Goal: Task Accomplishment & Management: Manage account settings

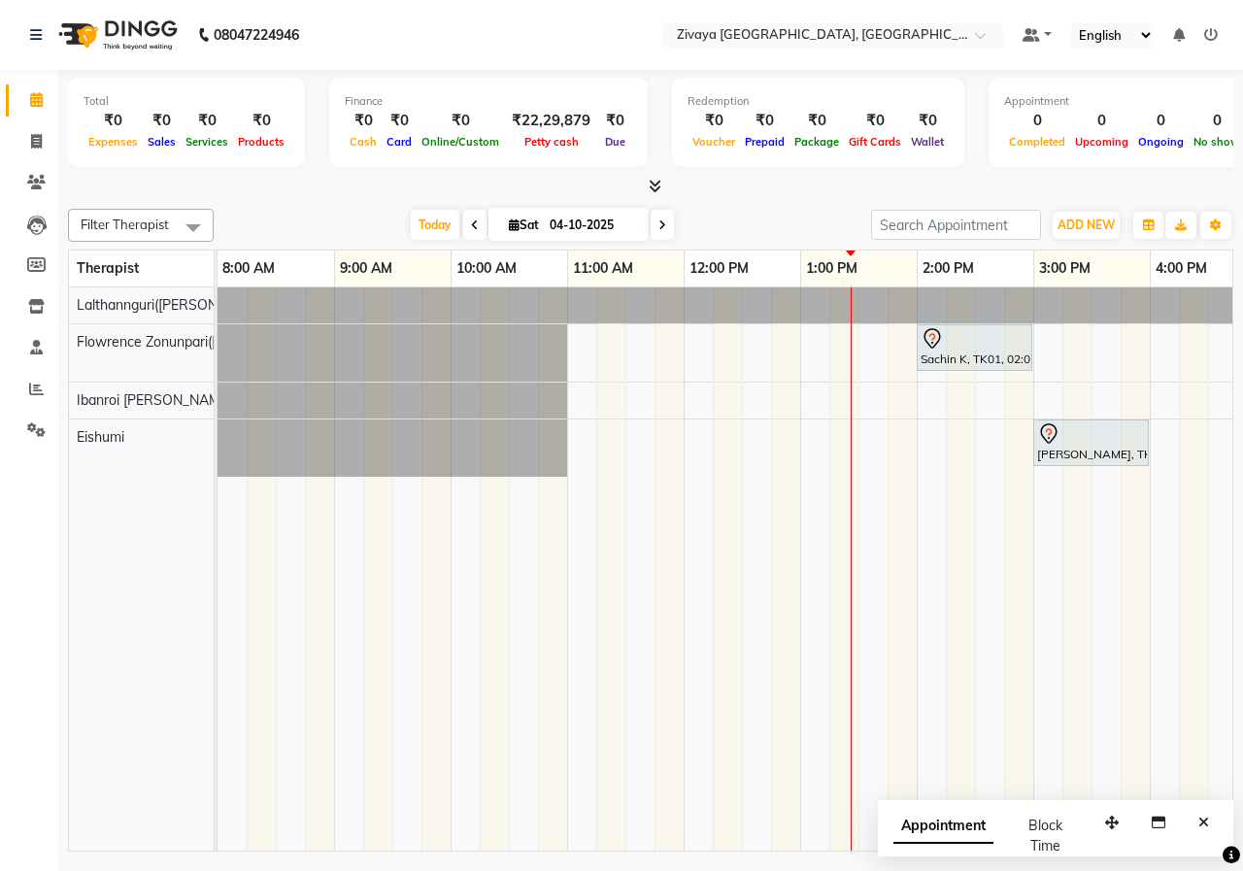
scroll to position [0, 196]
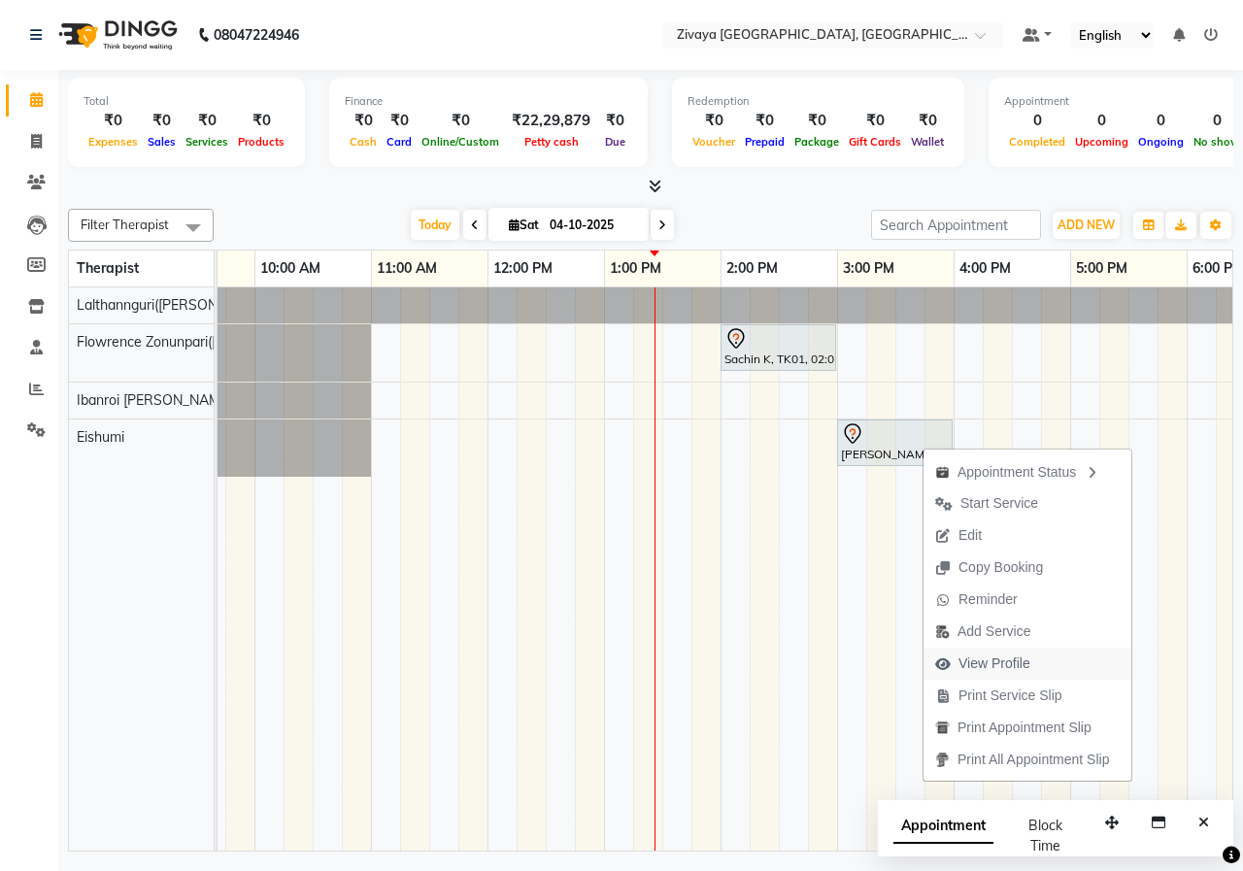
click at [989, 662] on span "View Profile" at bounding box center [994, 663] width 72 height 20
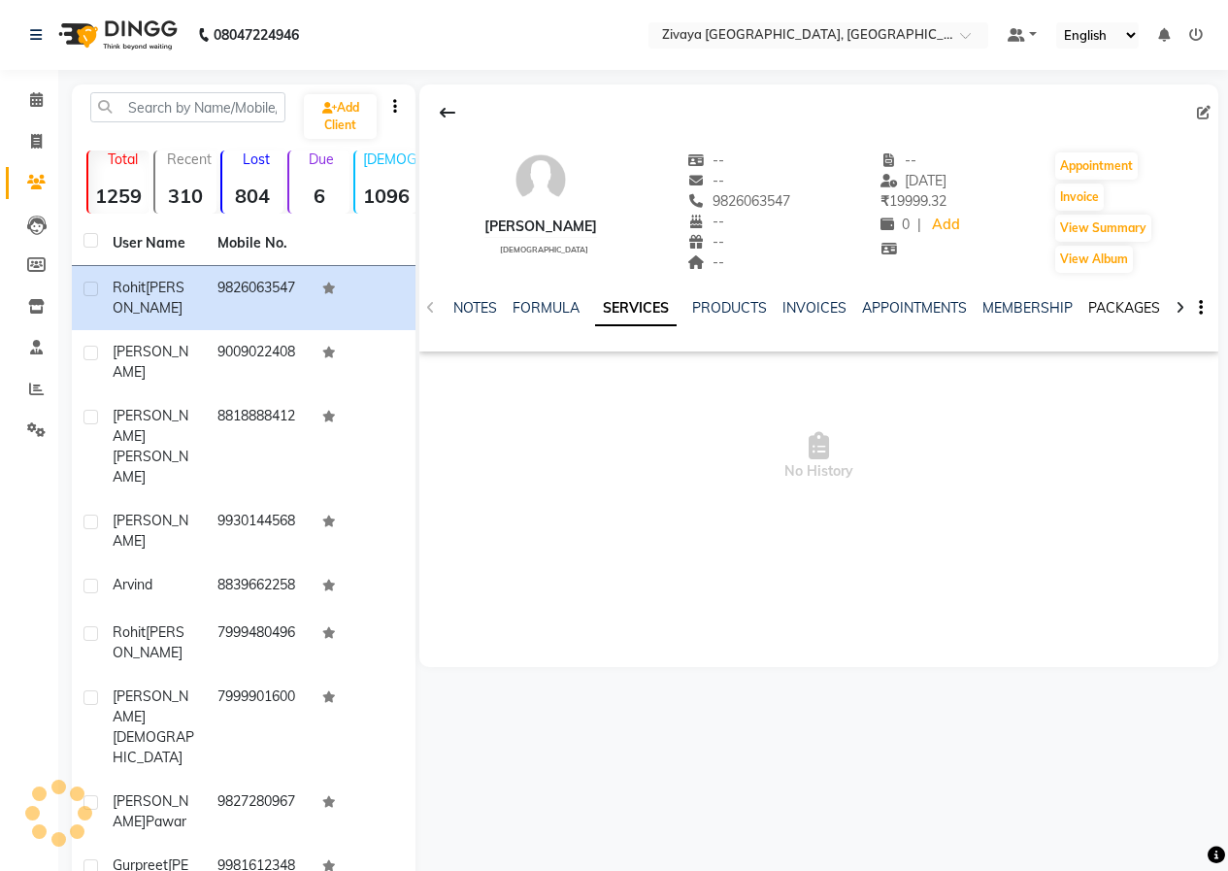
click at [1116, 308] on link "PACKAGES" at bounding box center [1124, 307] width 72 height 17
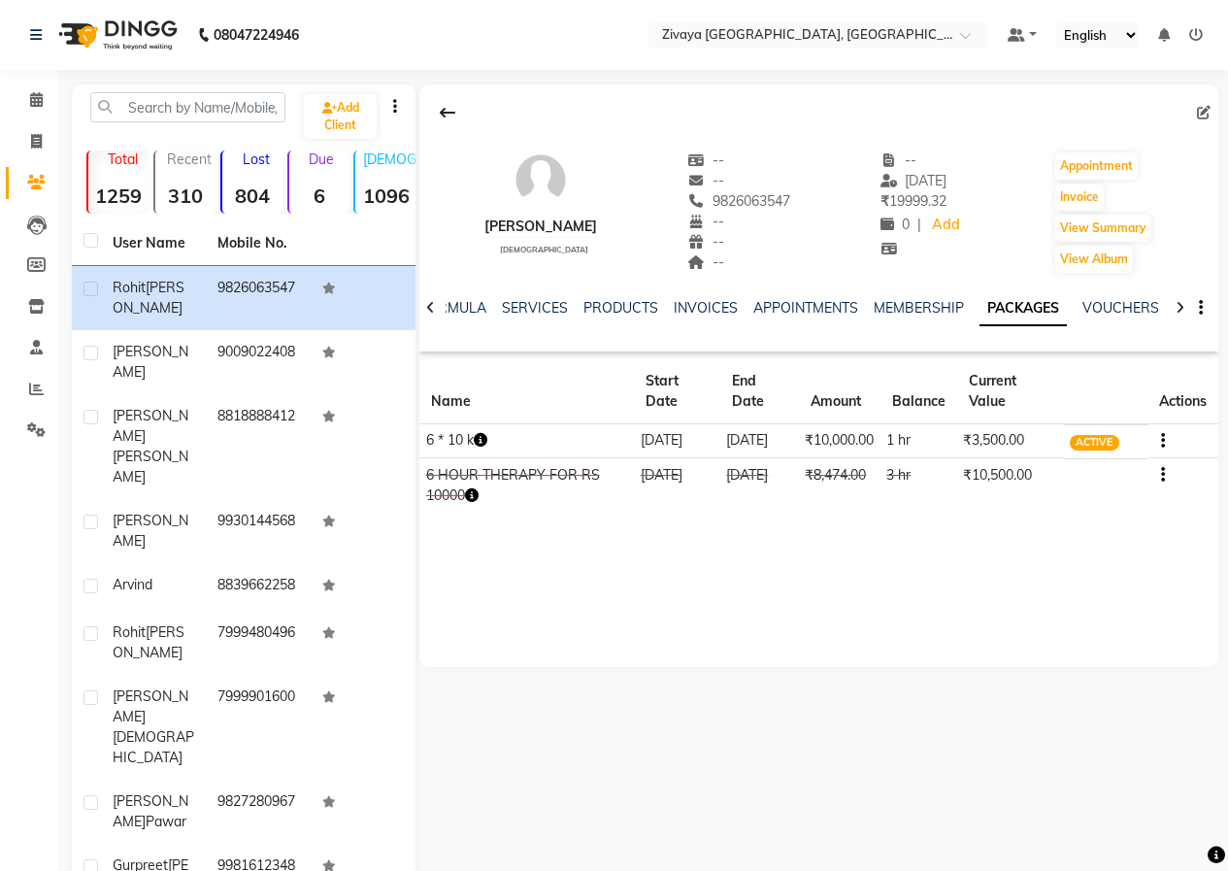
click at [141, 47] on img at bounding box center [116, 35] width 133 height 54
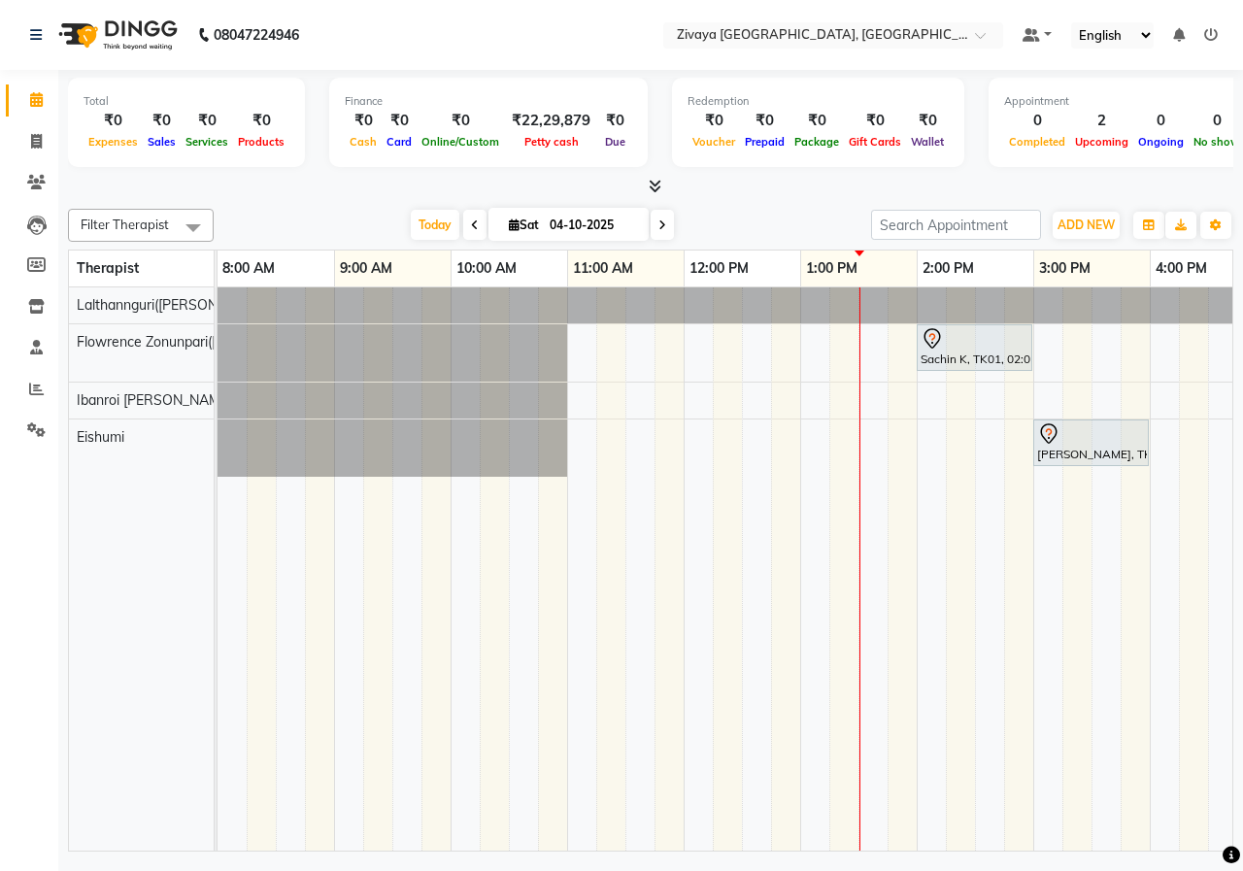
click at [471, 228] on icon at bounding box center [475, 225] width 8 height 12
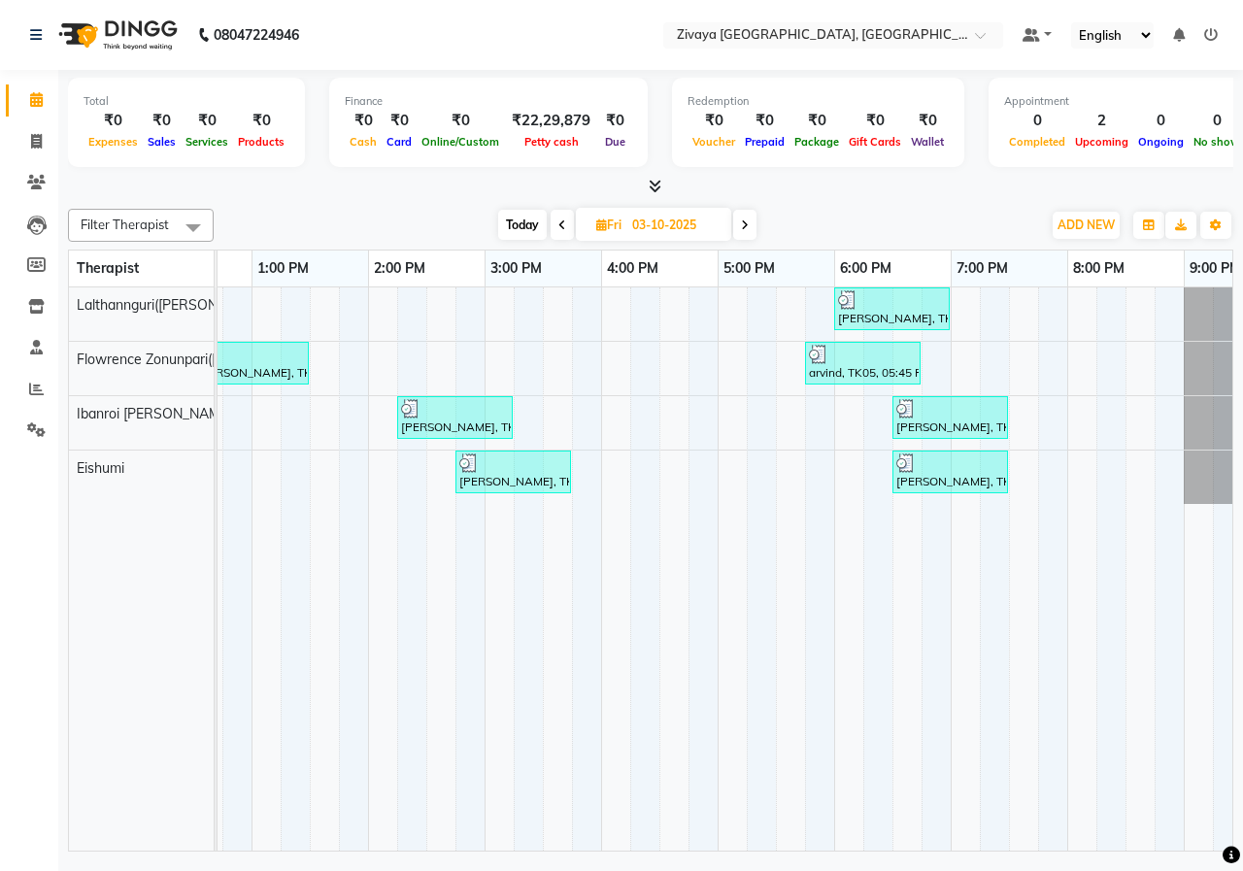
click at [745, 219] on icon at bounding box center [745, 225] width 8 height 12
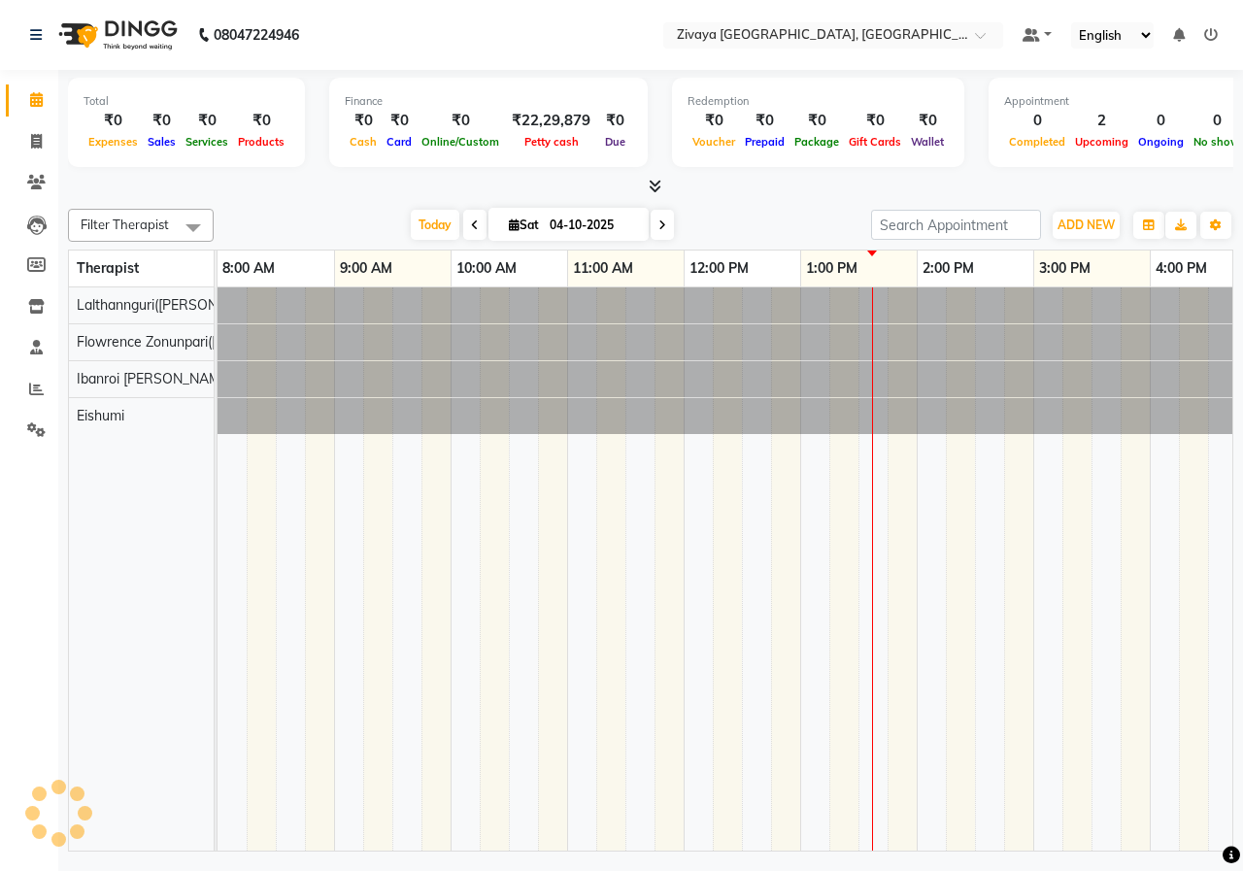
scroll to position [0, 583]
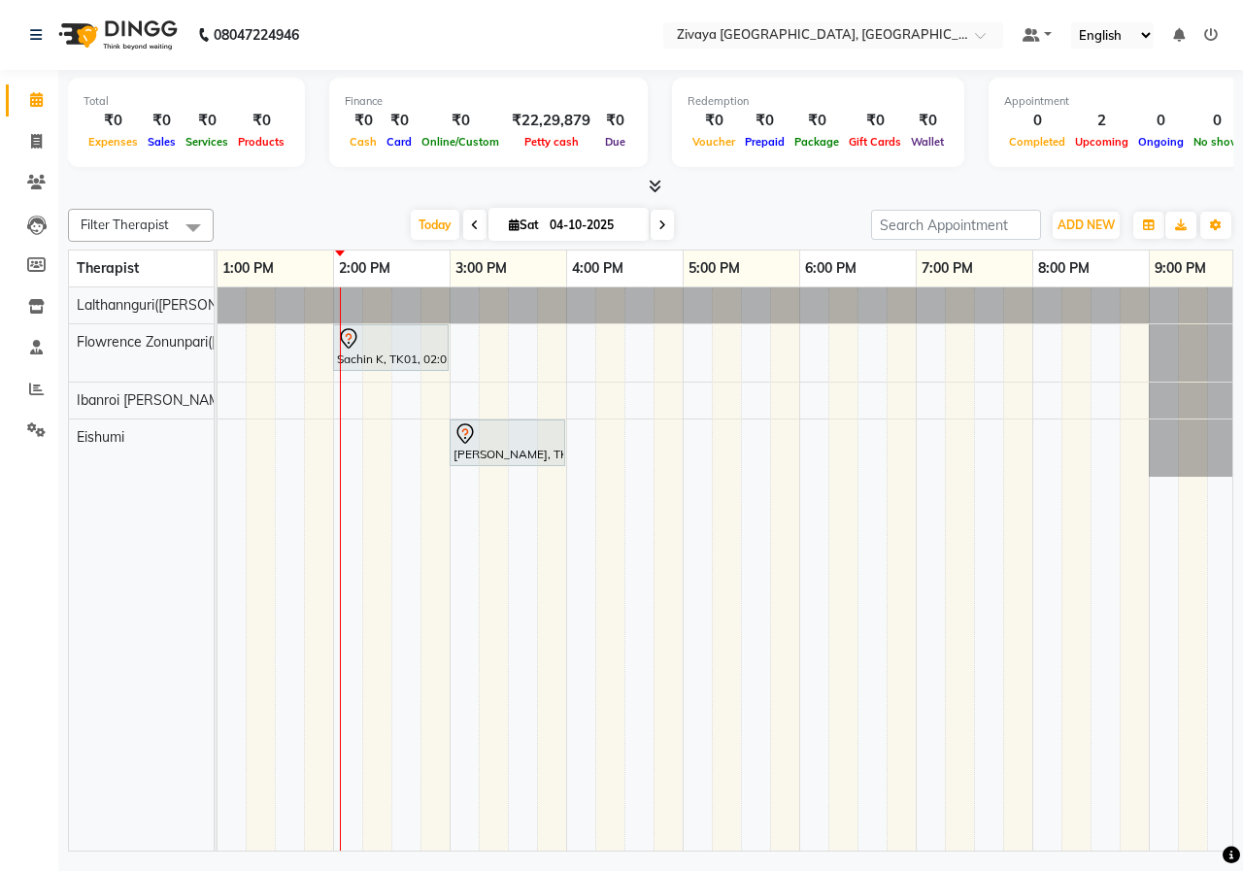
click at [471, 223] on icon at bounding box center [475, 225] width 8 height 12
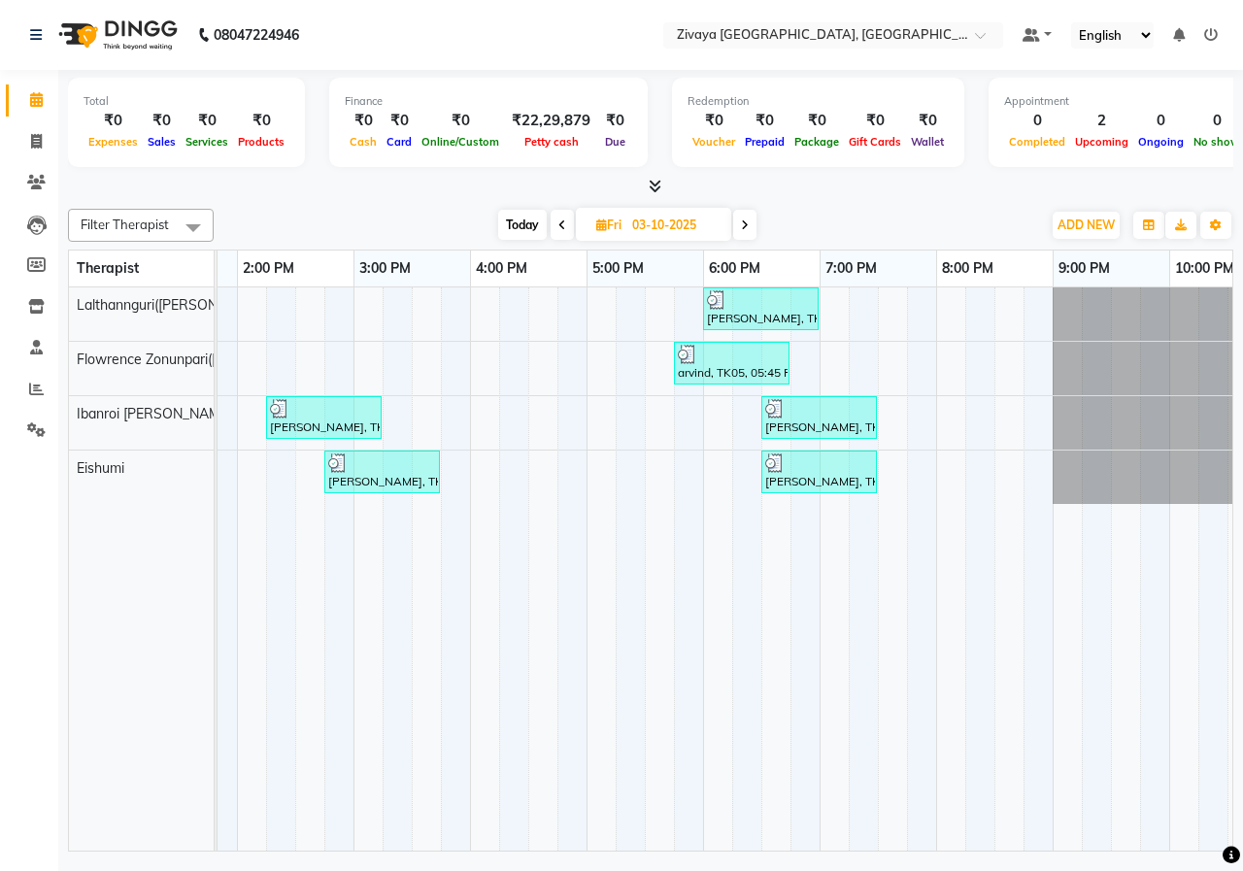
scroll to position [0, 727]
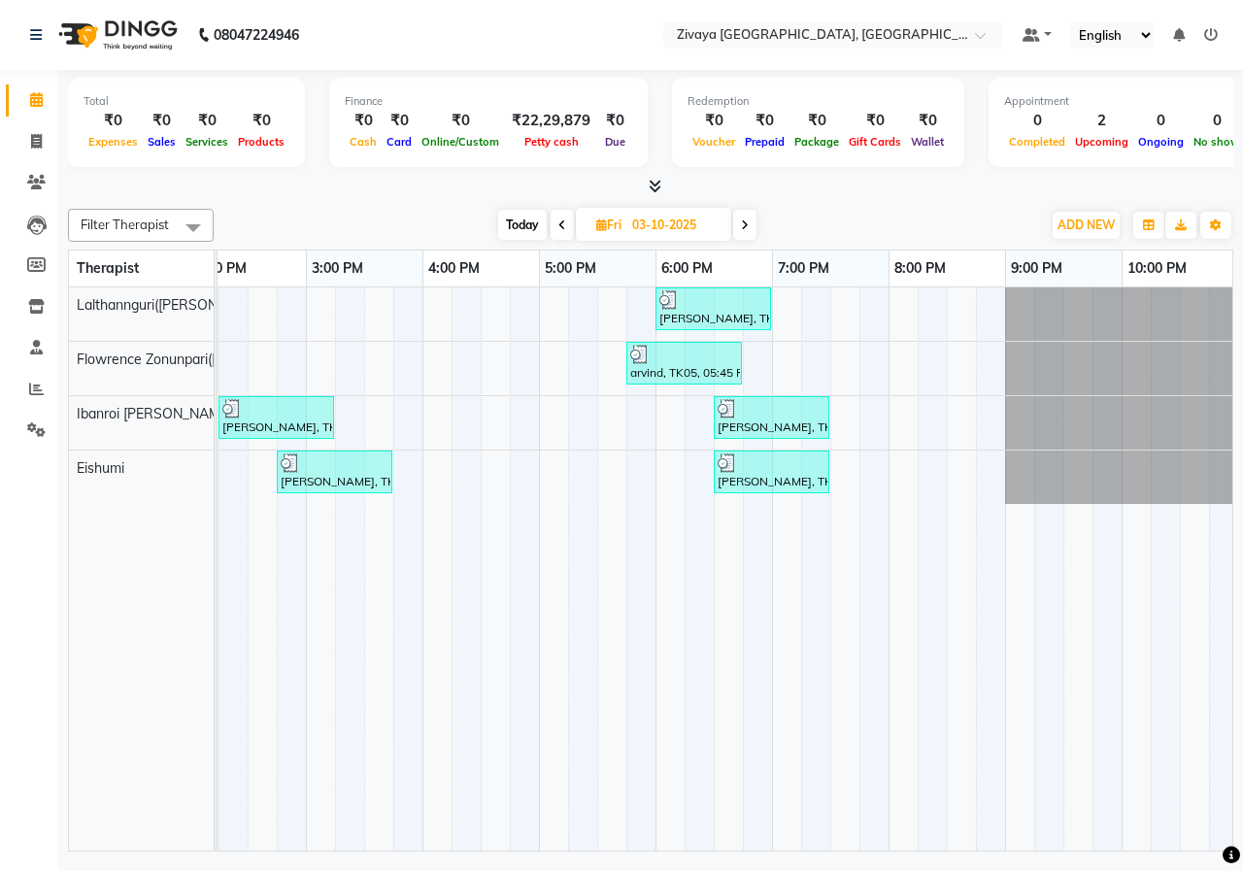
click at [737, 218] on span at bounding box center [744, 225] width 23 height 30
type input "04-10-2025"
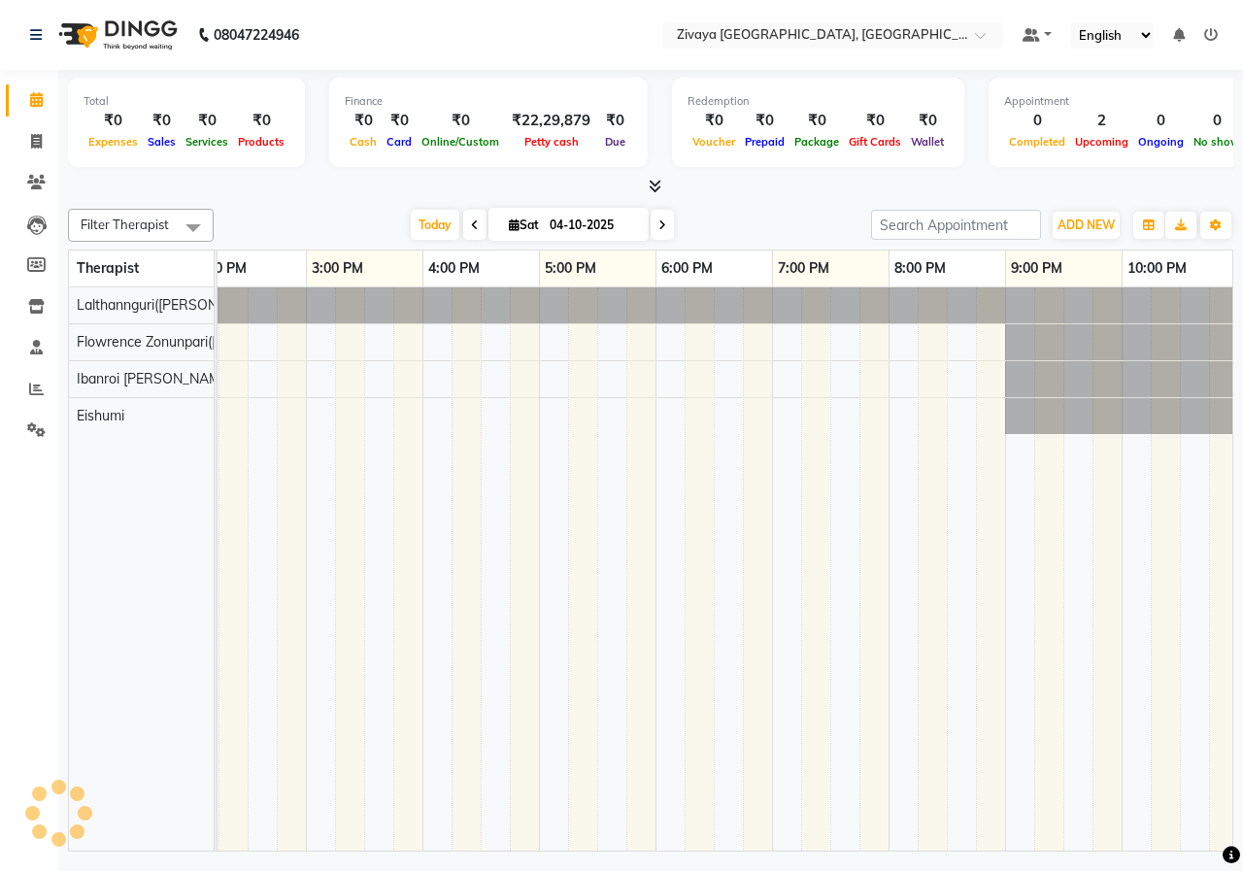
scroll to position [0, 700]
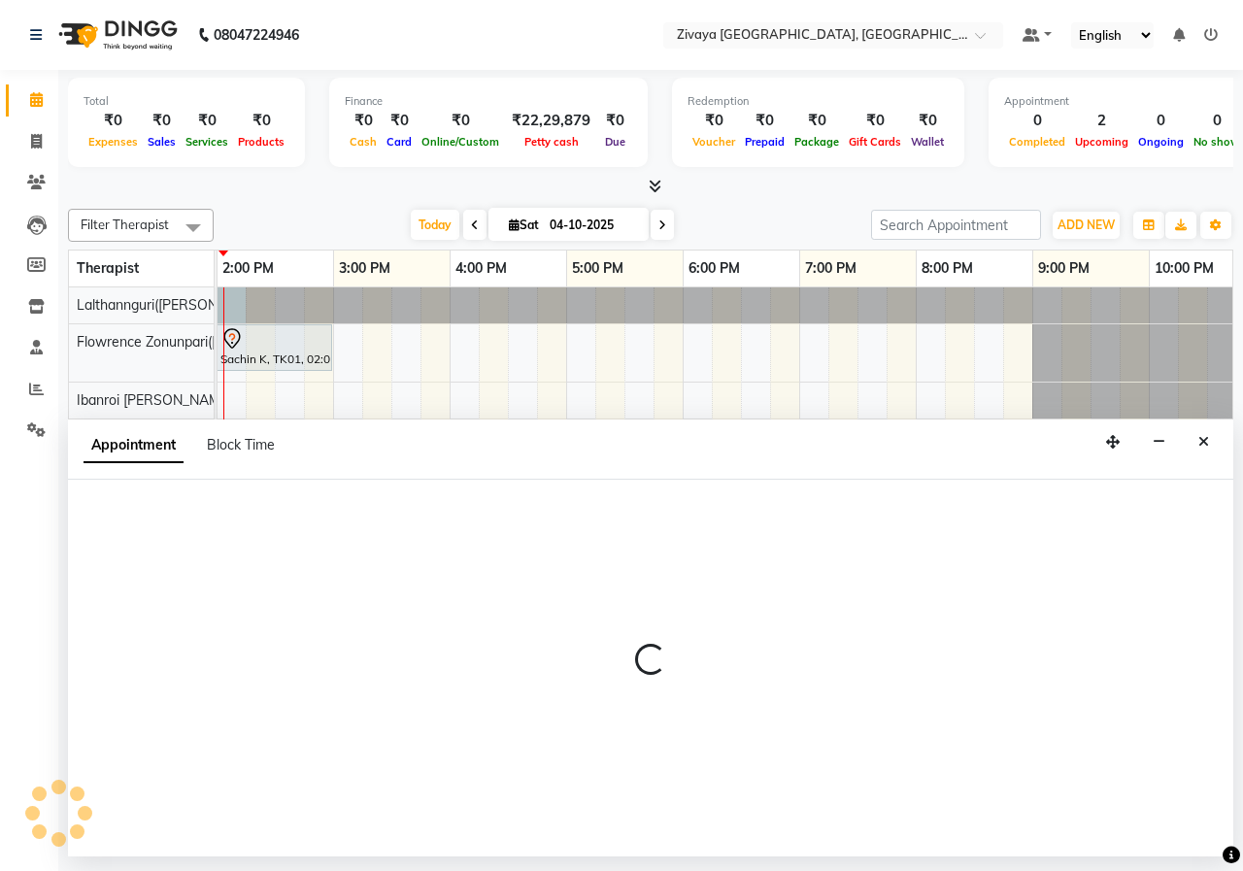
select select "49516"
select select "840"
select select "tentative"
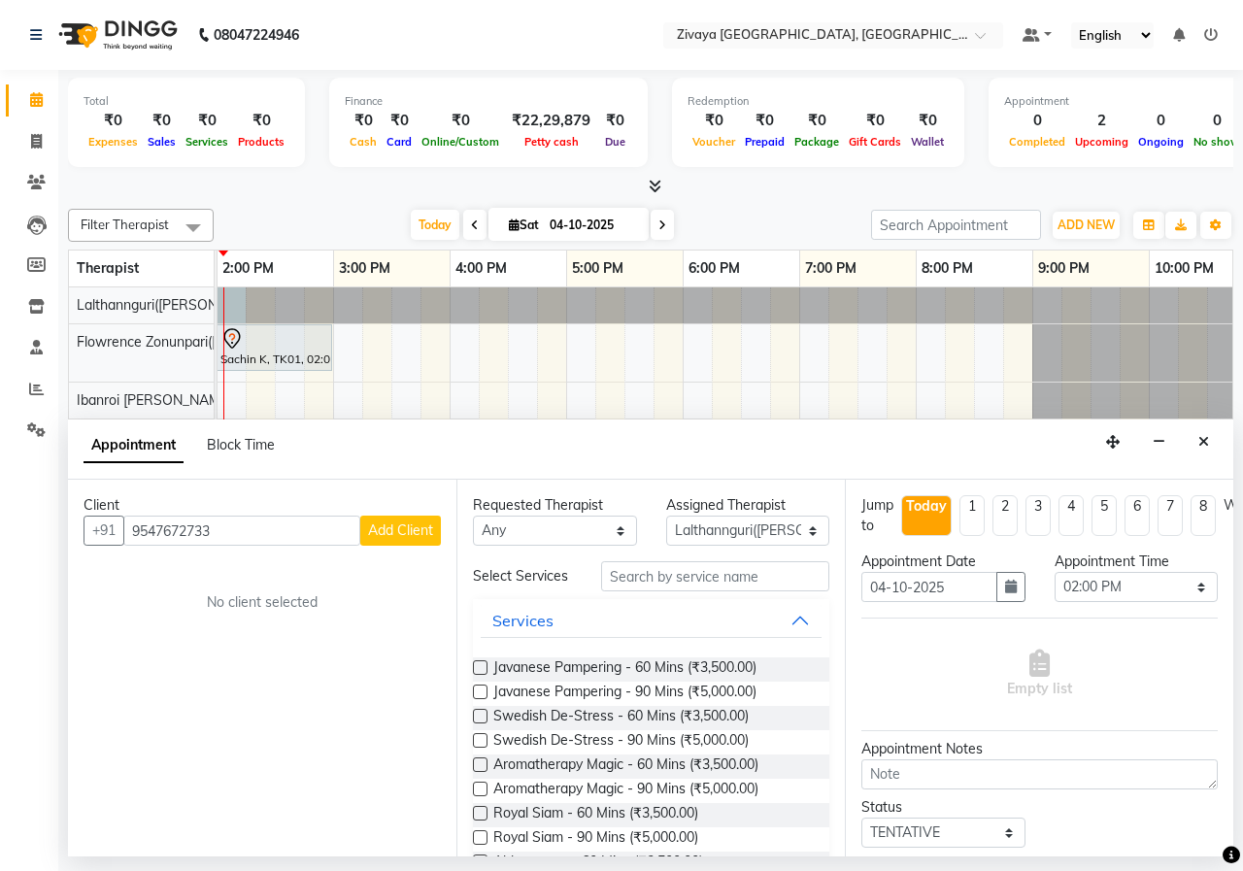
type input "9547672733"
click at [388, 527] on span "Add Client" at bounding box center [400, 529] width 65 height 17
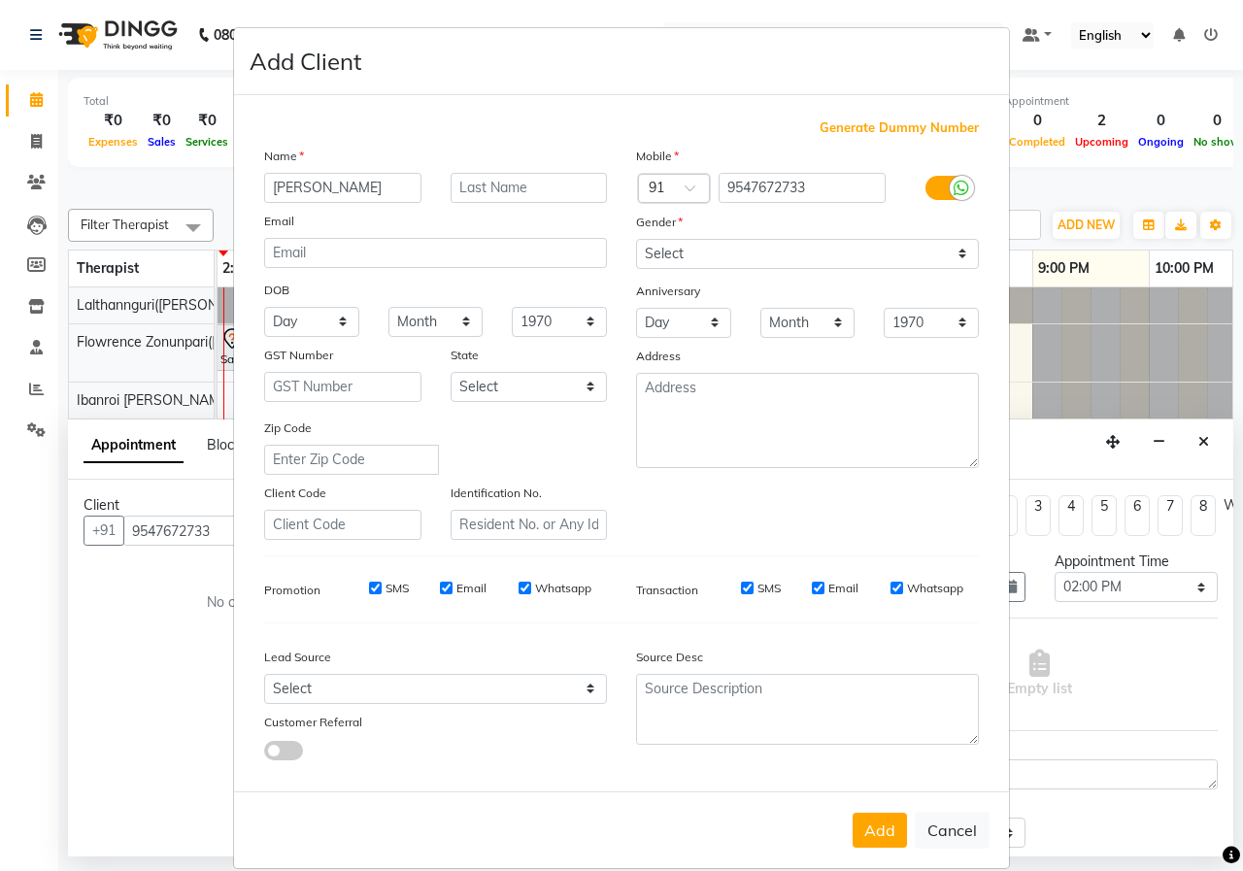
type input "[PERSON_NAME]"
click at [902, 259] on select "Select [DEMOGRAPHIC_DATA] [DEMOGRAPHIC_DATA] Other Prefer Not To Say" at bounding box center [807, 254] width 343 height 30
select select "[DEMOGRAPHIC_DATA]"
click at [636, 239] on select "Select [DEMOGRAPHIC_DATA] [DEMOGRAPHIC_DATA] Other Prefer Not To Say" at bounding box center [807, 254] width 343 height 30
click at [874, 822] on button "Add" at bounding box center [879, 830] width 54 height 35
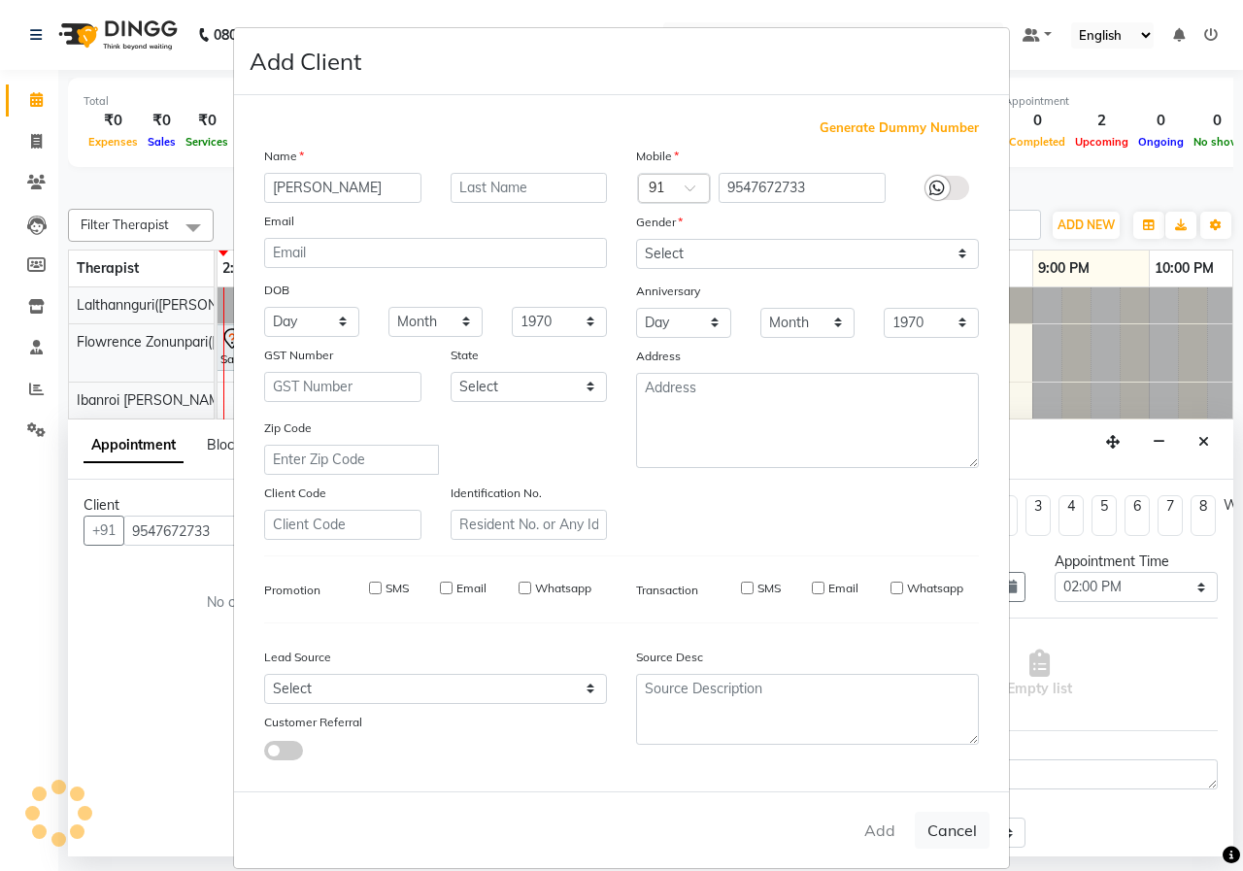
select select
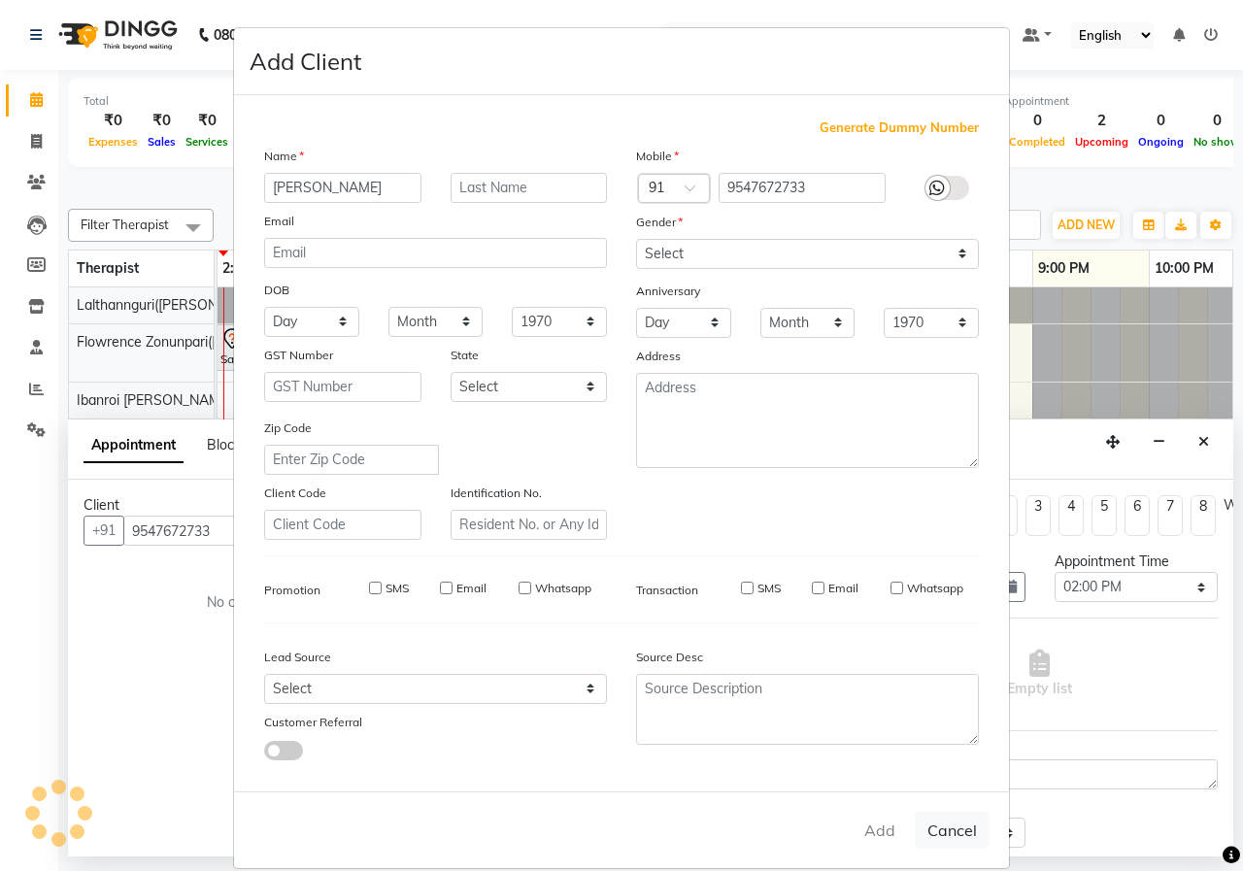
select select
checkbox input "false"
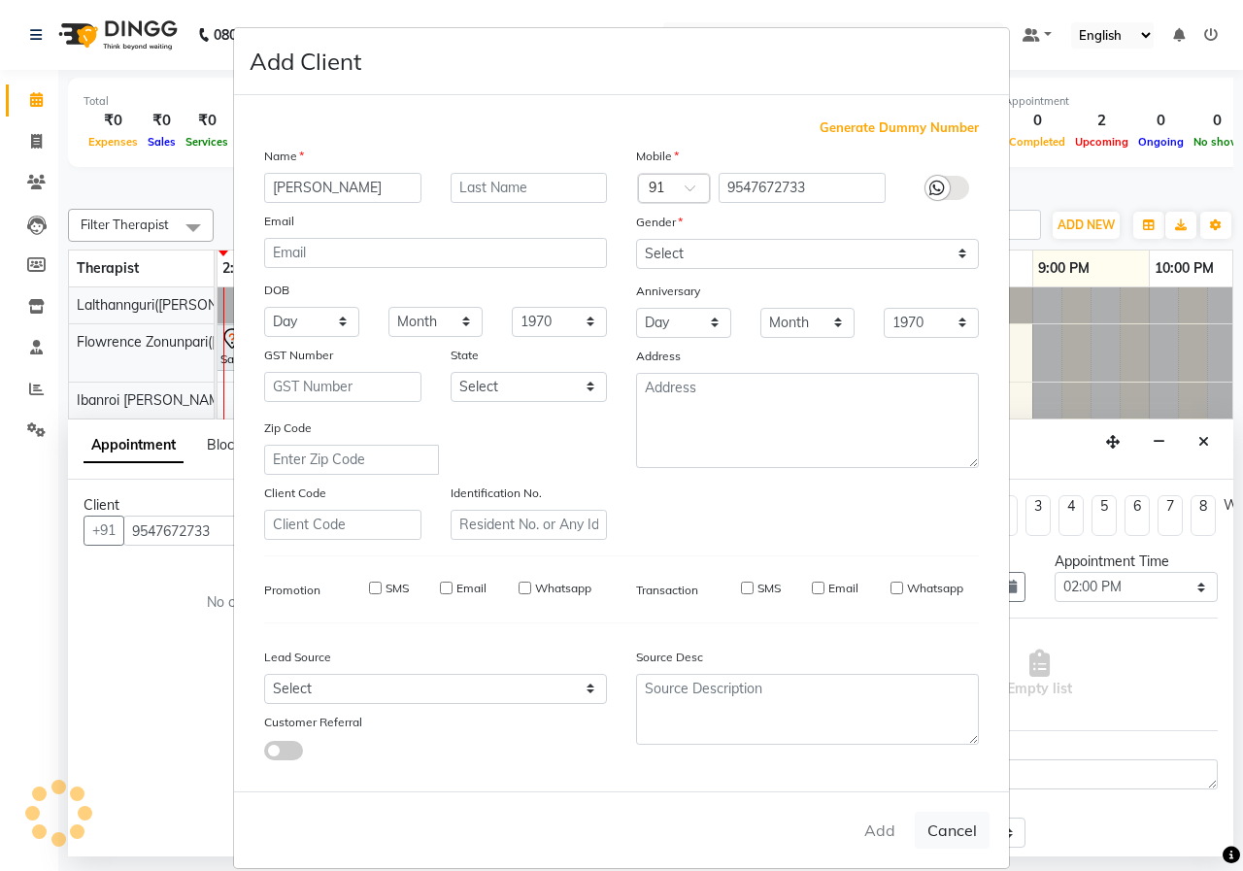
checkbox input "false"
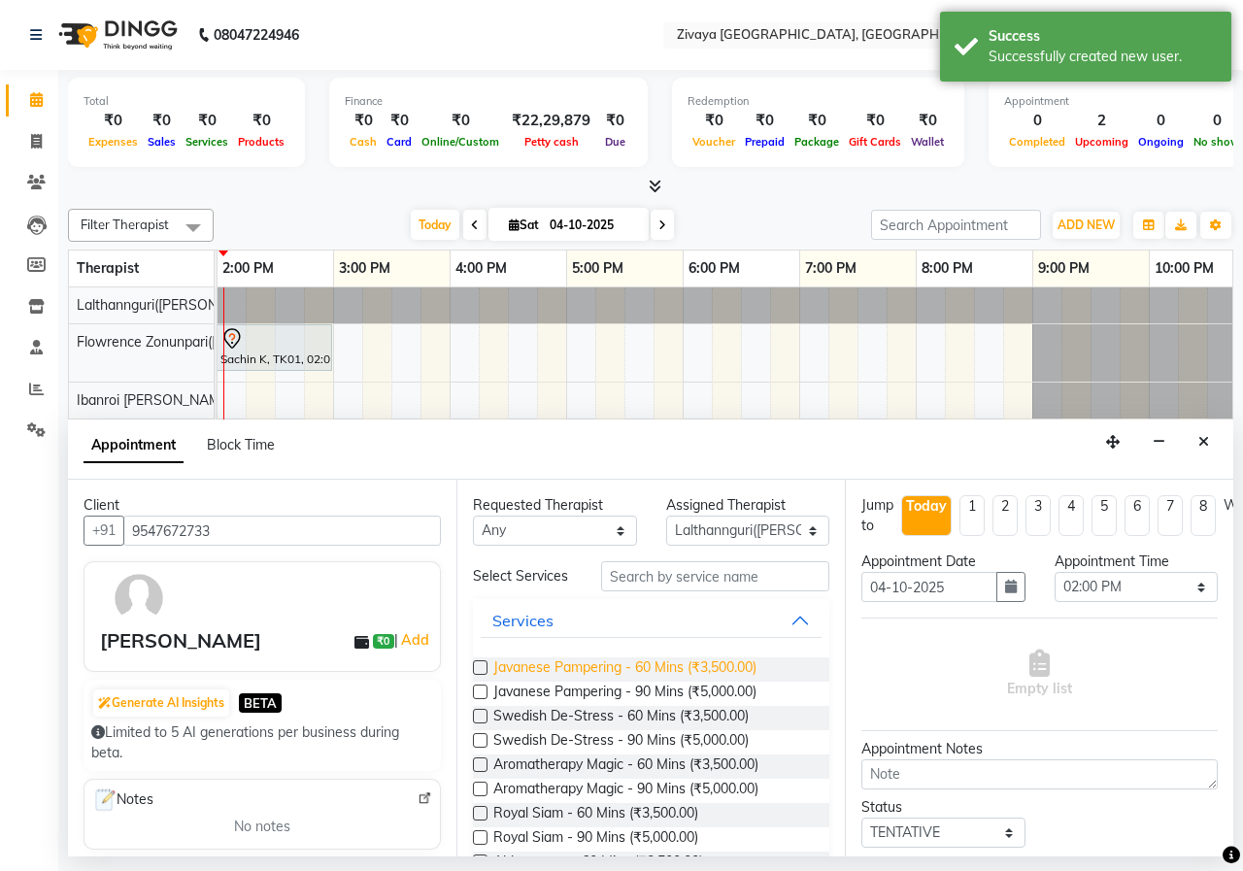
click at [563, 667] on span "Javanese Pampering - 60 Mins (₹3,500.00)" at bounding box center [624, 669] width 263 height 24
checkbox input "false"
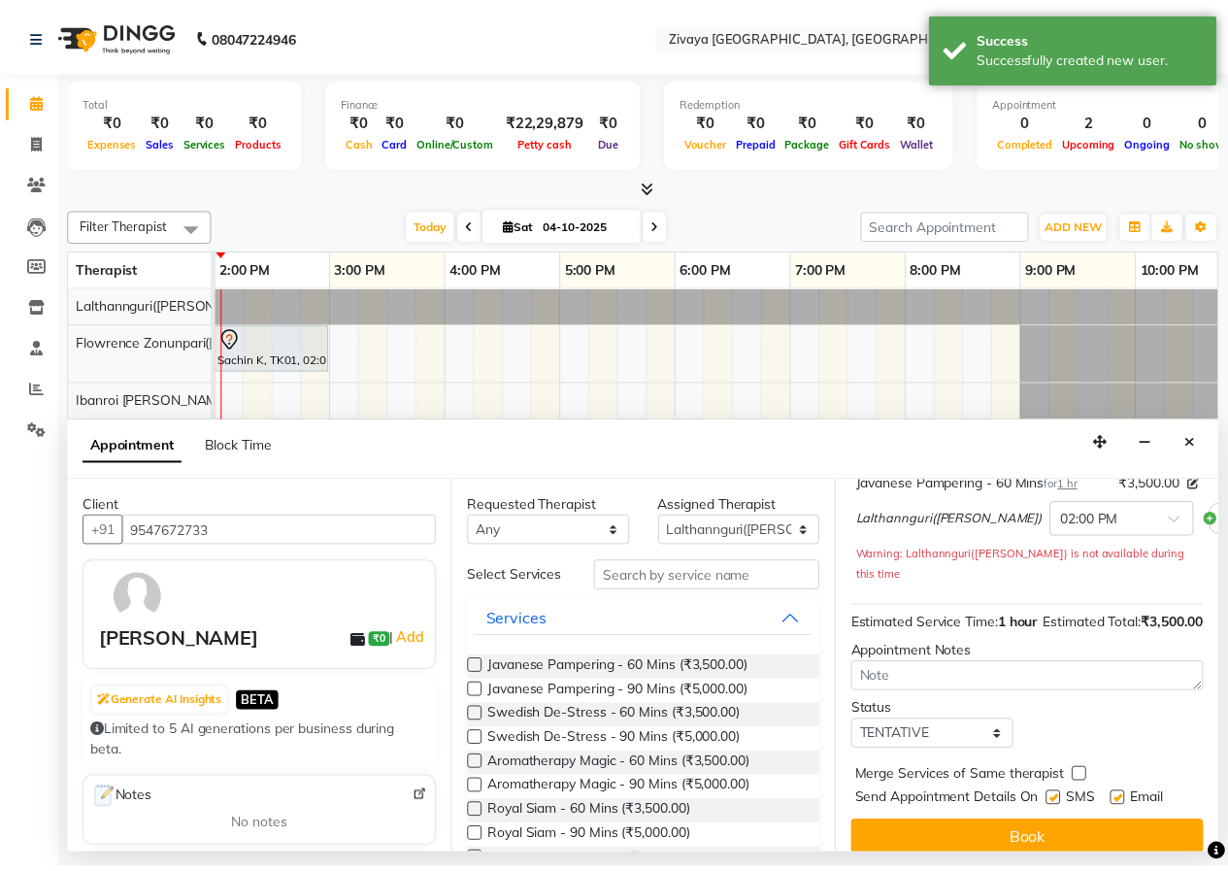
scroll to position [189, 0]
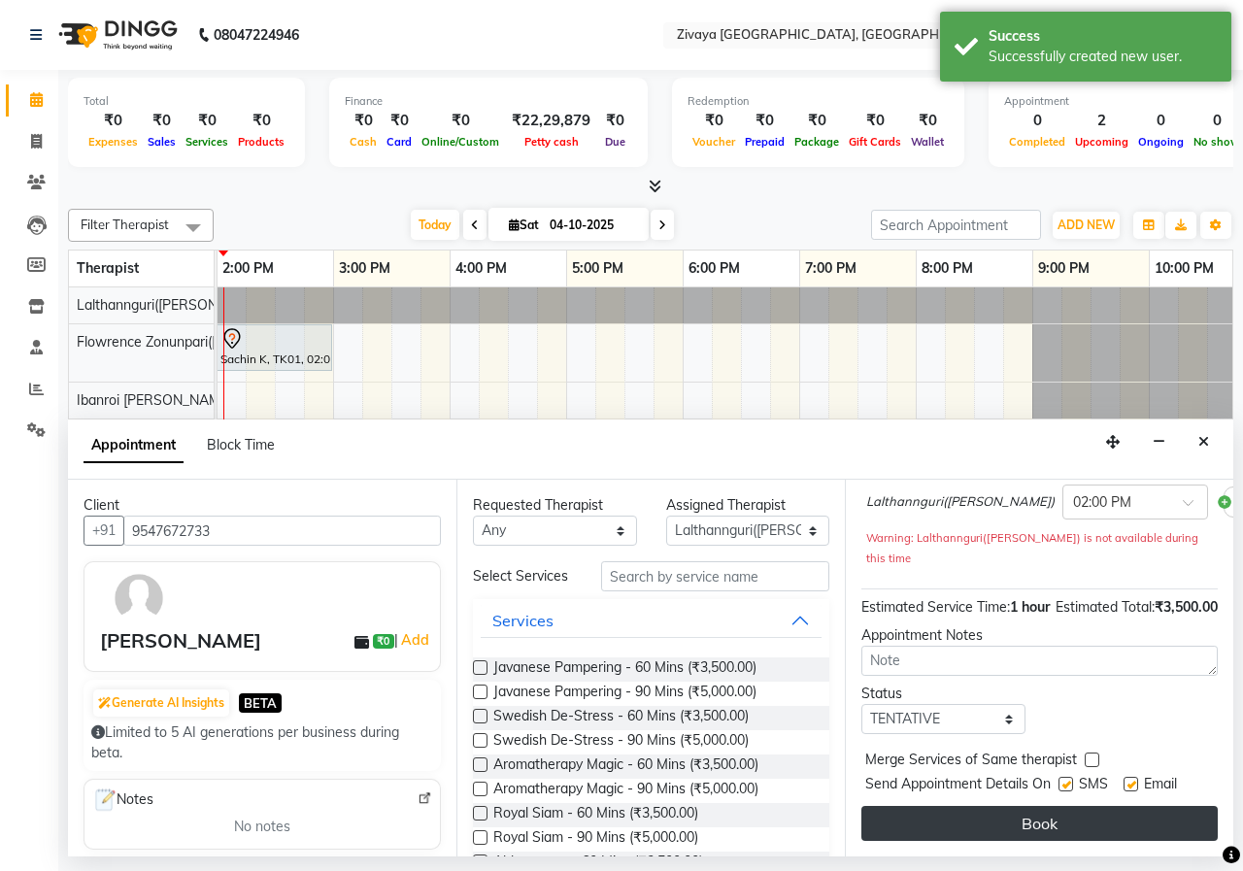
click at [1007, 811] on button "Book" at bounding box center [1039, 823] width 356 height 35
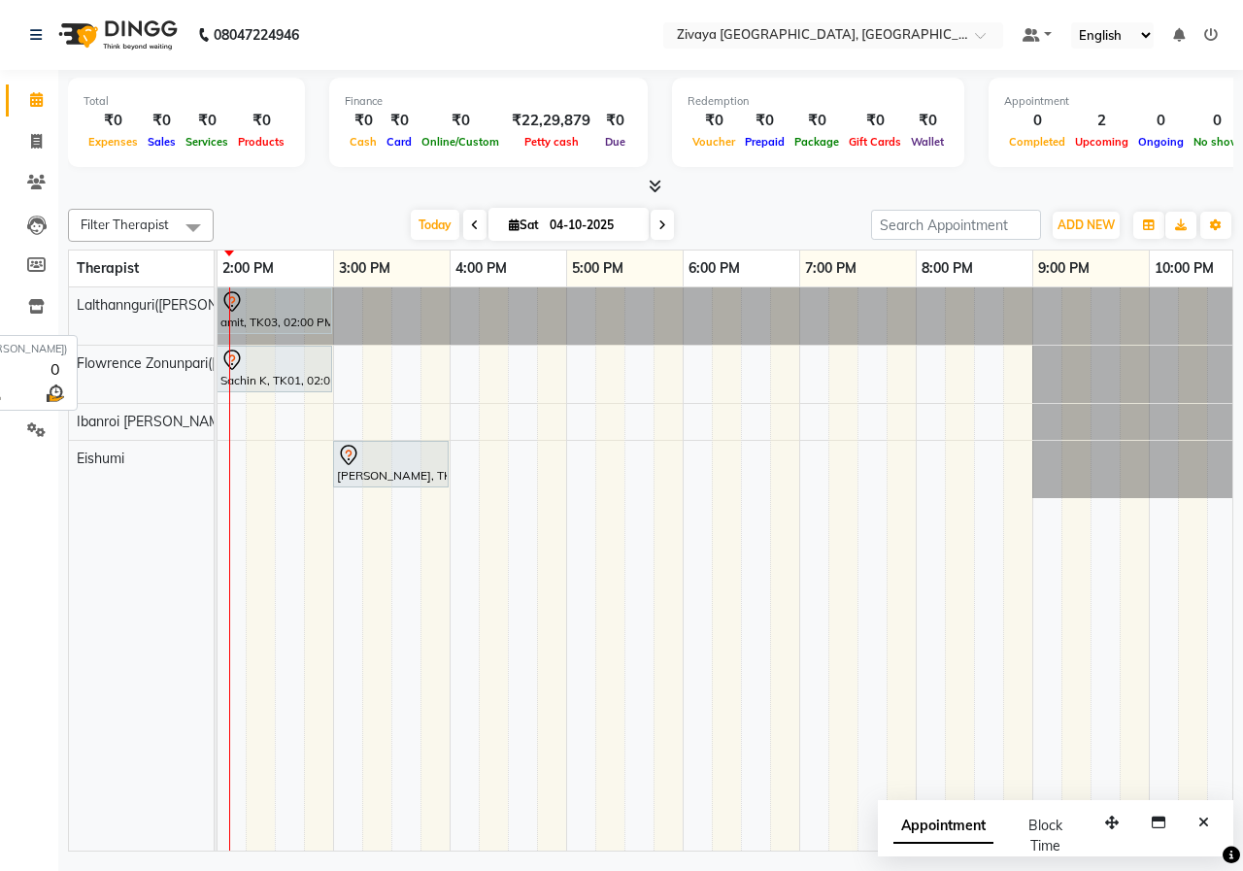
click at [168, 337] on div "Lalthannguri([PERSON_NAME])" at bounding box center [141, 315] width 145 height 57
drag, startPoint x: 168, startPoint y: 337, endPoint x: 166, endPoint y: 322, distance: 14.7
click at [166, 322] on div "Lalthannguri([PERSON_NAME])" at bounding box center [141, 305] width 145 height 36
click at [45, 350] on span at bounding box center [36, 348] width 34 height 22
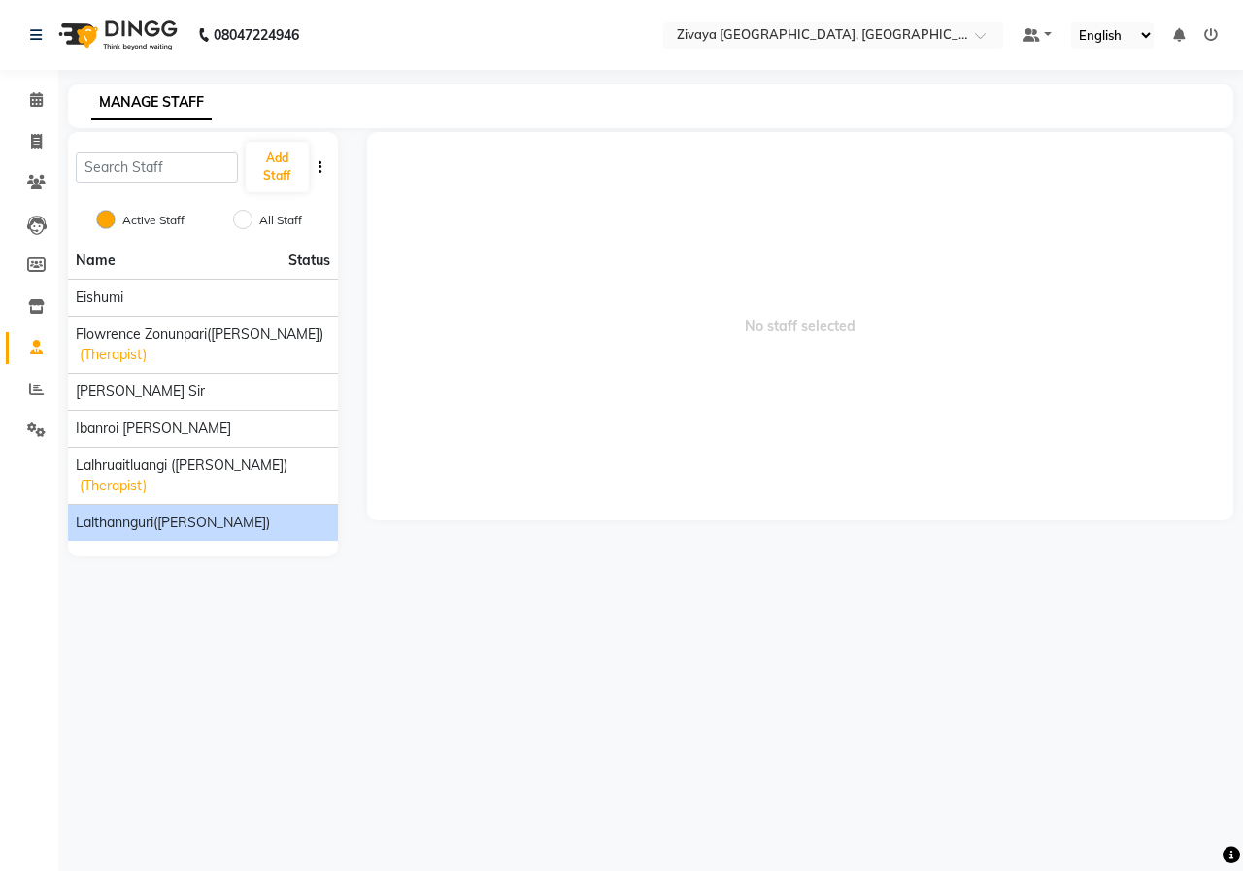
click at [179, 513] on span "Lalthannguri([PERSON_NAME])" at bounding box center [173, 523] width 194 height 20
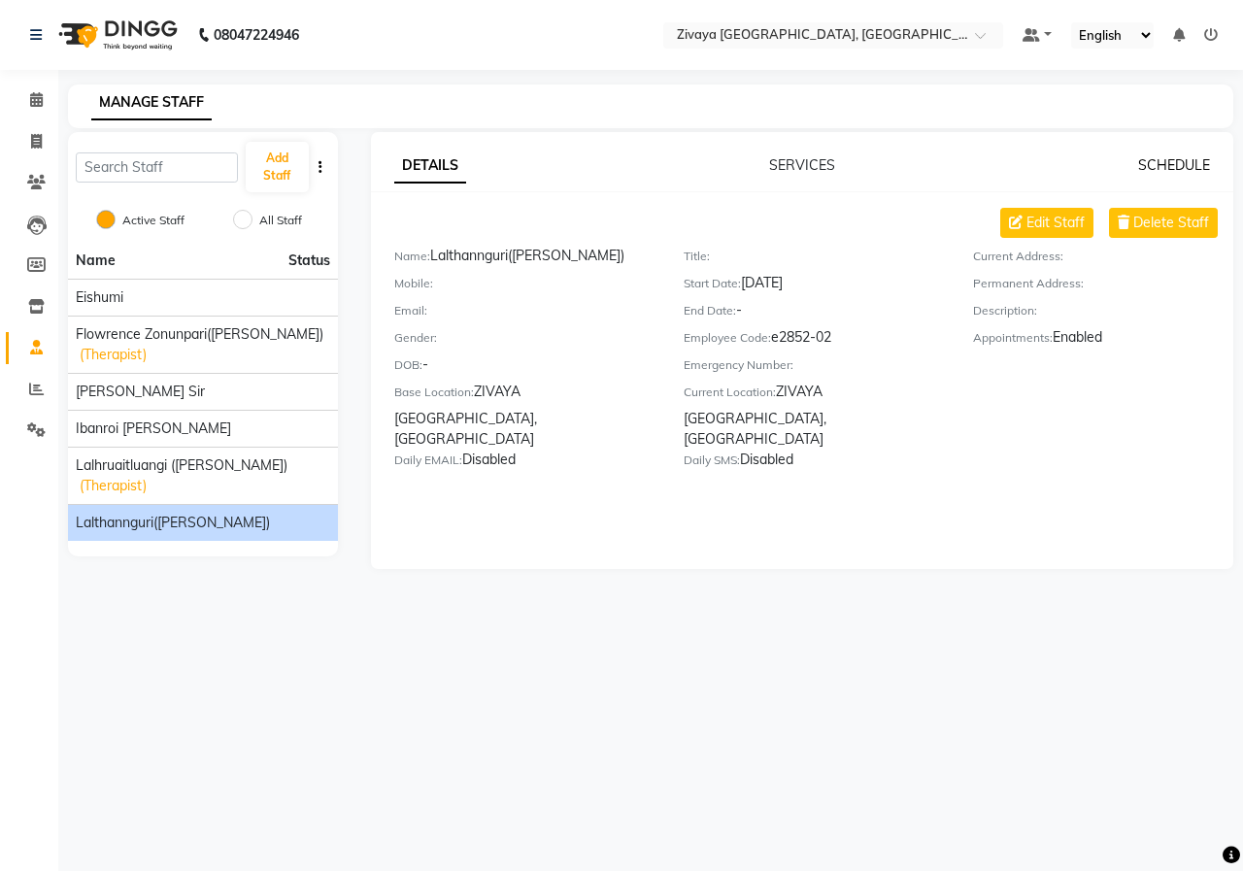
click at [1196, 166] on link "SCHEDULE" at bounding box center [1174, 164] width 72 height 17
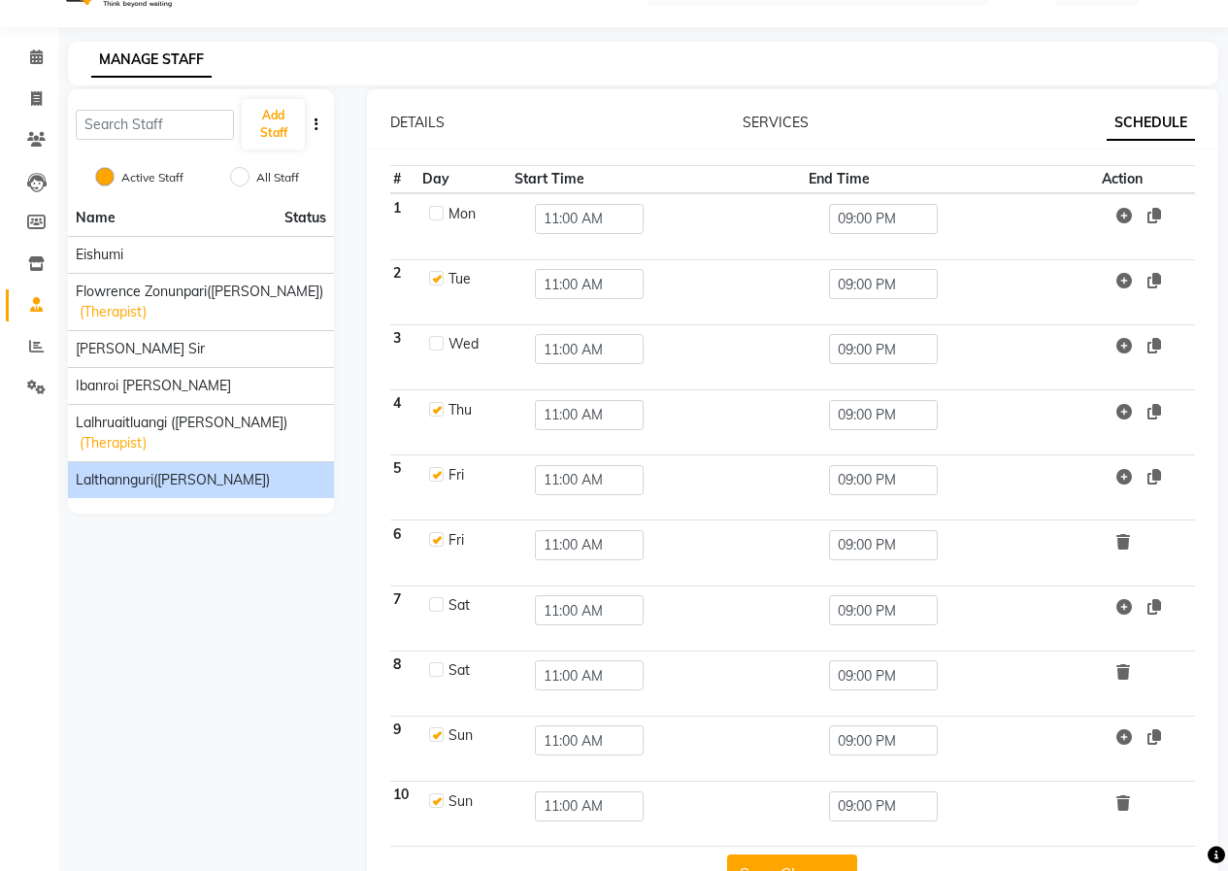
scroll to position [100, 0]
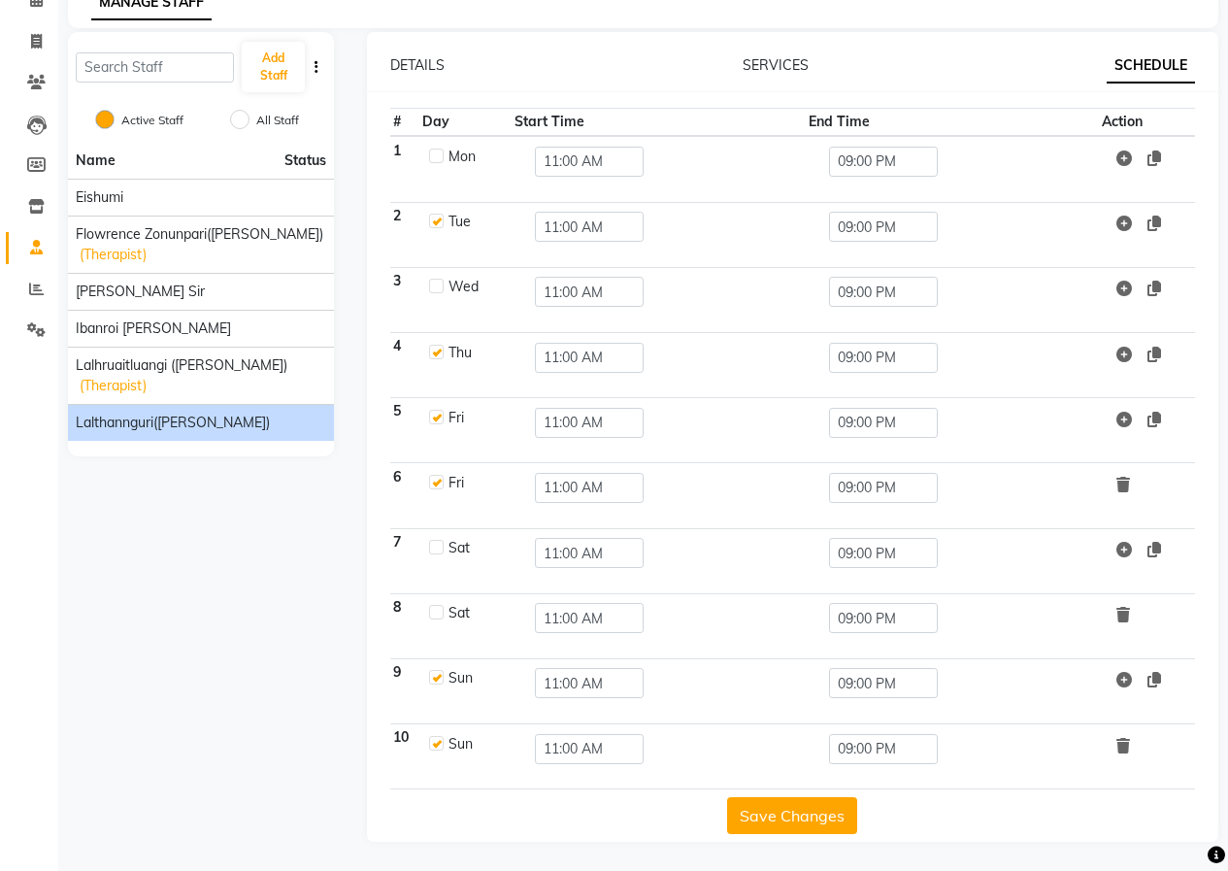
click at [433, 551] on label at bounding box center [436, 547] width 15 height 15
click at [433, 551] on input "checkbox" at bounding box center [435, 546] width 13 height 13
checkbox input "true"
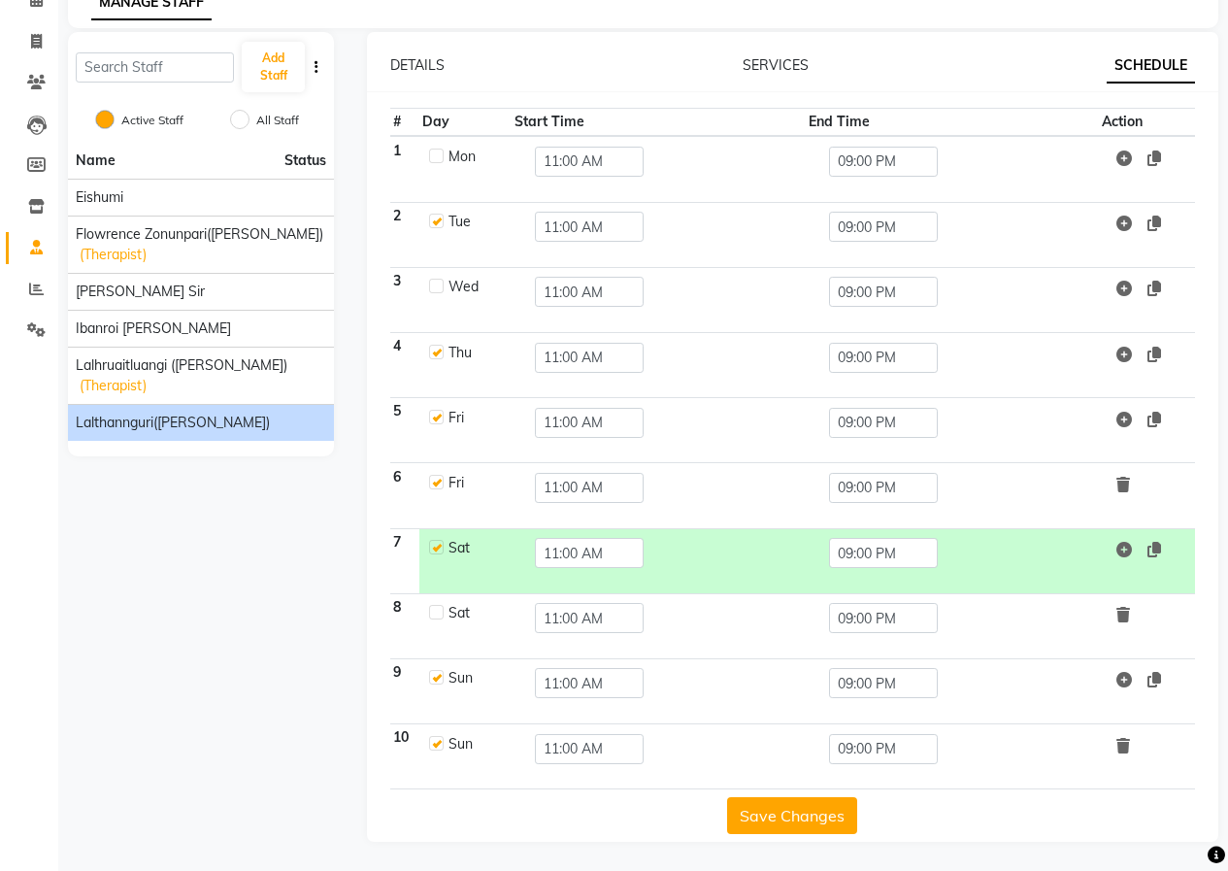
click at [436, 616] on label at bounding box center [436, 612] width 15 height 15
click at [436, 616] on input "checkbox" at bounding box center [435, 611] width 13 height 13
checkbox input "true"
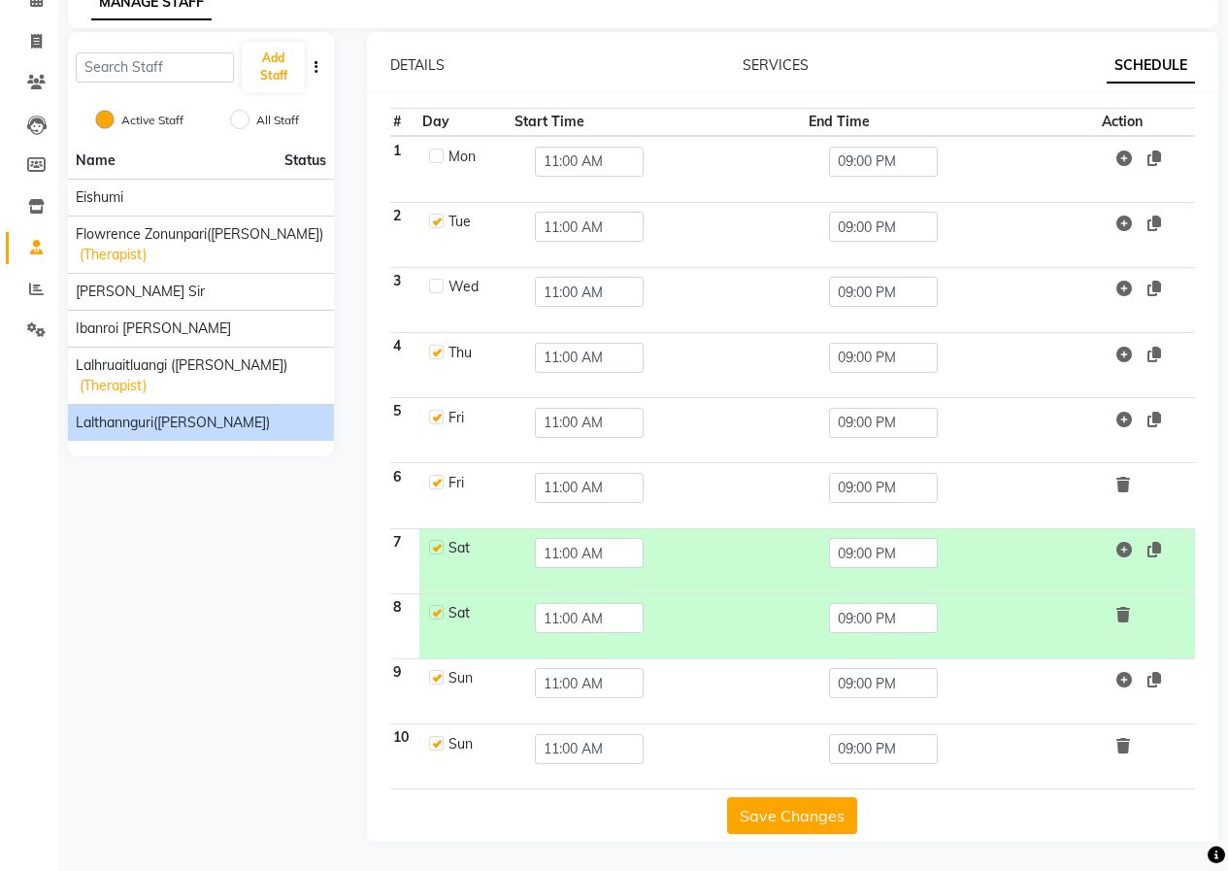
click at [796, 828] on button "Save Changes" at bounding box center [792, 815] width 130 height 37
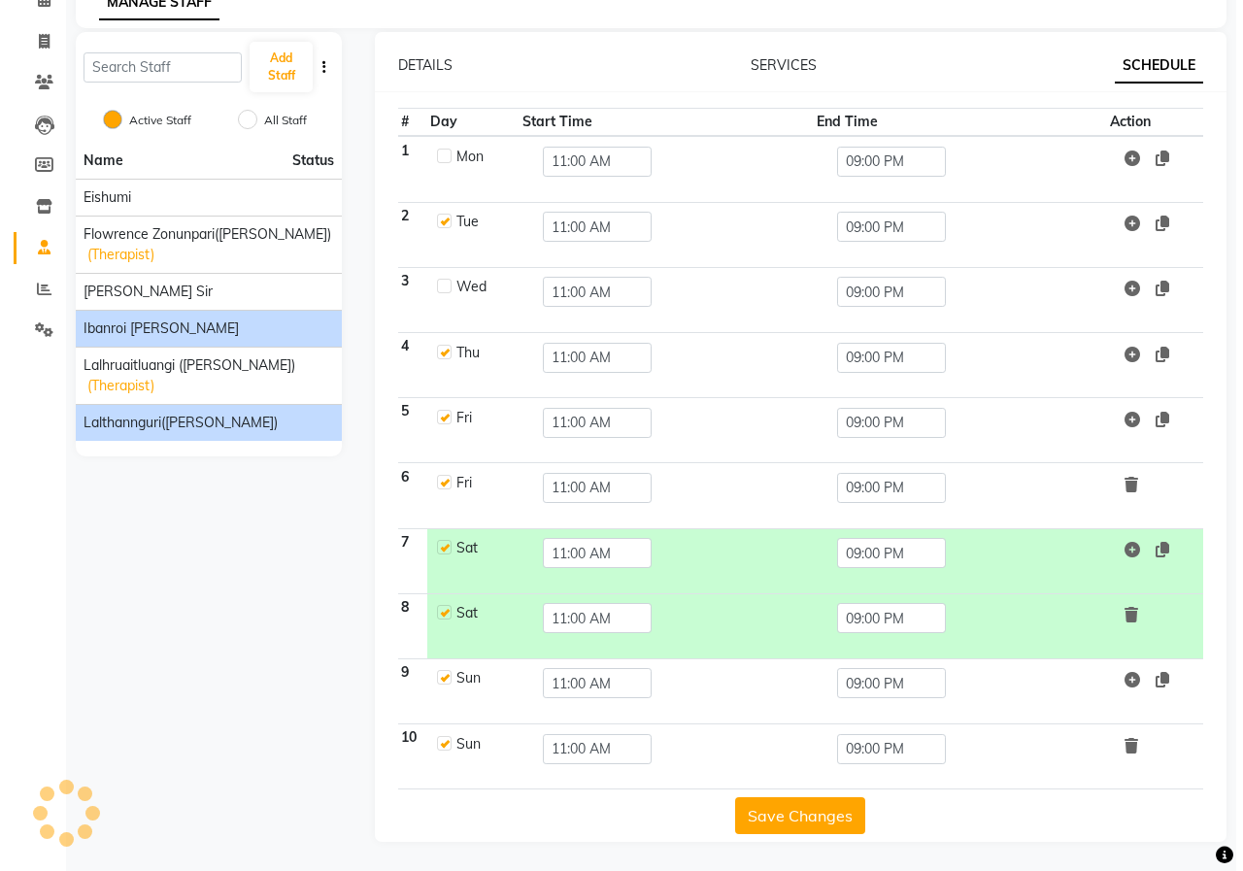
scroll to position [0, 0]
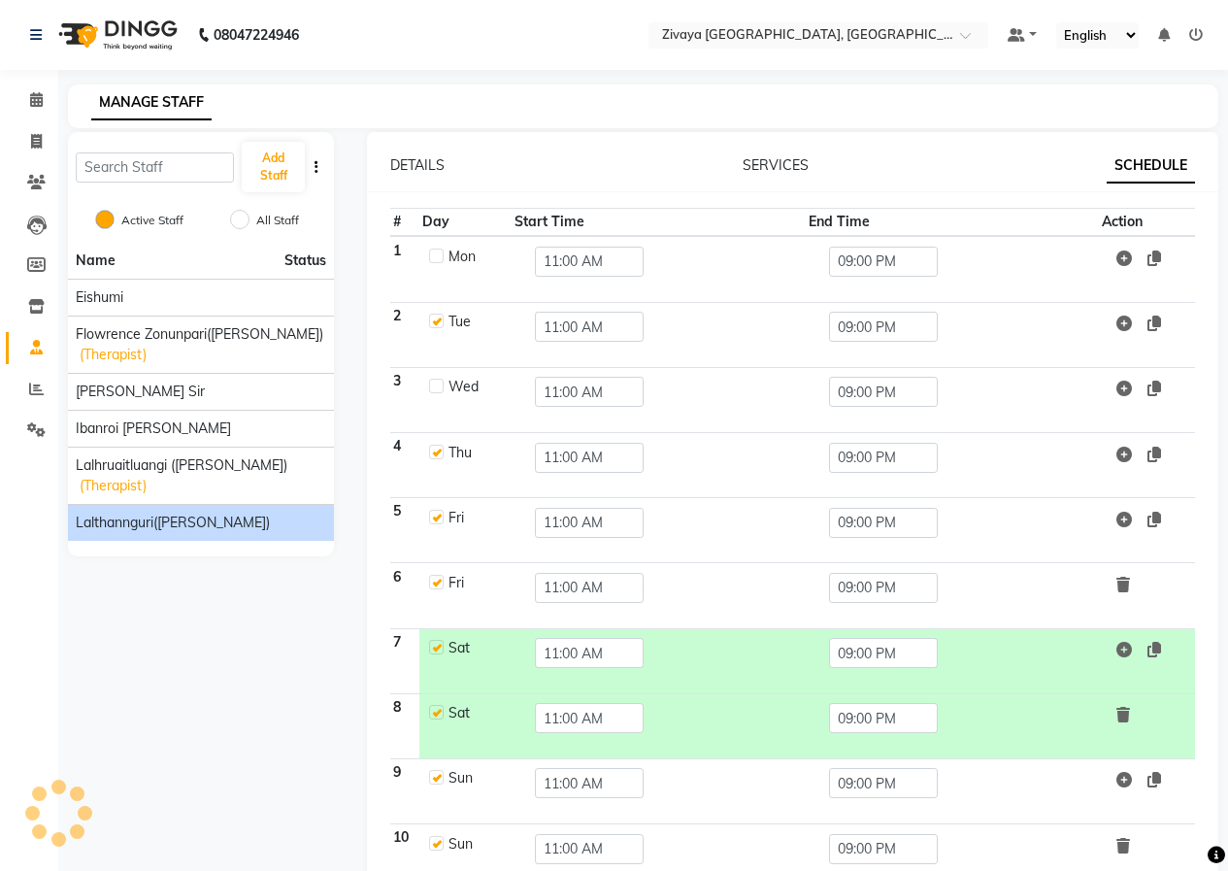
click at [124, 30] on img at bounding box center [116, 35] width 133 height 54
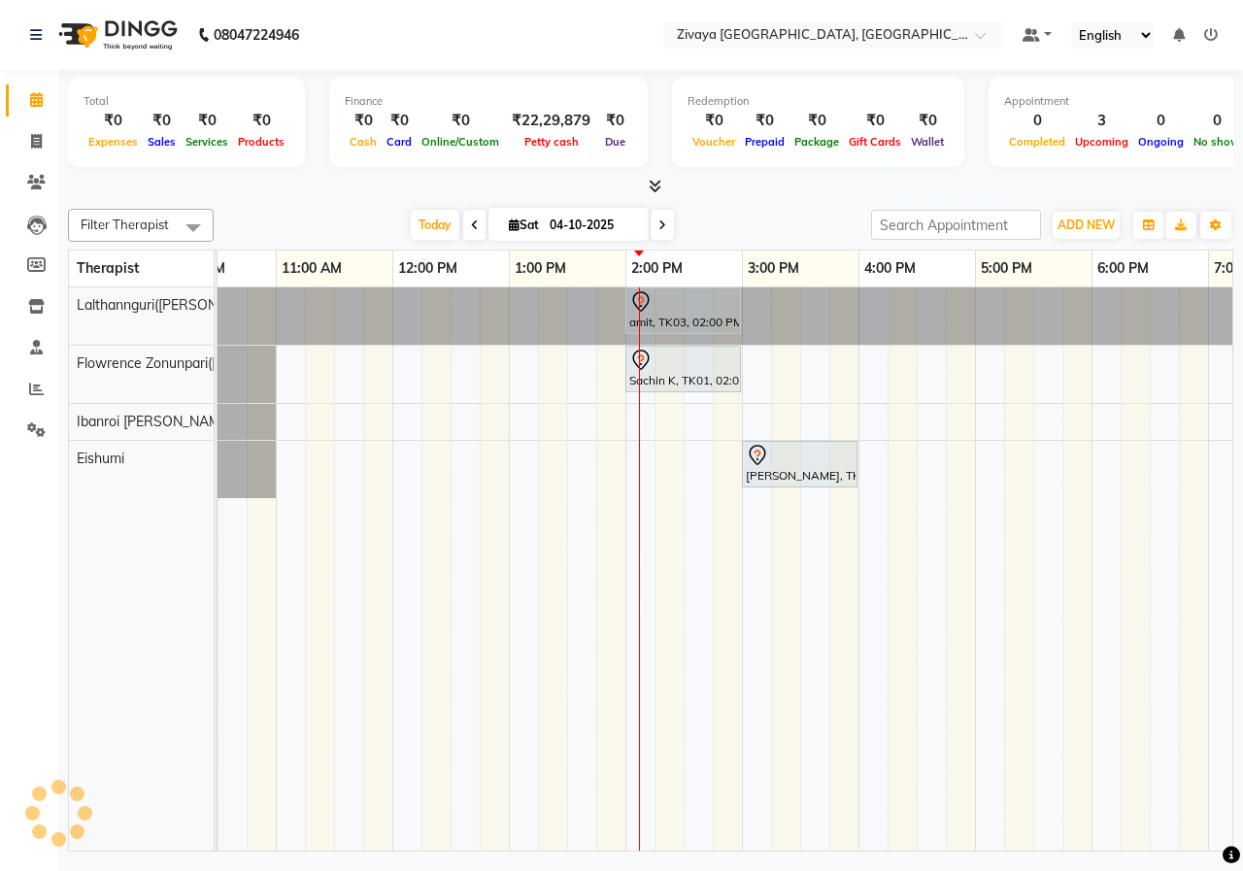
scroll to position [0, 288]
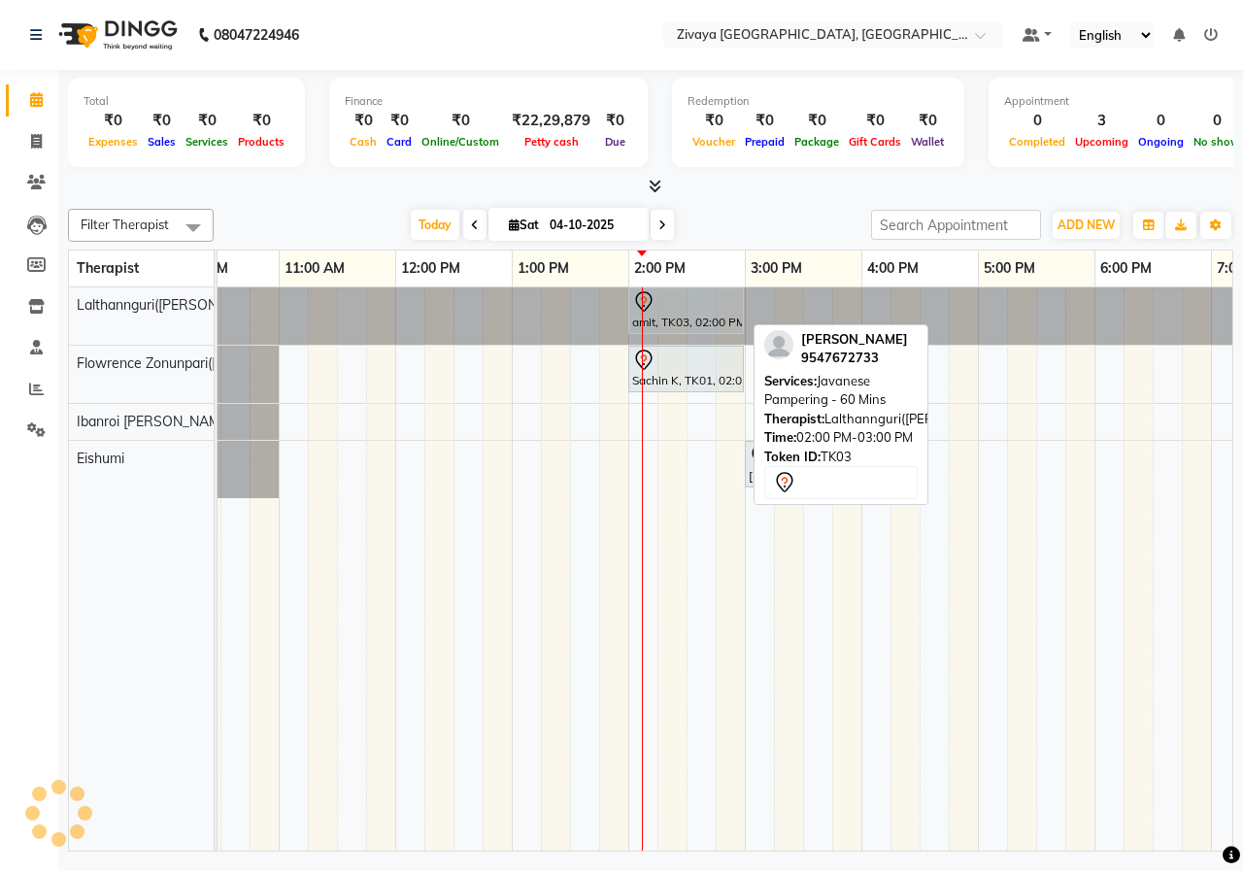
click at [696, 312] on div at bounding box center [686, 301] width 108 height 23
select select "7"
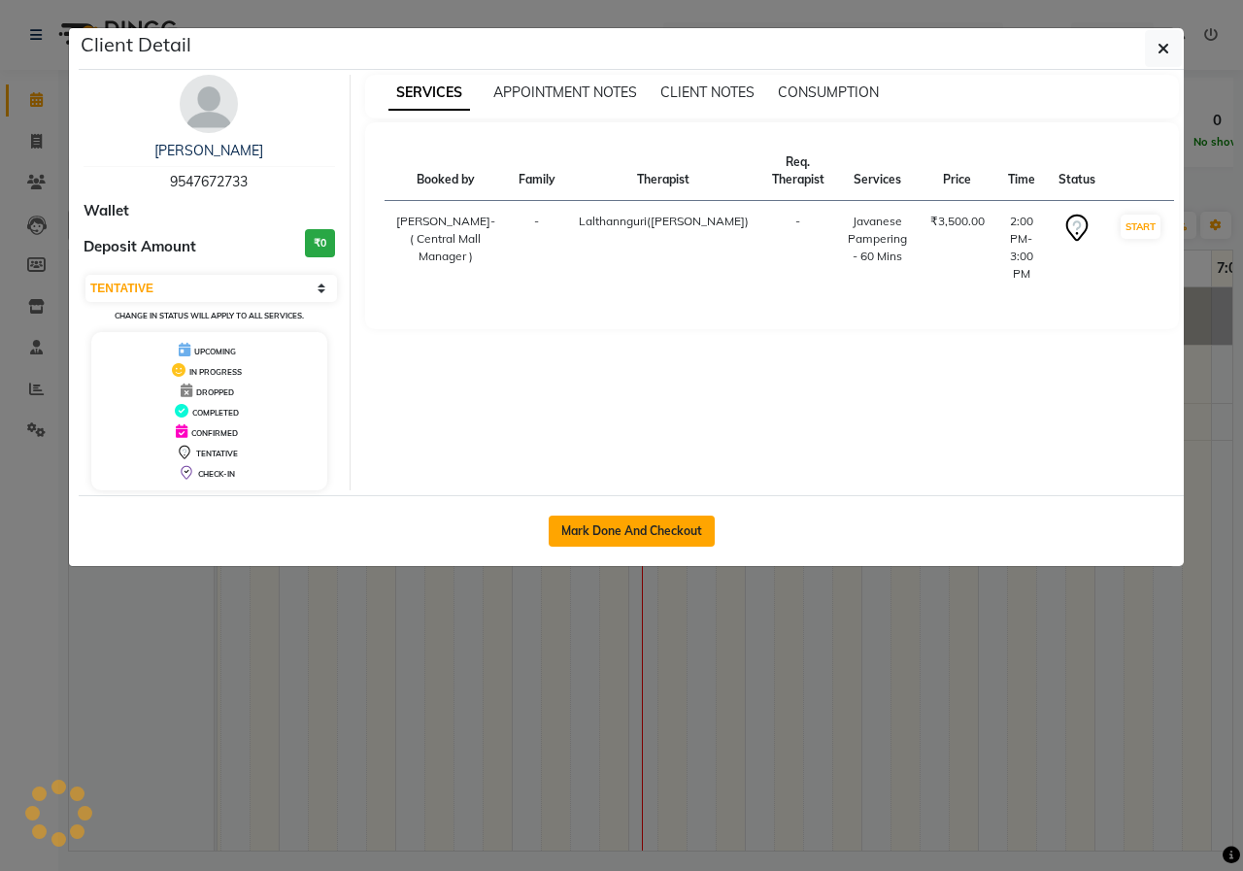
click at [617, 532] on button "Mark Done And Checkout" at bounding box center [632, 531] width 166 height 31
select select "6509"
select select "service"
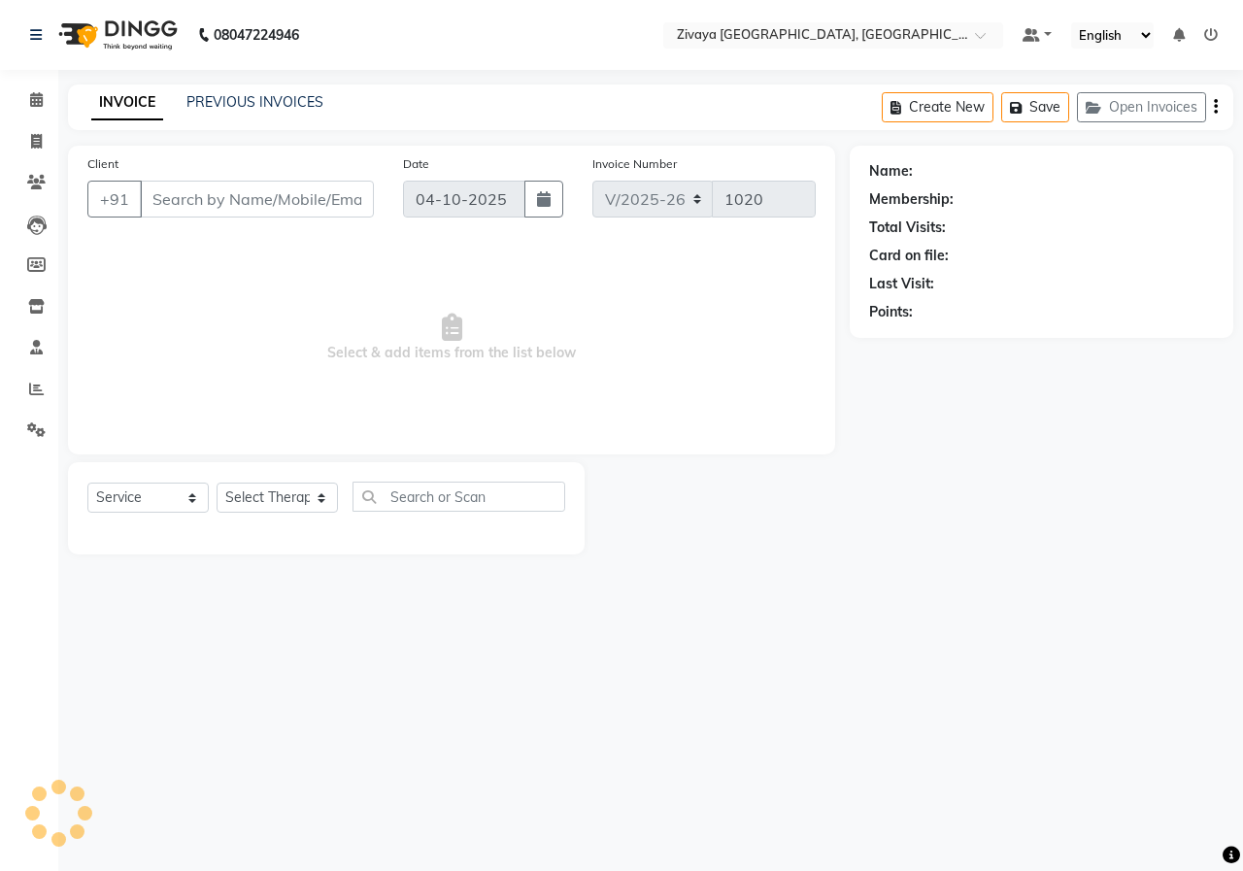
type input "9547672733"
select select "49516"
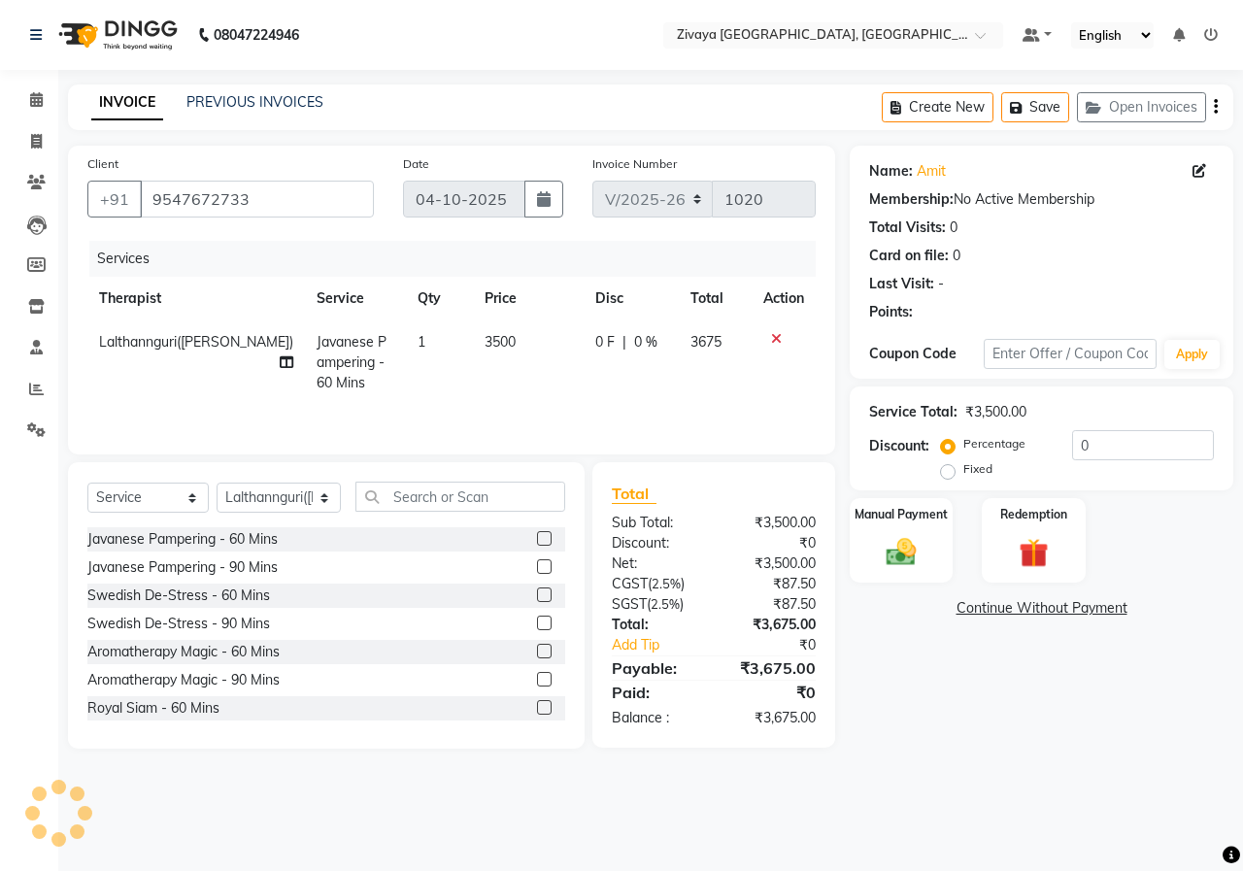
click at [116, 37] on img at bounding box center [116, 35] width 133 height 54
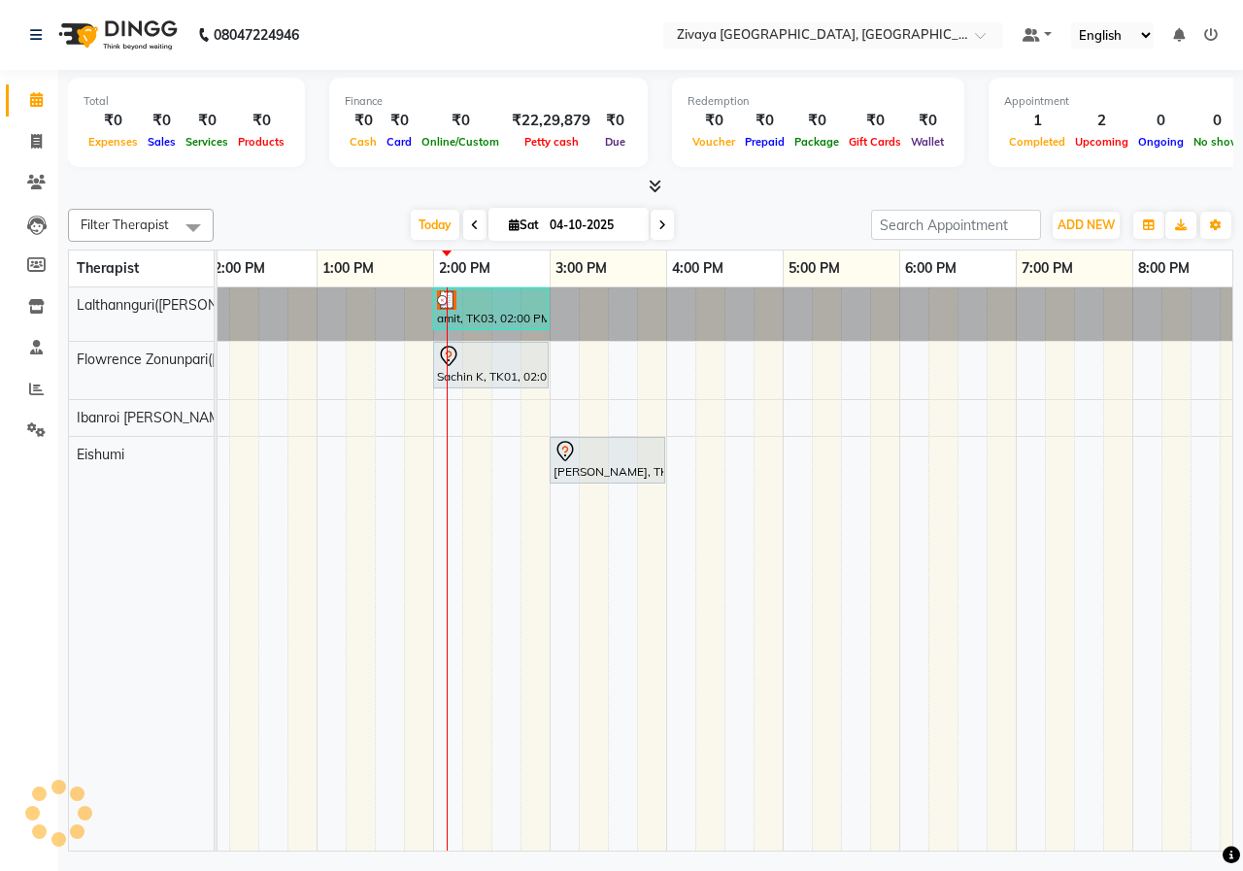
scroll to position [0, 445]
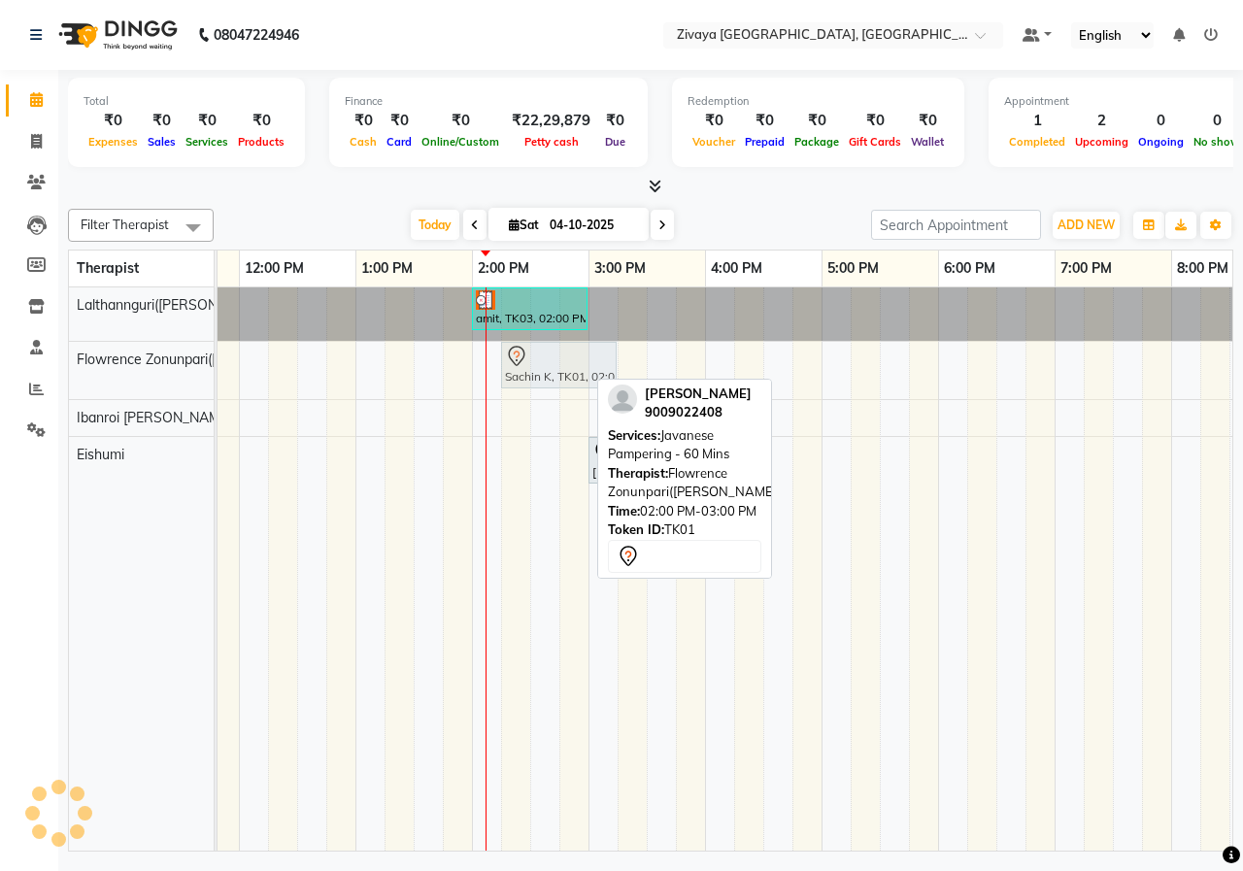
drag, startPoint x: 541, startPoint y: 364, endPoint x: 556, endPoint y: 364, distance: 15.5
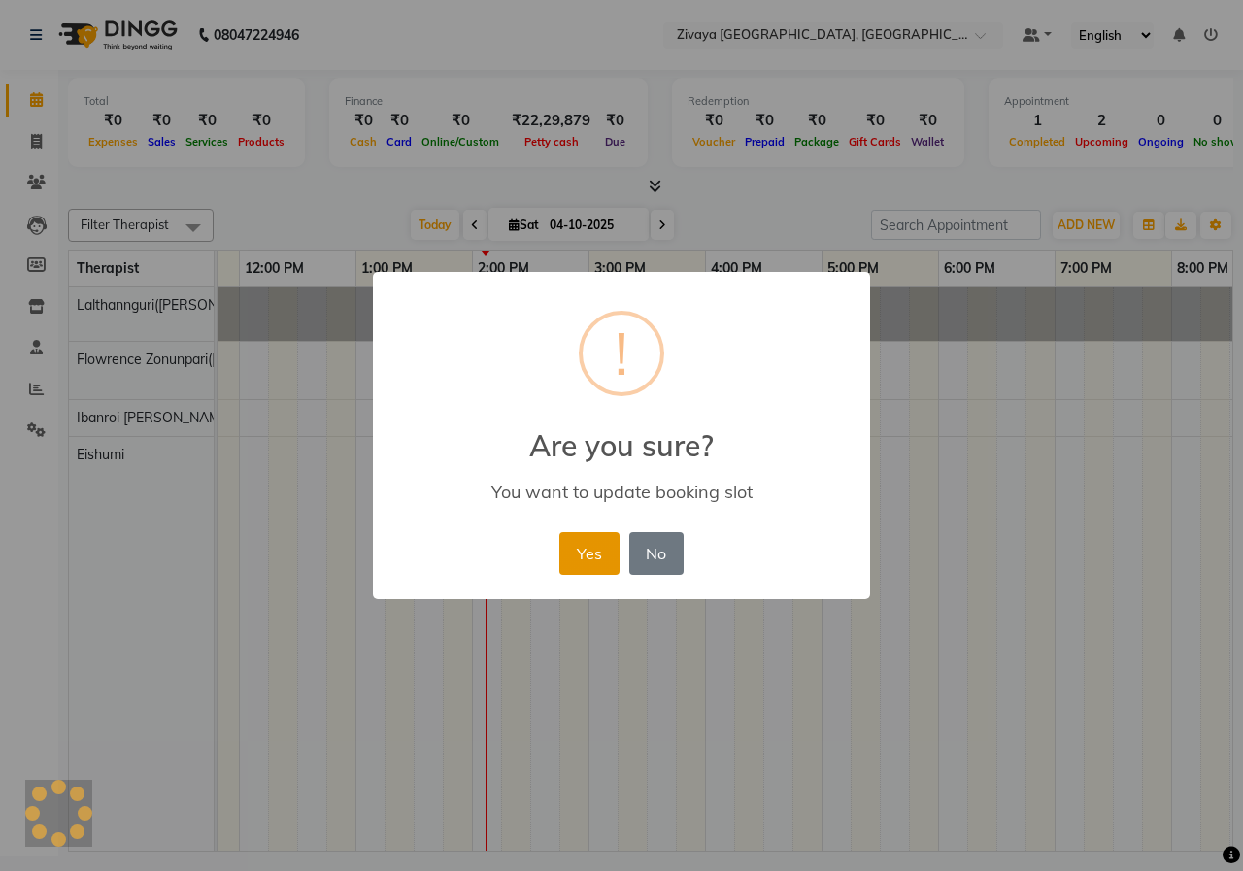
click at [612, 560] on button "Yes" at bounding box center [588, 553] width 59 height 43
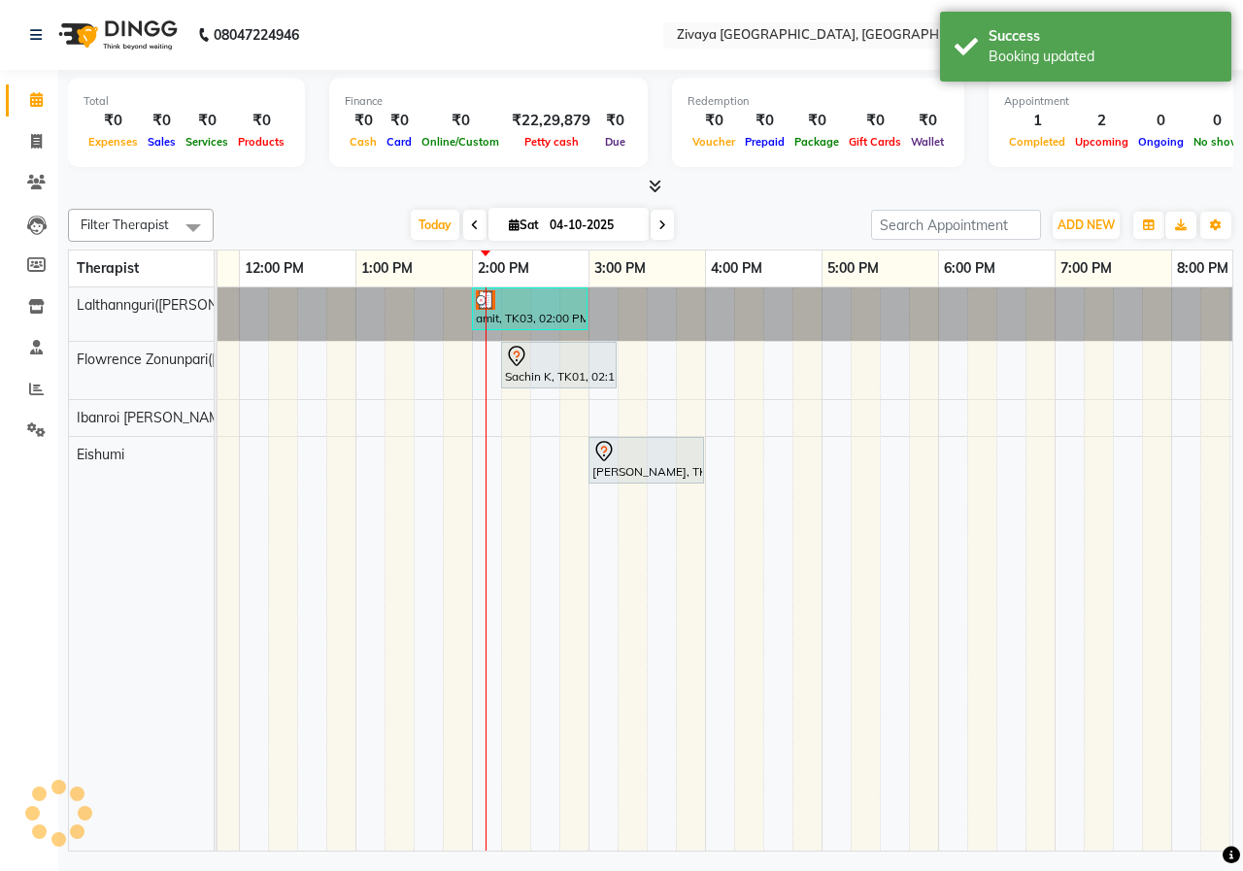
click at [474, 221] on icon at bounding box center [475, 225] width 8 height 12
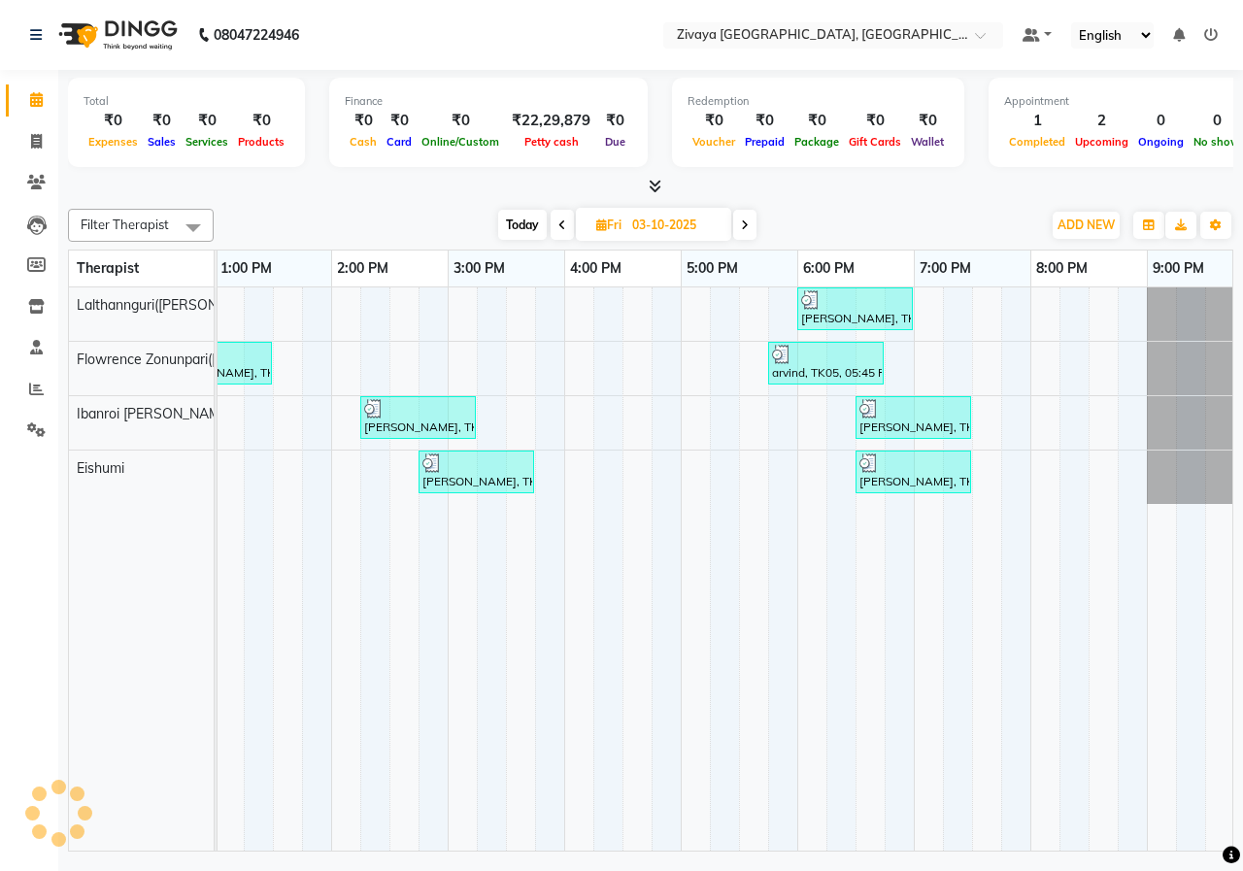
click at [754, 226] on span at bounding box center [744, 225] width 23 height 30
type input "04-10-2025"
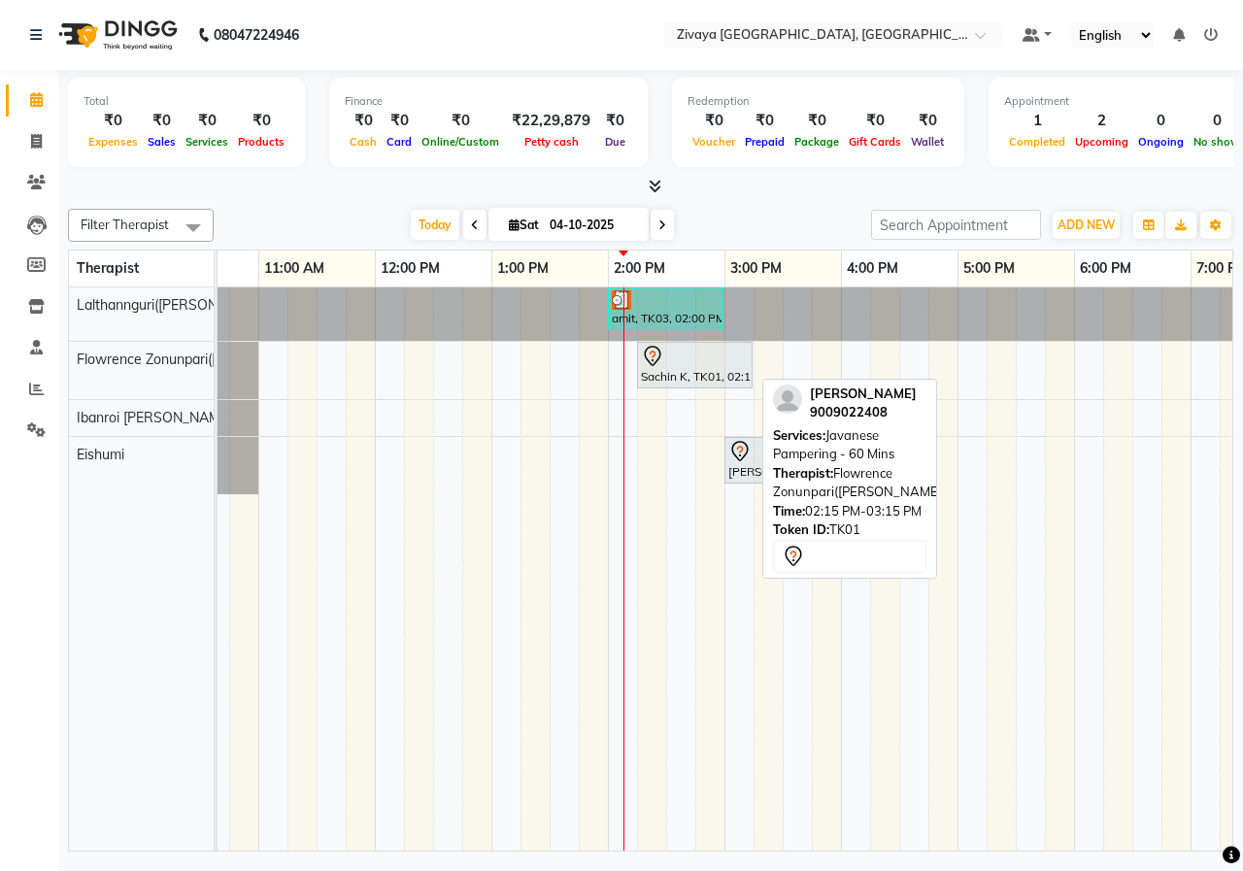
click at [687, 368] on div "Sachin K, TK01, 02:15 PM-03:15 PM, Javanese Pampering - 60 Mins" at bounding box center [695, 365] width 112 height 41
select select "7"
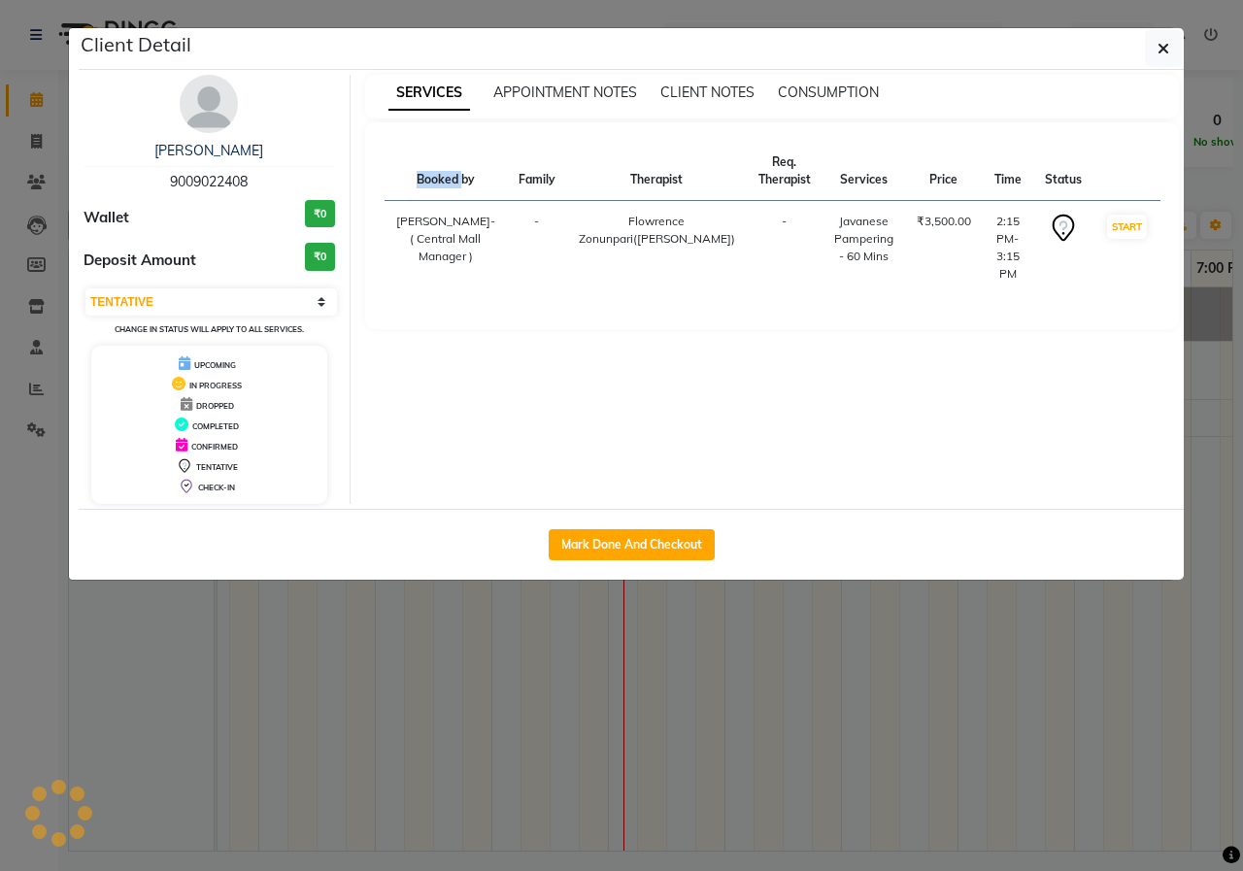
click at [687, 368] on div "SERVICES APPOINTMENT NOTES CLIENT NOTES CONSUMPTION Booked by Family Therapist …" at bounding box center [772, 289] width 844 height 429
click at [1172, 44] on button "button" at bounding box center [1163, 48] width 37 height 37
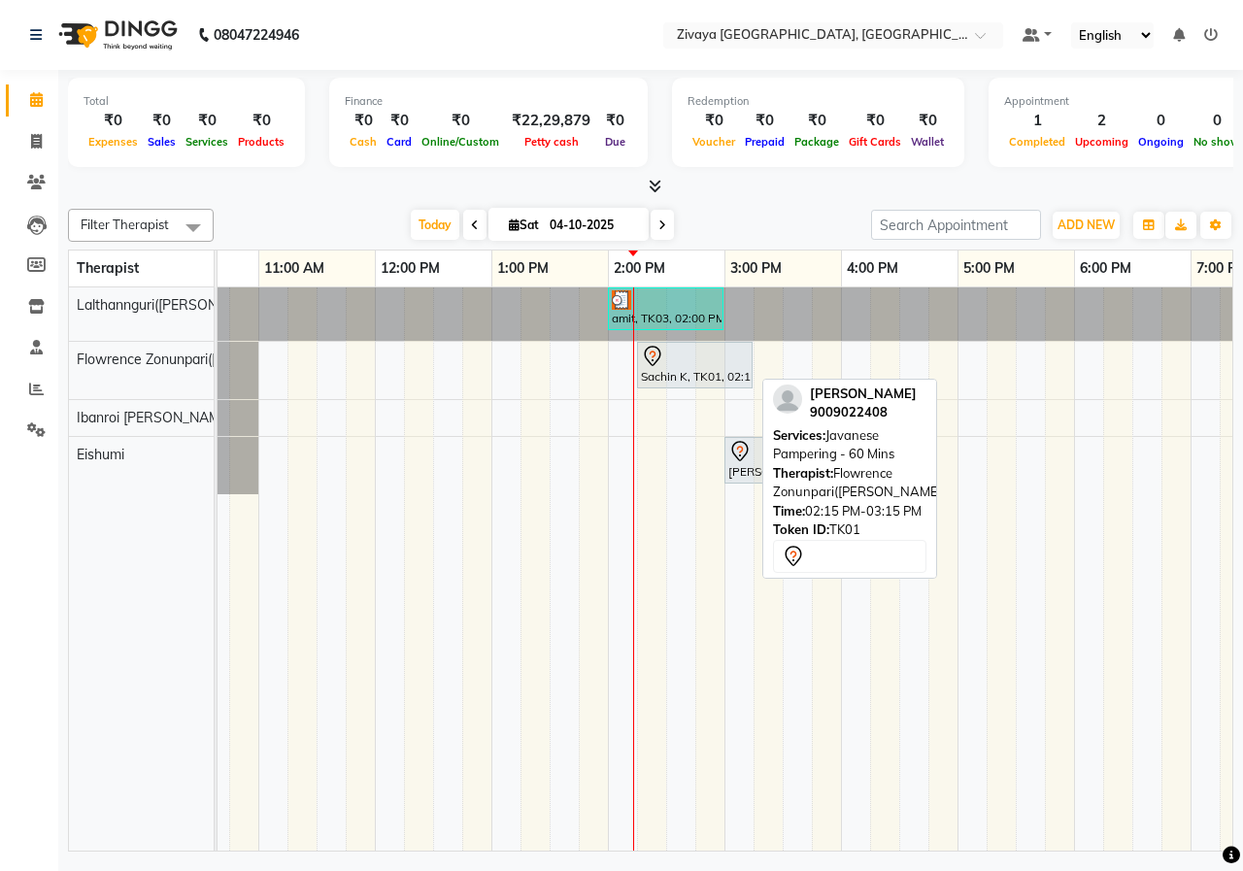
click at [675, 372] on div "Sachin K, TK01, 02:15 PM-03:15 PM, Javanese Pampering - 60 Mins" at bounding box center [695, 365] width 112 height 41
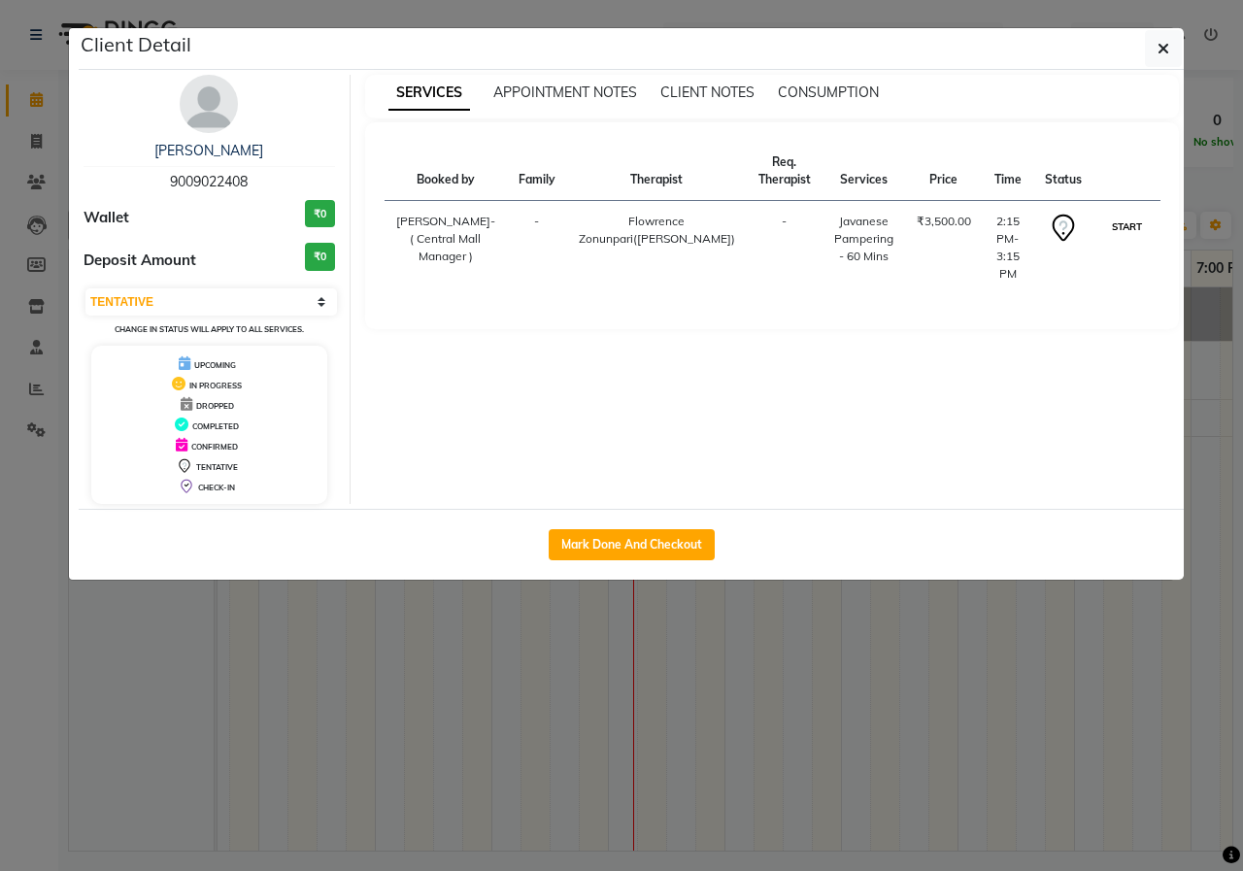
click at [1113, 219] on button "START" at bounding box center [1127, 227] width 40 height 24
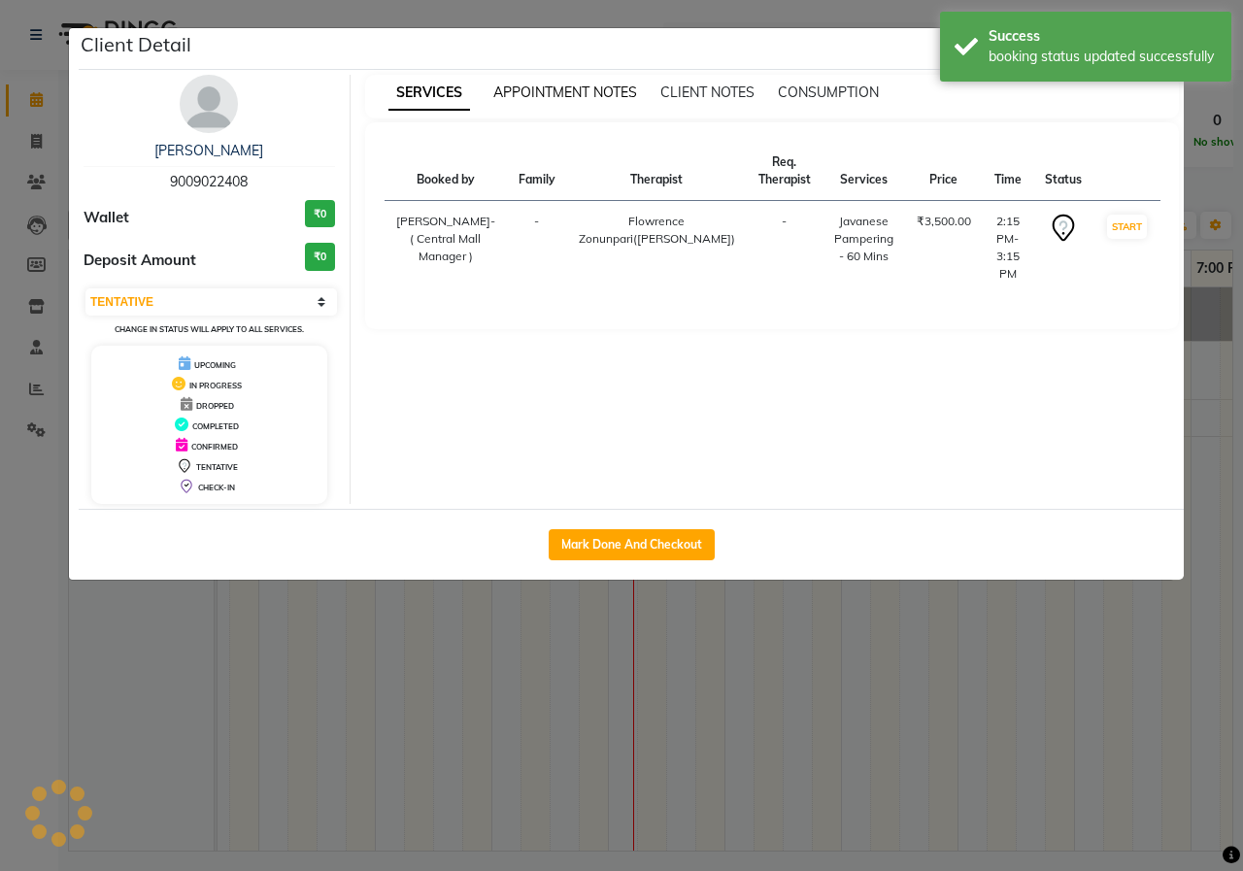
select select "1"
click at [600, 719] on ngb-modal-window "Client Detail Sachin K 9009022408 Wallet ₹0 Deposit Amount ₹0 Select IN SERVICE…" at bounding box center [621, 435] width 1243 height 871
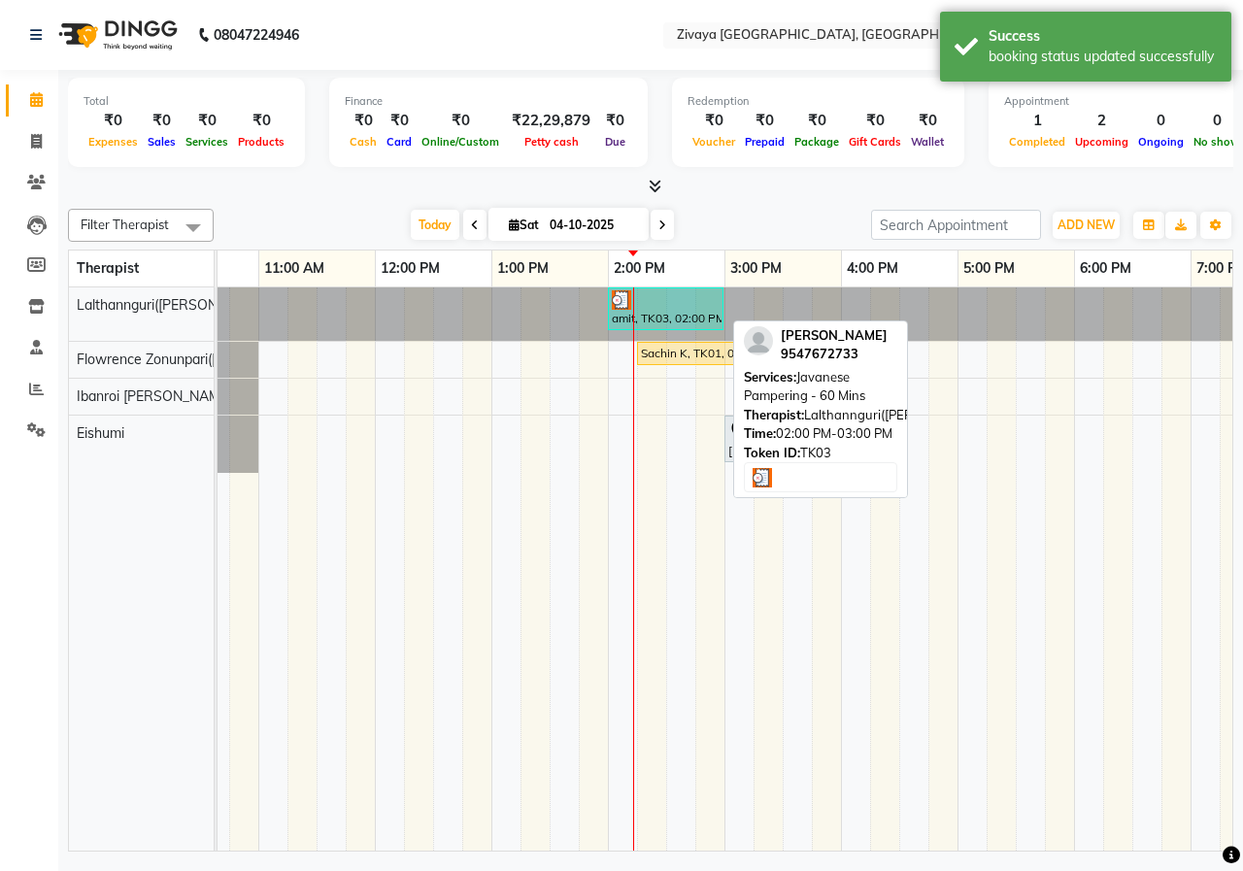
click at [664, 317] on div "amit, TK03, 02:00 PM-03:00 PM, Javanese Pampering - 60 Mins" at bounding box center [666, 308] width 112 height 37
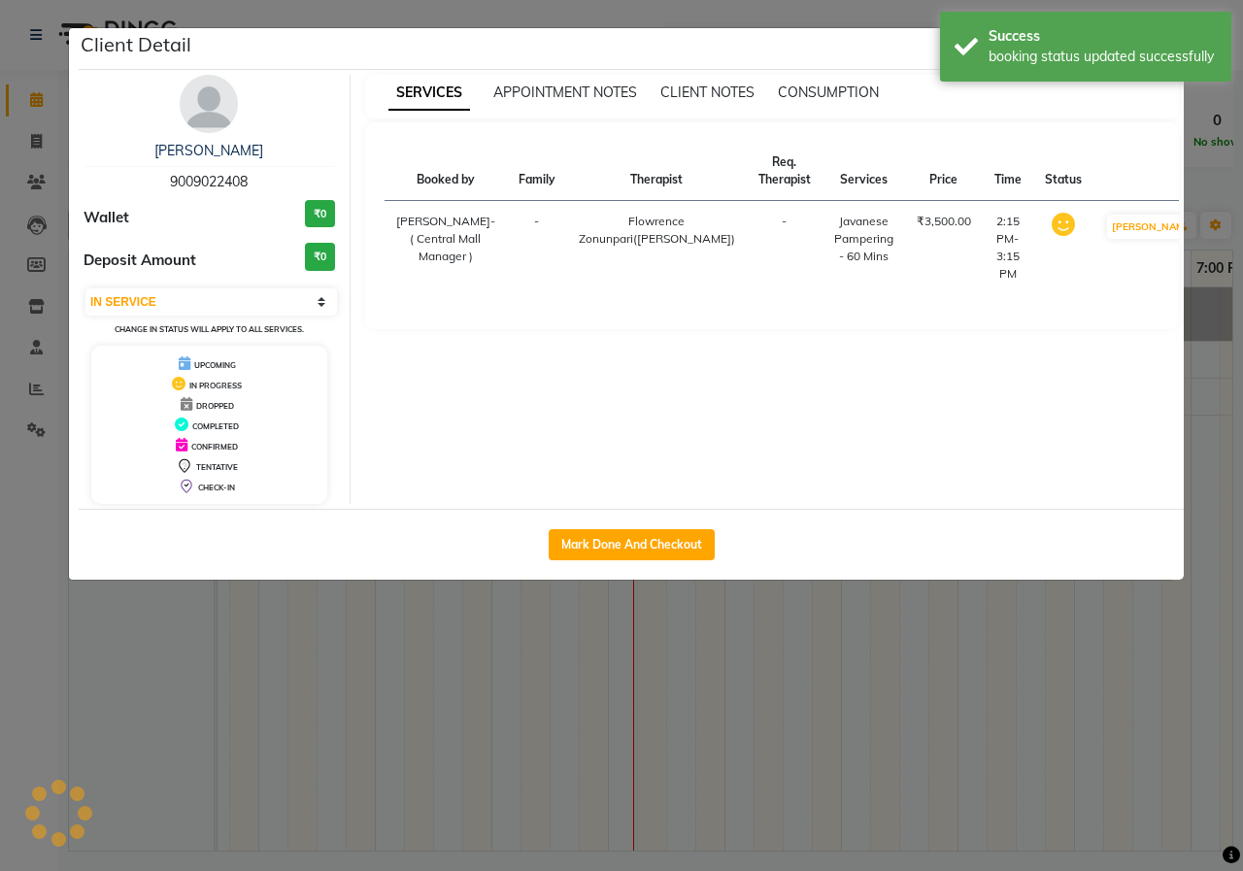
select select "3"
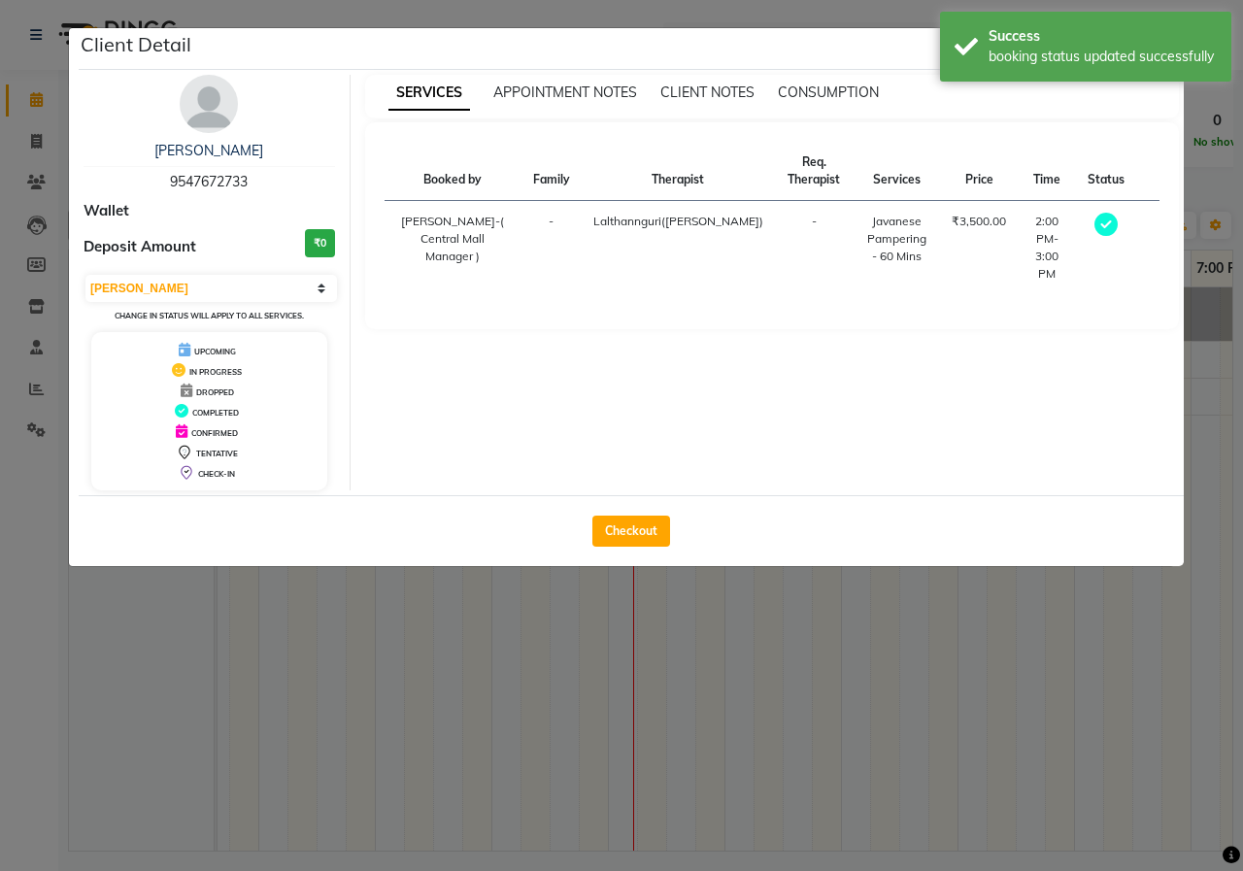
click at [744, 1] on ngb-modal-window "Client Detail amit 9547672733 Wallet Deposit Amount ₹0 Select MARK DONE UPCOMIN…" at bounding box center [621, 435] width 1243 height 871
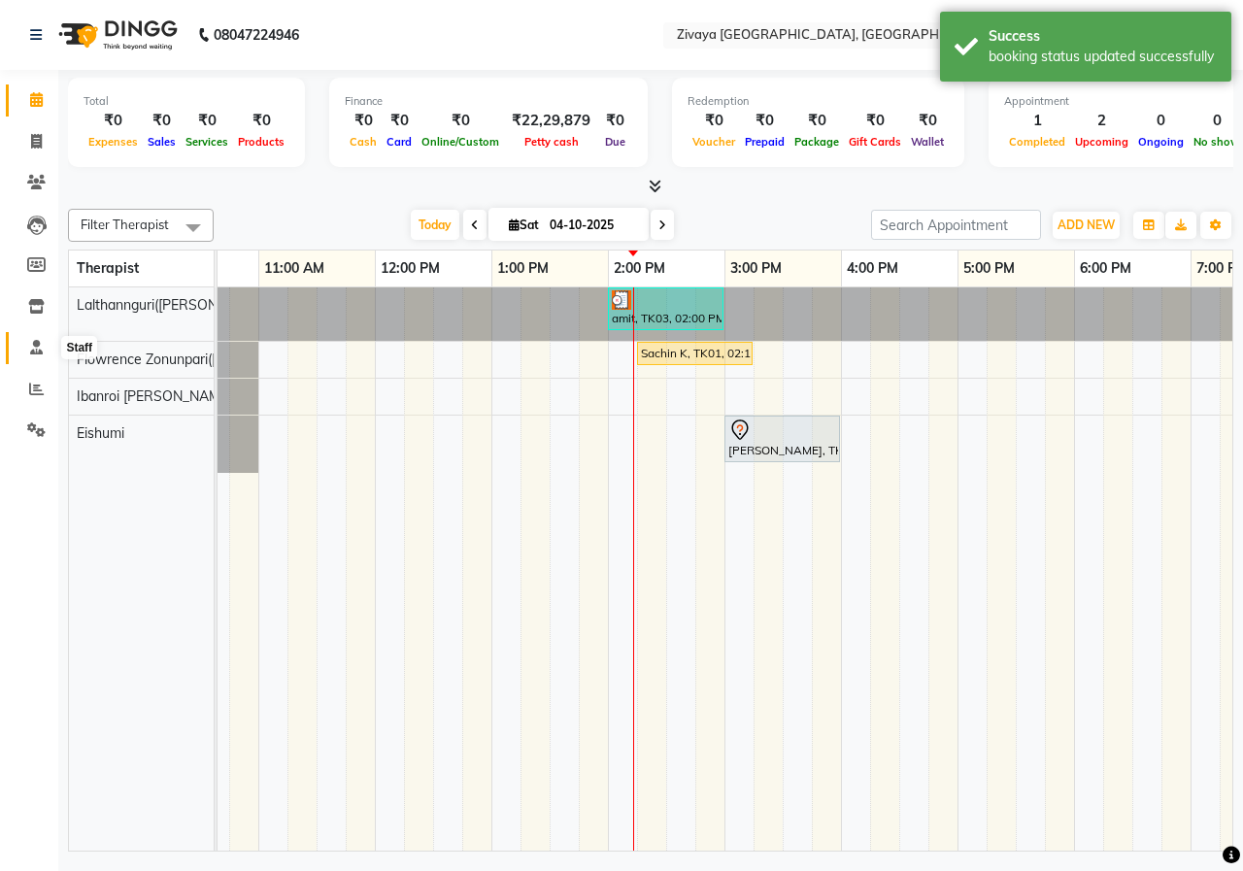
click at [34, 358] on span at bounding box center [36, 348] width 34 height 22
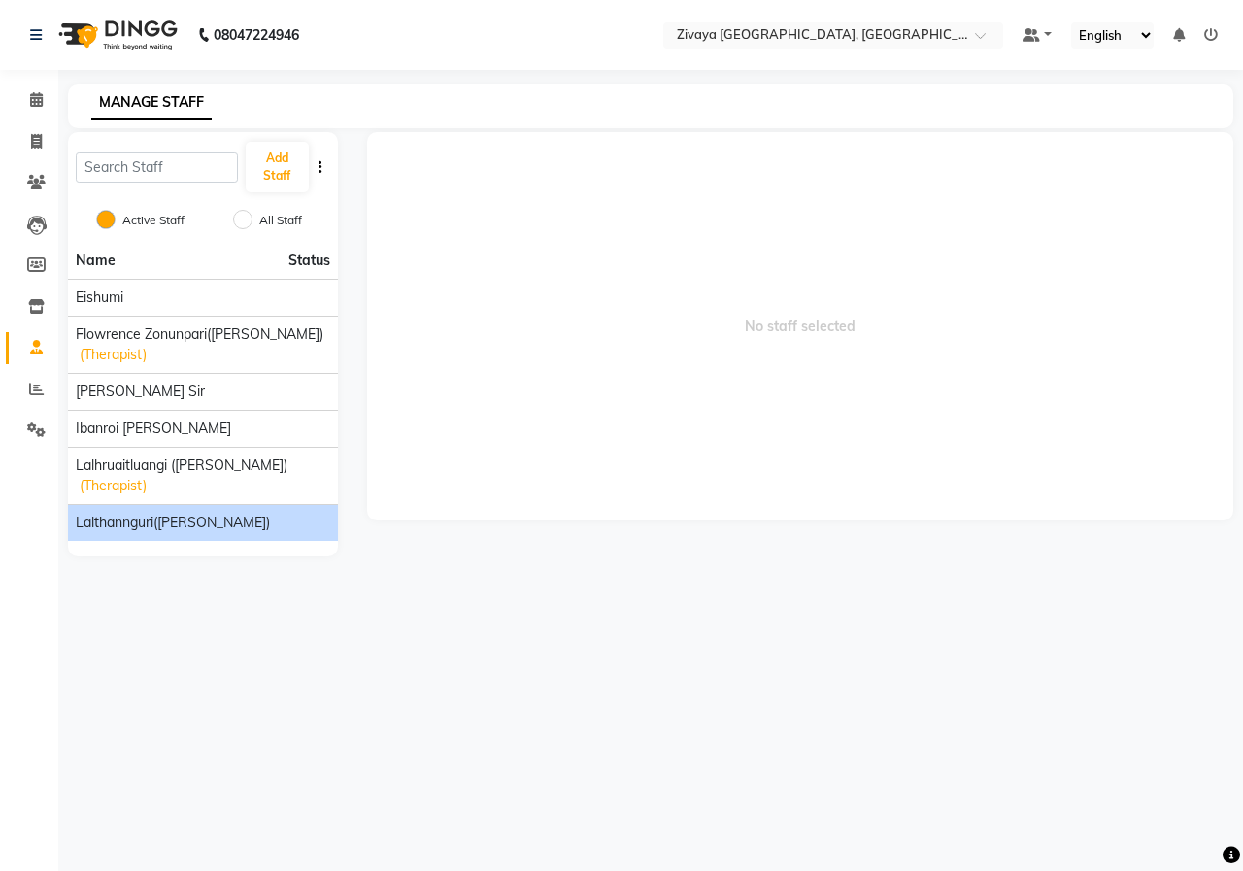
click at [177, 513] on span "Lalthannguri([PERSON_NAME])" at bounding box center [173, 523] width 194 height 20
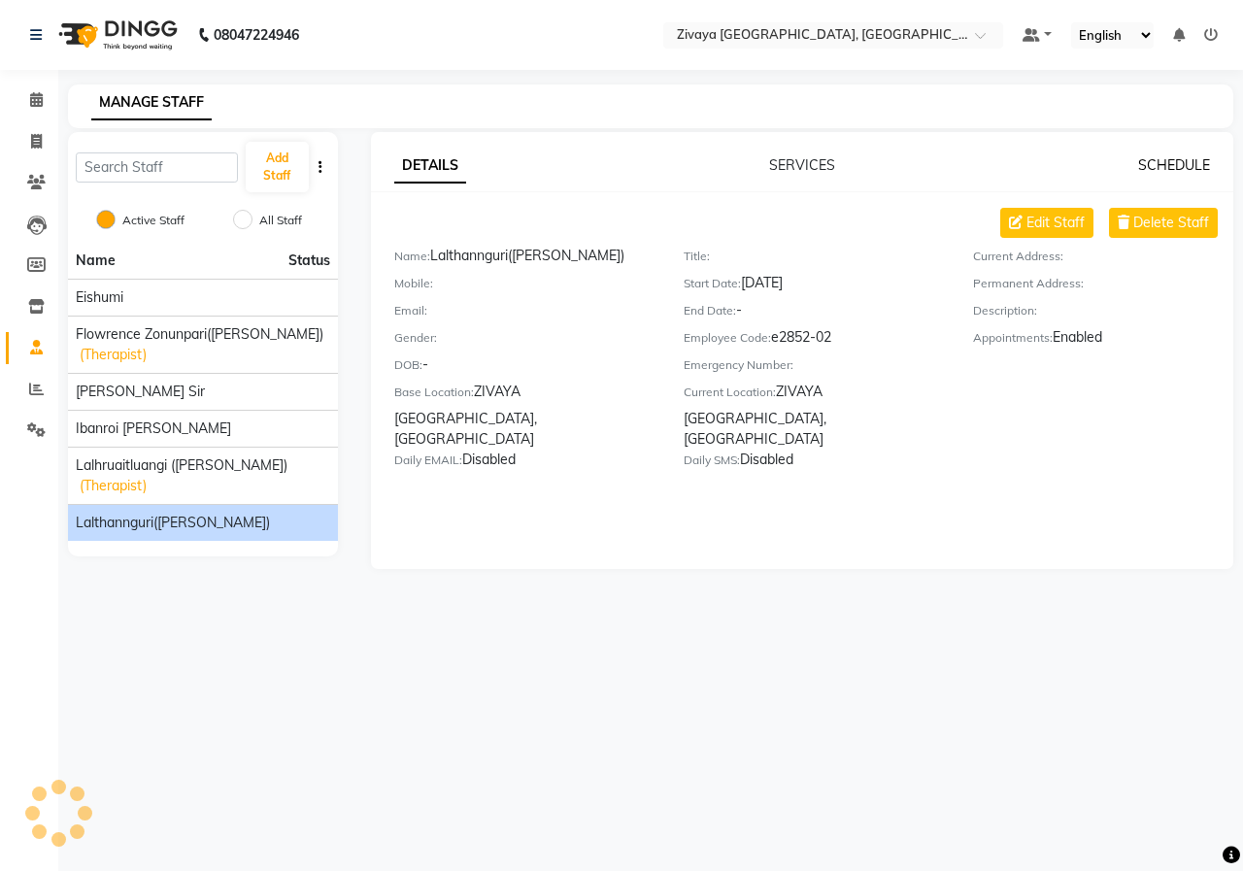
click at [1165, 163] on link "SCHEDULE" at bounding box center [1174, 164] width 72 height 17
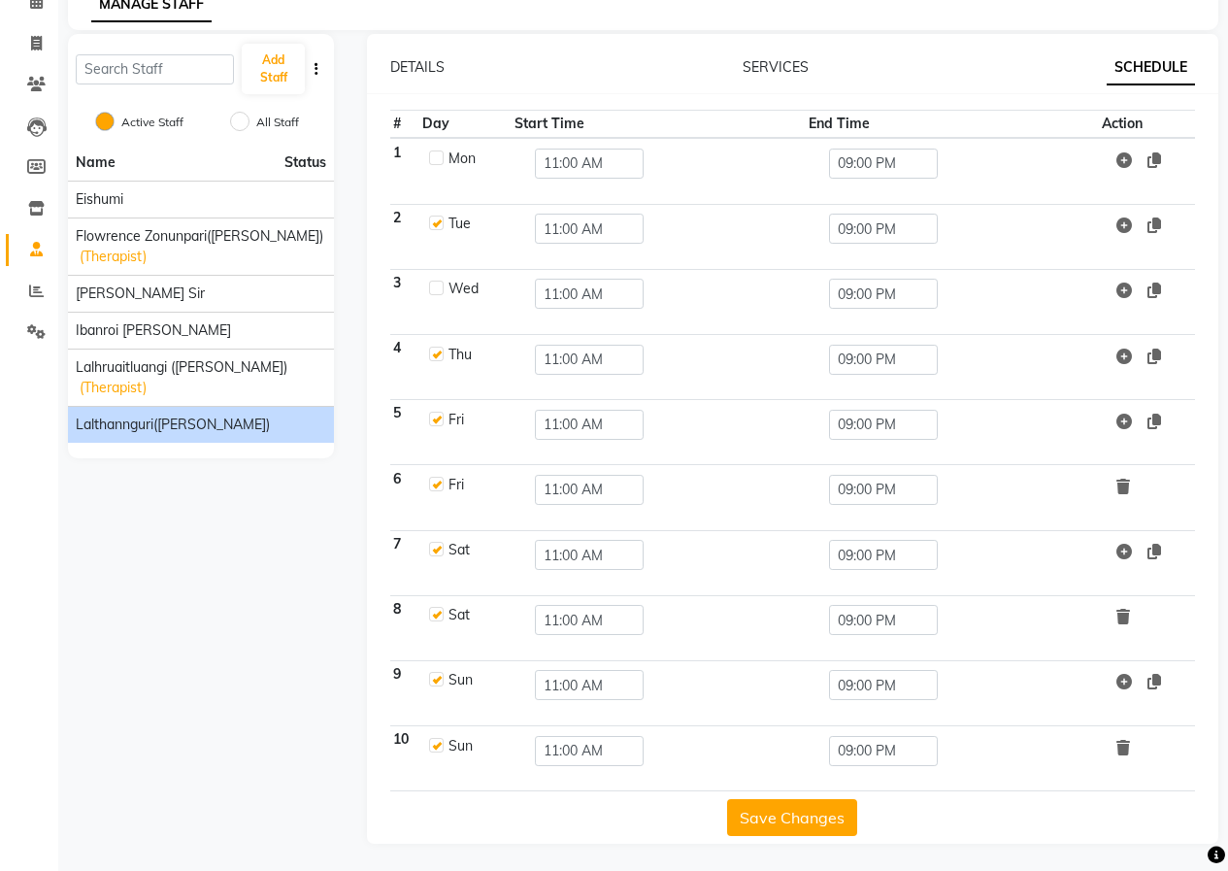
scroll to position [100, 0]
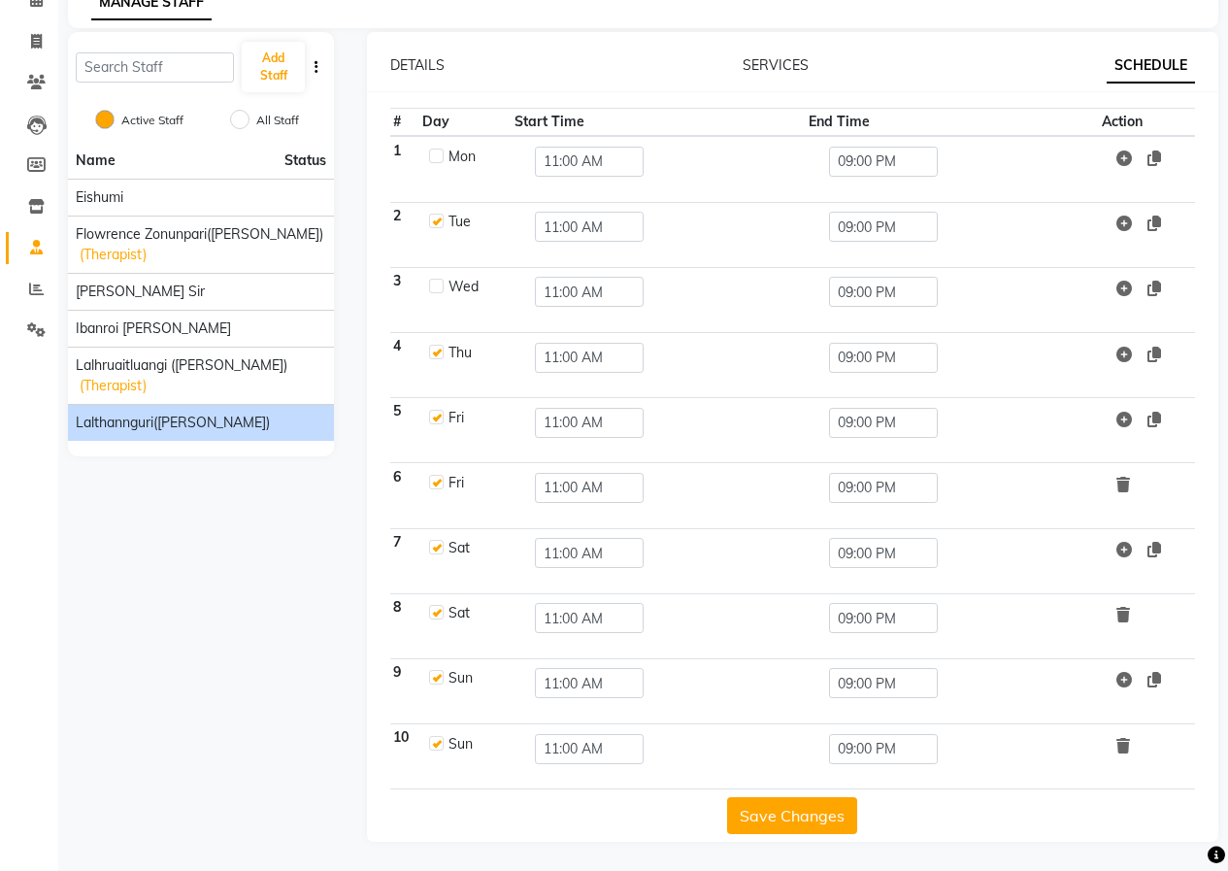
click at [1120, 617] on icon at bounding box center [1124, 615] width 14 height 16
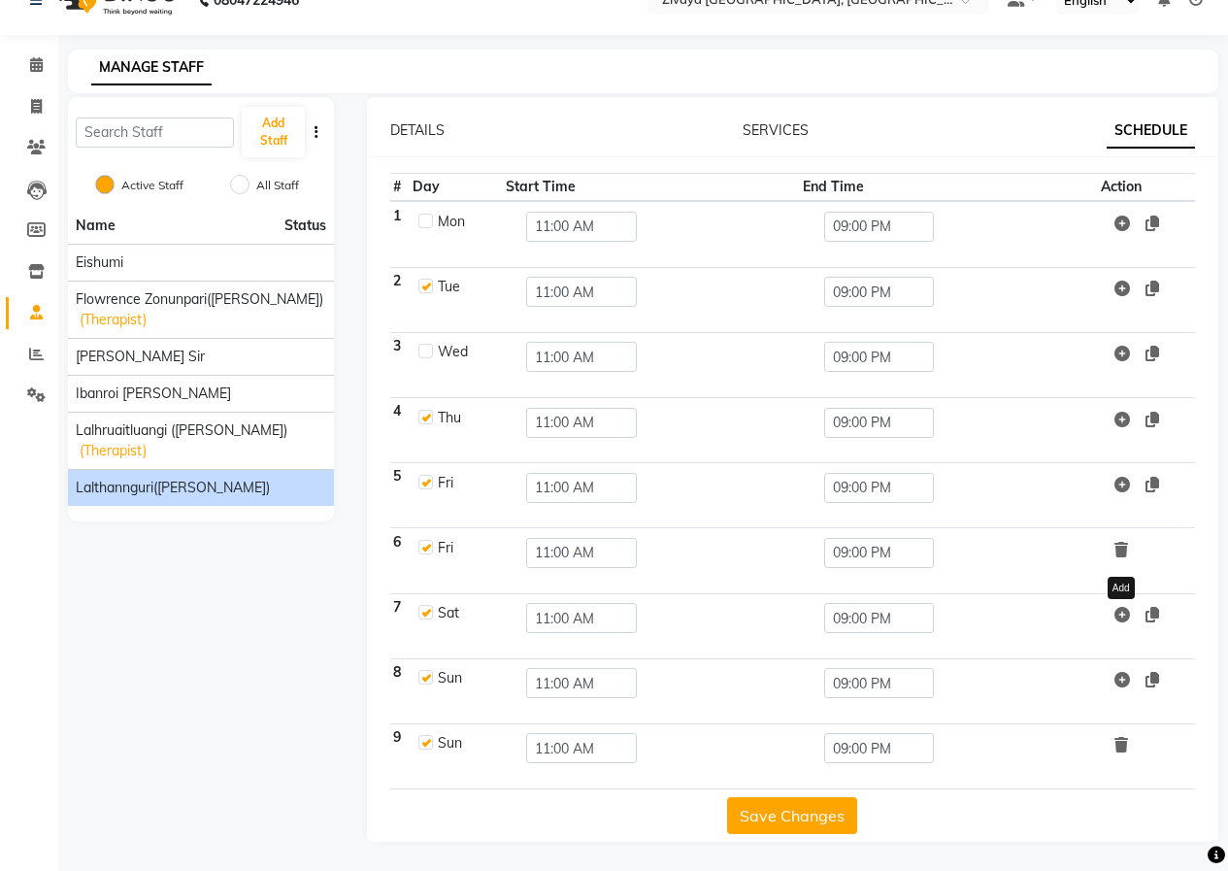
scroll to position [35, 0]
click at [773, 810] on button "Save Changes" at bounding box center [792, 815] width 130 height 37
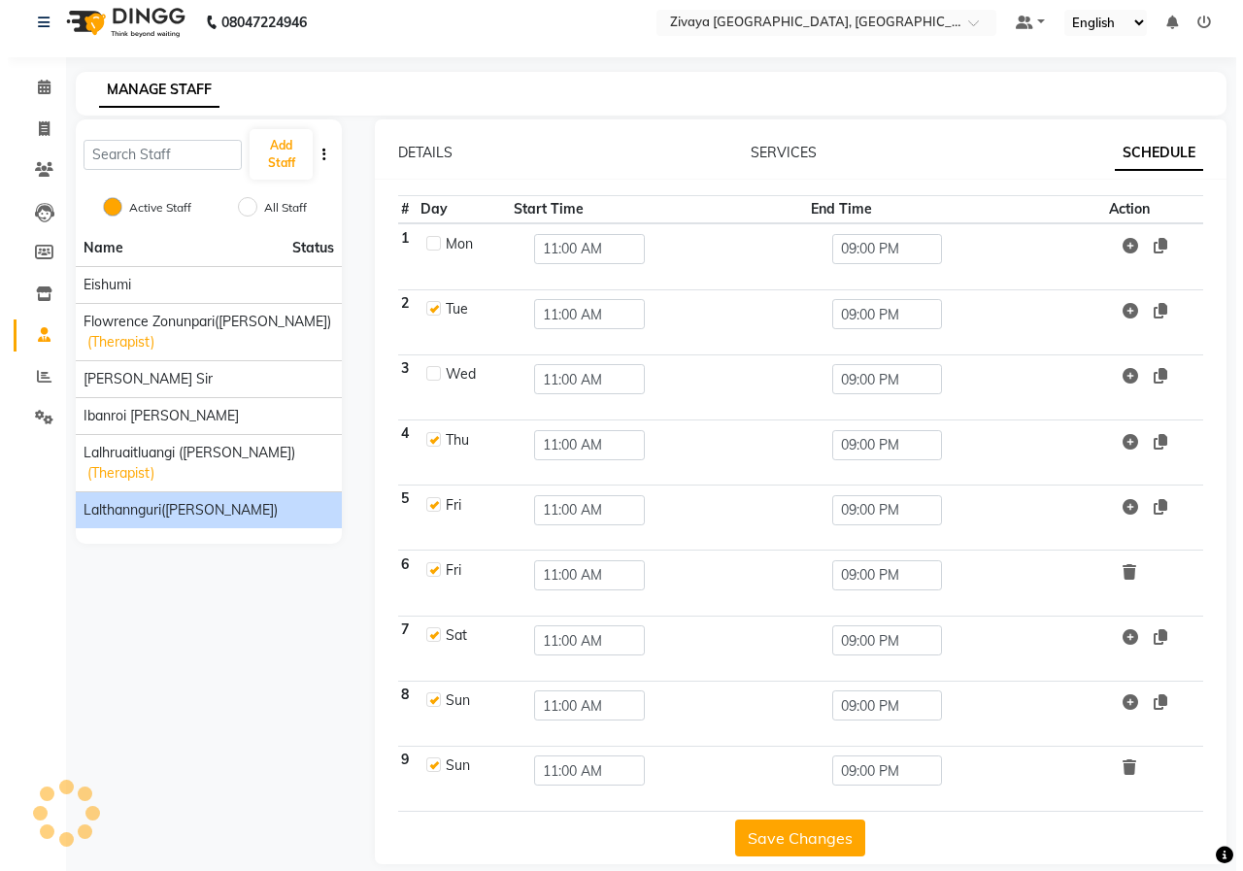
scroll to position [0, 0]
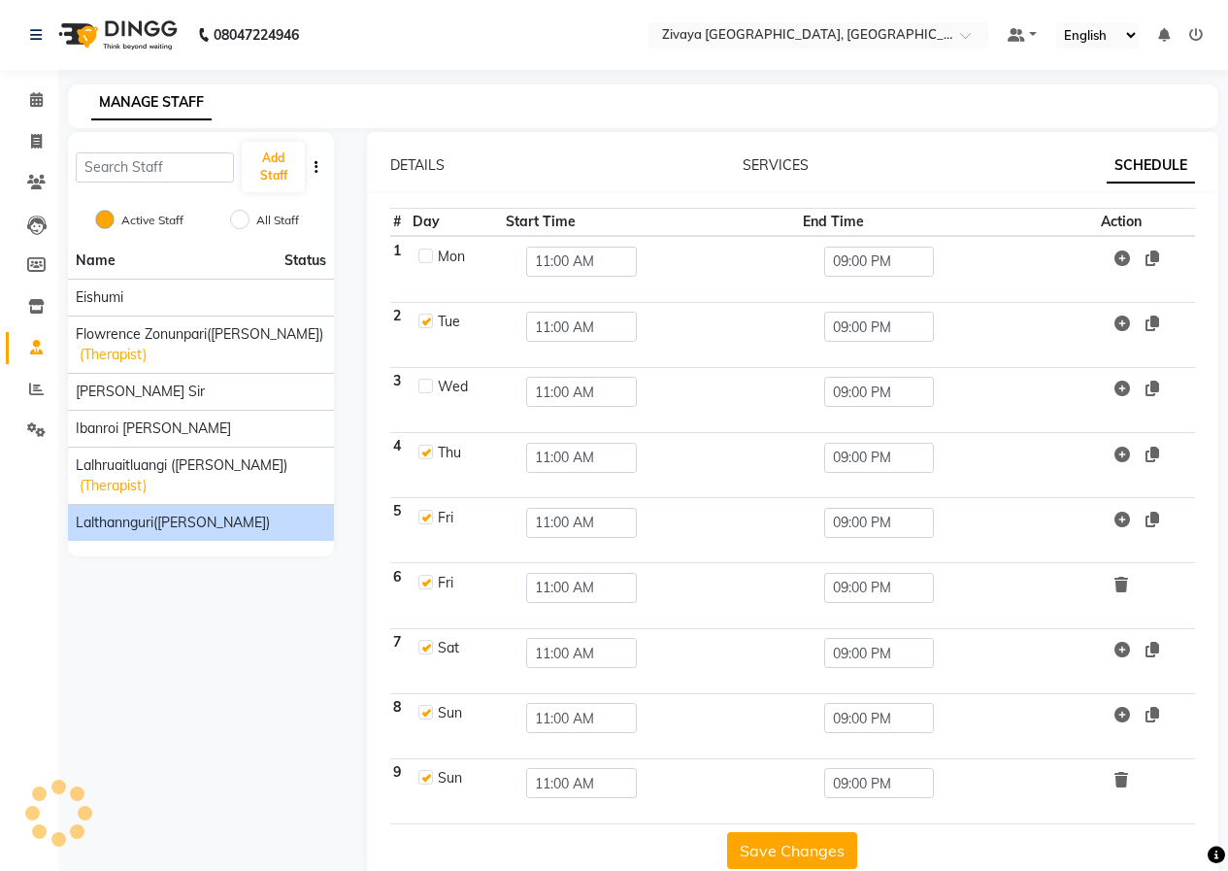
click at [110, 30] on img at bounding box center [116, 35] width 133 height 54
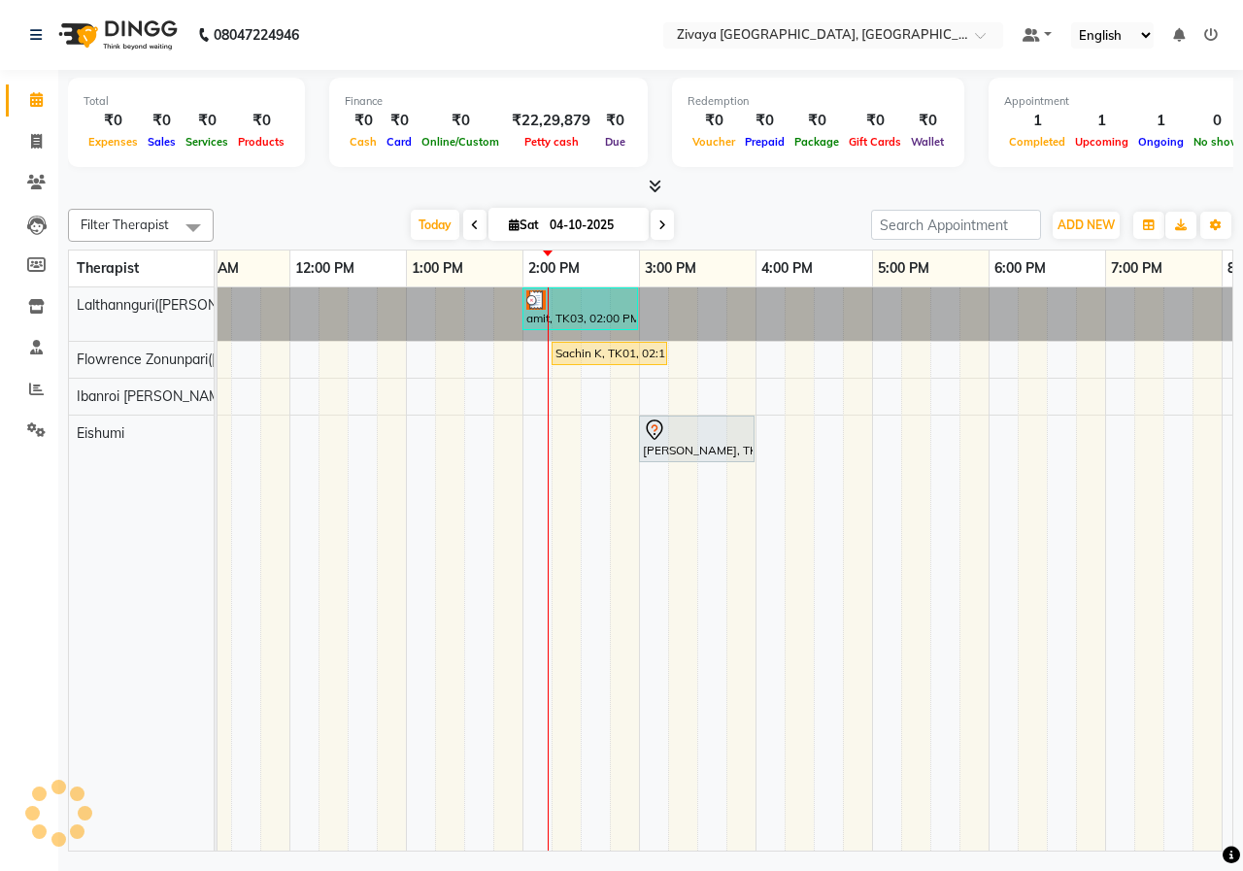
scroll to position [0, 391]
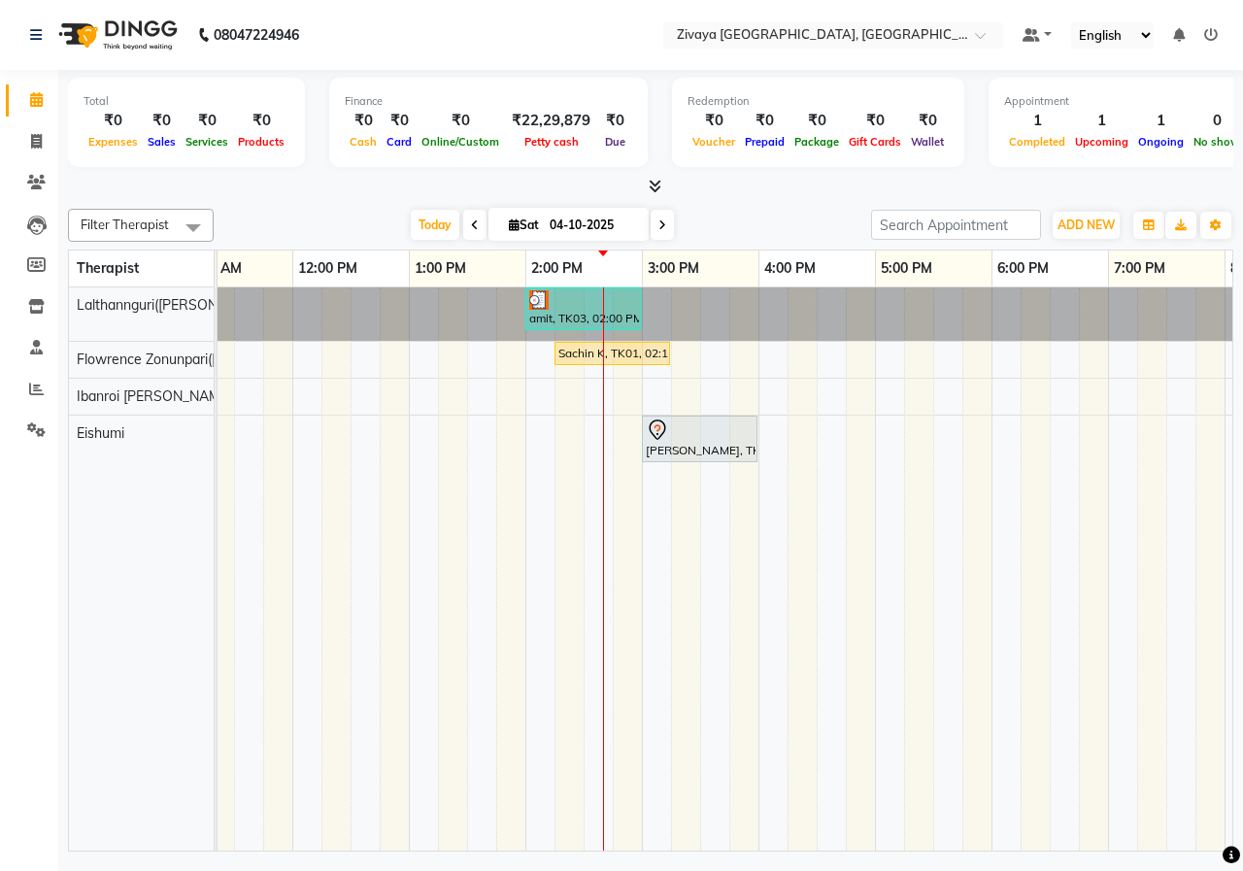
click at [620, 395] on div "amit, TK03, 02:00 PM-03:00 PM, Javanese Pampering - 60 Mins Sachin K, TK01, 02:…" at bounding box center [758, 568] width 1864 height 563
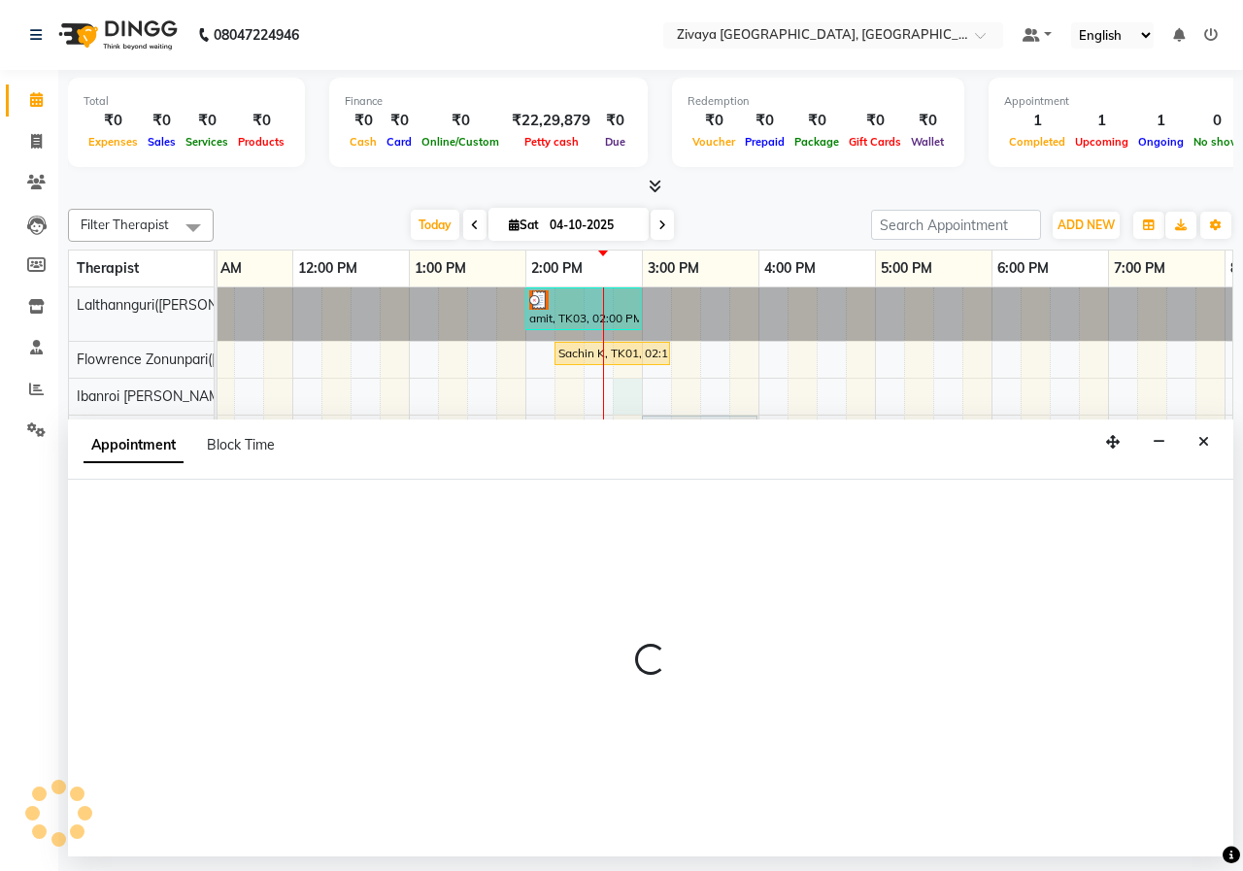
select select "61776"
select select "885"
select select "tentative"
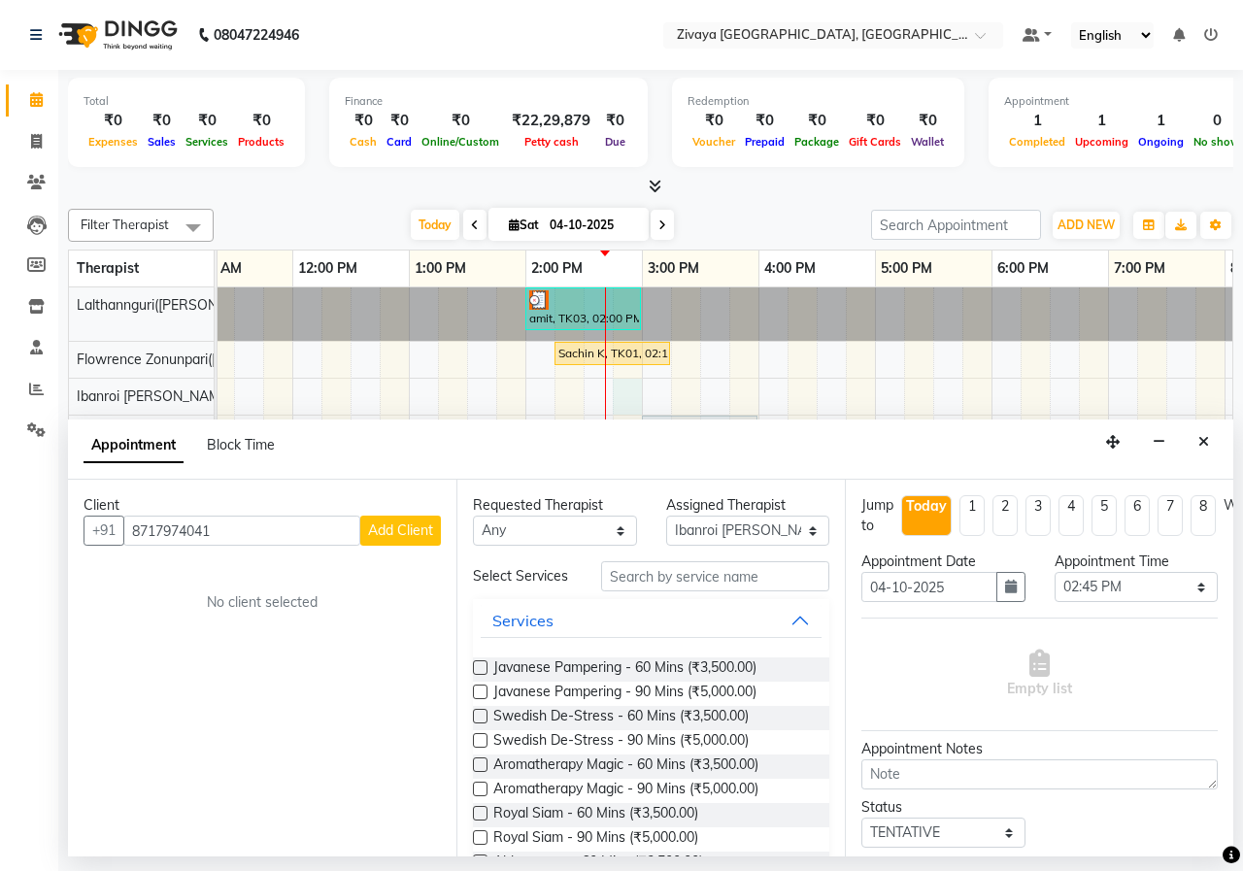
type input "8717974041"
click at [422, 518] on button "Add Client" at bounding box center [400, 531] width 81 height 30
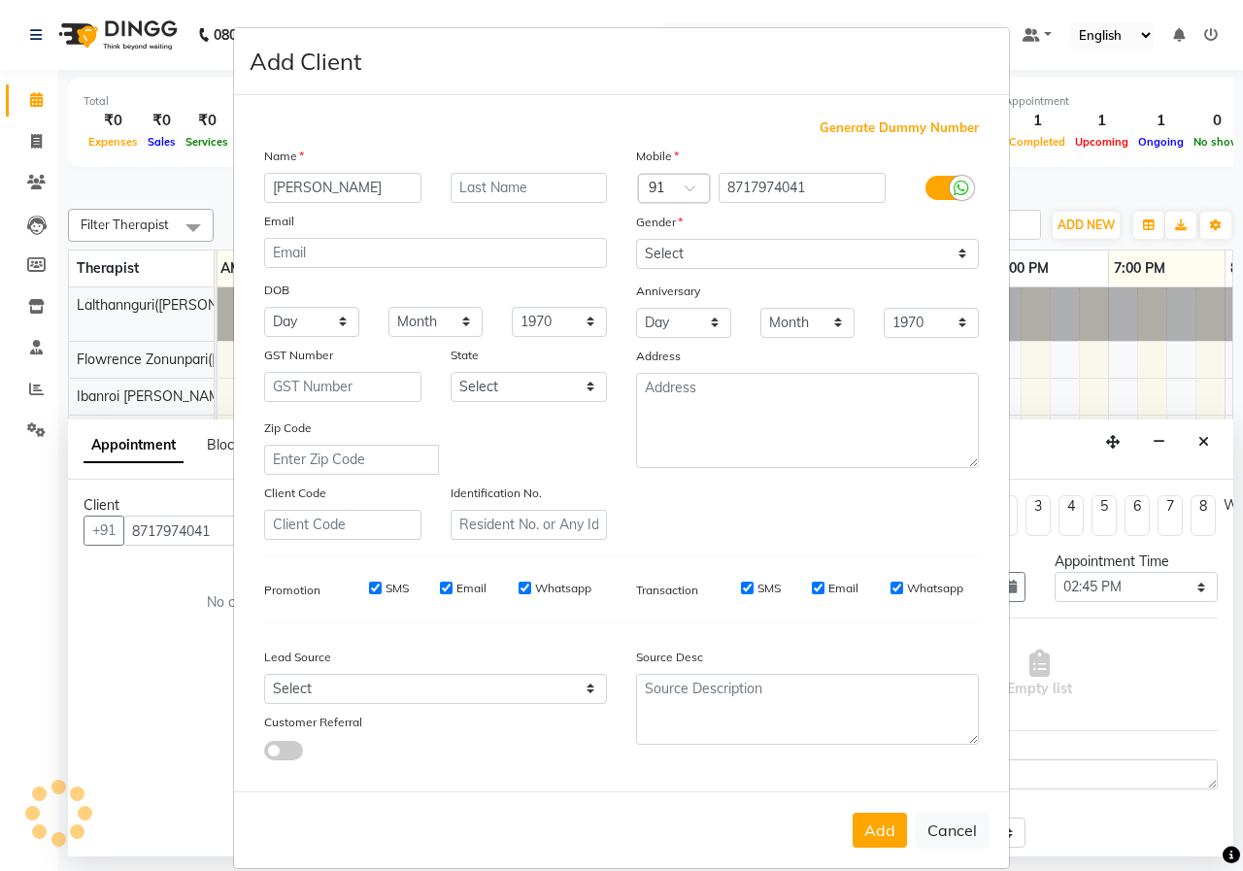
type input "[PERSON_NAME]"
click at [852, 240] on select "Select [DEMOGRAPHIC_DATA] [DEMOGRAPHIC_DATA] Other Prefer Not To Say" at bounding box center [807, 254] width 343 height 30
select select "[DEMOGRAPHIC_DATA]"
click at [636, 239] on select "Select [DEMOGRAPHIC_DATA] [DEMOGRAPHIC_DATA] Other Prefer Not To Say" at bounding box center [807, 254] width 343 height 30
click at [880, 831] on button "Add" at bounding box center [879, 830] width 54 height 35
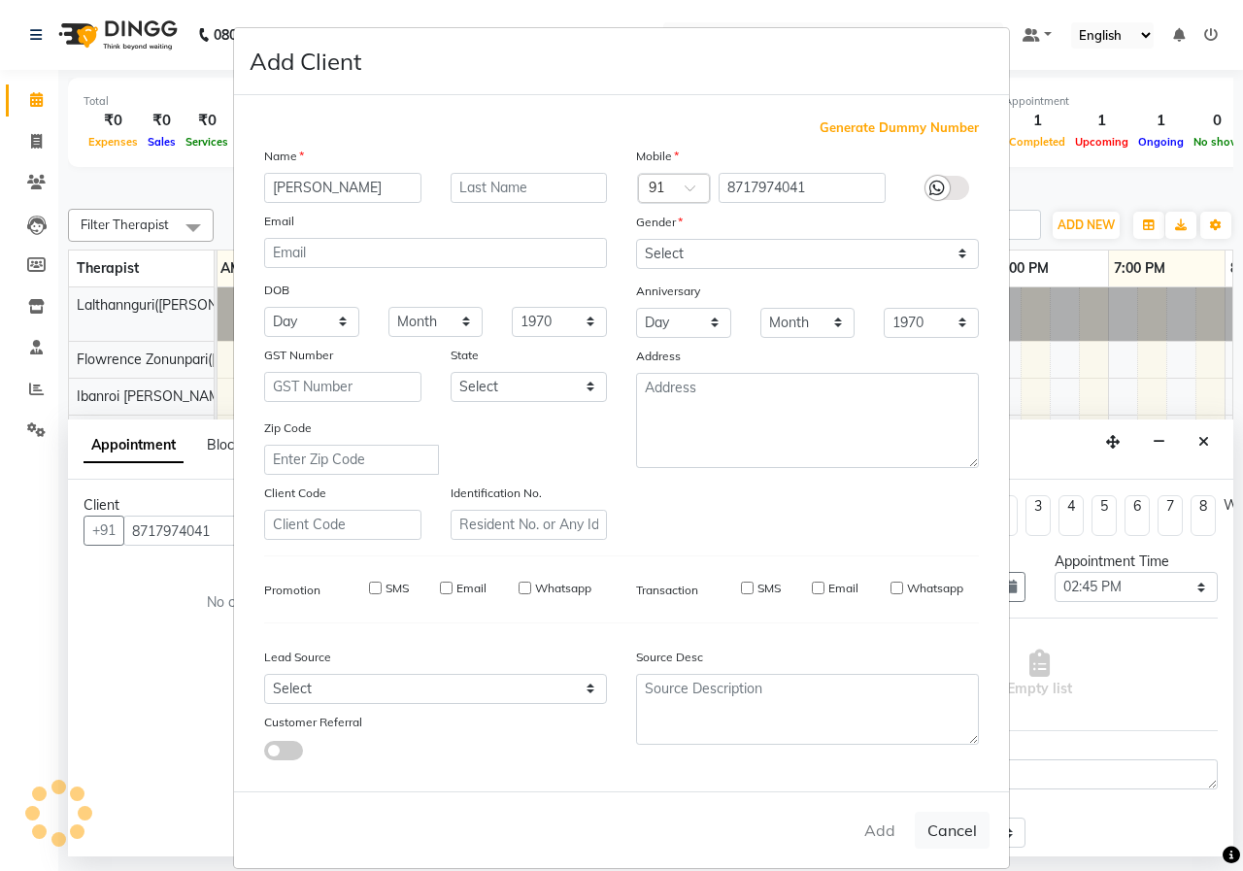
select select
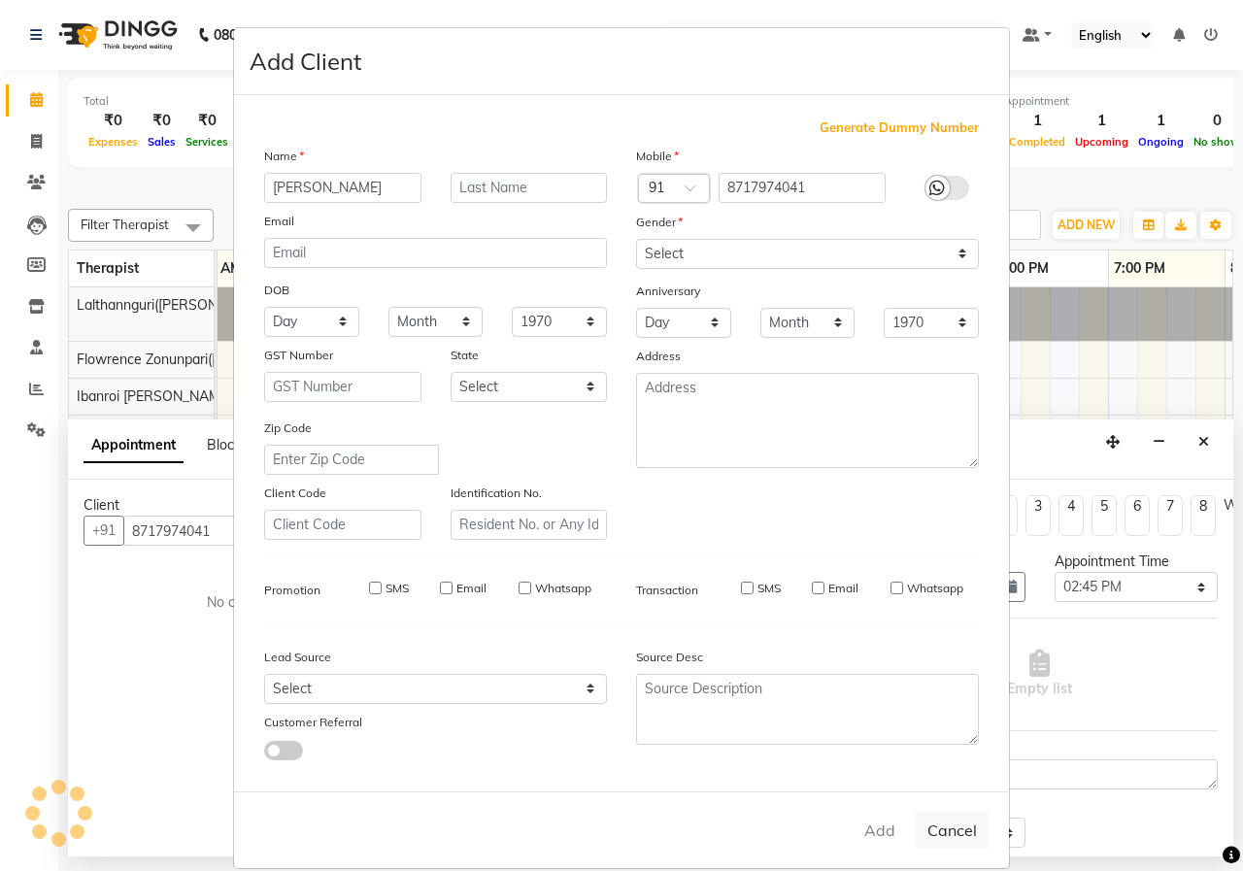
select select
checkbox input "false"
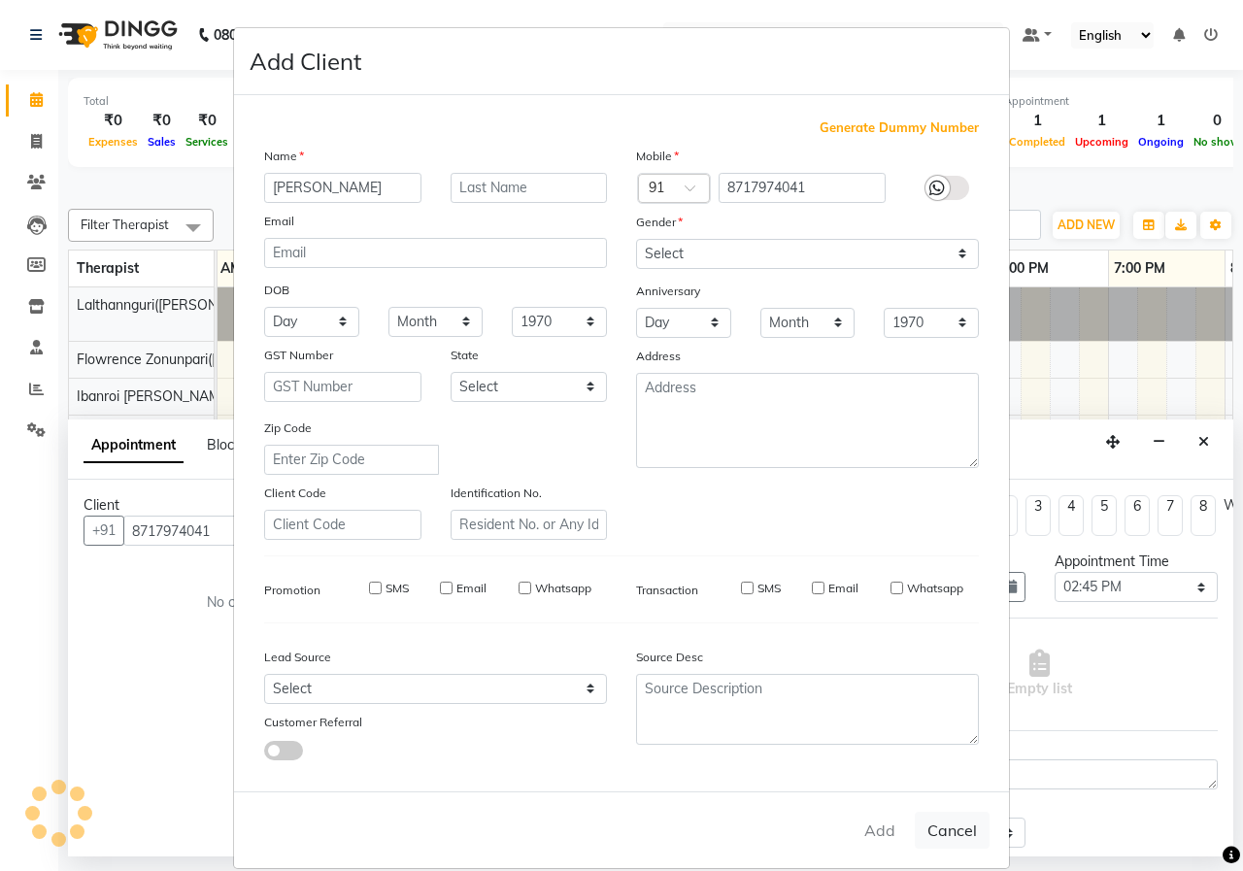
checkbox input "false"
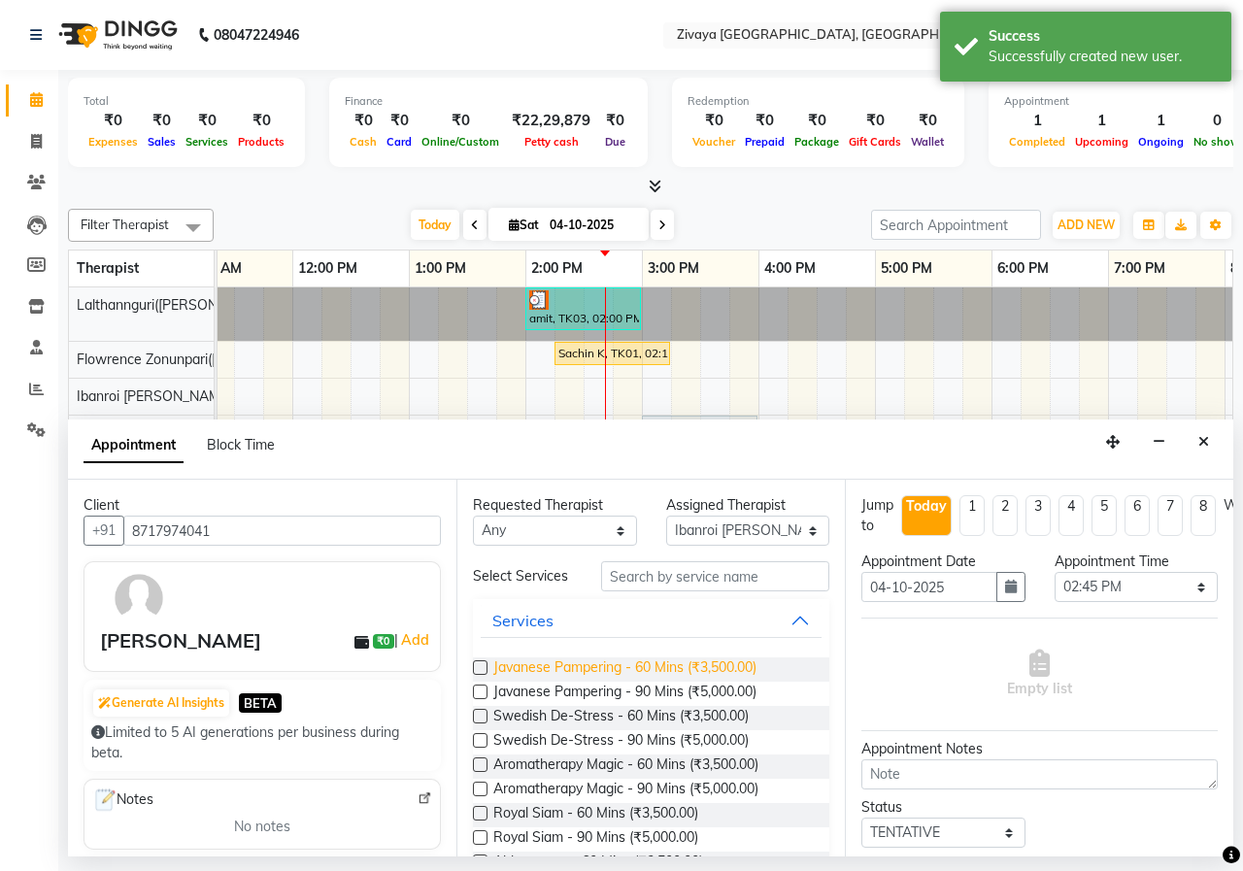
click at [579, 660] on span "Javanese Pampering - 60 Mins (₹3,500.00)" at bounding box center [624, 669] width 263 height 24
checkbox input "false"
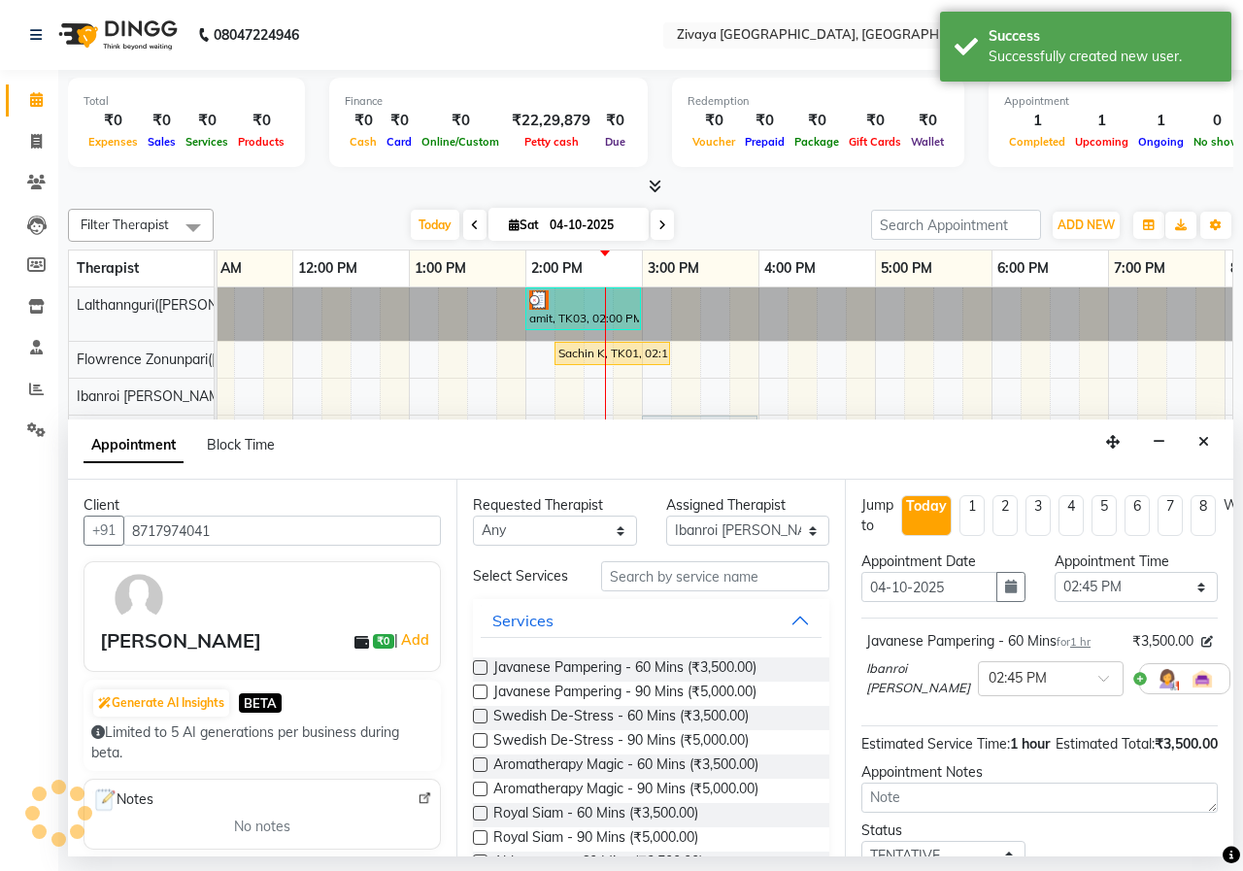
scroll to position [172, 0]
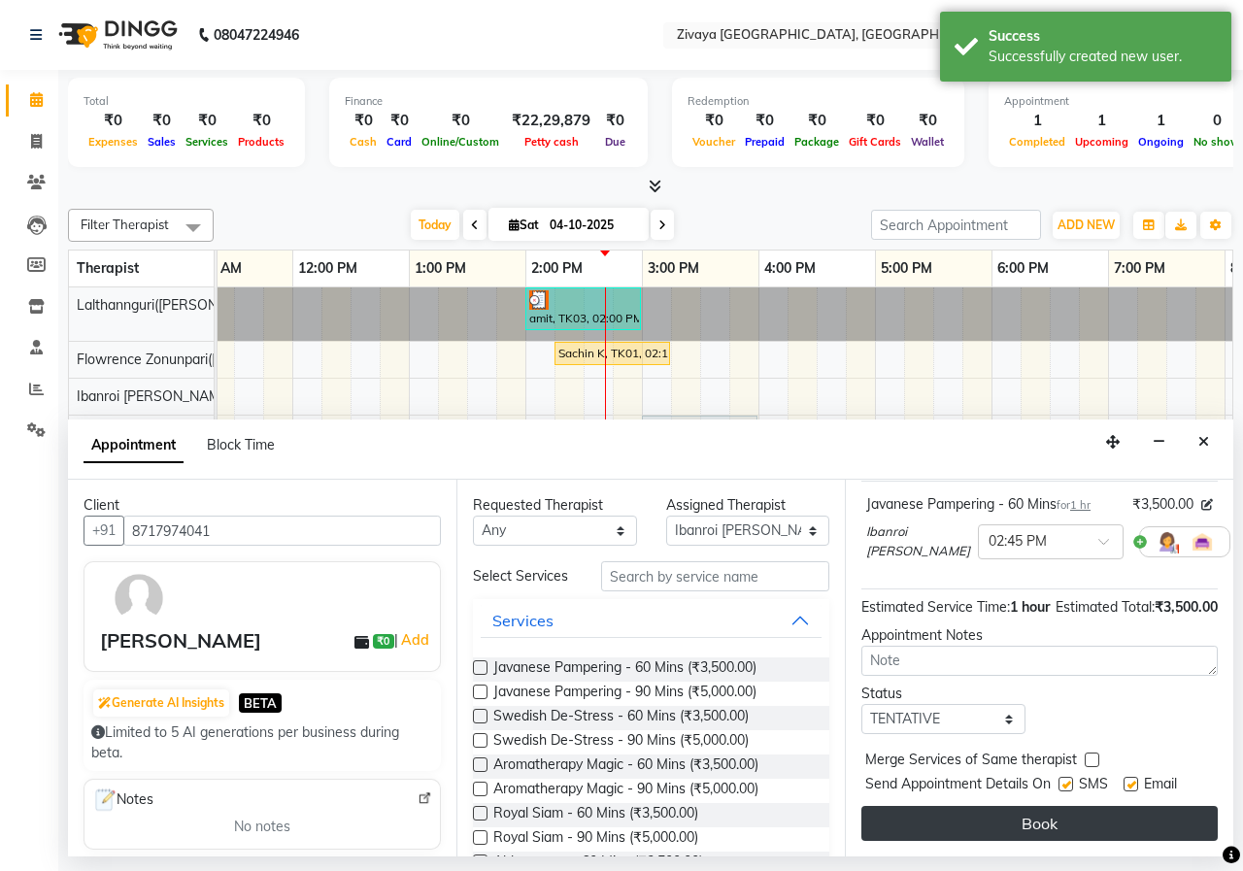
click at [950, 806] on button "Book" at bounding box center [1039, 823] width 356 height 35
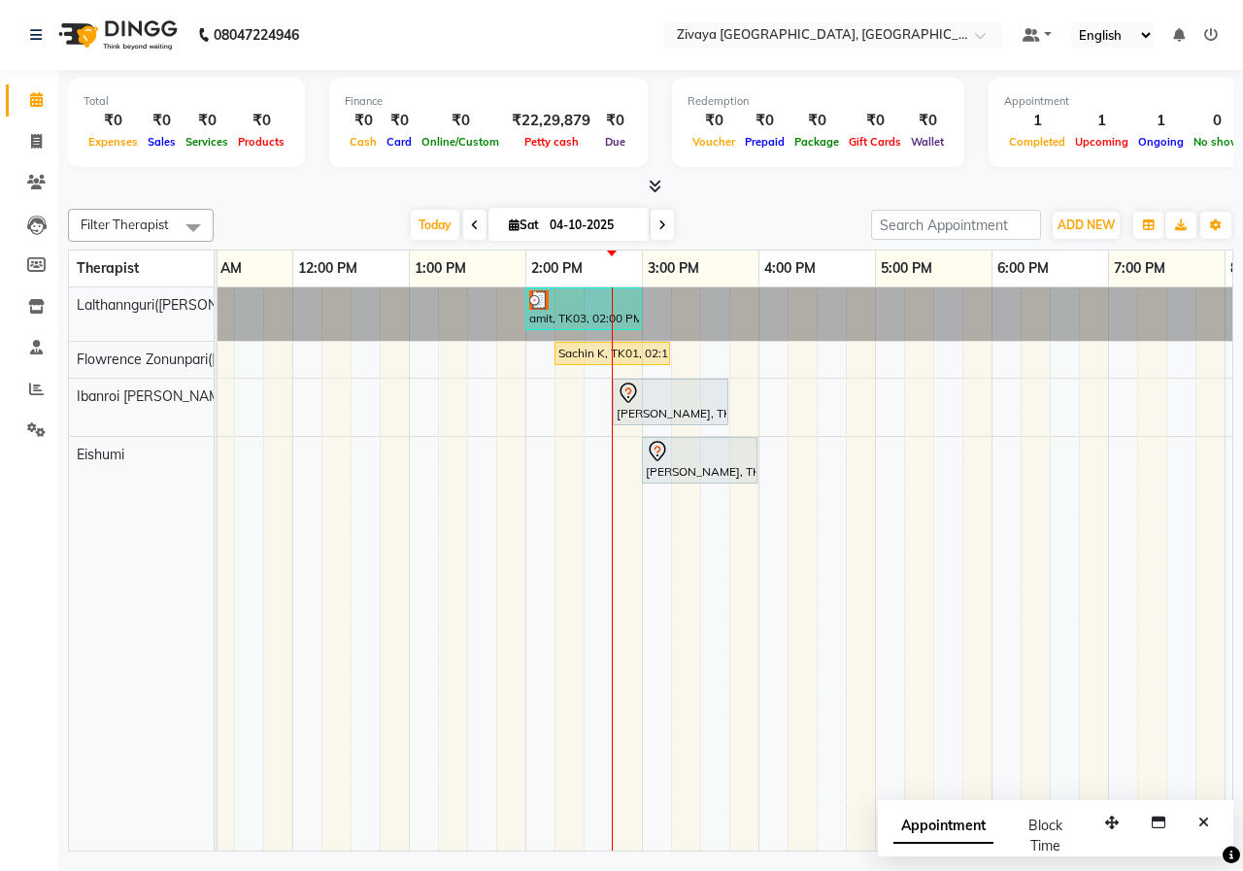
click at [787, 212] on div "[DATE] [DATE]" at bounding box center [542, 225] width 638 height 29
click at [979, 834] on span "Appointment" at bounding box center [943, 826] width 100 height 35
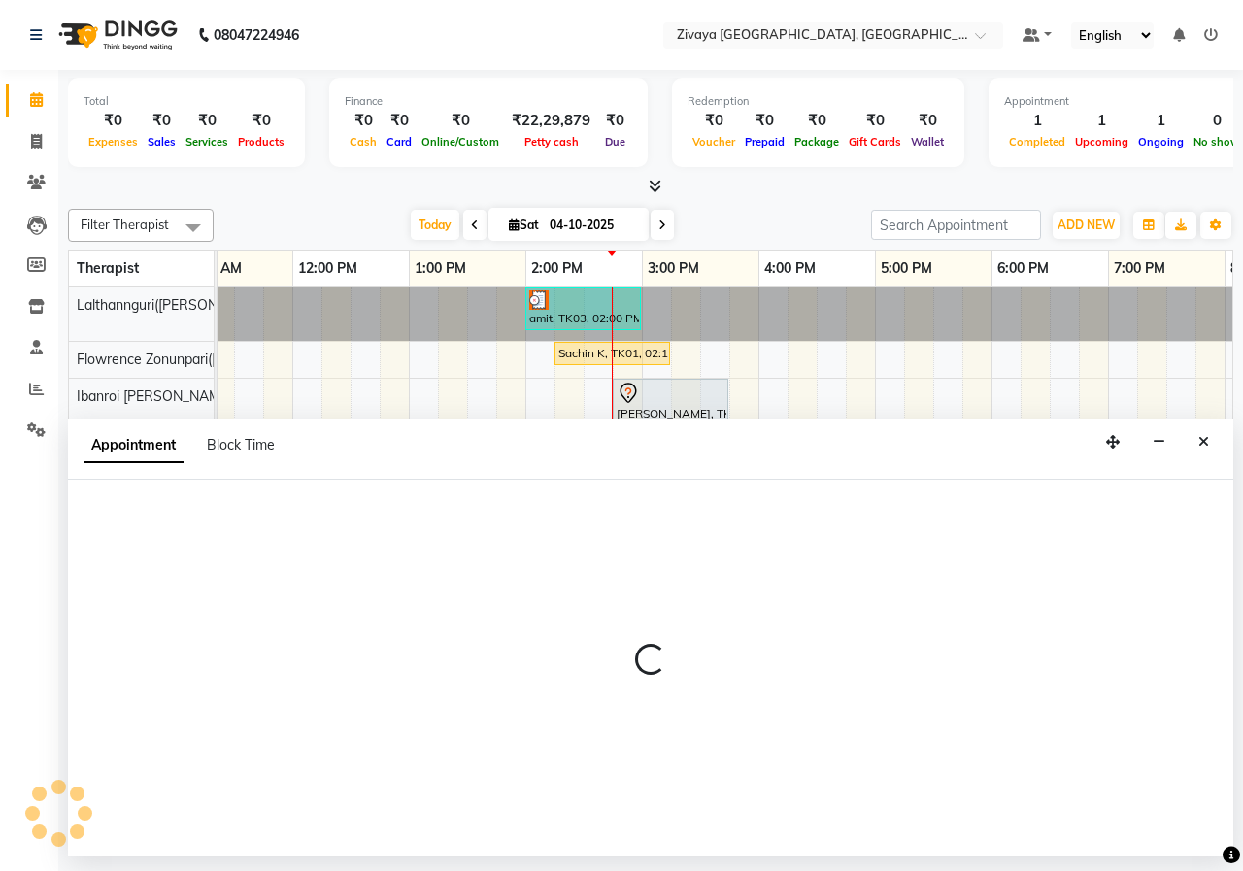
select select "tentative"
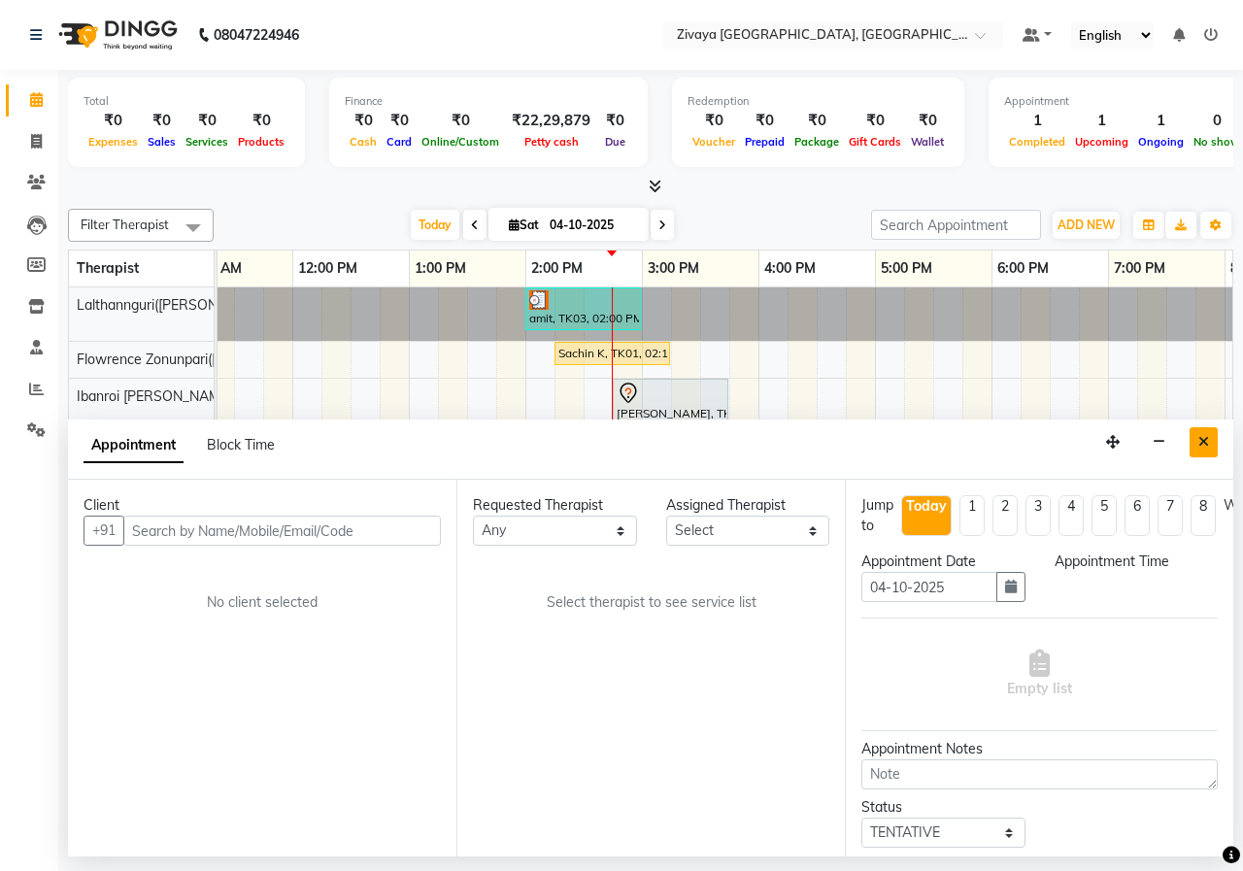
click at [1200, 446] on icon "Close" at bounding box center [1203, 442] width 11 height 14
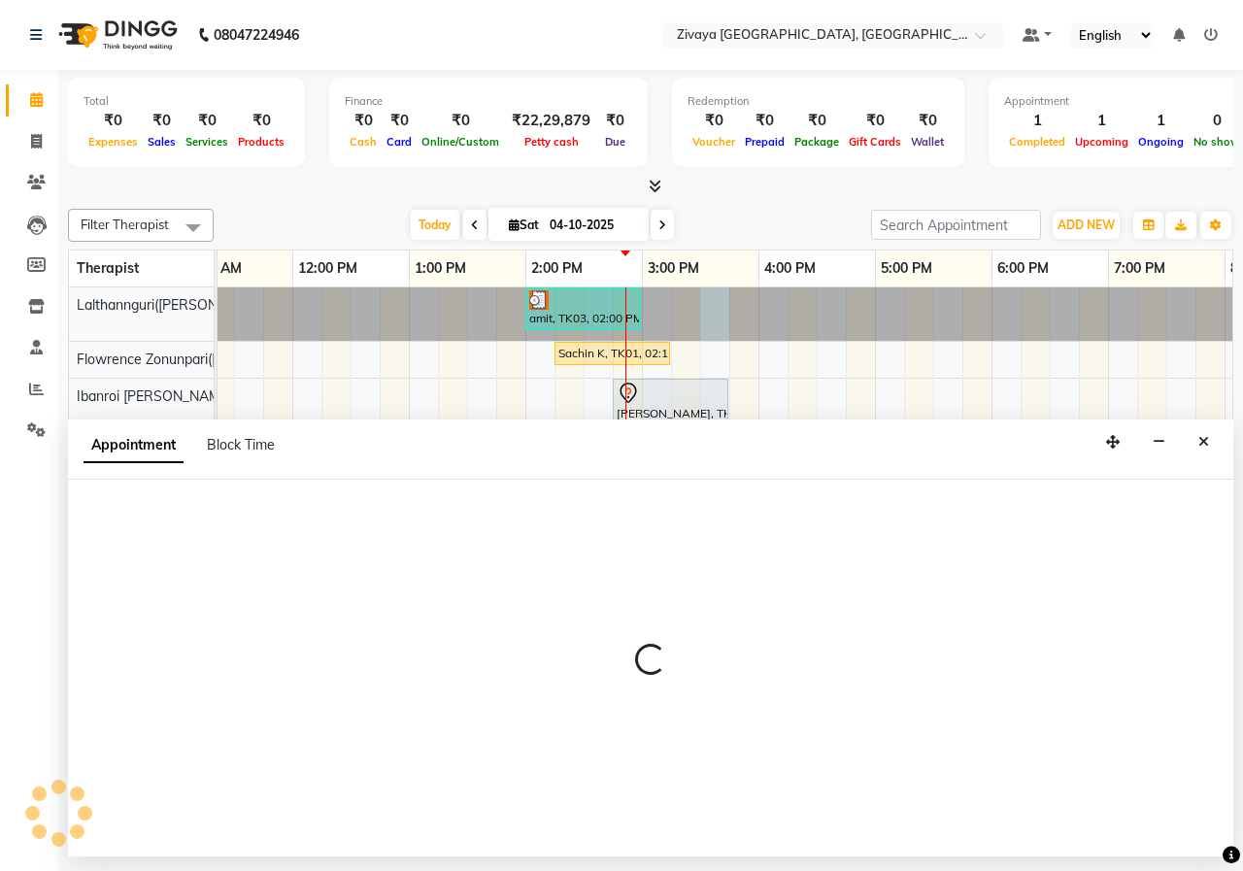
select select "49516"
select select "930"
select select "tentative"
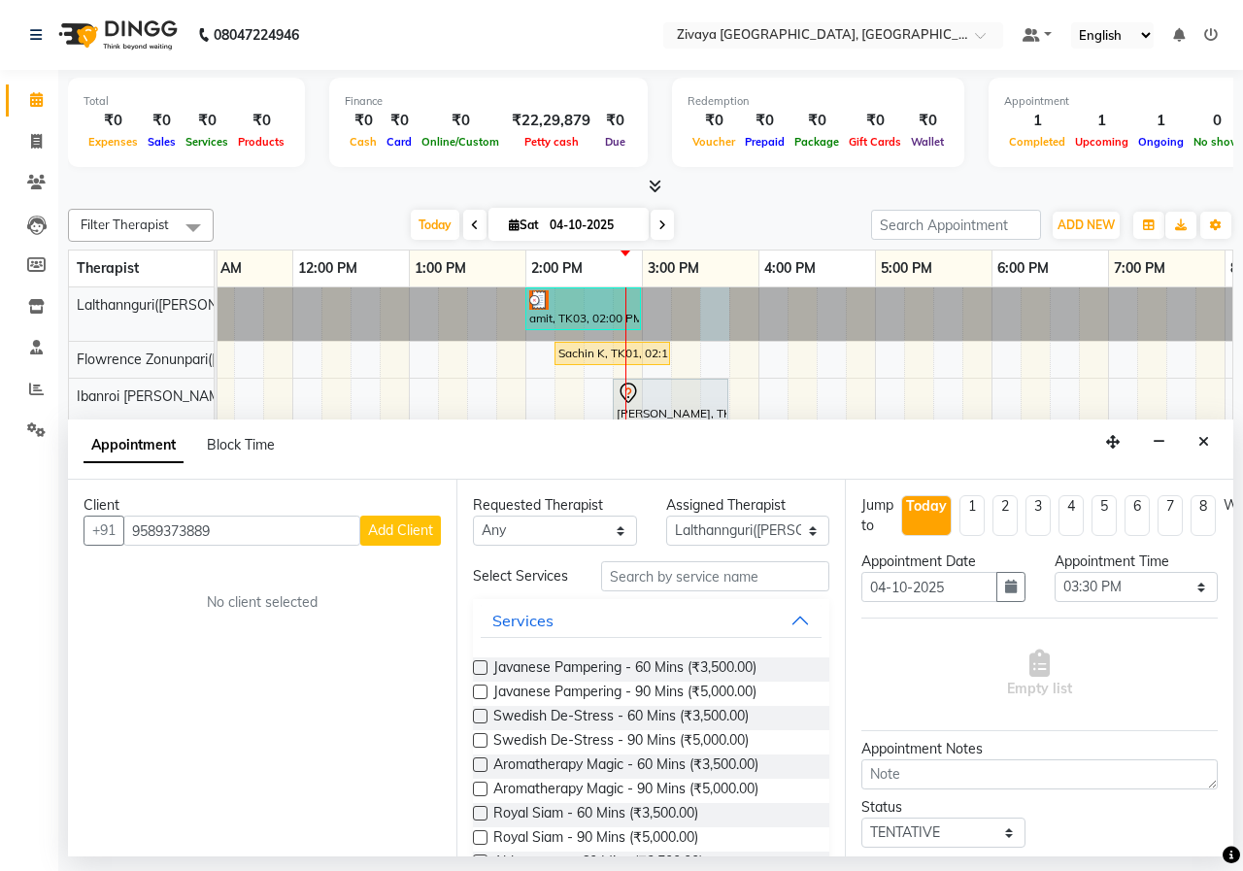
type input "9589373889"
click at [407, 530] on span "Add Client" at bounding box center [400, 529] width 65 height 17
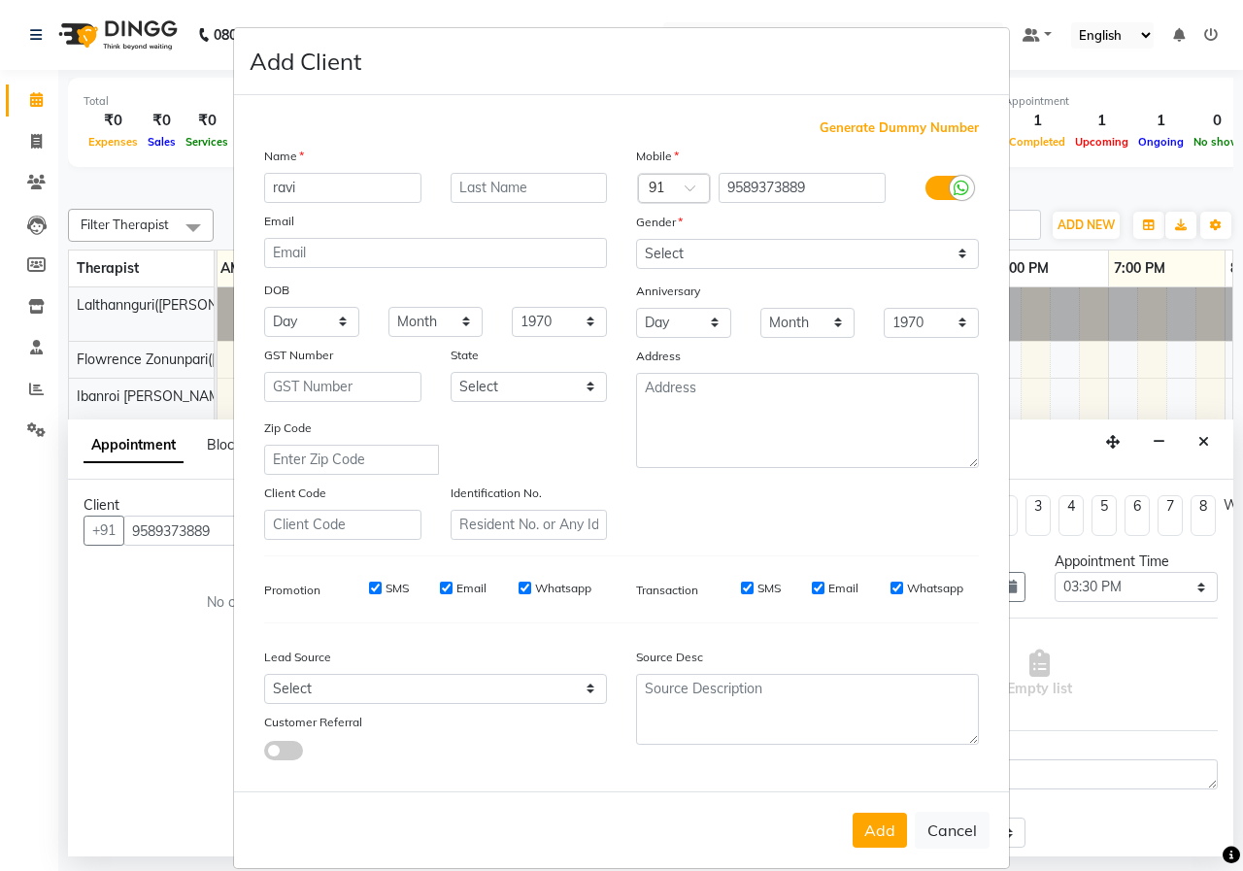
type input "ravi"
click at [522, 181] on input "text" at bounding box center [528, 188] width 157 height 30
type input "tomar"
click at [689, 262] on select "Select [DEMOGRAPHIC_DATA] [DEMOGRAPHIC_DATA] Other Prefer Not To Say" at bounding box center [807, 254] width 343 height 30
select select "[DEMOGRAPHIC_DATA]"
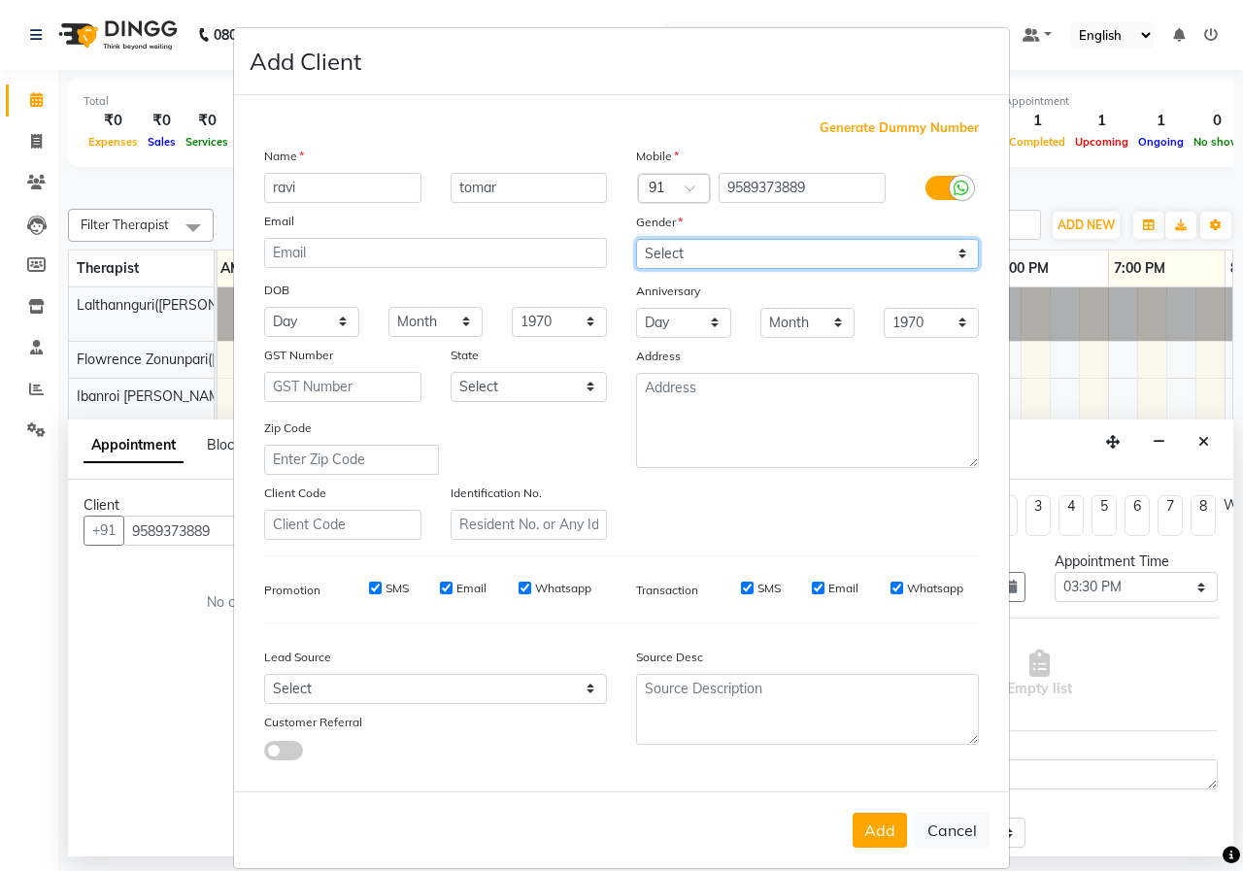
click at [636, 239] on select "Select [DEMOGRAPHIC_DATA] [DEMOGRAPHIC_DATA] Other Prefer Not To Say" at bounding box center [807, 254] width 343 height 30
click at [886, 837] on button "Add" at bounding box center [879, 830] width 54 height 35
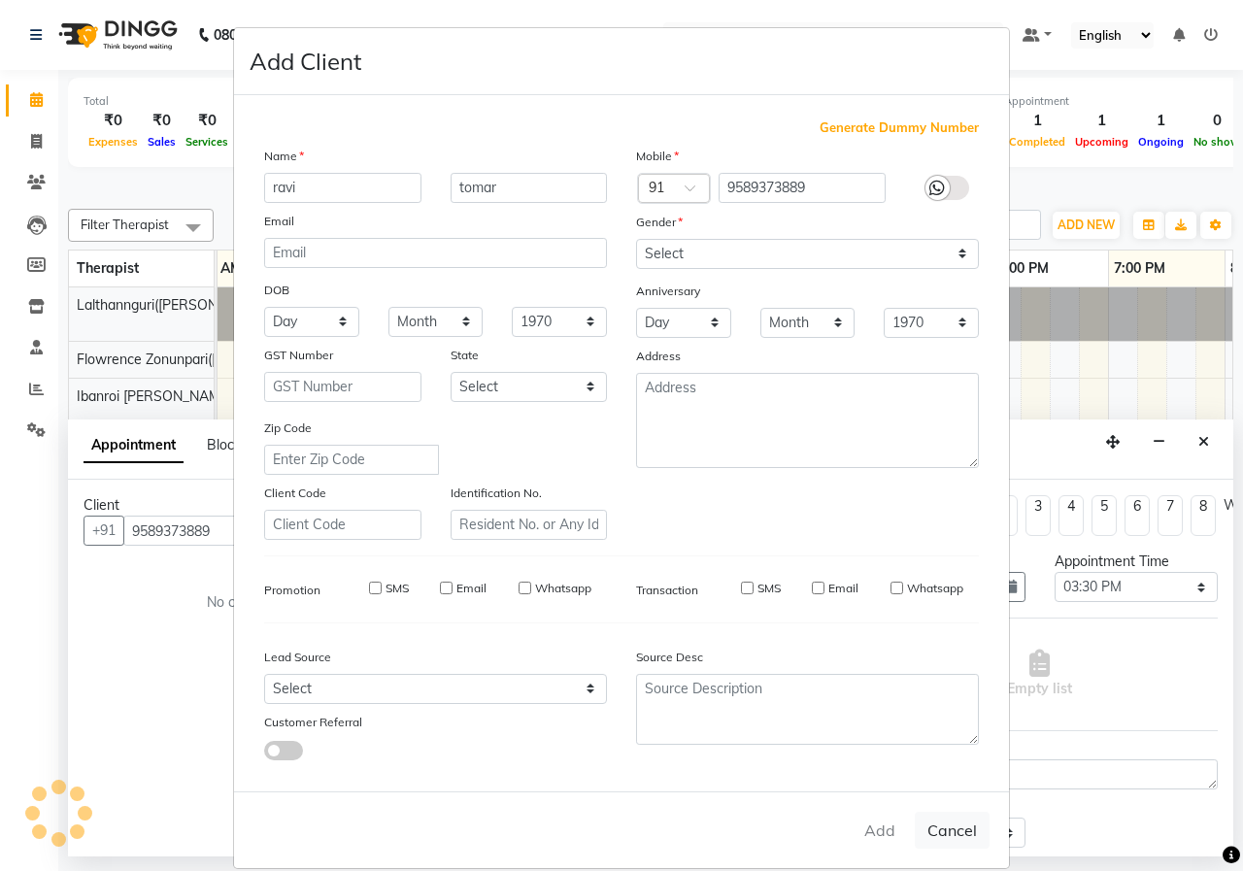
select select
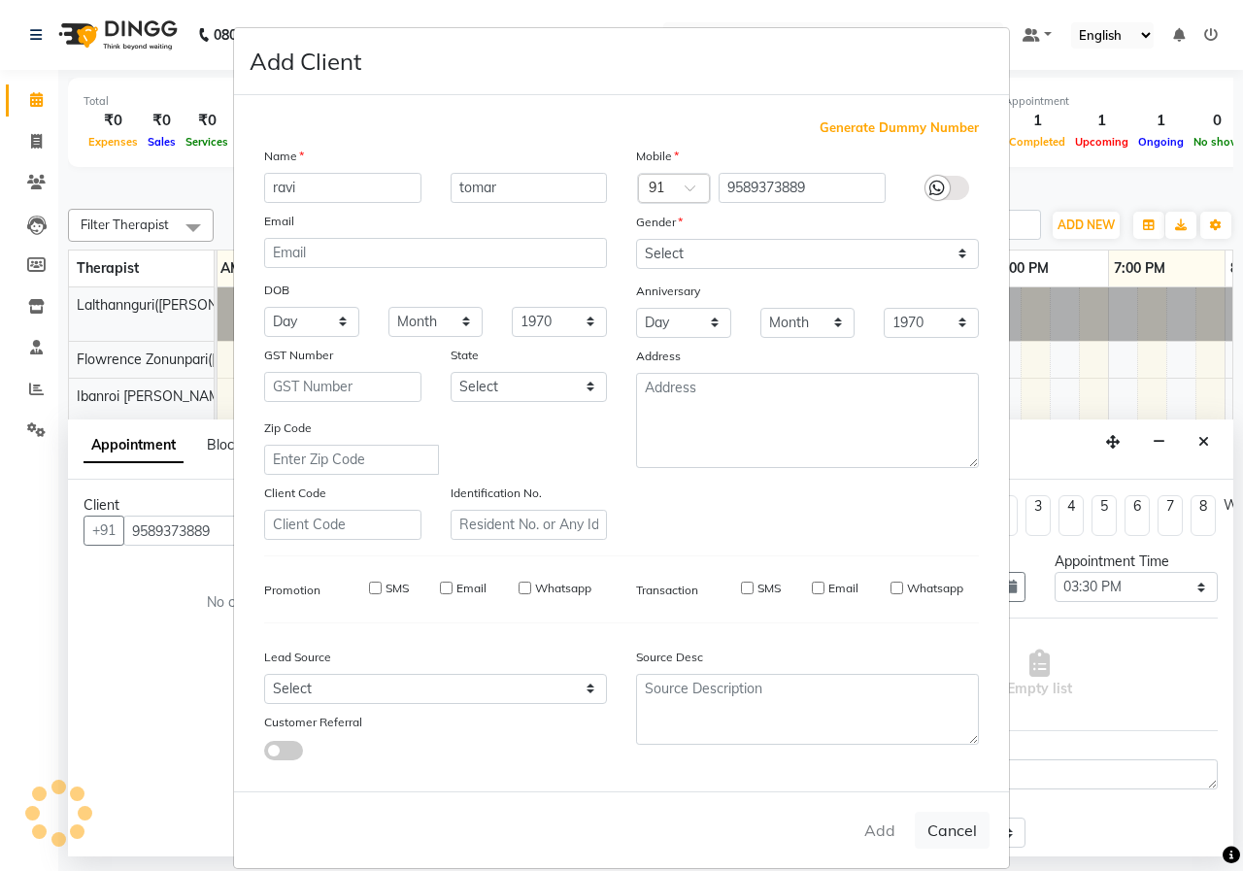
select select
checkbox input "false"
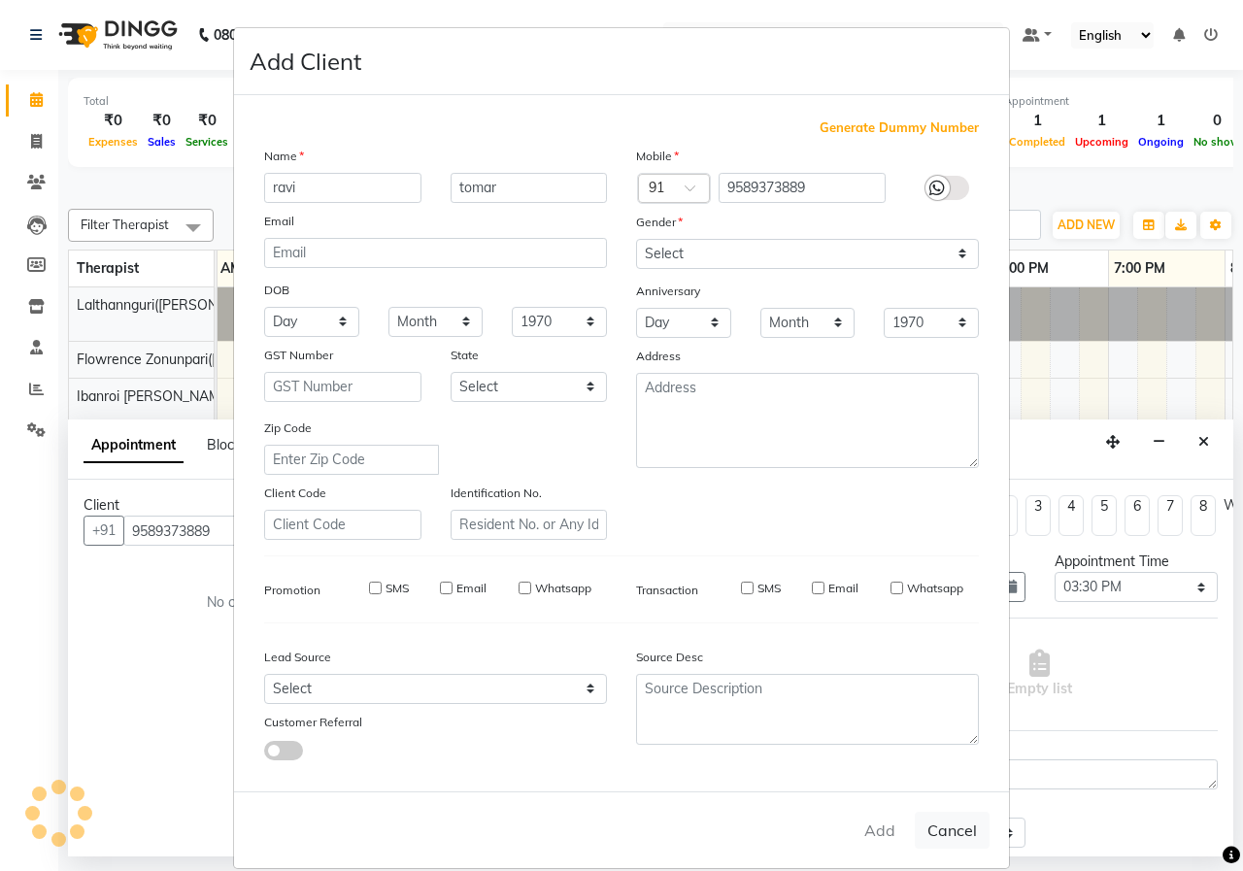
checkbox input "false"
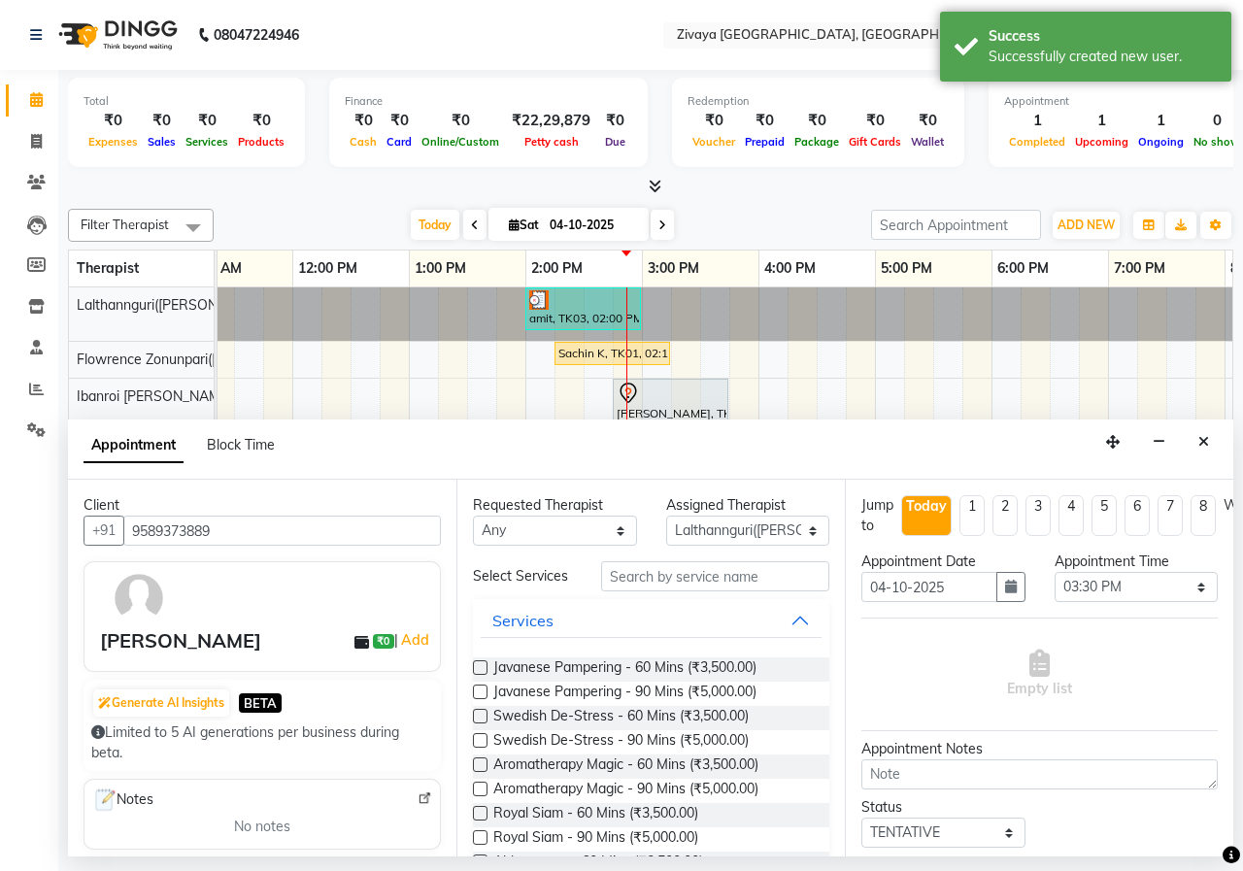
click at [540, 661] on span "Javanese Pampering - 60 Mins (₹3,500.00)" at bounding box center [624, 669] width 263 height 24
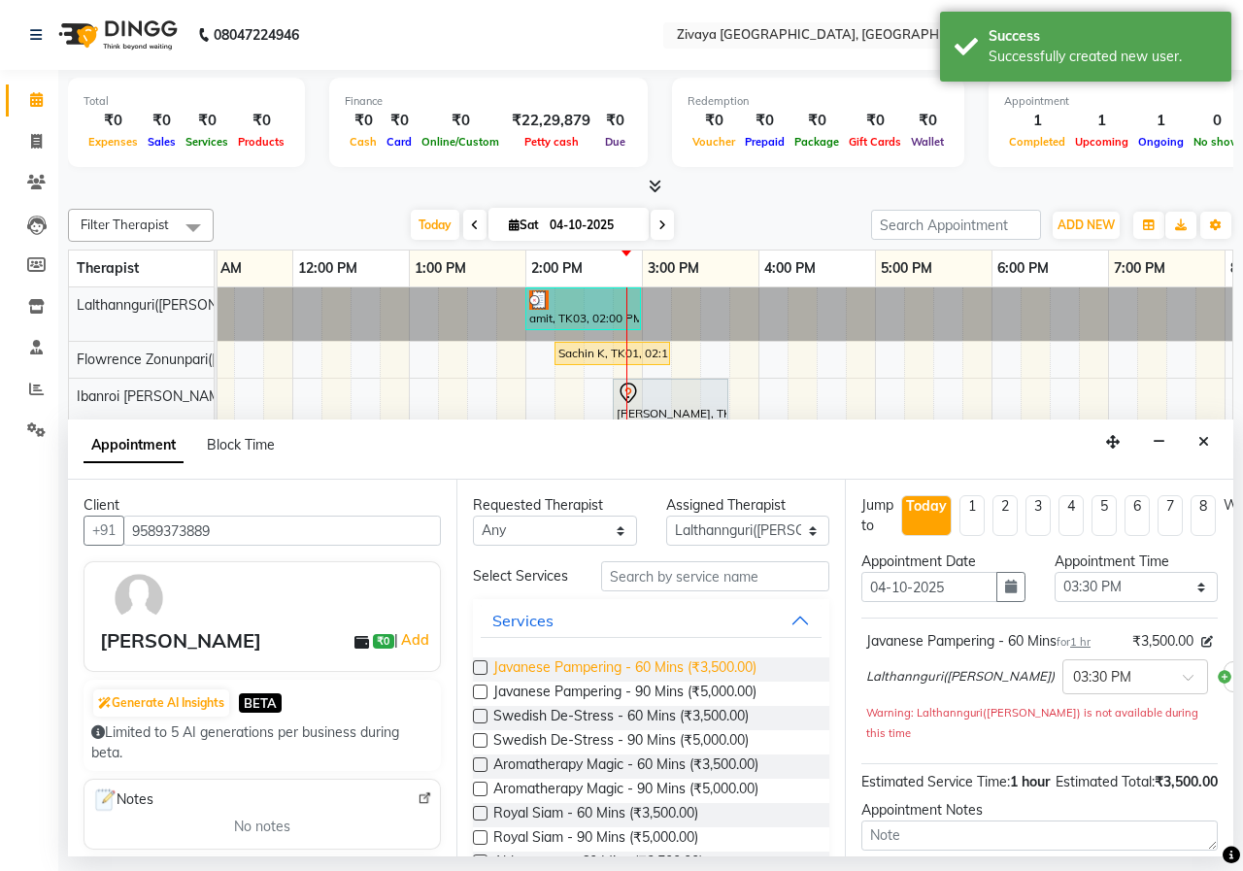
click at [537, 666] on span "Javanese Pampering - 60 Mins (₹3,500.00)" at bounding box center [624, 669] width 263 height 24
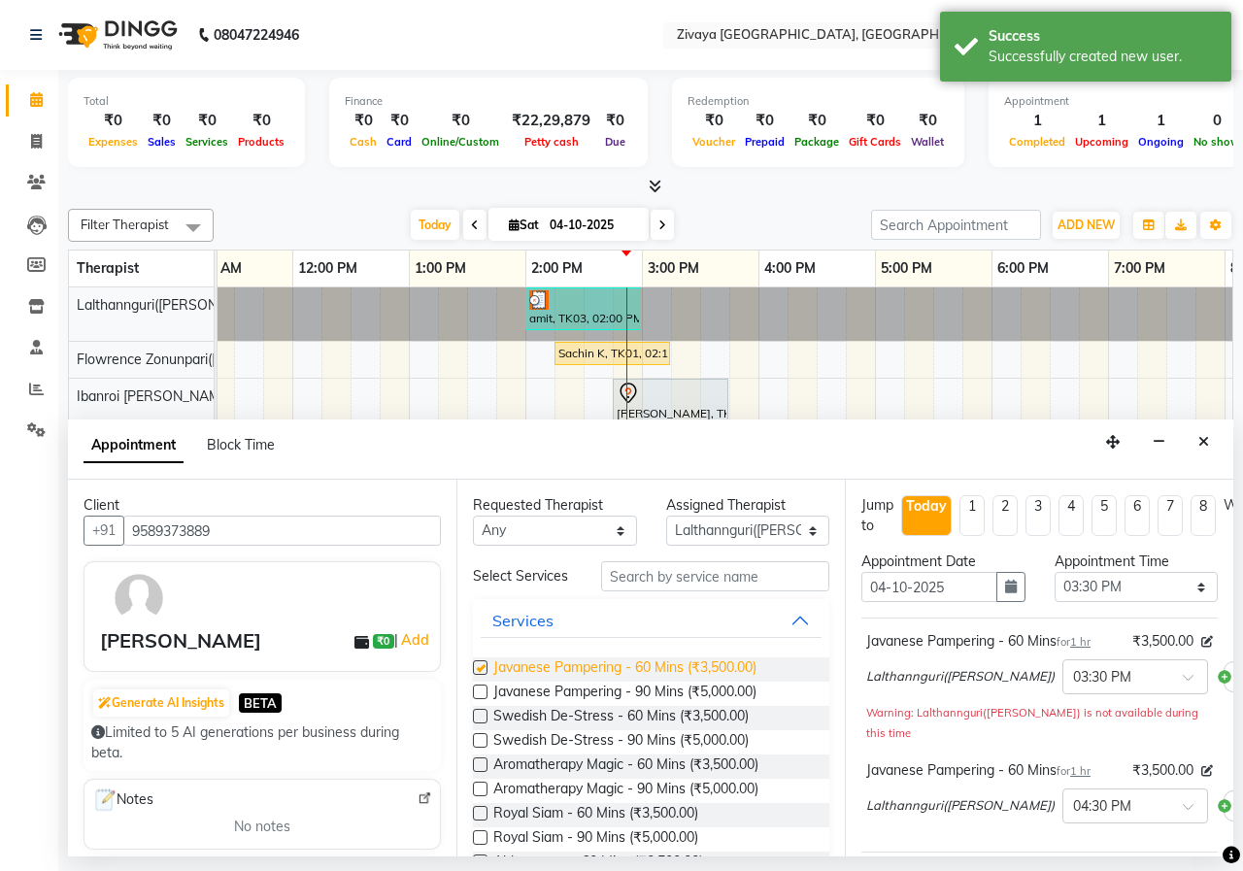
checkbox input "false"
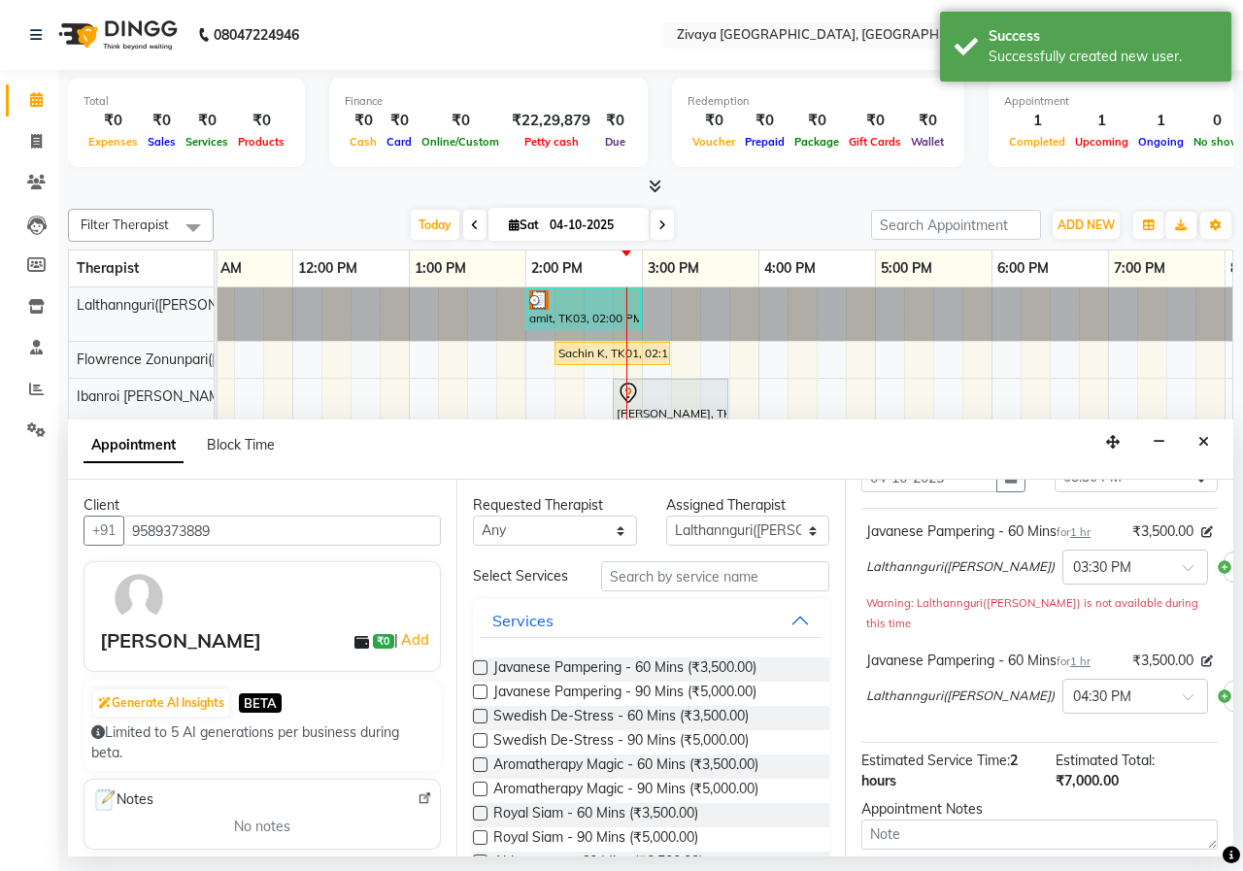
scroll to position [278, 0]
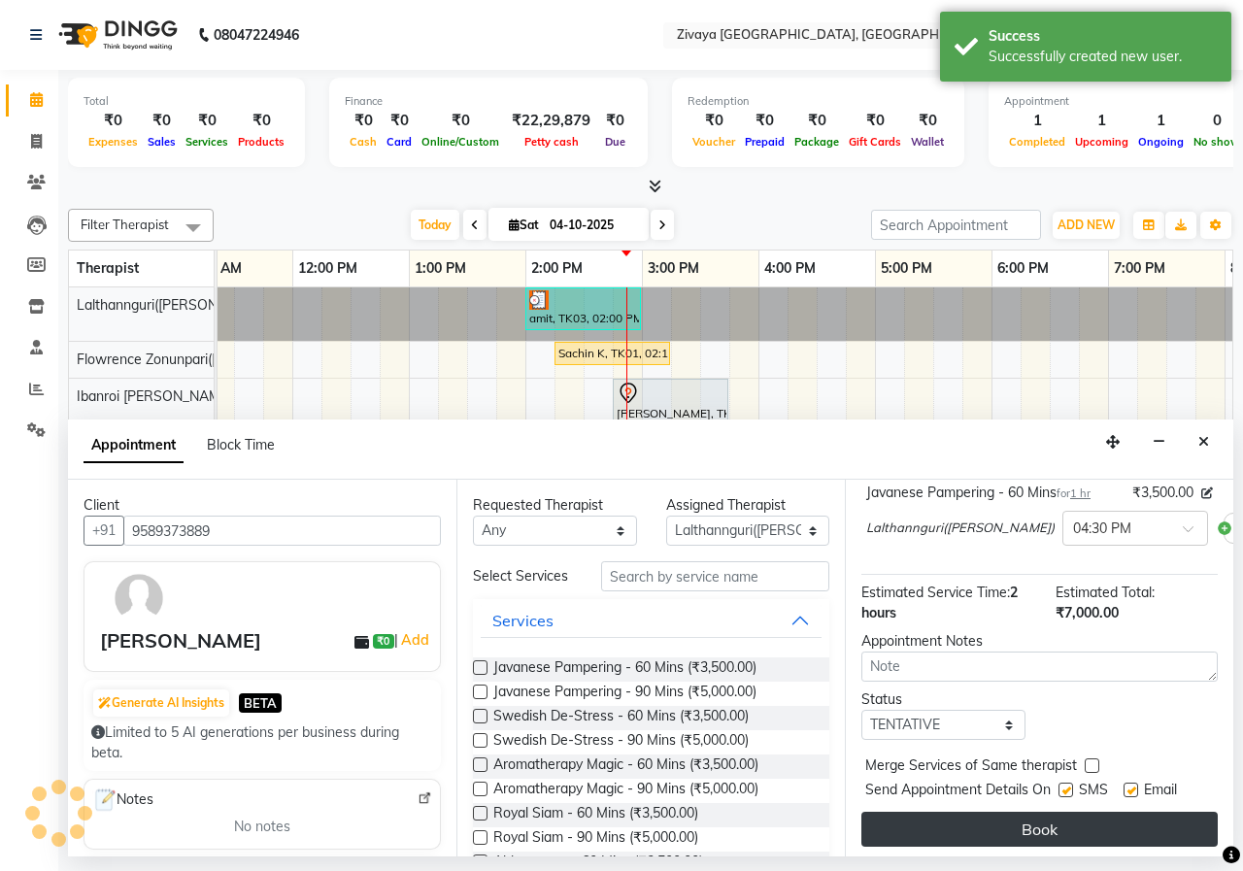
click at [917, 812] on button "Book" at bounding box center [1039, 829] width 356 height 35
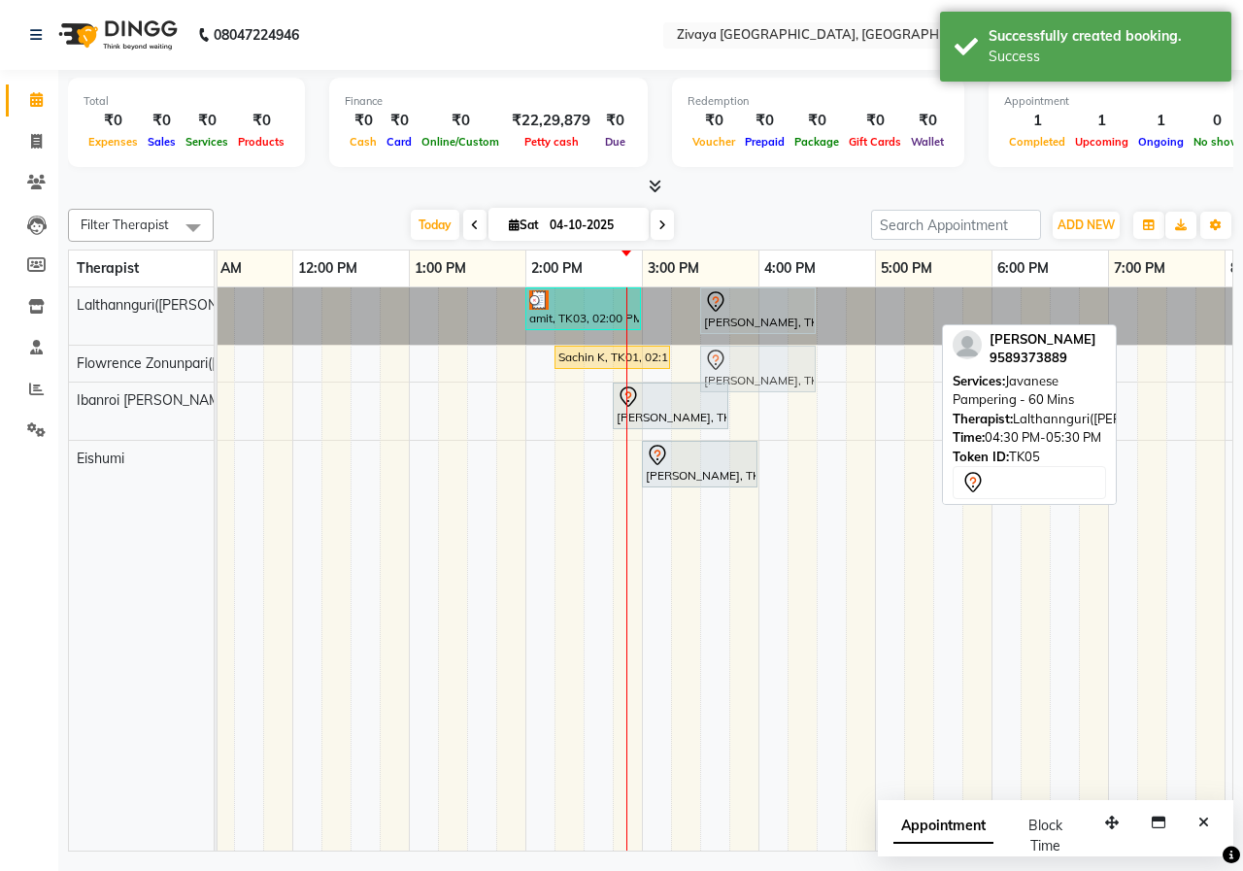
drag, startPoint x: 847, startPoint y: 314, endPoint x: 737, endPoint y: 358, distance: 118.5
click at [737, 358] on tbody "amit, TK03, 02:00 PM-03:00 PM, Javanese Pampering - 60 Mins [PERSON_NAME], TK05…" at bounding box center [758, 392] width 1864 height 211
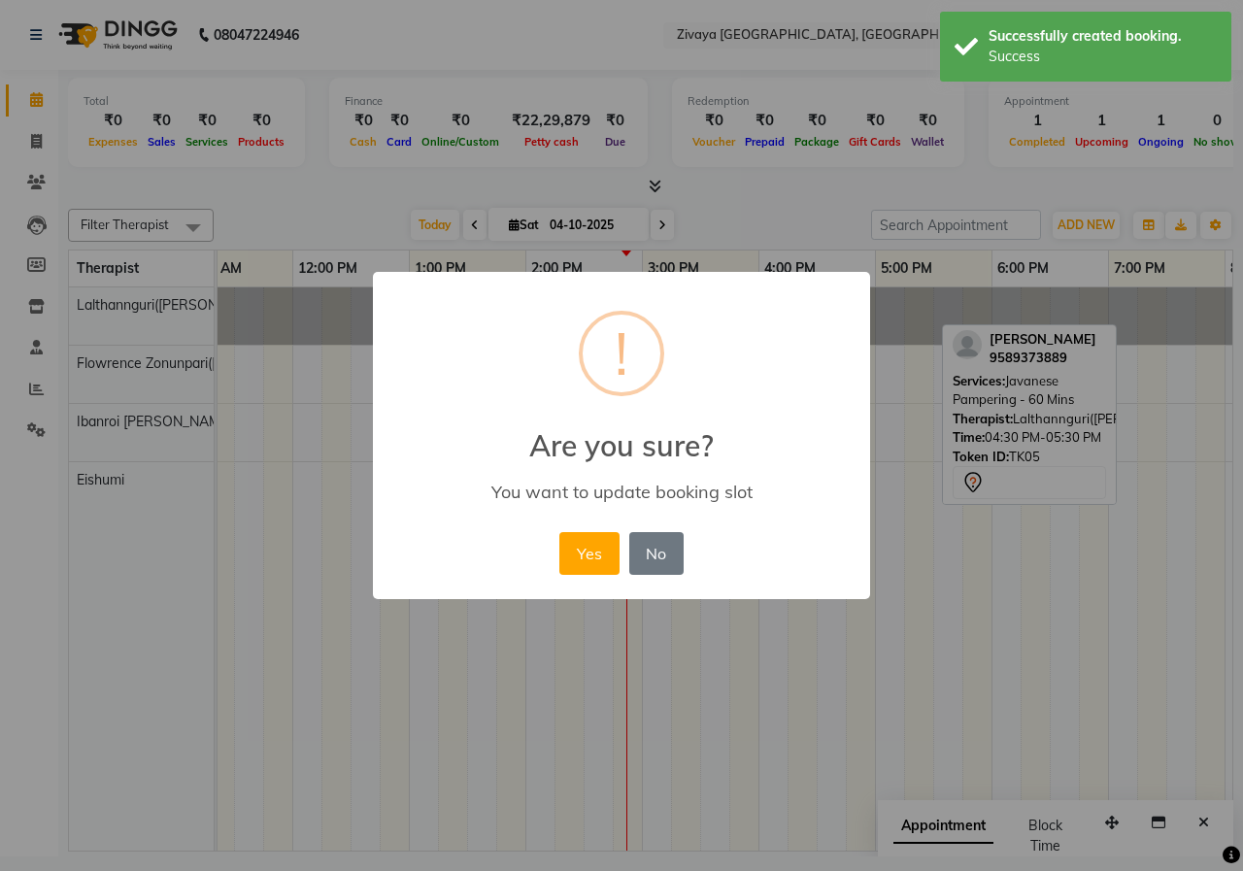
drag, startPoint x: 602, startPoint y: 551, endPoint x: 750, endPoint y: 508, distance: 153.9
click at [605, 553] on button "Yes" at bounding box center [588, 553] width 59 height 43
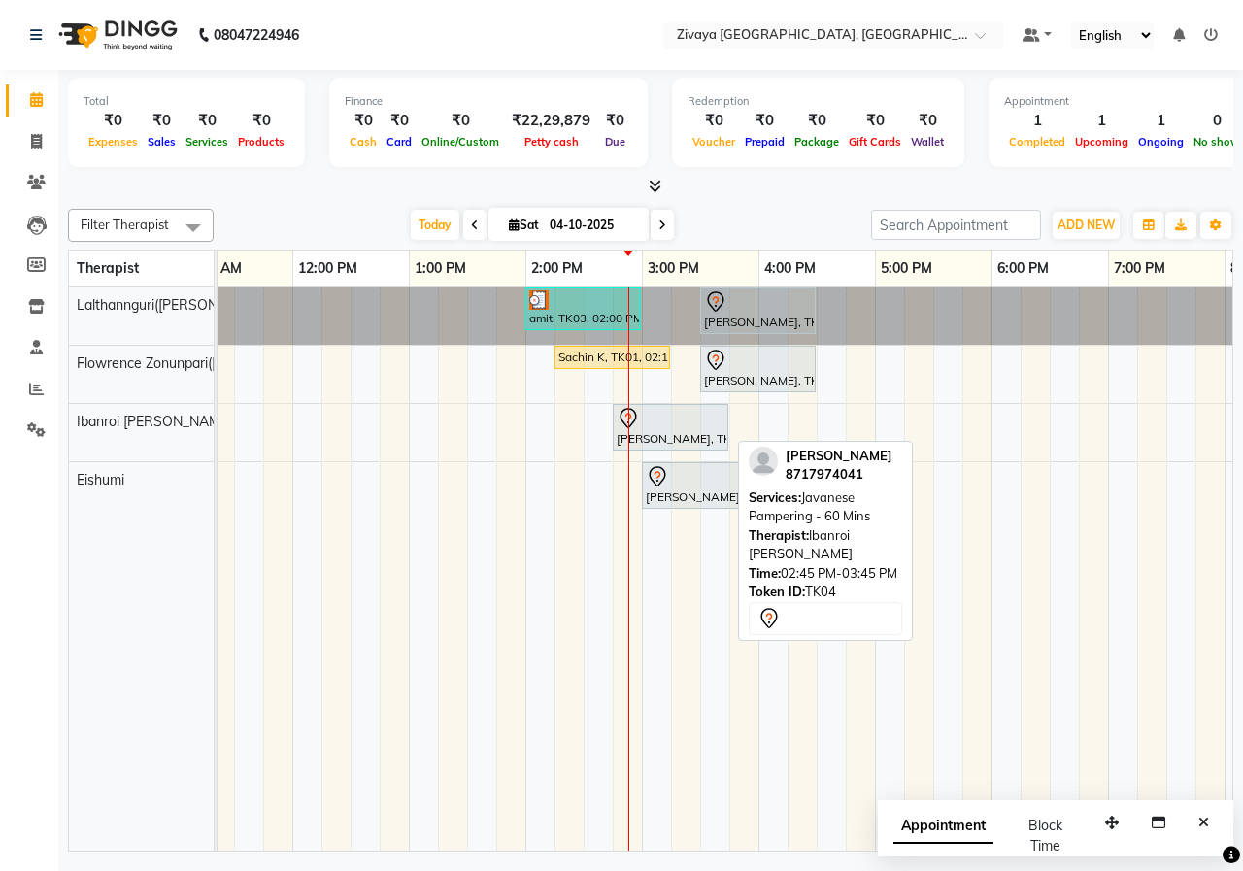
click at [617, 426] on icon at bounding box center [628, 418] width 23 height 23
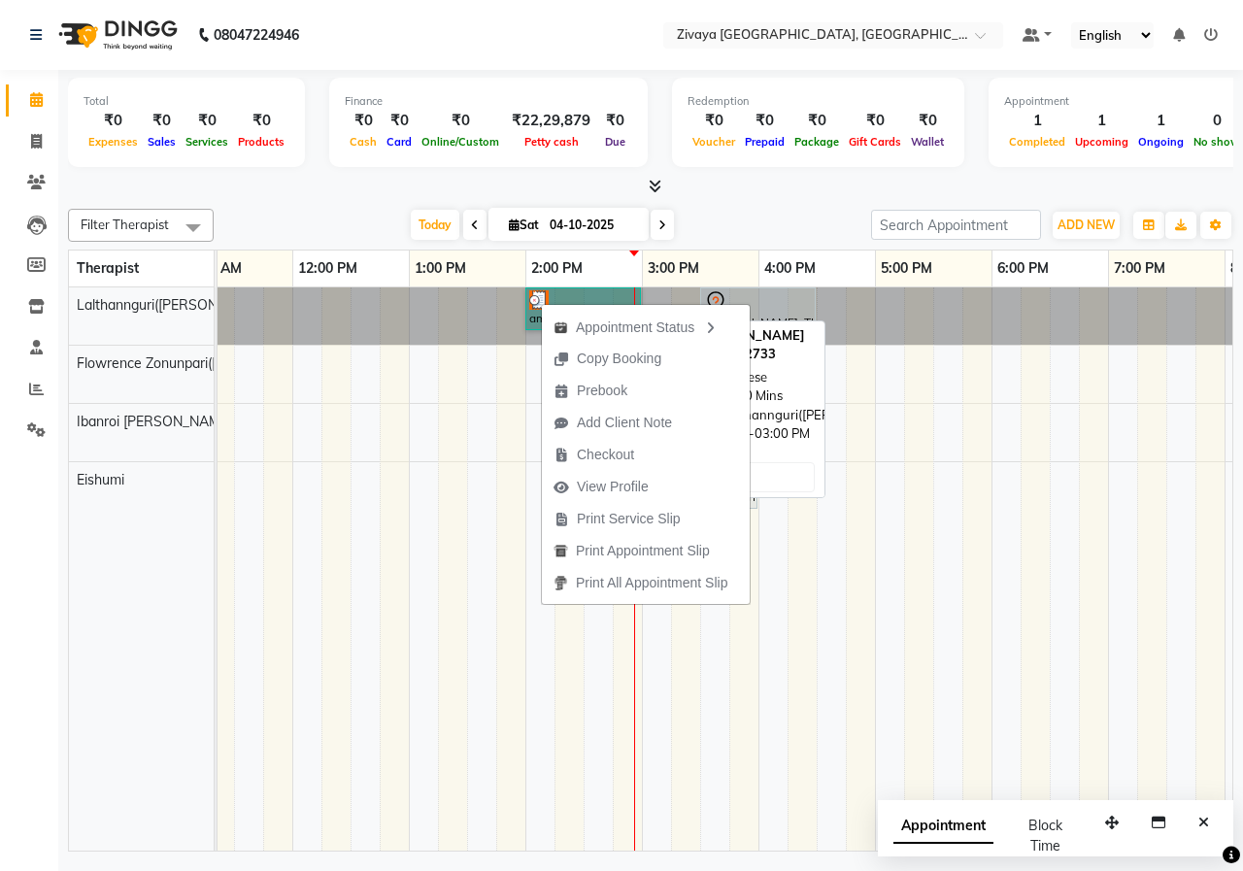
click at [532, 316] on link "amit, TK03, 02:00 PM-03:00 PM, Javanese Pampering - 60 Mins" at bounding box center [583, 308] width 116 height 43
select select "3"
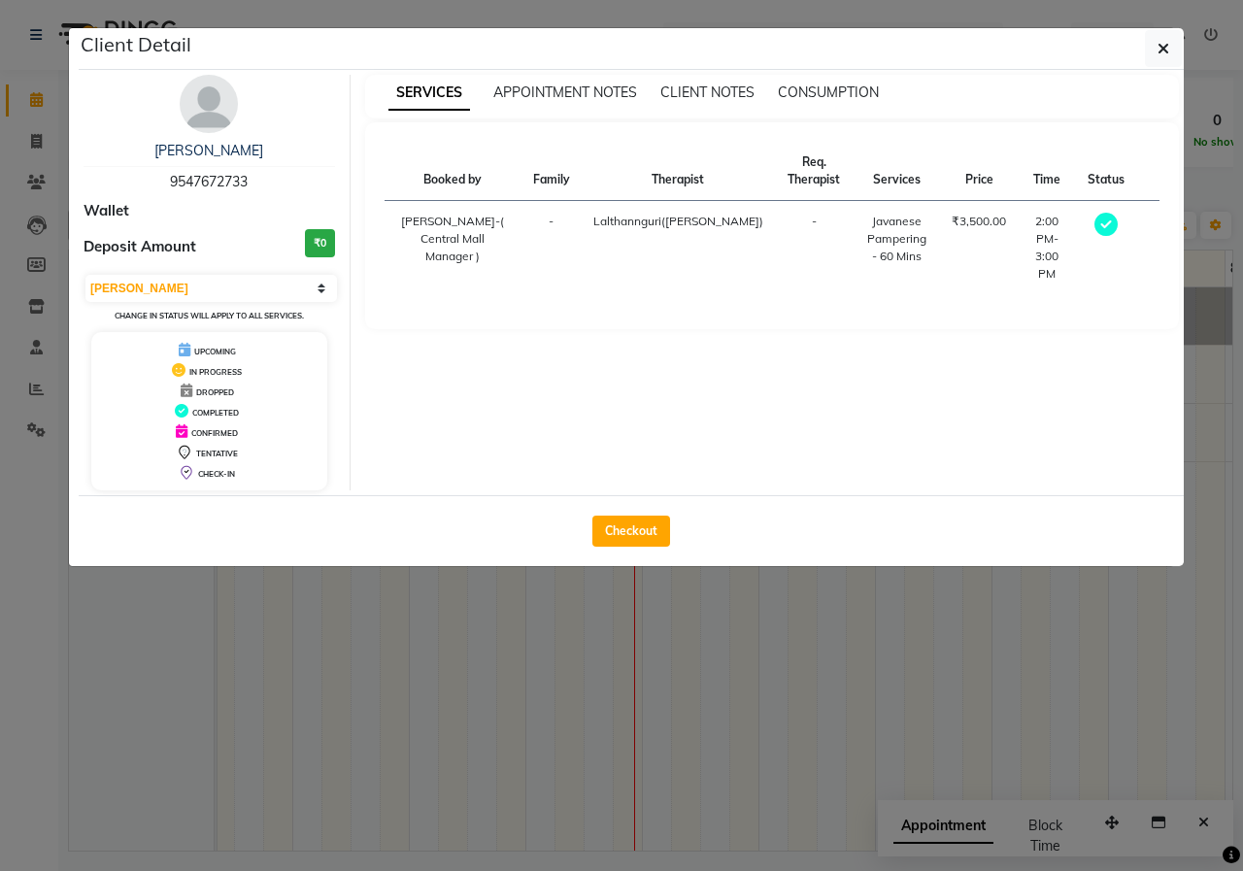
drag, startPoint x: 606, startPoint y: 517, endPoint x: 1016, endPoint y: 612, distance: 420.6
click at [607, 517] on button "Checkout" at bounding box center [631, 531] width 78 height 31
select select "6509"
select select "service"
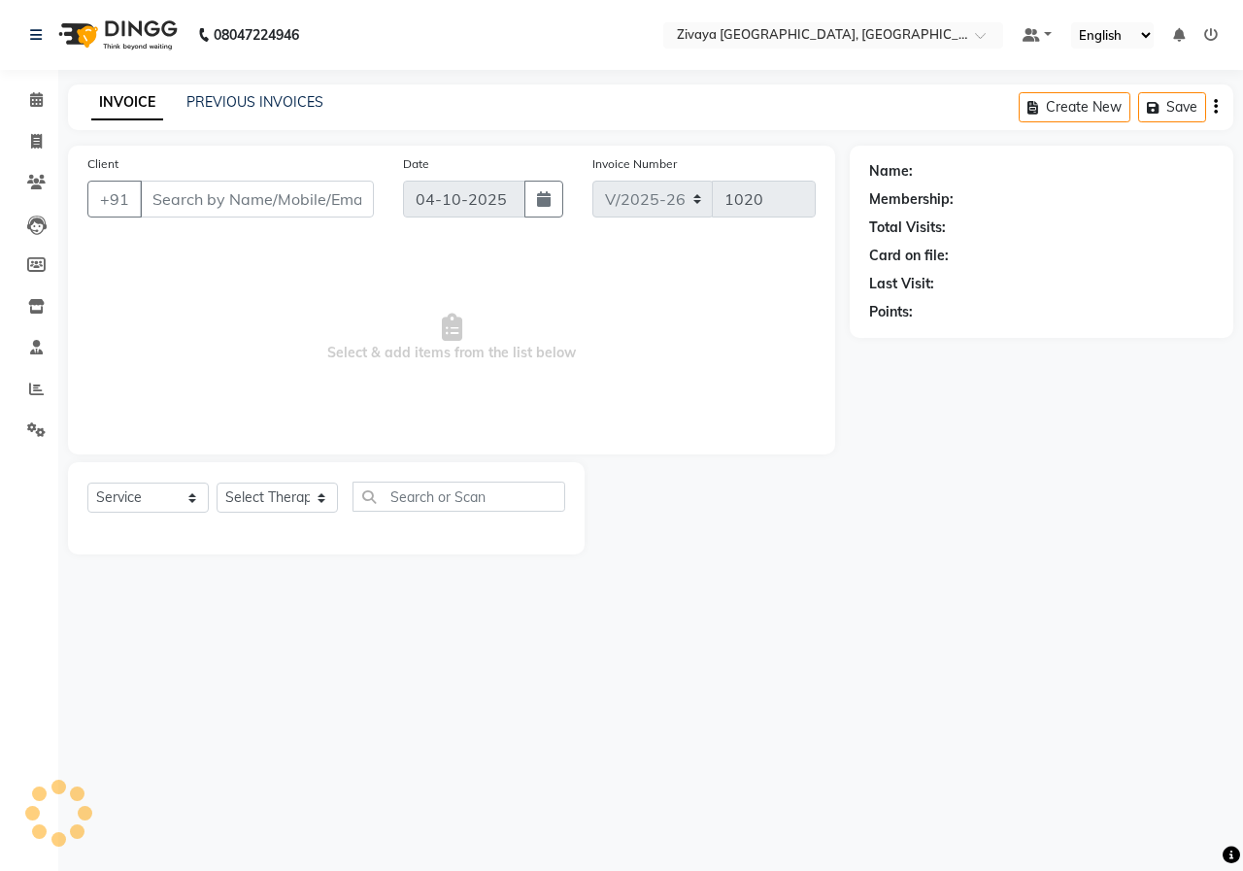
type input "9547672733"
select select "49516"
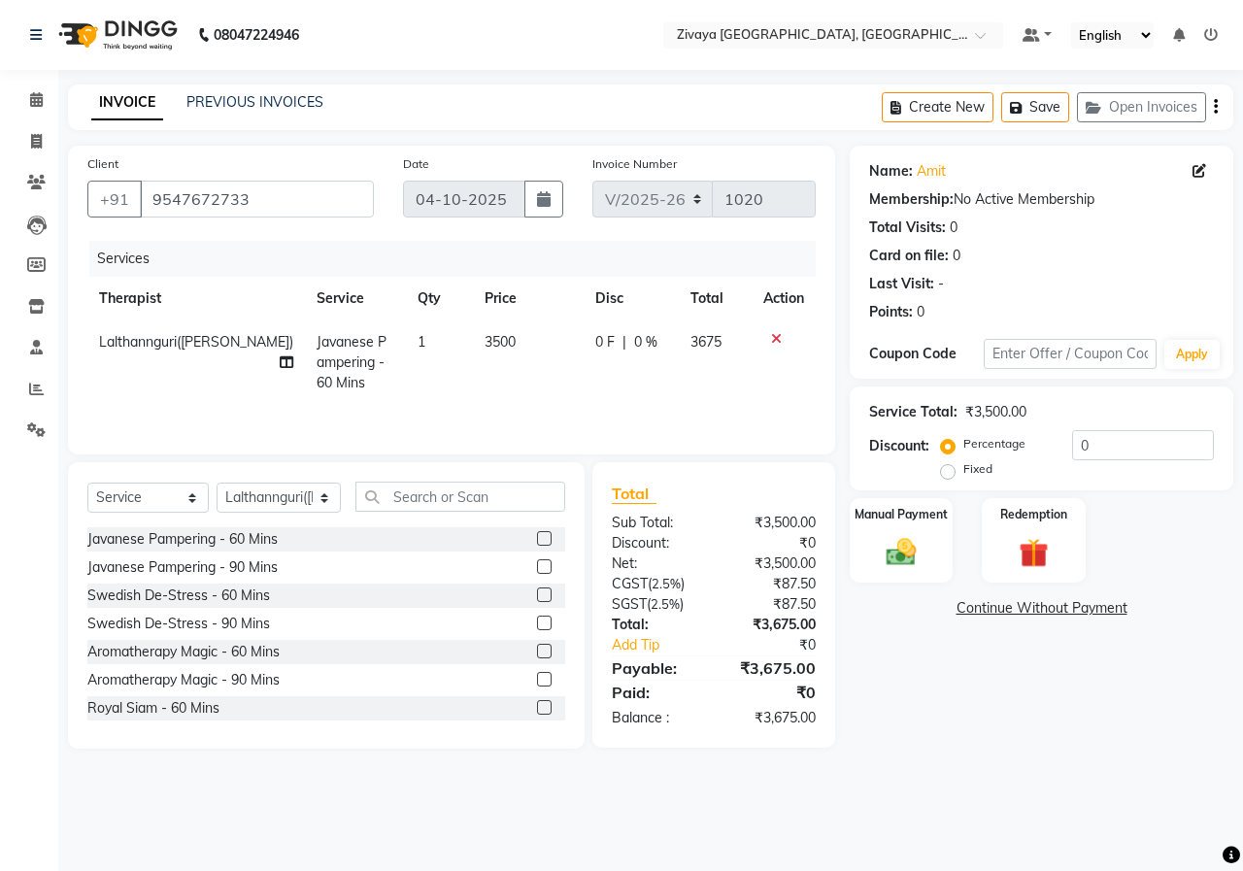
click at [963, 472] on label "Fixed" at bounding box center [977, 468] width 29 height 17
click at [952, 472] on input "Fixed" at bounding box center [952, 469] width 14 height 14
radio input "true"
click at [1075, 450] on input "0" at bounding box center [1143, 445] width 142 height 30
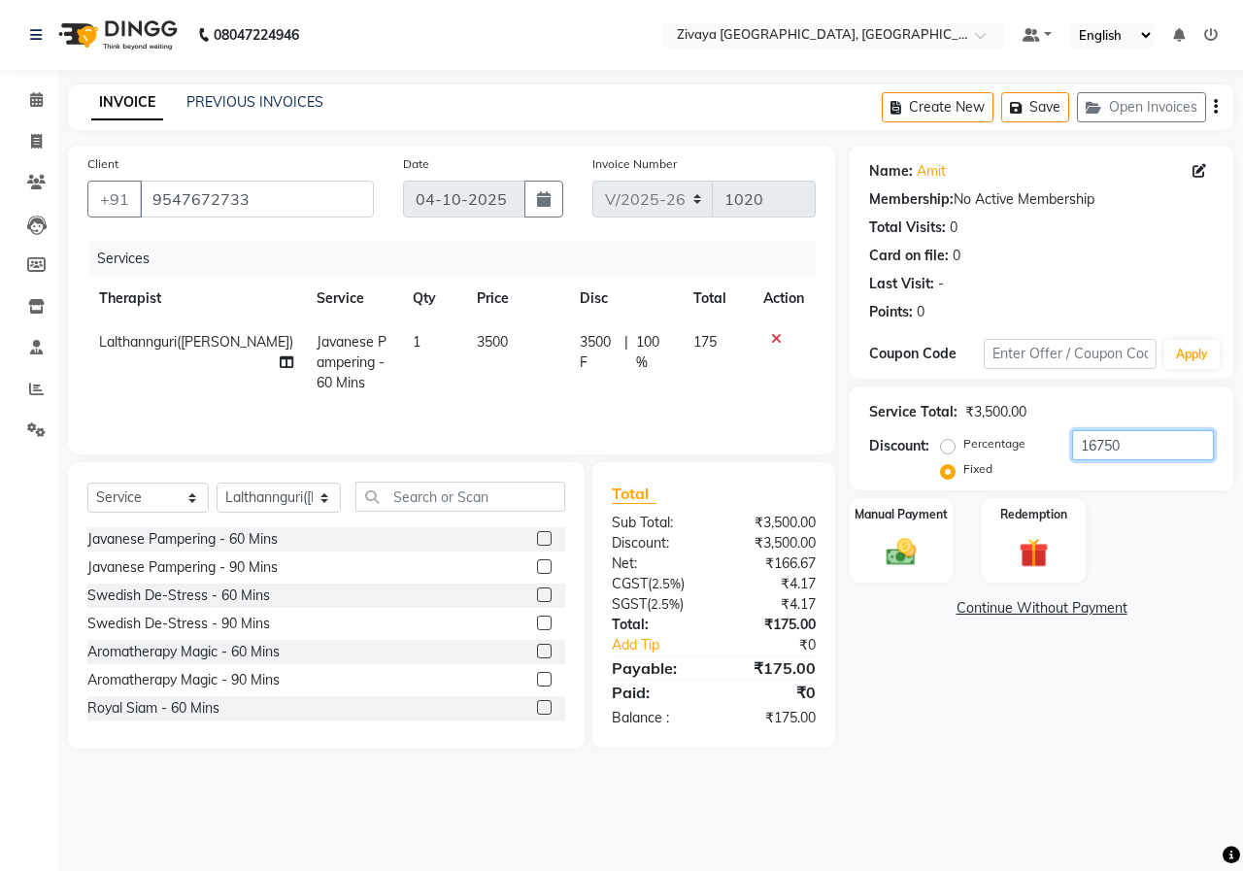
click at [1136, 440] on input "16750" at bounding box center [1143, 445] width 142 height 30
type input "1675"
click at [123, 44] on img at bounding box center [116, 35] width 133 height 54
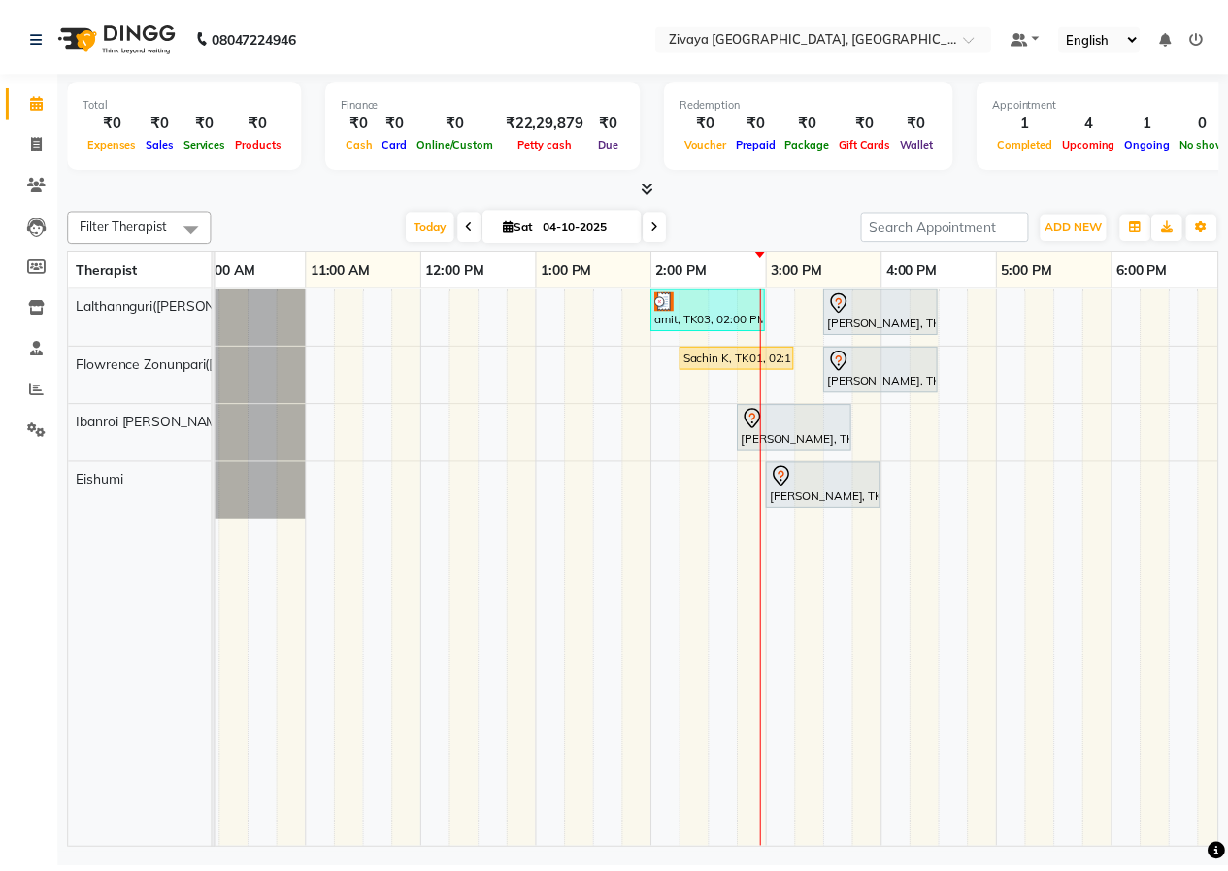
scroll to position [0, 259]
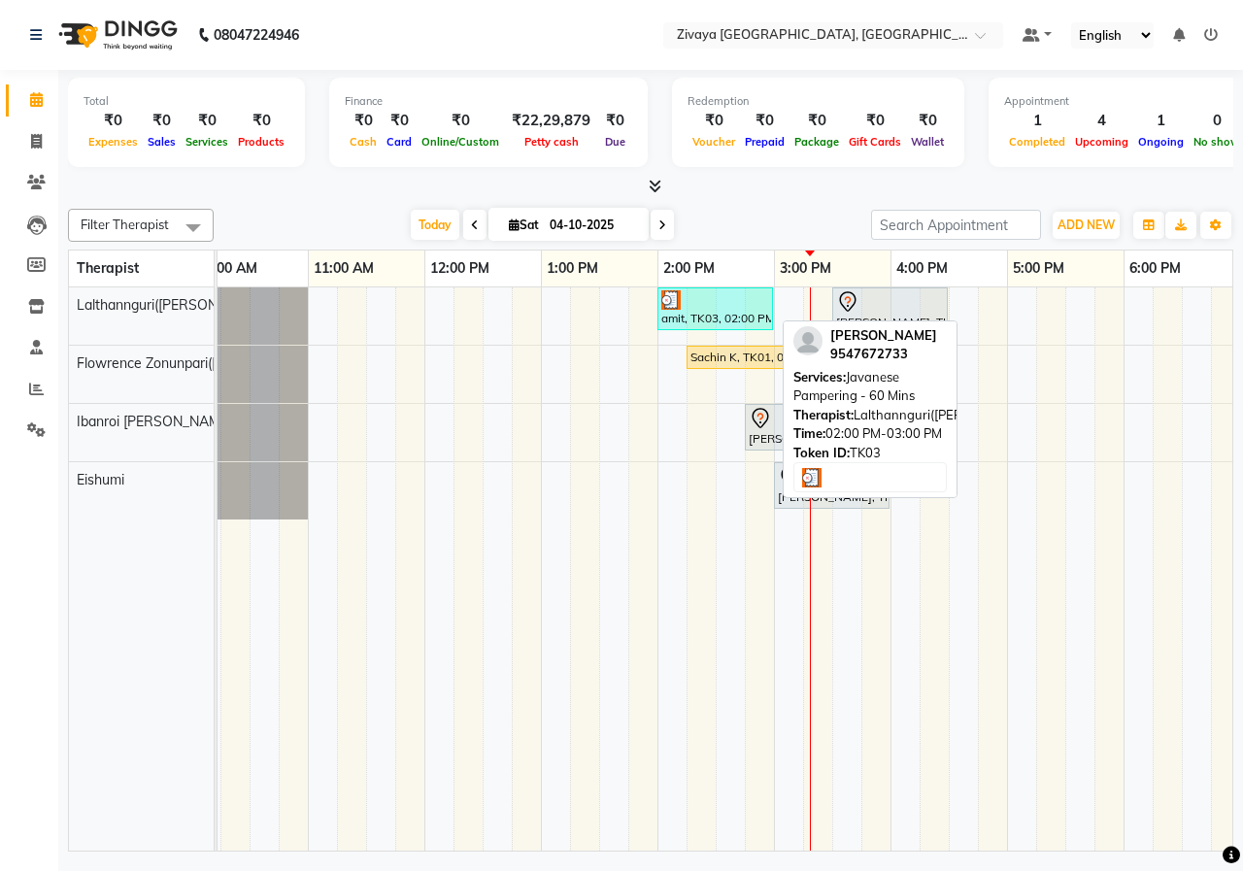
click at [722, 313] on div "amit, TK03, 02:00 PM-03:00 PM, Javanese Pampering - 60 Mins" at bounding box center [715, 308] width 112 height 37
select select "3"
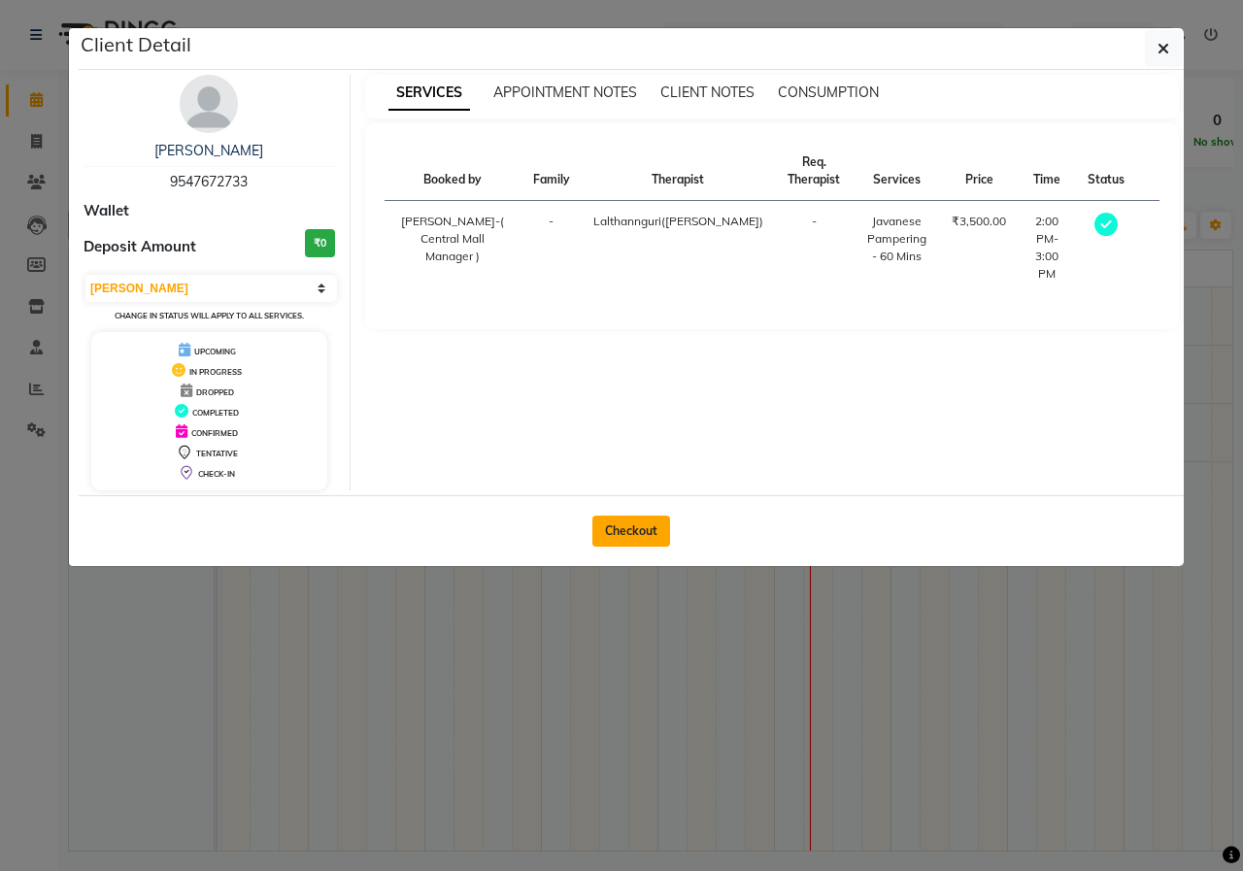
click at [637, 545] on button "Checkout" at bounding box center [631, 531] width 78 height 31
select select "service"
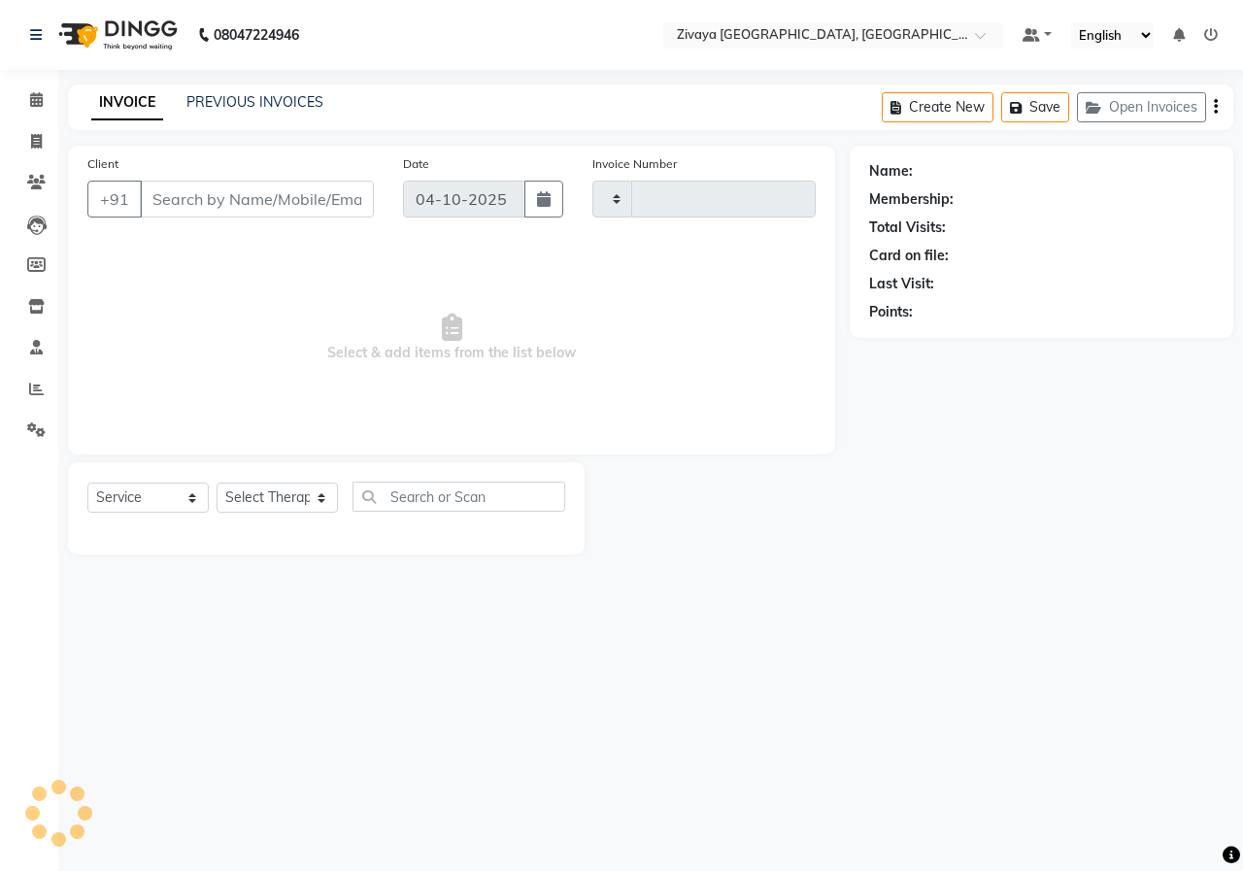
type input "1020"
select select "6509"
type input "9547672733"
select select "49516"
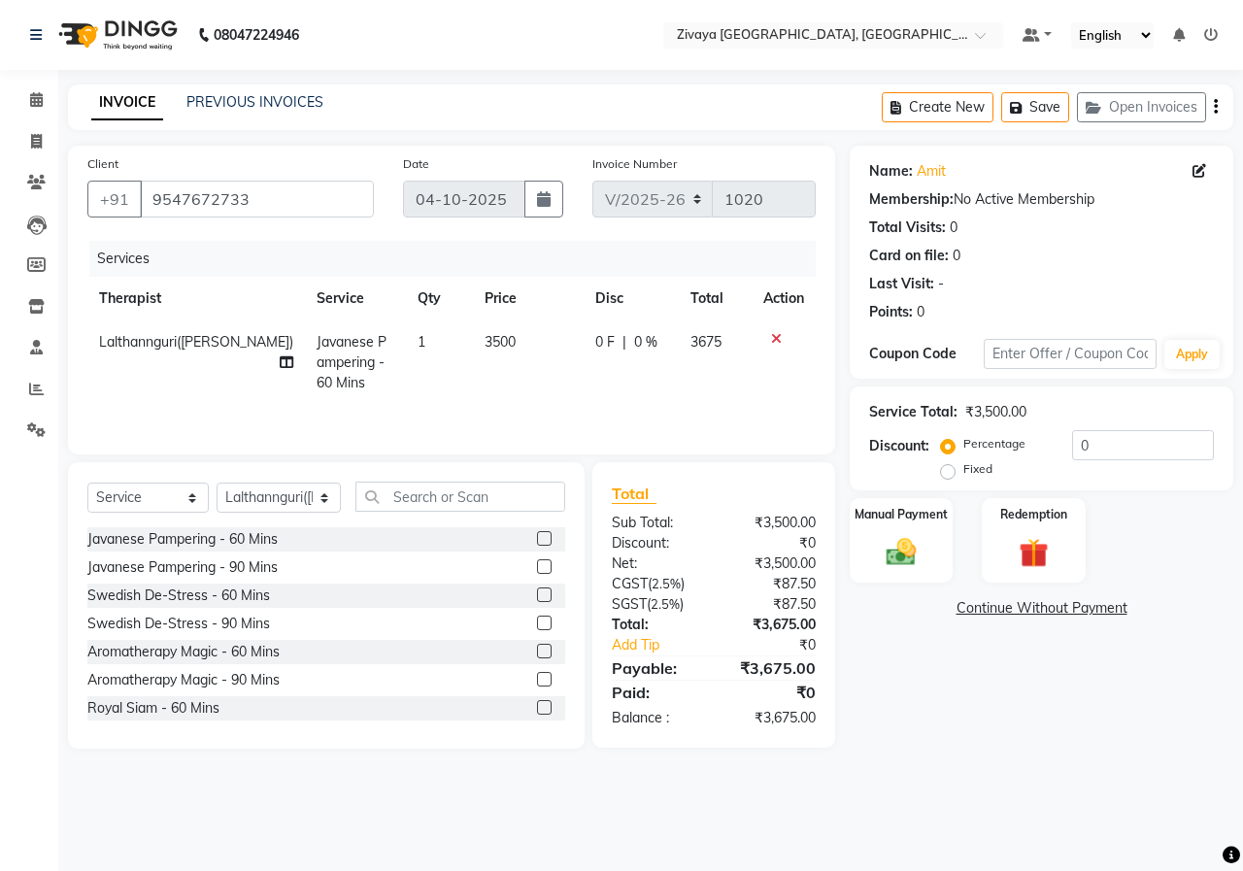
click at [963, 475] on label "Fixed" at bounding box center [977, 468] width 29 height 17
click at [951, 475] on input "Fixed" at bounding box center [952, 469] width 14 height 14
radio input "true"
click at [1129, 454] on input "0" at bounding box center [1143, 445] width 142 height 30
type input "1675"
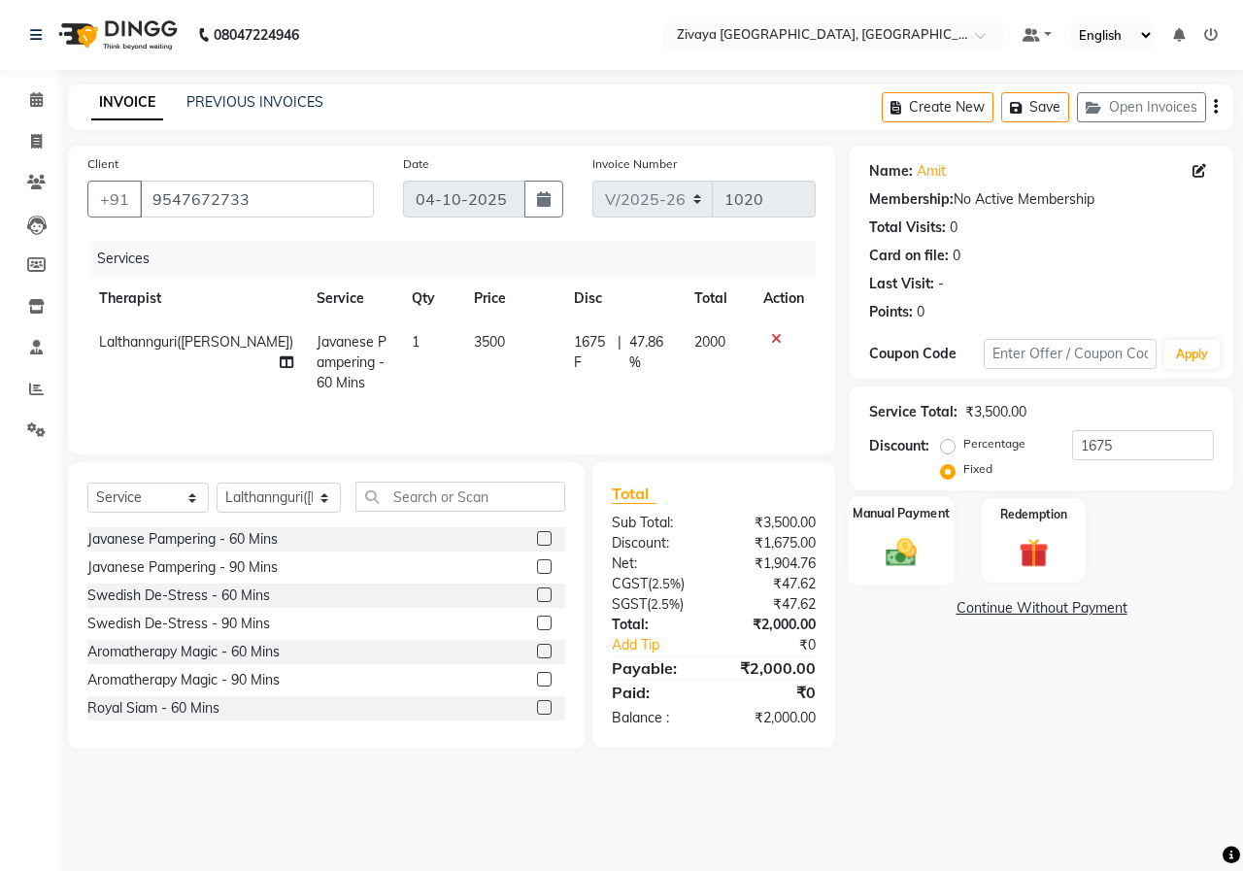
click at [897, 552] on img at bounding box center [901, 552] width 50 height 36
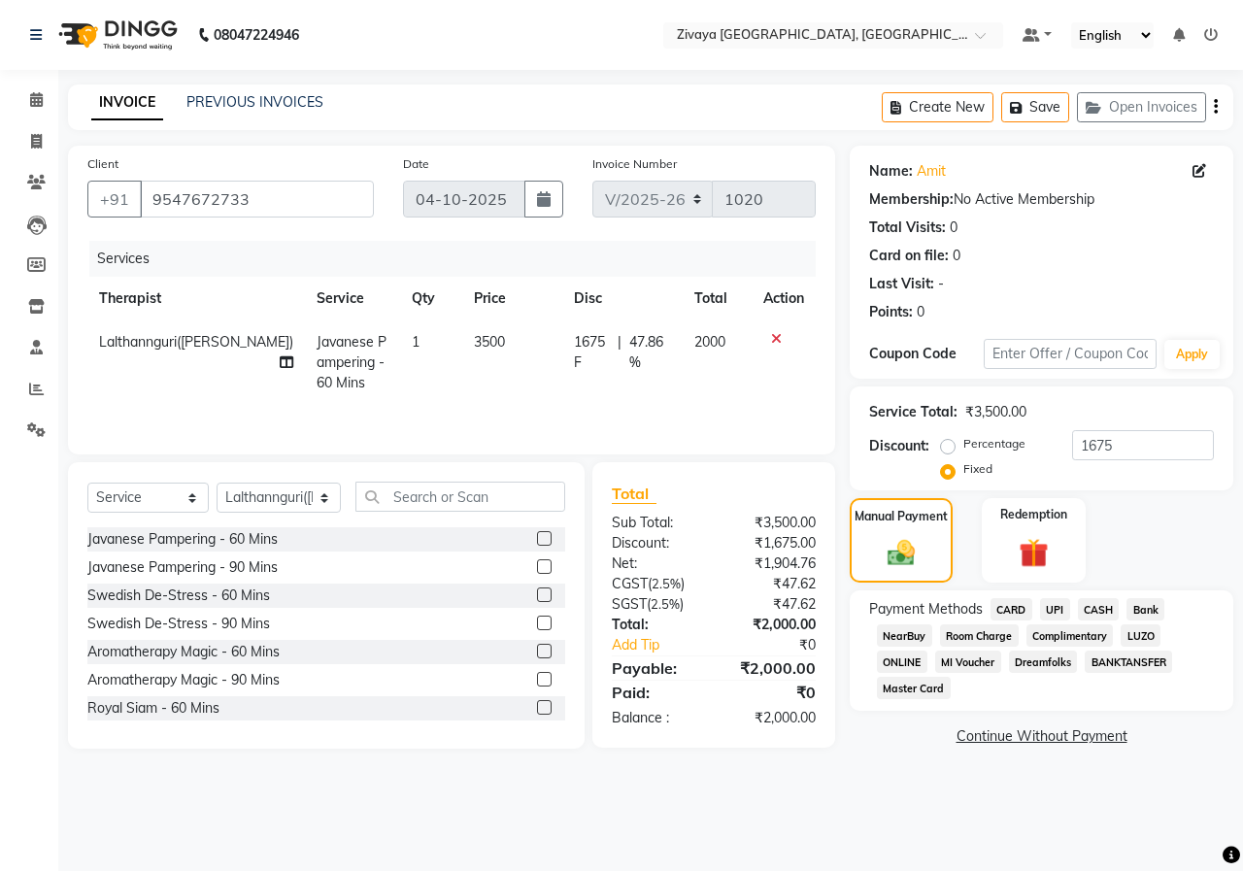
click at [1097, 605] on span "CASH" at bounding box center [1099, 609] width 42 height 22
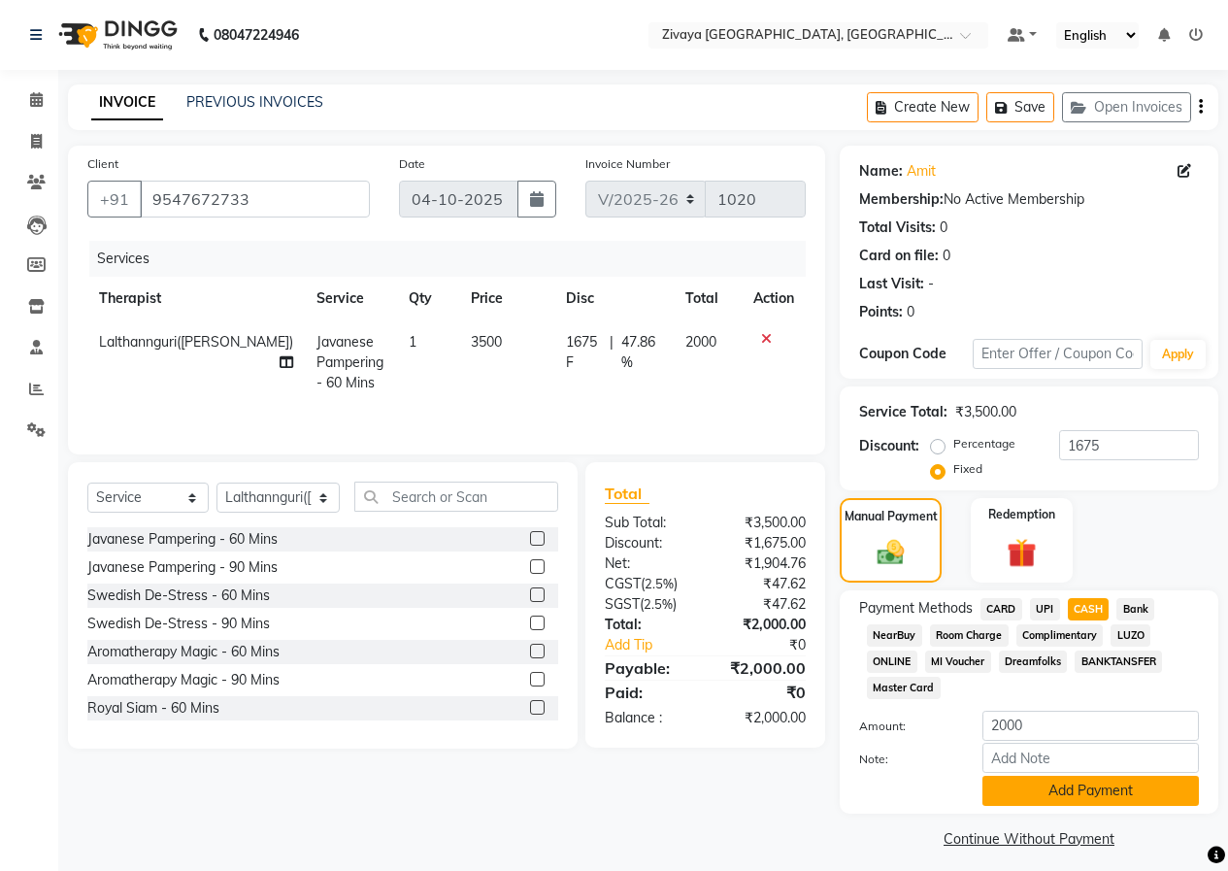
click at [1116, 796] on button "Add Payment" at bounding box center [1091, 791] width 217 height 30
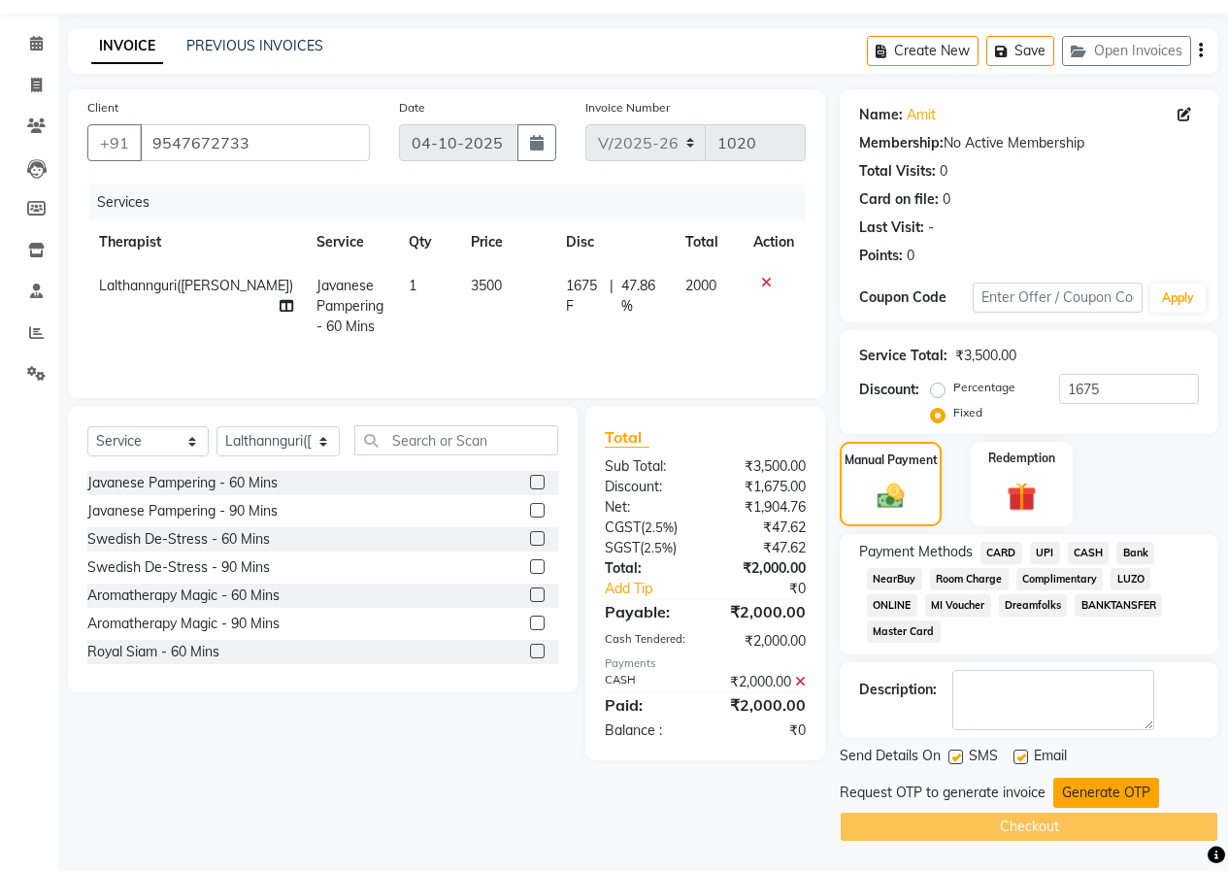
click at [1119, 794] on button "Generate OTP" at bounding box center [1106, 793] width 106 height 30
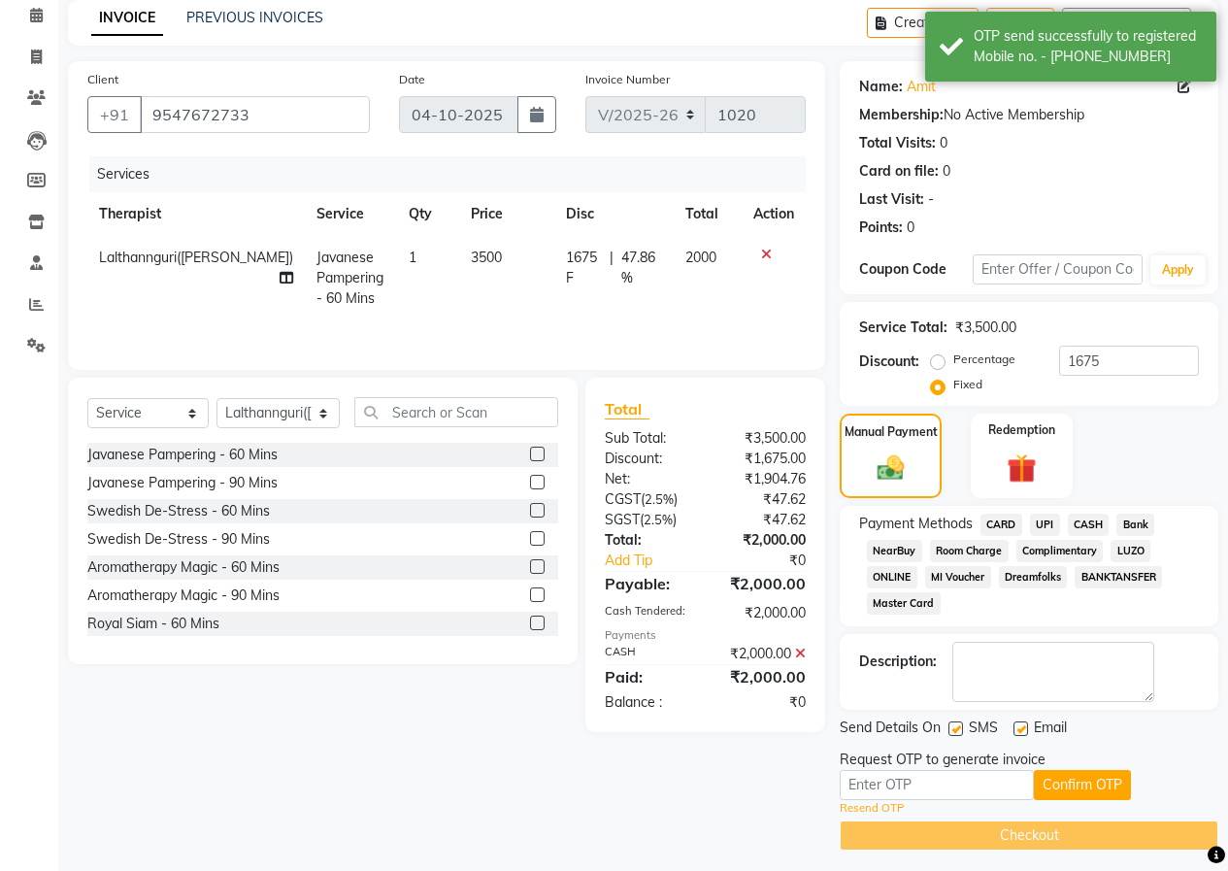
scroll to position [93, 0]
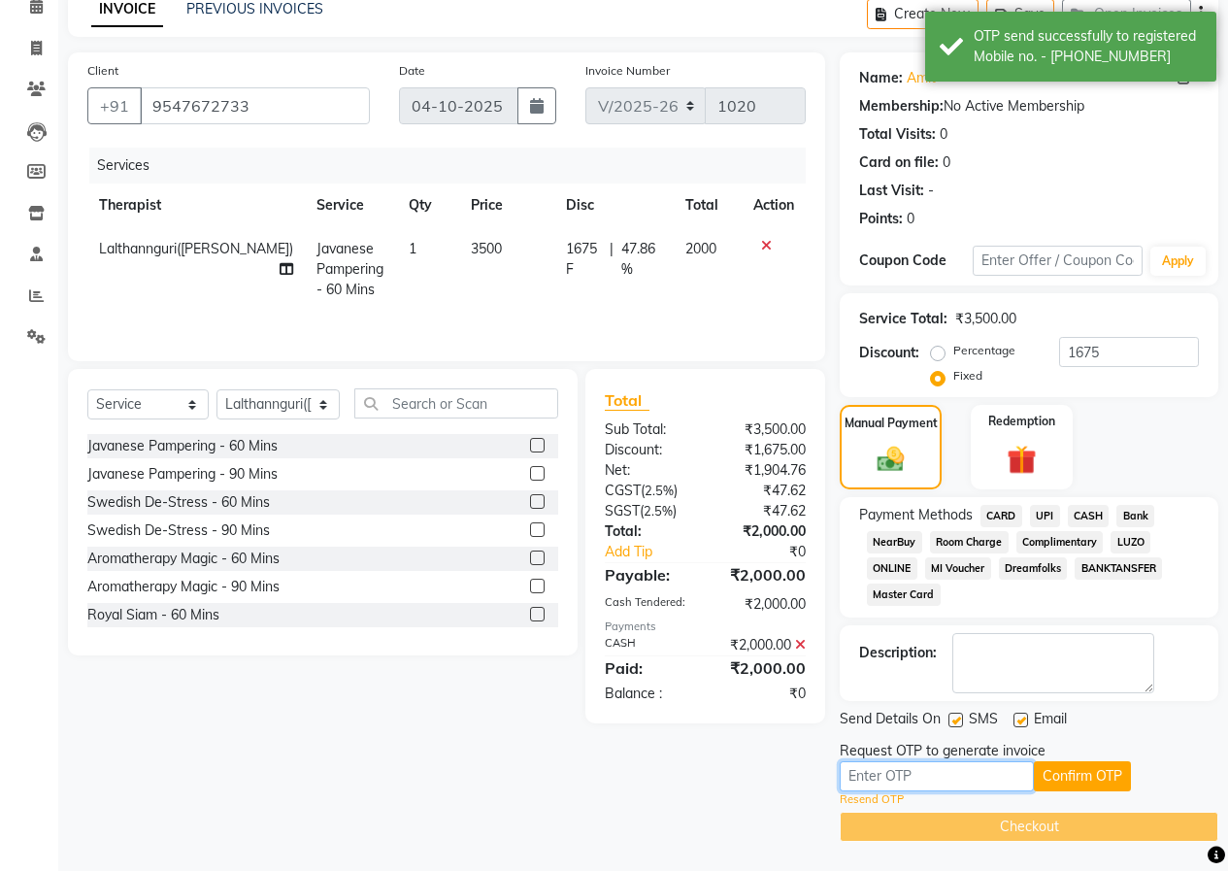
click at [1020, 784] on input "text" at bounding box center [937, 776] width 194 height 30
type input "3498"
click at [1049, 779] on button "Confirm OTP" at bounding box center [1082, 776] width 97 height 30
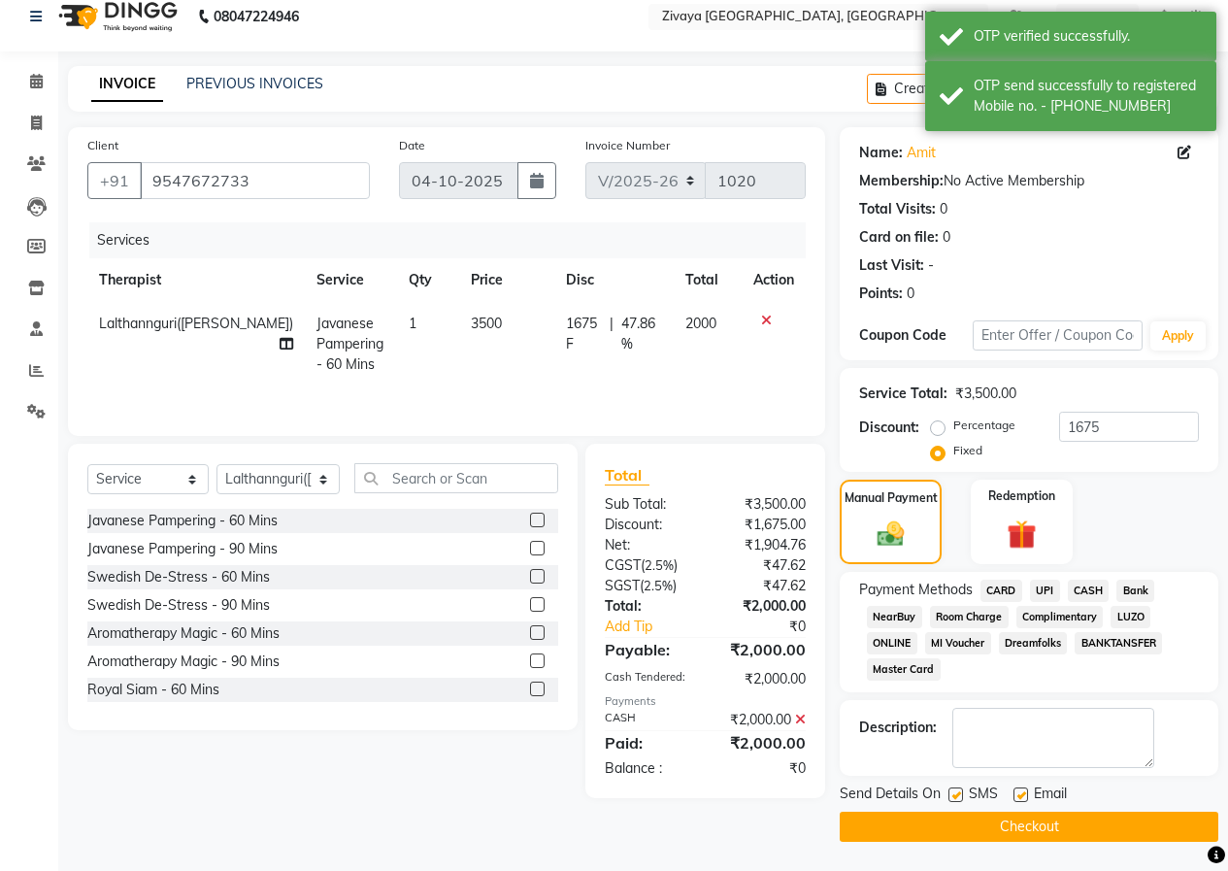
click at [1059, 831] on button "Checkout" at bounding box center [1029, 827] width 379 height 30
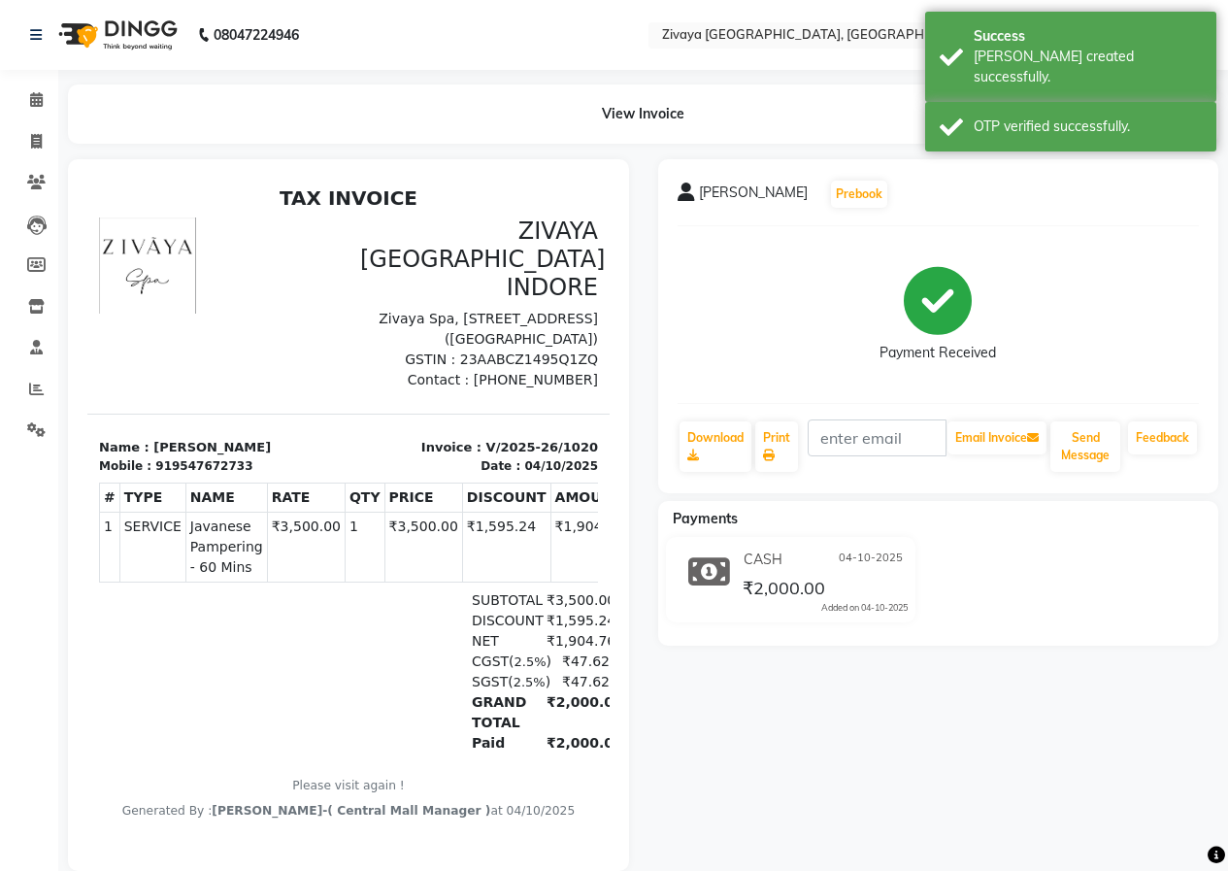
click at [143, 37] on img at bounding box center [116, 35] width 133 height 54
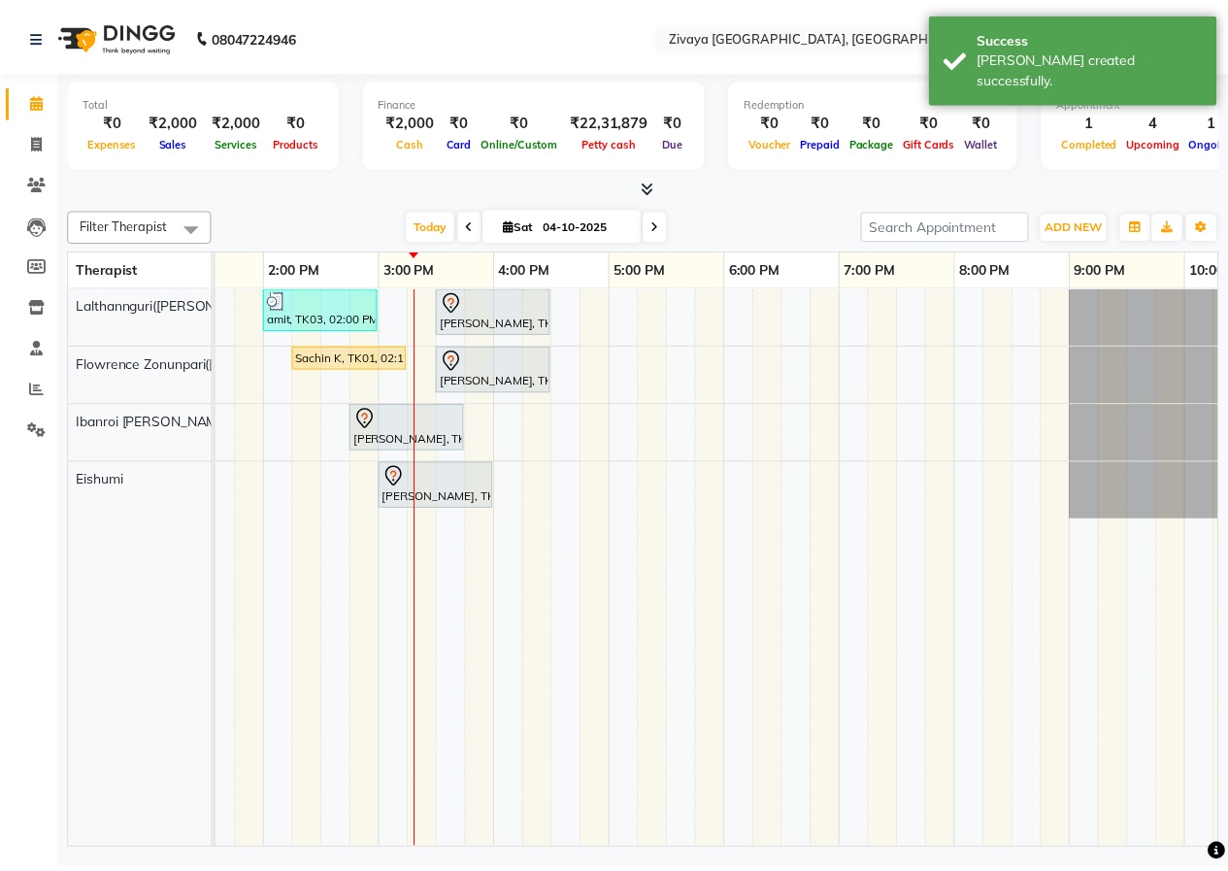
scroll to position [0, 641]
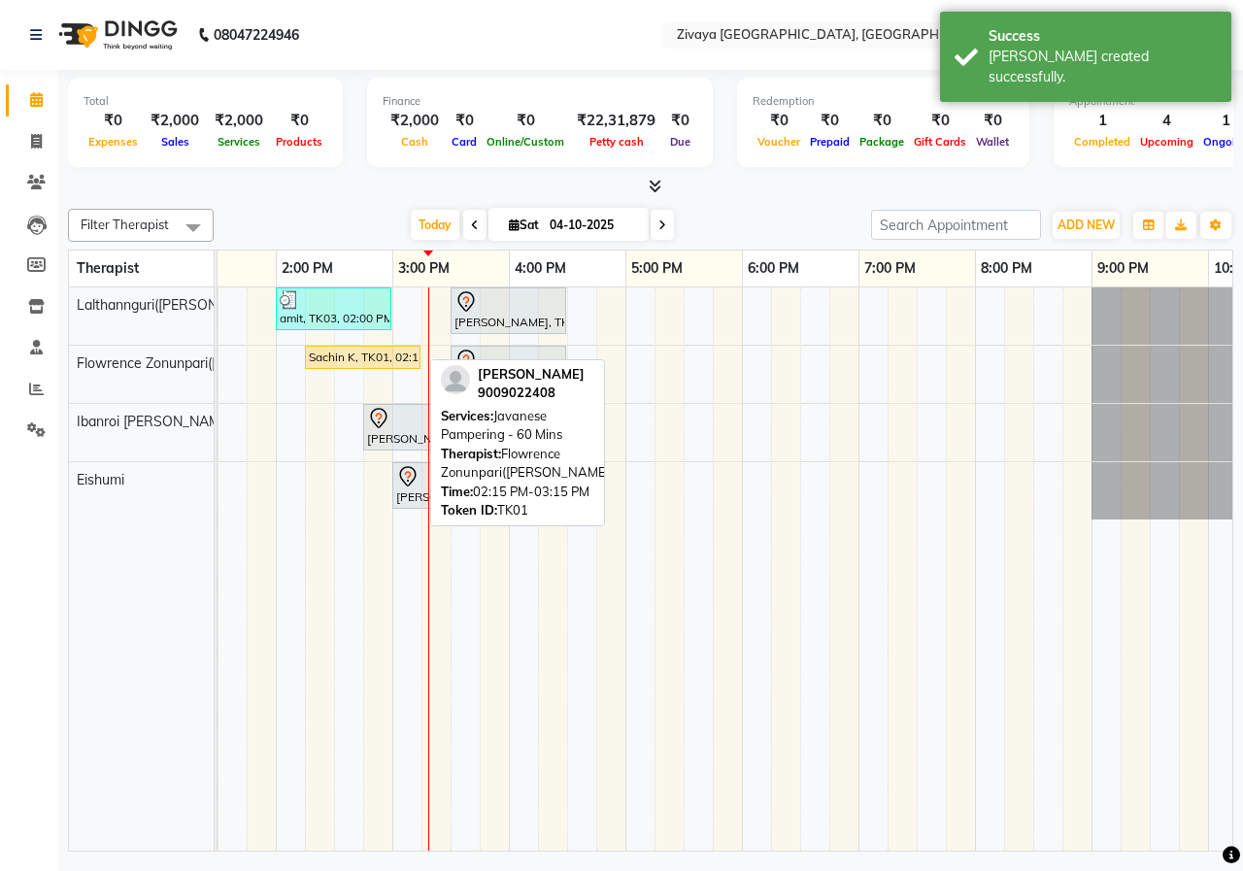
click at [359, 358] on div "Sachin K, TK01, 02:15 PM-03:15 PM, Javanese Pampering - 60 Mins" at bounding box center [363, 357] width 112 height 17
select select "1"
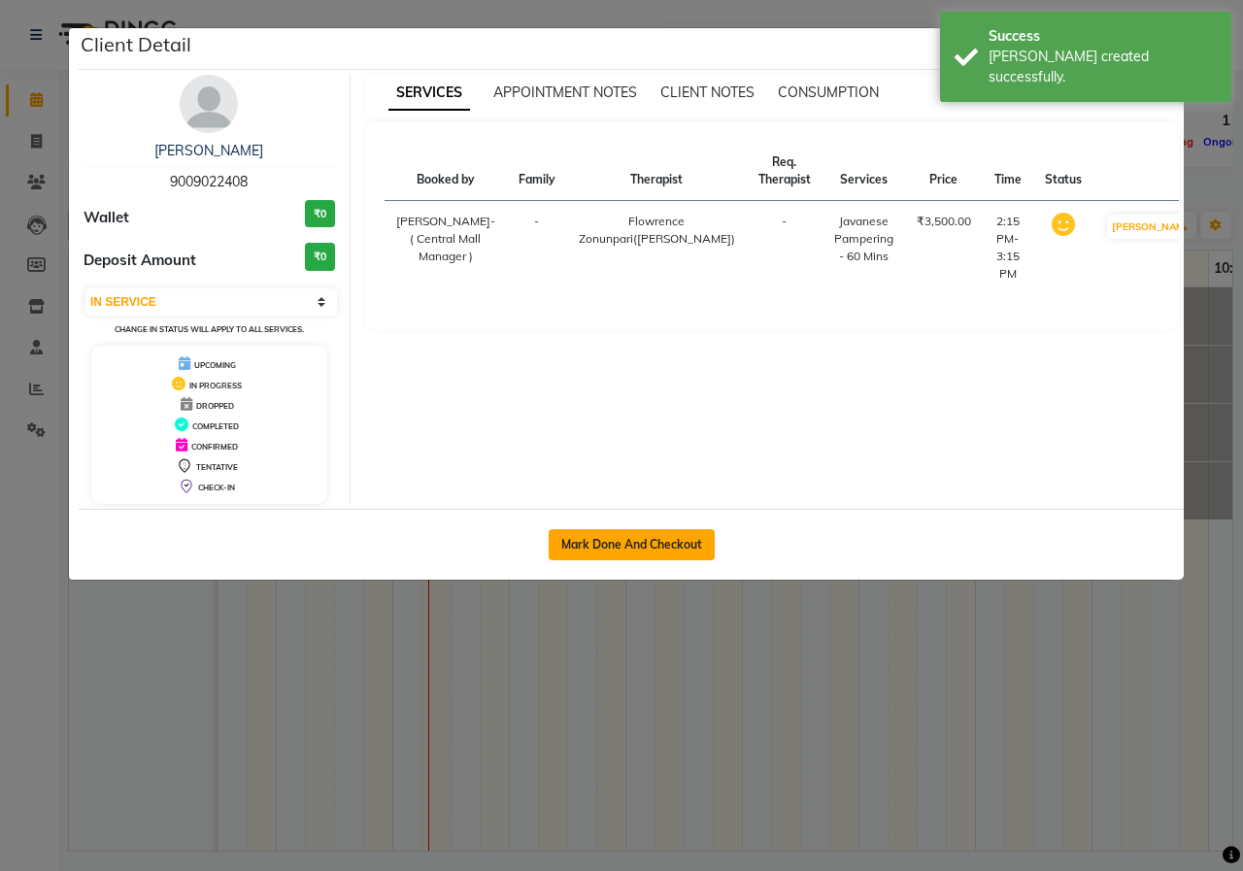
click at [582, 550] on button "Mark Done And Checkout" at bounding box center [632, 544] width 166 height 31
select select "6509"
select select "service"
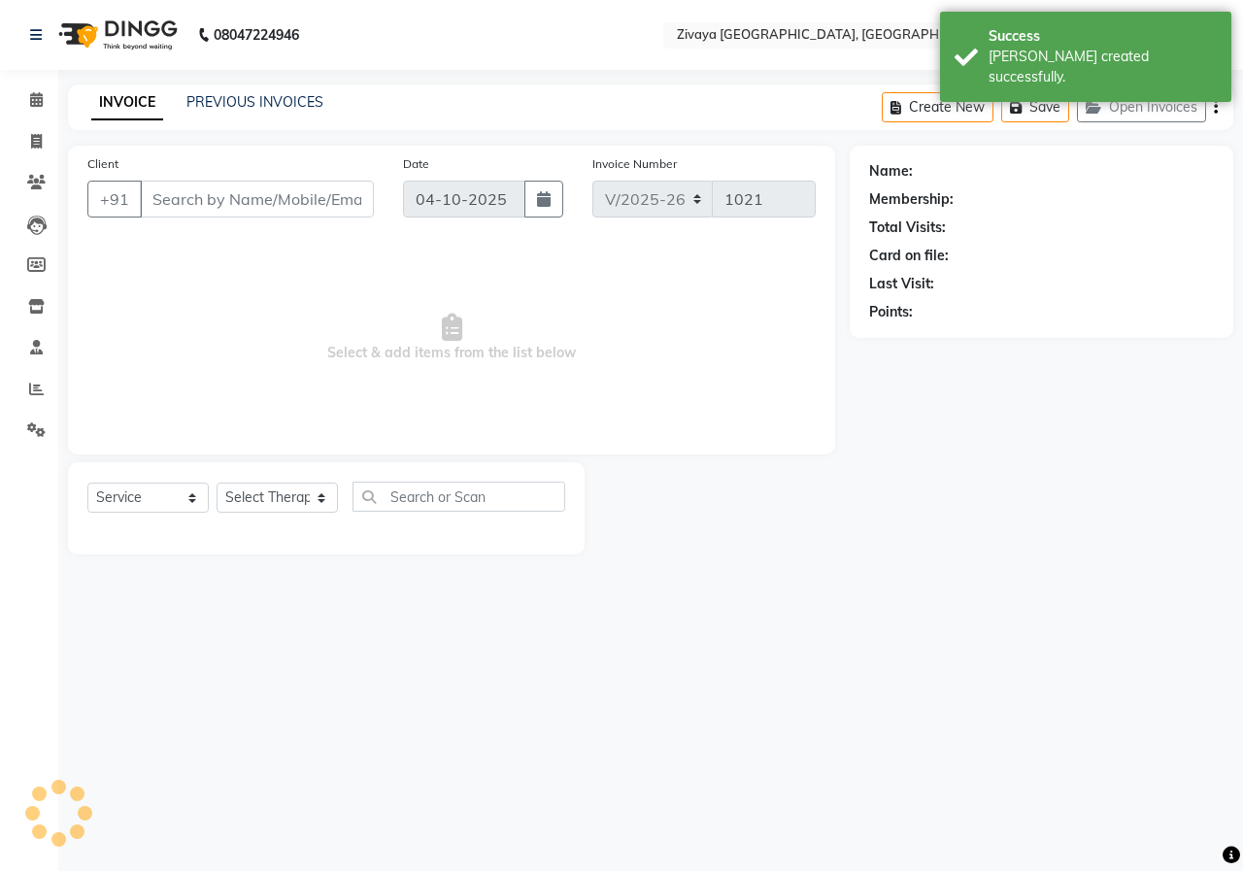
type input "9009022408"
select select "49517"
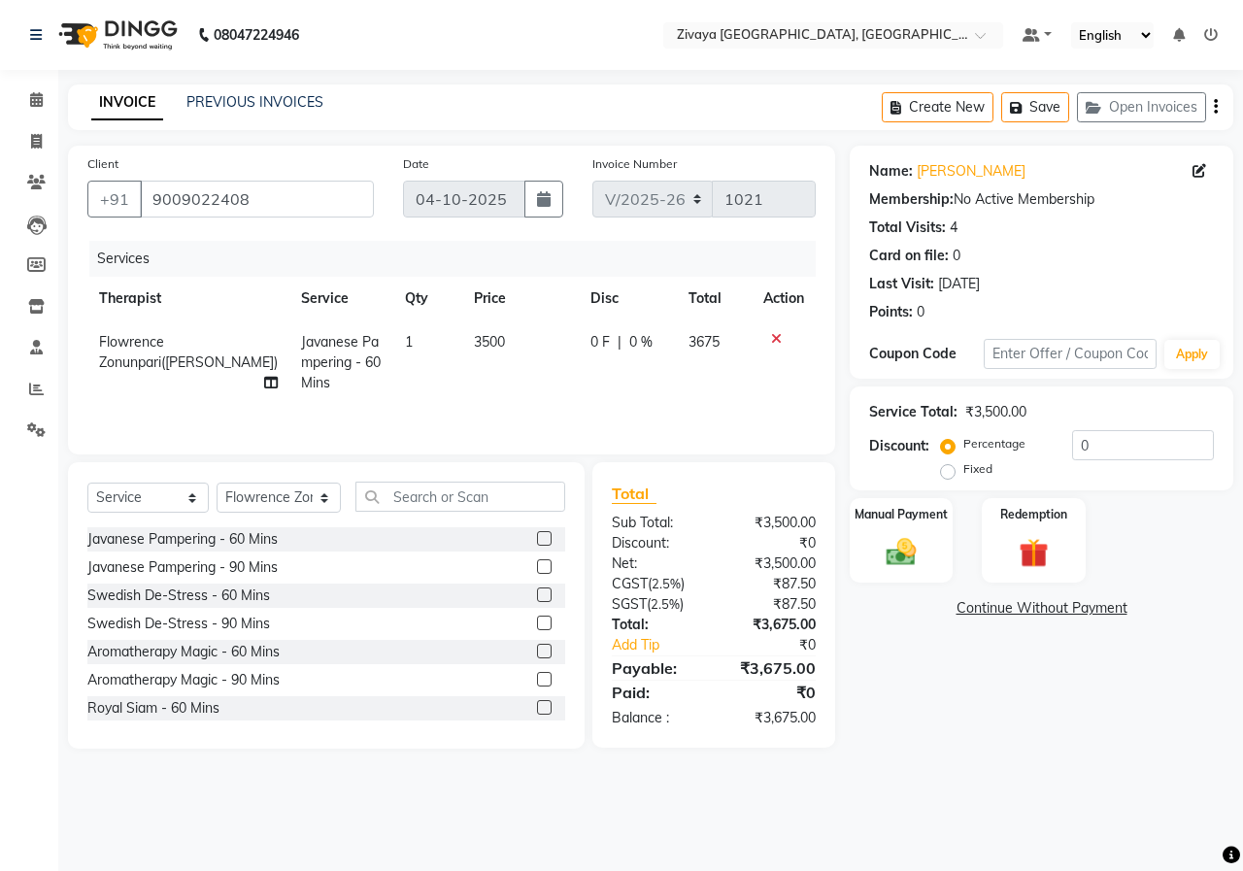
drag, startPoint x: 945, startPoint y: 478, endPoint x: 980, endPoint y: 452, distance: 43.1
click at [963, 478] on label "Fixed" at bounding box center [977, 468] width 29 height 17
click at [945, 476] on input "Fixed" at bounding box center [952, 469] width 14 height 14
radio input "true"
click at [1086, 442] on input "0" at bounding box center [1143, 445] width 142 height 30
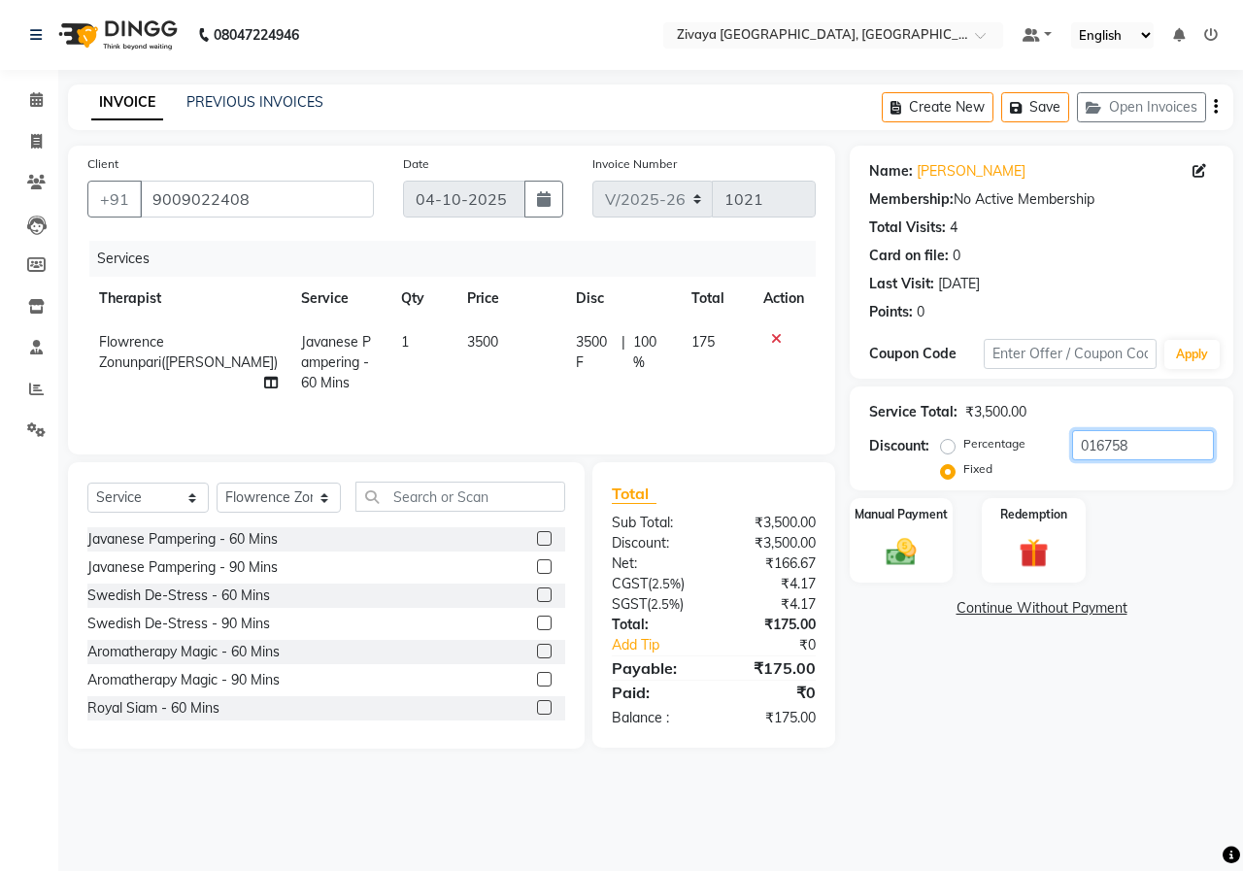
click at [1085, 443] on input "016758" at bounding box center [1143, 445] width 142 height 30
click at [1119, 447] on input "16758" at bounding box center [1143, 445] width 142 height 30
type input "1675"
click at [911, 535] on img at bounding box center [901, 552] width 50 height 36
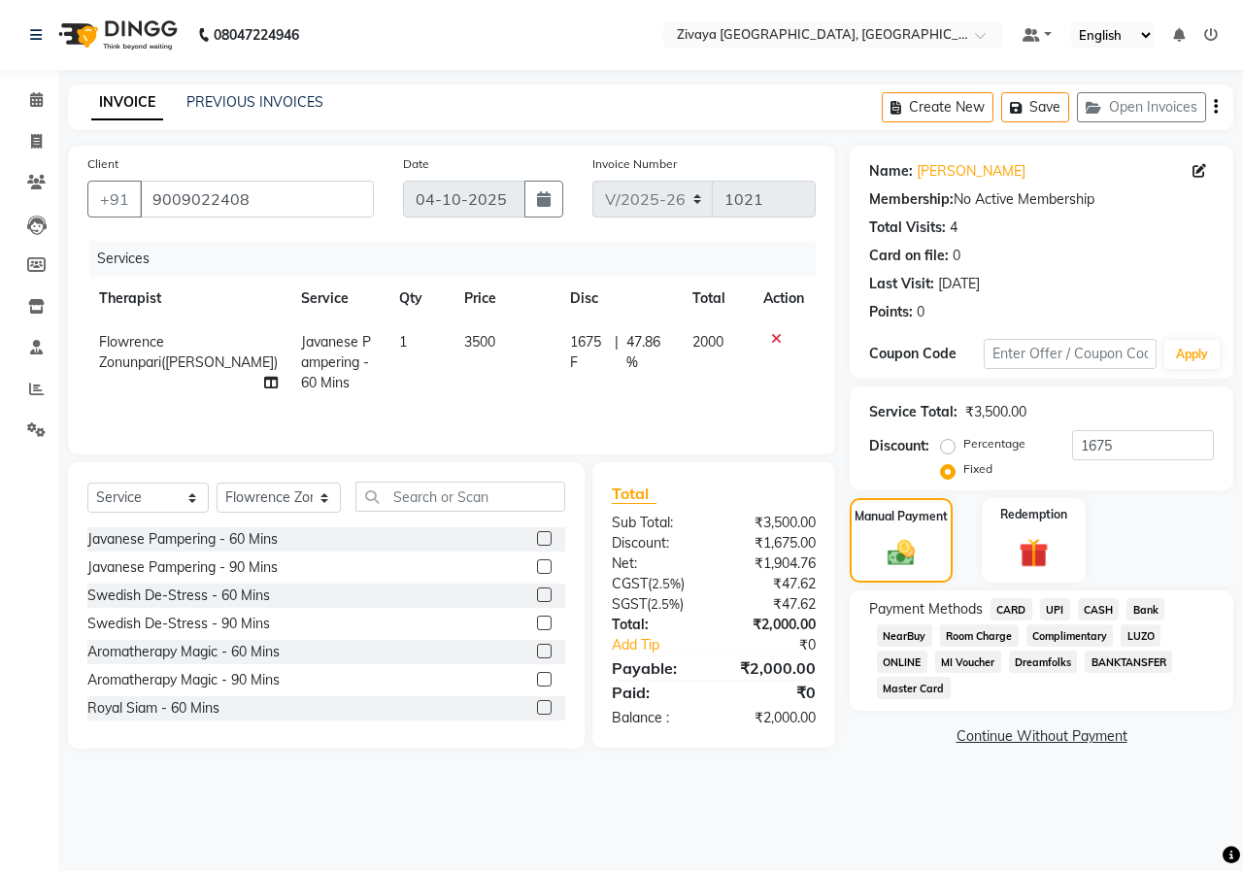
click at [1057, 610] on span "UPI" at bounding box center [1055, 609] width 30 height 22
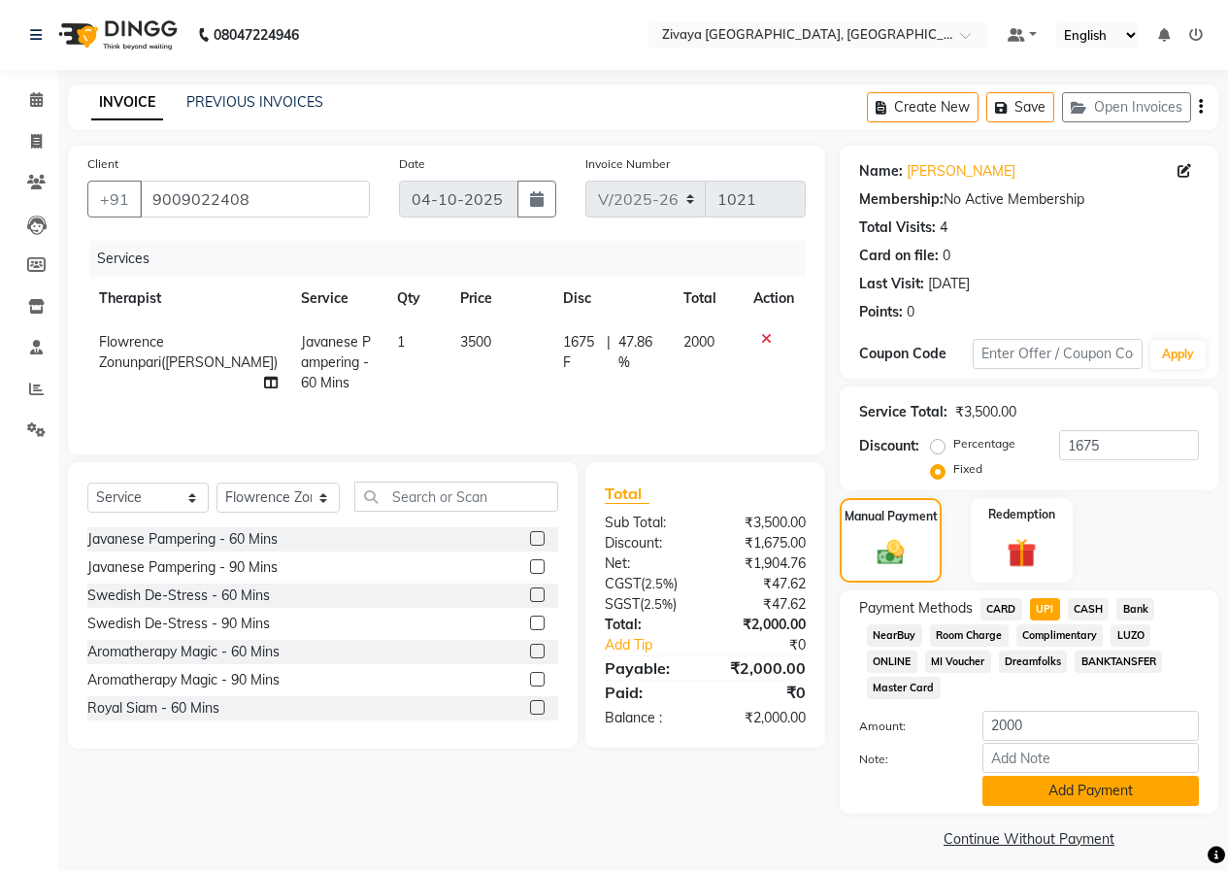
click at [1025, 791] on button "Add Payment" at bounding box center [1091, 791] width 217 height 30
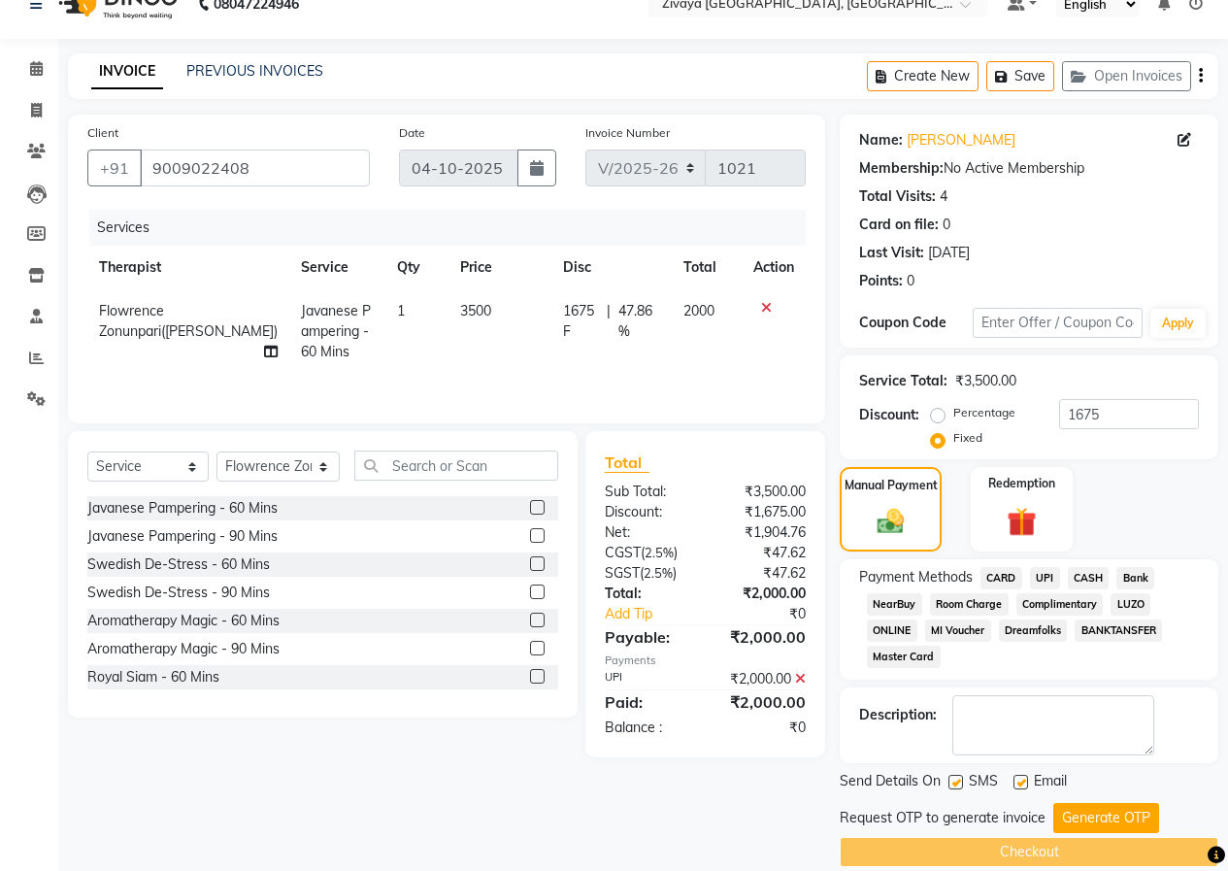
scroll to position [56, 0]
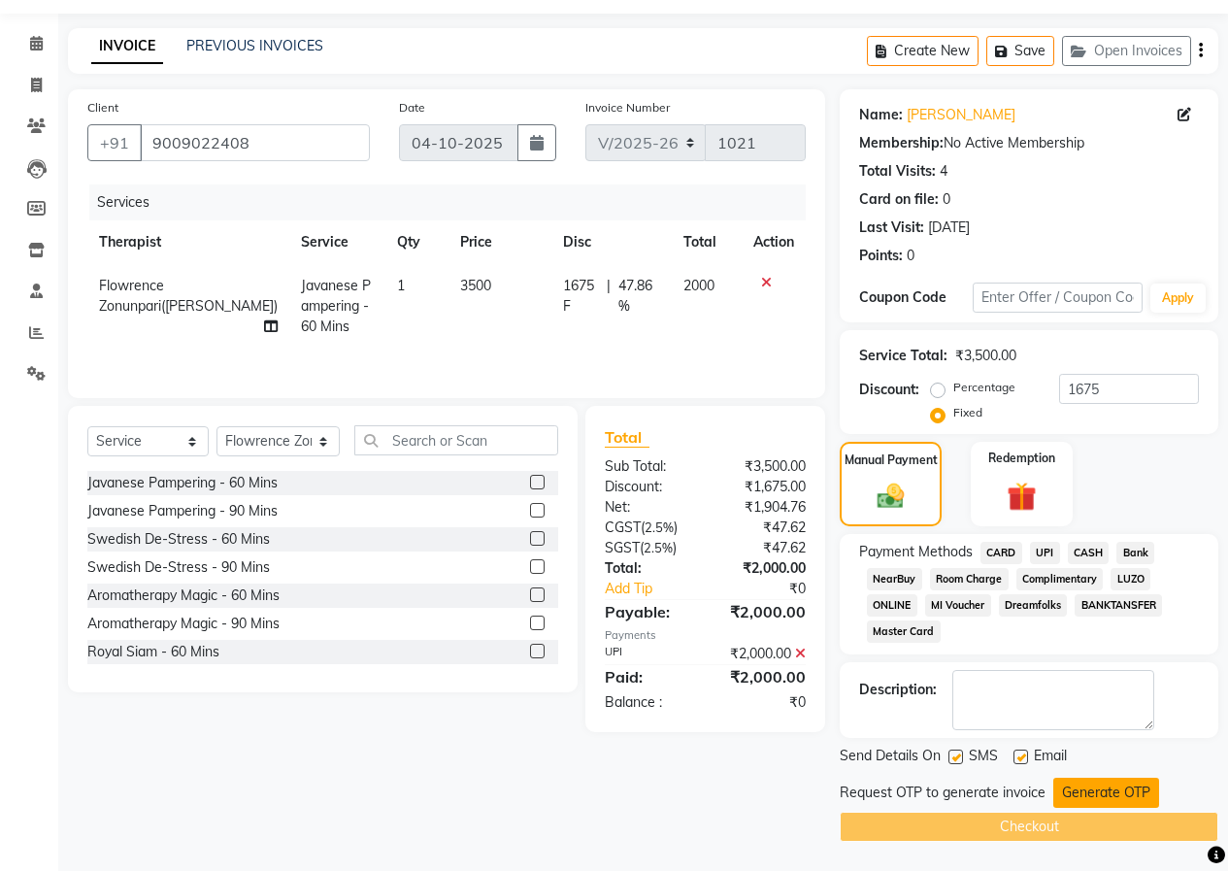
click at [1076, 781] on button "Generate OTP" at bounding box center [1106, 793] width 106 height 30
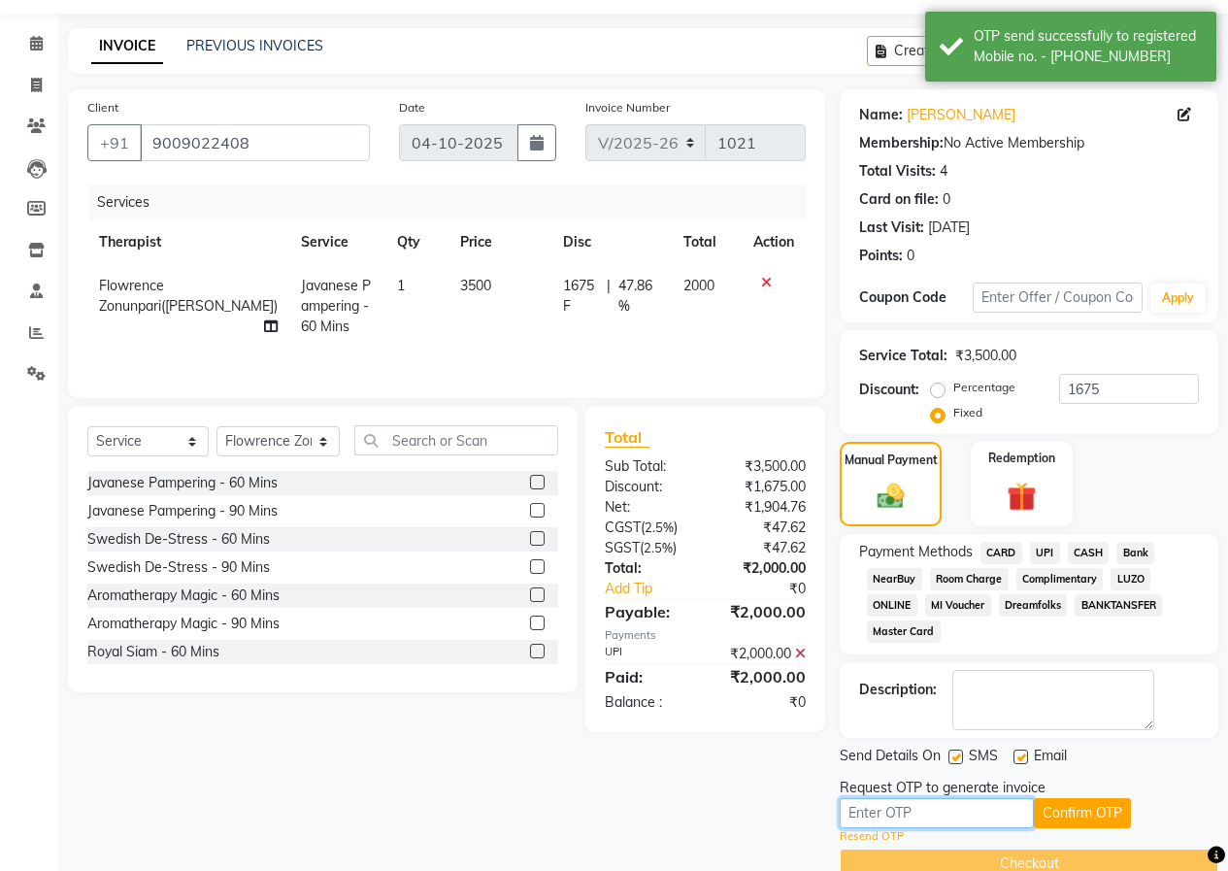
click at [907, 805] on input "text" at bounding box center [937, 813] width 194 height 30
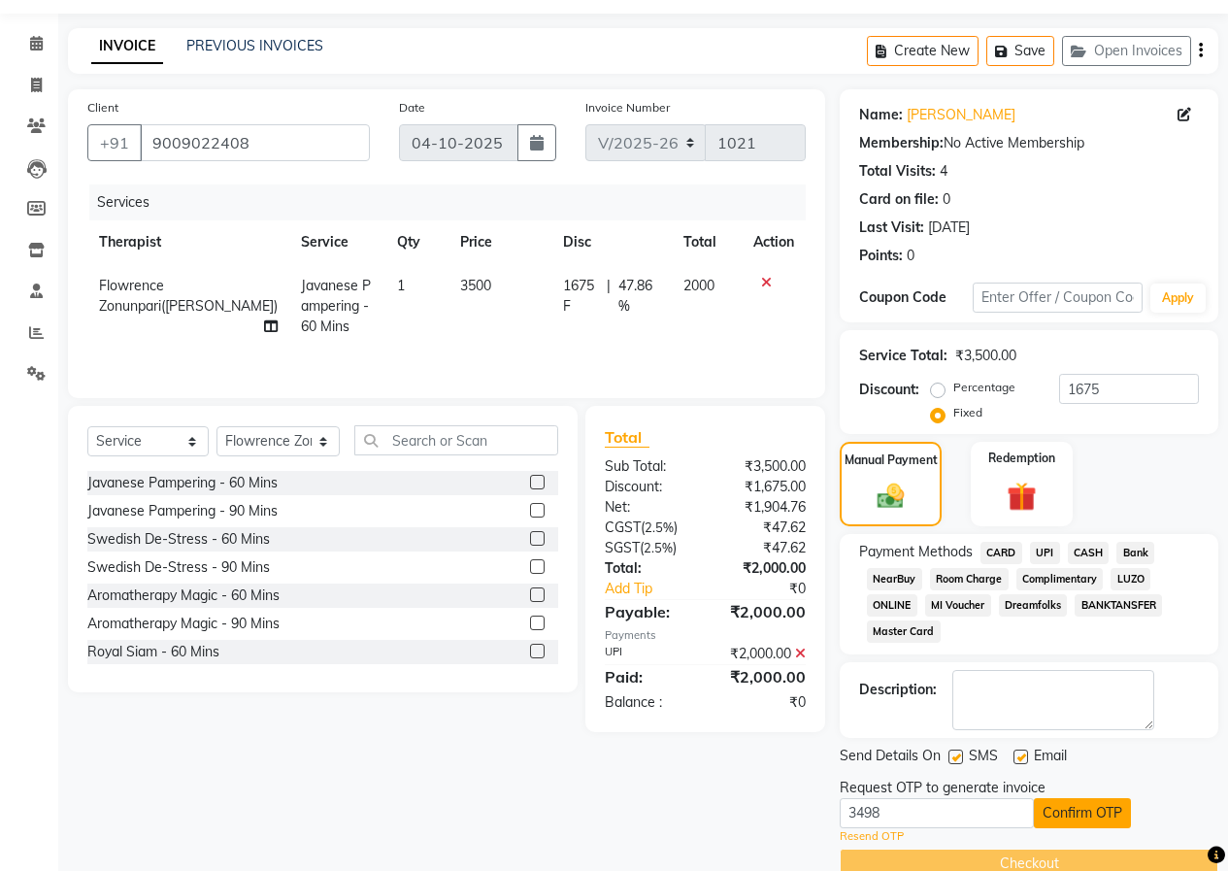
click at [1066, 810] on button "Confirm OTP" at bounding box center [1082, 813] width 97 height 30
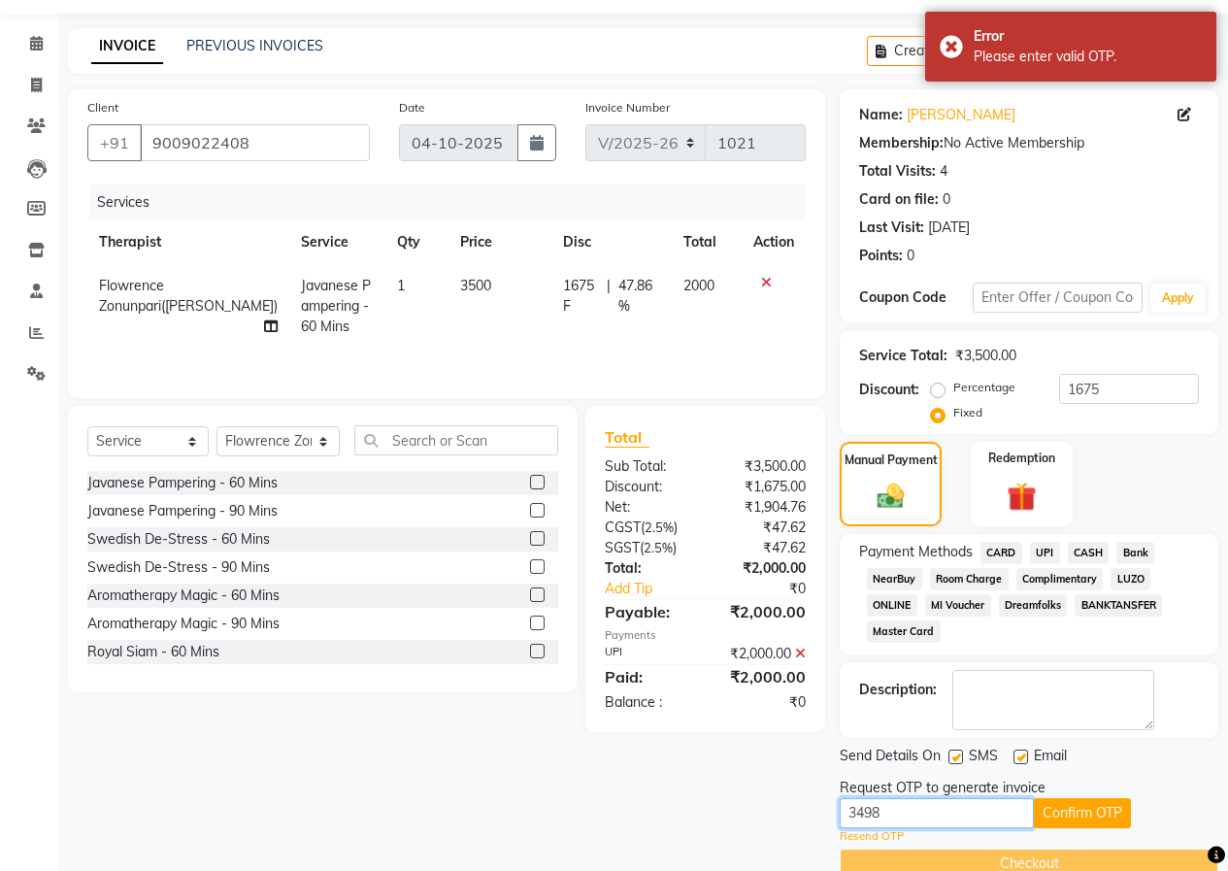
click at [929, 809] on input "3498" at bounding box center [937, 813] width 194 height 30
type input "3"
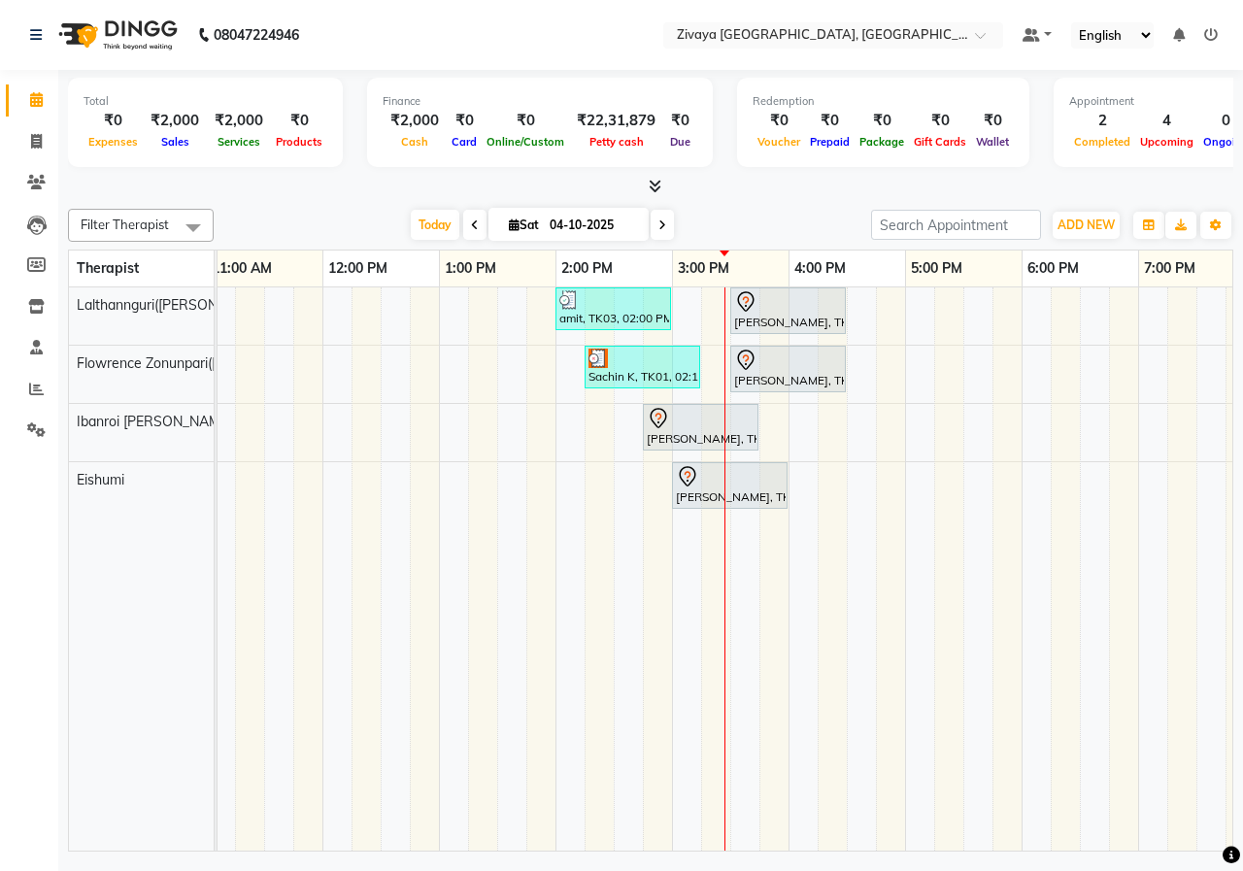
scroll to position [0, 386]
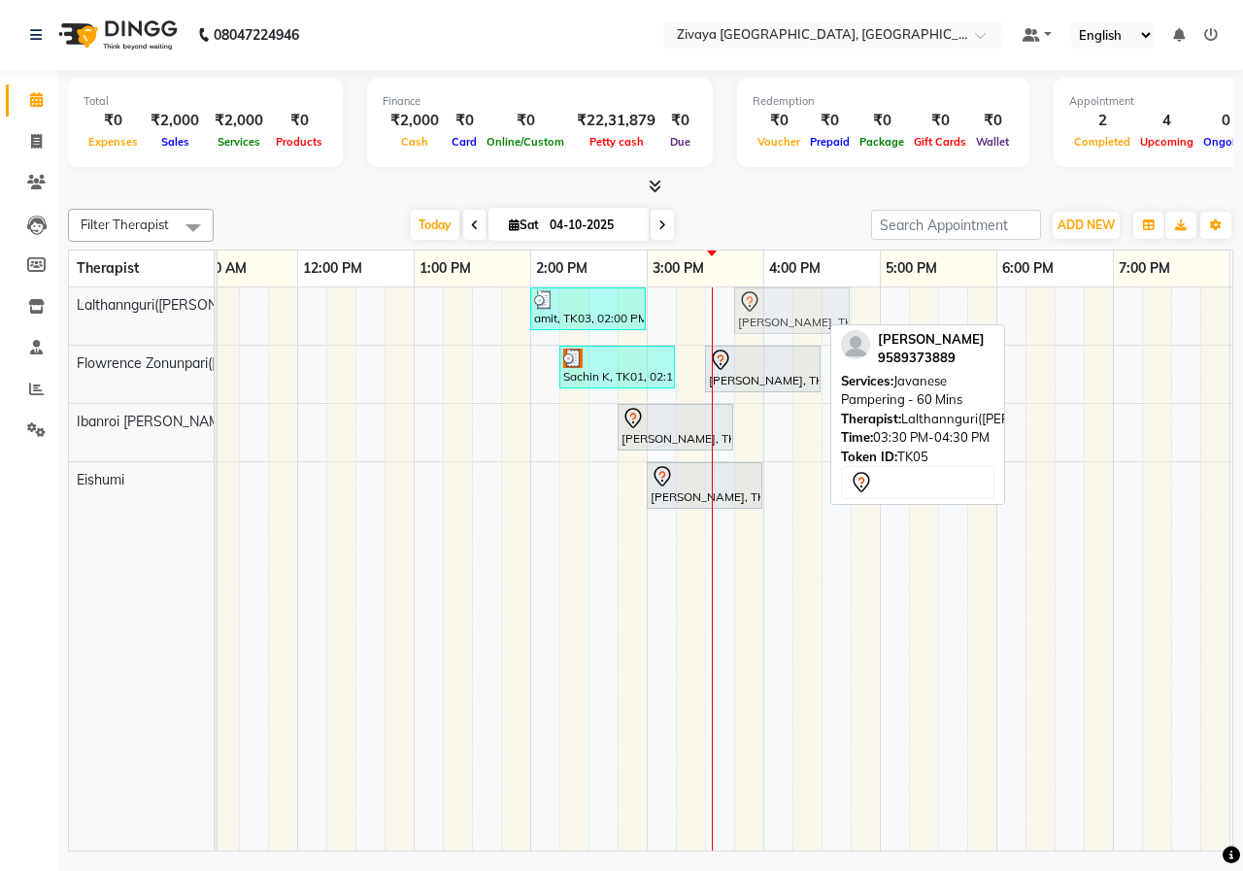
drag, startPoint x: 726, startPoint y: 311, endPoint x: 737, endPoint y: 321, distance: 15.1
drag, startPoint x: 733, startPoint y: 320, endPoint x: 750, endPoint y: 316, distance: 17.2
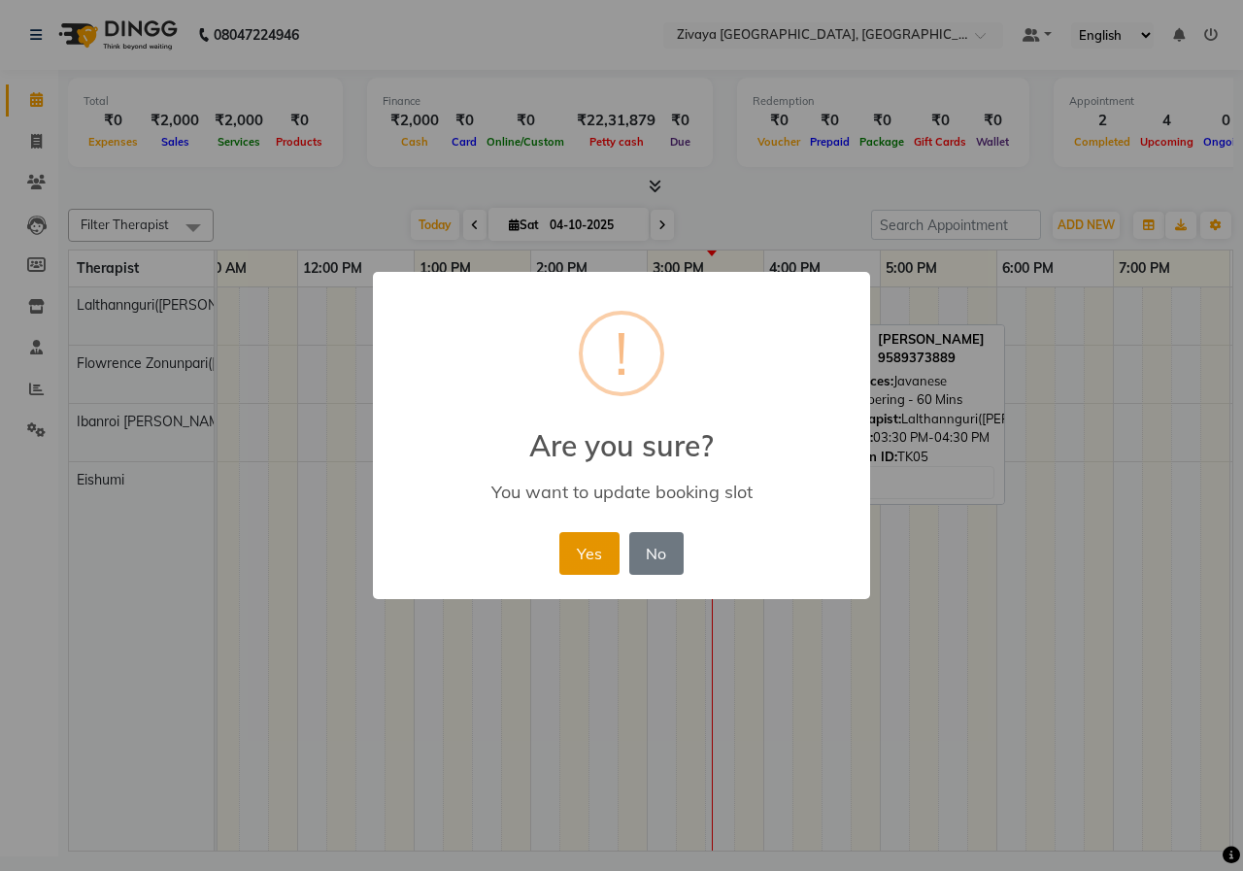
click at [589, 541] on button "Yes" at bounding box center [588, 553] width 59 height 43
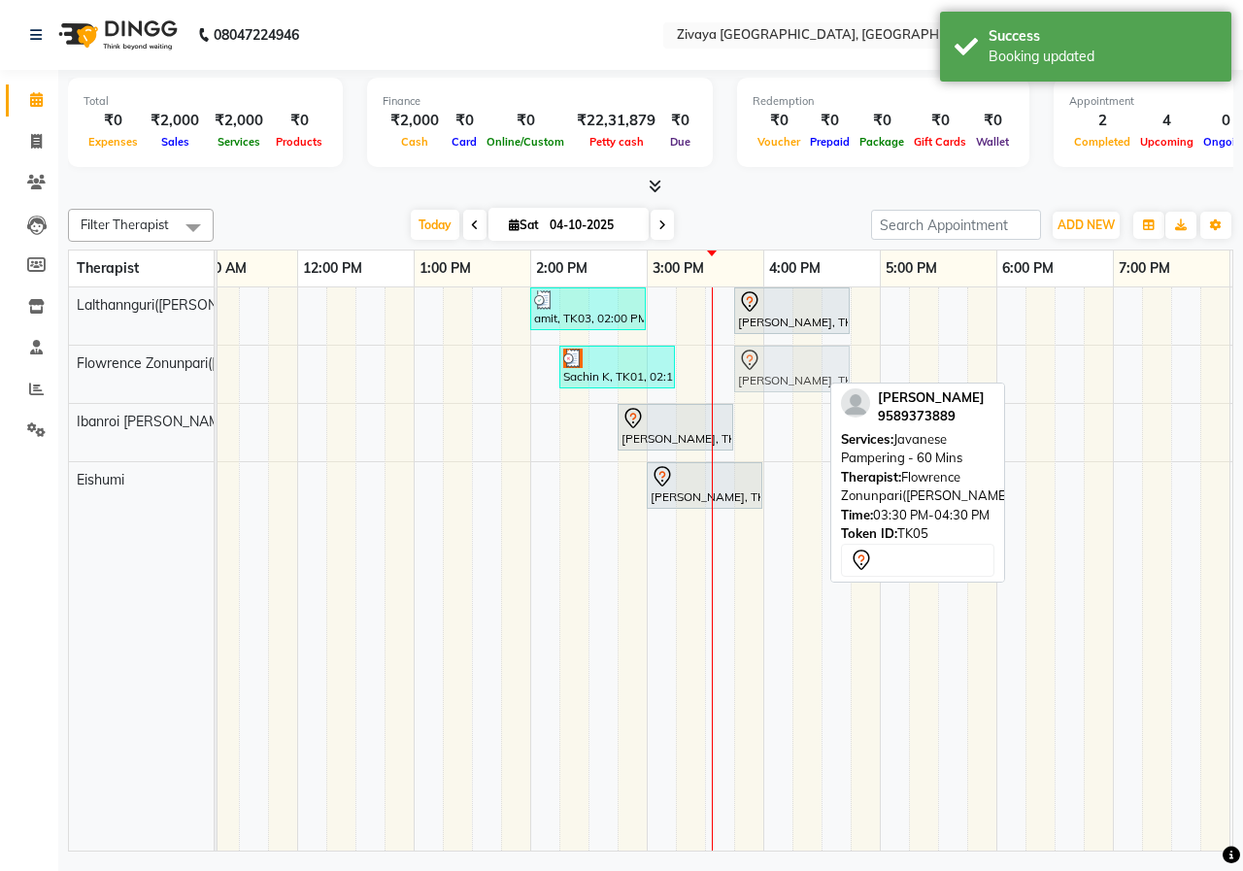
drag, startPoint x: 759, startPoint y: 377, endPoint x: 773, endPoint y: 374, distance: 13.9
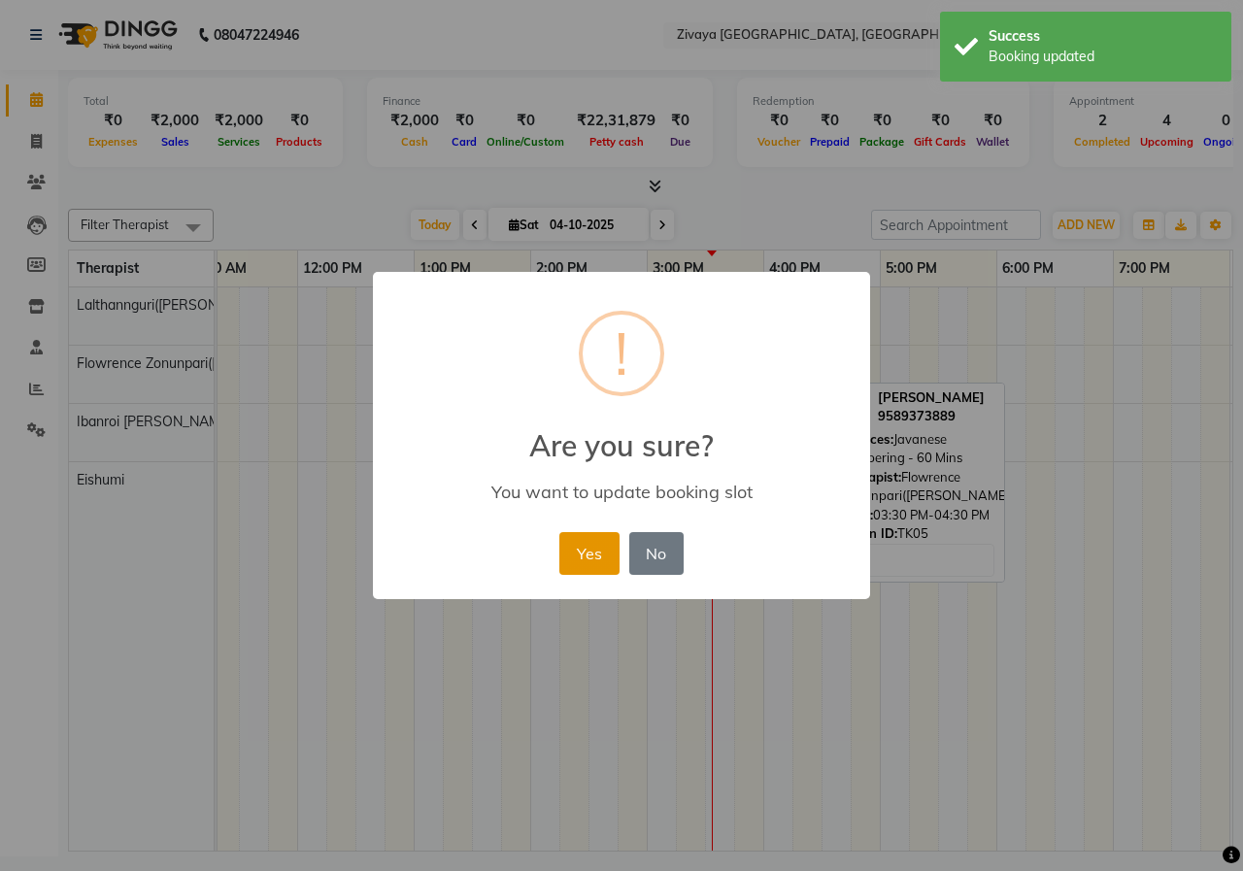
click at [599, 549] on button "Yes" at bounding box center [588, 553] width 59 height 43
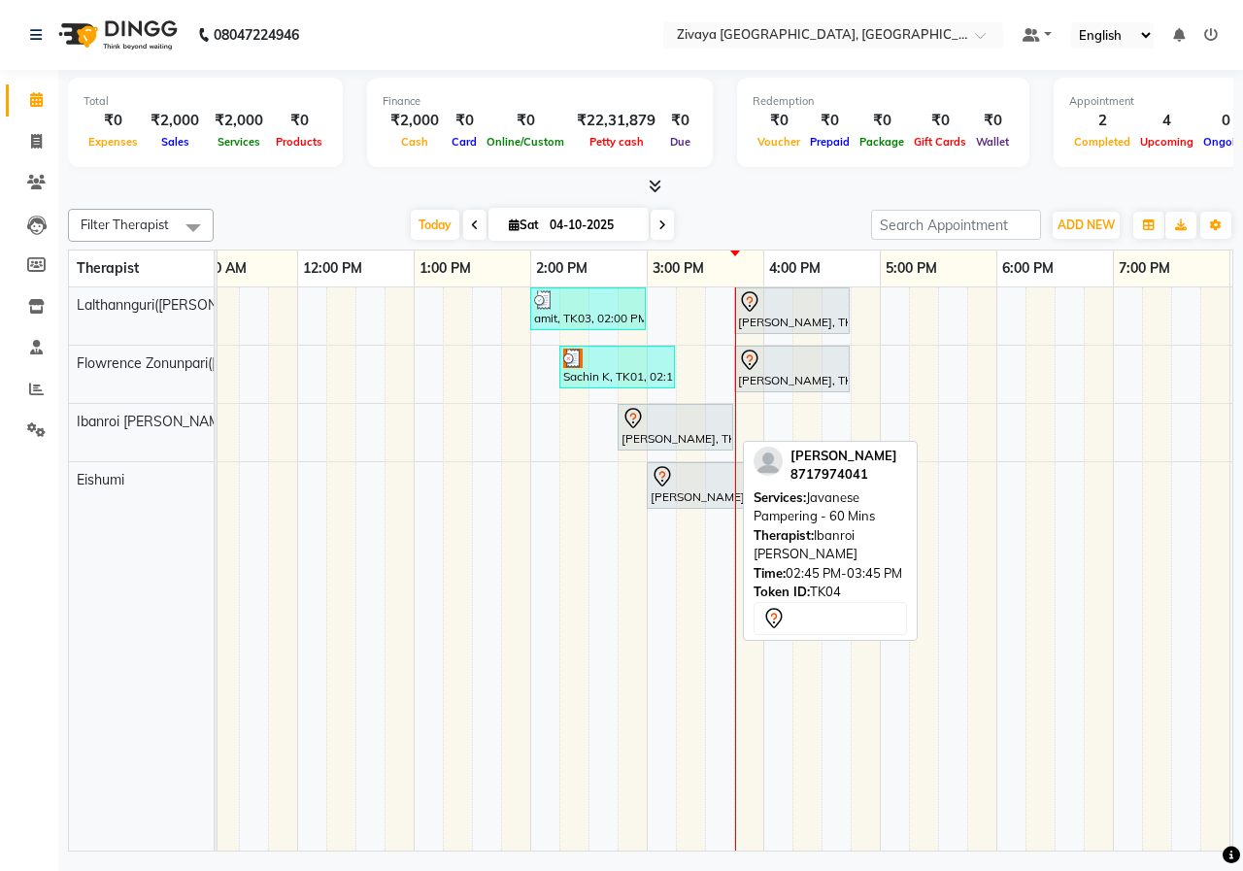
click at [648, 441] on div "[PERSON_NAME], TK04, 02:45 PM-03:45 PM, Javanese Pampering - 60 Mins" at bounding box center [675, 427] width 112 height 41
click at [676, 426] on div at bounding box center [675, 418] width 108 height 23
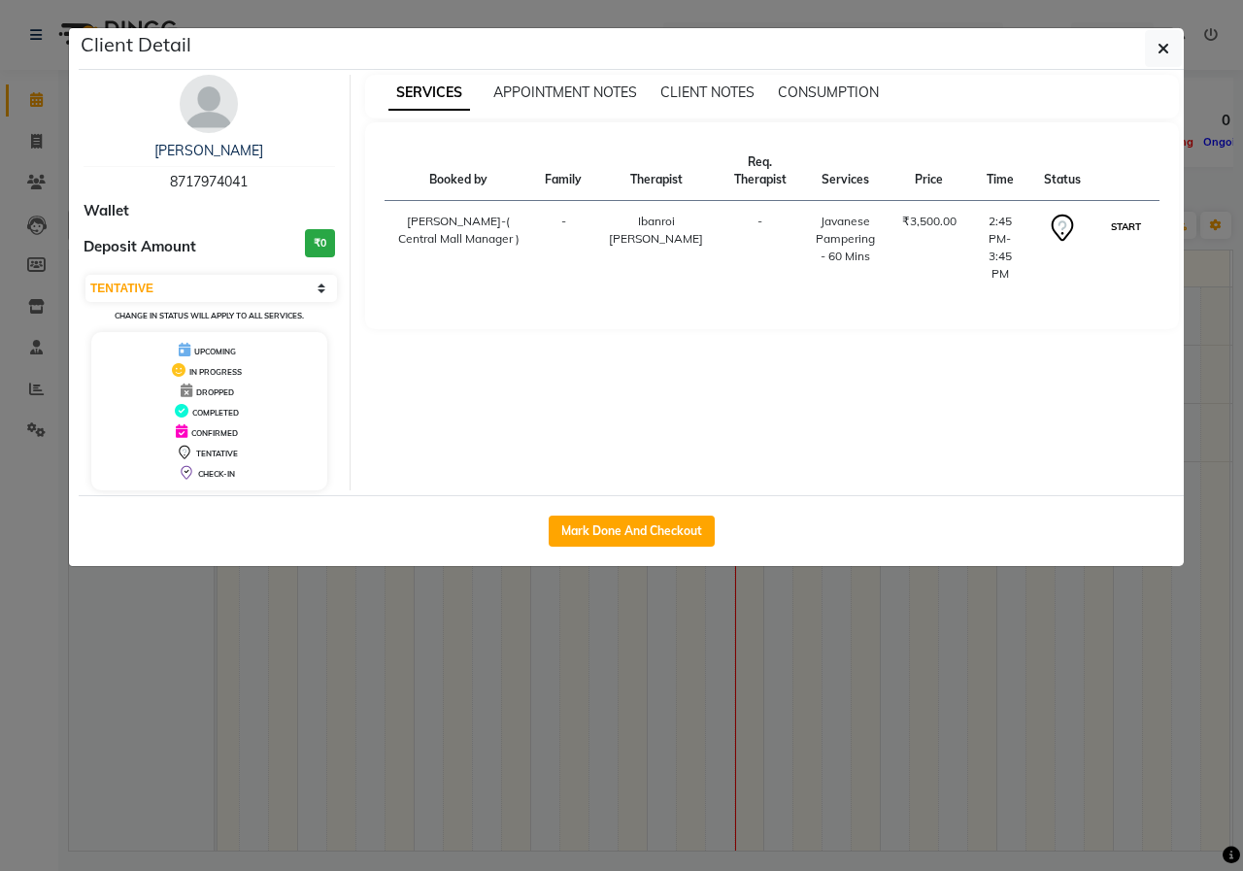
click at [1138, 225] on button "START" at bounding box center [1126, 227] width 40 height 24
select select "1"
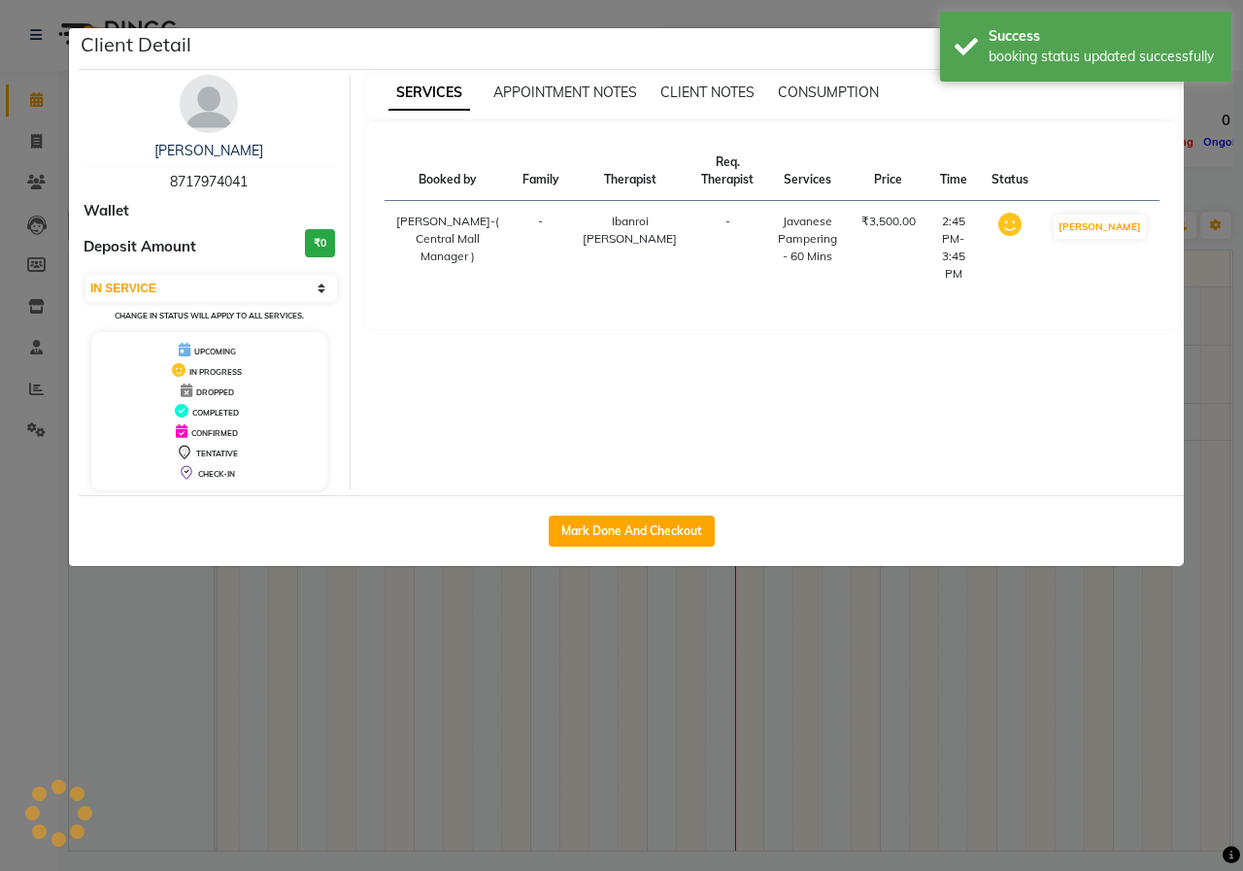
click at [905, 13] on ngb-modal-window "Client Detail [PERSON_NAME] 8717974041 Wallet Deposit Amount ₹0 Select IN SERVI…" at bounding box center [621, 435] width 1243 height 871
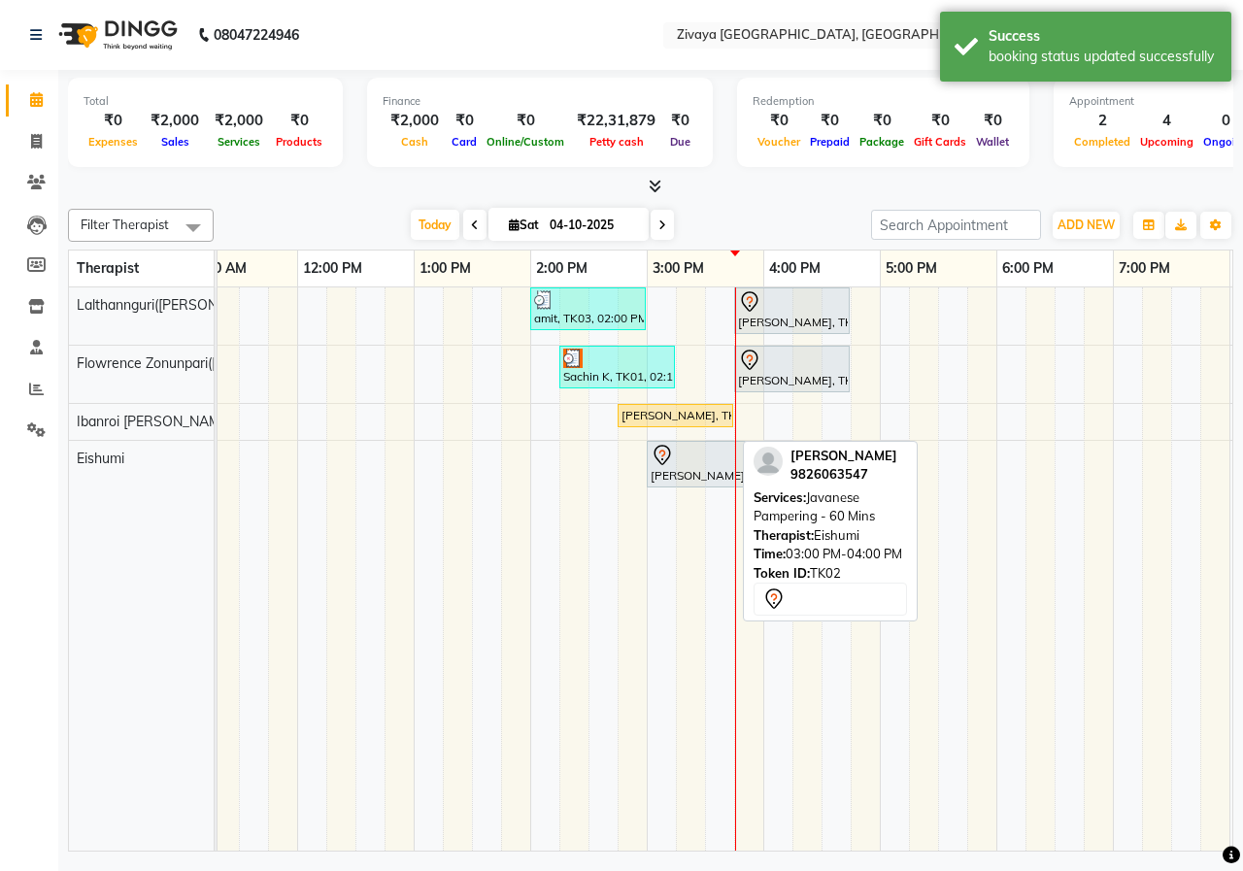
click at [674, 453] on div at bounding box center [704, 455] width 108 height 23
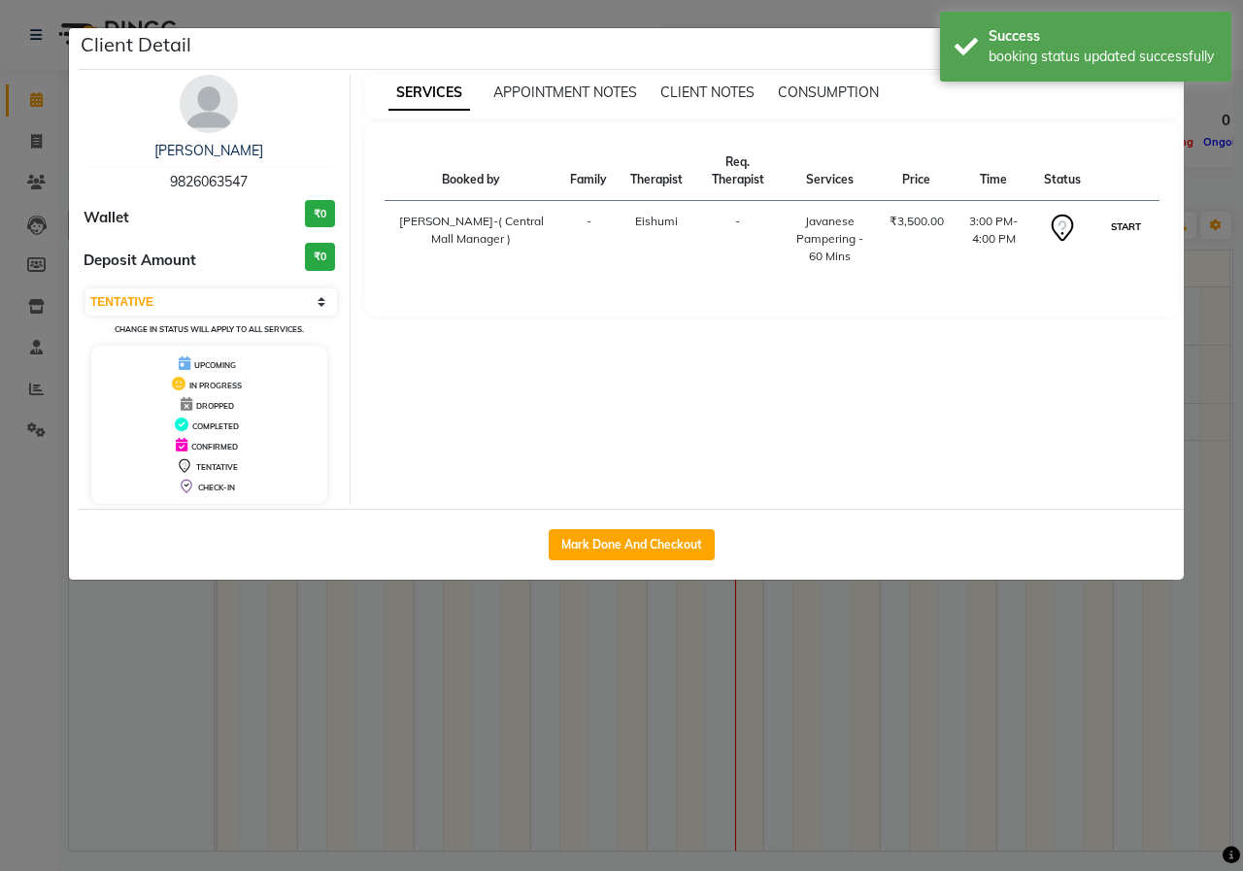
click at [1130, 226] on button "START" at bounding box center [1126, 227] width 40 height 24
select select "1"
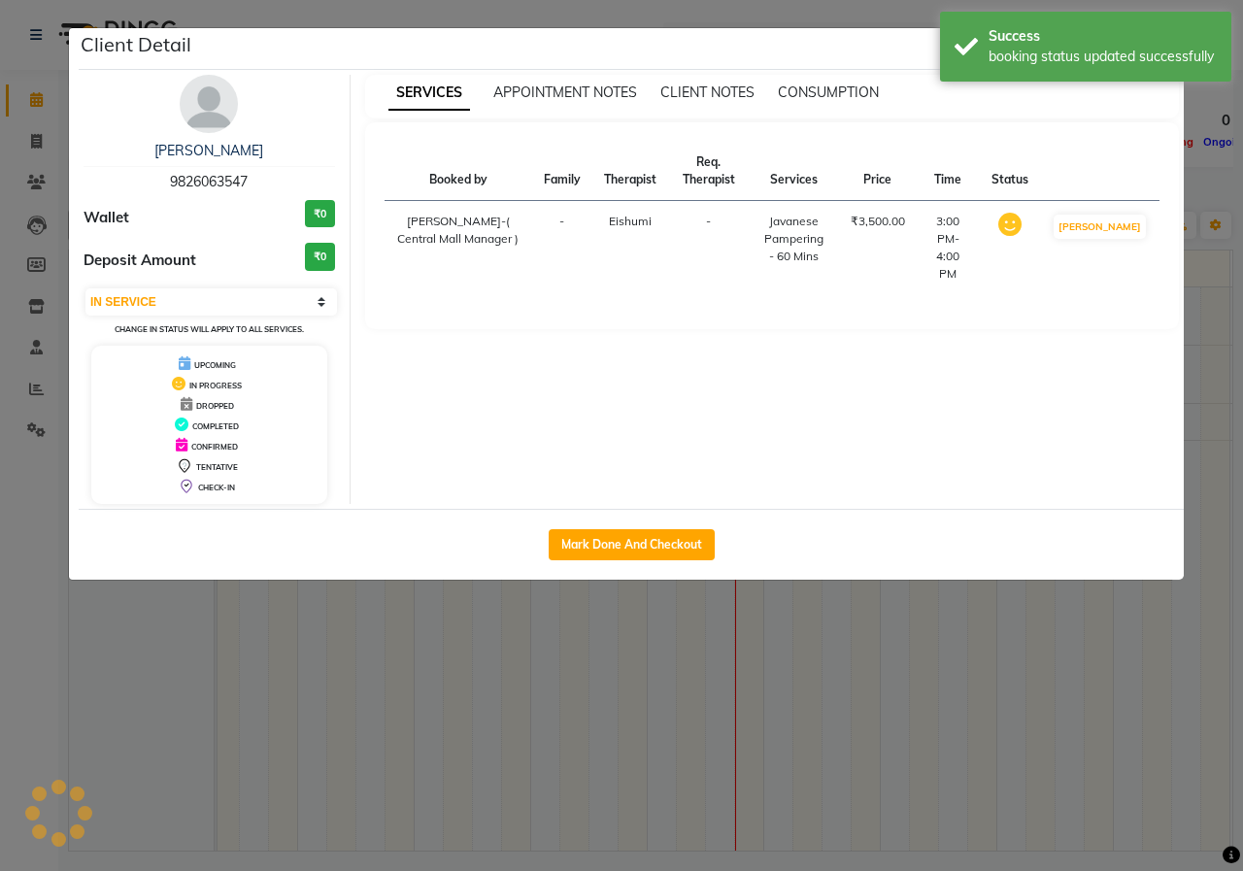
click at [861, 17] on ngb-modal-window "Client Detail [PERSON_NAME] 9826063547 Wallet ₹0 Deposit Amount ₹0 Select IN SE…" at bounding box center [621, 435] width 1243 height 871
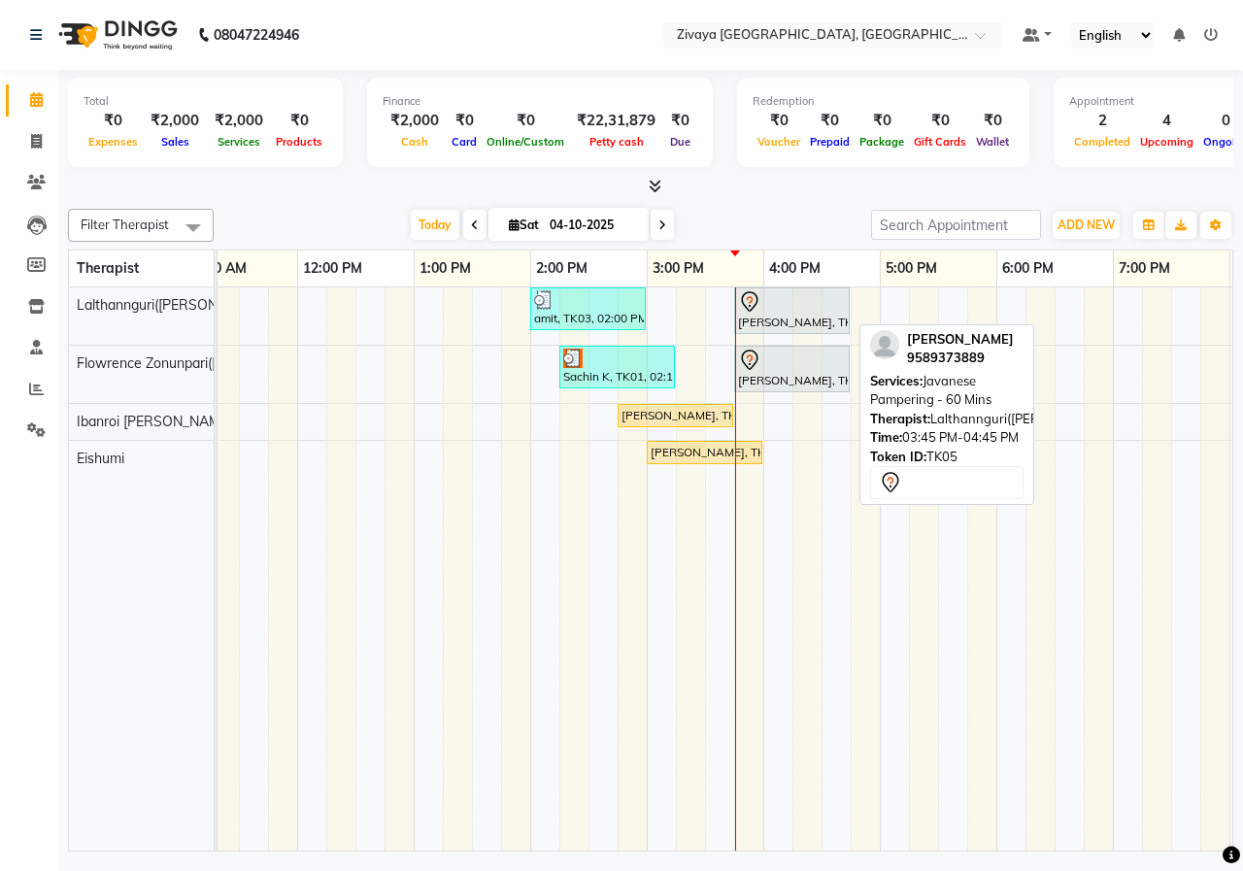
click at [801, 305] on div at bounding box center [792, 301] width 108 height 23
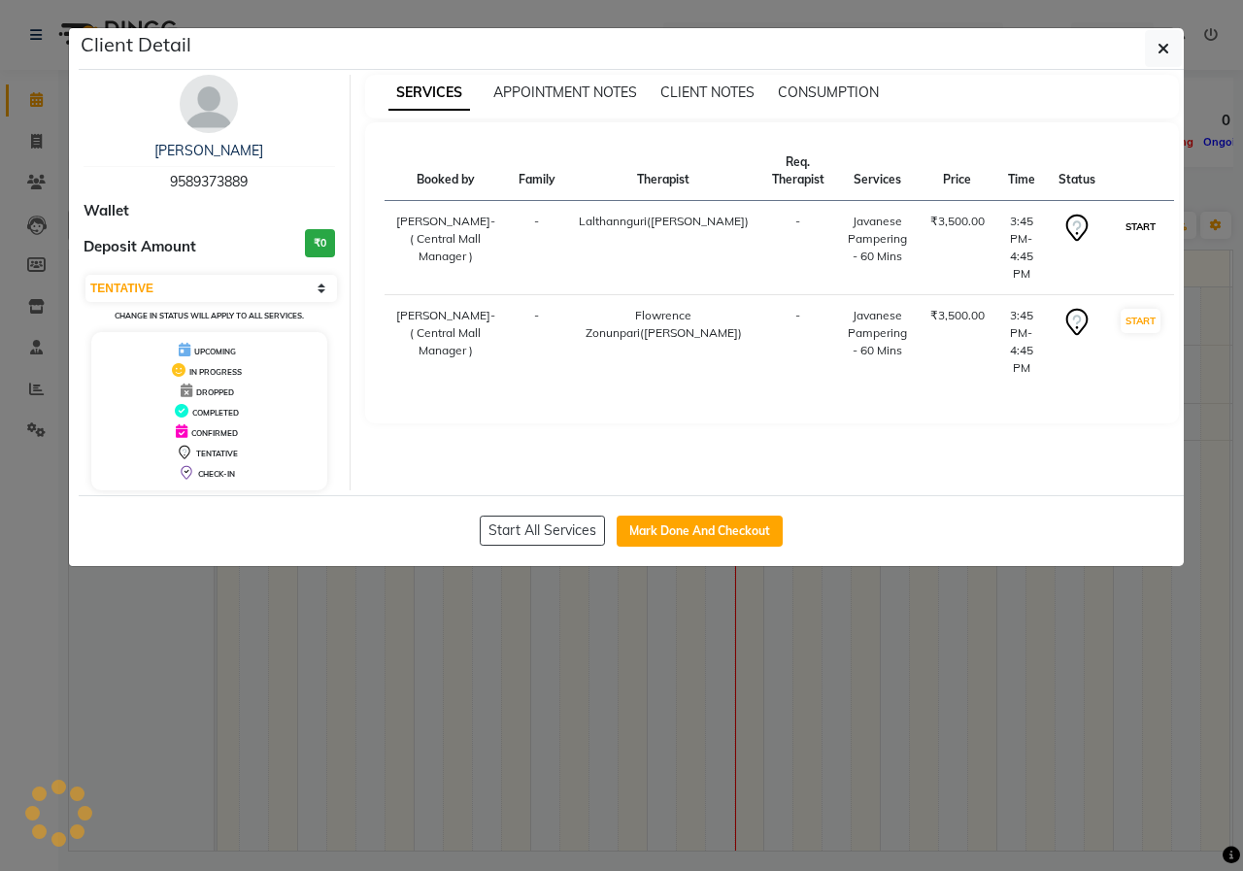
click at [1120, 230] on button "START" at bounding box center [1140, 227] width 40 height 24
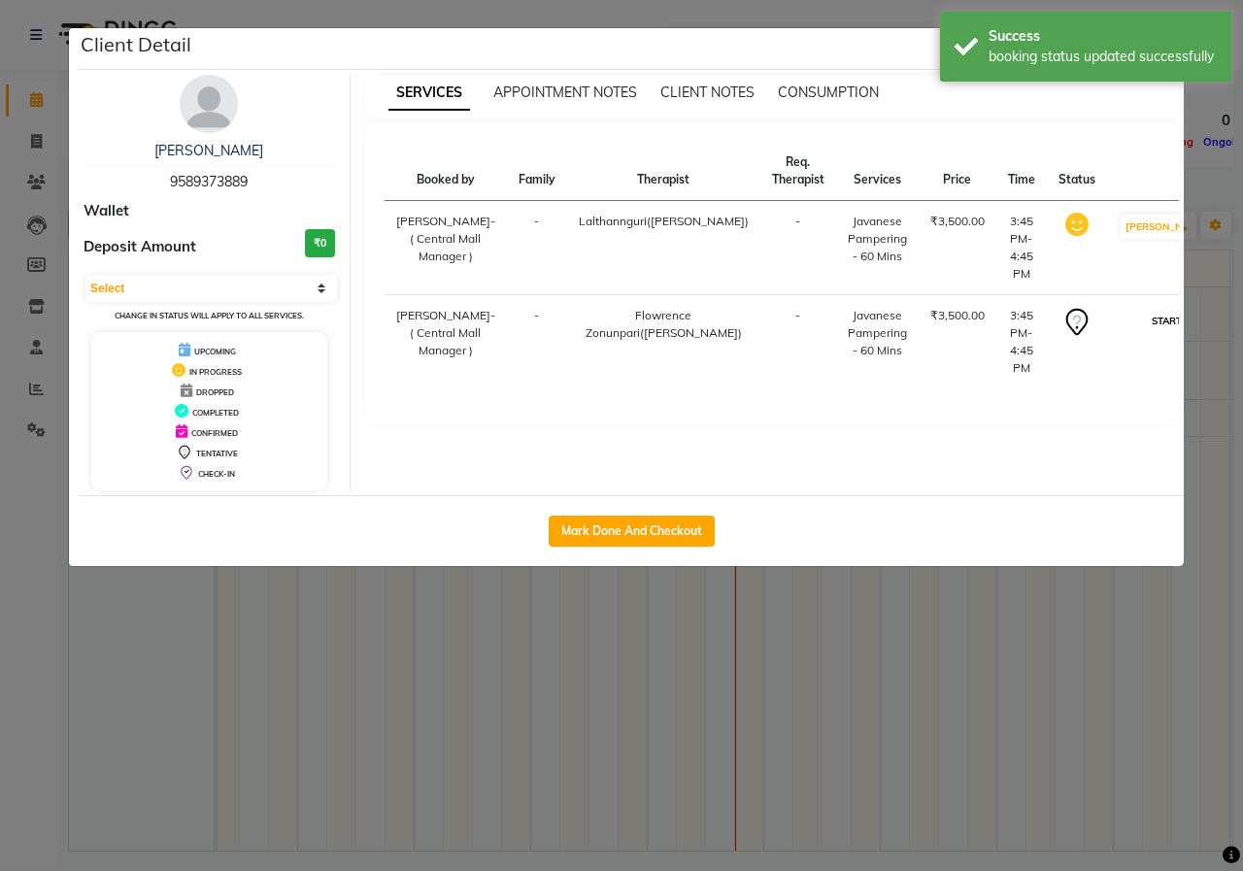
click at [1147, 311] on button "START" at bounding box center [1167, 321] width 40 height 24
select select "1"
click at [804, 27] on div "Client Detail [PERSON_NAME] 9589373889 Wallet Deposit Amount ₹0 Select IN SERVI…" at bounding box center [621, 297] width 1107 height 540
click at [787, 848] on ngb-modal-window "Client Detail [PERSON_NAME] 9589373889 Wallet Deposit Amount ₹0 Select IN SERVI…" at bounding box center [621, 435] width 1243 height 871
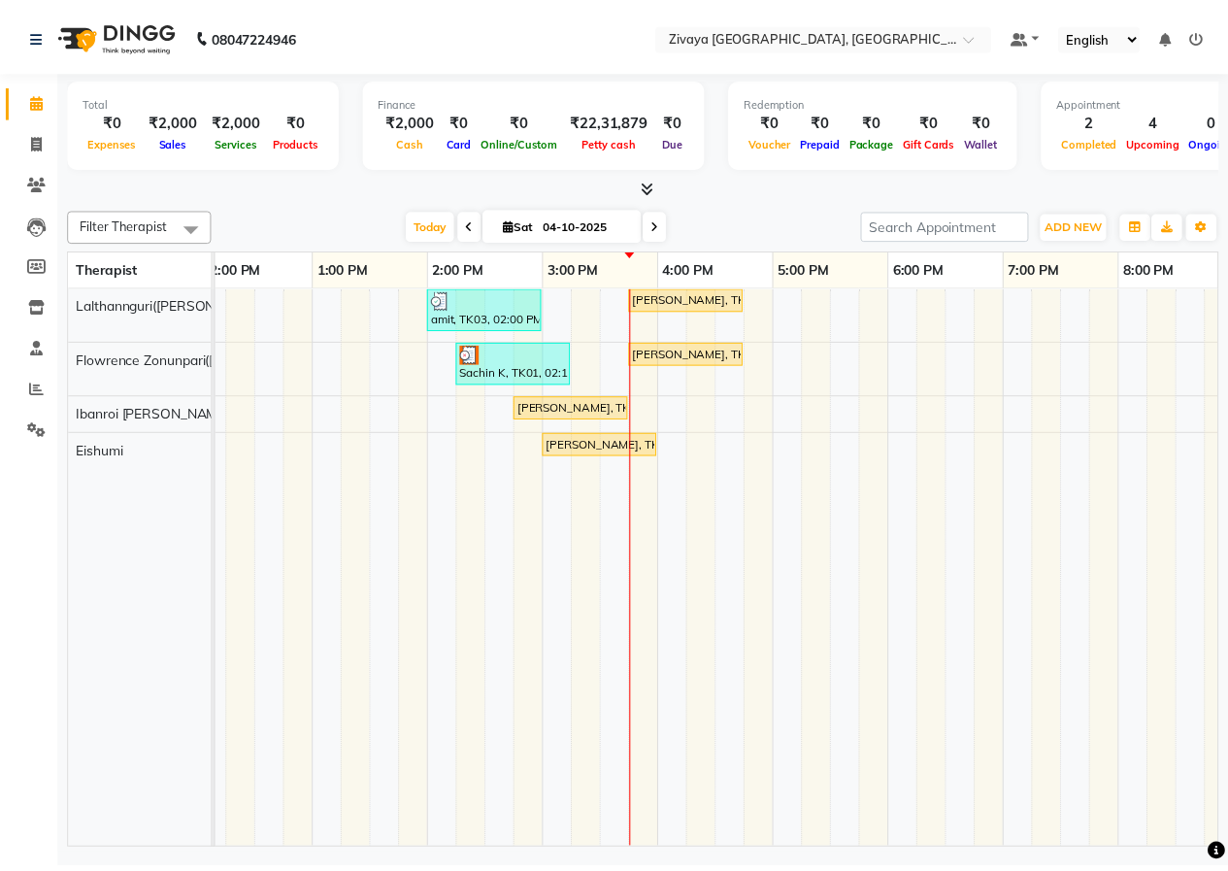
scroll to position [0, 501]
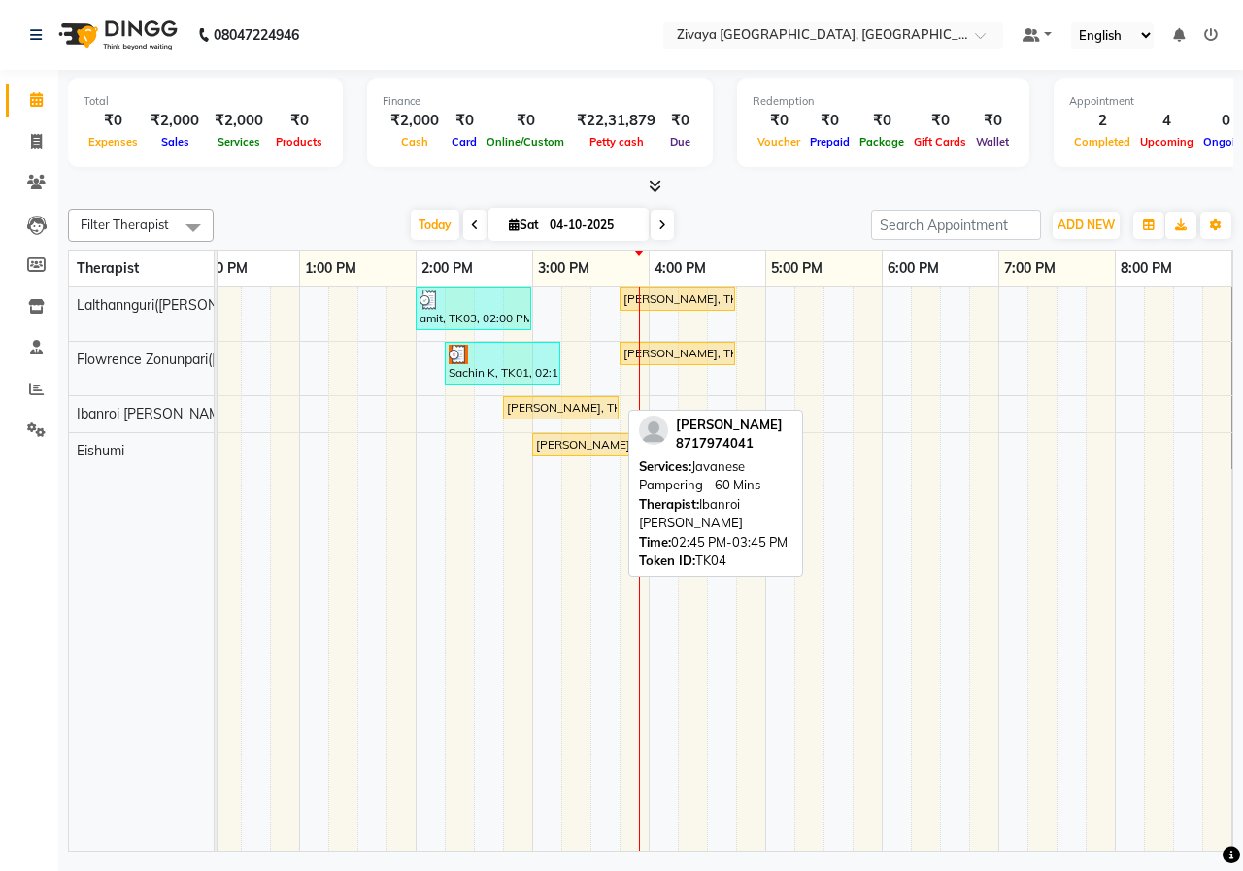
click at [552, 408] on div "[PERSON_NAME], TK04, 02:45 PM-03:45 PM, Javanese Pampering - 60 Mins" at bounding box center [561, 407] width 112 height 17
select select "1"
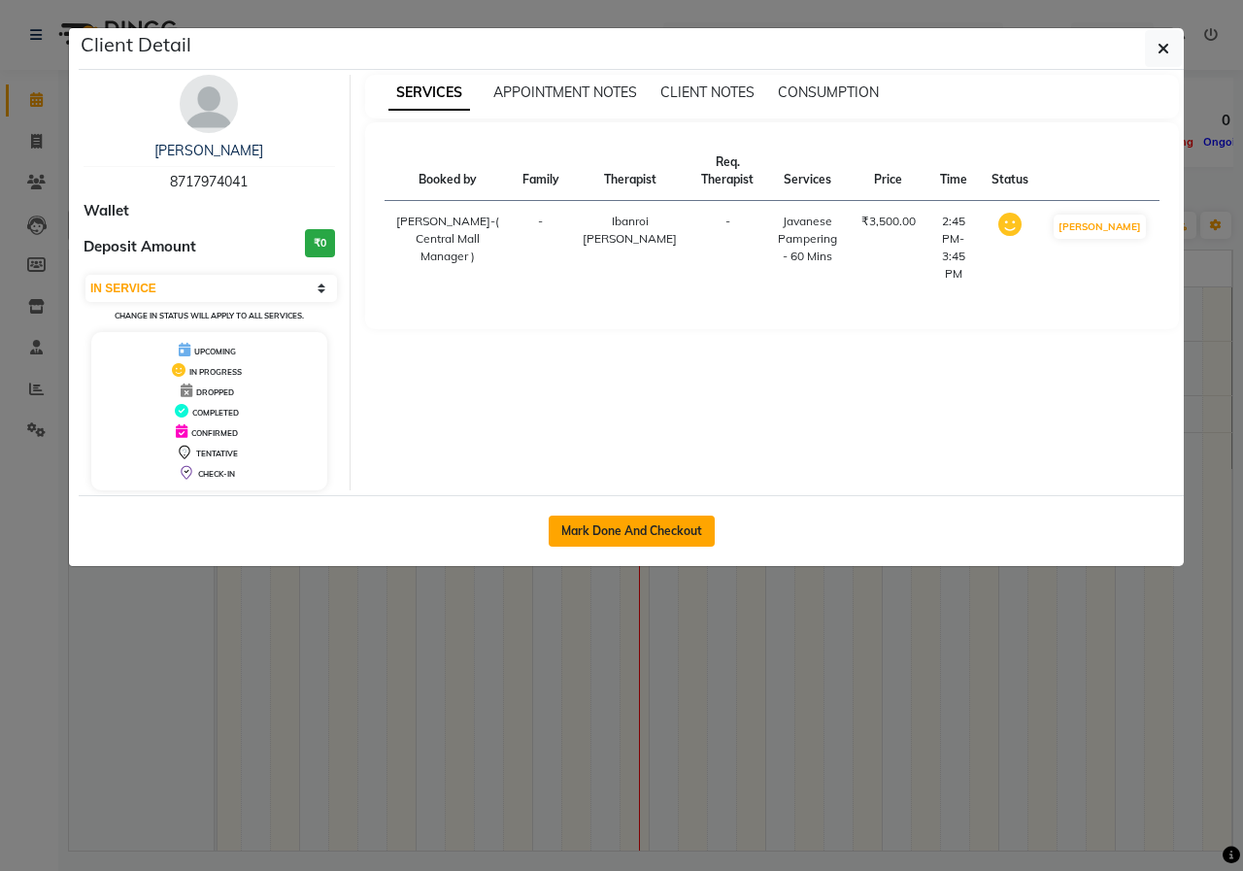
click at [577, 542] on button "Mark Done And Checkout" at bounding box center [632, 531] width 166 height 31
select select "service"
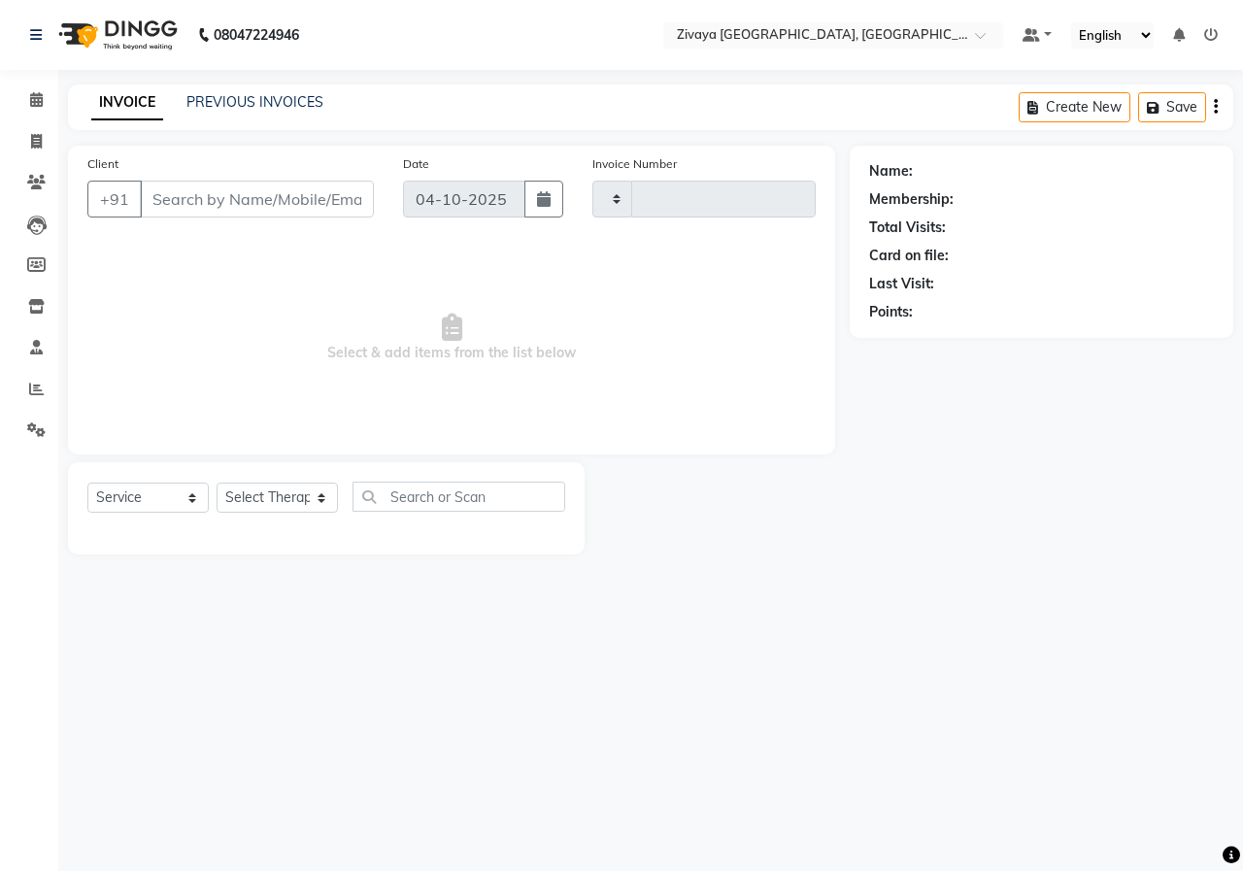
type input "1021"
select select "6509"
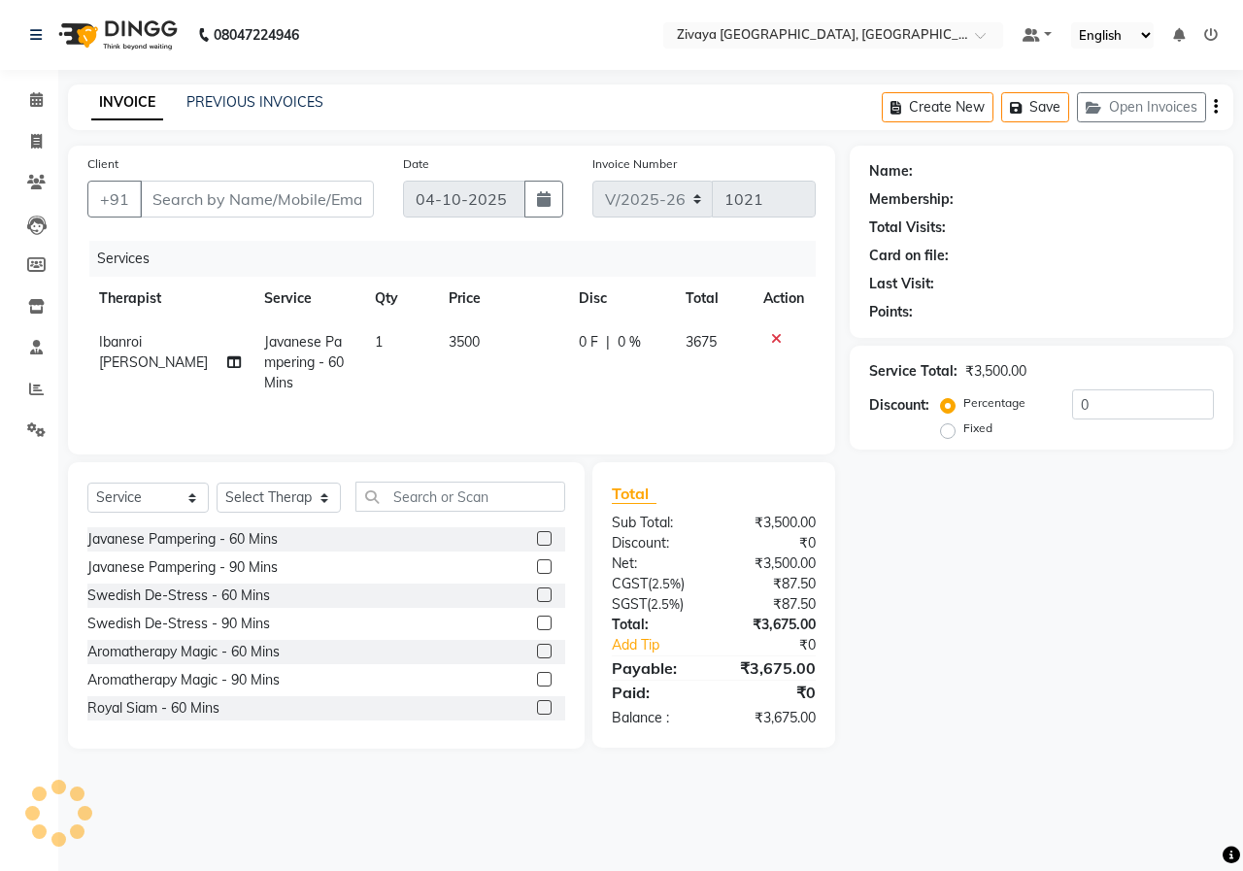
type input "8717974041"
select select "61776"
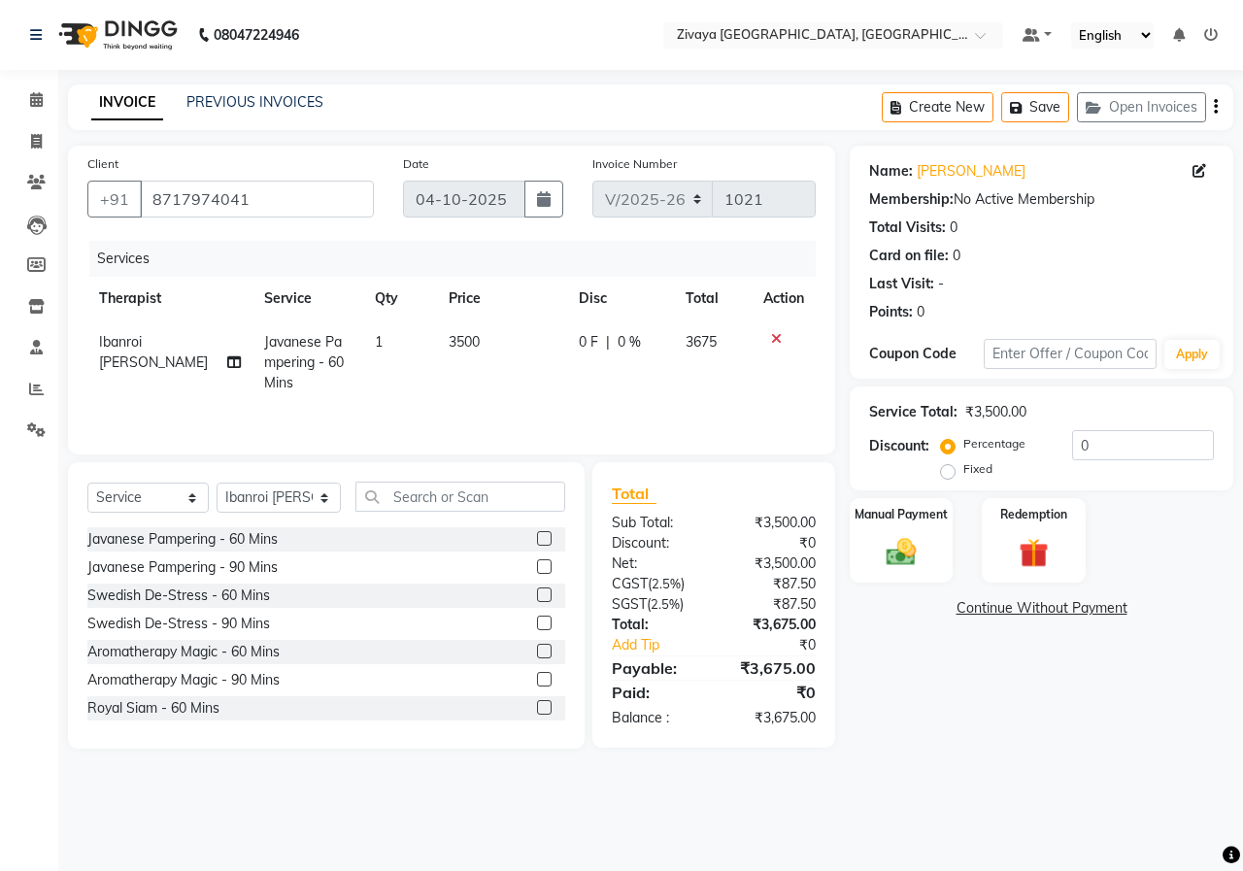
click at [963, 473] on label "Fixed" at bounding box center [977, 468] width 29 height 17
click at [949, 473] on input "Fixed" at bounding box center [952, 469] width 14 height 14
radio input "true"
click at [1105, 450] on input "0" at bounding box center [1143, 445] width 142 height 30
type input "1675"
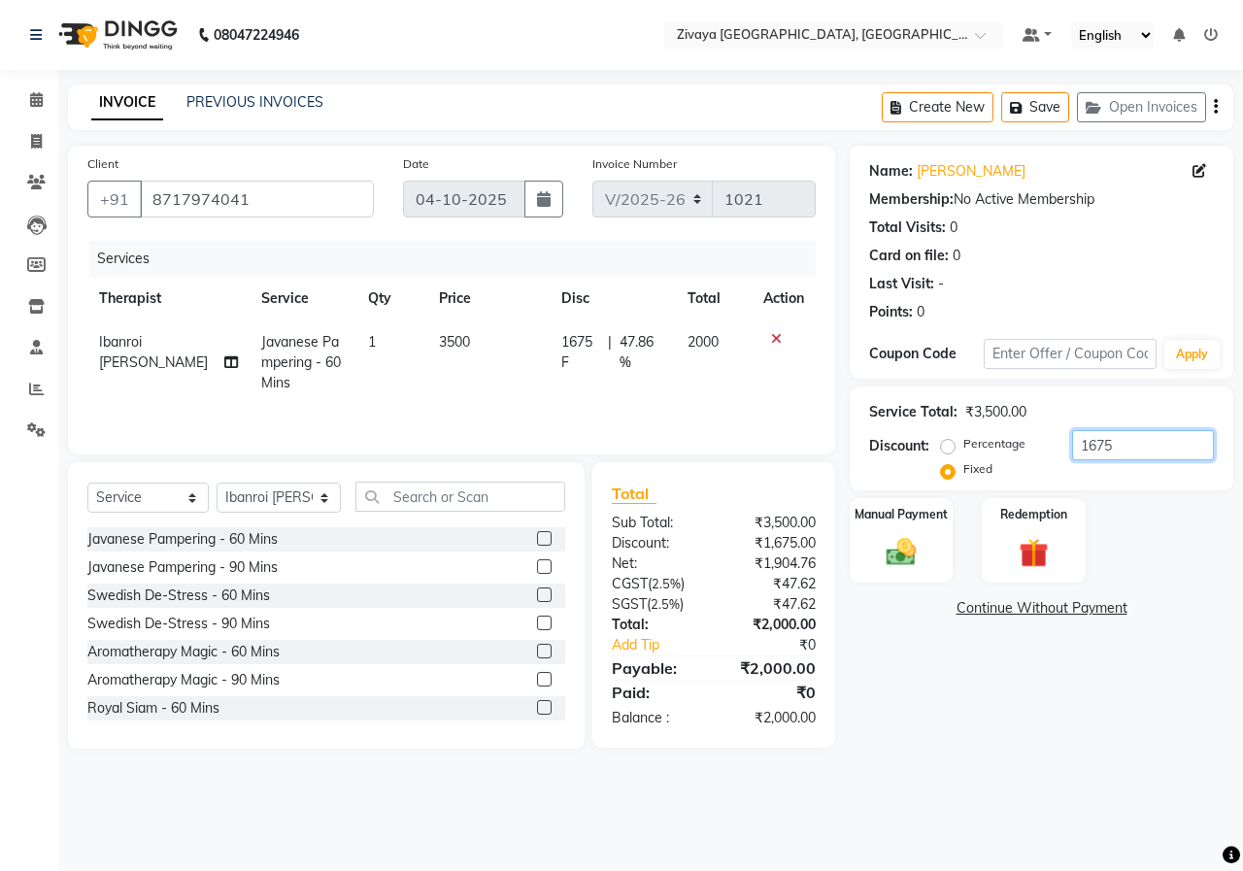
click at [1137, 446] on input "1675" at bounding box center [1143, 445] width 142 height 30
type input "1875"
click at [929, 546] on div "Manual Payment" at bounding box center [902, 540] width 108 height 89
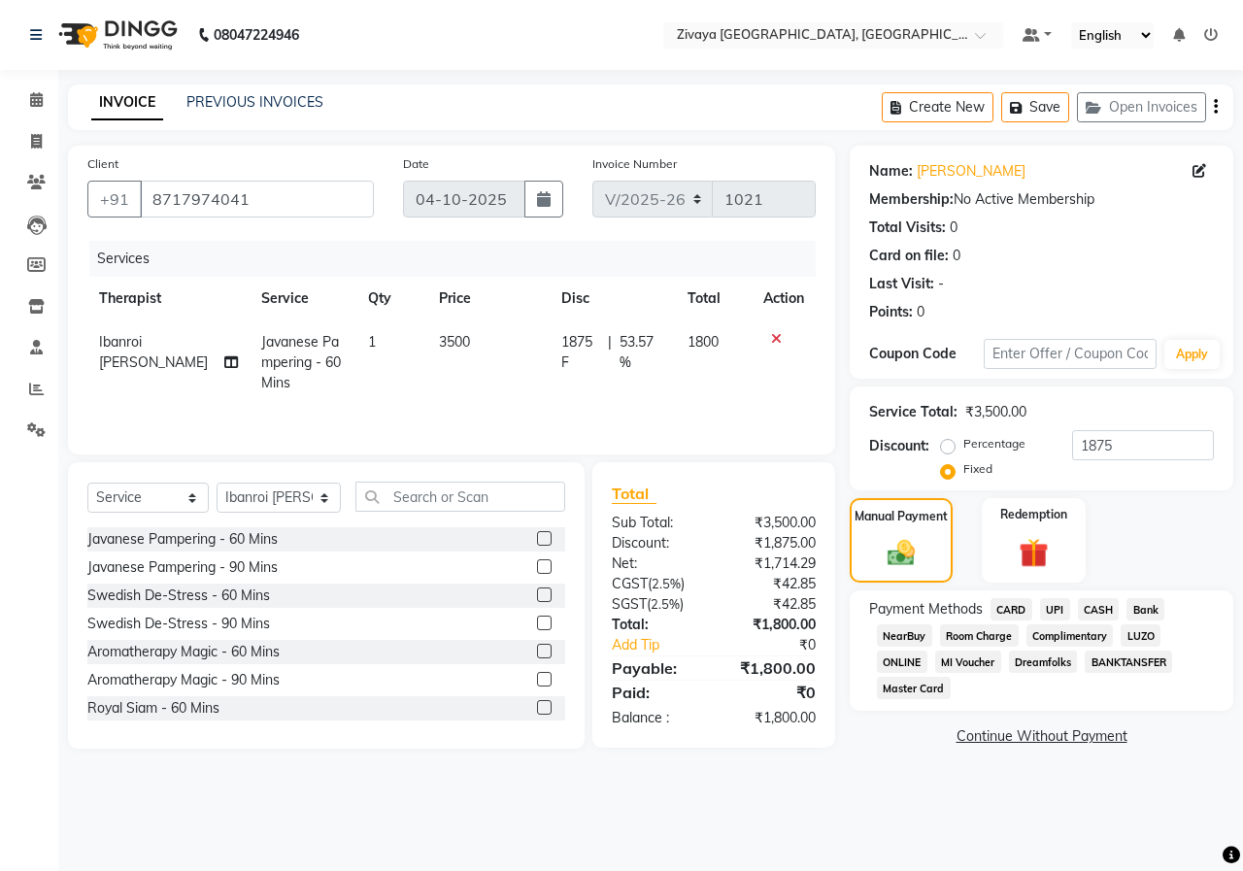
click at [1102, 609] on span "CASH" at bounding box center [1099, 609] width 42 height 22
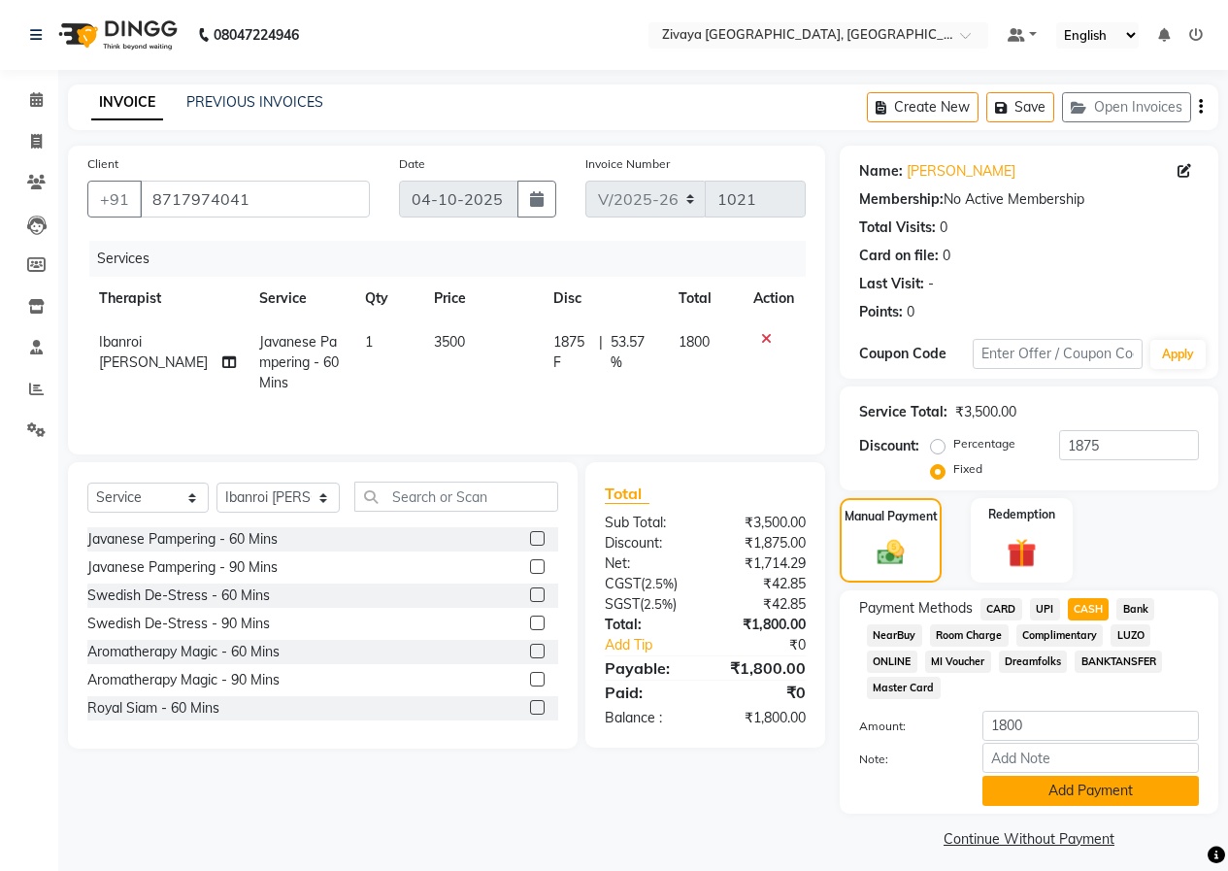
click at [1139, 785] on button "Add Payment" at bounding box center [1091, 791] width 217 height 30
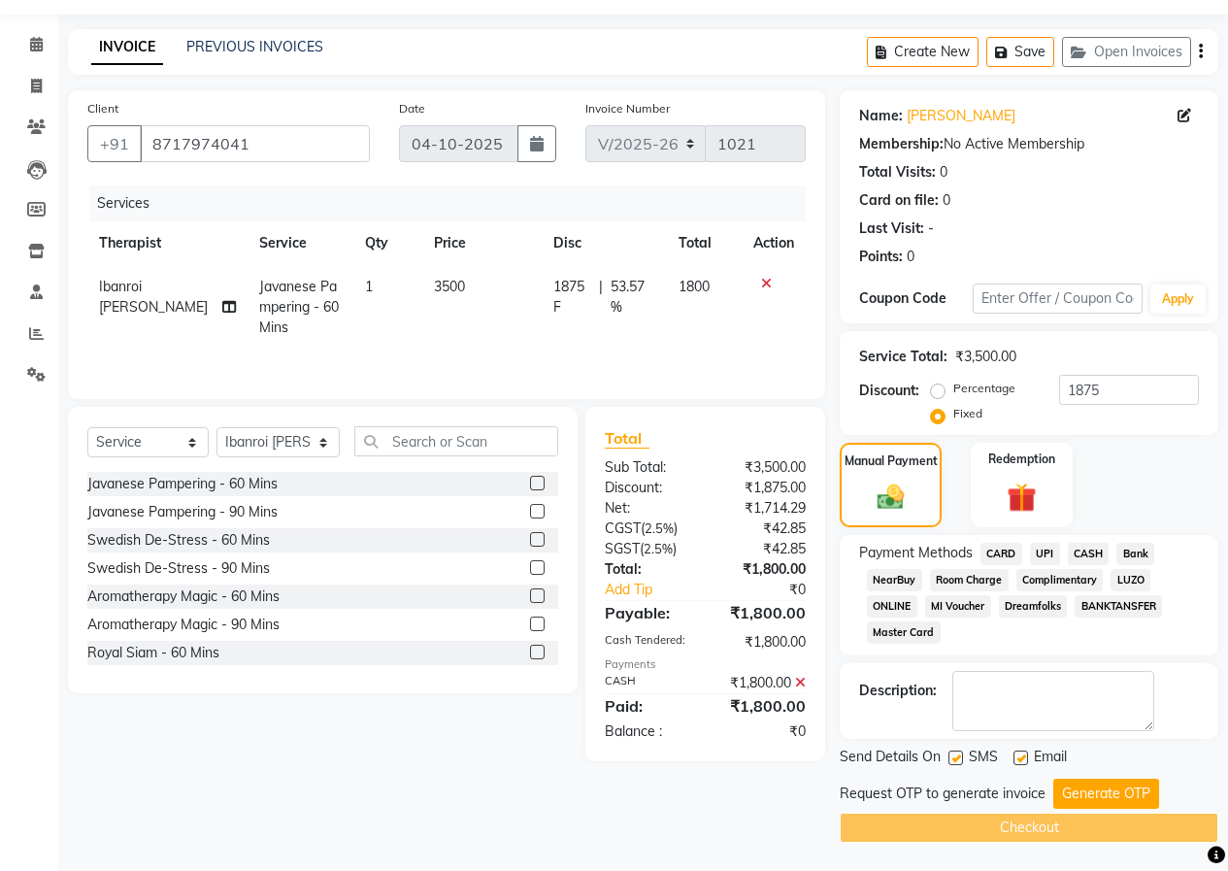
scroll to position [56, 0]
click at [1088, 782] on button "Generate OTP" at bounding box center [1106, 793] width 106 height 30
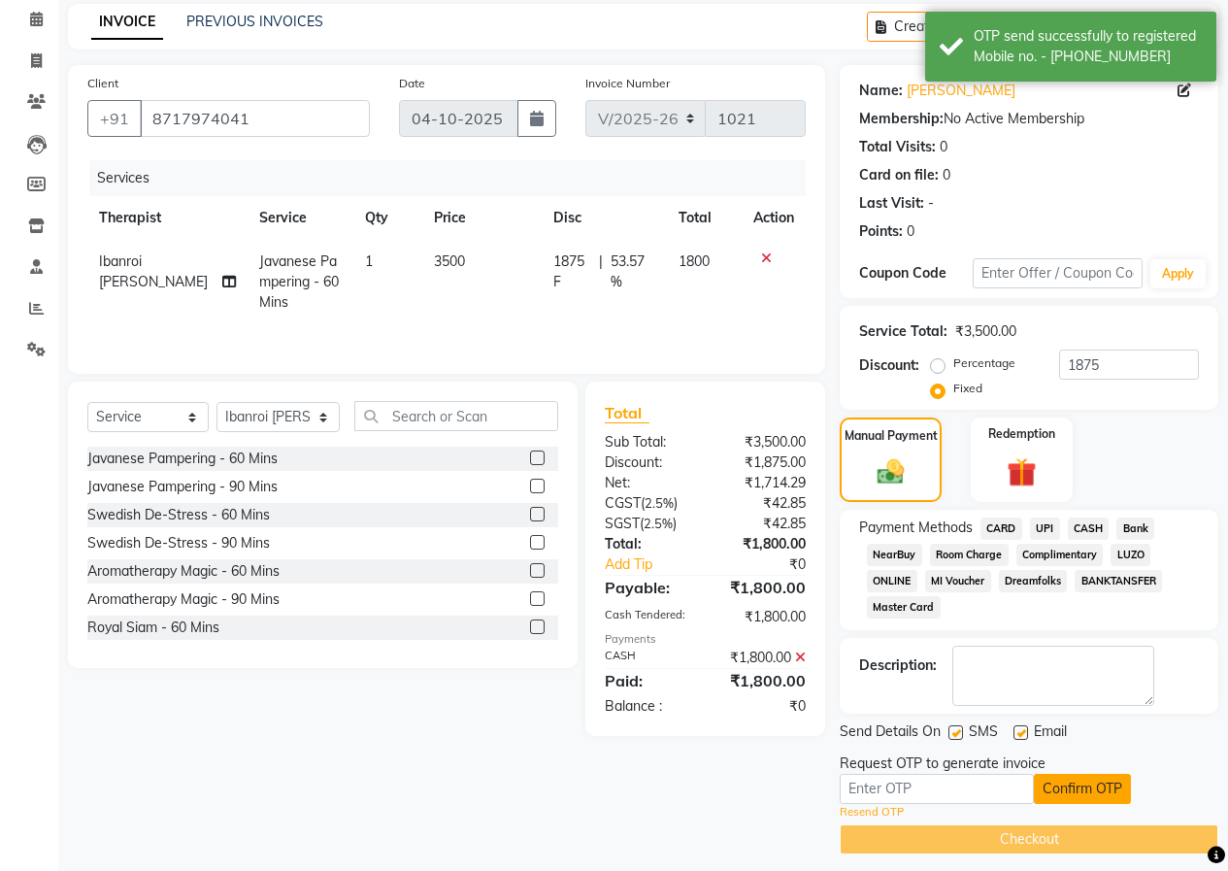
scroll to position [93, 0]
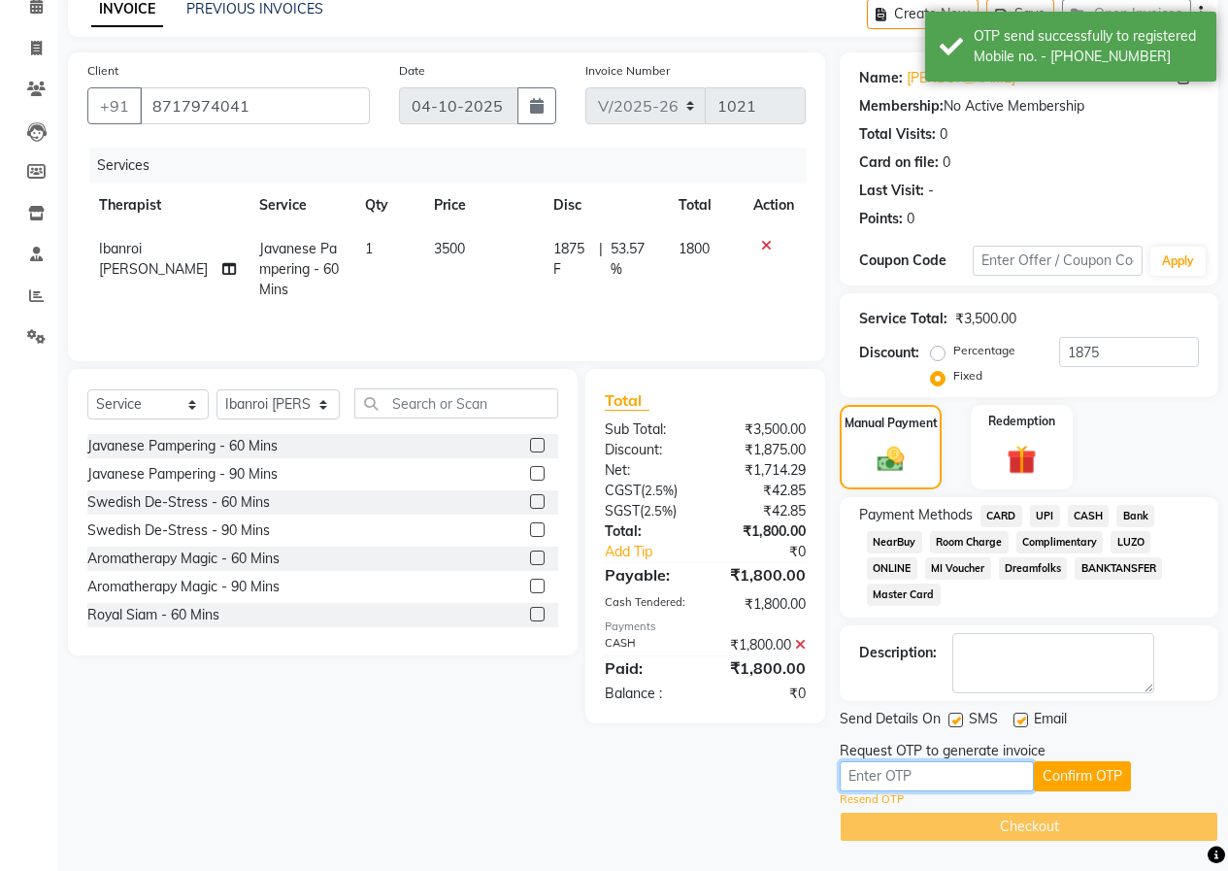
click at [1001, 772] on input "text" at bounding box center [937, 776] width 194 height 30
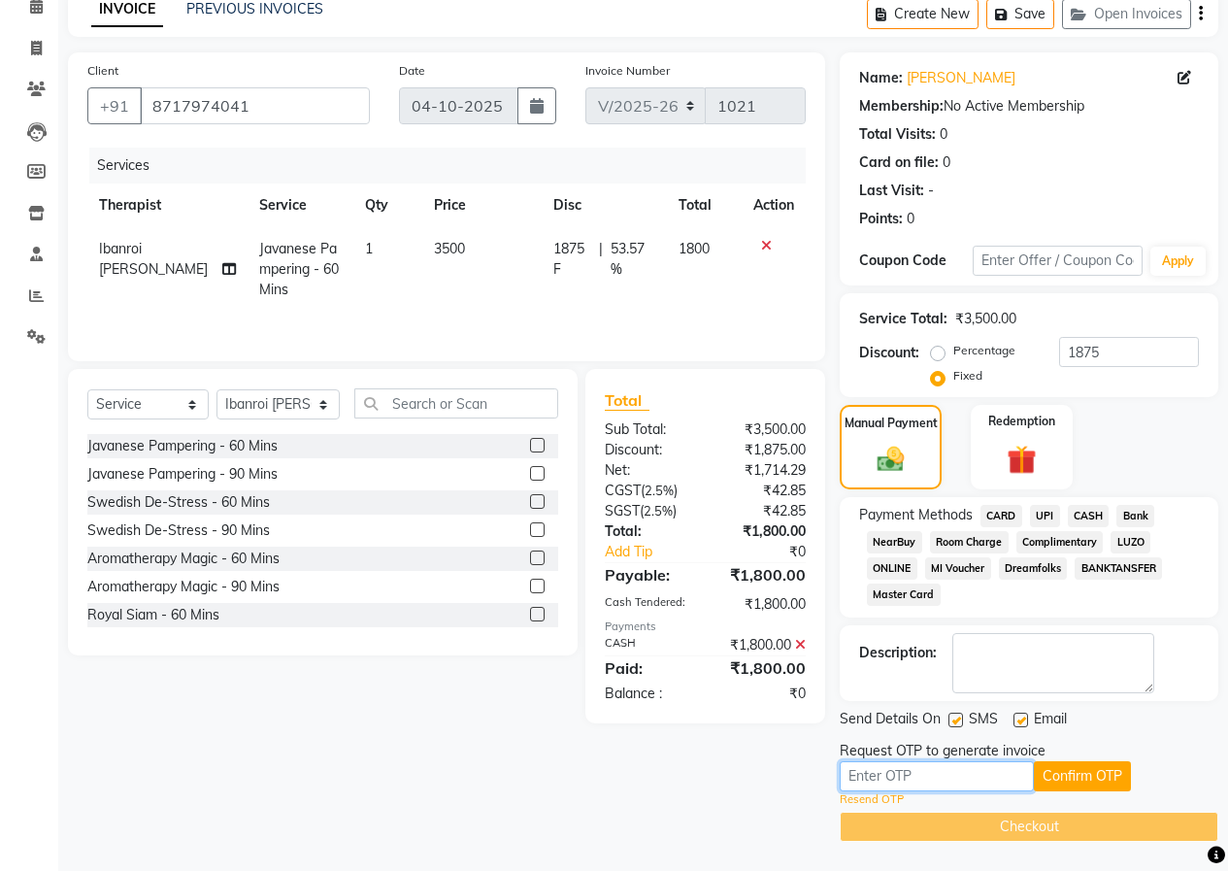
click at [1006, 780] on input "text" at bounding box center [937, 776] width 194 height 30
type input "9736"
click at [1086, 779] on button "Confirm OTP" at bounding box center [1082, 776] width 97 height 30
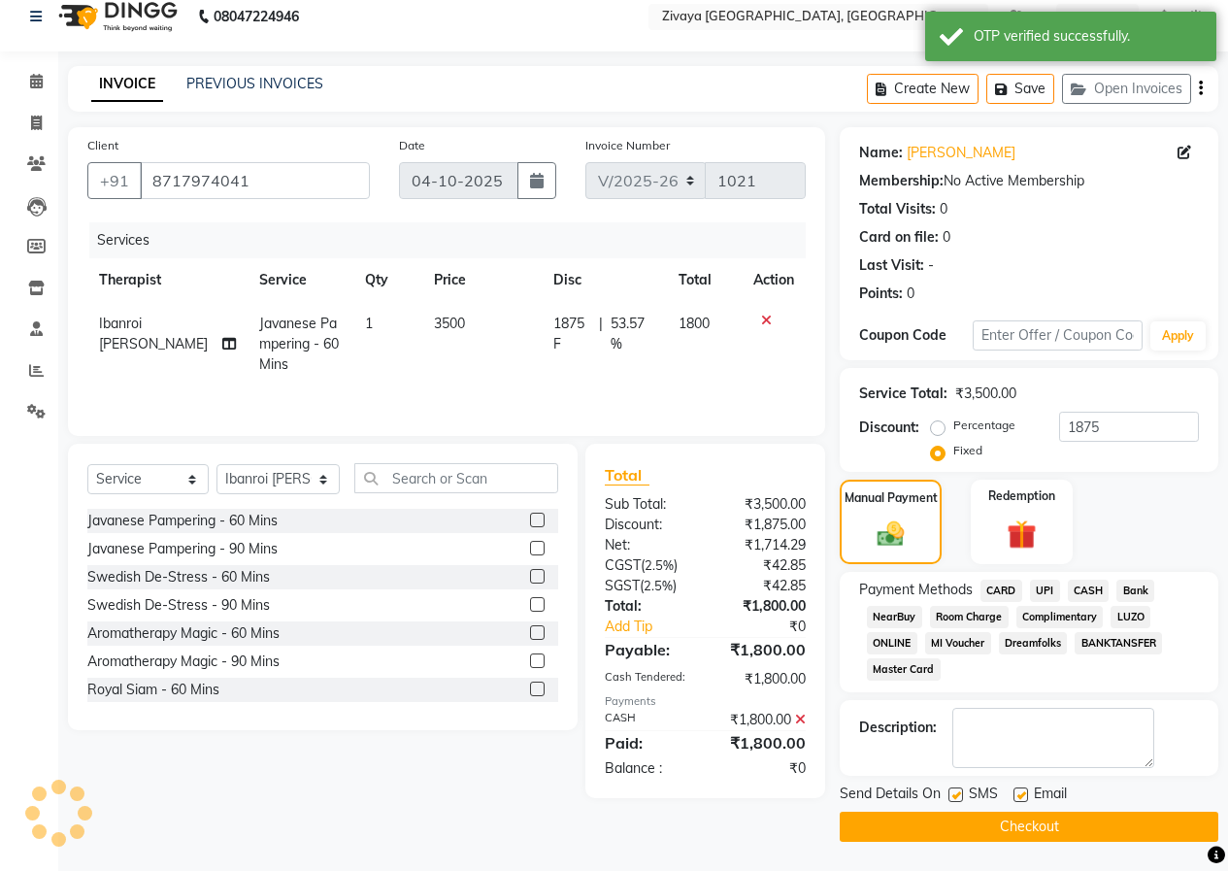
scroll to position [18, 0]
click at [1066, 818] on button "Checkout" at bounding box center [1029, 827] width 379 height 30
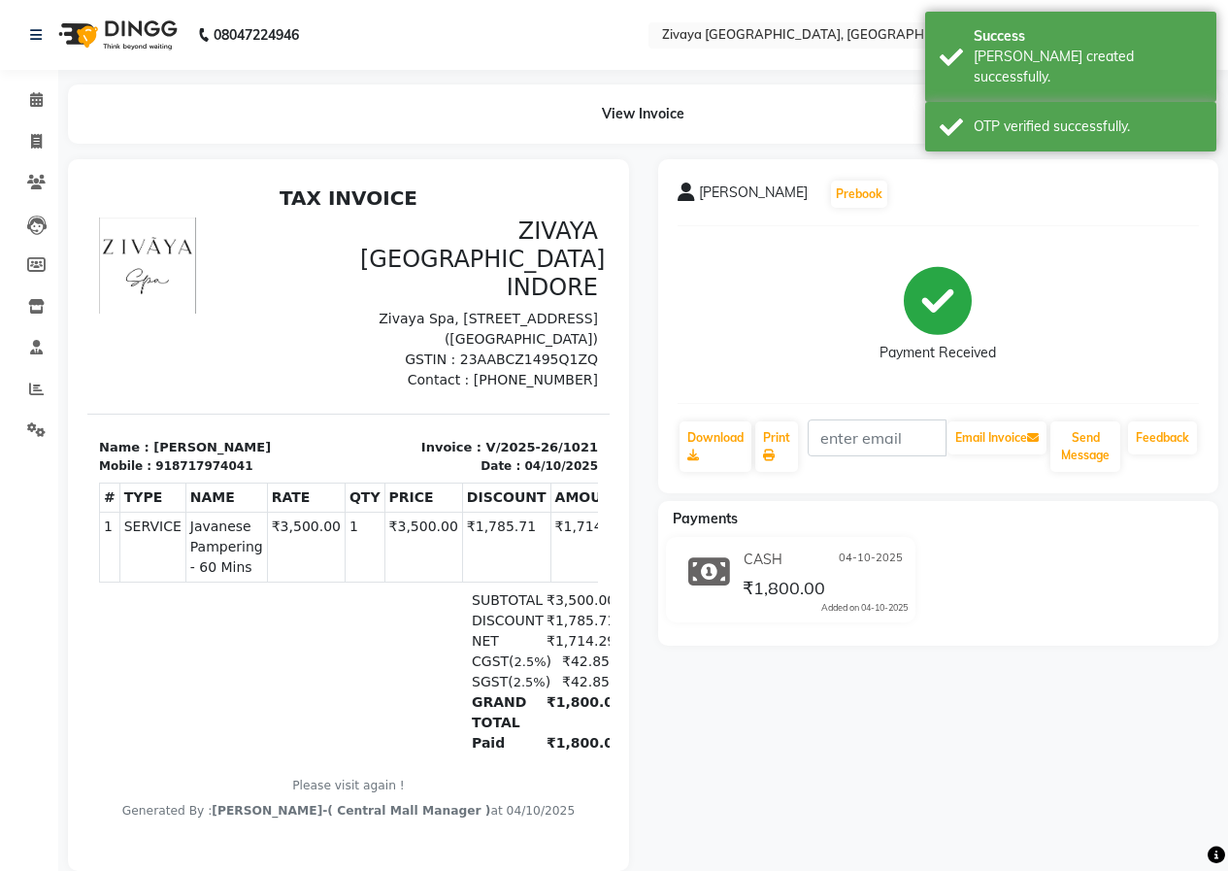
click at [133, 50] on img at bounding box center [116, 35] width 133 height 54
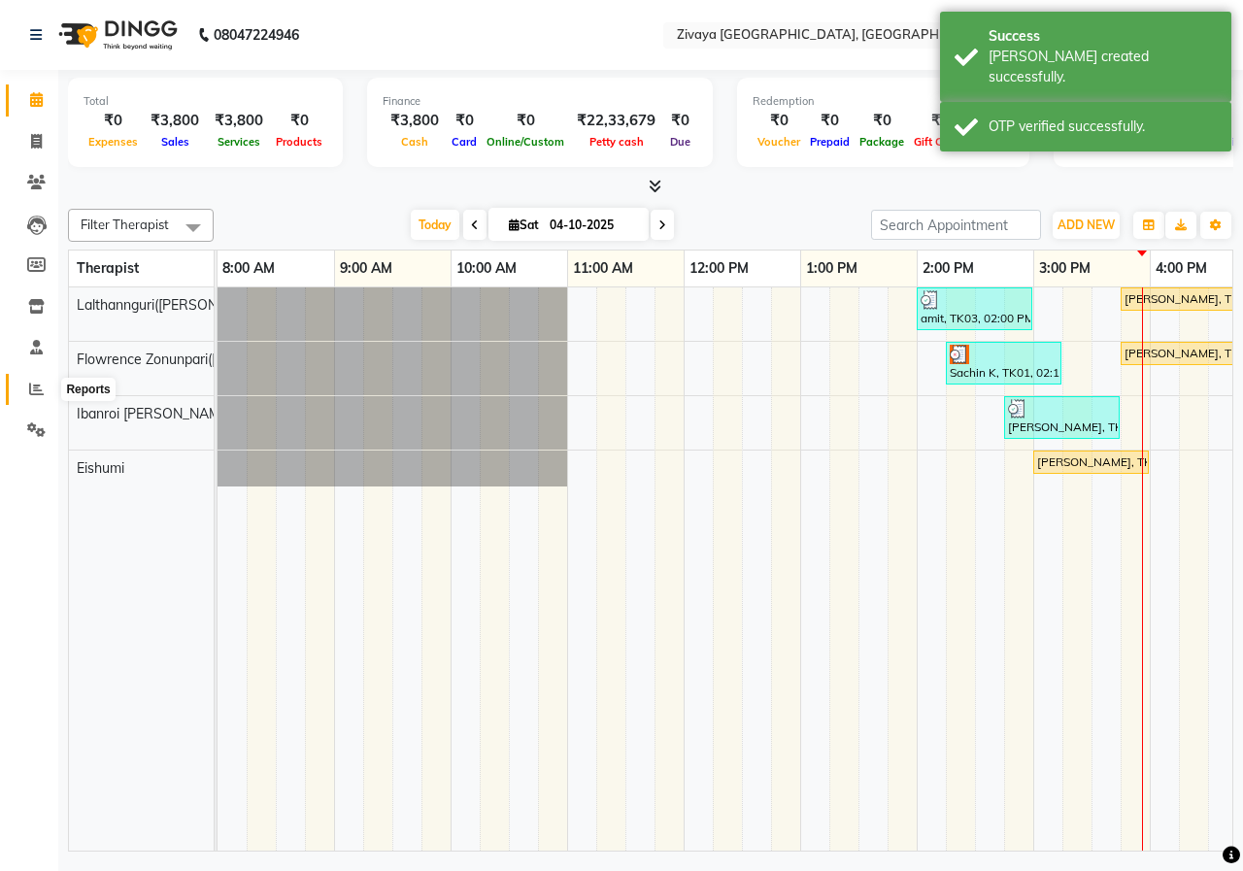
click at [37, 392] on icon at bounding box center [36, 389] width 15 height 15
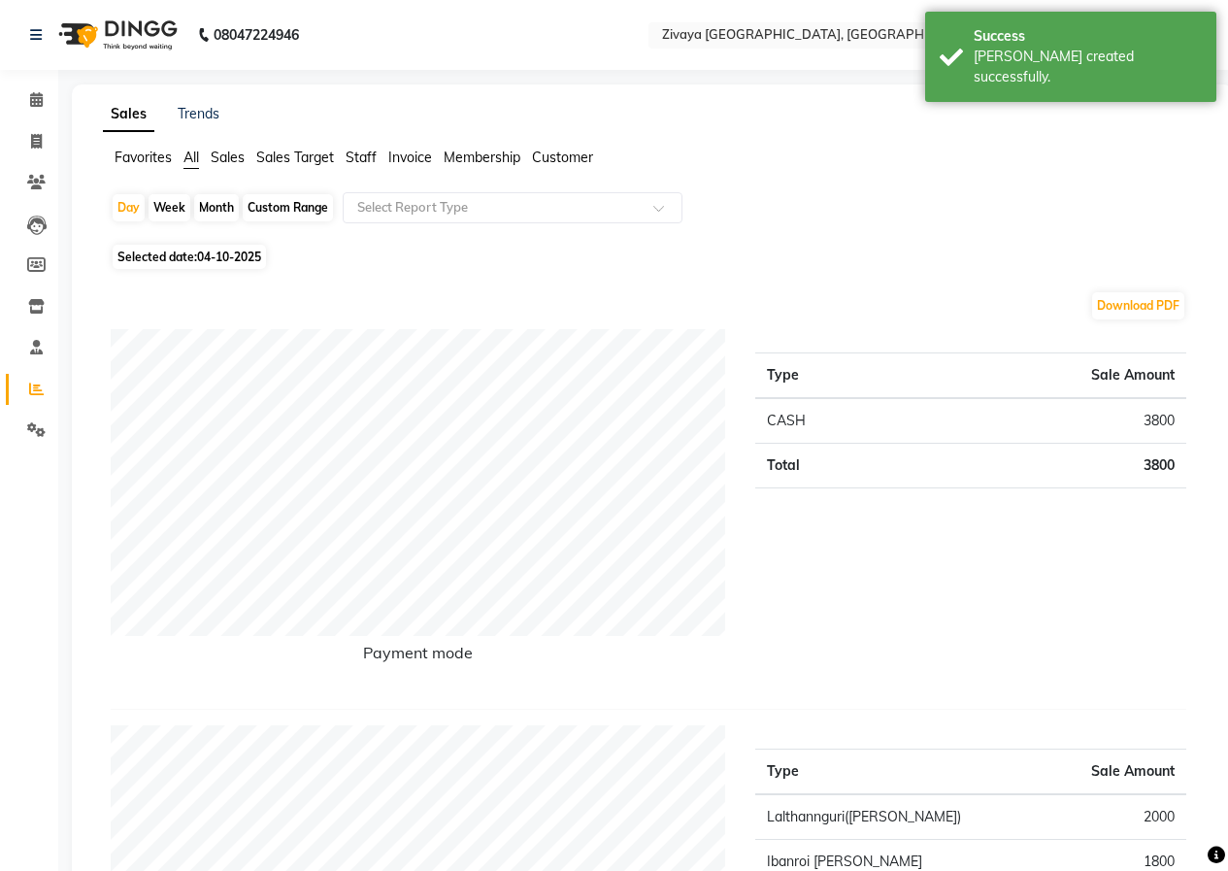
click at [150, 56] on img at bounding box center [116, 35] width 133 height 54
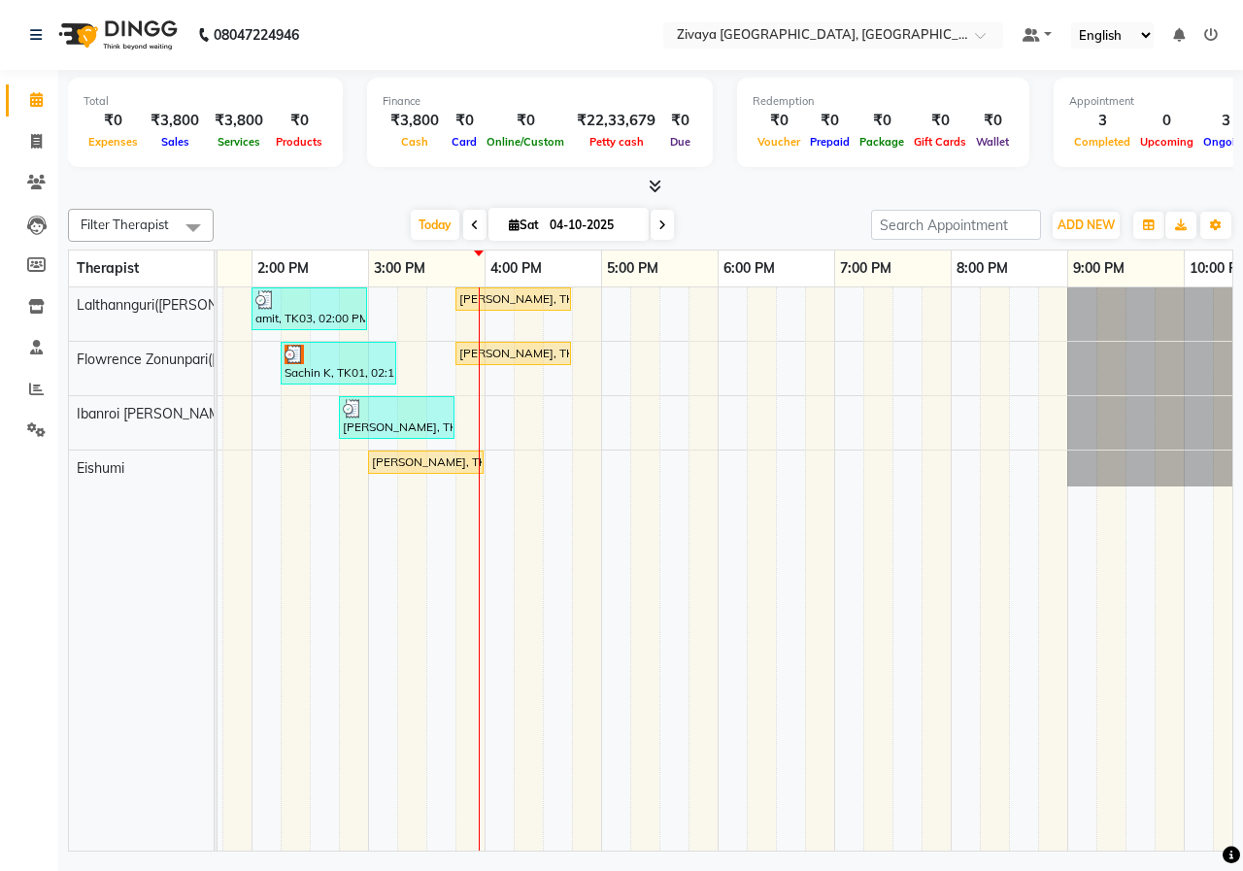
scroll to position [0, 659]
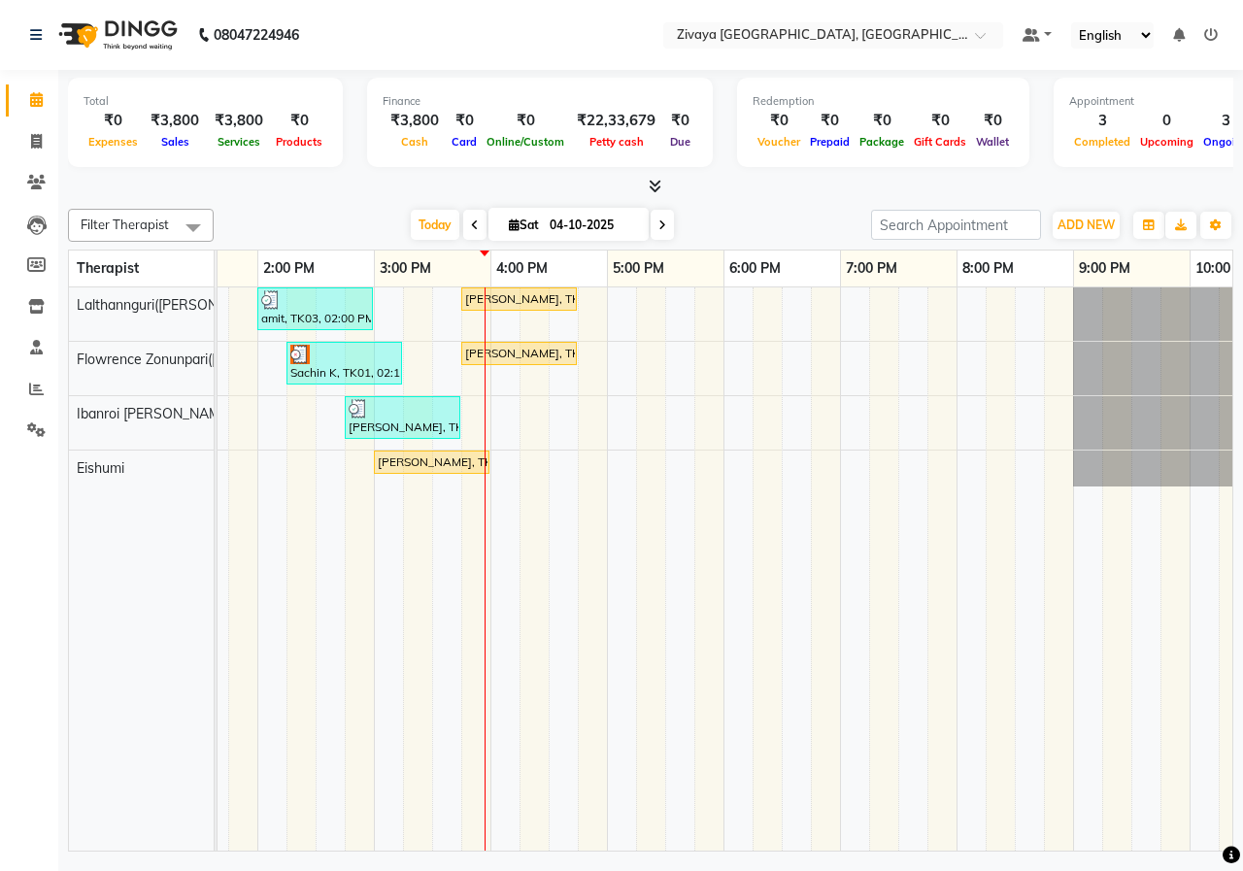
click at [795, 206] on div "Filter Therapist Select All Eishumi Flowrence Zonunpari([PERSON_NAME]) Ibanroi …" at bounding box center [650, 526] width 1165 height 650
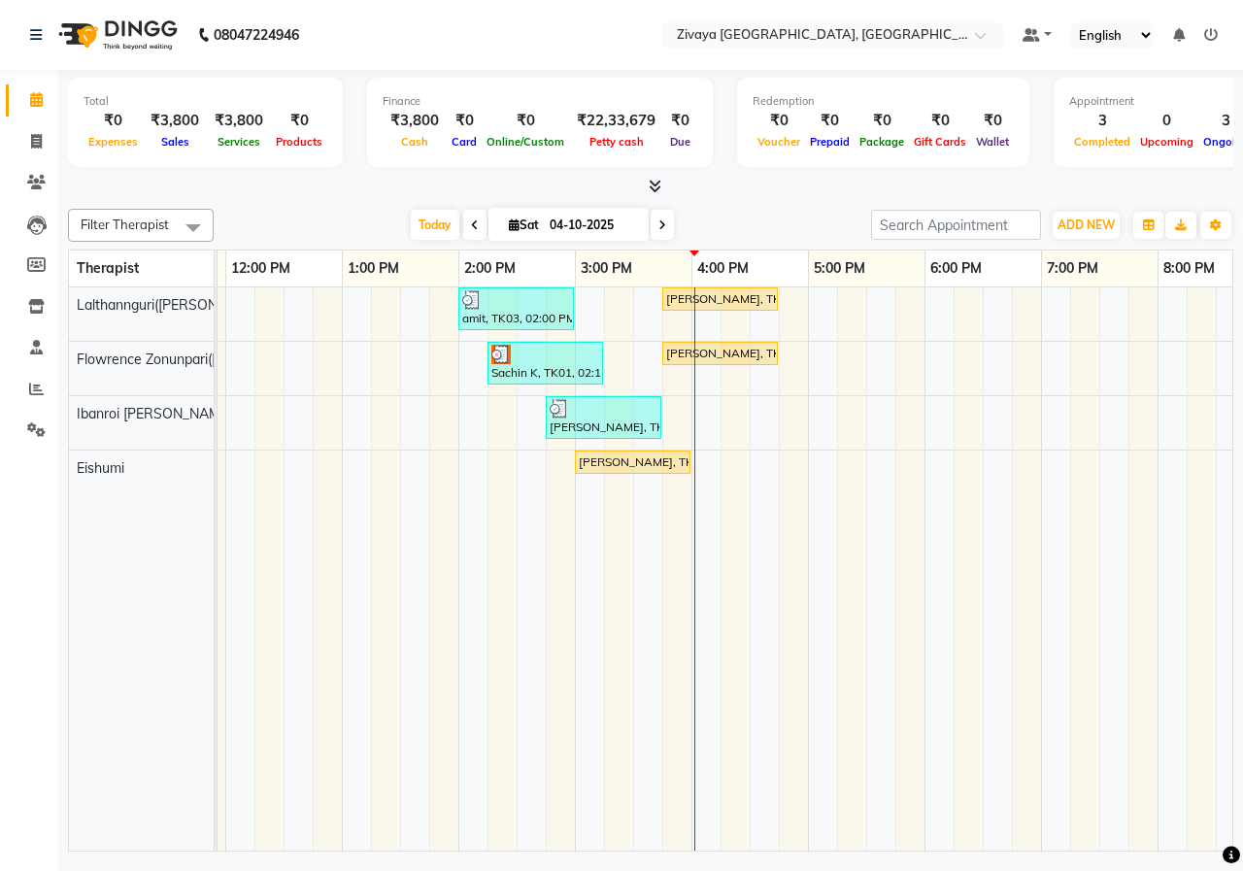
scroll to position [0, 462]
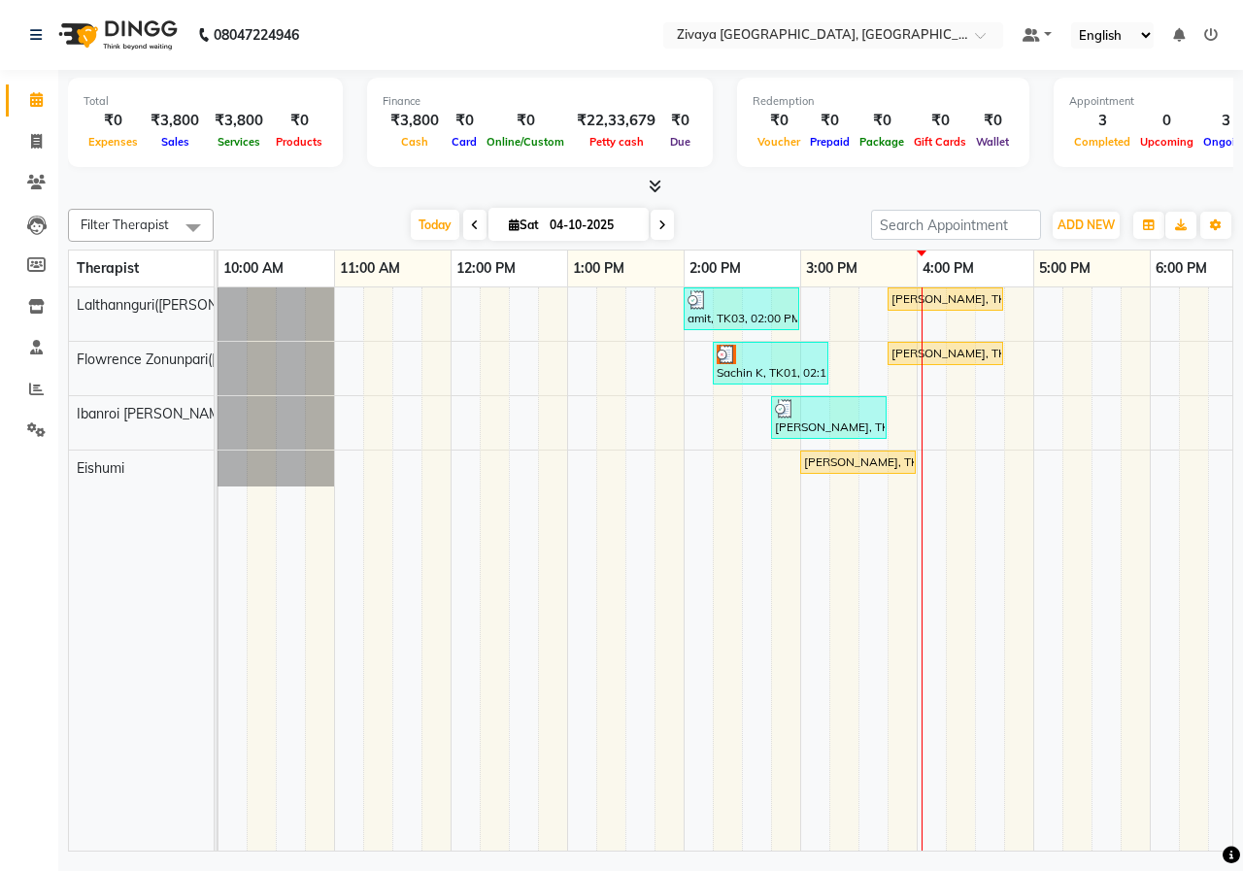
click at [666, 225] on span at bounding box center [661, 225] width 23 height 30
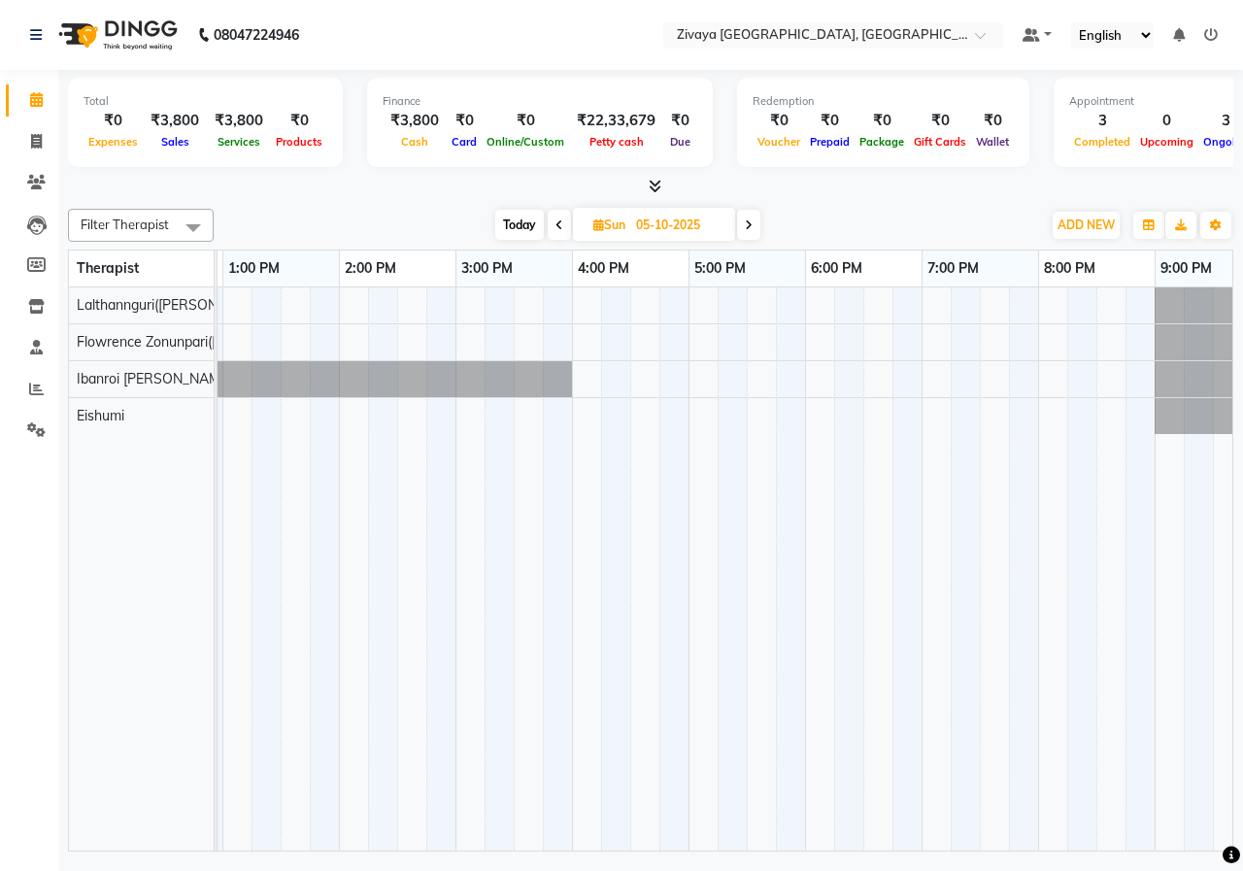
scroll to position [0, 598]
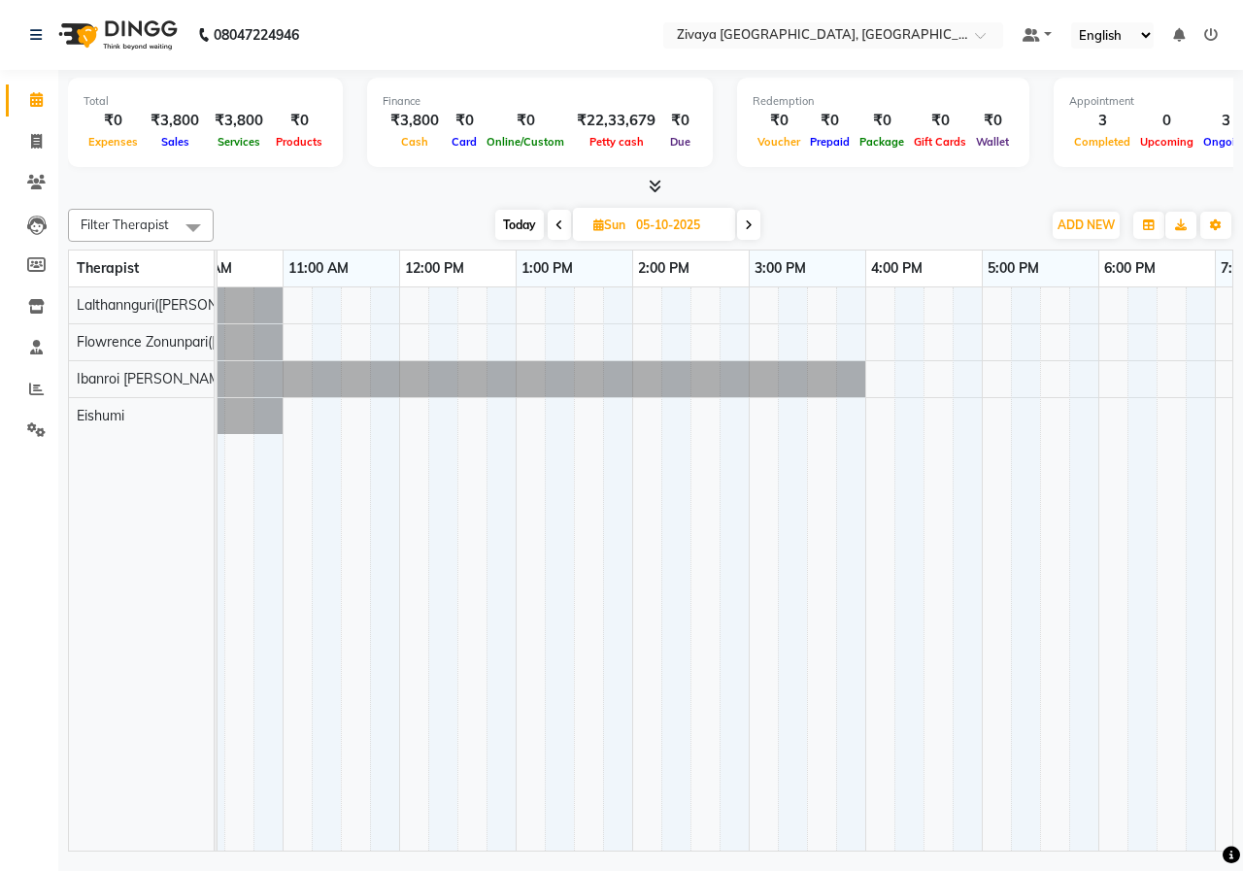
click at [555, 224] on icon at bounding box center [559, 225] width 8 height 12
type input "04-10-2025"
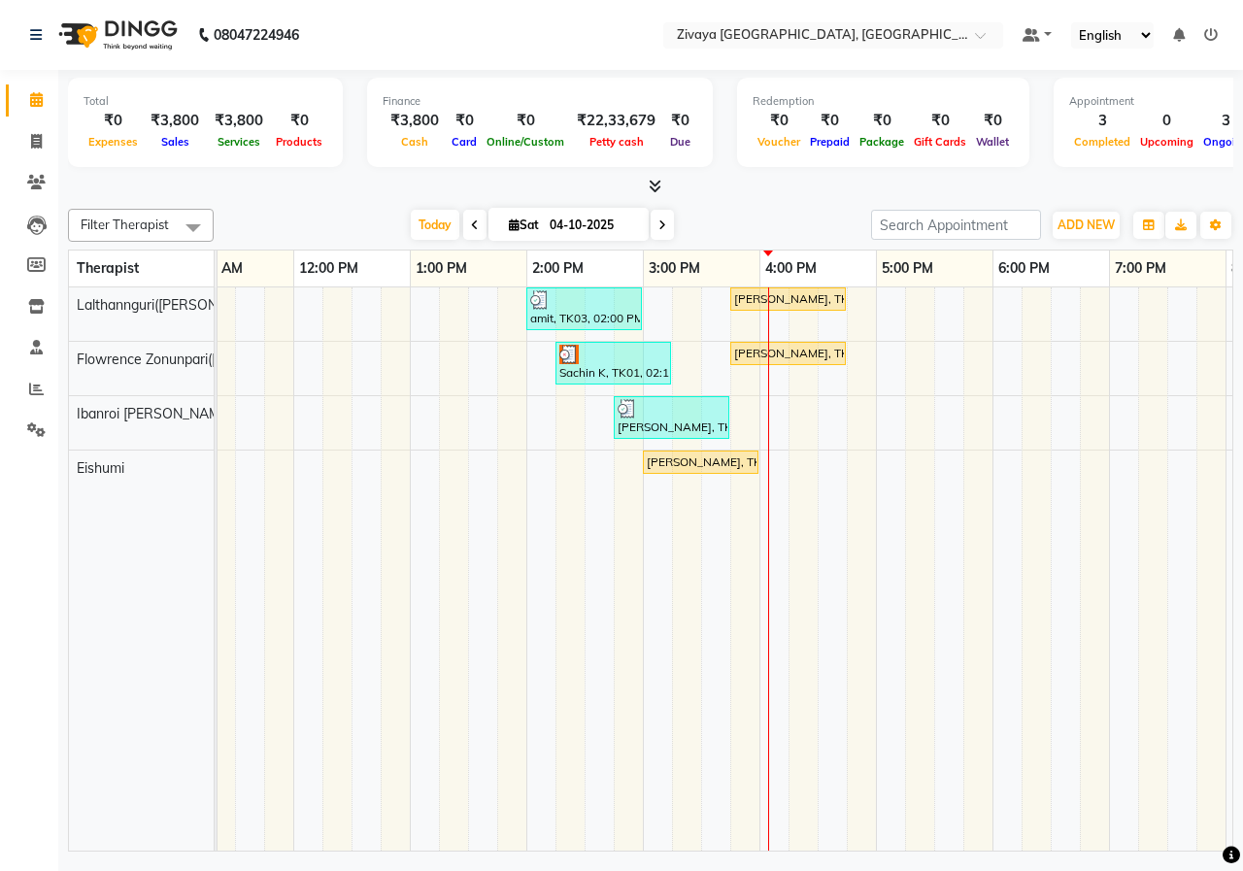
scroll to position [0, 489]
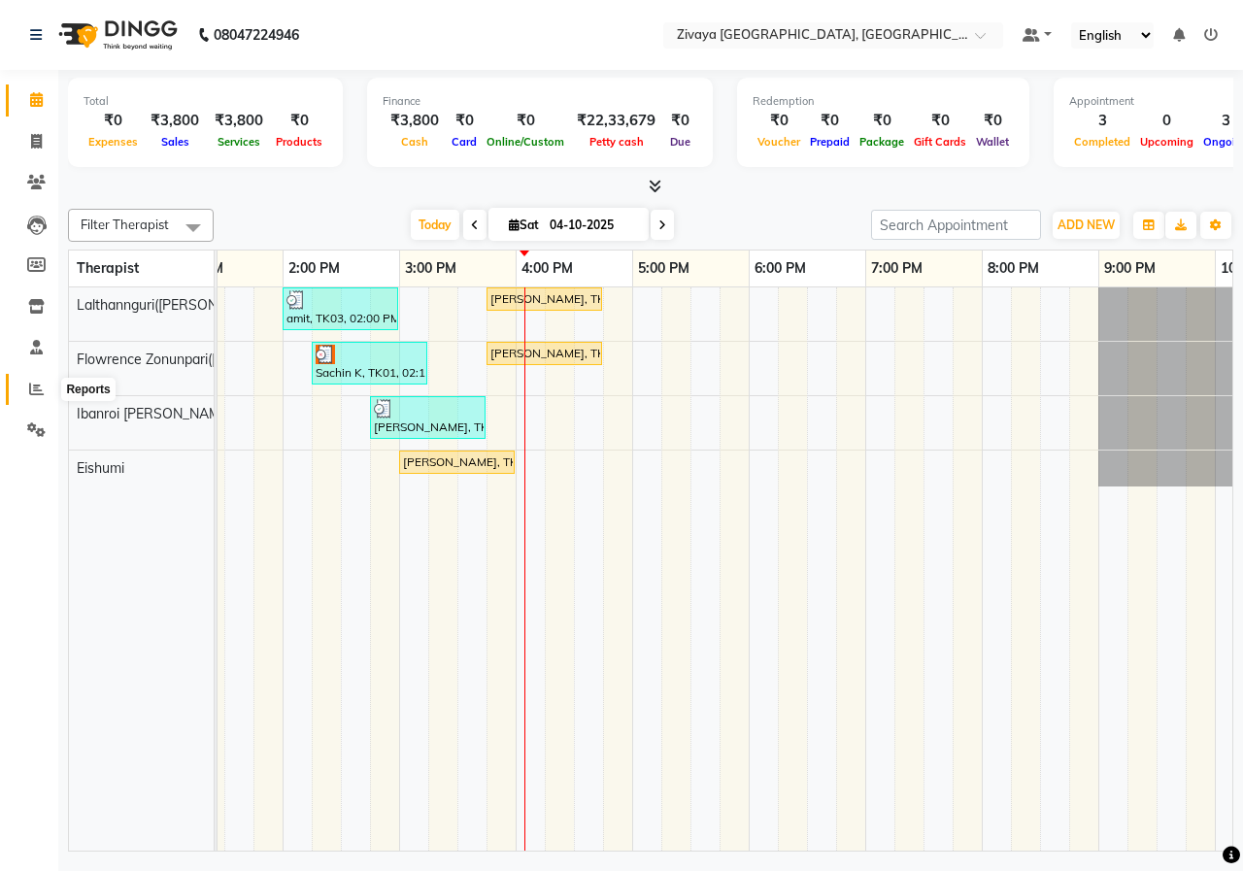
click at [38, 387] on icon at bounding box center [36, 389] width 15 height 15
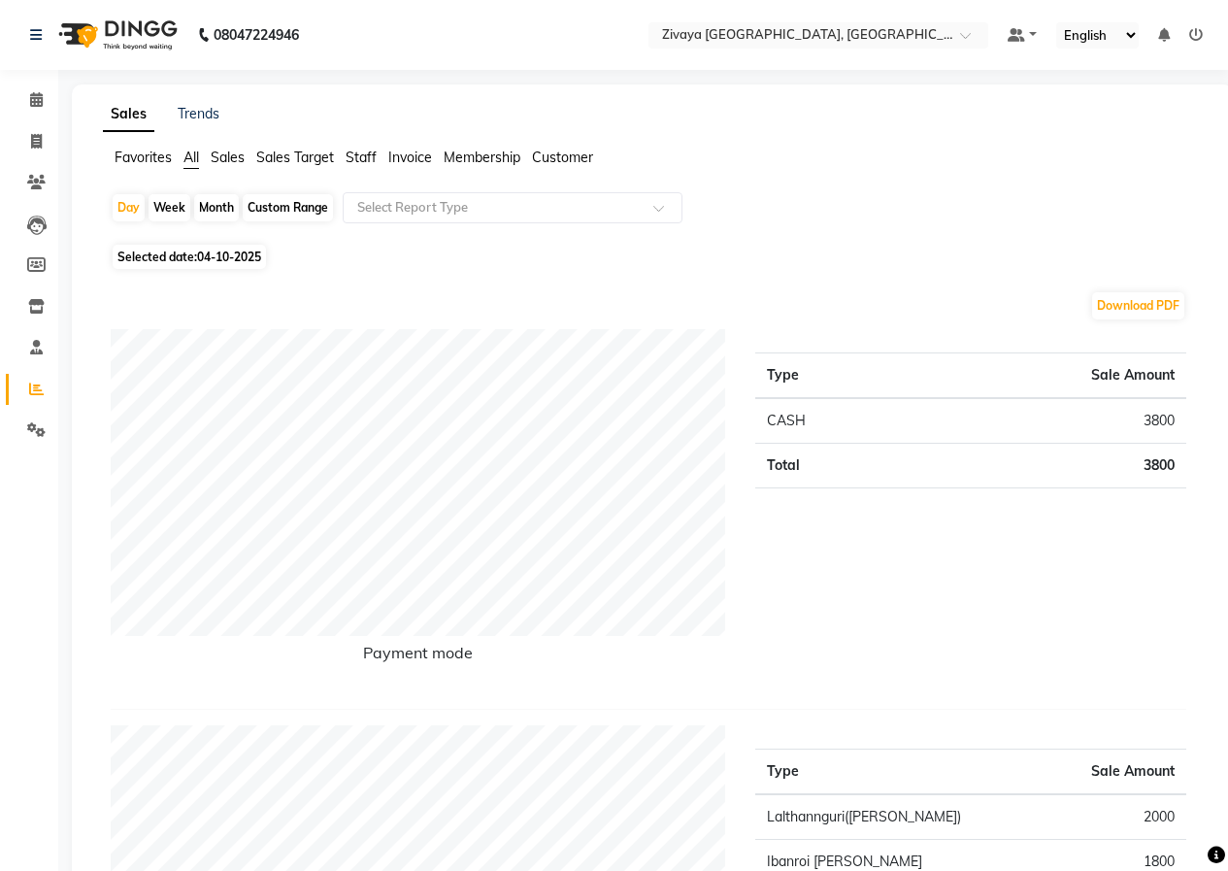
click at [144, 37] on img at bounding box center [116, 35] width 133 height 54
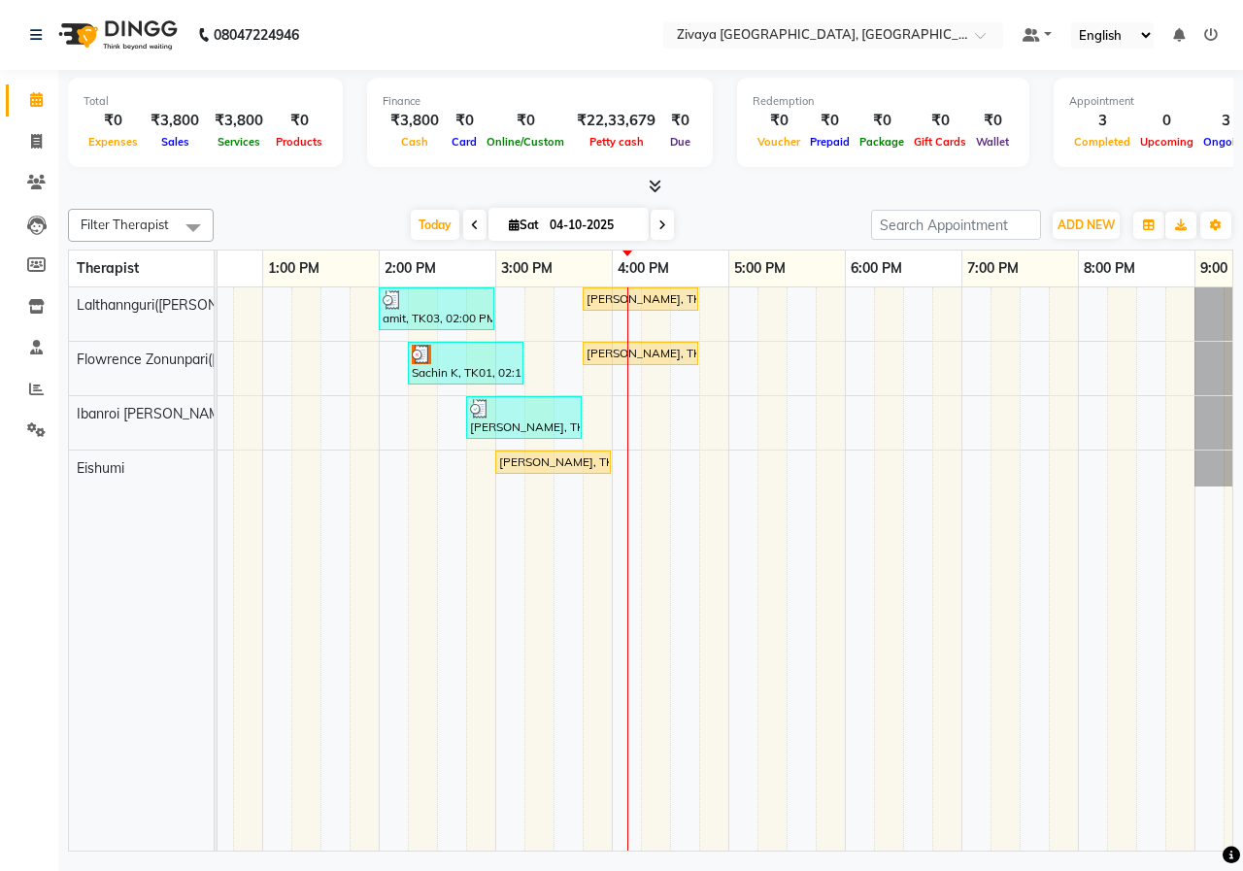
click at [670, 228] on span at bounding box center [661, 225] width 23 height 30
type input "05-10-2025"
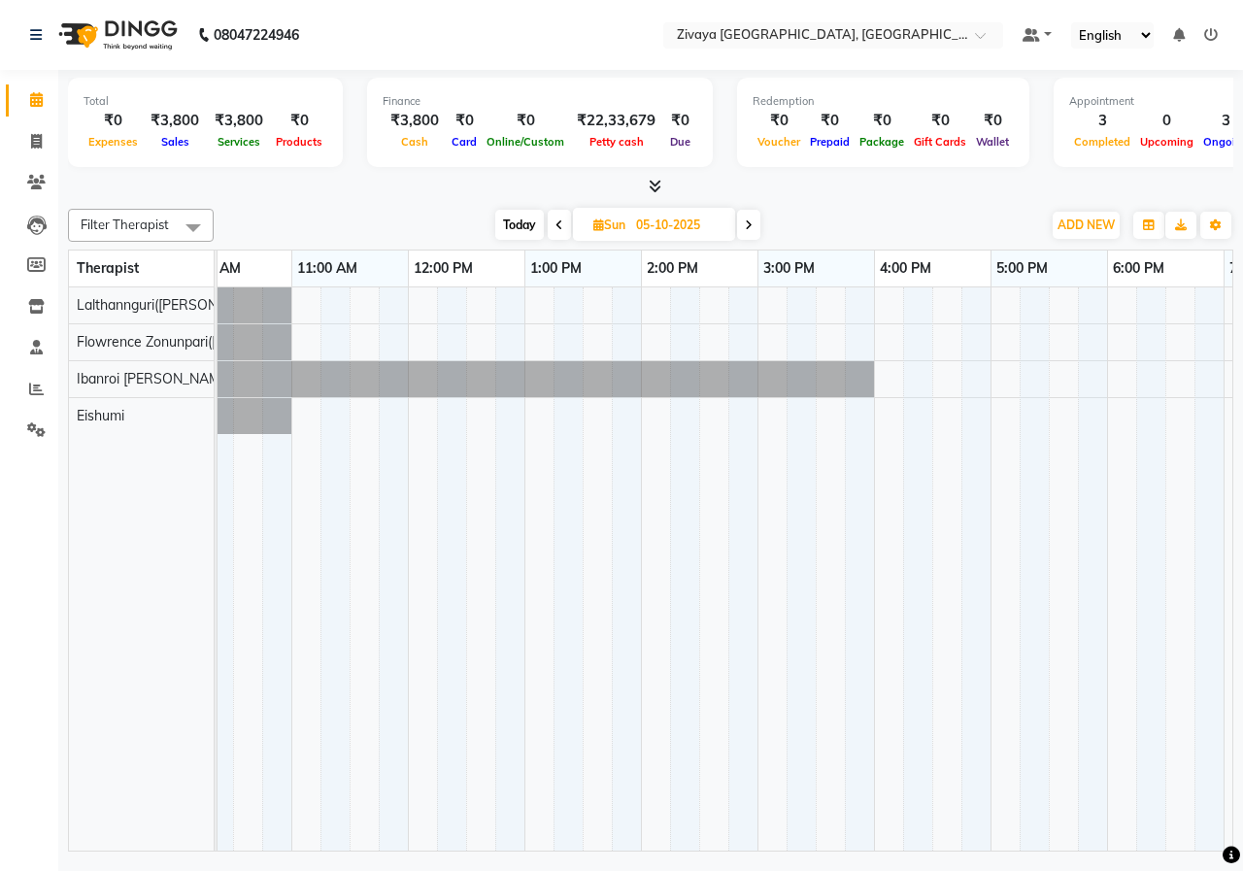
scroll to position [0, 520]
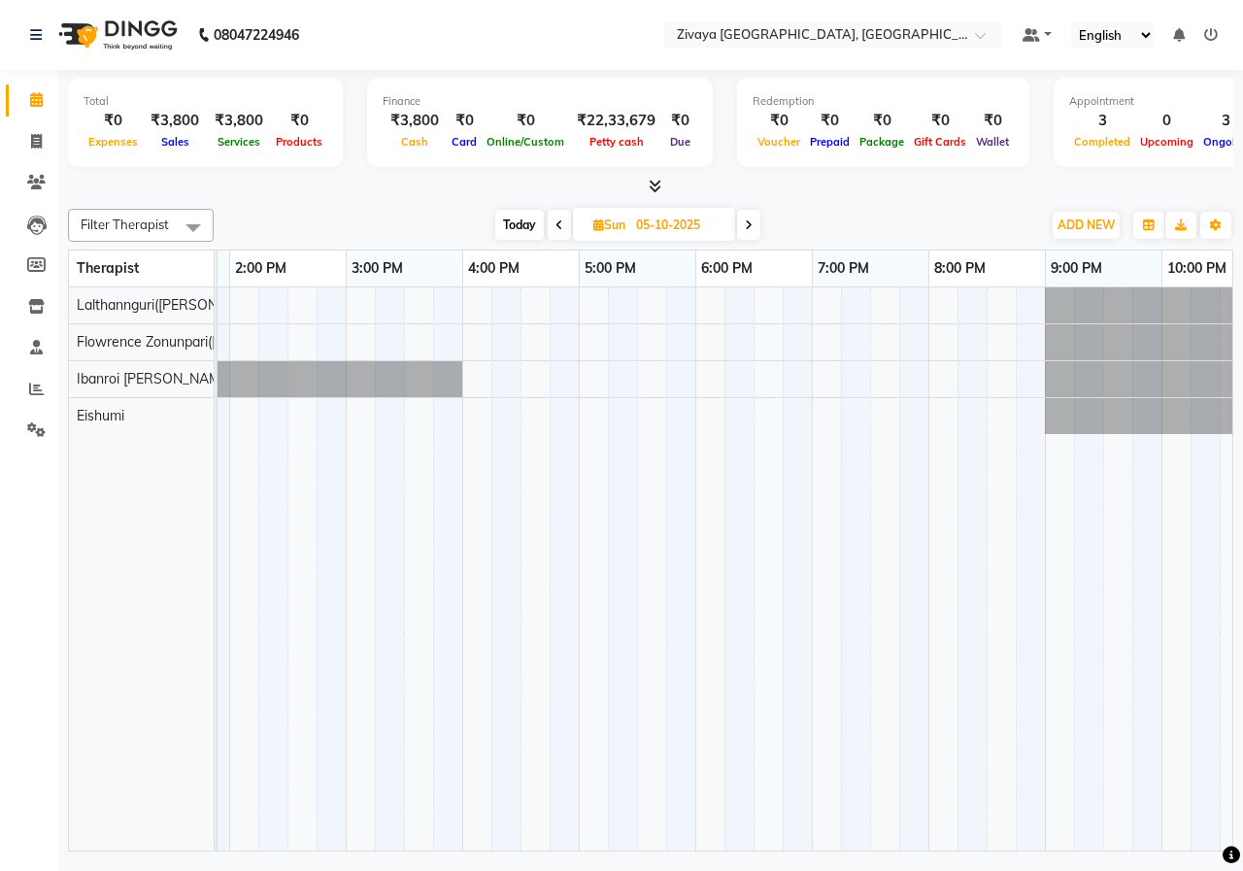
click at [826, 301] on div at bounding box center [462, 568] width 1864 height 563
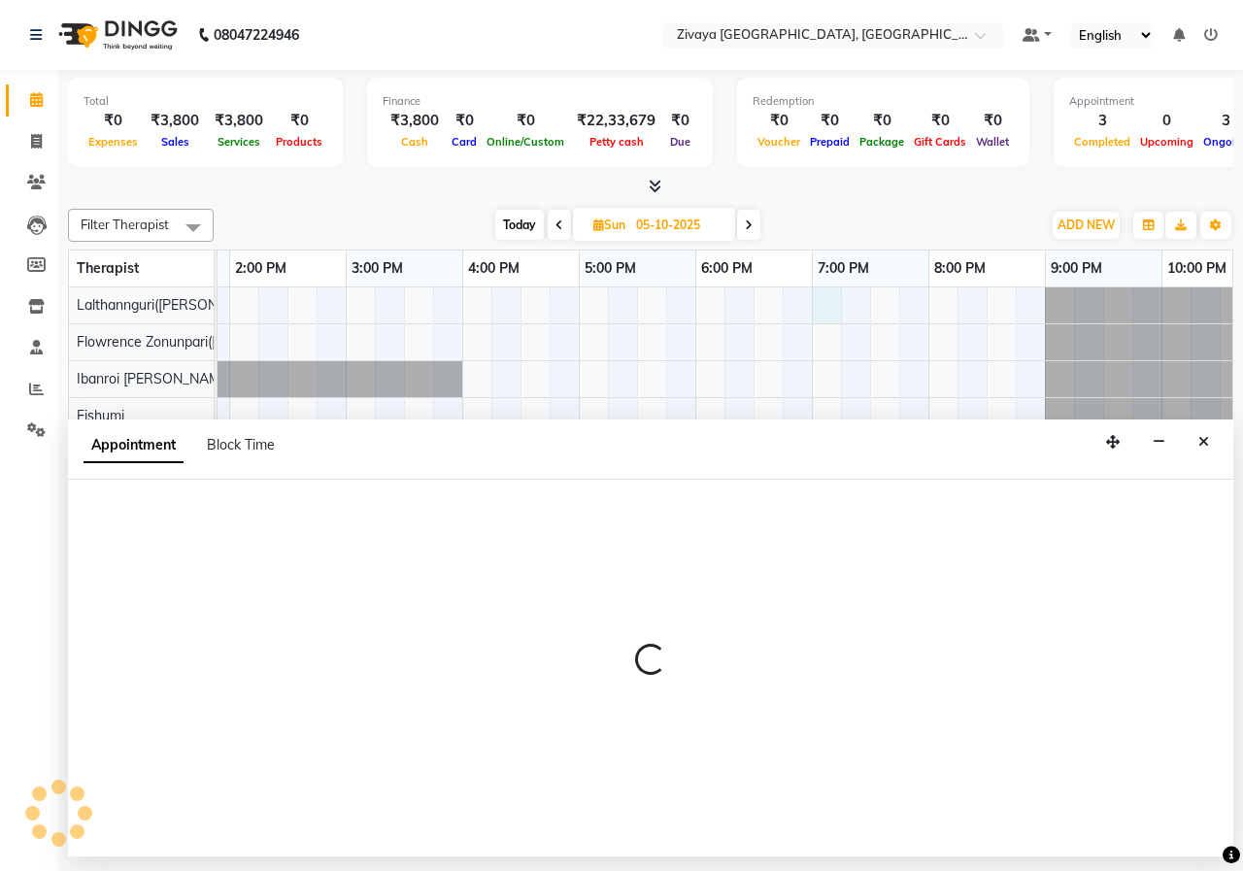
select select "49516"
select select "1140"
select select "tentative"
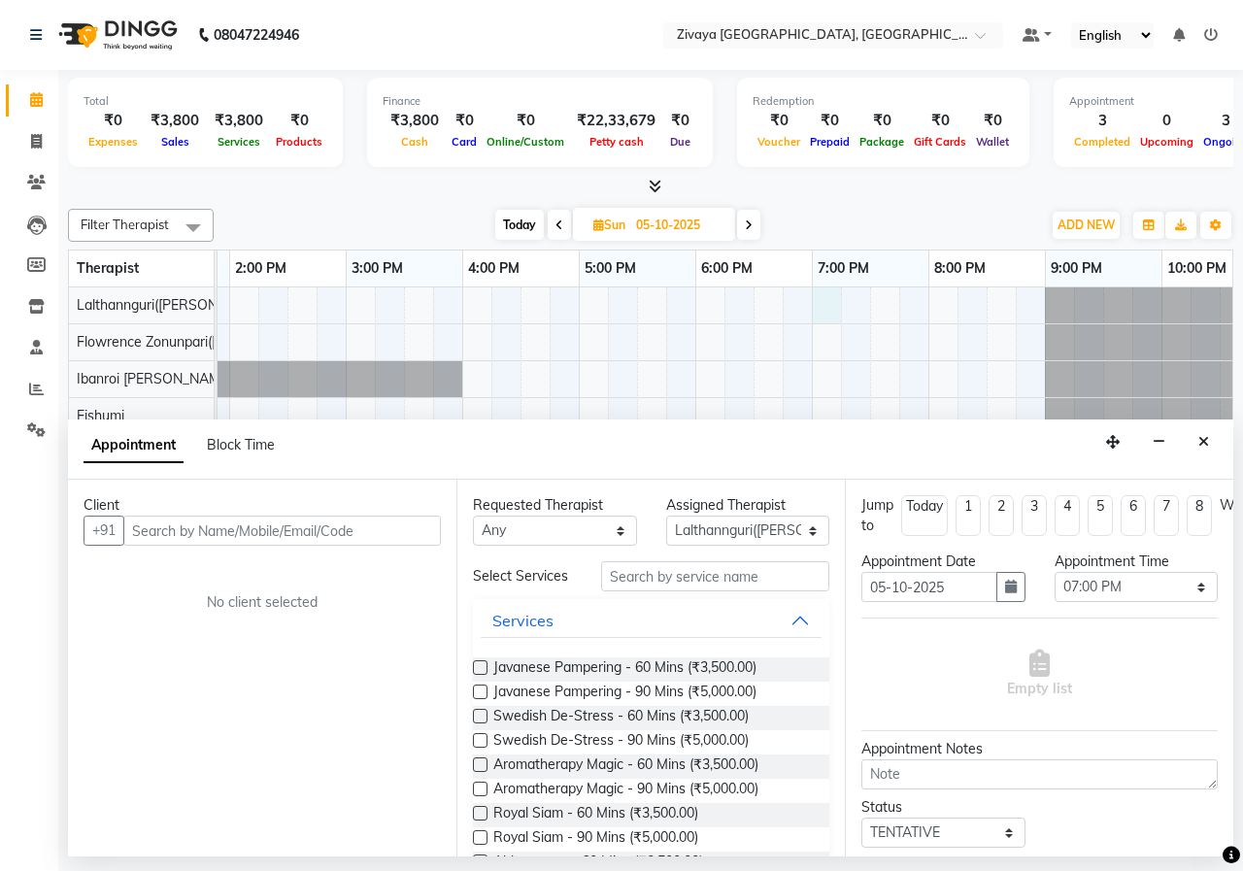
click at [359, 515] on div "Client" at bounding box center [261, 505] width 357 height 20
click at [359, 523] on input "text" at bounding box center [281, 531] width 317 height 30
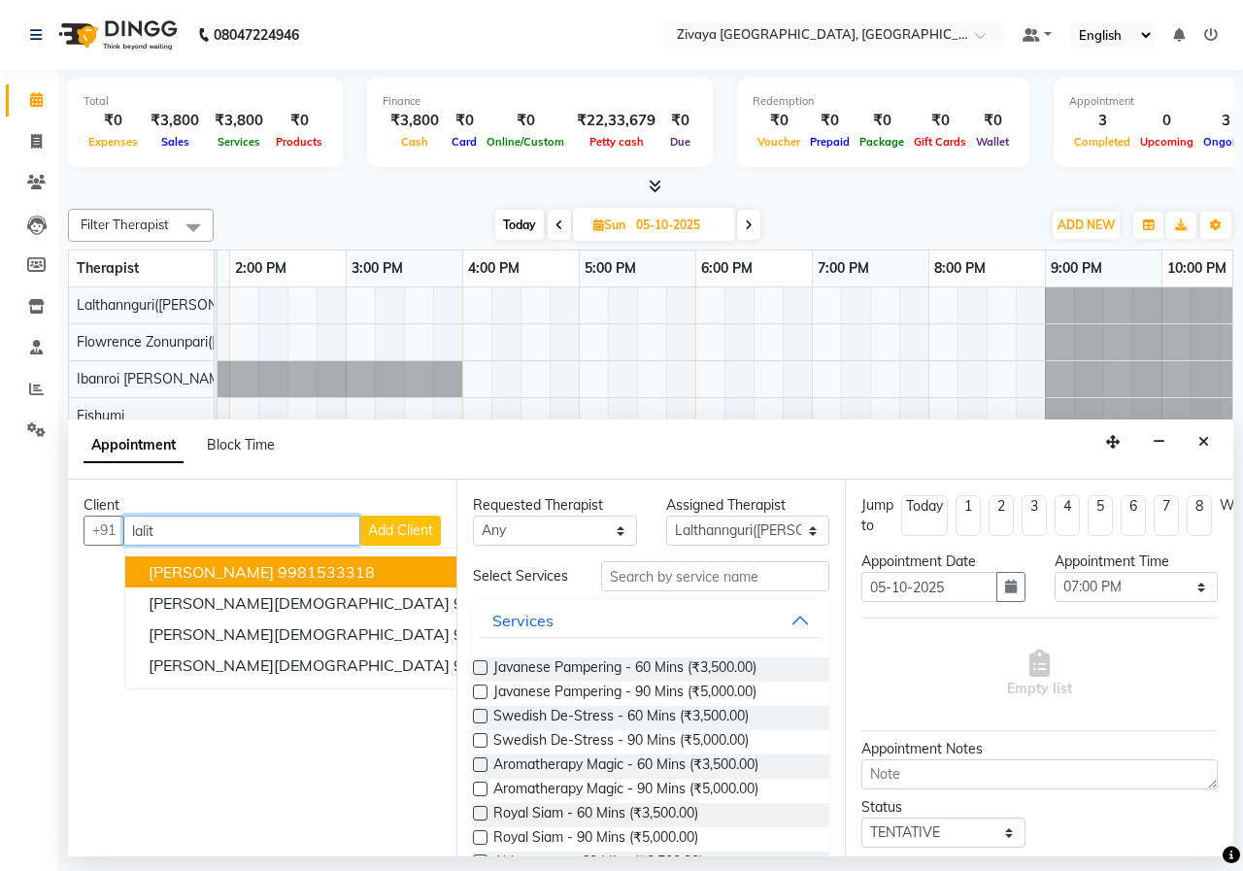
click at [283, 573] on ngb-highlight "9981533318" at bounding box center [326, 571] width 97 height 19
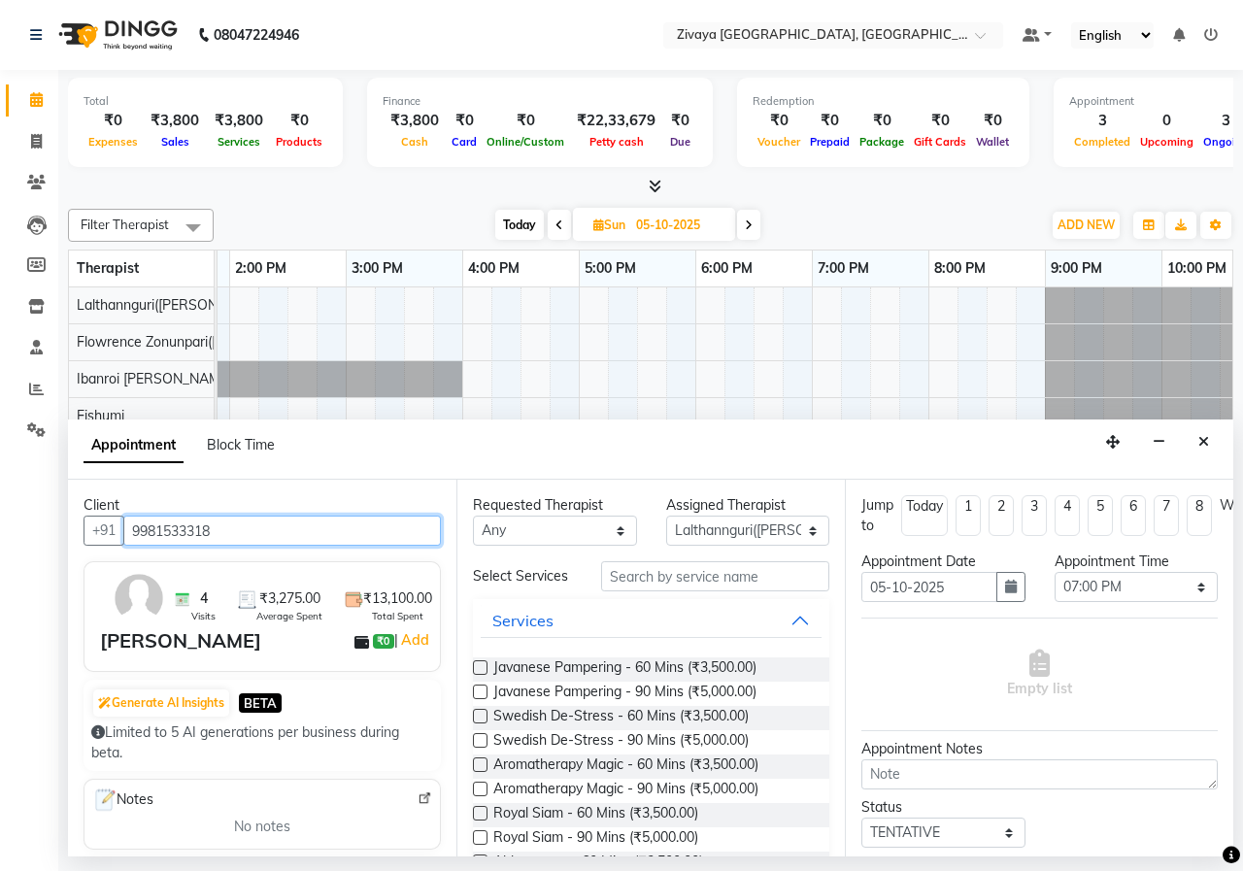
type input "9981533318"
click at [477, 664] on label at bounding box center [480, 667] width 15 height 15
click at [477, 664] on input "checkbox" at bounding box center [479, 669] width 13 height 13
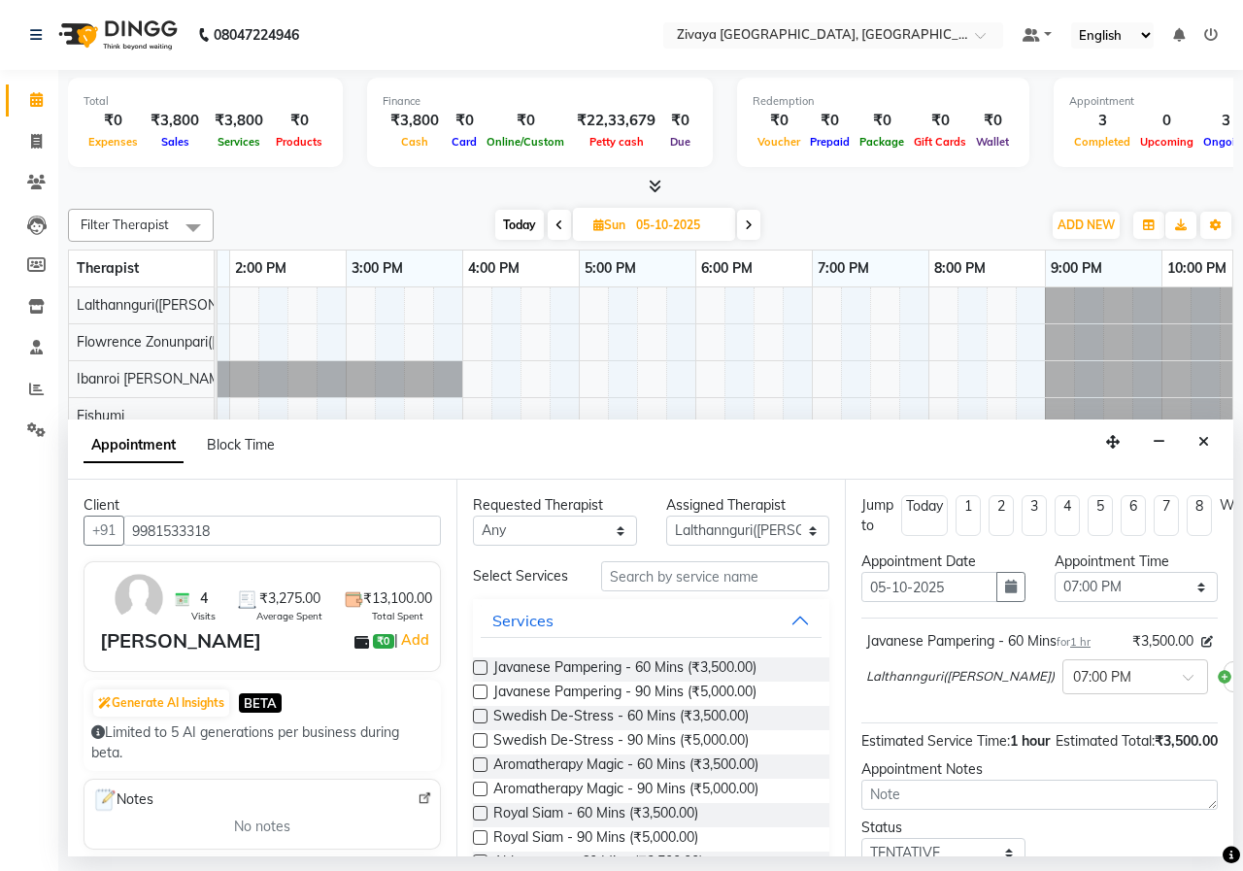
click at [481, 664] on label at bounding box center [480, 667] width 15 height 15
click at [481, 664] on input "checkbox" at bounding box center [479, 669] width 13 height 13
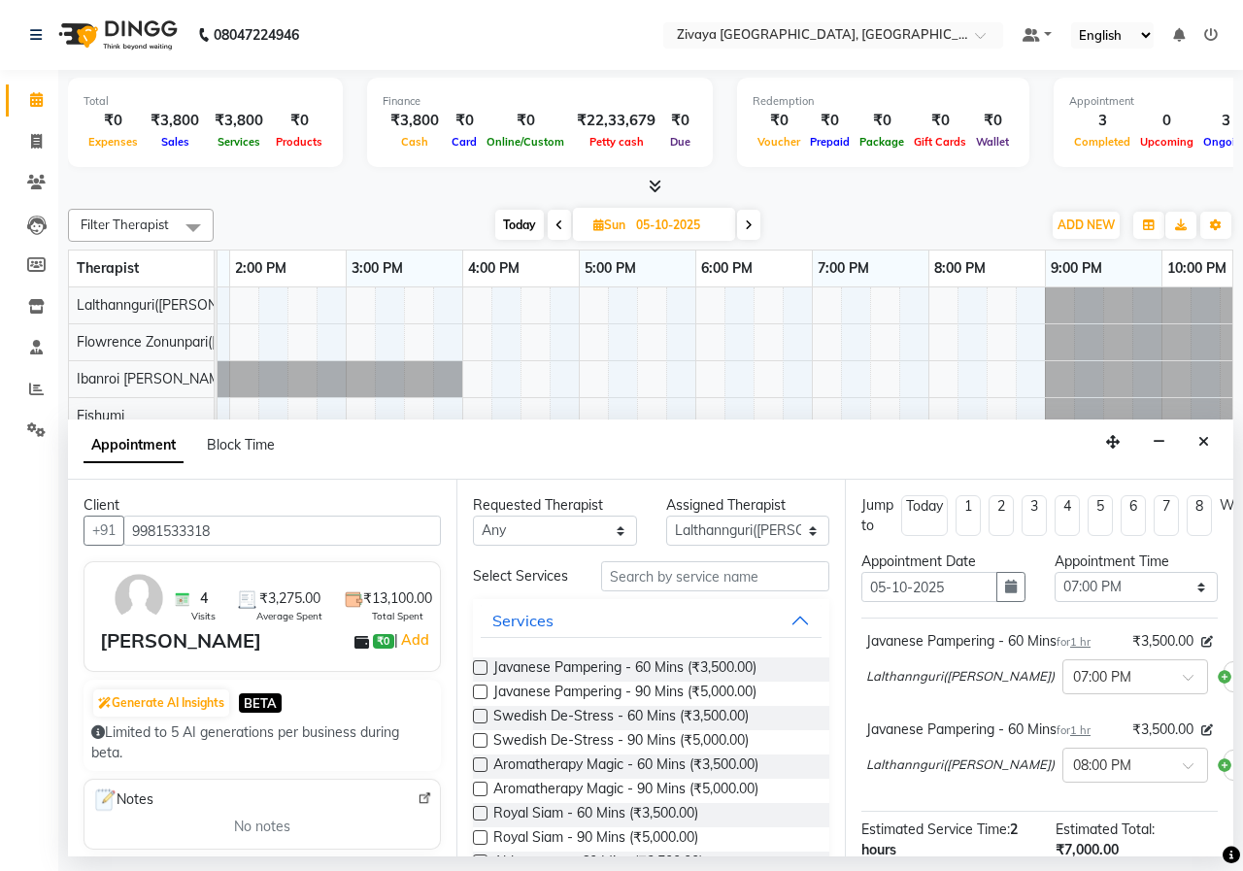
click at [478, 661] on label at bounding box center [480, 667] width 15 height 15
click at [478, 663] on input "checkbox" at bounding box center [479, 669] width 13 height 13
click at [481, 665] on label at bounding box center [480, 667] width 15 height 15
click at [481, 665] on input "checkbox" at bounding box center [479, 669] width 13 height 13
click at [478, 672] on label at bounding box center [480, 667] width 15 height 15
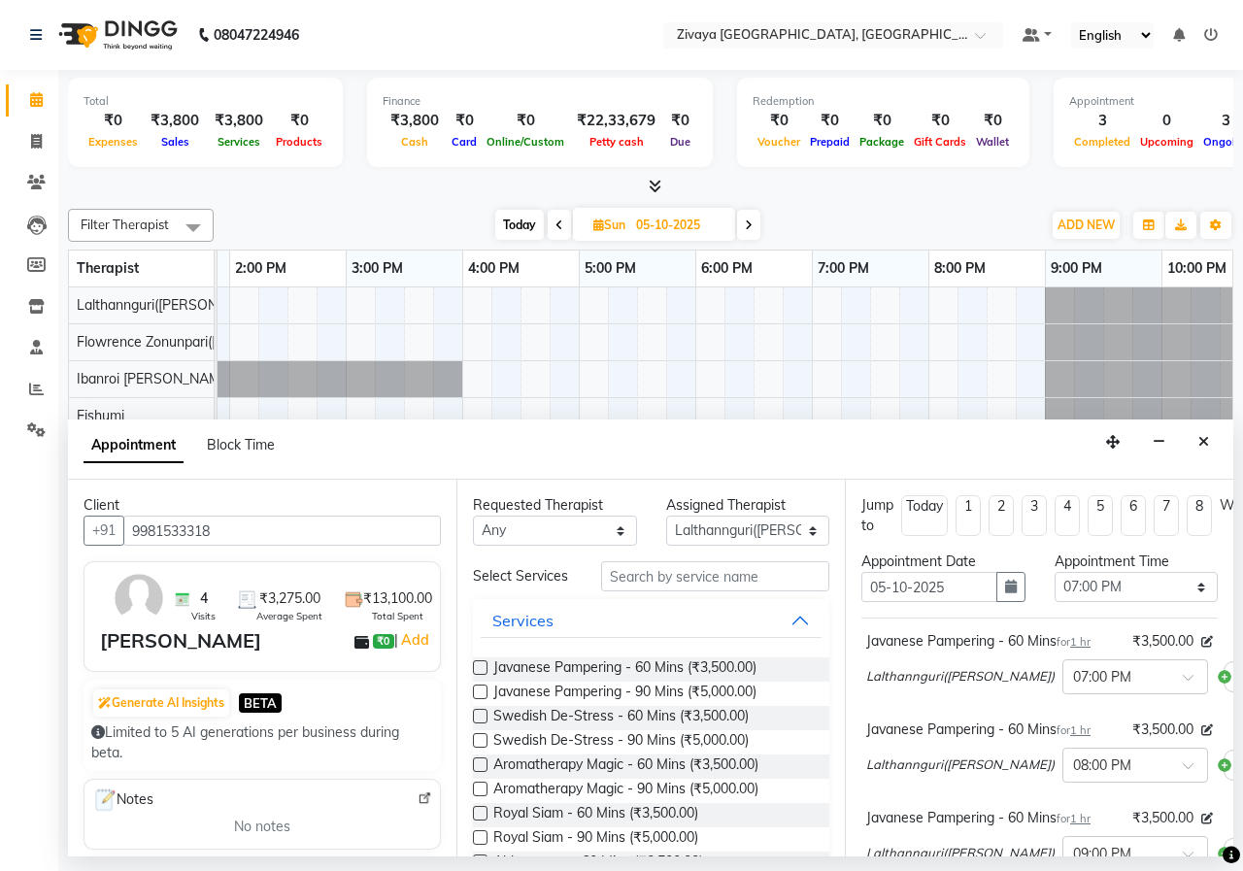
click at [478, 672] on input "checkbox" at bounding box center [479, 669] width 13 height 13
click at [480, 673] on label at bounding box center [480, 667] width 15 height 15
click at [480, 673] on input "checkbox" at bounding box center [479, 669] width 13 height 13
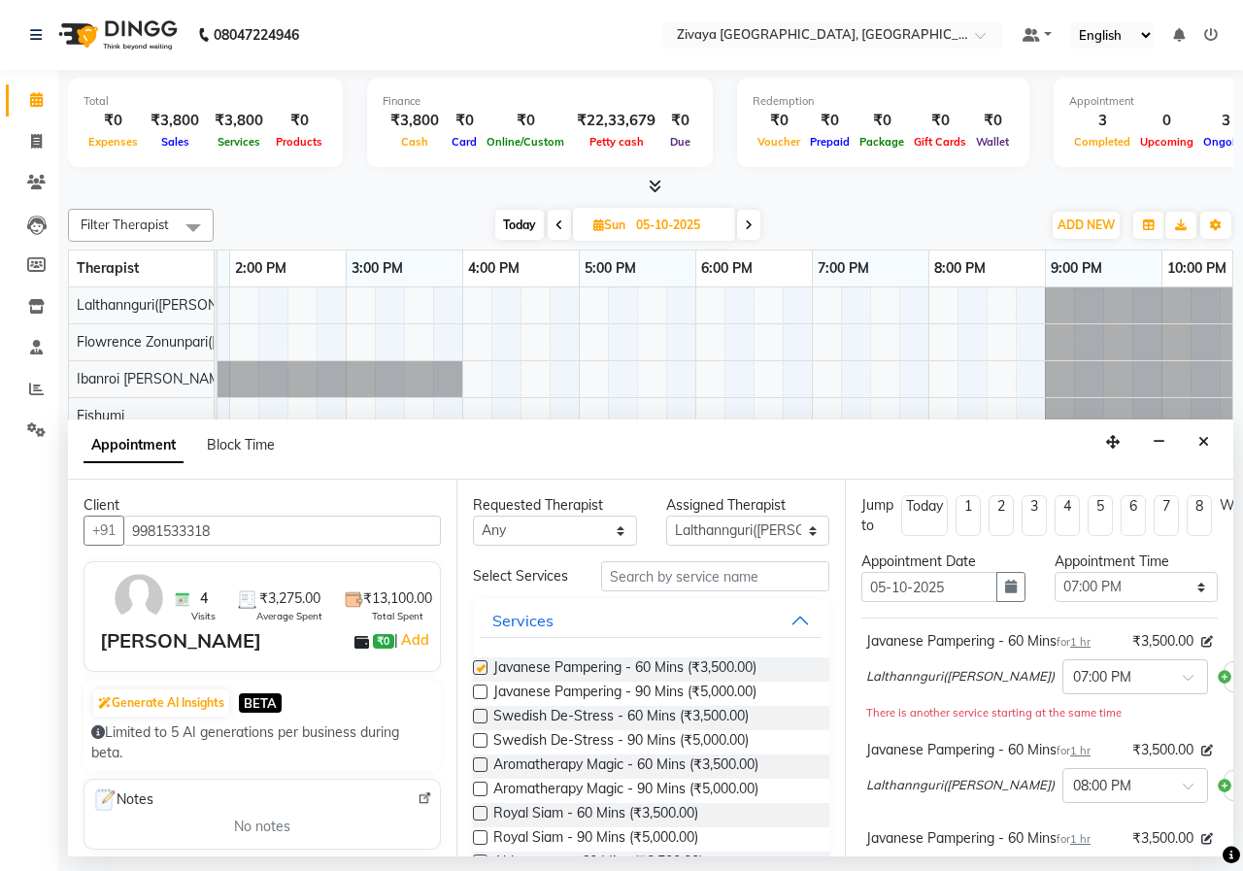
checkbox input "false"
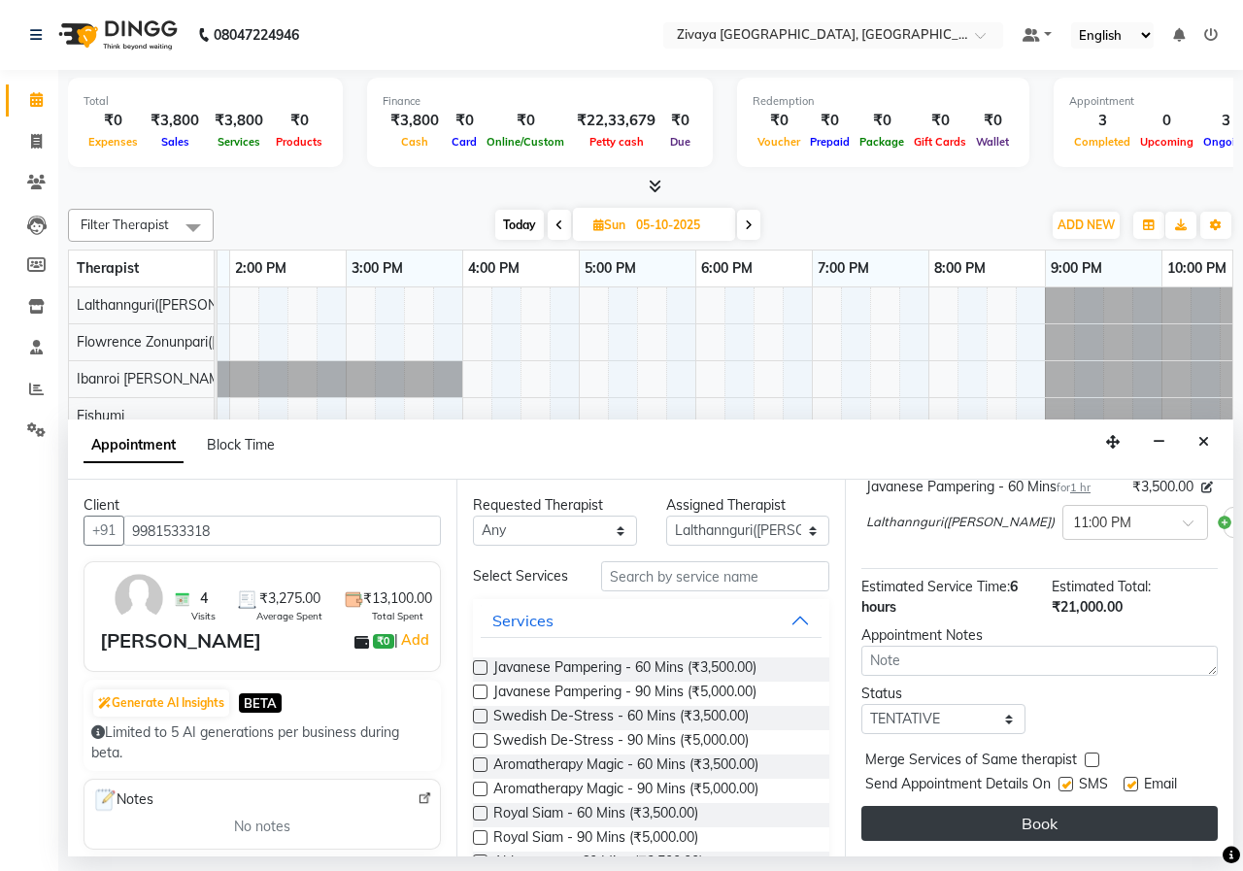
click at [1082, 806] on button "Book" at bounding box center [1039, 823] width 356 height 35
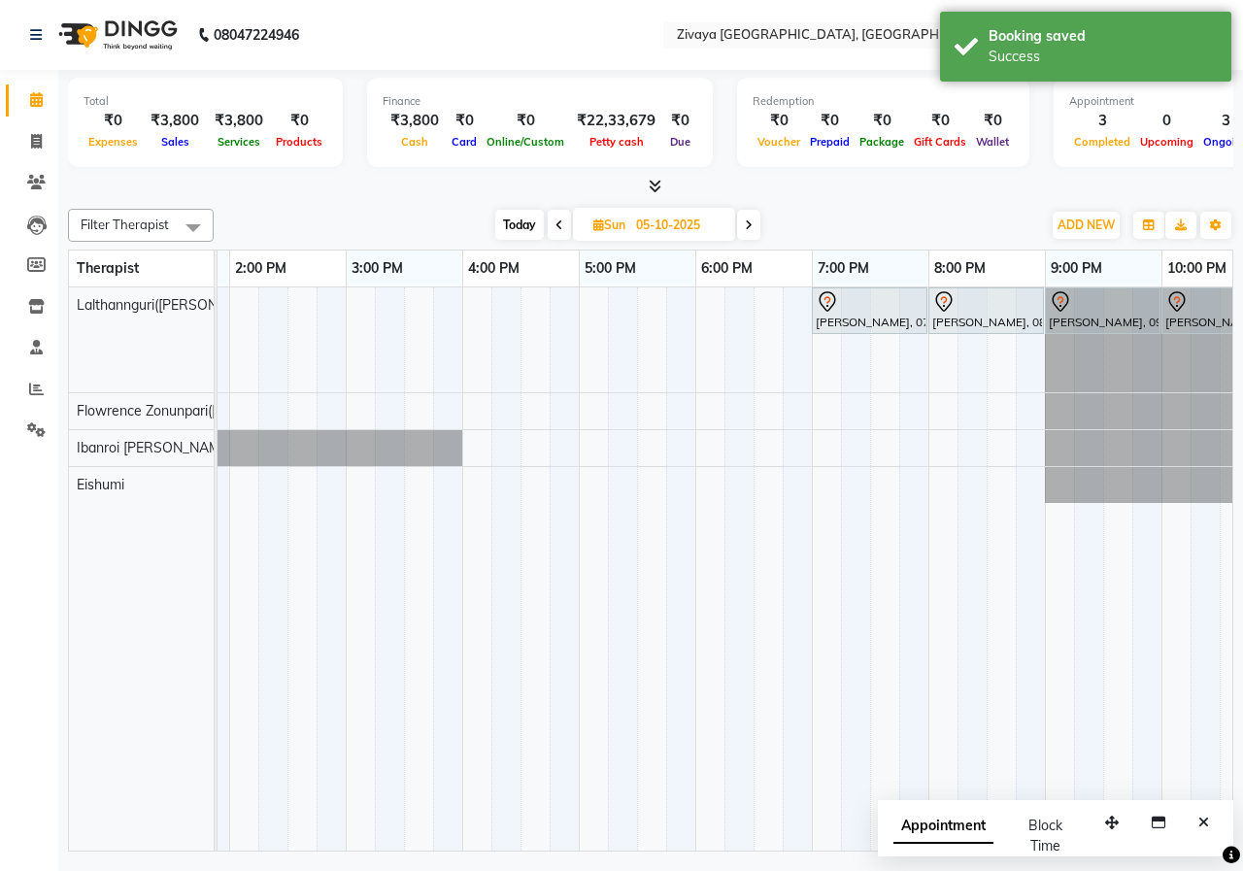
click at [954, 820] on span "Appointment" at bounding box center [943, 826] width 100 height 35
select select "tentative"
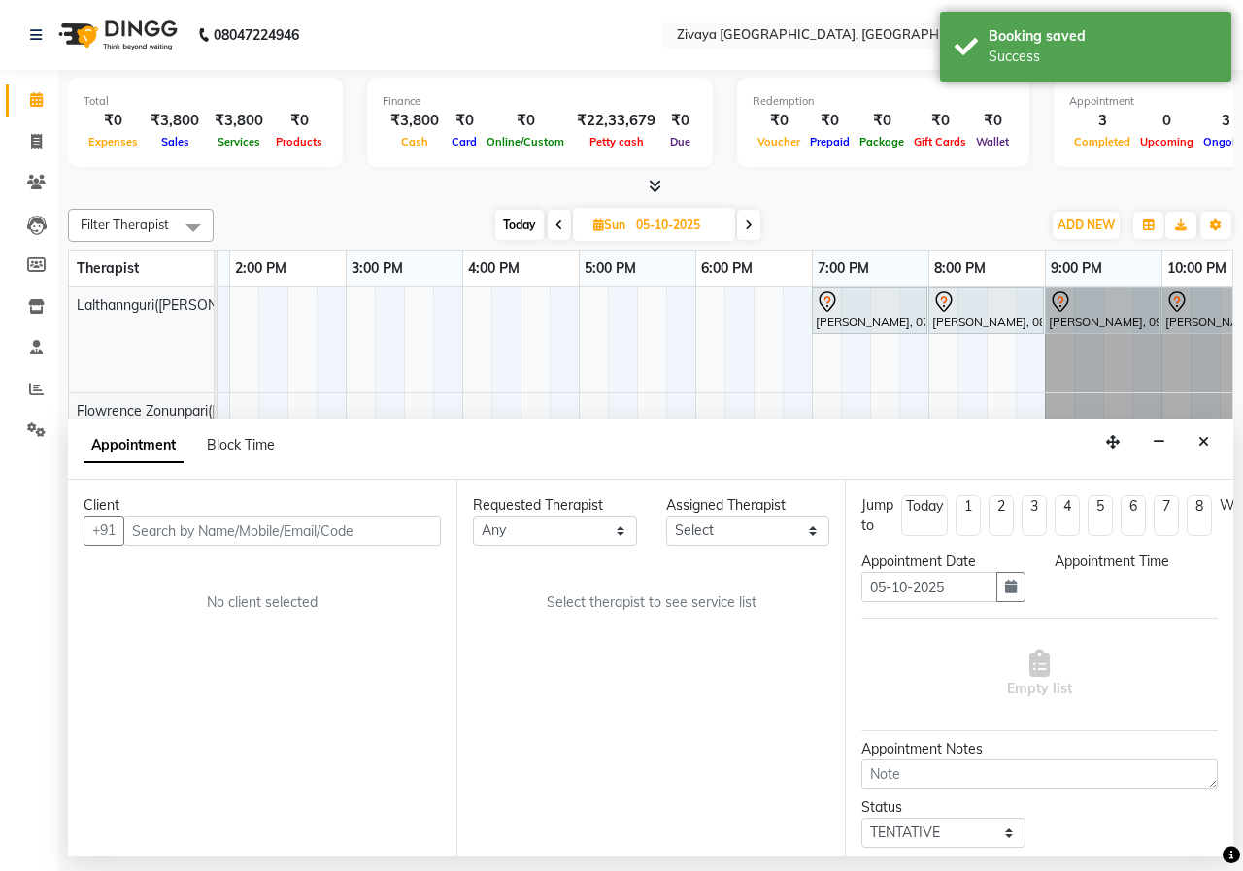
click at [1199, 453] on button "Close" at bounding box center [1203, 442] width 28 height 30
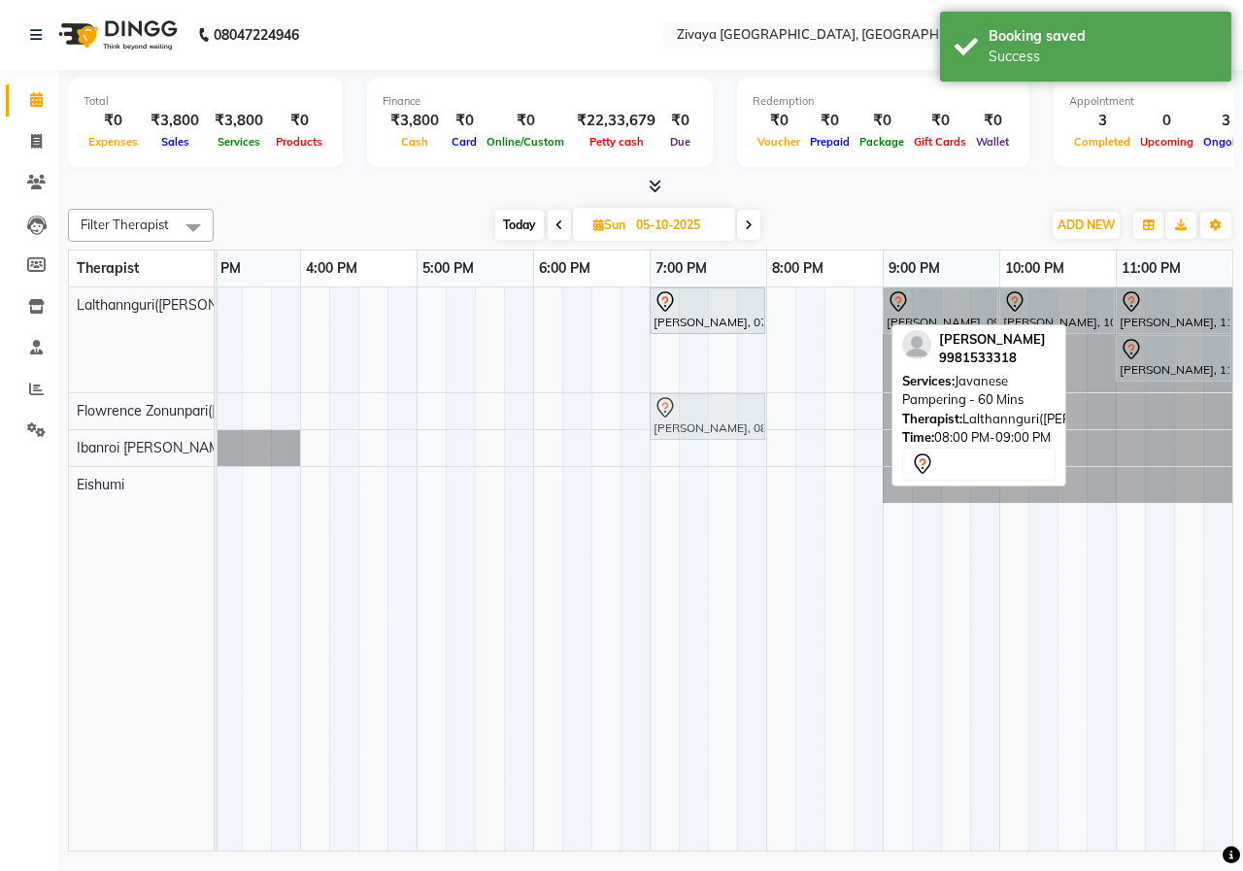
drag, startPoint x: 825, startPoint y: 315, endPoint x: 706, endPoint y: 409, distance: 152.1
click at [706, 409] on tbody "[PERSON_NAME], 07:00 PM-08:00 PM, Javanese Pampering - 60 Mins [PERSON_NAME], 0…" at bounding box center [300, 395] width 1864 height 216
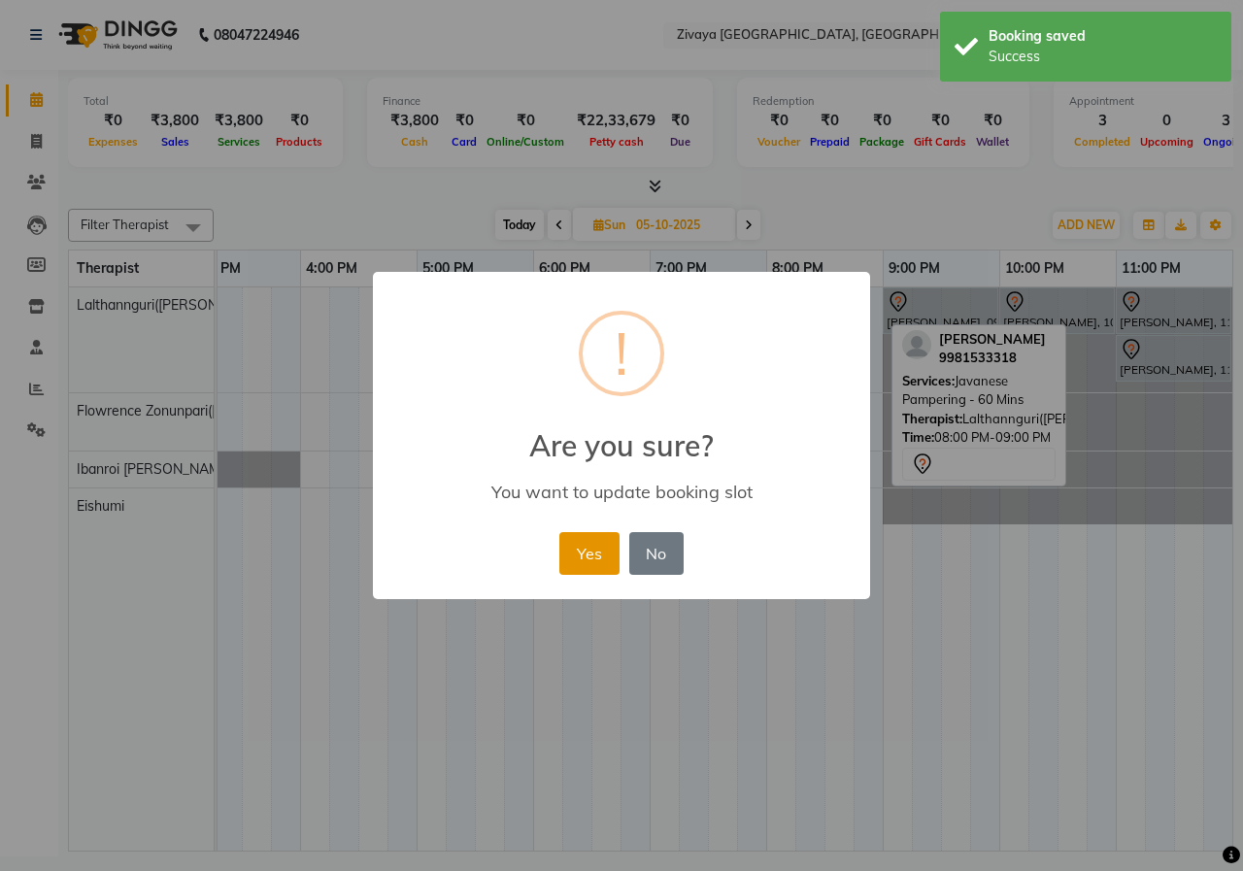
click at [592, 552] on button "Yes" at bounding box center [588, 553] width 59 height 43
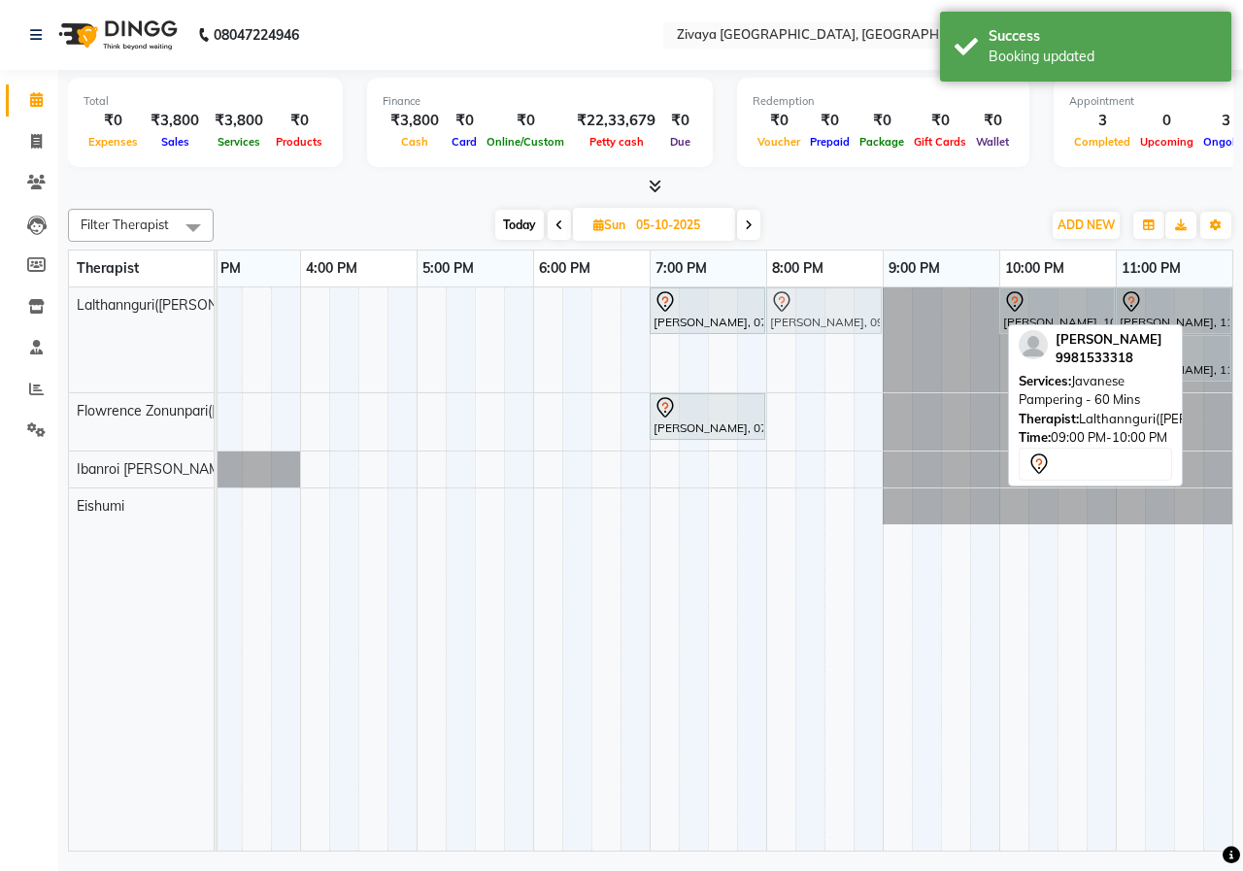
drag, startPoint x: 927, startPoint y: 311, endPoint x: 836, endPoint y: 324, distance: 92.3
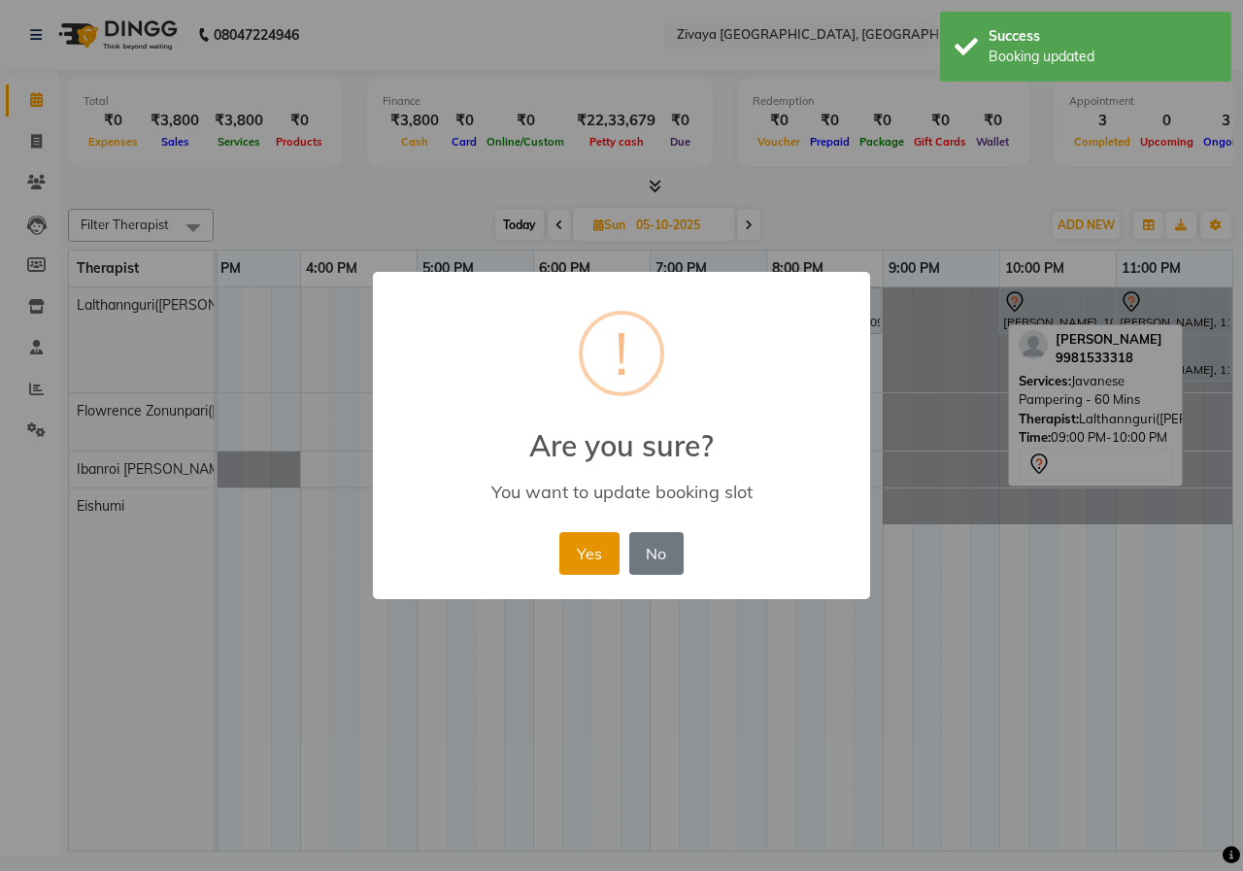
click at [611, 539] on button "Yes" at bounding box center [588, 553] width 59 height 43
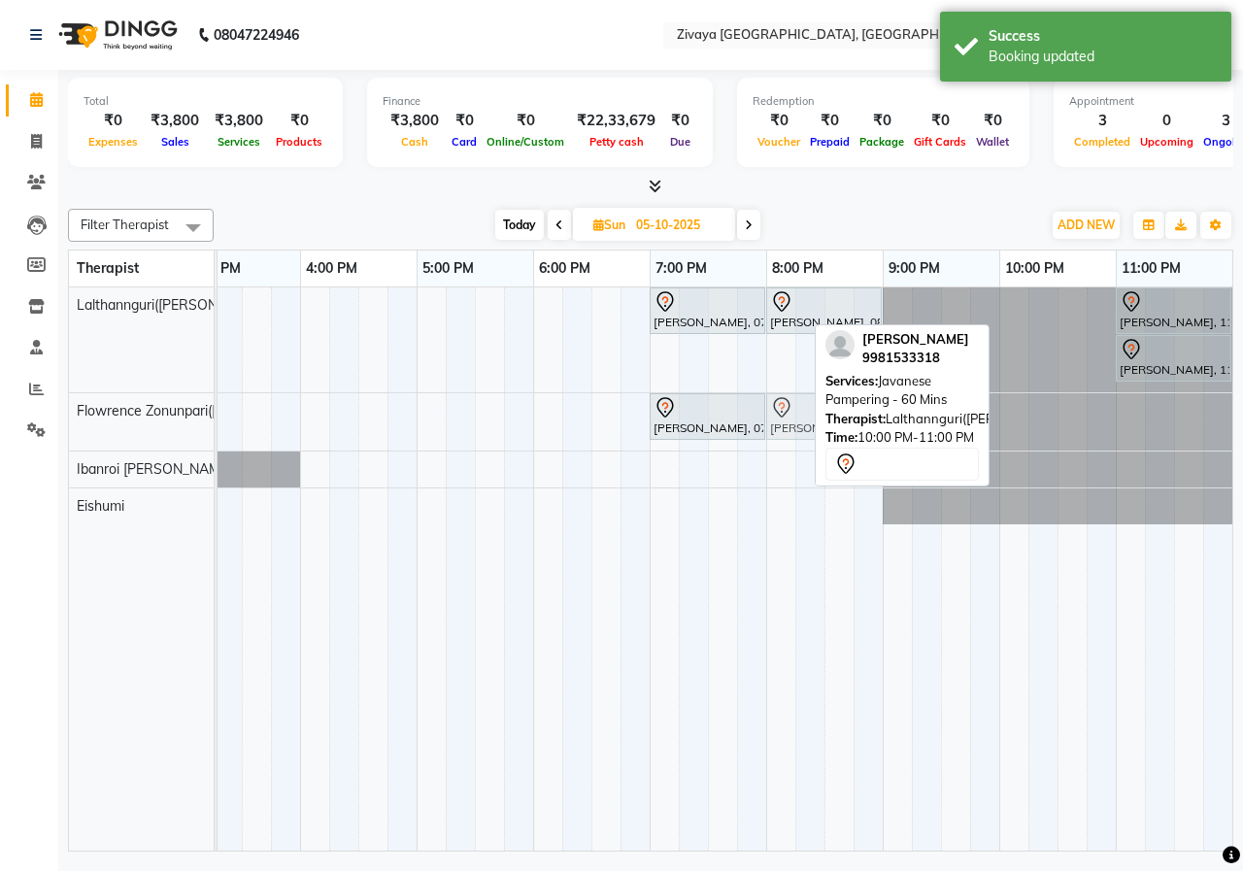
drag, startPoint x: 1066, startPoint y: 307, endPoint x: 838, endPoint y: 435, distance: 261.7
click at [838, 433] on div "Filter Therapist Select All Eishumi Flowrence Zonunpari([PERSON_NAME]) Ibanroi …" at bounding box center [650, 526] width 1165 height 650
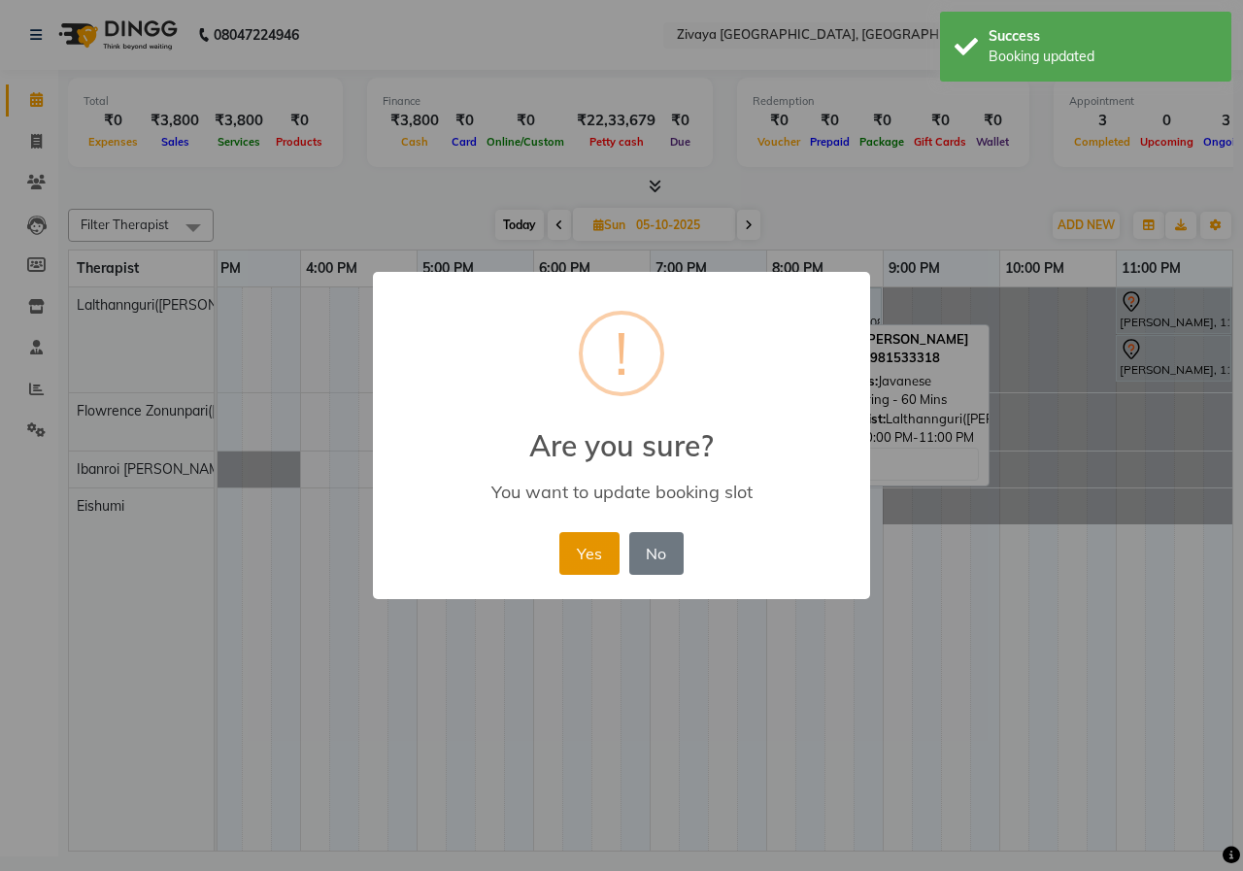
click at [599, 542] on button "Yes" at bounding box center [588, 553] width 59 height 43
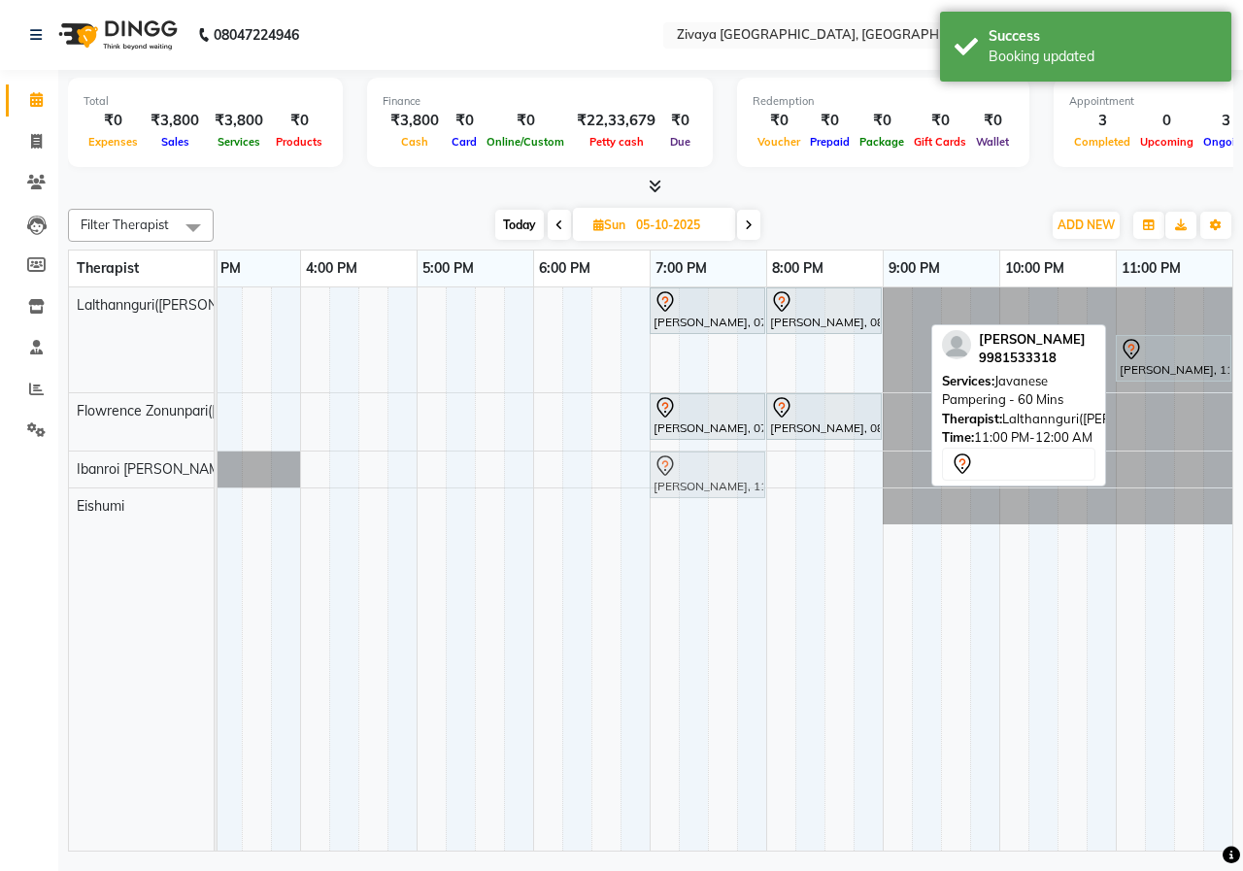
drag, startPoint x: 1162, startPoint y: 310, endPoint x: 709, endPoint y: 477, distance: 483.2
click at [709, 477] on tbody "[PERSON_NAME], 07:00 PM-08:00 PM, Javanese Pampering - 60 Mins [PERSON_NAME], 0…" at bounding box center [300, 405] width 1864 height 237
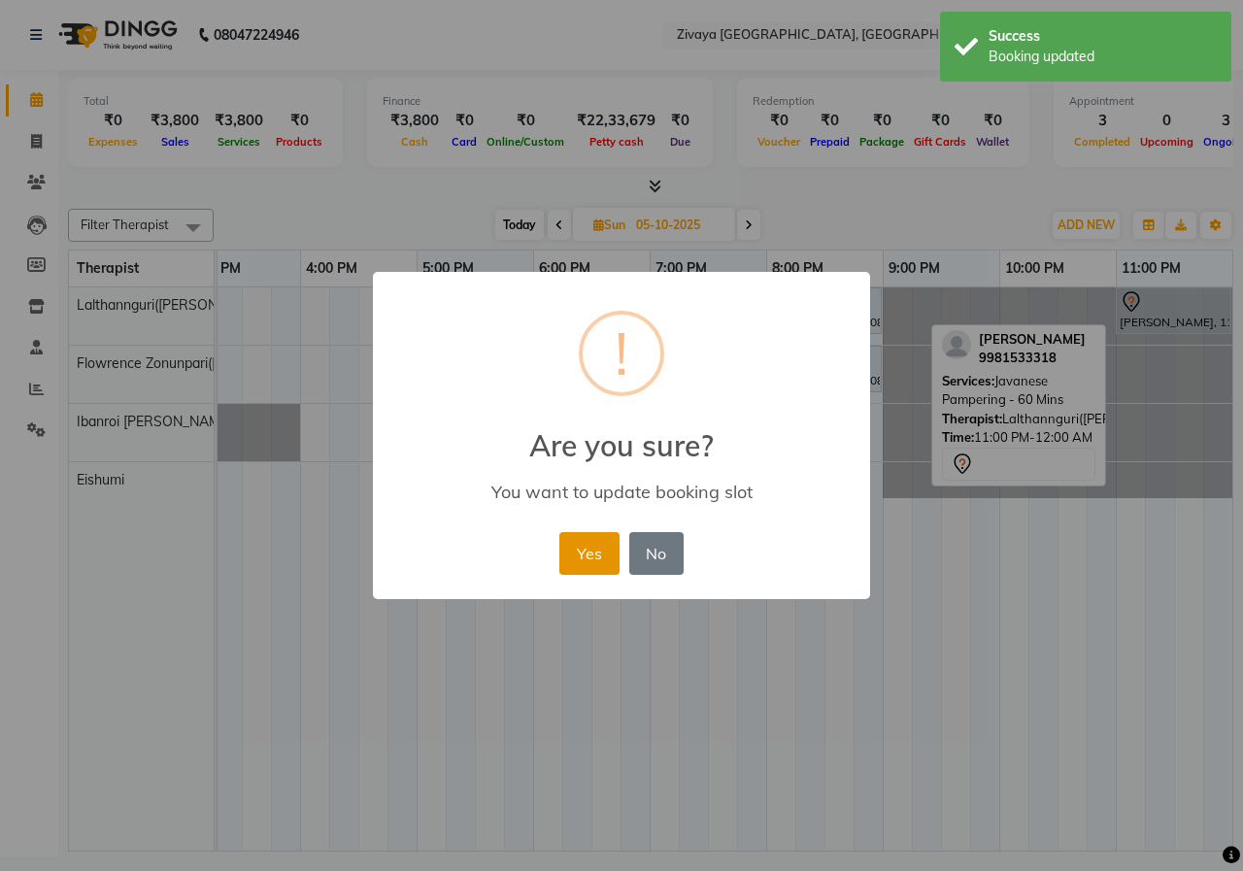
click at [594, 560] on button "Yes" at bounding box center [588, 553] width 59 height 43
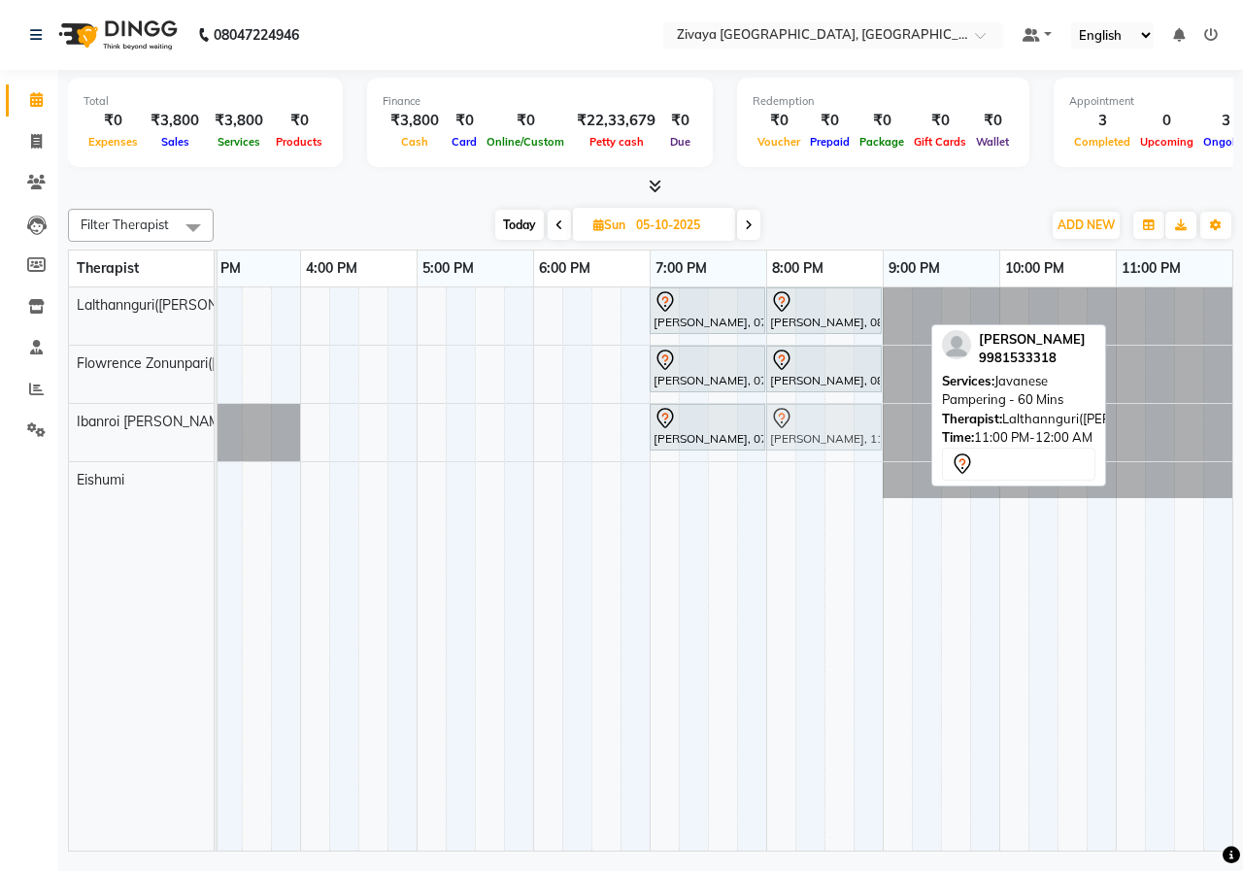
drag, startPoint x: 1155, startPoint y: 317, endPoint x: 803, endPoint y: 417, distance: 366.3
click at [803, 415] on tbody "[PERSON_NAME], 07:00 PM-08:00 PM, Javanese Pampering - 60 Mins [PERSON_NAME], 0…" at bounding box center [300, 392] width 1864 height 211
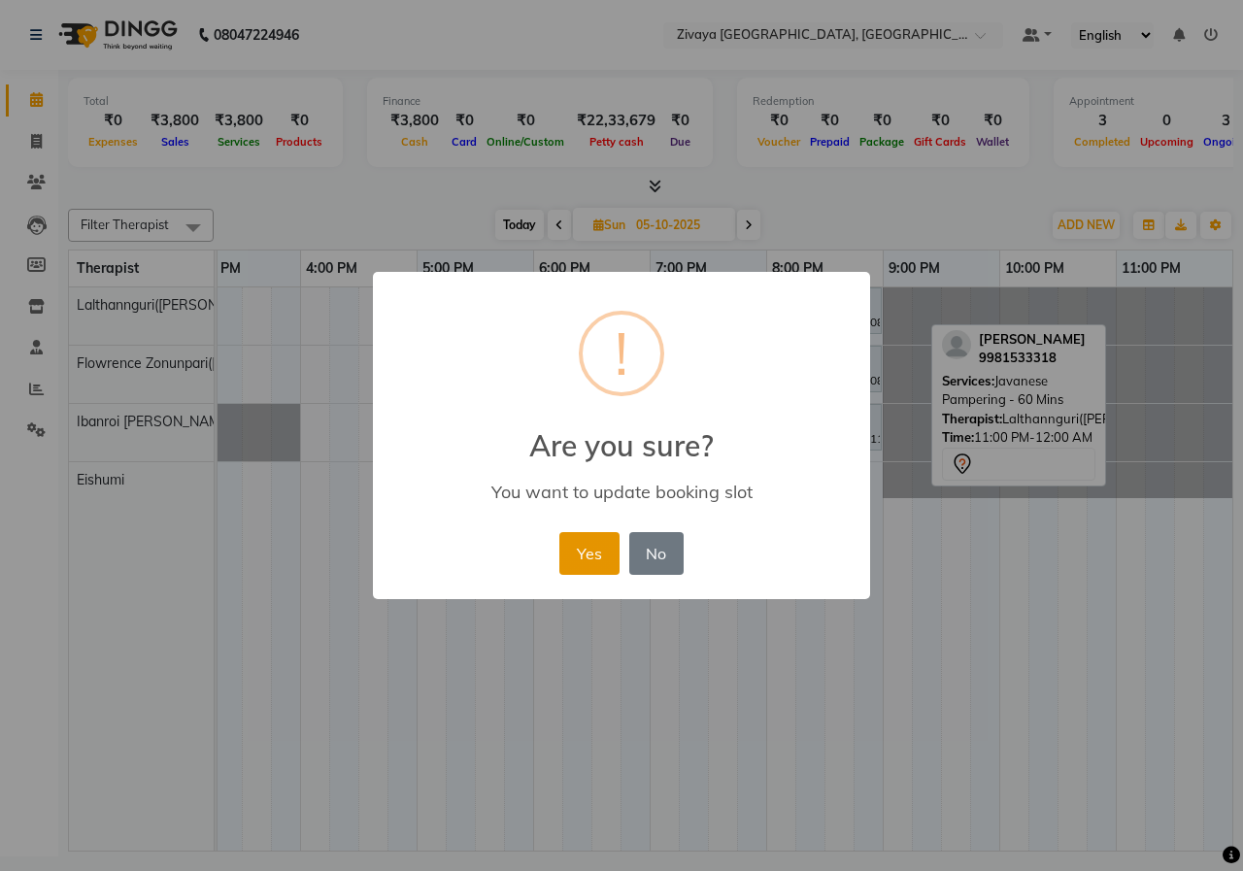
click at [594, 545] on button "Yes" at bounding box center [588, 553] width 59 height 43
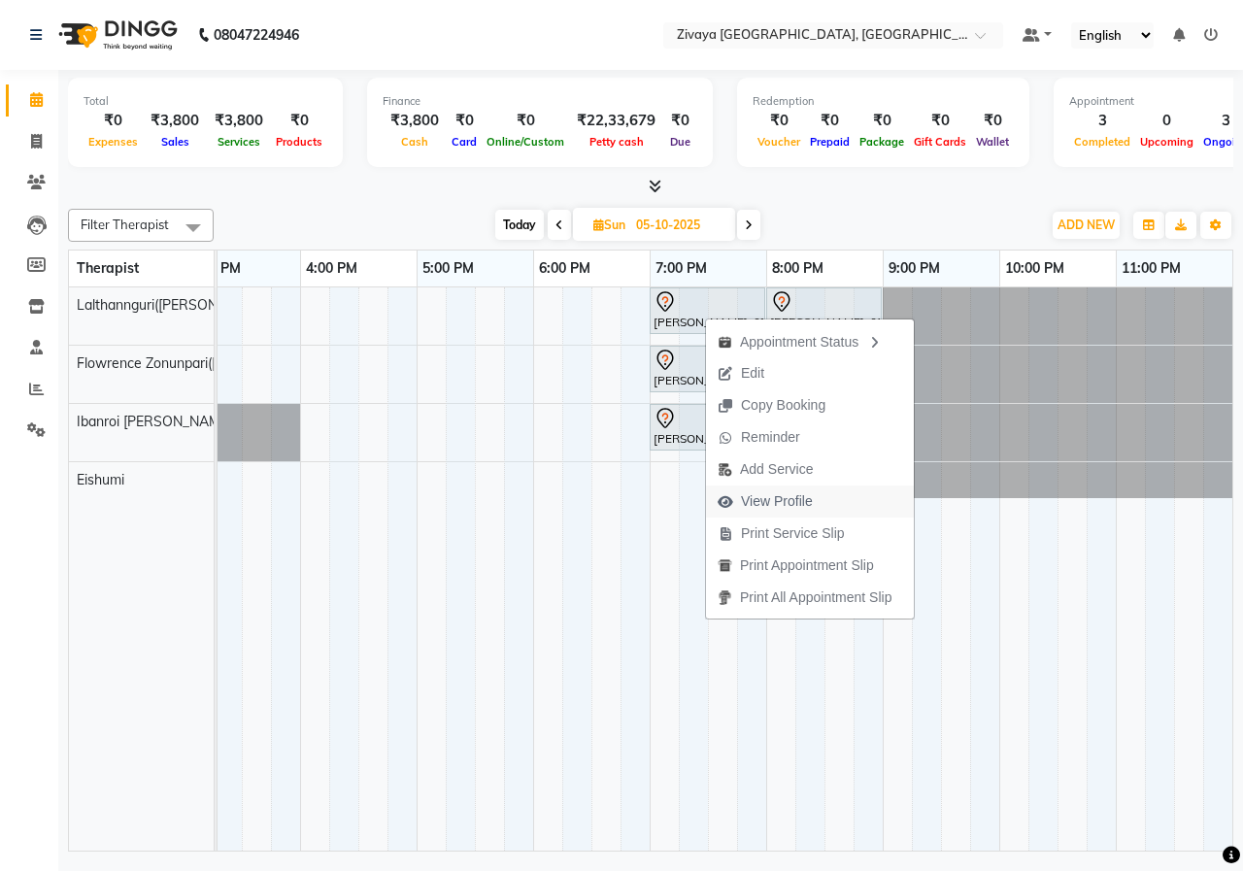
click at [770, 508] on span "View Profile" at bounding box center [777, 501] width 72 height 20
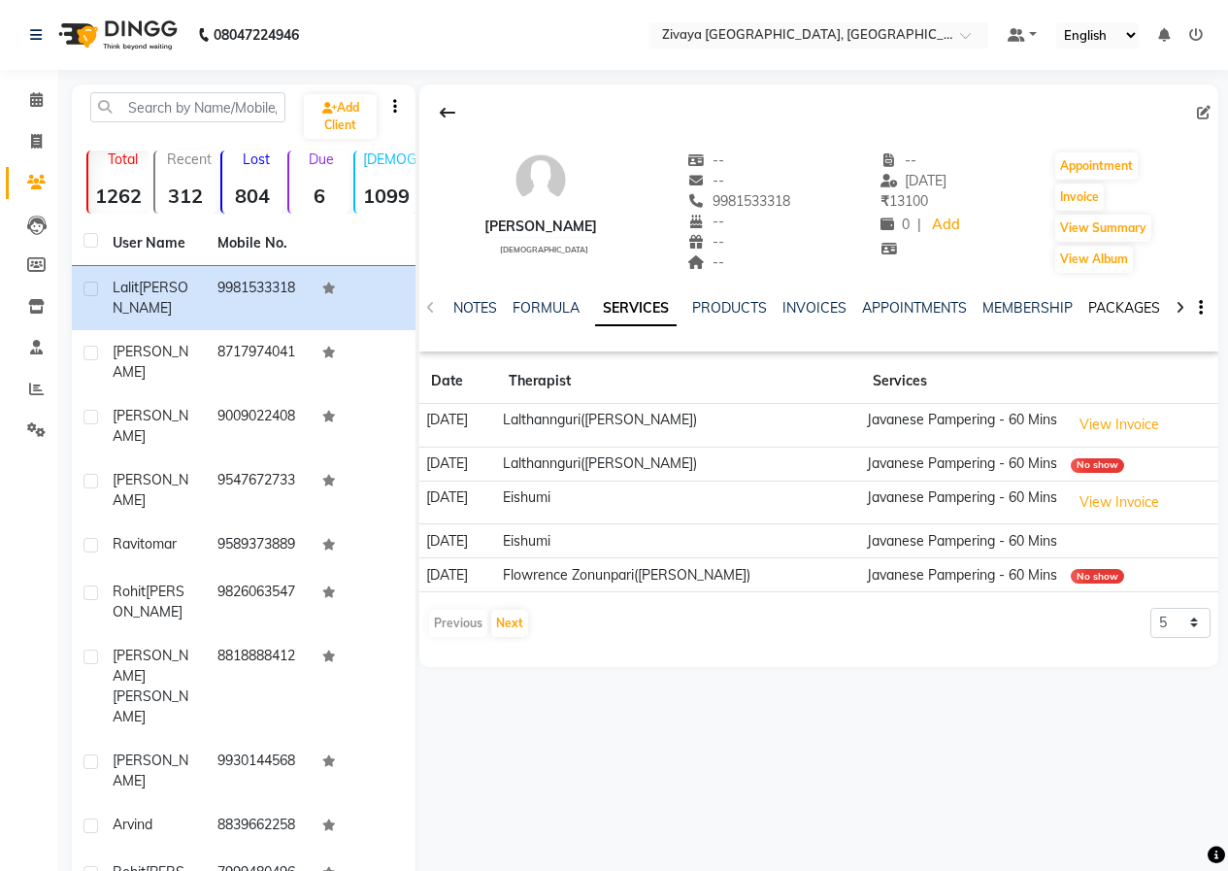
click at [1111, 311] on link "PACKAGES" at bounding box center [1124, 307] width 72 height 17
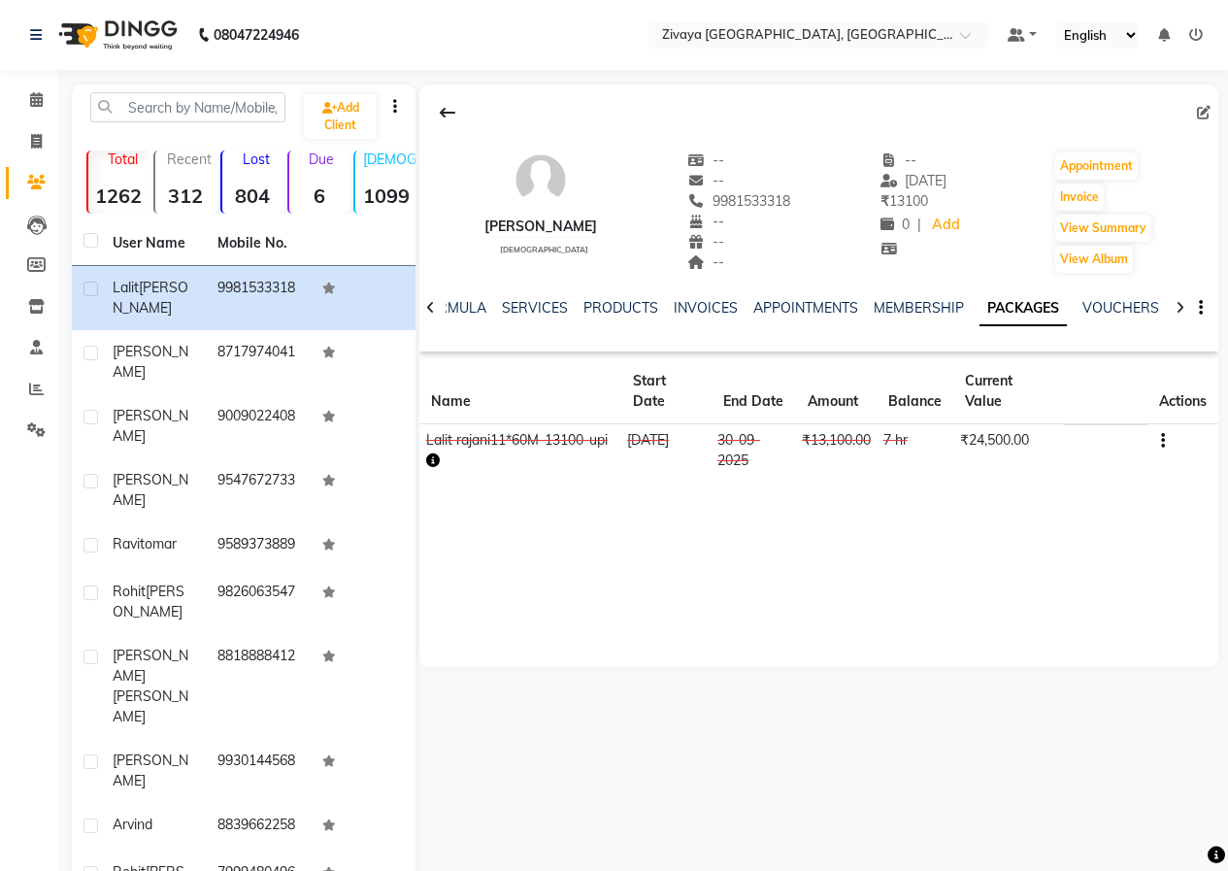
click at [129, 36] on img at bounding box center [116, 35] width 133 height 54
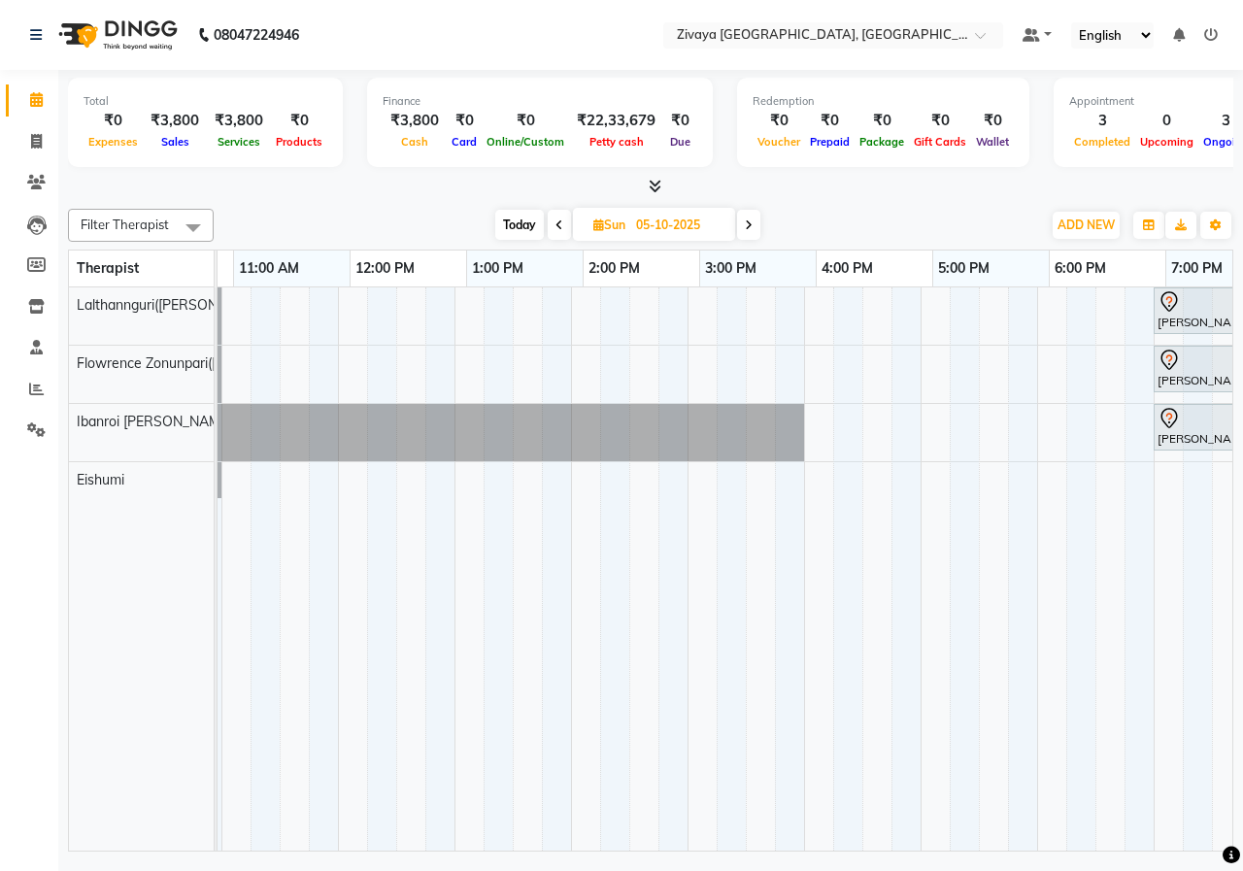
scroll to position [0, 346]
click at [673, 236] on input "05-10-2025" at bounding box center [678, 225] width 97 height 29
select select "10"
select select "2025"
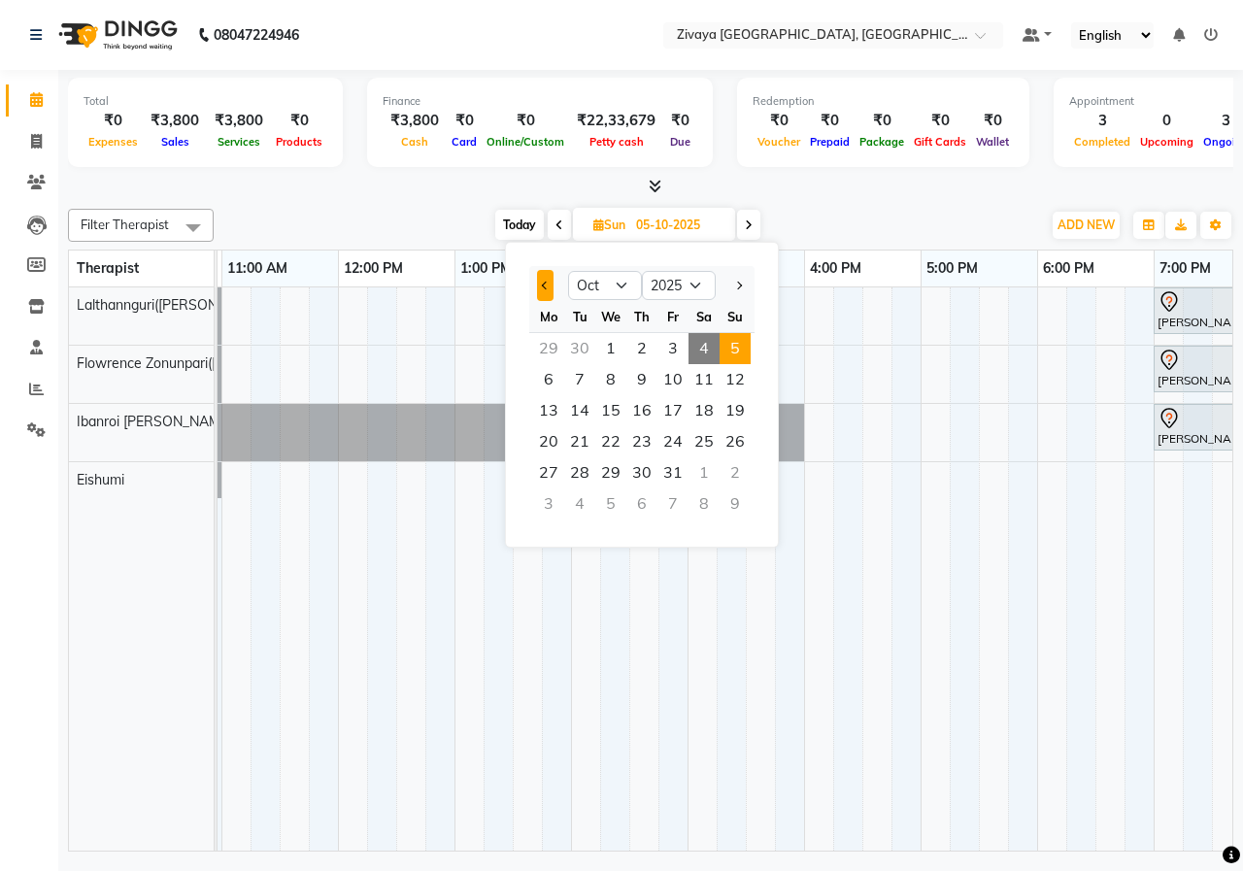
click at [543, 288] on button "Previous month" at bounding box center [545, 285] width 17 height 31
select select "9"
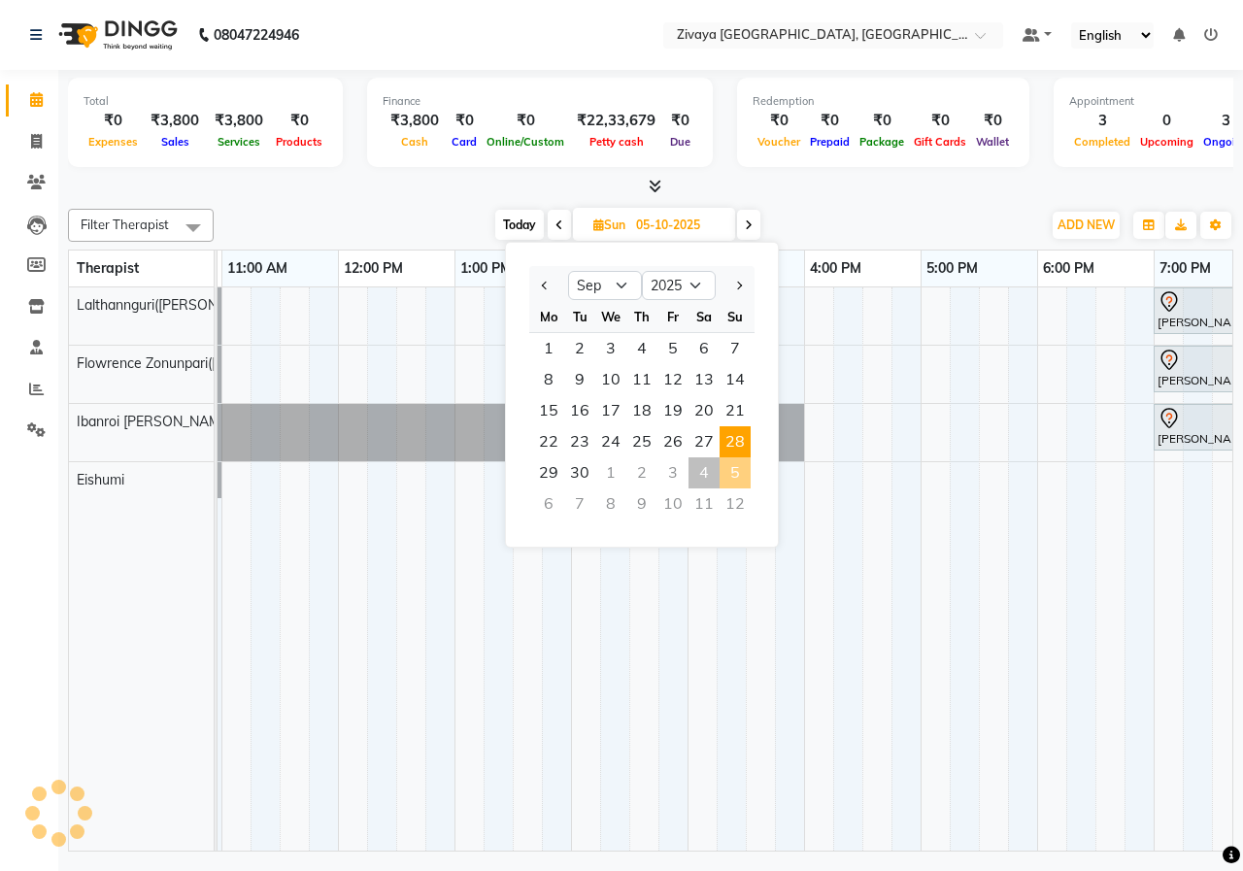
click at [740, 449] on span "28" at bounding box center [734, 441] width 31 height 31
type input "28-09-2025"
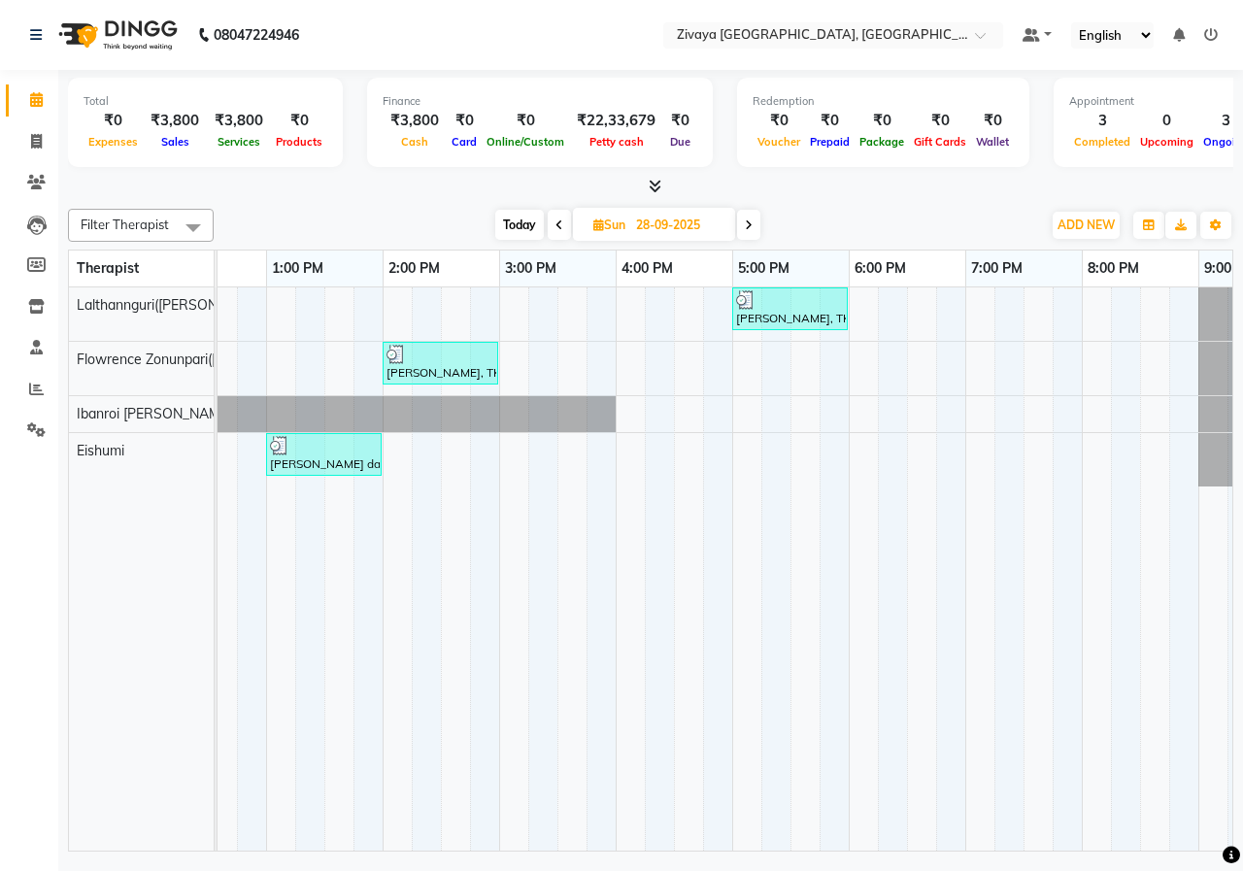
scroll to position [0, 645]
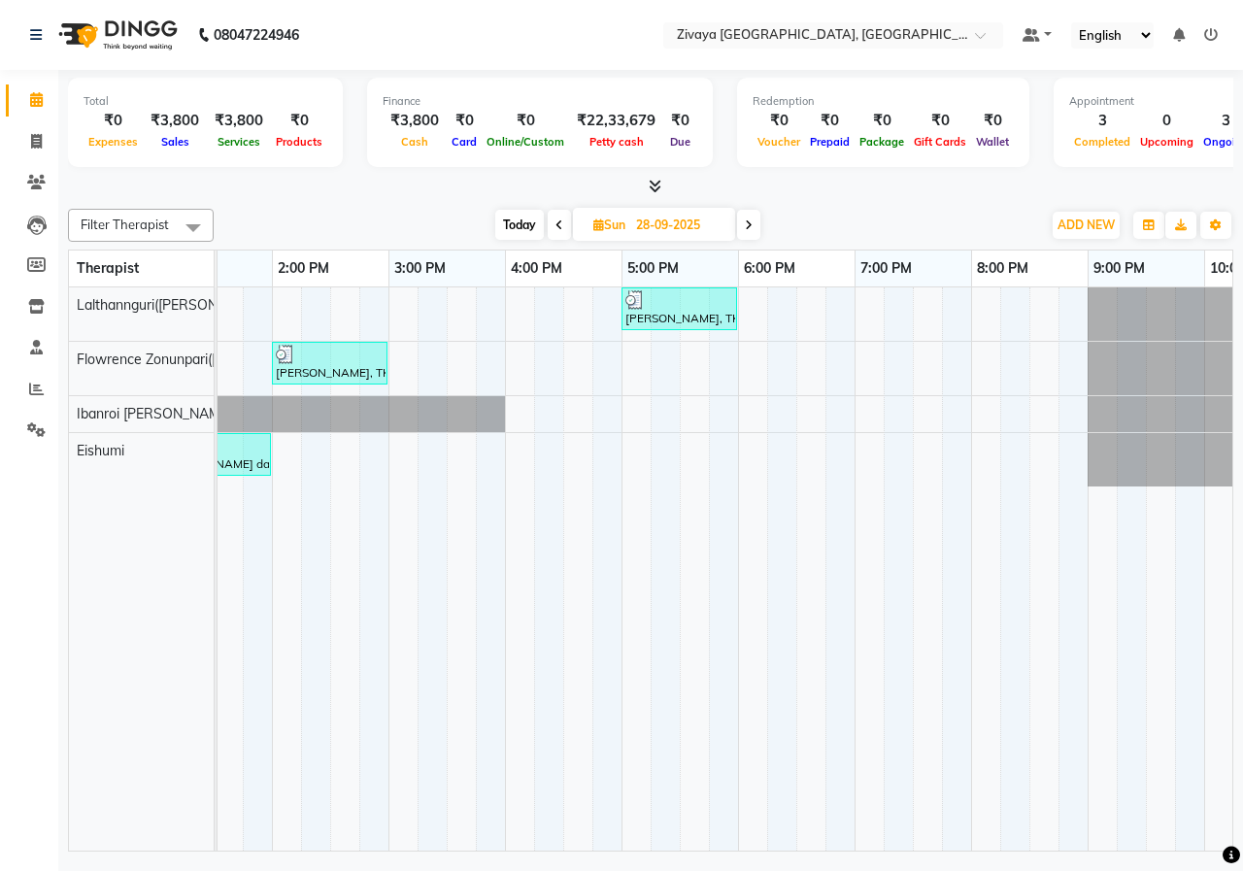
click at [643, 235] on input "28-09-2025" at bounding box center [678, 225] width 97 height 29
select select "9"
select select "2025"
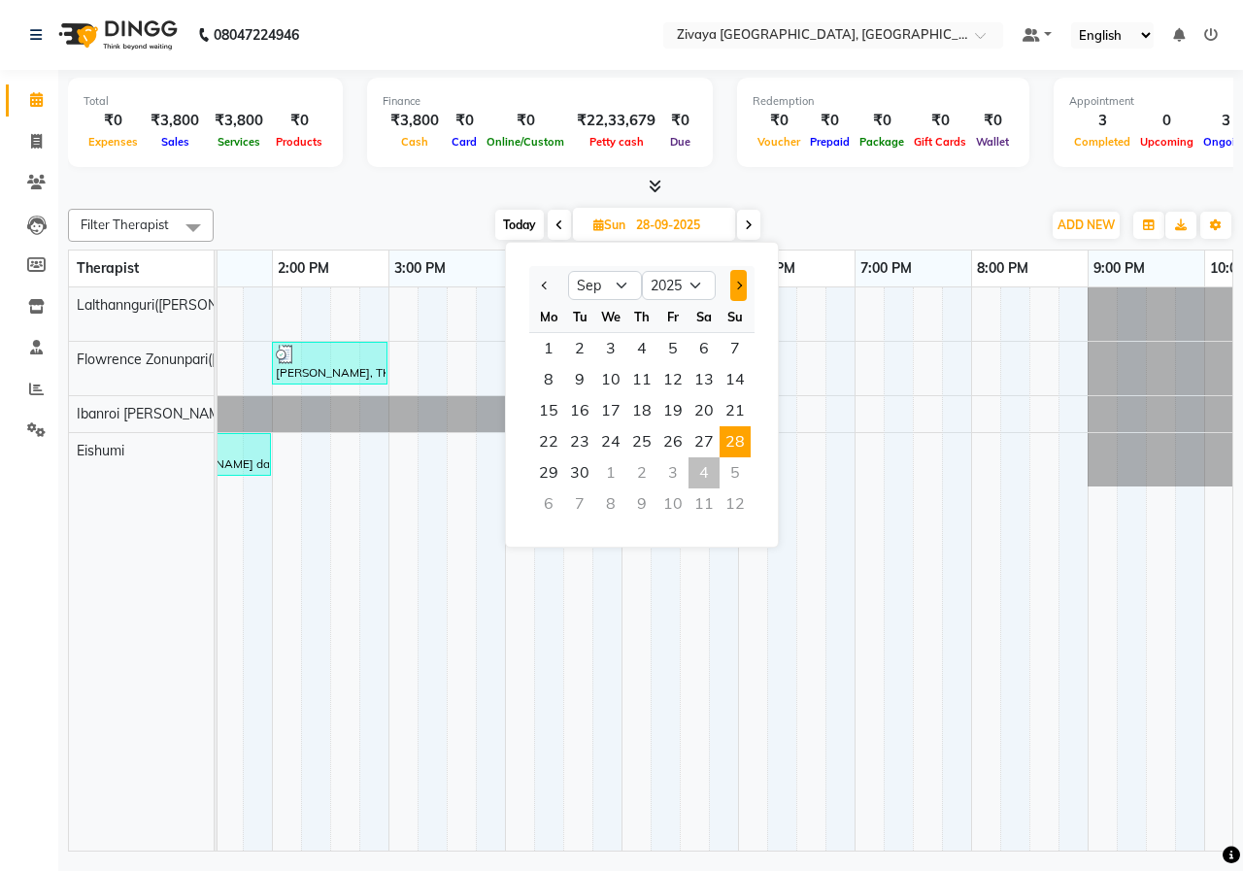
click at [744, 285] on button "Next month" at bounding box center [738, 285] width 17 height 31
select select "10"
click at [726, 348] on span "5" at bounding box center [734, 348] width 31 height 31
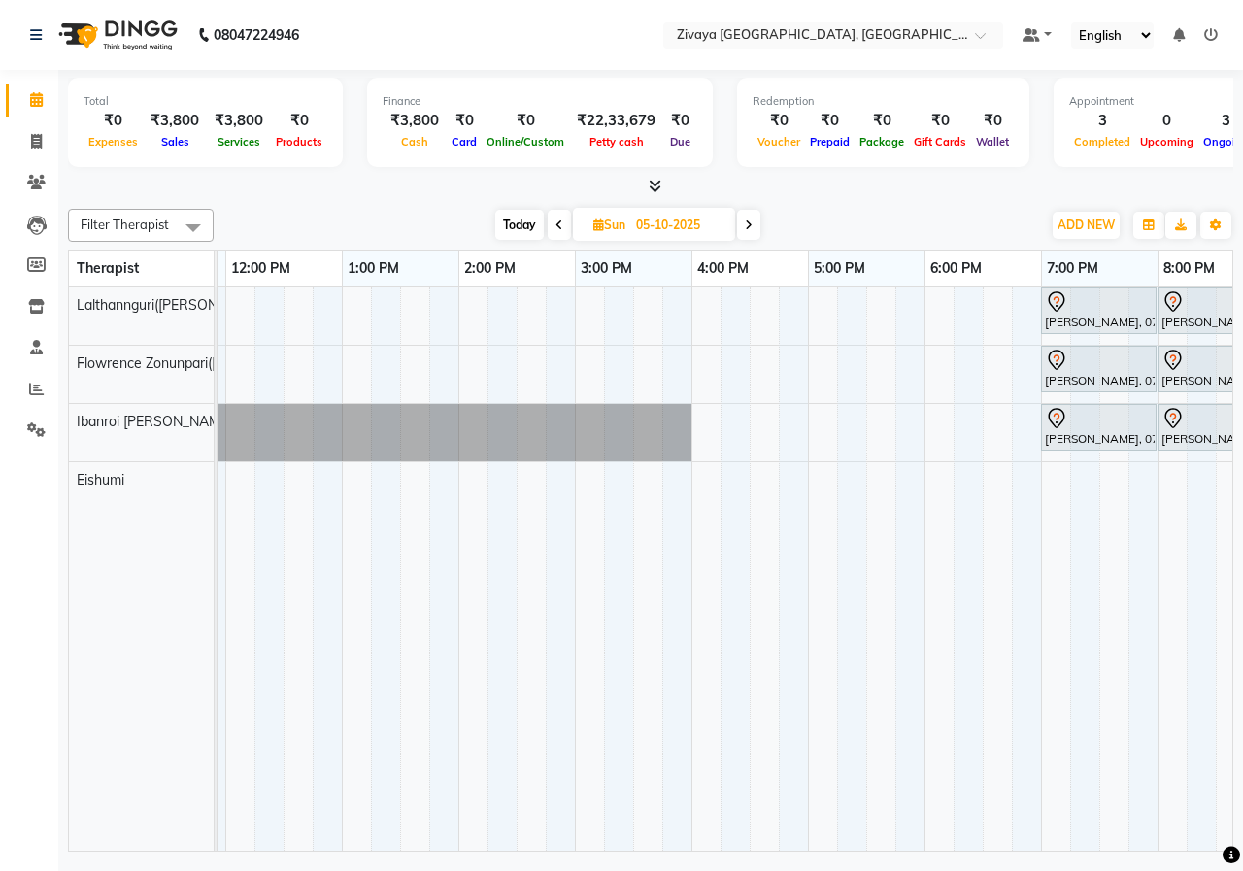
scroll to position [0, 172]
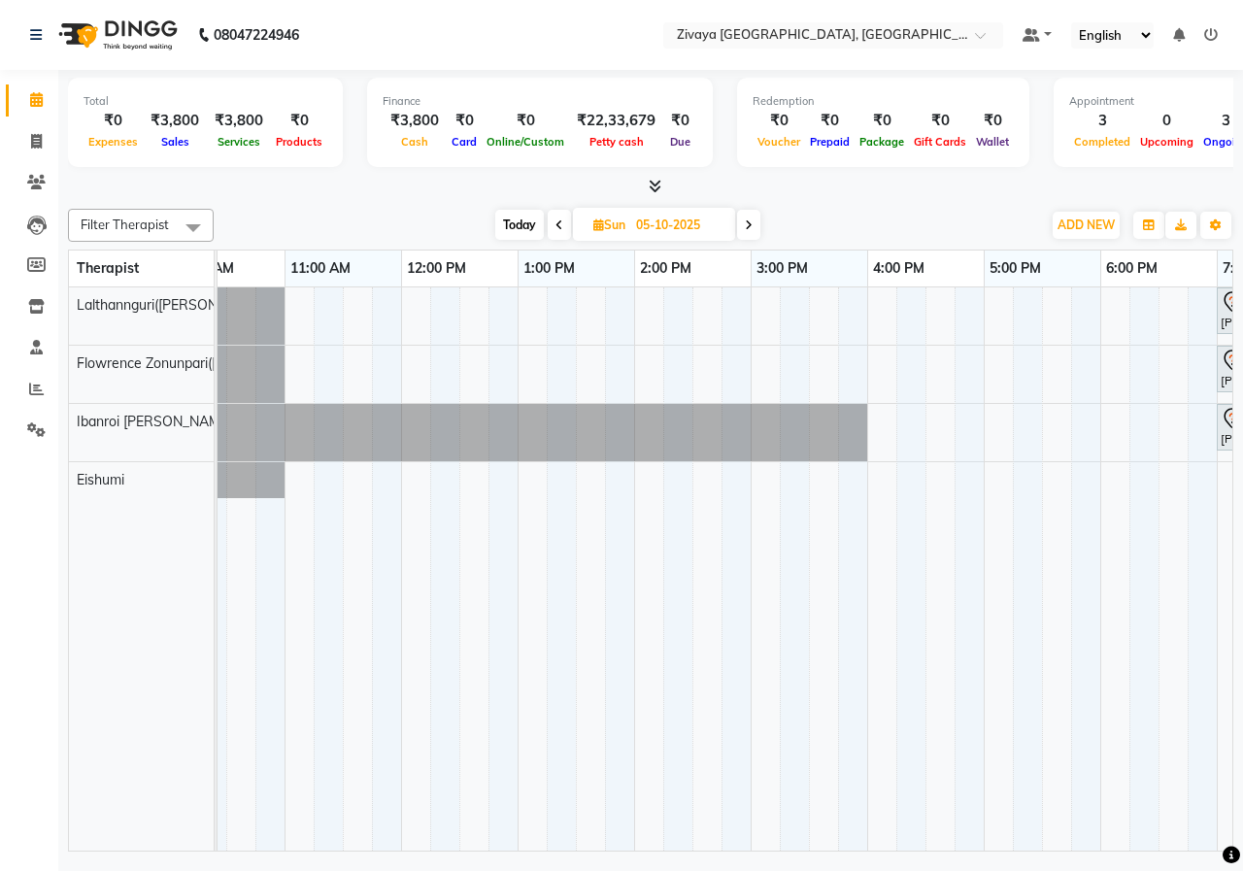
click at [556, 222] on icon at bounding box center [559, 225] width 8 height 12
type input "04-10-2025"
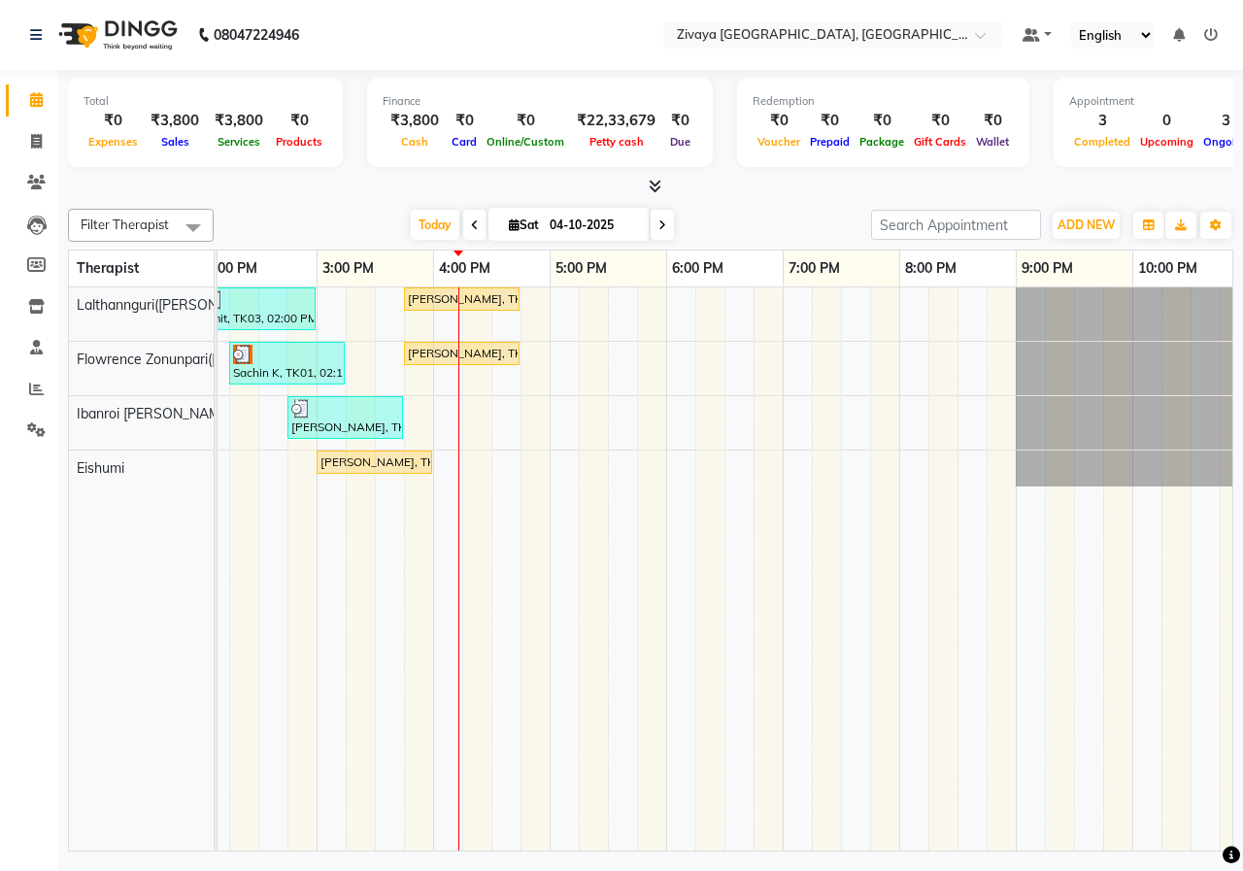
scroll to position [0, 640]
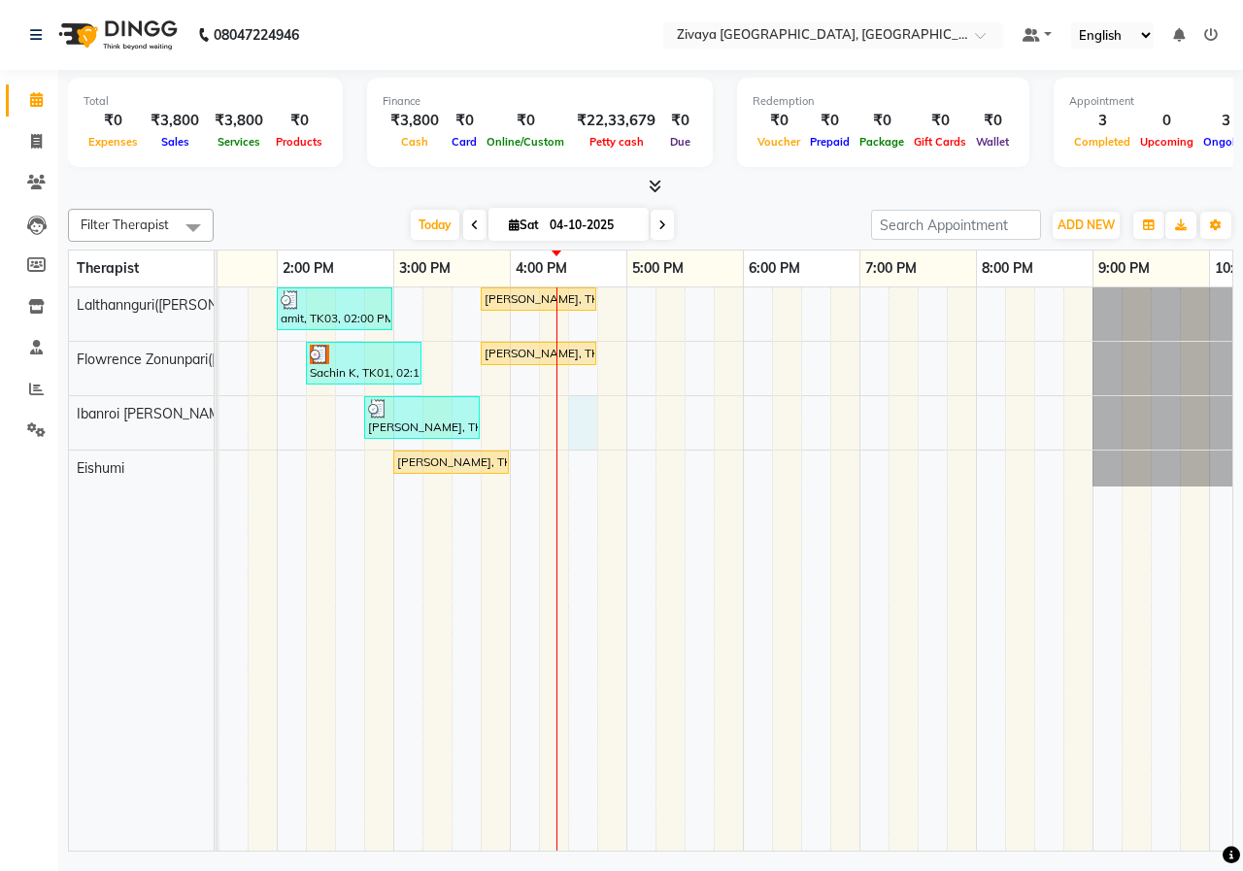
click at [574, 416] on div "amit, TK03, 02:00 PM-03:00 PM, Javanese Pampering - 60 Mins [PERSON_NAME], TK05…" at bounding box center [510, 568] width 1864 height 563
select select "61776"
select select "990"
select select "tentative"
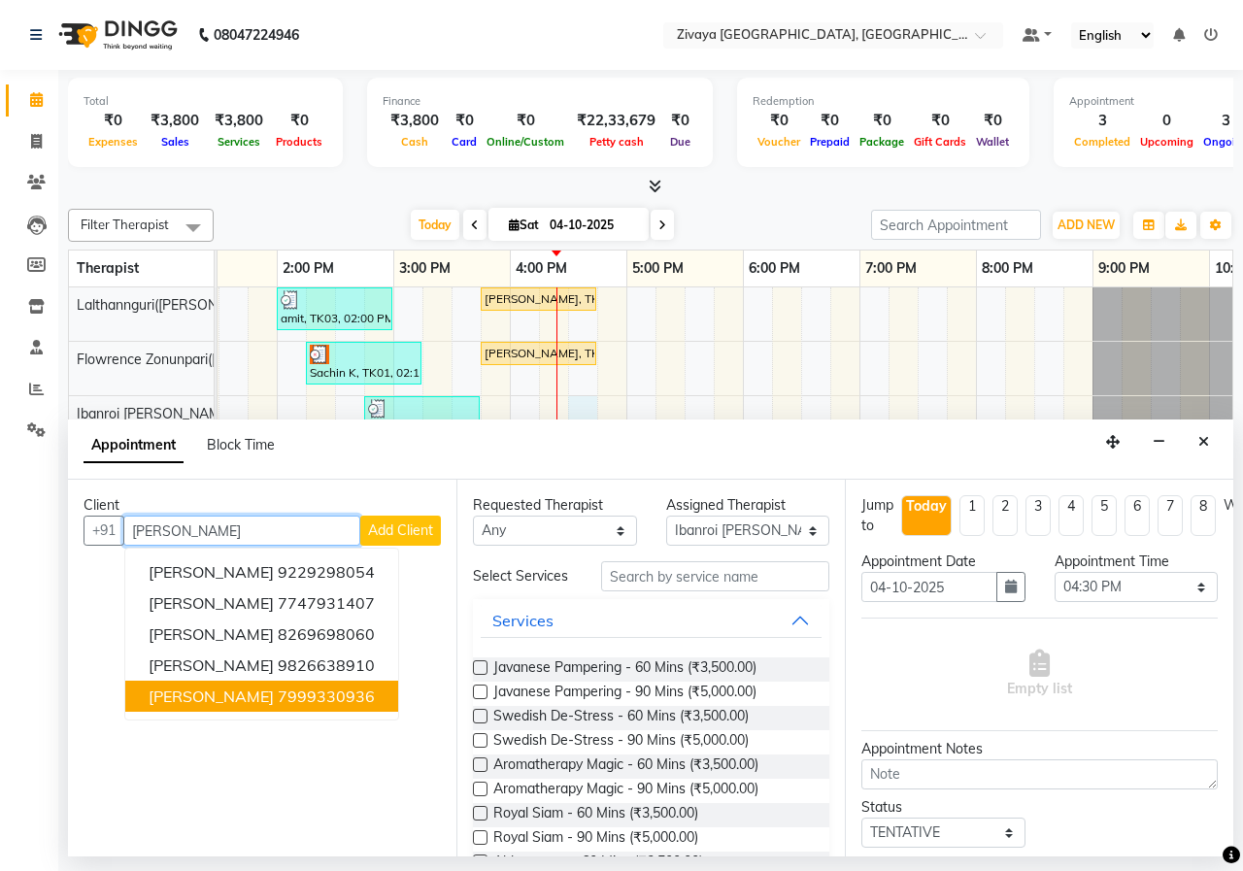
click at [284, 691] on ngb-highlight "7999330936" at bounding box center [326, 695] width 97 height 19
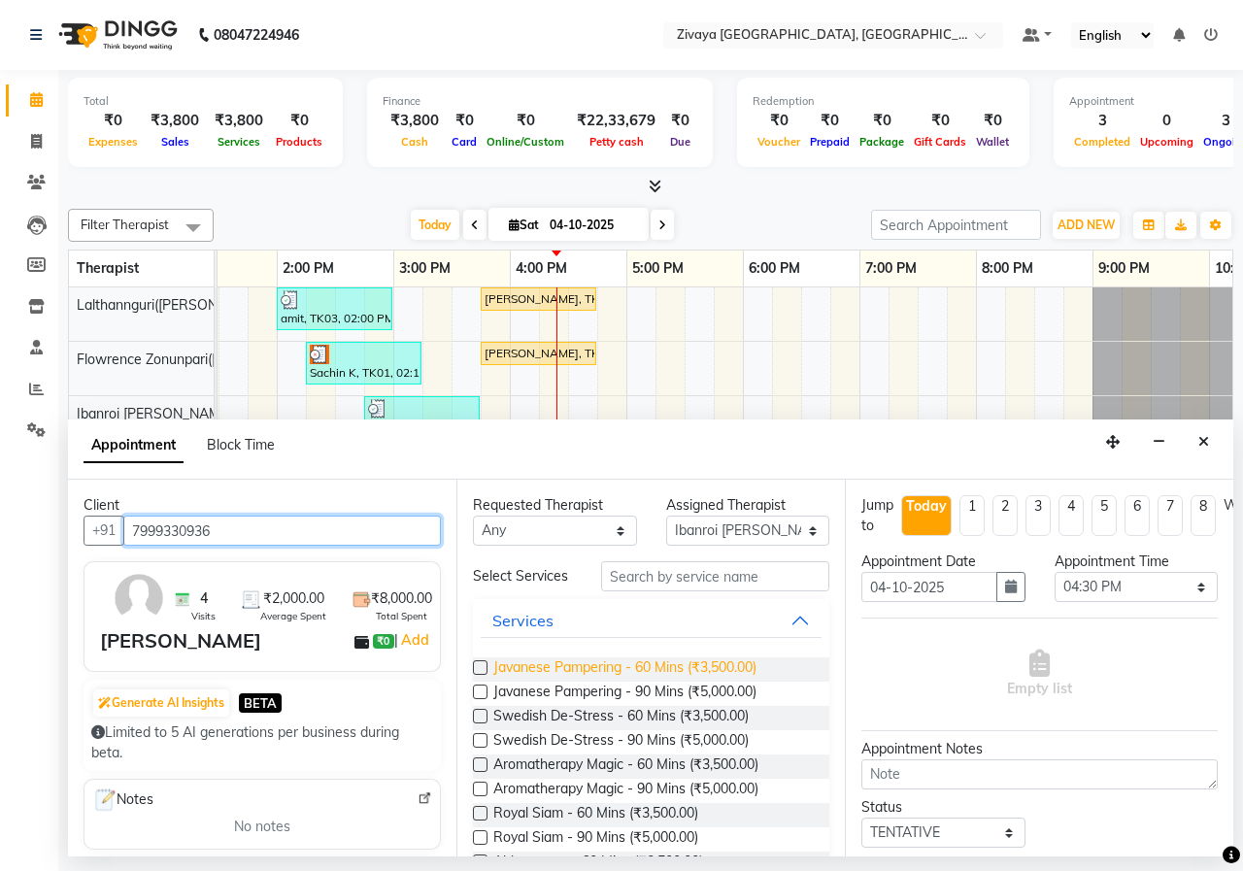
type input "7999330936"
click at [527, 659] on span "Javanese Pampering - 60 Mins (₹3,500.00)" at bounding box center [624, 669] width 263 height 24
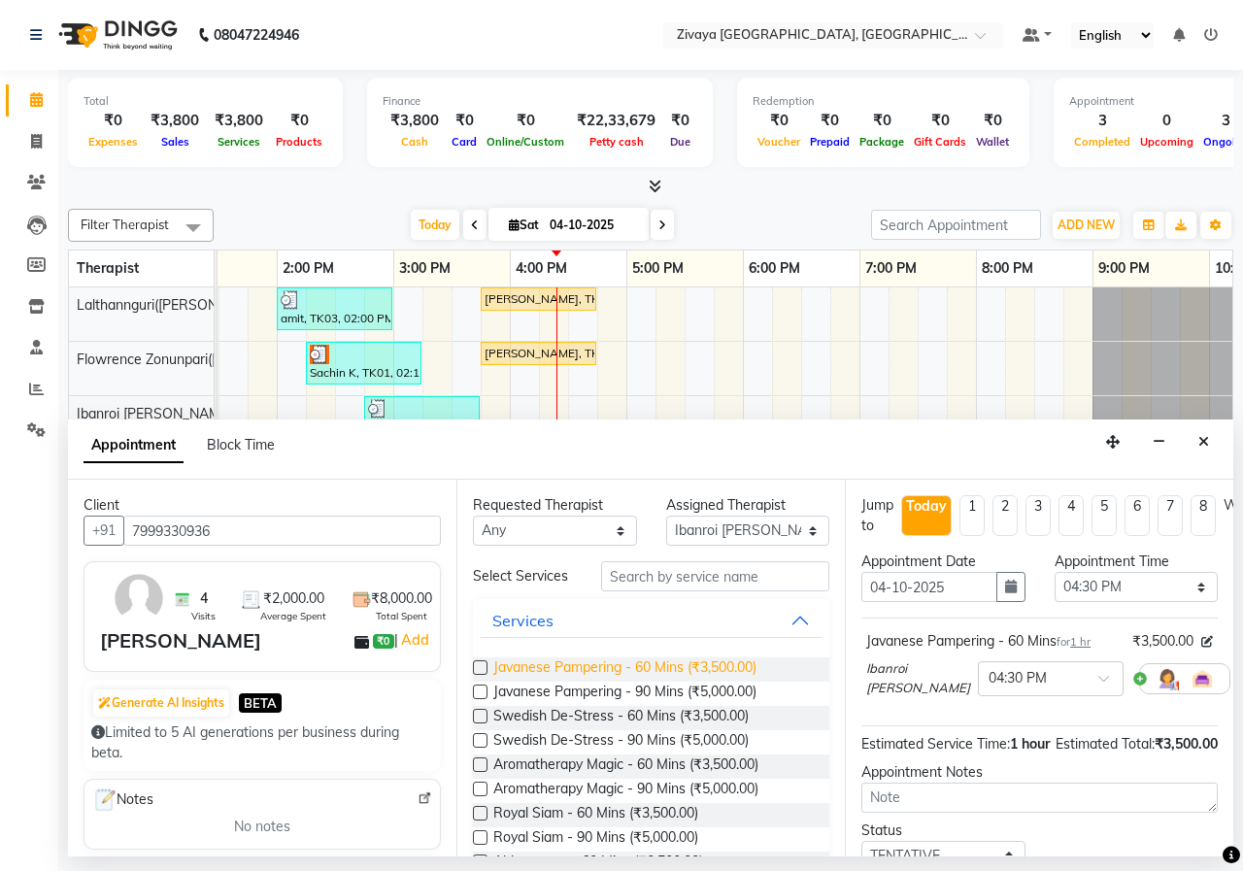
click at [538, 664] on span "Javanese Pampering - 60 Mins (₹3,500.00)" at bounding box center [624, 669] width 263 height 24
checkbox input "false"
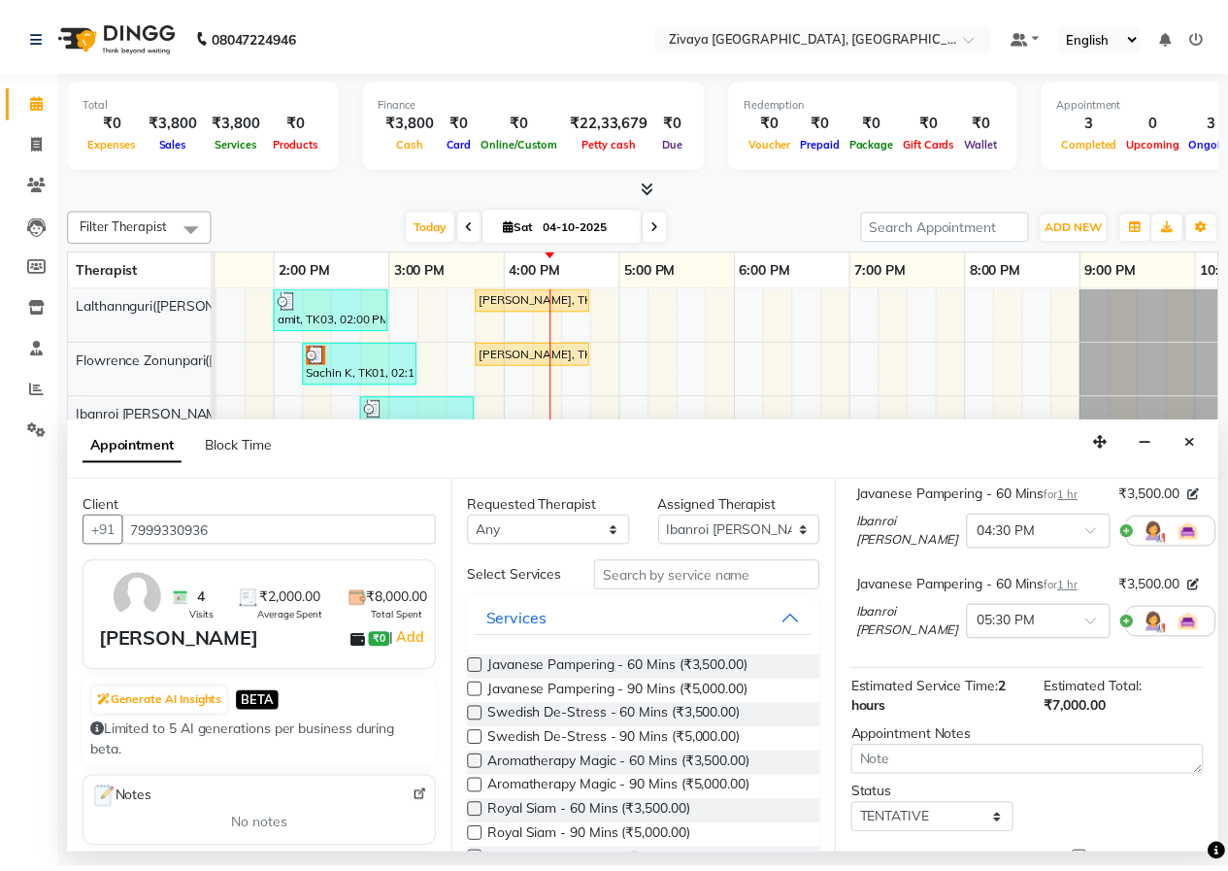
scroll to position [263, 0]
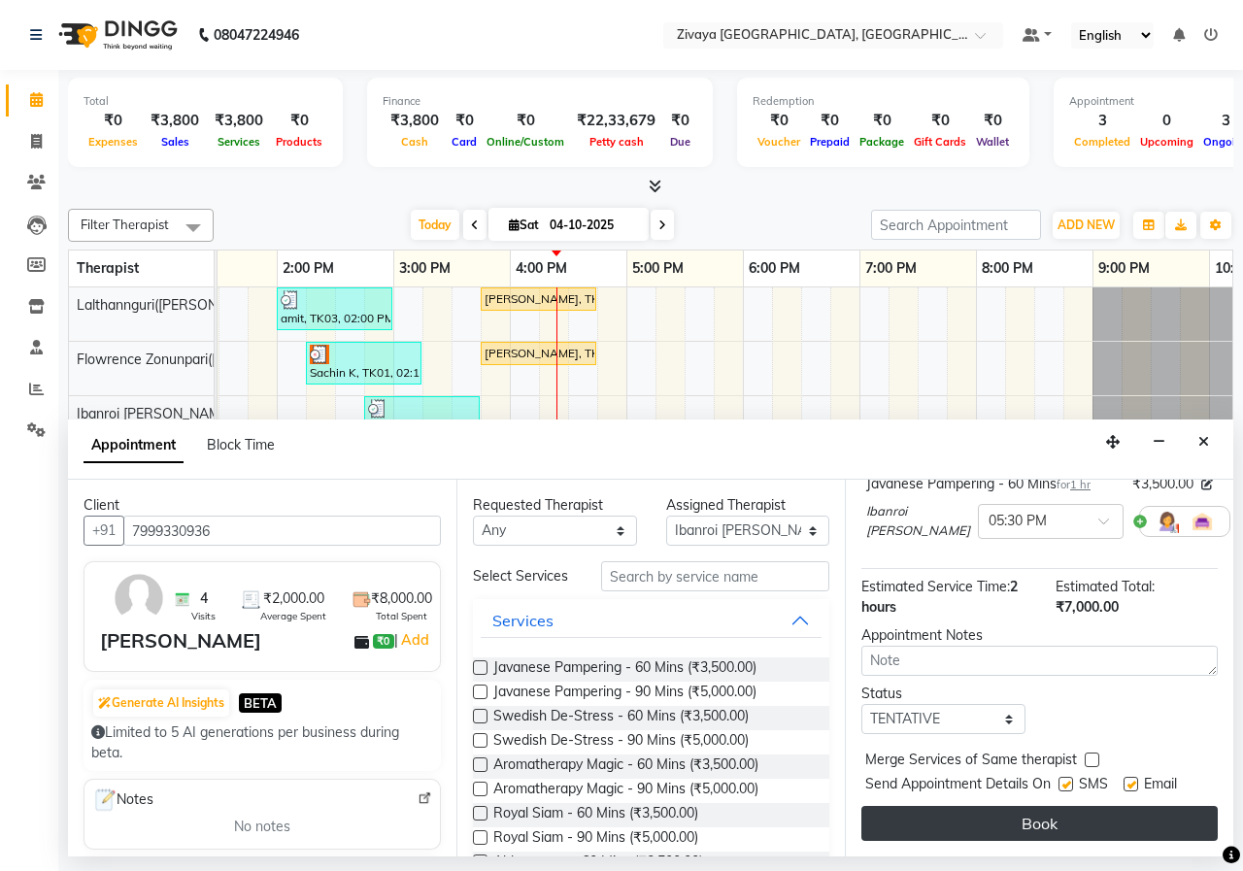
click at [1063, 814] on button "Book" at bounding box center [1039, 823] width 356 height 35
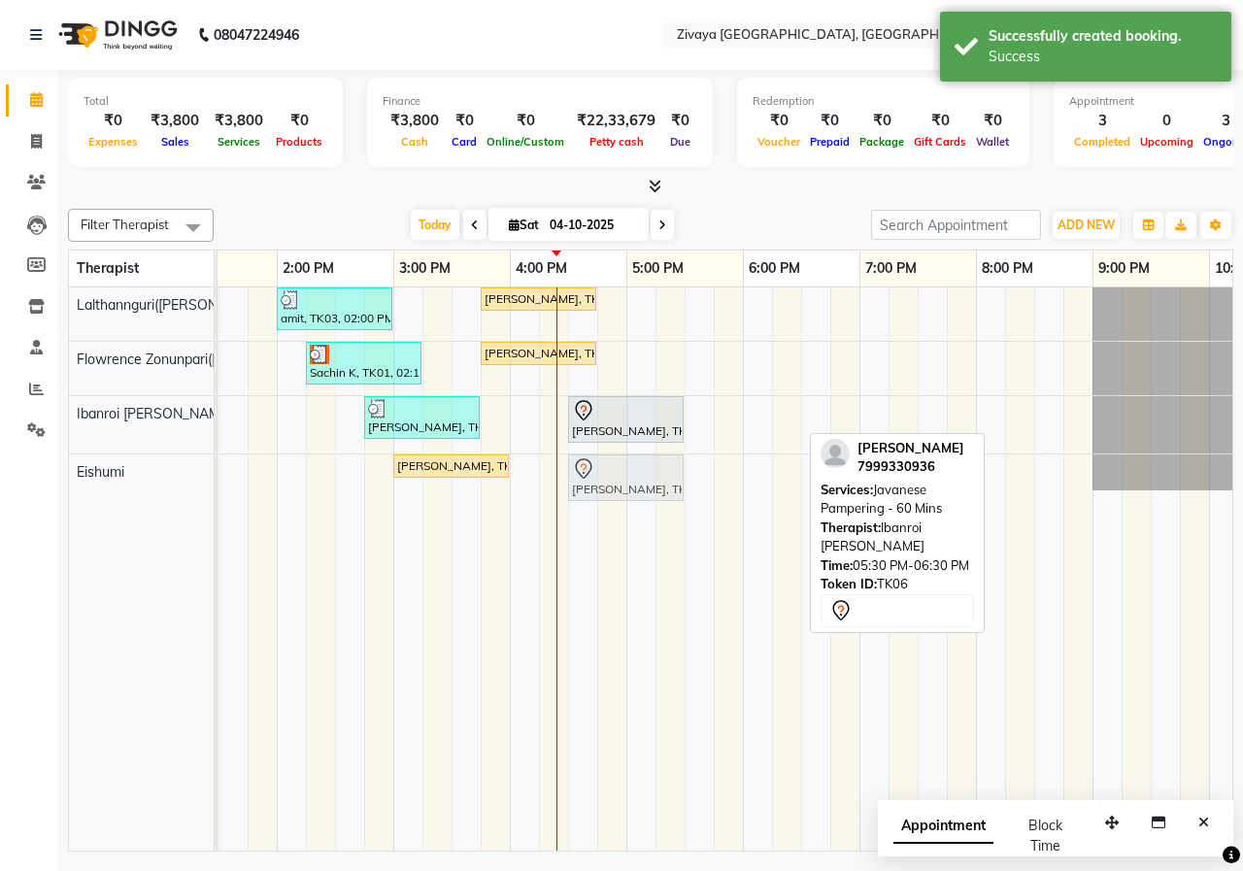
drag, startPoint x: 714, startPoint y: 415, endPoint x: 591, endPoint y: 450, distance: 127.2
click at [589, 459] on tbody "amit, TK03, 02:00 PM-03:00 PM, Javanese Pampering - 60 Mins [PERSON_NAME], TK05…" at bounding box center [510, 388] width 1864 height 203
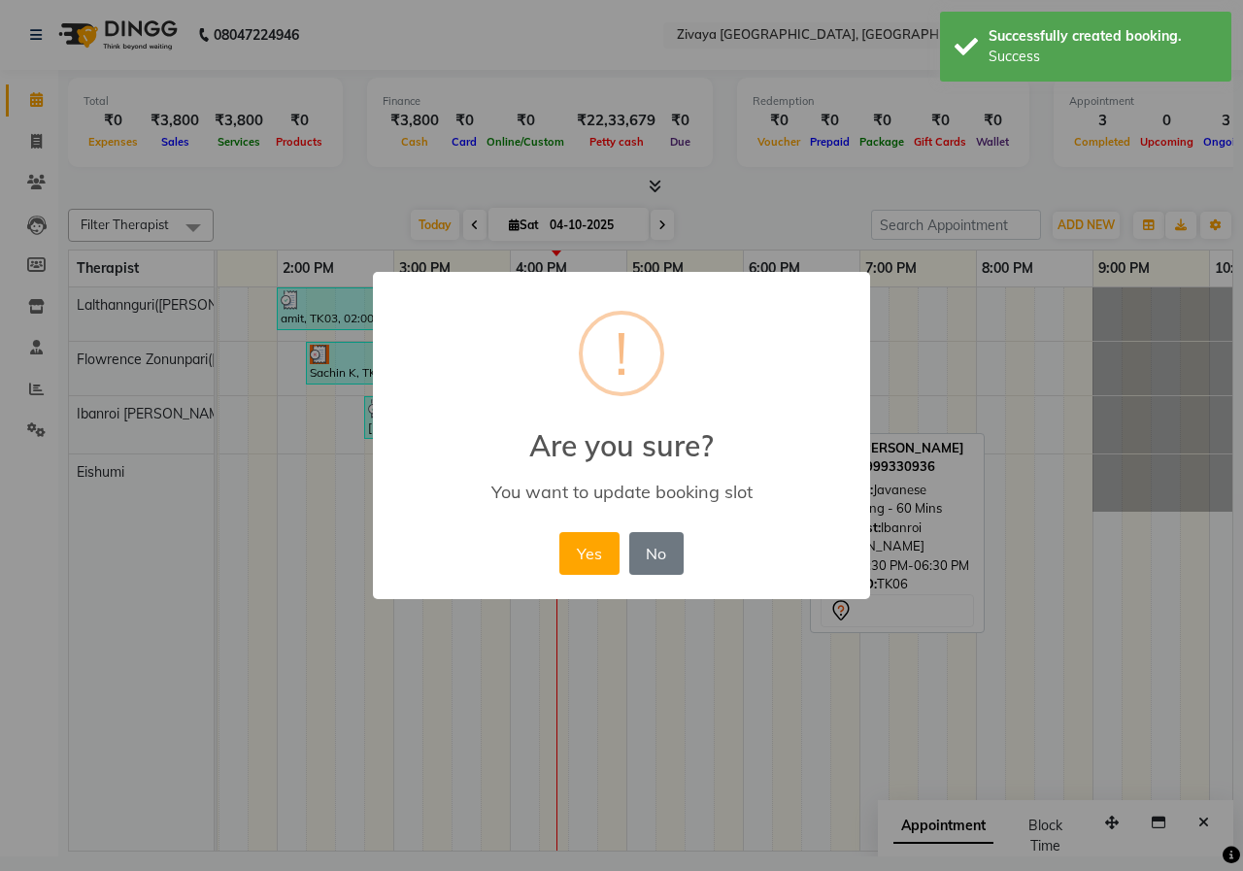
click at [590, 586] on div "× ! Are you sure? You want to update booking slot Yes No No" at bounding box center [621, 436] width 497 height 328
click at [591, 567] on button "Yes" at bounding box center [588, 553] width 59 height 43
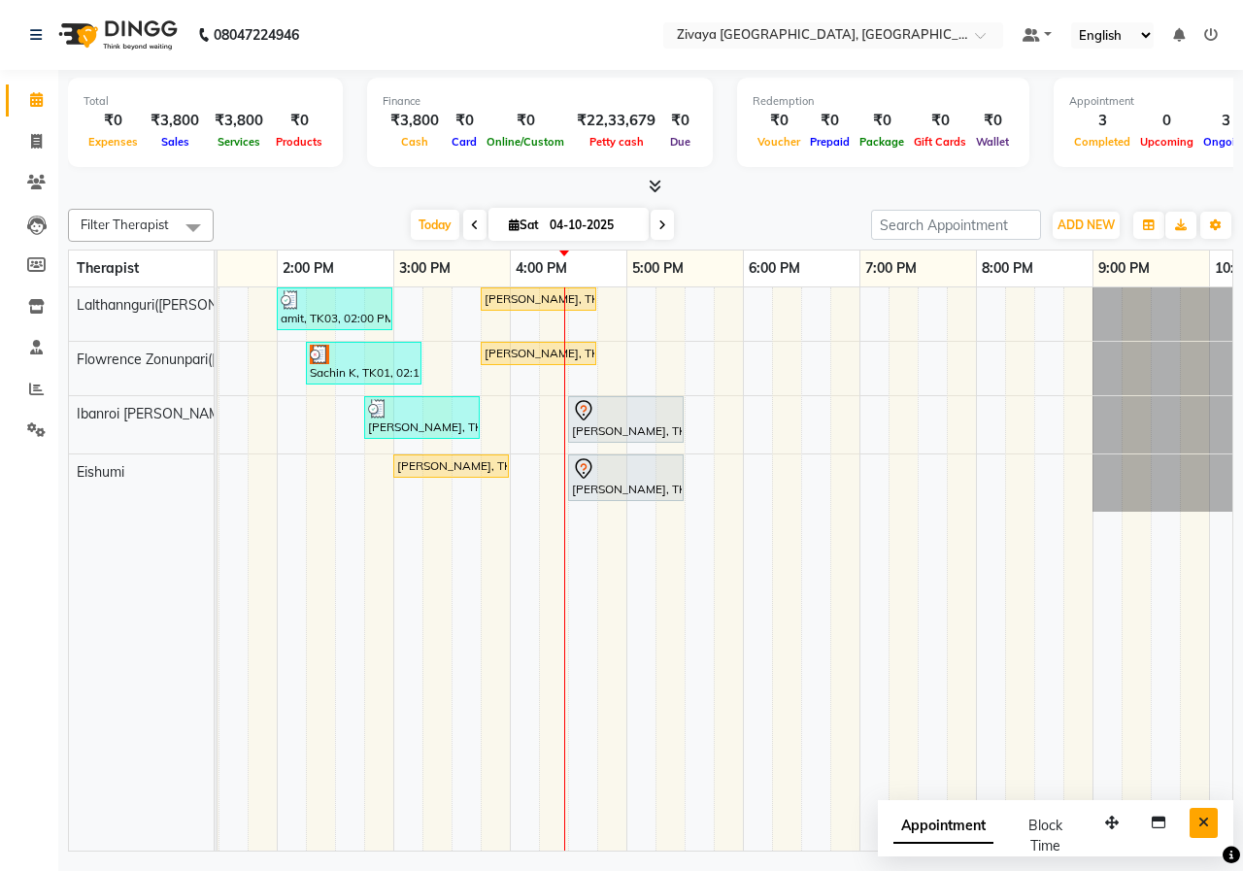
click at [1198, 820] on icon "Close" at bounding box center [1203, 823] width 11 height 14
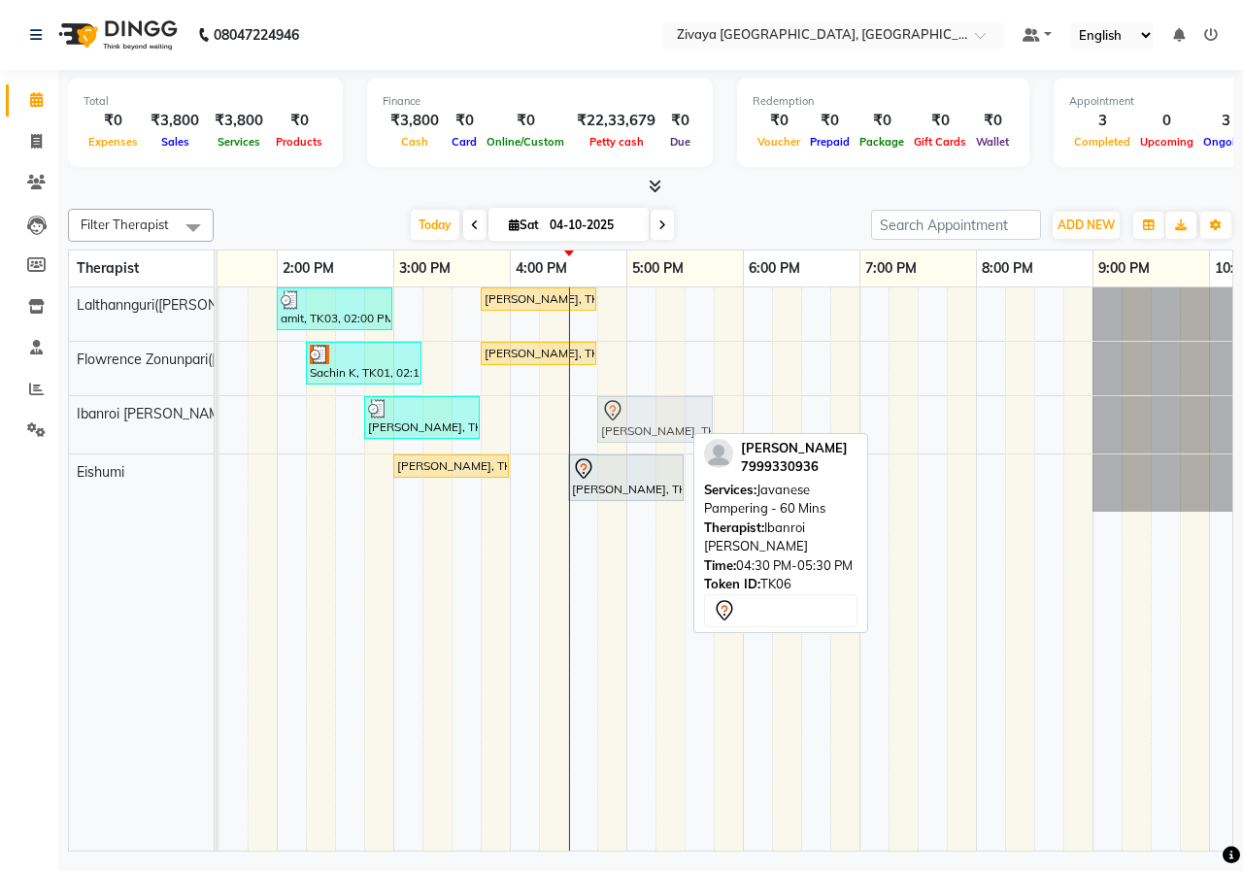
drag, startPoint x: 632, startPoint y: 415, endPoint x: 648, endPoint y: 416, distance: 15.6
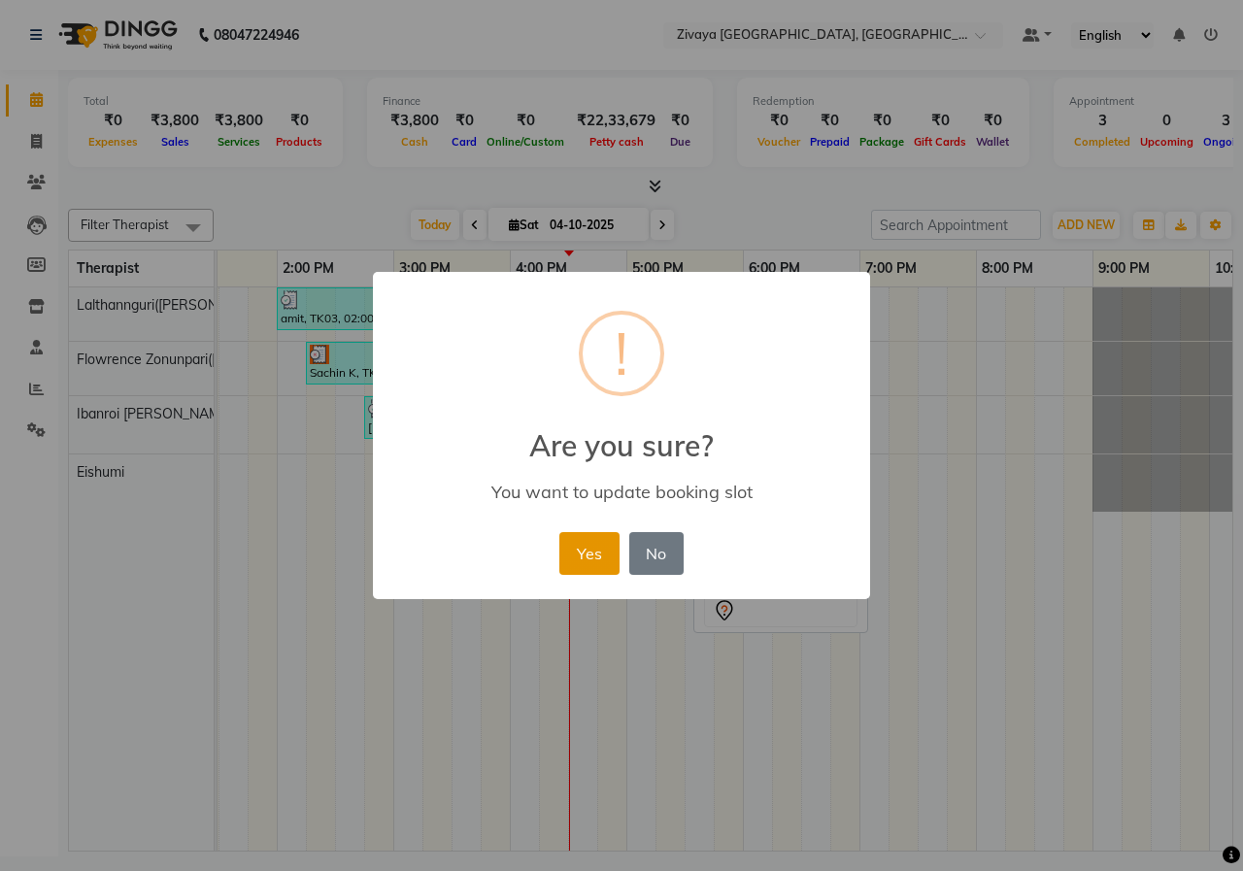
click at [597, 556] on button "Yes" at bounding box center [588, 553] width 59 height 43
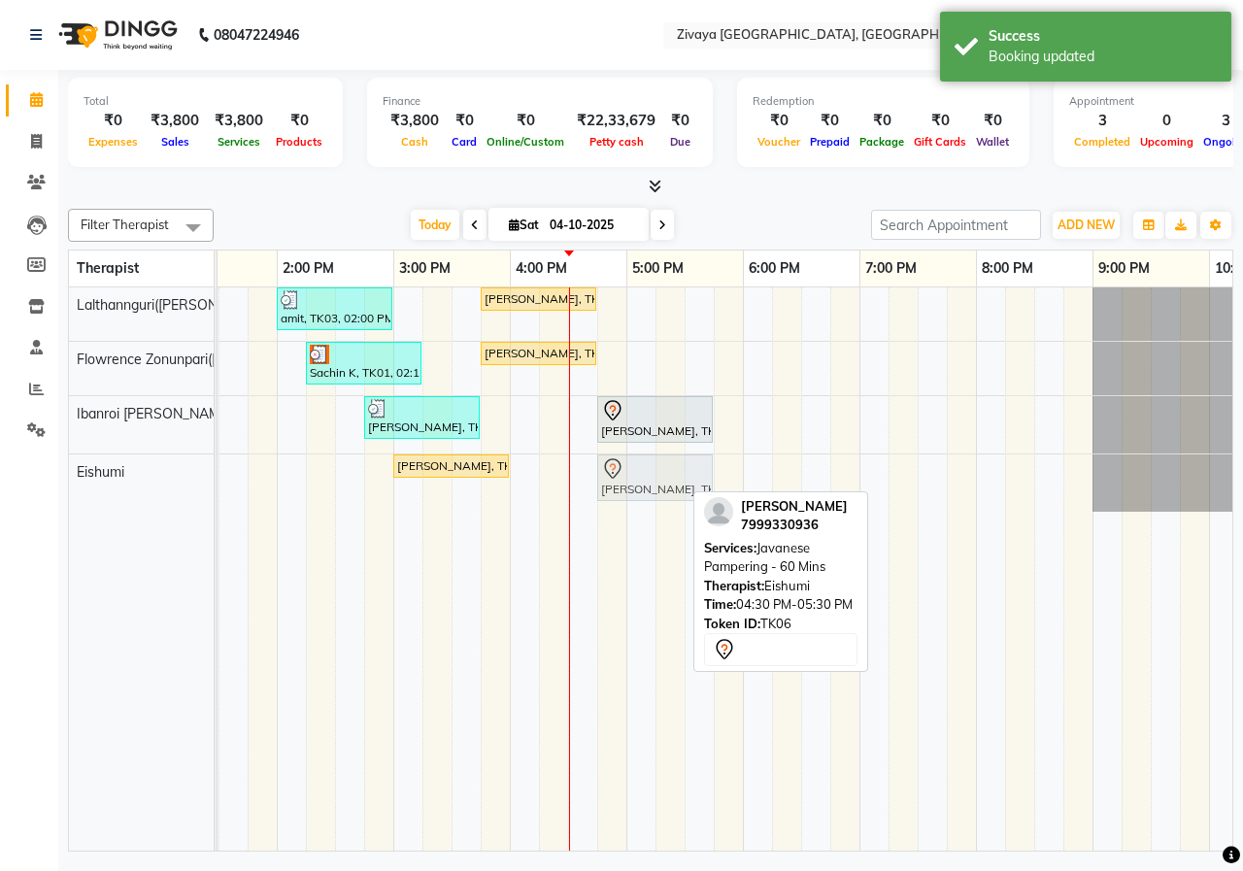
drag, startPoint x: 630, startPoint y: 472, endPoint x: 660, endPoint y: 474, distance: 30.2
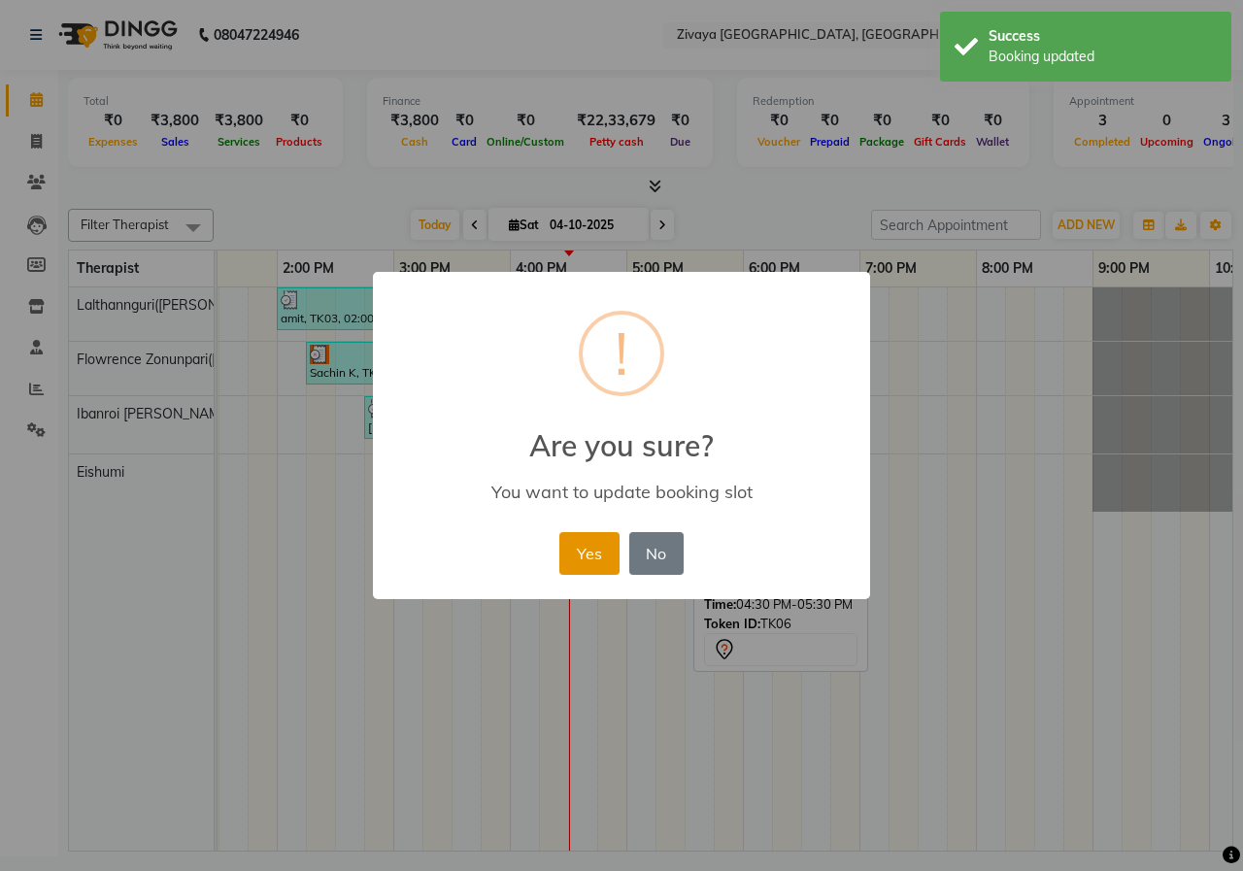
click at [594, 559] on button "Yes" at bounding box center [588, 553] width 59 height 43
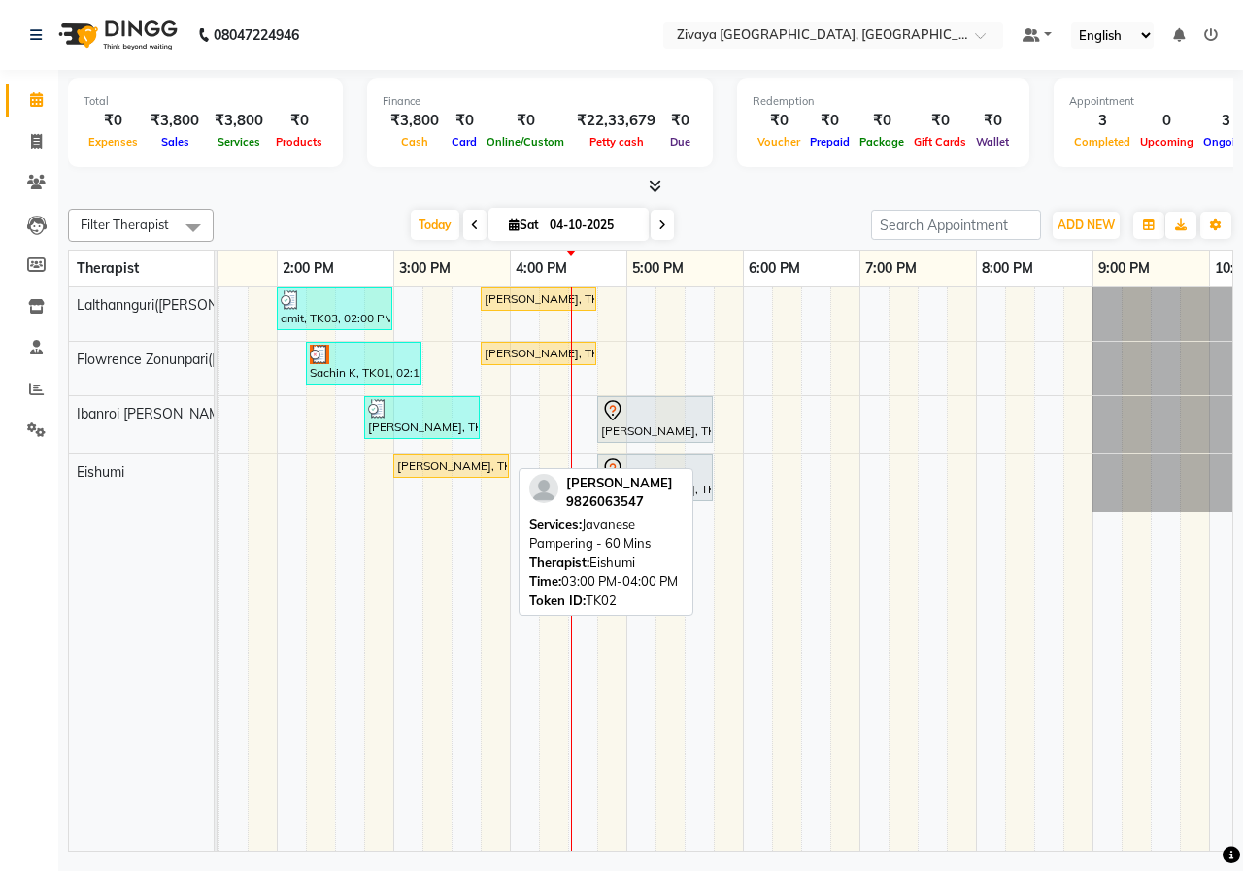
click at [465, 470] on div "[PERSON_NAME], TK02, 03:00 PM-04:00 PM, Javanese Pampering - 60 Mins" at bounding box center [451, 465] width 112 height 17
click at [483, 474] on div "[PERSON_NAME], TK02, 03:00 PM-04:00 PM, Javanese Pampering - 60 Mins" at bounding box center [451, 465] width 112 height 17
select select "1"
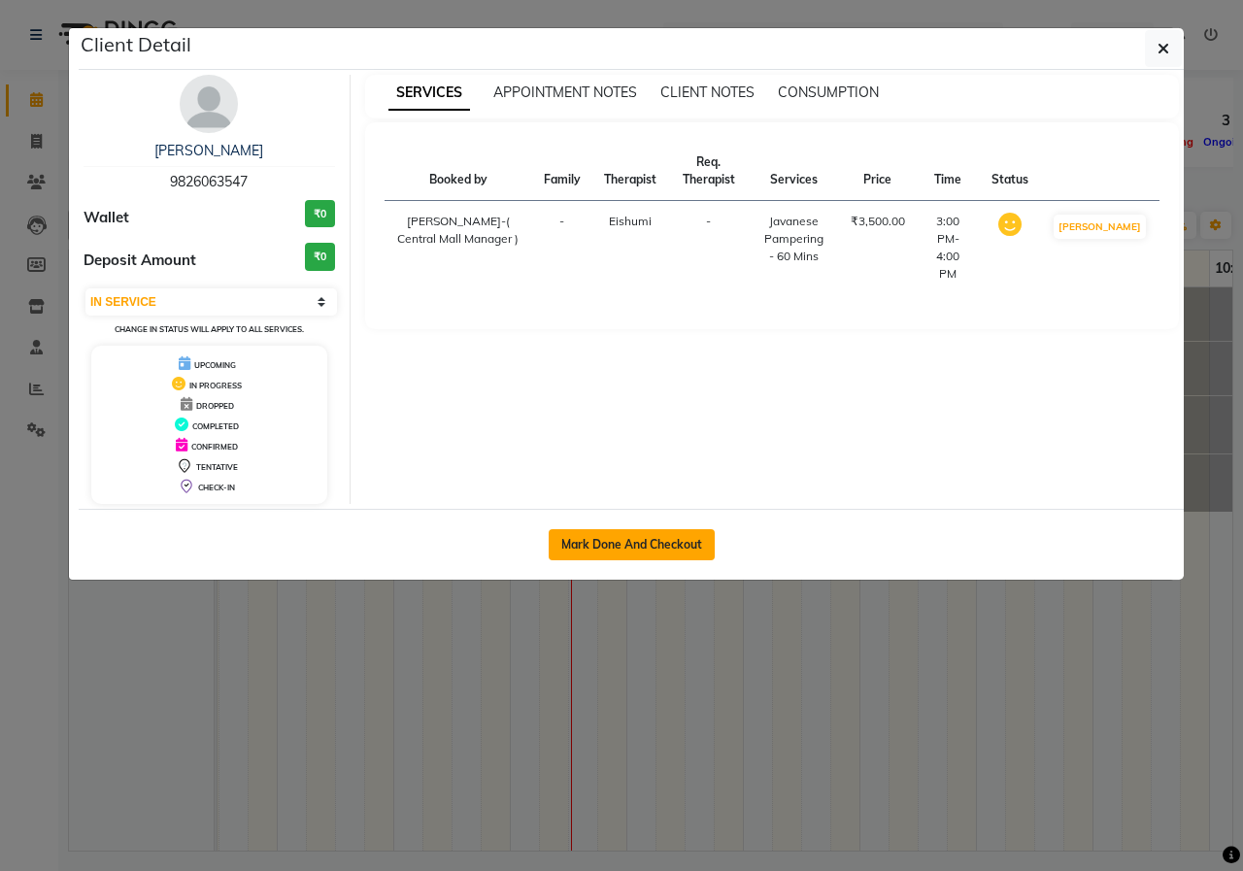
click at [668, 550] on button "Mark Done And Checkout" at bounding box center [632, 544] width 166 height 31
select select "6509"
select select "service"
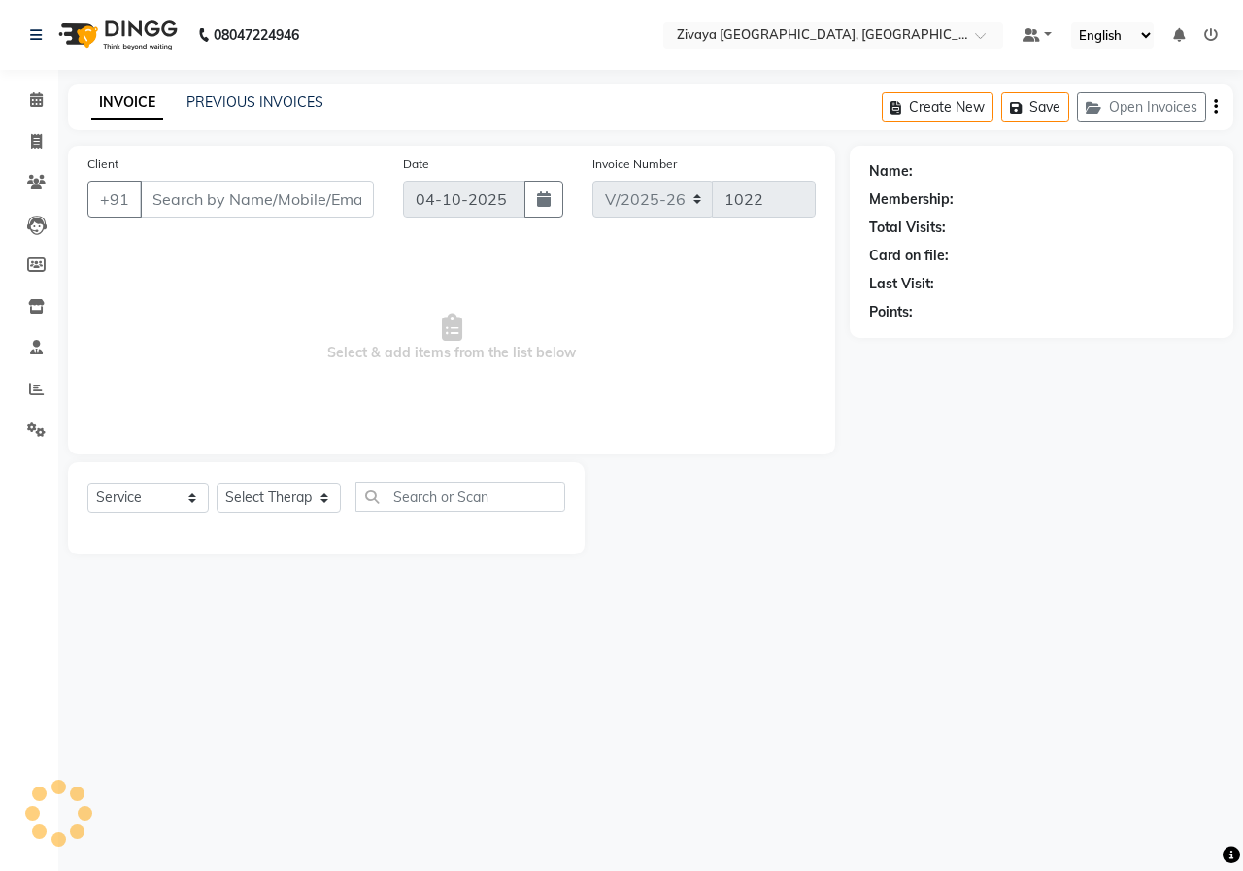
type input "9826063547"
select select "79832"
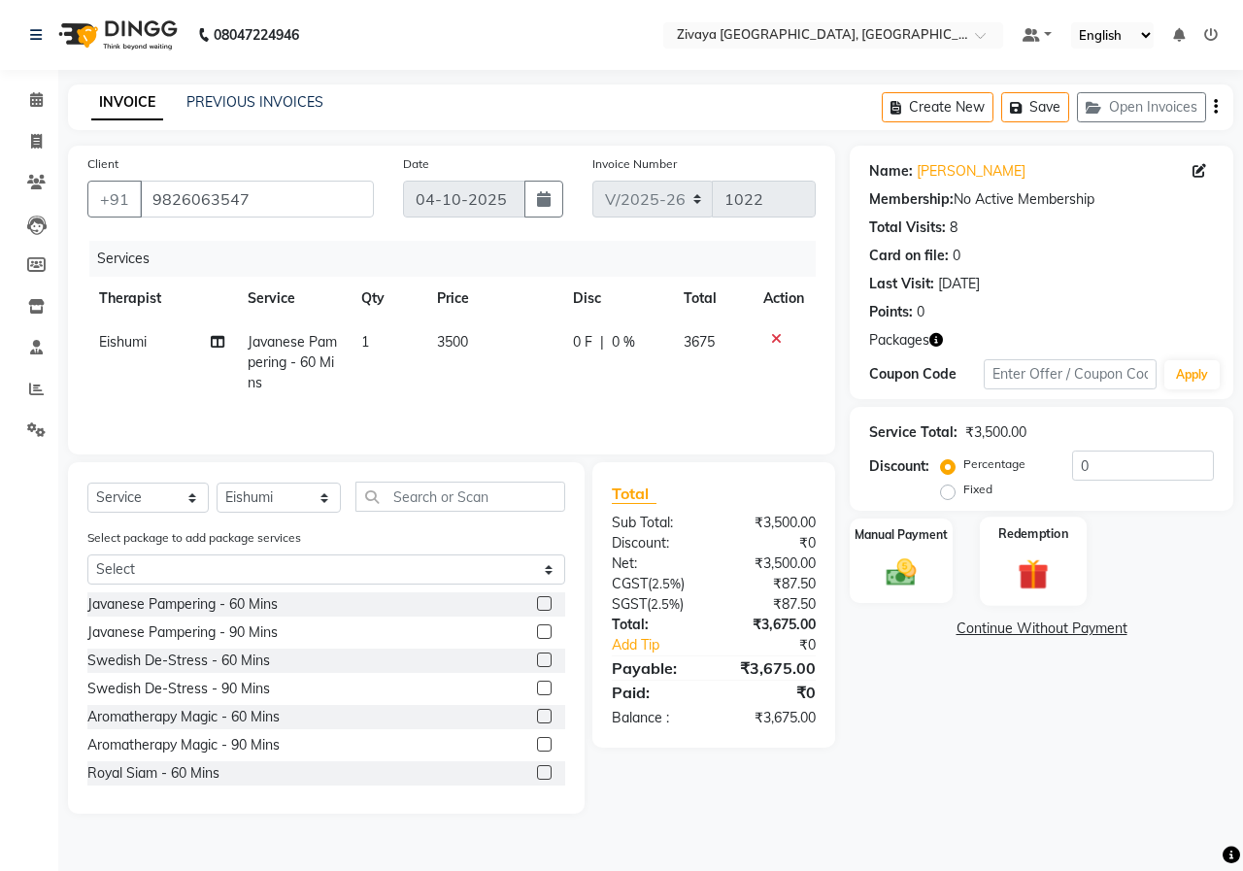
click at [1022, 550] on div "Redemption" at bounding box center [1034, 561] width 108 height 89
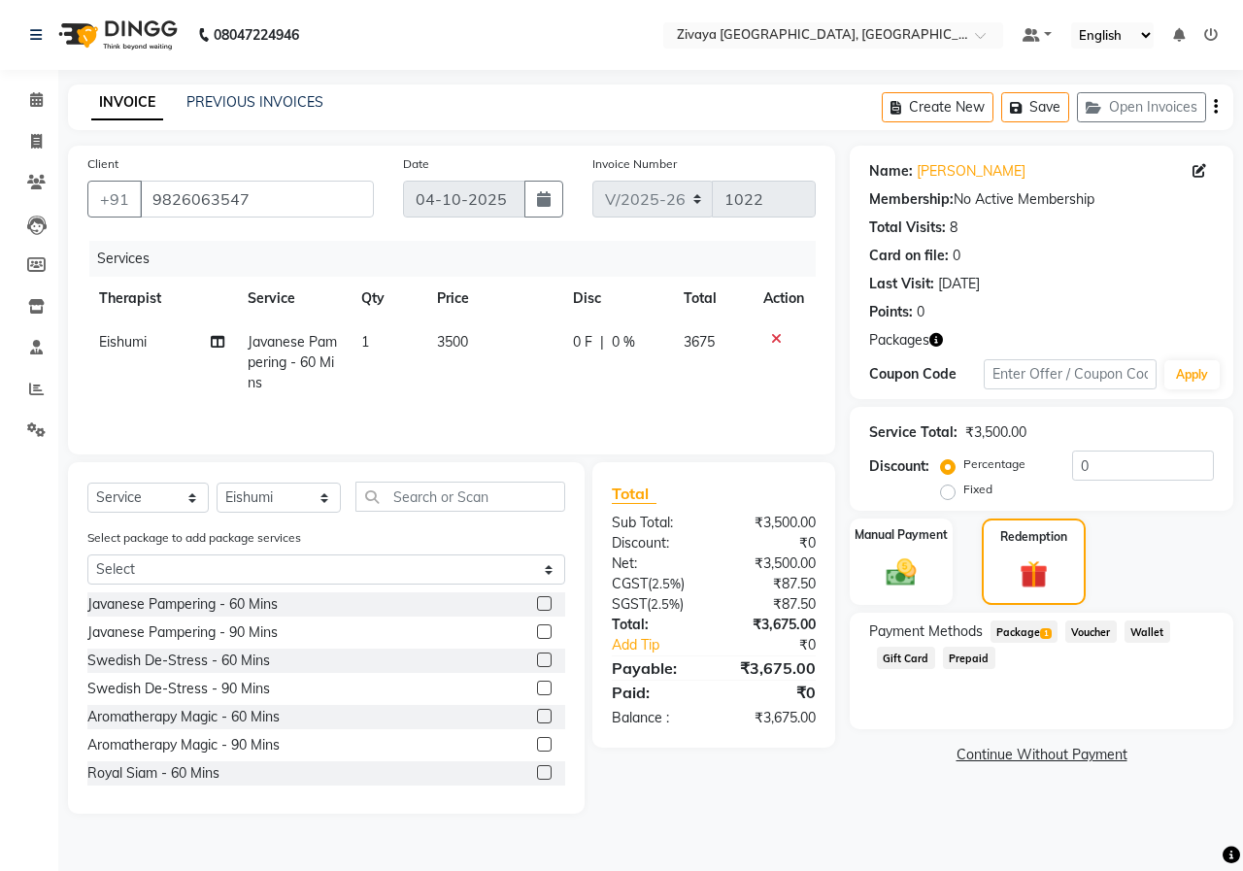
click at [1020, 637] on span "Package 1" at bounding box center [1023, 631] width 67 height 22
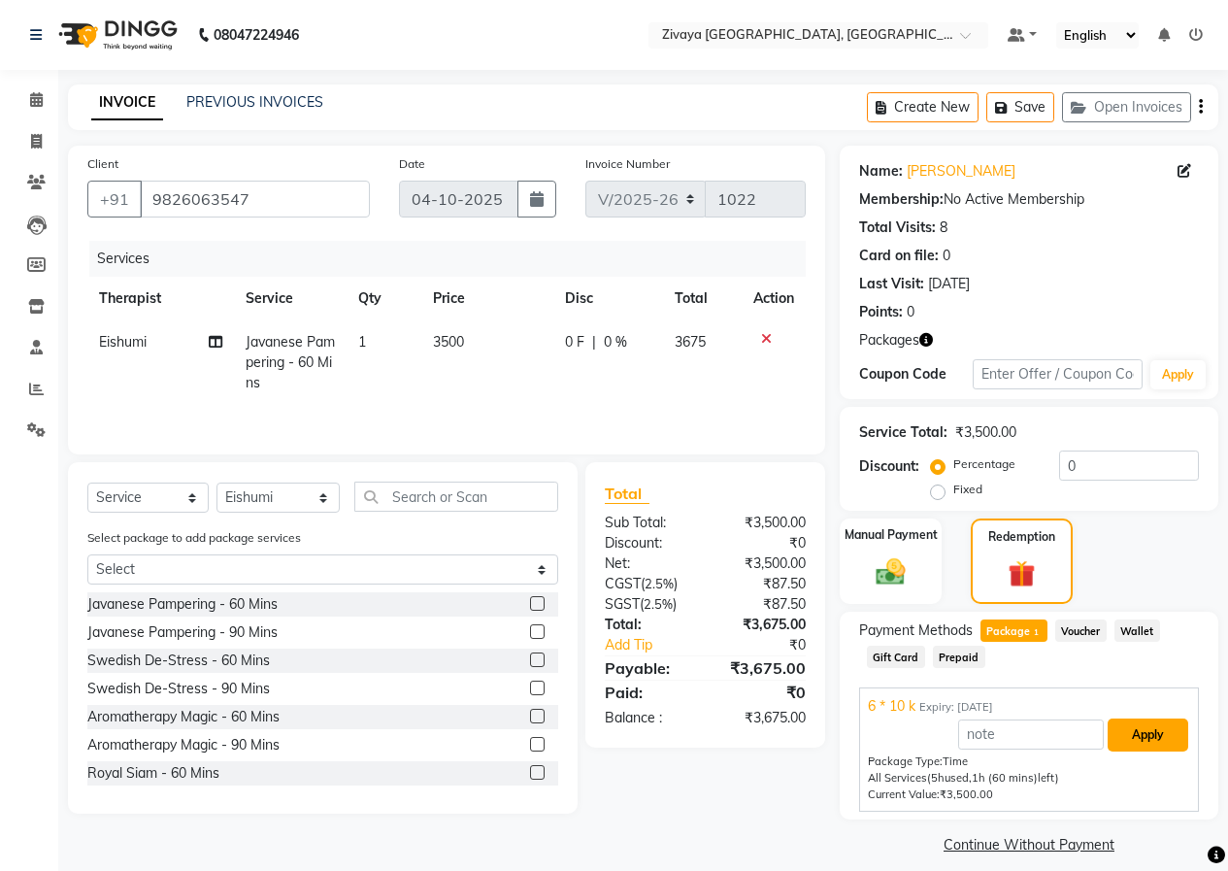
click at [1169, 742] on button "Apply" at bounding box center [1148, 734] width 81 height 33
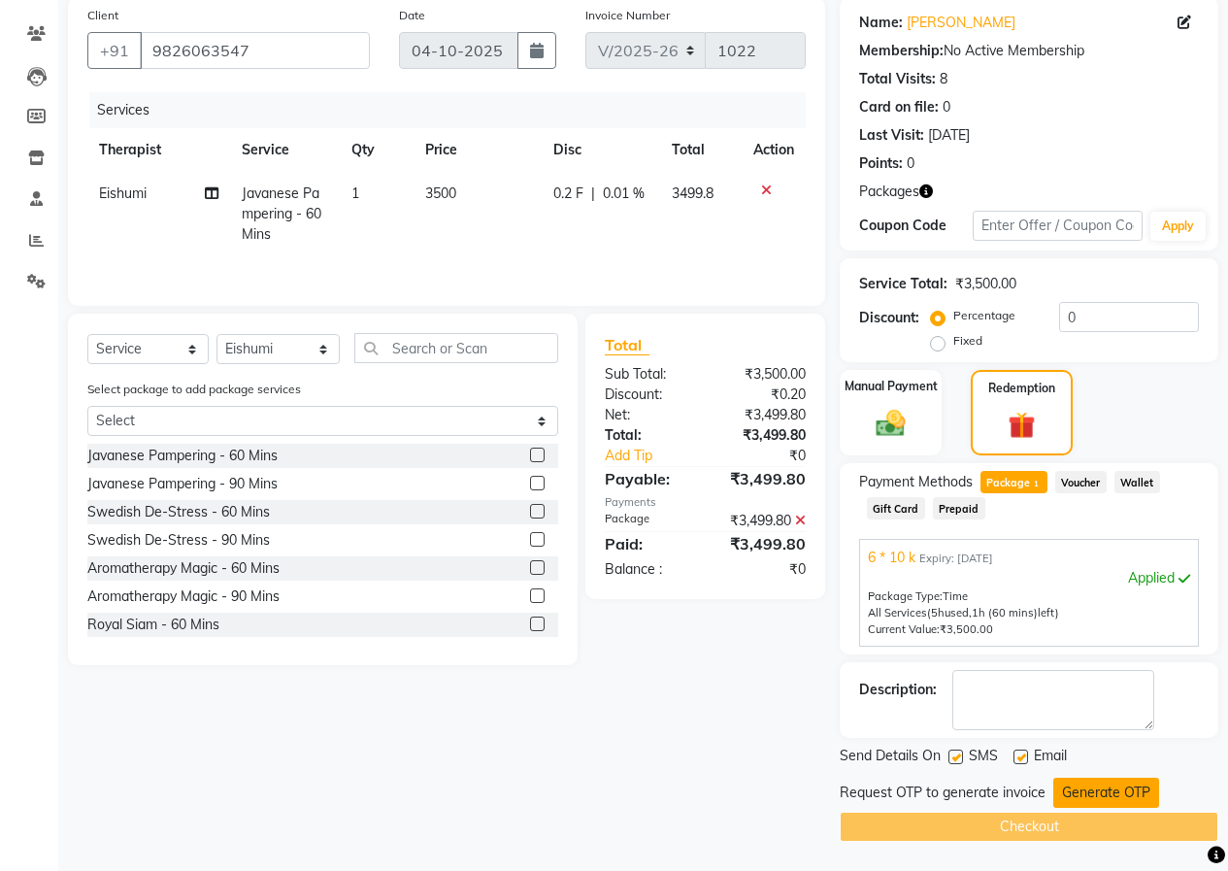
click at [1127, 801] on button "Generate OTP" at bounding box center [1106, 793] width 106 height 30
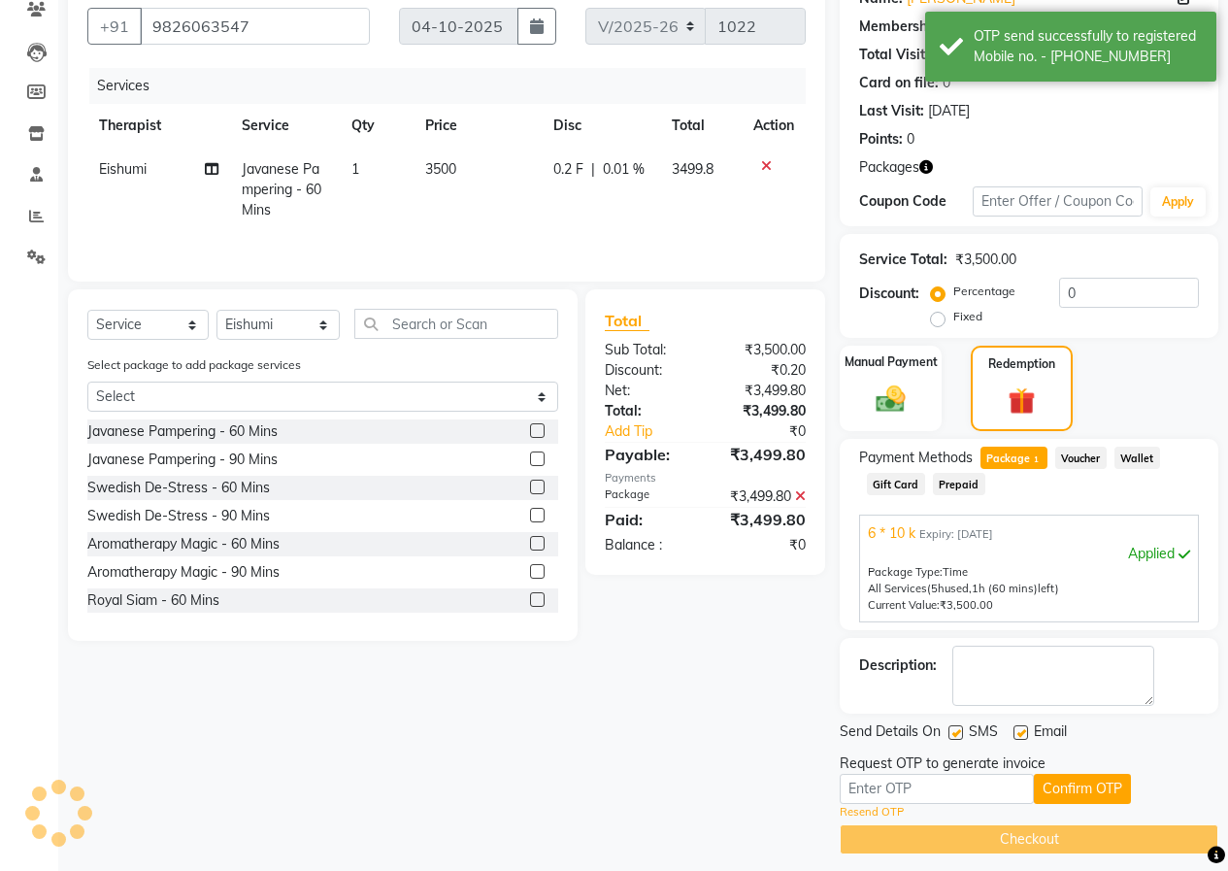
scroll to position [185, 0]
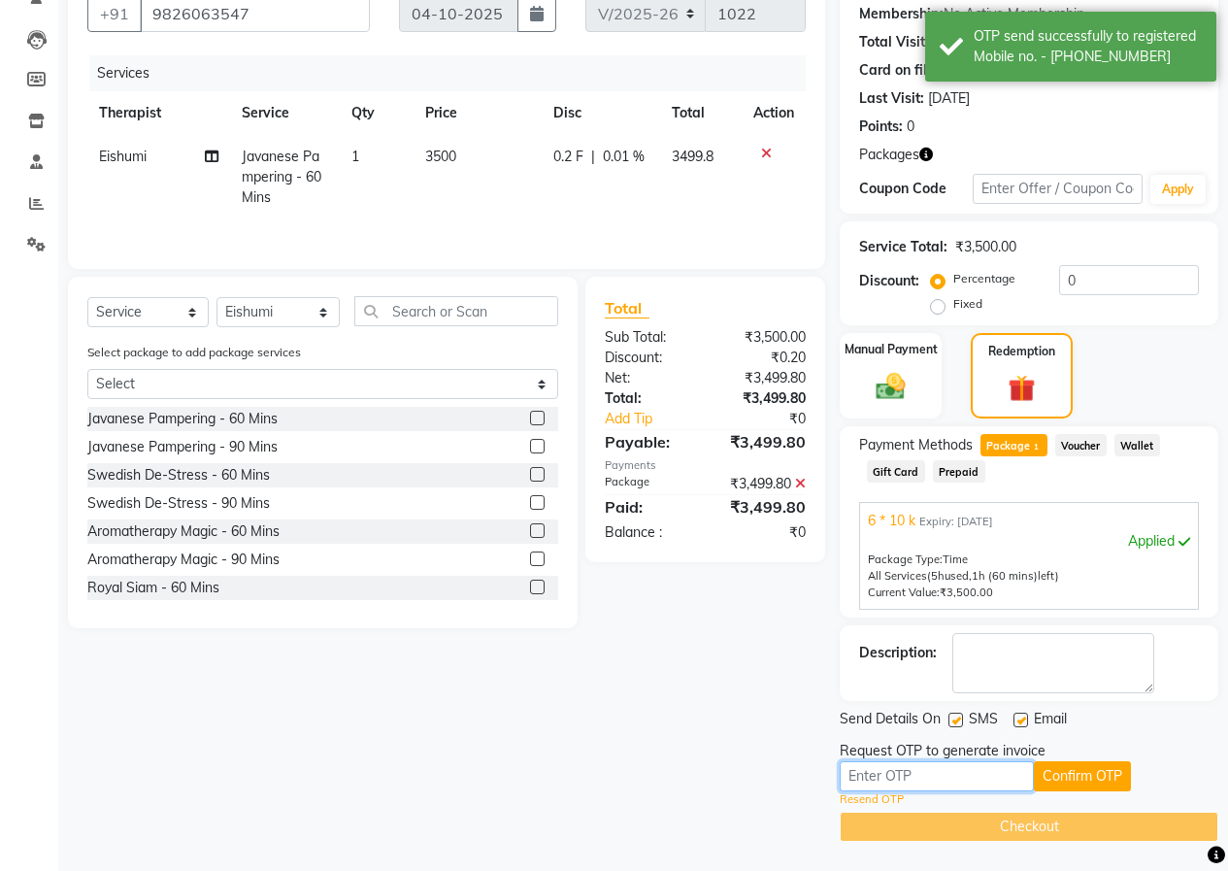
click at [962, 772] on input "text" at bounding box center [937, 776] width 194 height 30
click at [1088, 784] on button "Confirm OTP" at bounding box center [1082, 776] width 97 height 30
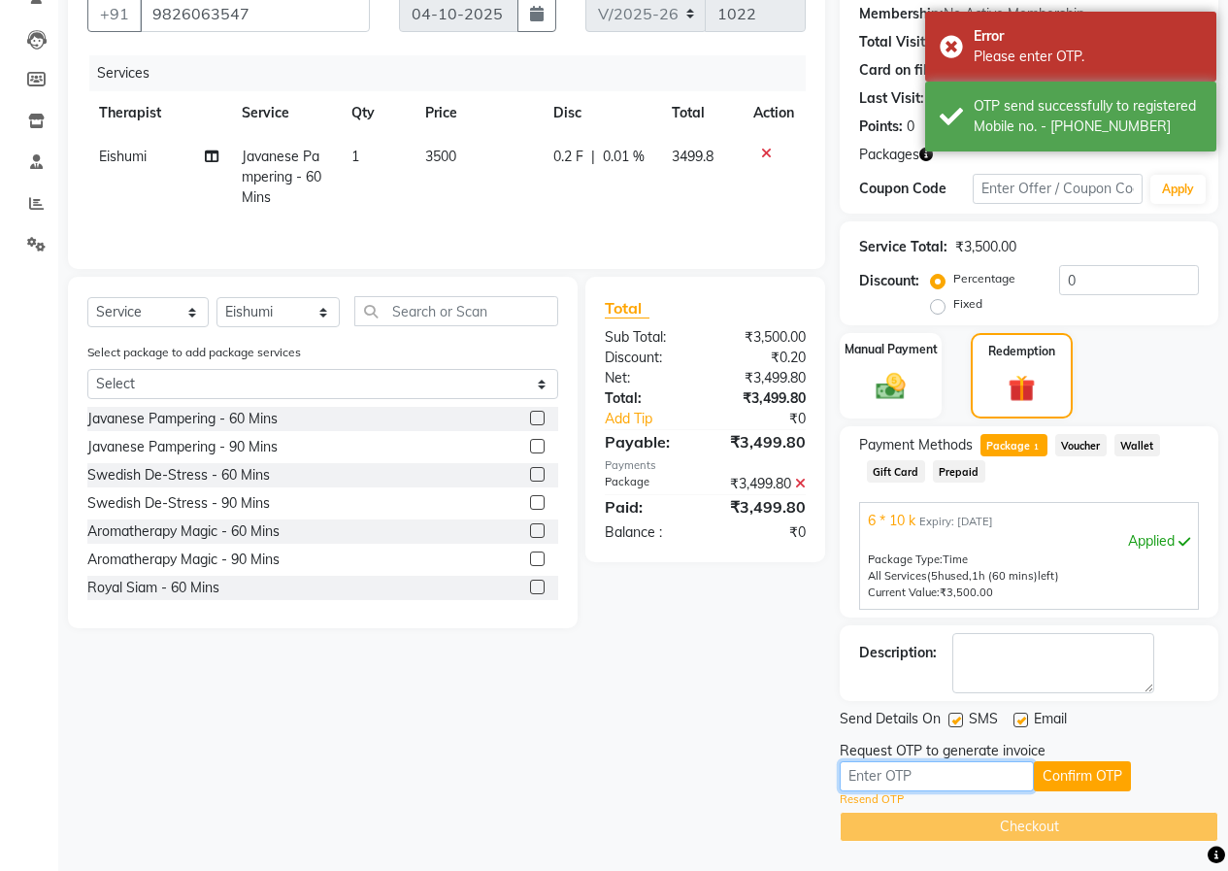
click at [996, 777] on input "text" at bounding box center [937, 776] width 194 height 30
click at [1049, 779] on button "Confirm OTP" at bounding box center [1082, 776] width 97 height 30
click at [861, 803] on link "Resend OTP" at bounding box center [872, 799] width 64 height 17
click at [1005, 780] on input "text" at bounding box center [937, 776] width 194 height 30
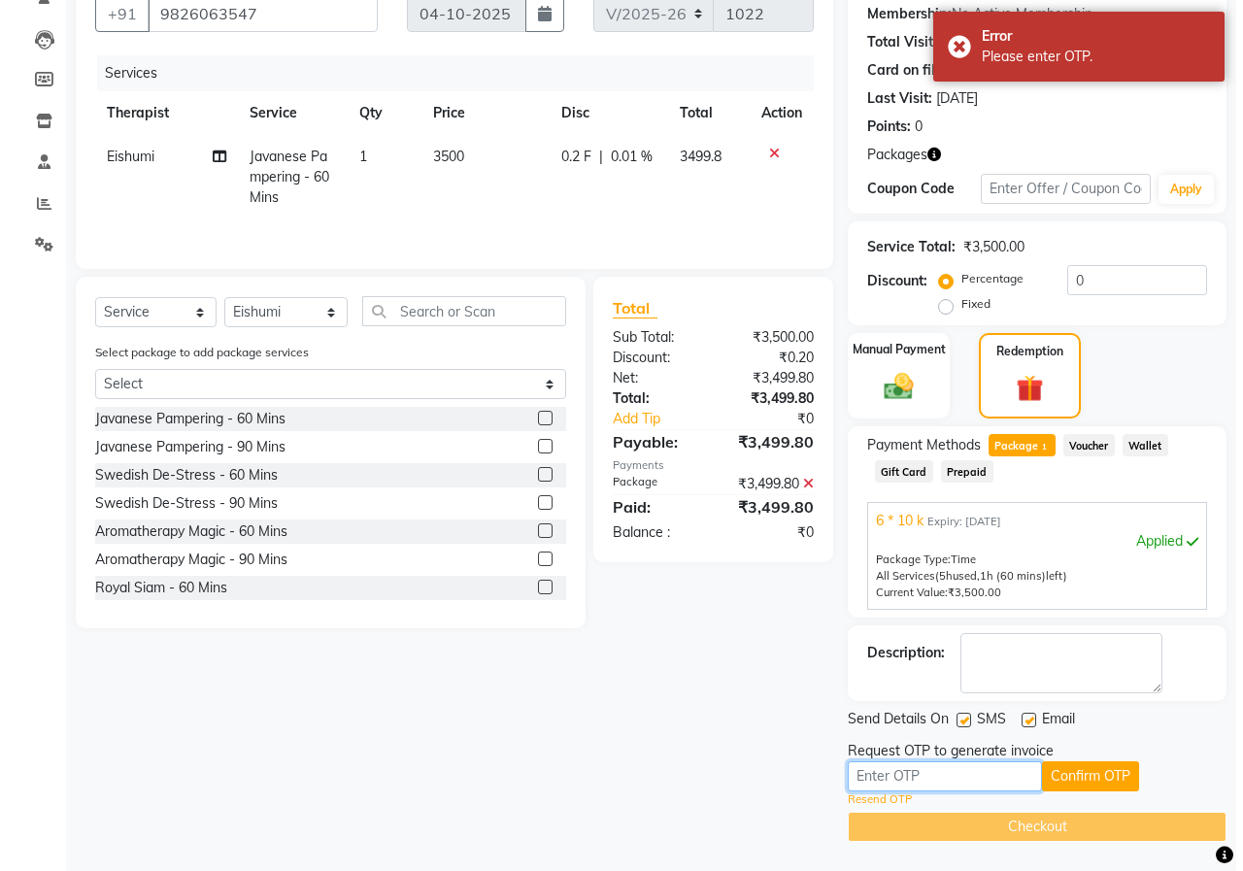
scroll to position [0, 0]
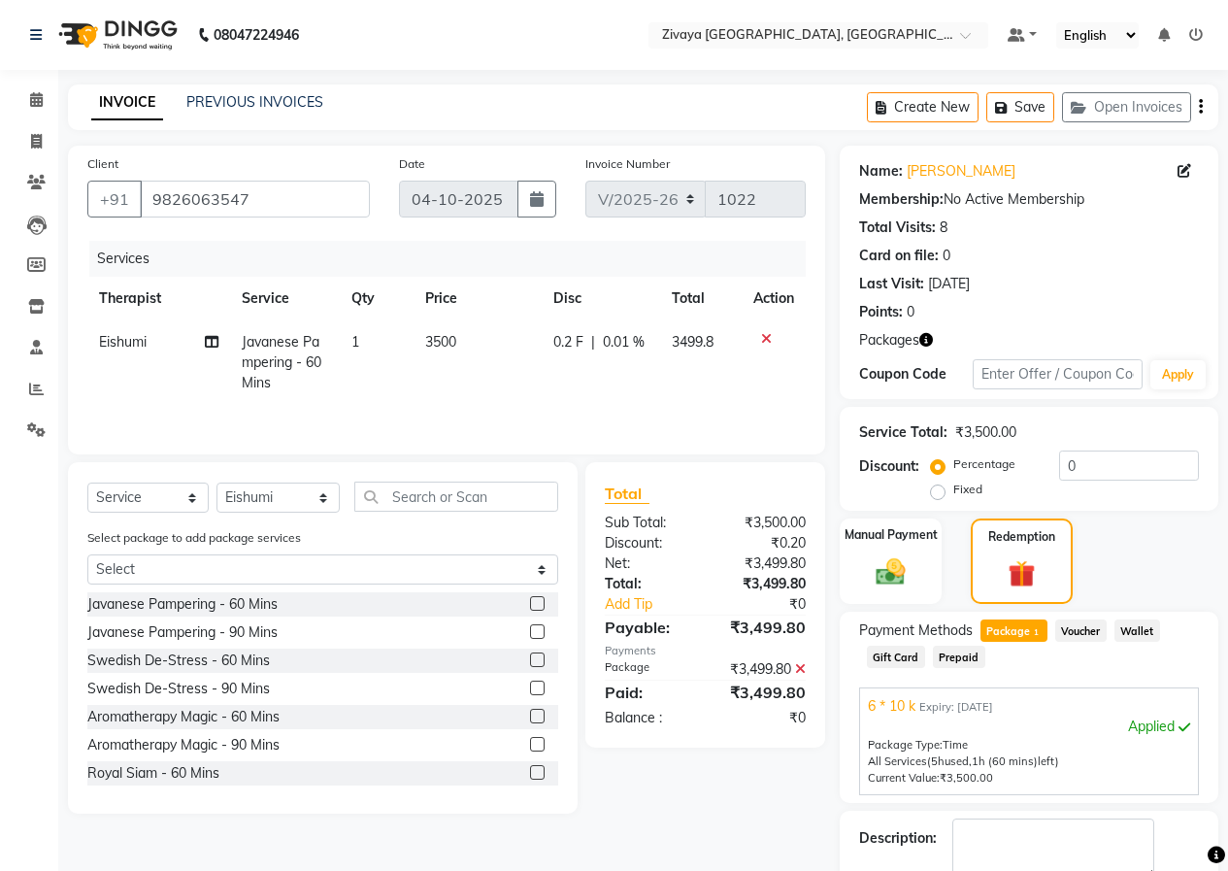
click at [125, 36] on img at bounding box center [116, 35] width 133 height 54
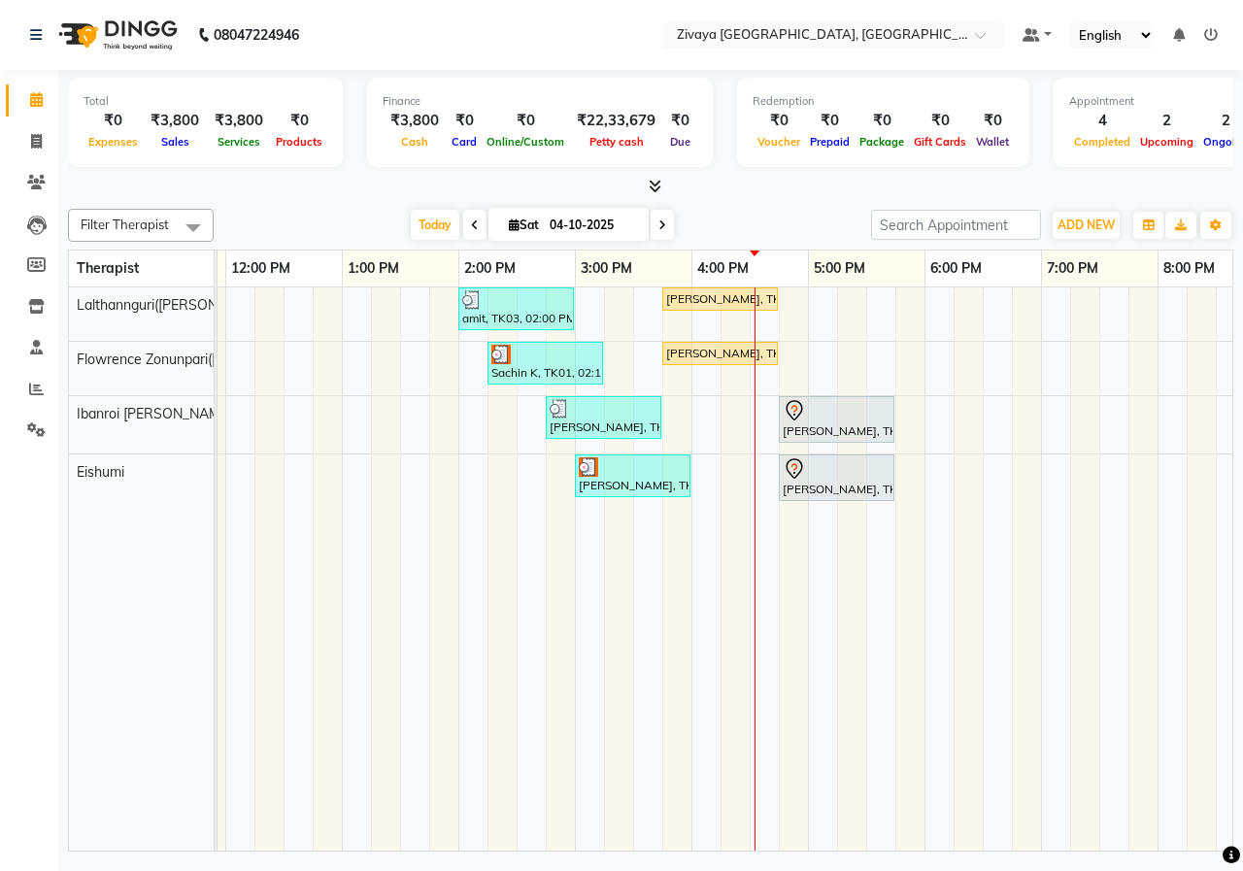
scroll to position [0, 481]
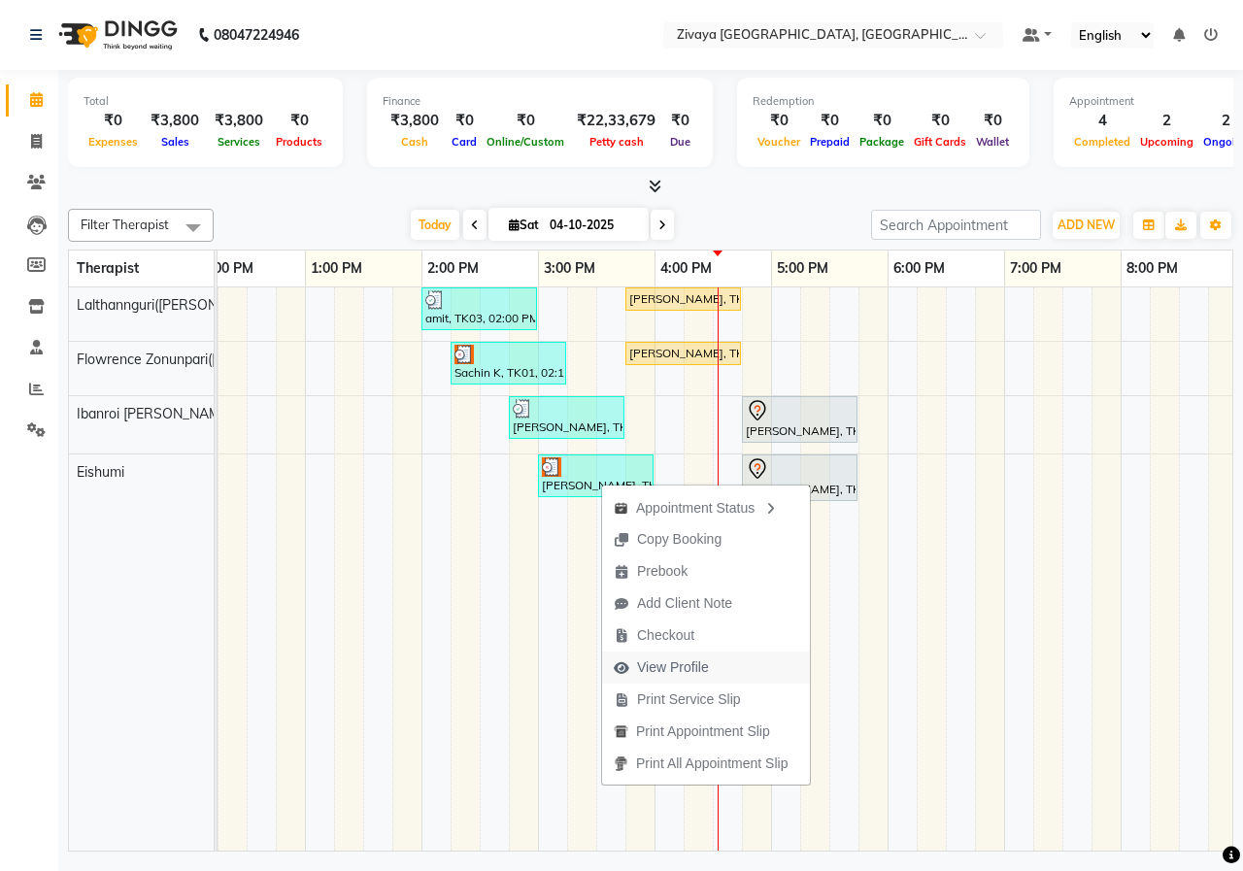
click at [687, 668] on span "View Profile" at bounding box center [673, 667] width 72 height 20
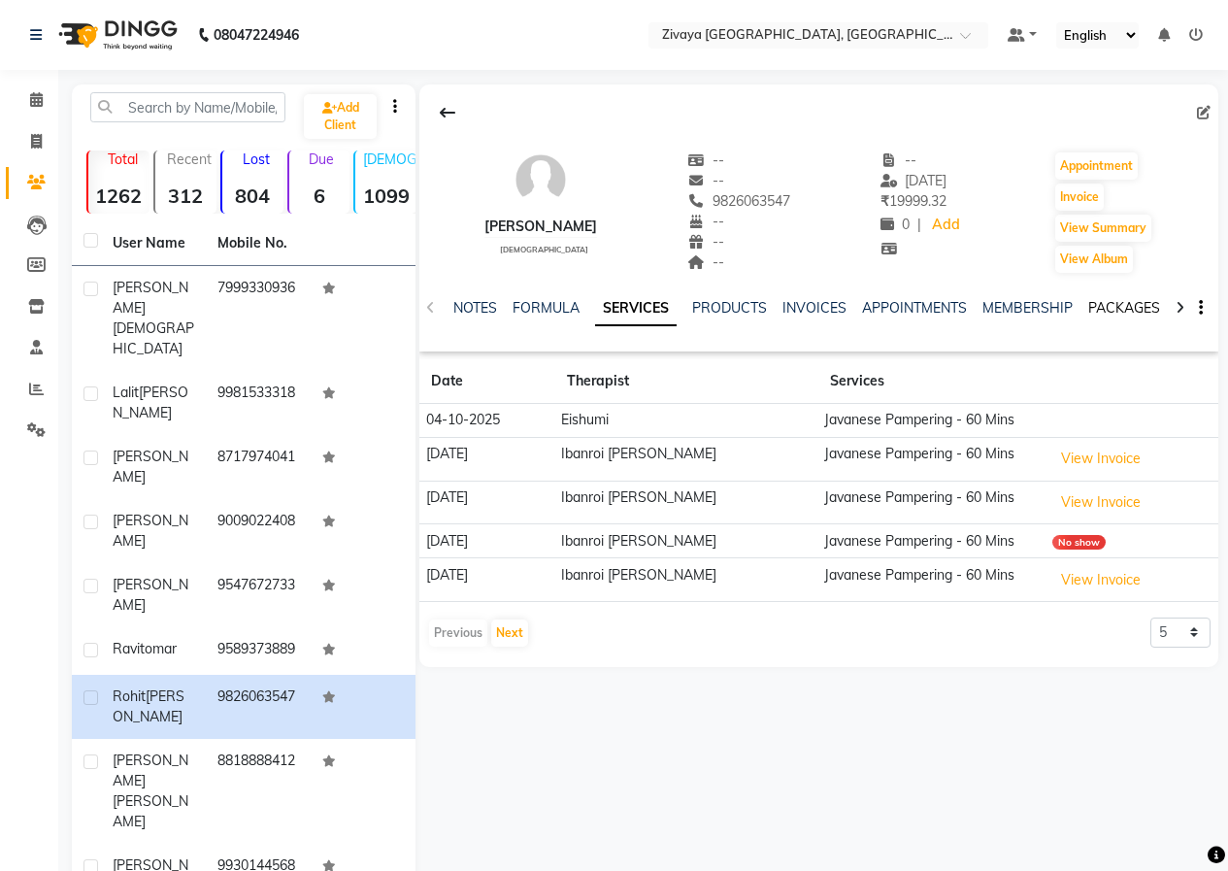
click at [1088, 312] on link "PACKAGES" at bounding box center [1124, 307] width 72 height 17
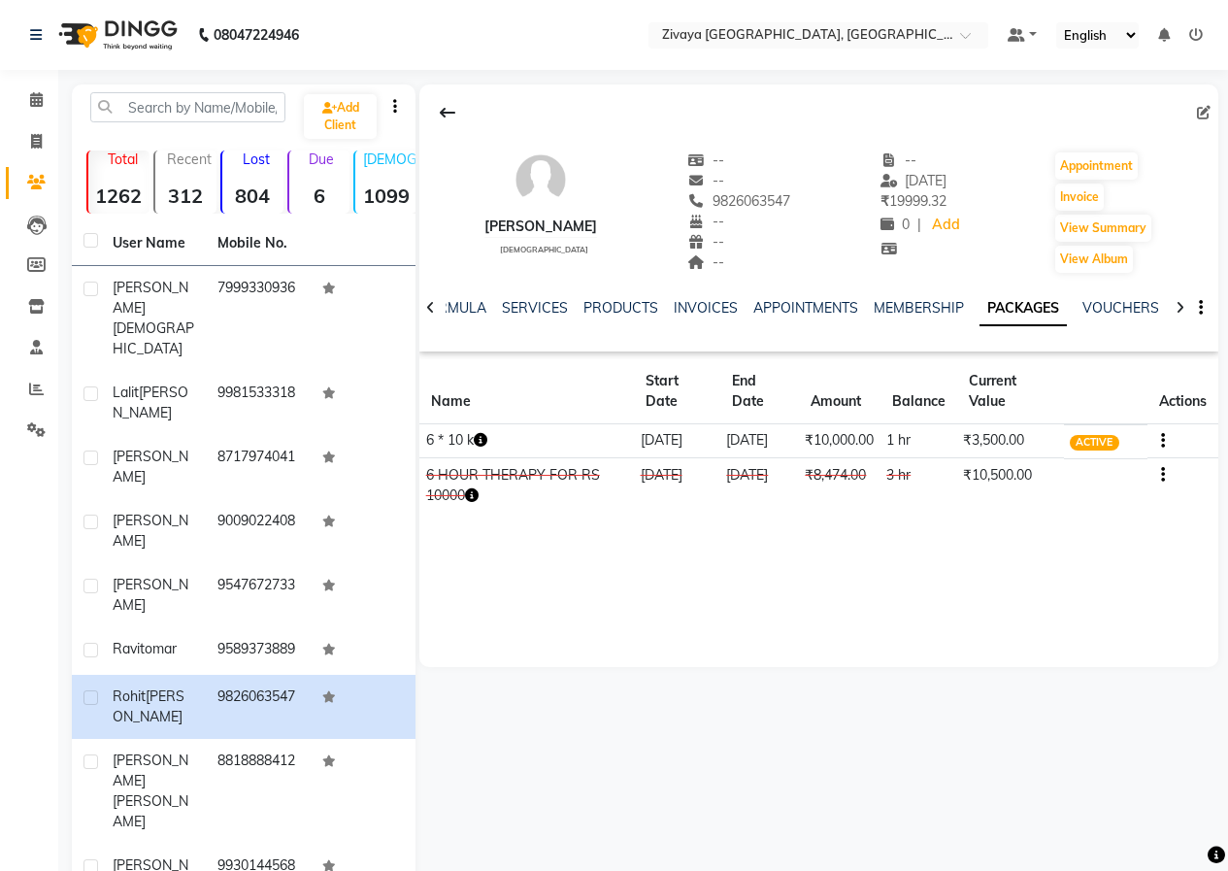
click at [104, 40] on img at bounding box center [116, 35] width 133 height 54
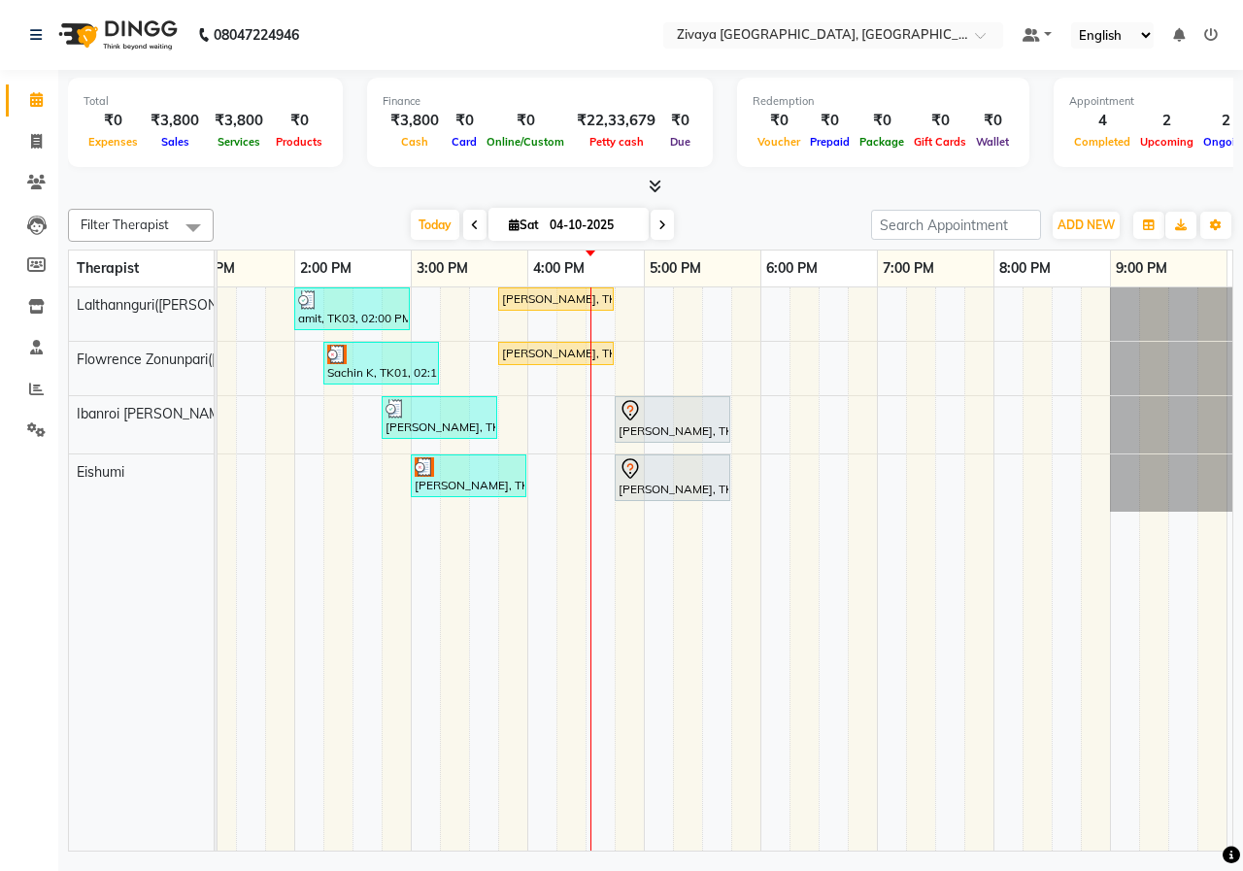
scroll to position [0, 657]
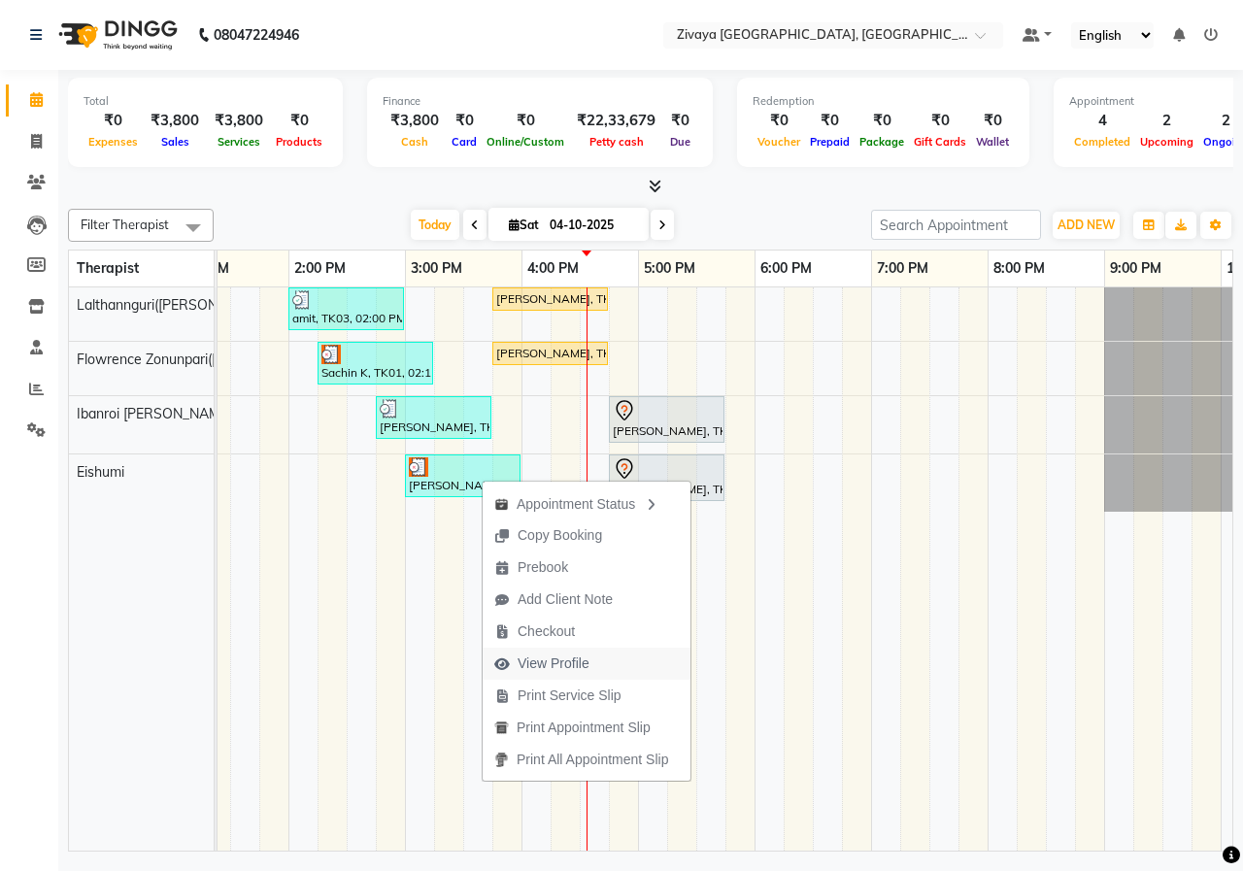
click at [582, 665] on span "View Profile" at bounding box center [553, 663] width 72 height 20
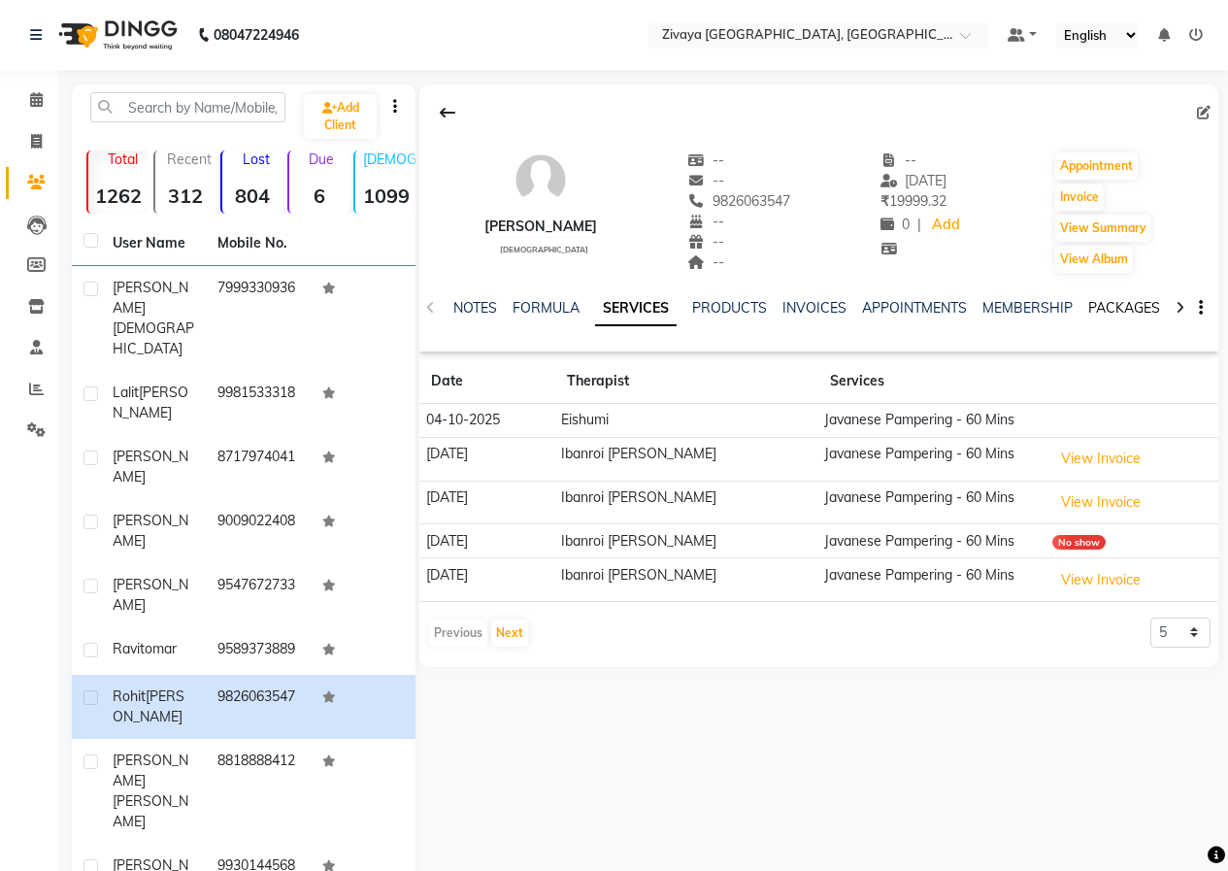
click at [1105, 304] on link "PACKAGES" at bounding box center [1124, 307] width 72 height 17
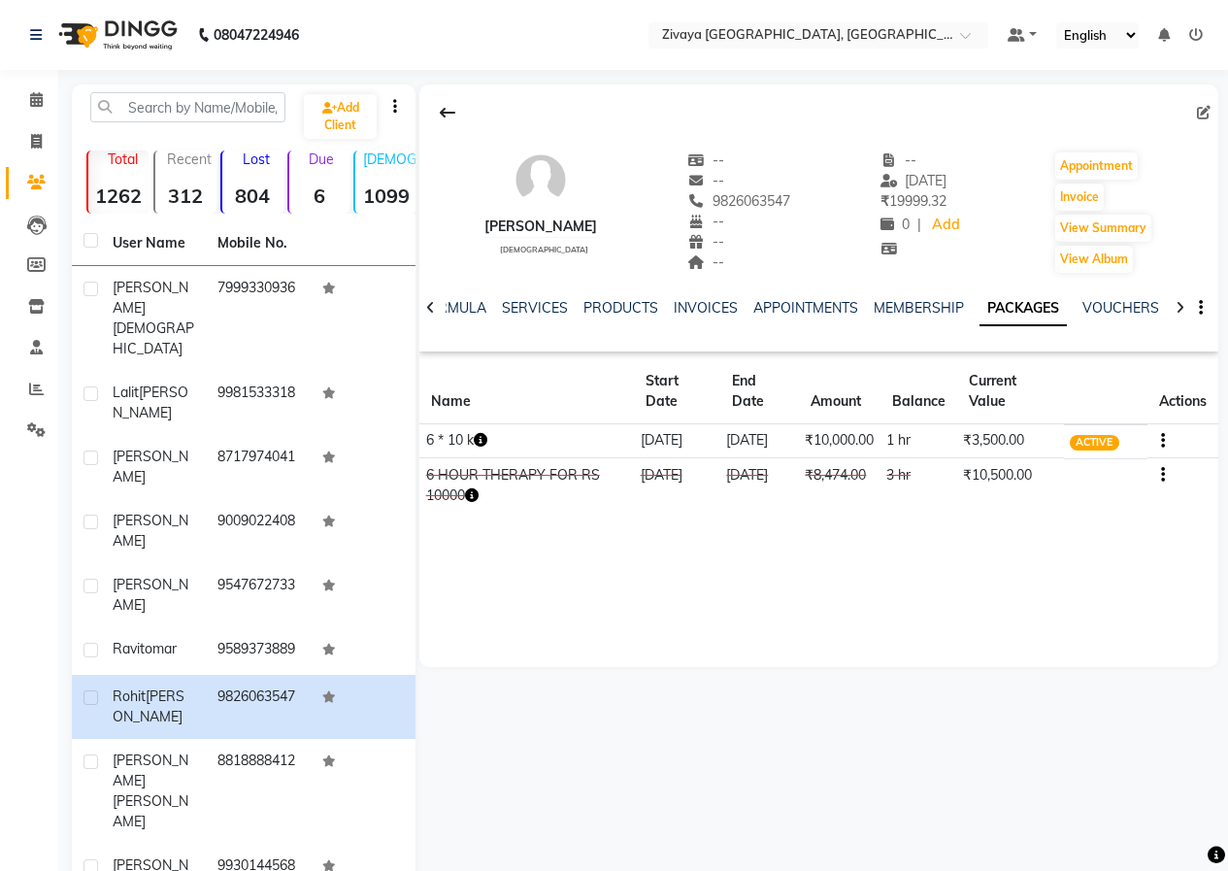
click at [1161, 441] on icon "button" at bounding box center [1163, 441] width 4 height 1
click at [1083, 432] on div "Redemption History" at bounding box center [1068, 429] width 127 height 24
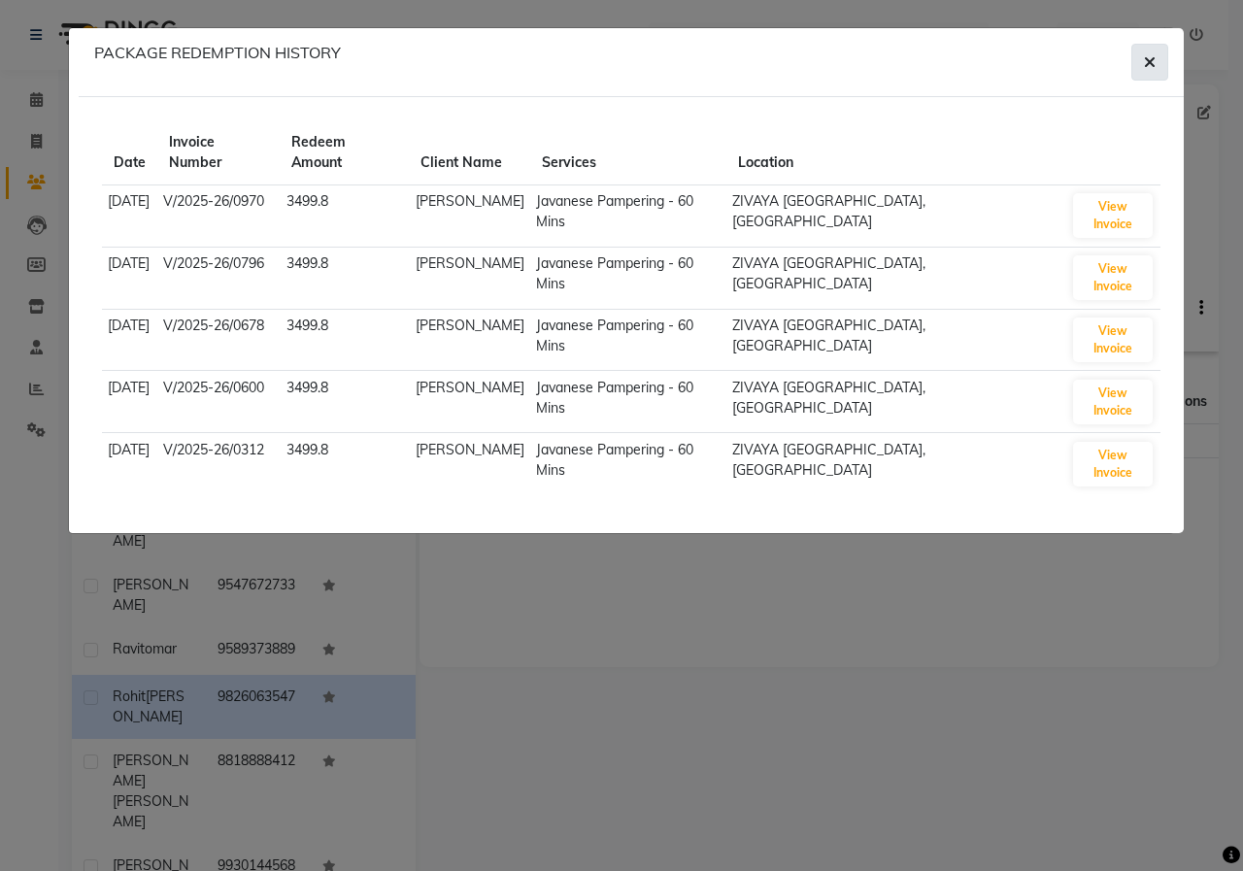
click at [1153, 74] on button "button" at bounding box center [1149, 62] width 37 height 37
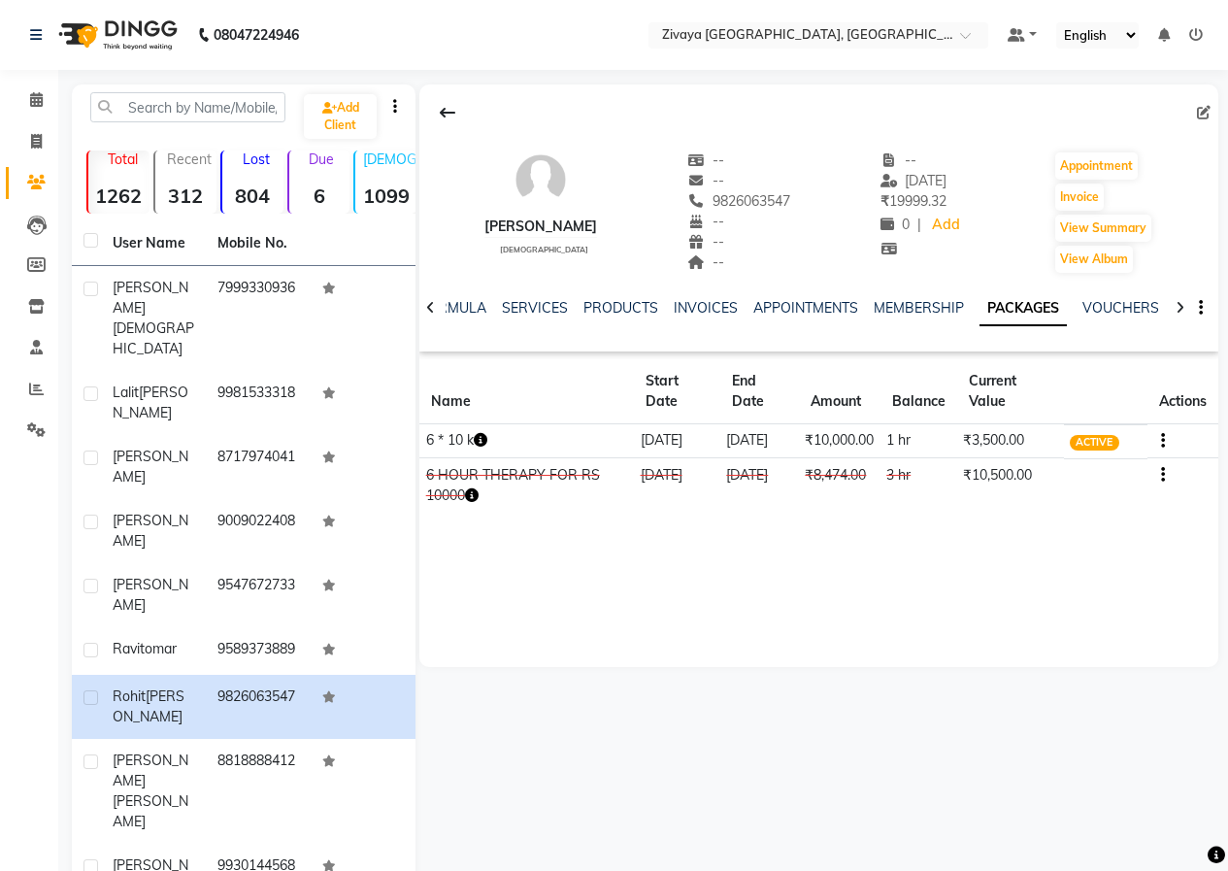
click at [134, 42] on img at bounding box center [116, 35] width 133 height 54
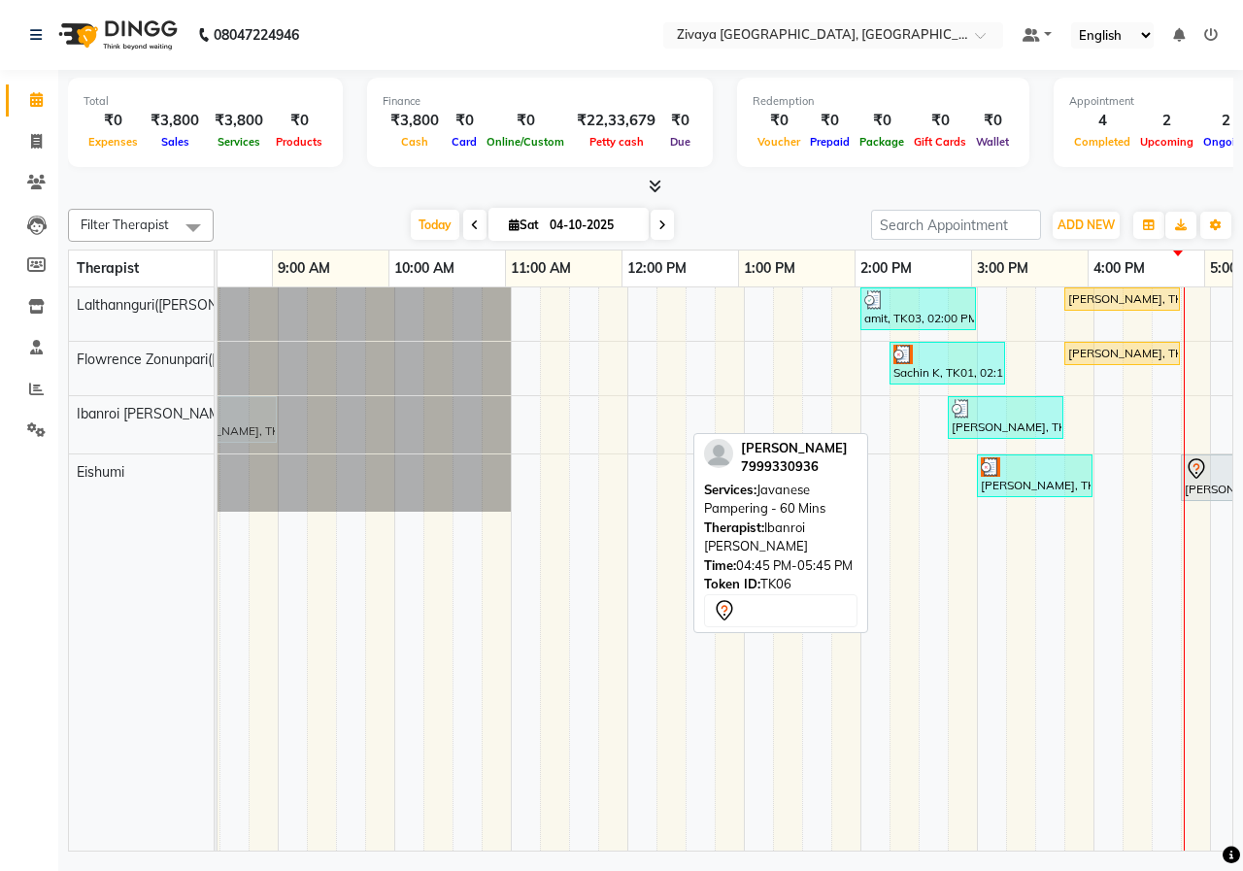
scroll to position [0, 16]
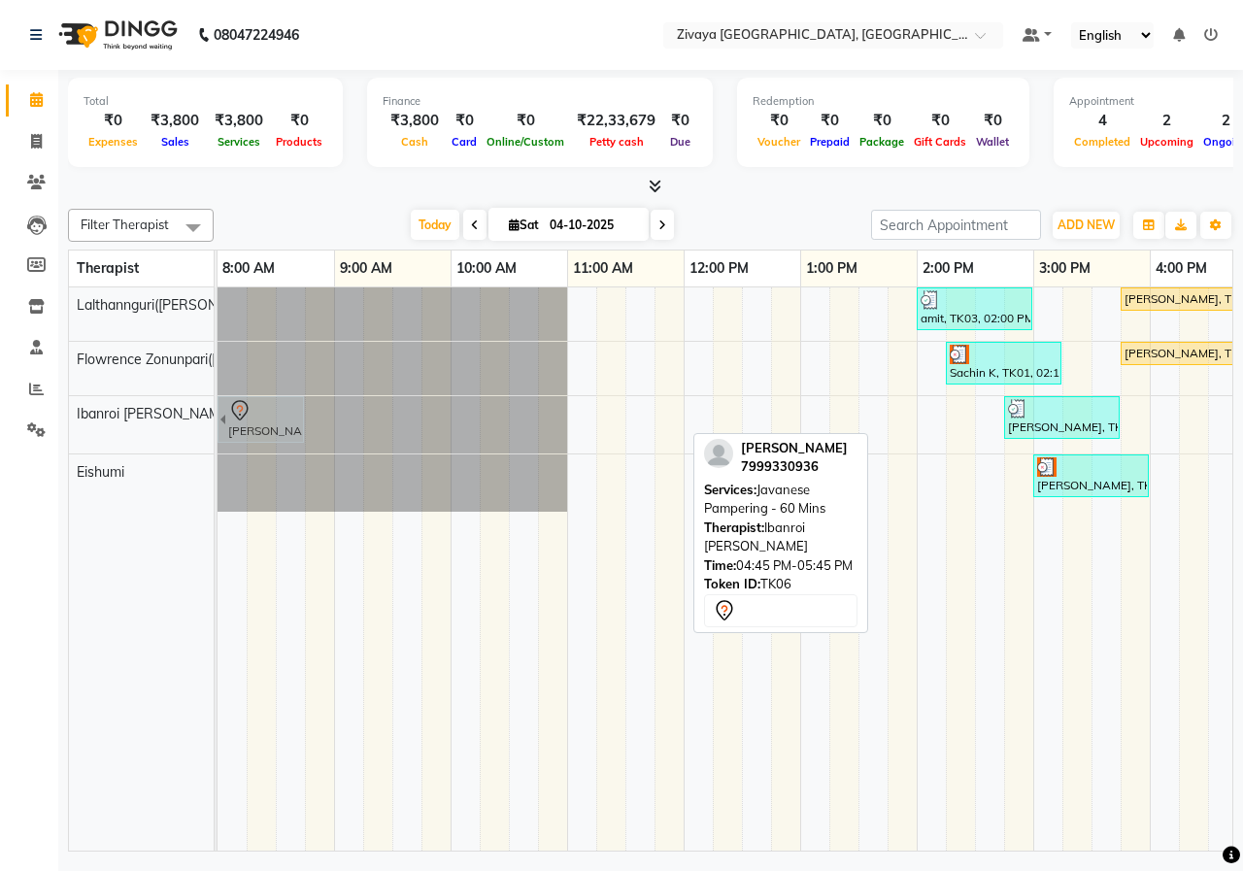
drag, startPoint x: 606, startPoint y: 416, endPoint x: 230, endPoint y: 416, distance: 375.7
click at [217, 416] on div "[PERSON_NAME], TK04, 02:45 PM-03:45 PM, Javanese Pampering - 60 Mins [PERSON_NA…" at bounding box center [217, 424] width 0 height 57
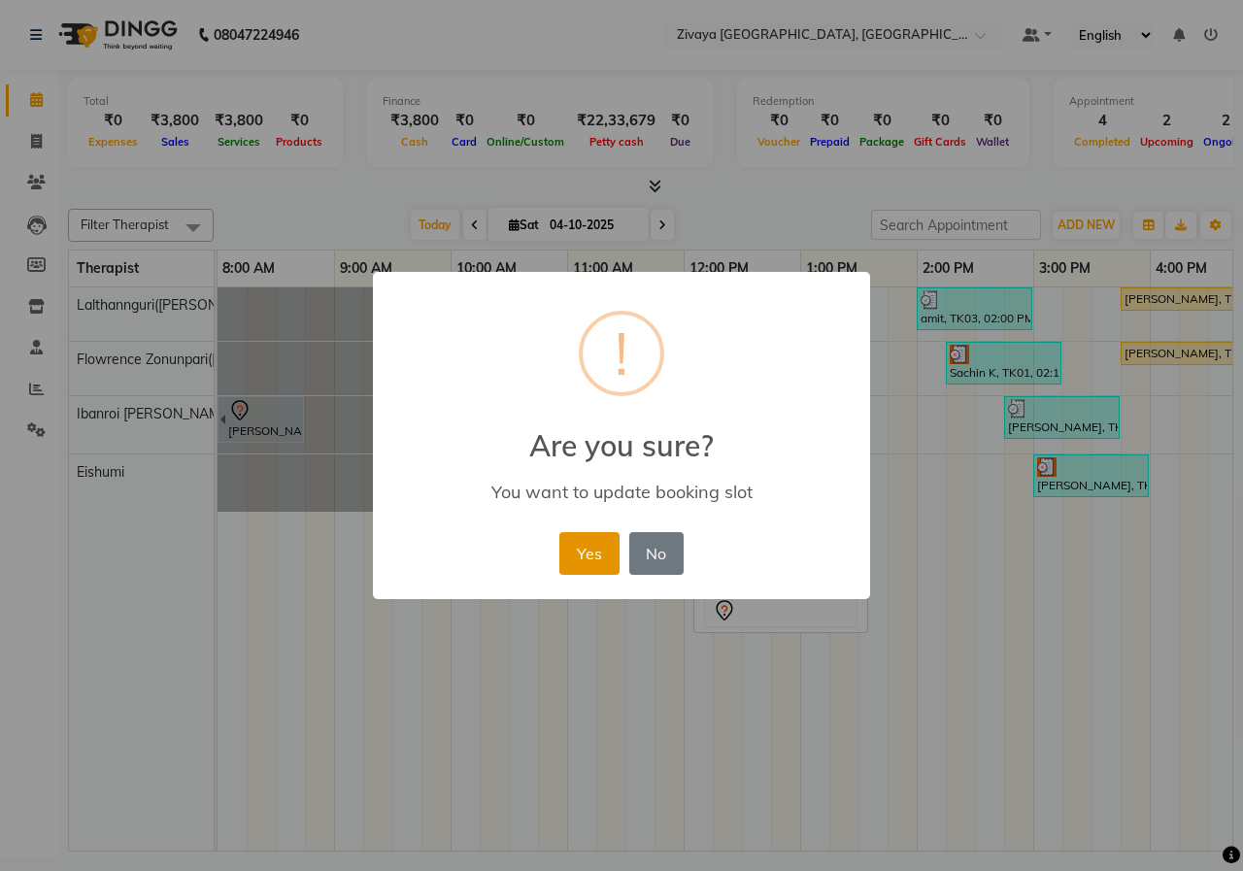
click at [570, 559] on button "Yes" at bounding box center [588, 553] width 59 height 43
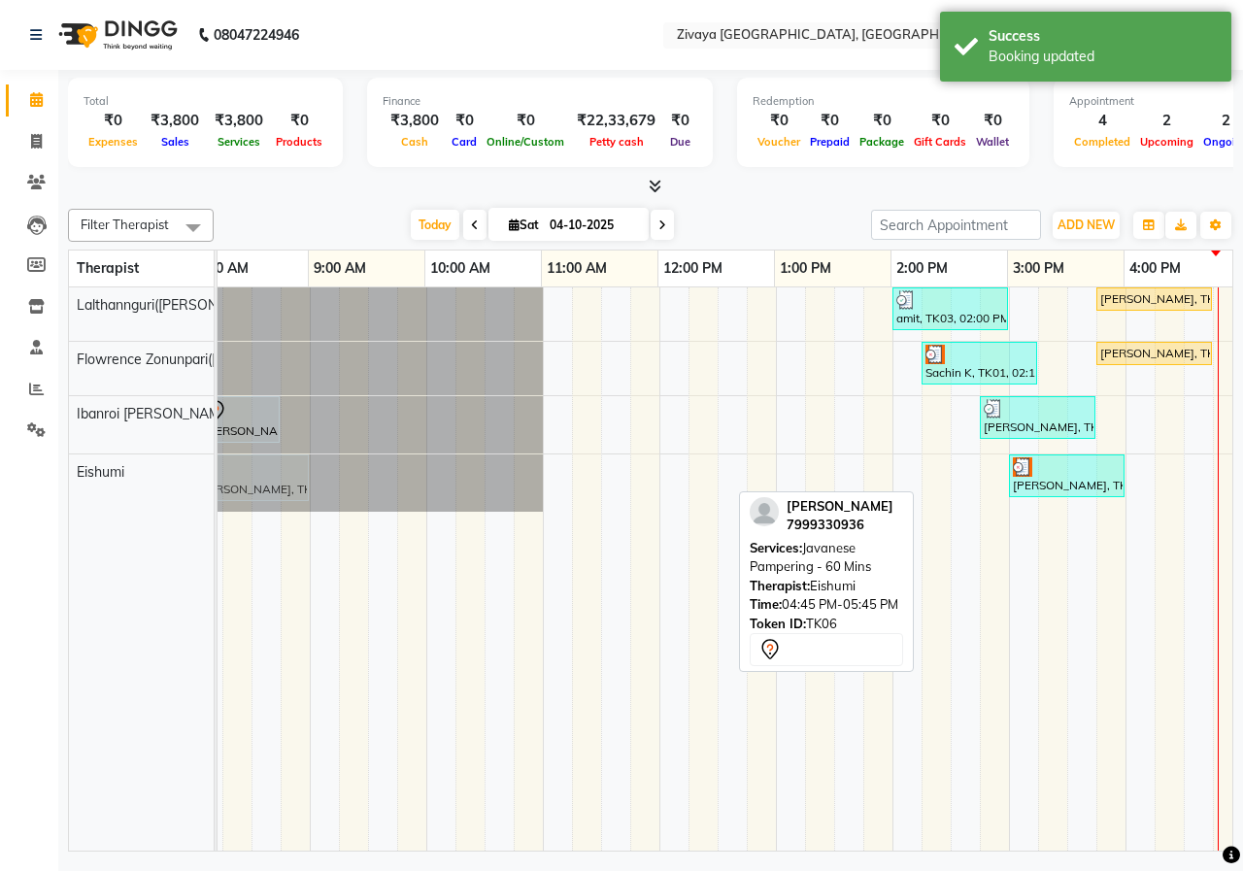
drag, startPoint x: 970, startPoint y: 486, endPoint x: 241, endPoint y: 507, distance: 729.4
click at [241, 507] on div "[PERSON_NAME], TK02, 03:00 PM-04:00 PM, Javanese Pampering - 60 Mins [PERSON_NA…" at bounding box center [1125, 482] width 1864 height 57
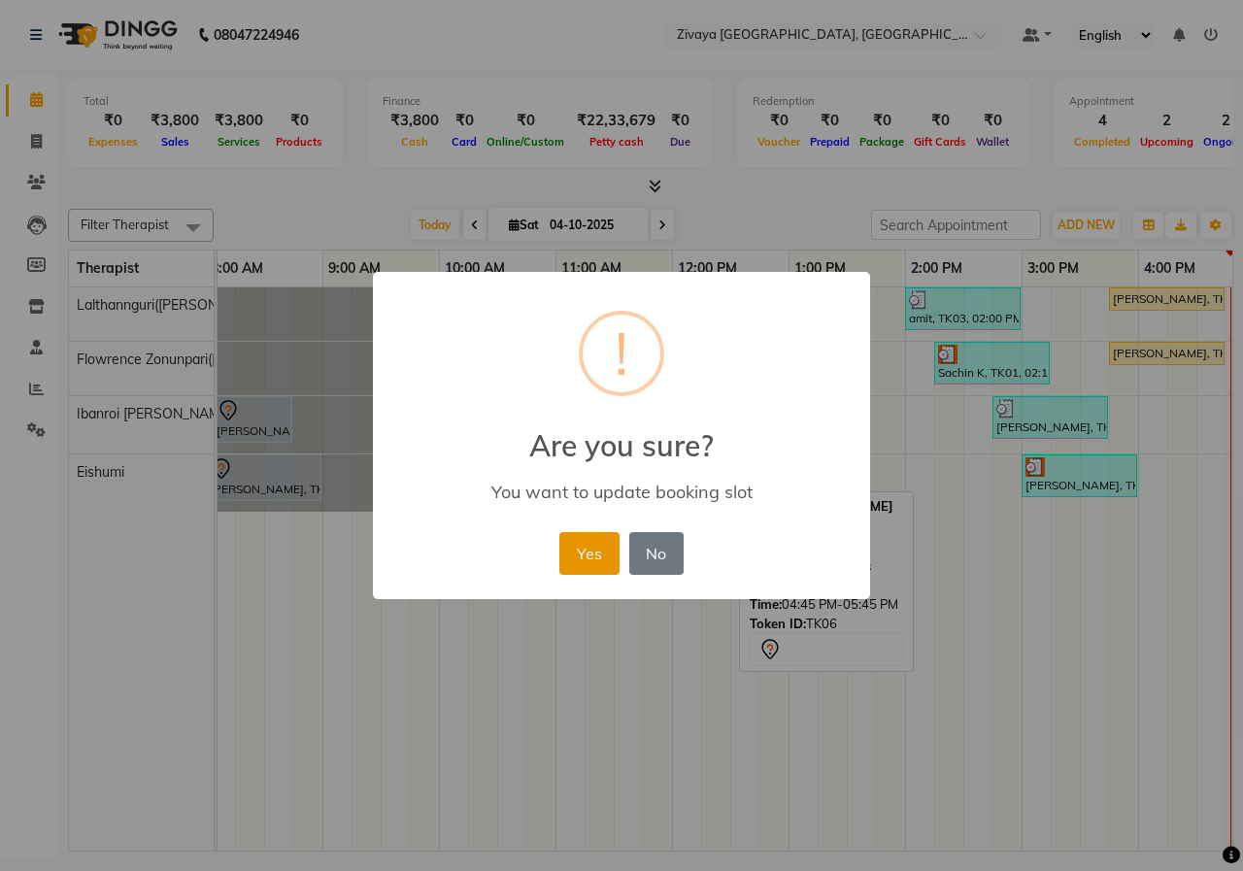
click at [579, 542] on button "Yes" at bounding box center [588, 553] width 59 height 43
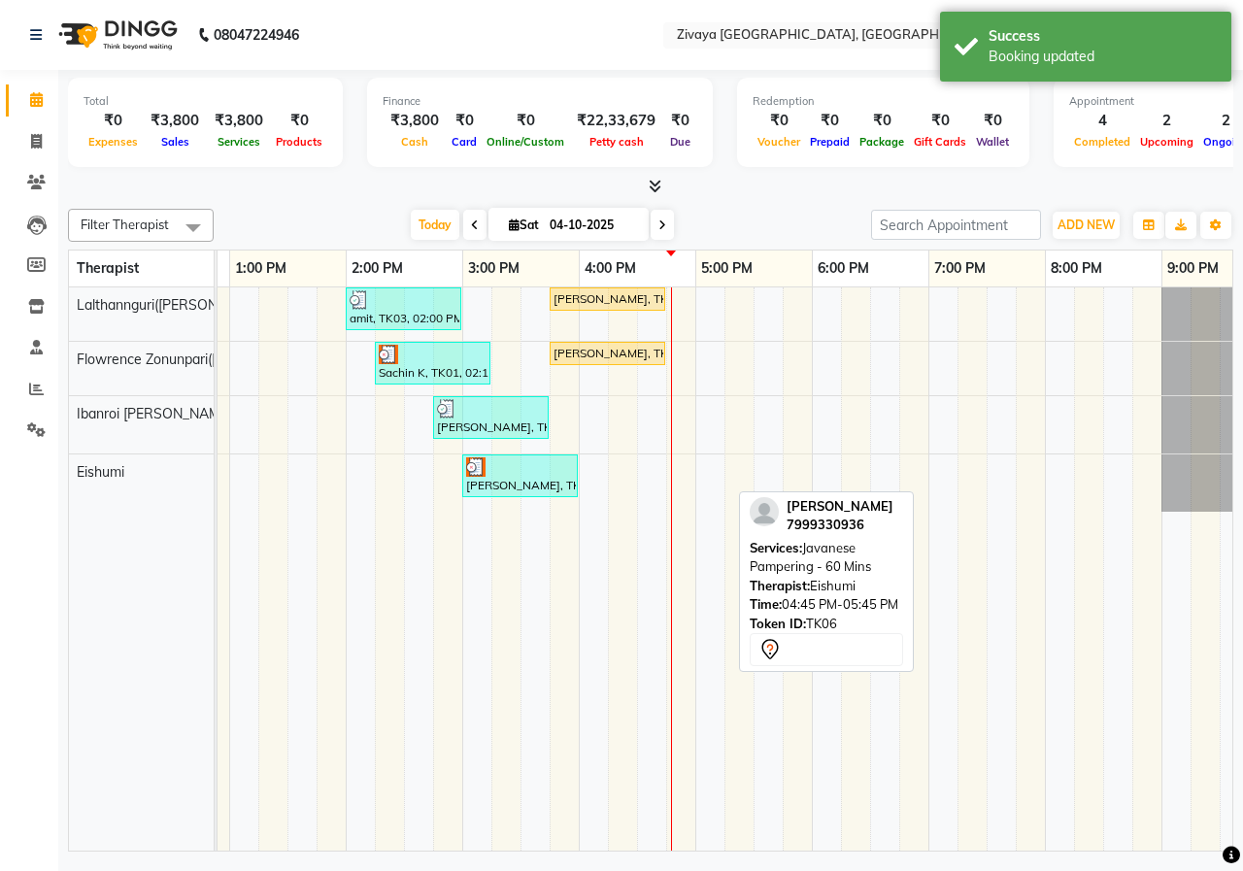
click at [728, 422] on div "amit, TK03, 02:00 PM-03:00 PM, Javanese Pampering - 60 Mins [PERSON_NAME], TK05…" at bounding box center [579, 568] width 1864 height 563
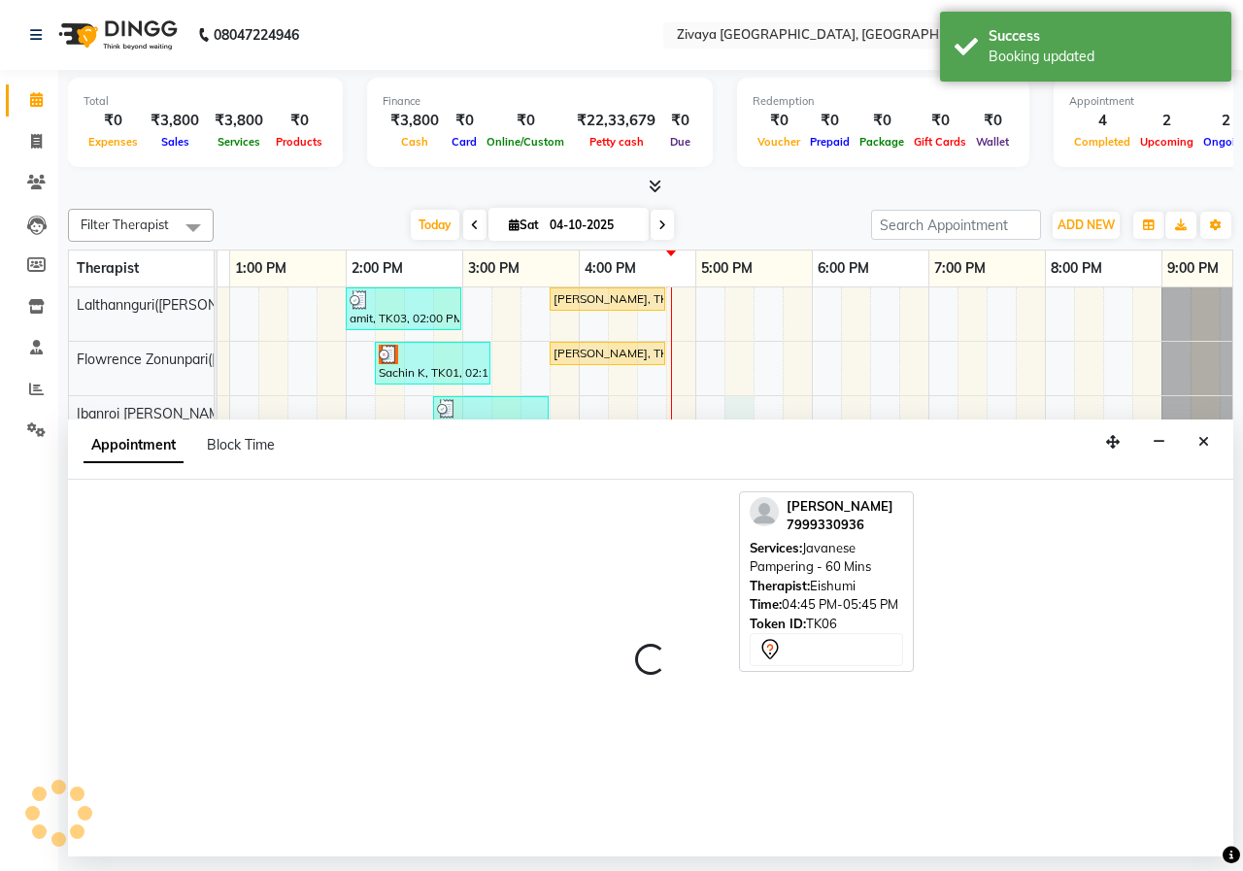
select select "61776"
select select "1035"
select select "tentative"
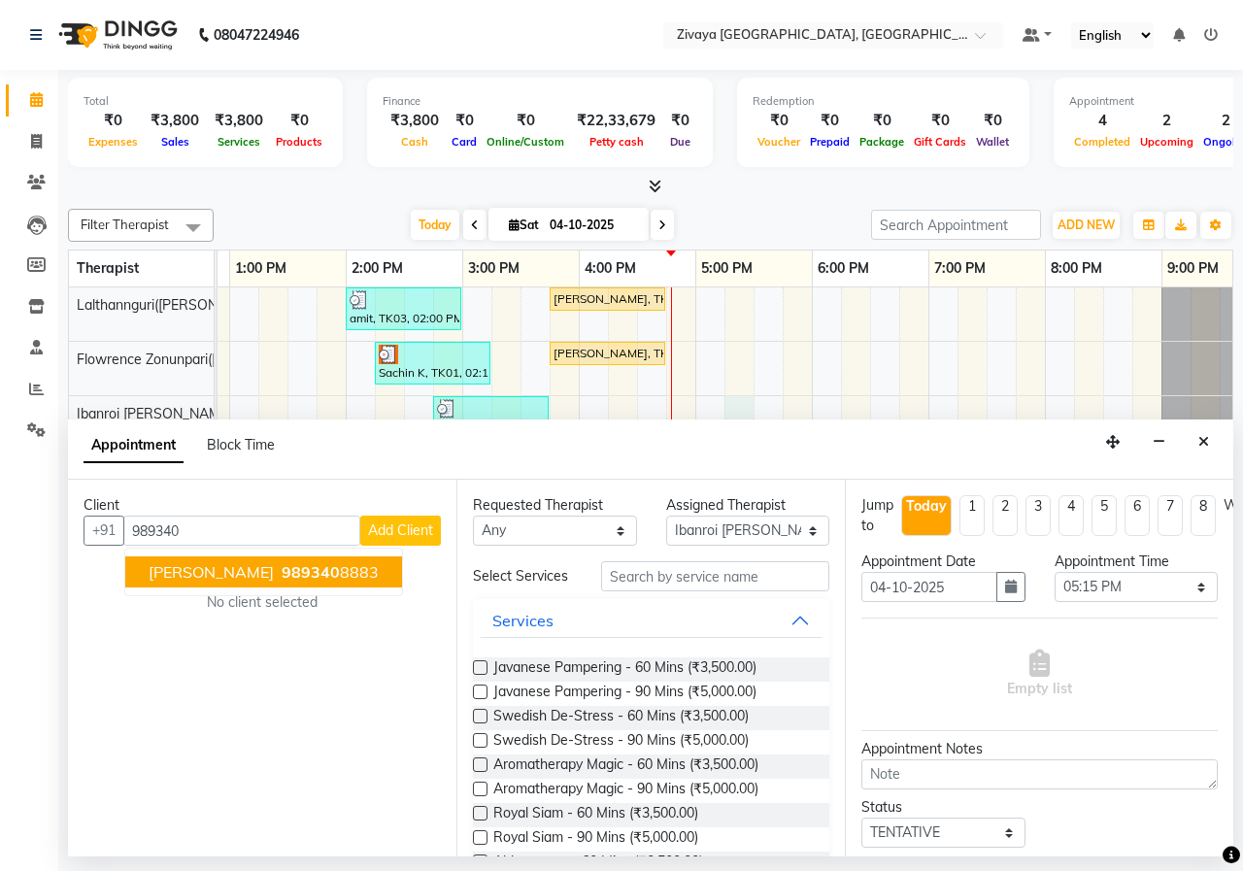
click at [187, 570] on span "[PERSON_NAME]" at bounding box center [211, 571] width 125 height 19
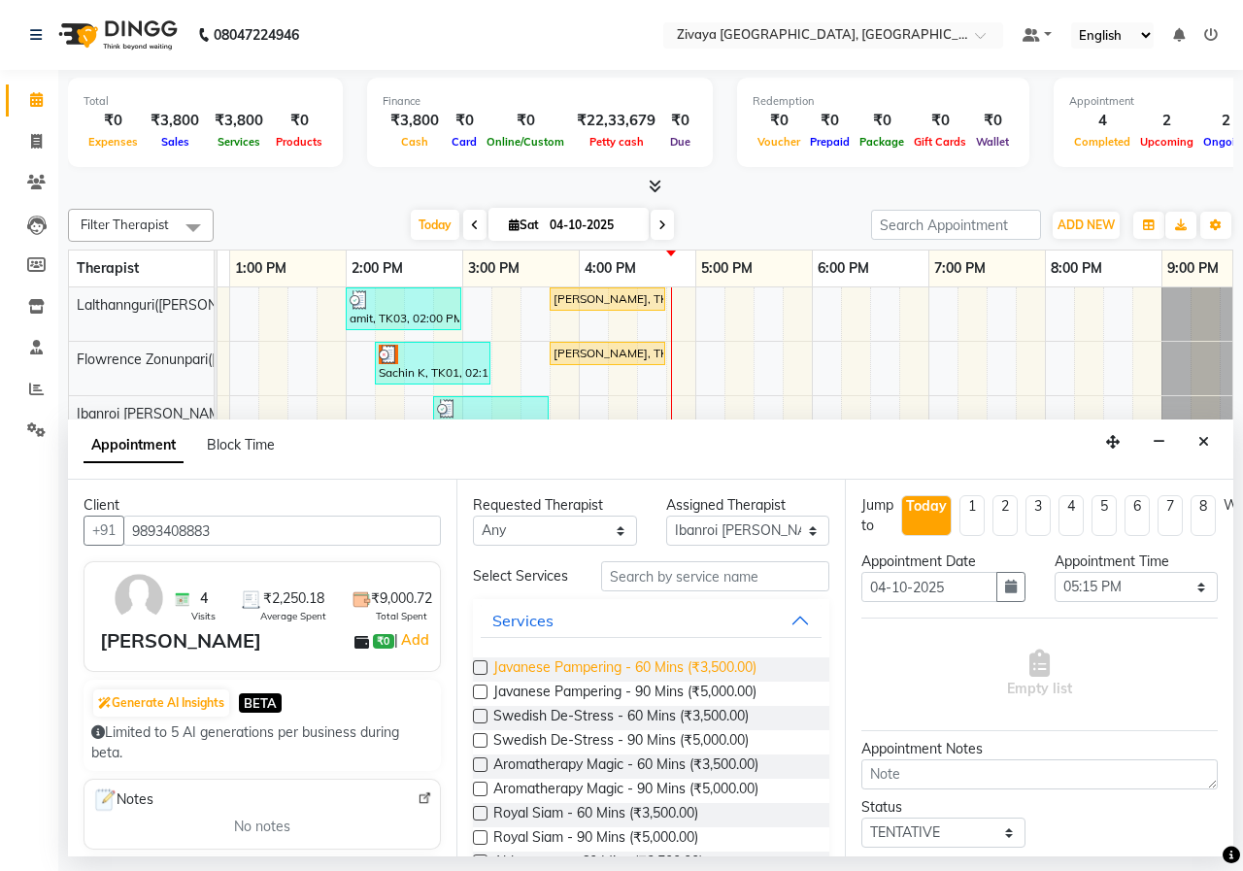
type input "9893408883"
click at [590, 669] on span "Javanese Pampering - 60 Mins (₹3,500.00)" at bounding box center [624, 669] width 263 height 24
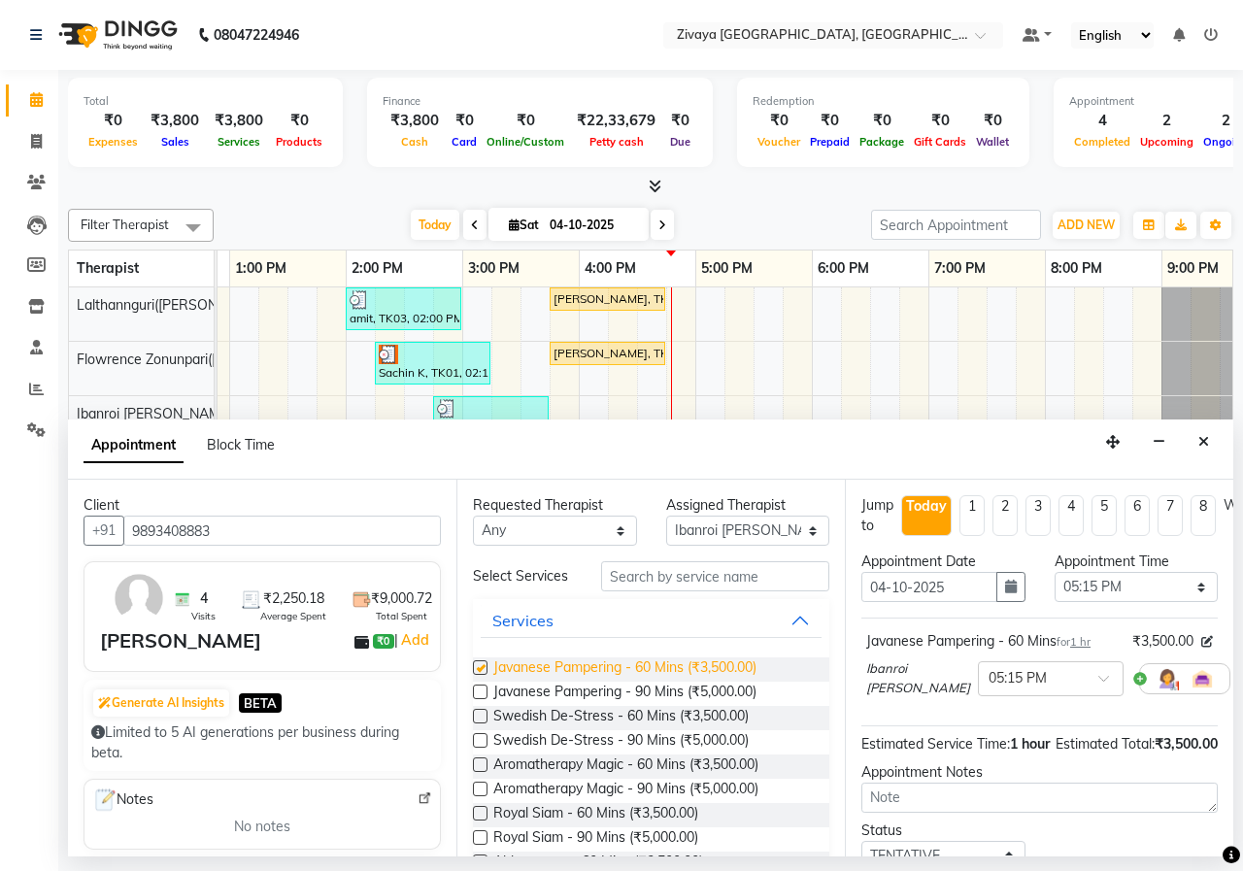
checkbox input "false"
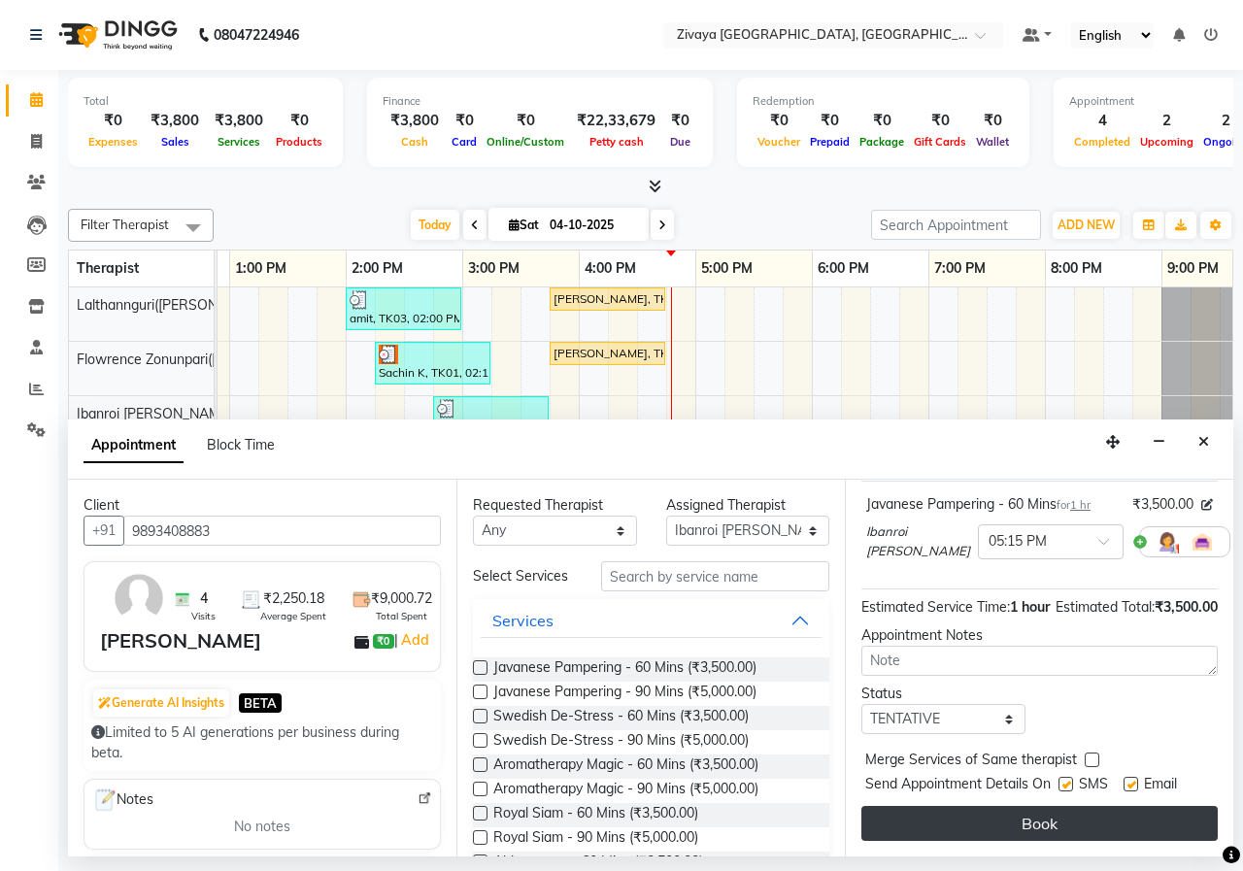
click at [980, 806] on button "Book" at bounding box center [1039, 823] width 356 height 35
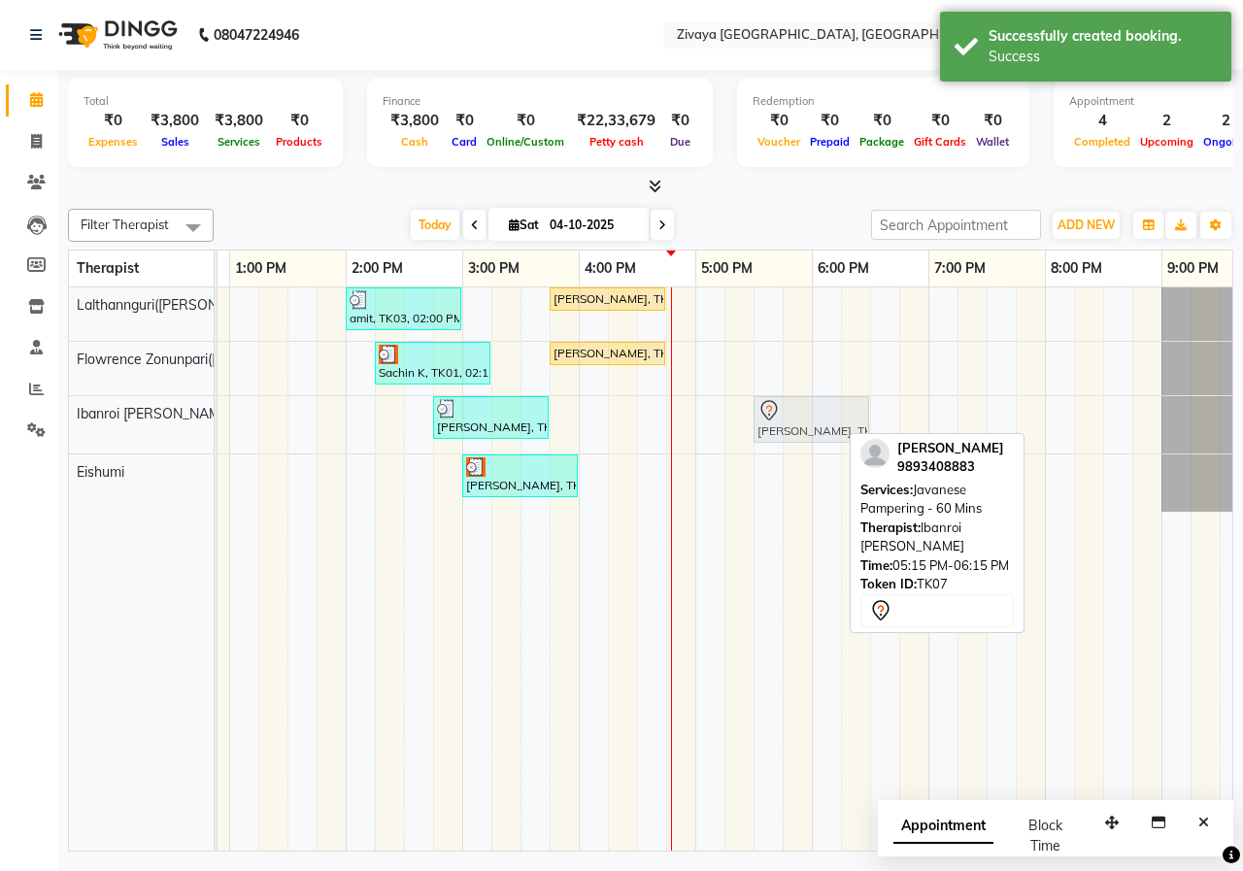
drag, startPoint x: 743, startPoint y: 425, endPoint x: 774, endPoint y: 425, distance: 31.1
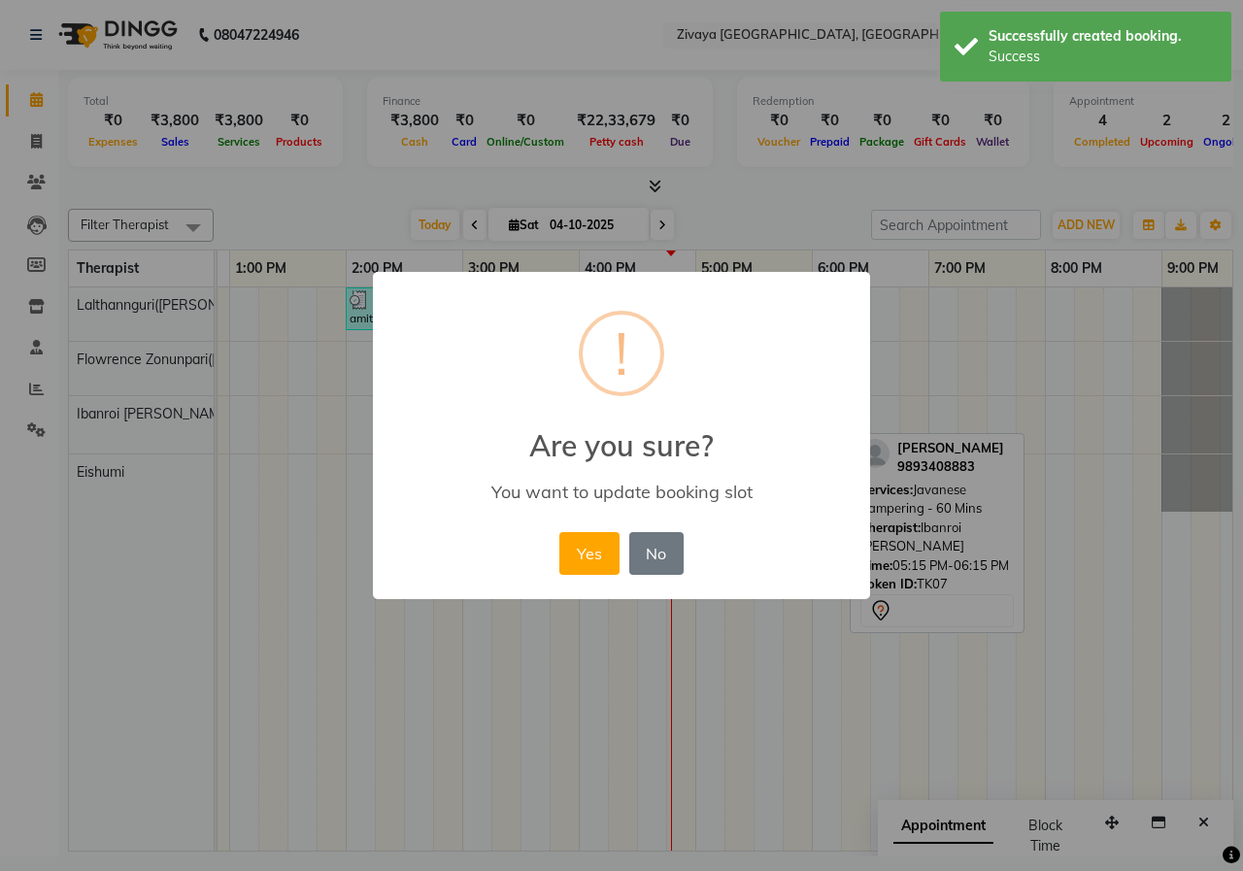
click at [607, 552] on button "Yes" at bounding box center [588, 553] width 59 height 43
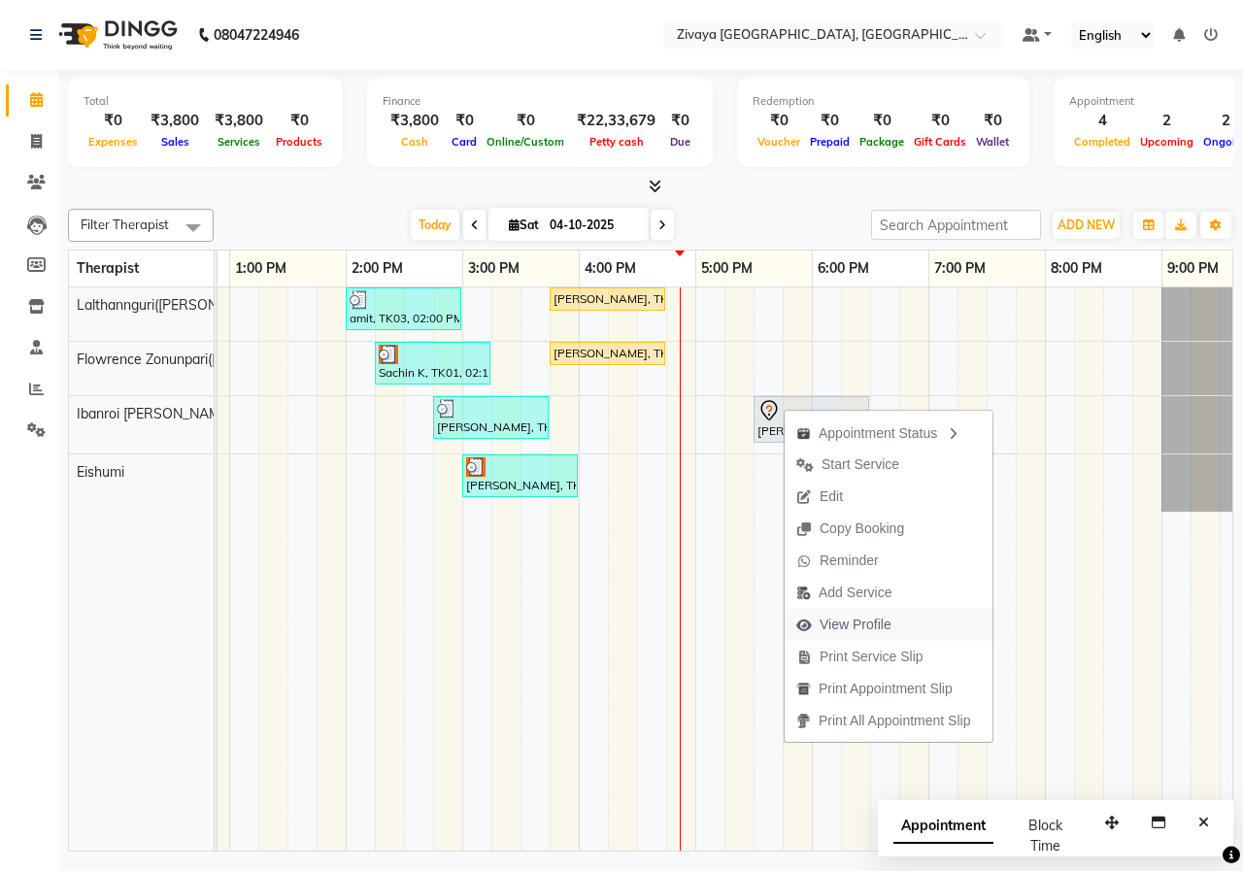
click at [883, 619] on span "View Profile" at bounding box center [855, 625] width 72 height 20
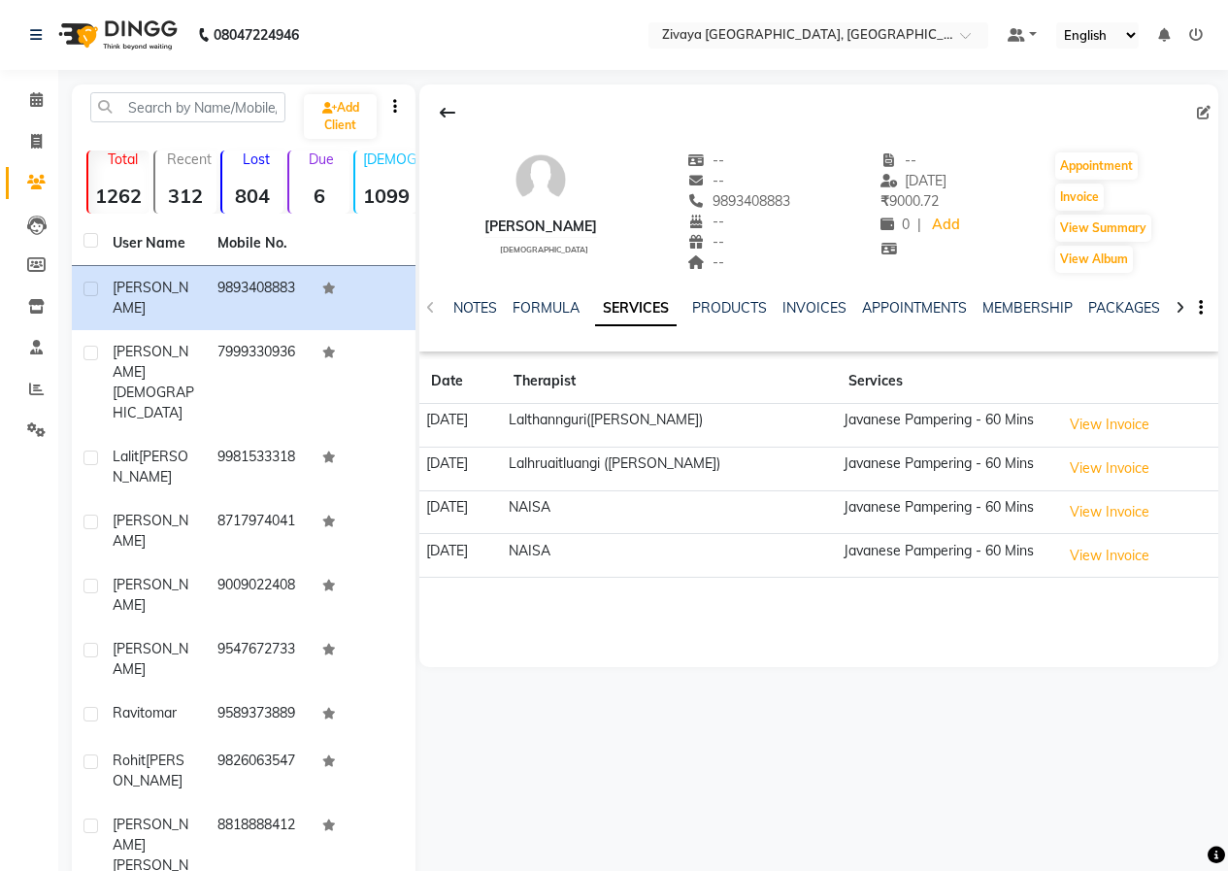
click at [804, 285] on div "NOTES FORMULA SERVICES PRODUCTS INVOICES APPOINTMENTS MEMBERSHIP PACKAGES VOUCH…" at bounding box center [818, 308] width 799 height 67
click at [804, 301] on link "INVOICES" at bounding box center [815, 307] width 64 height 17
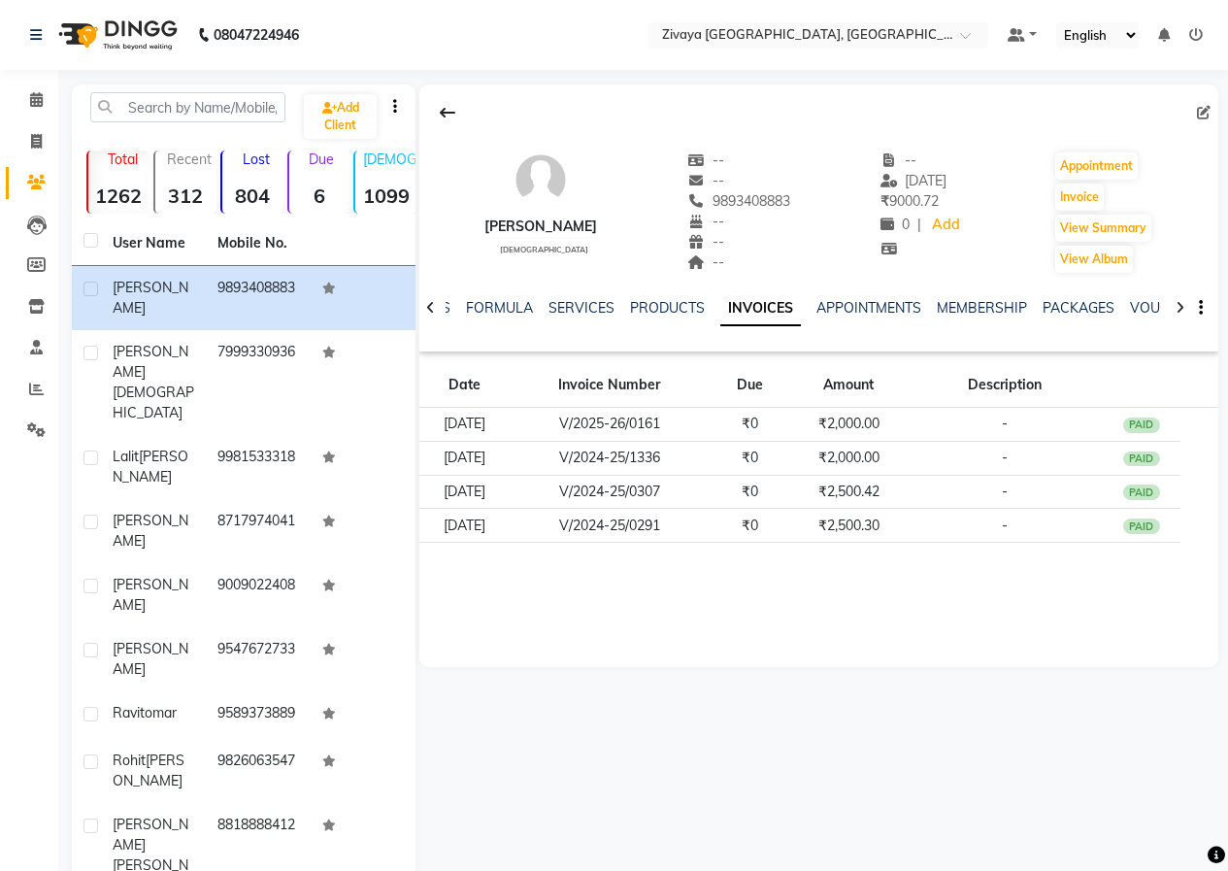
click at [131, 41] on img at bounding box center [116, 35] width 133 height 54
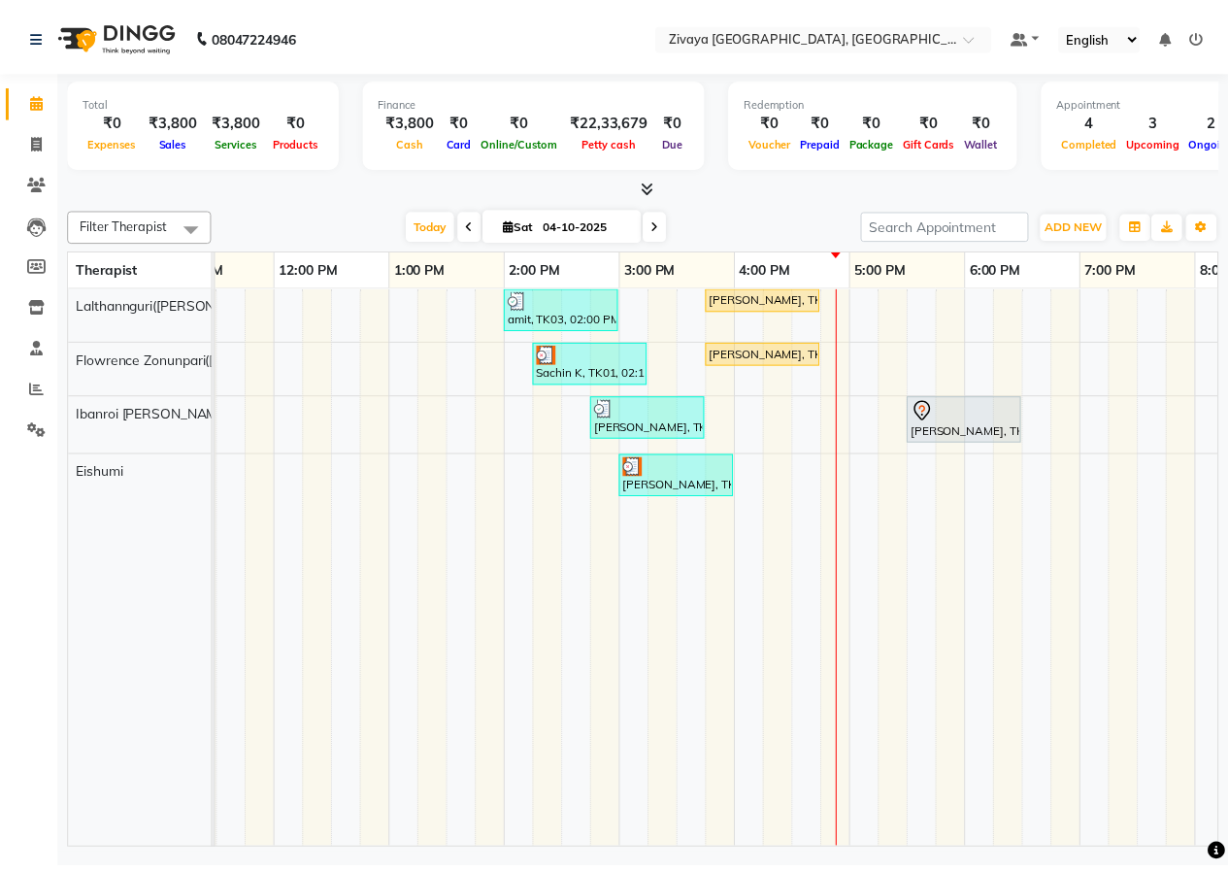
scroll to position [0, 562]
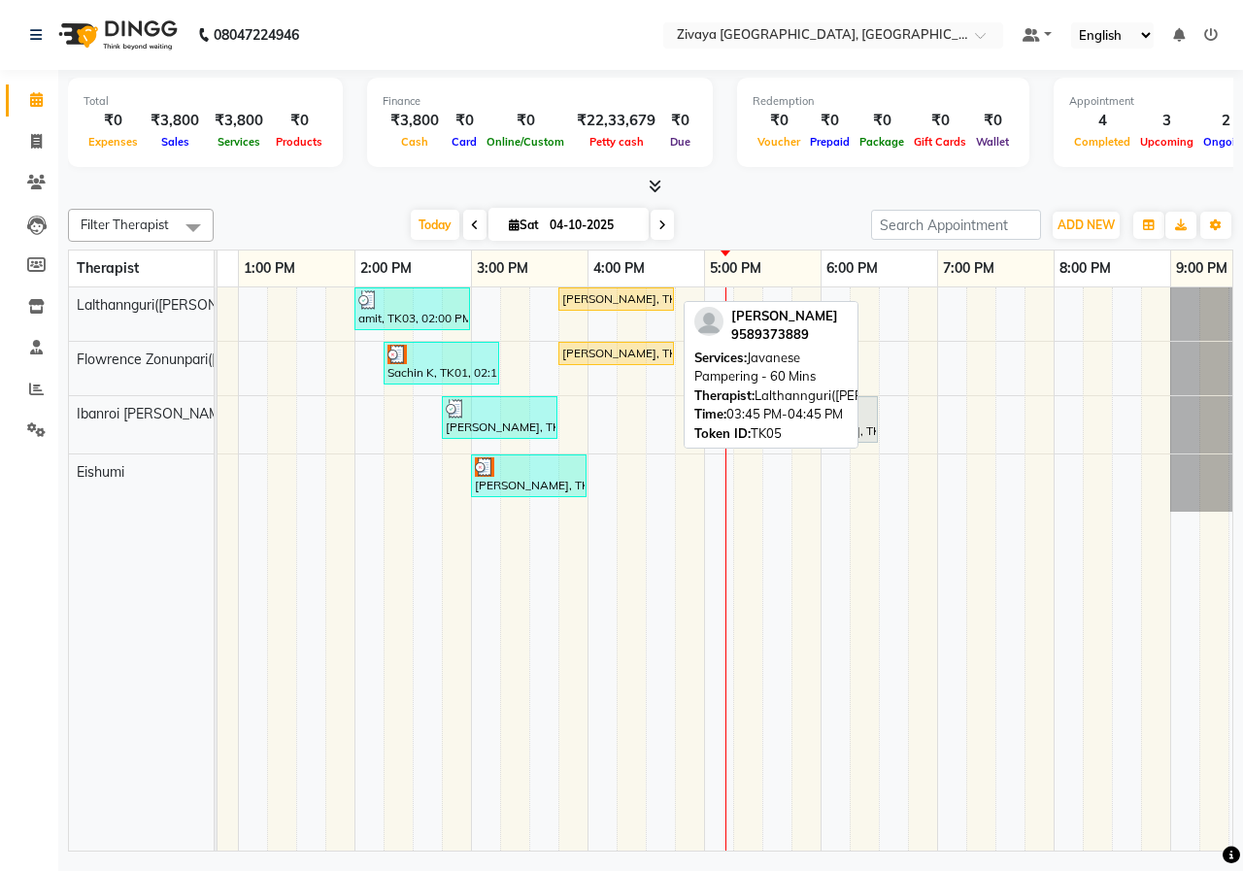
click at [574, 296] on div "[PERSON_NAME], TK05, 03:45 PM-04:45 PM, Javanese Pampering - 60 Mins" at bounding box center [616, 298] width 112 height 17
select select "1"
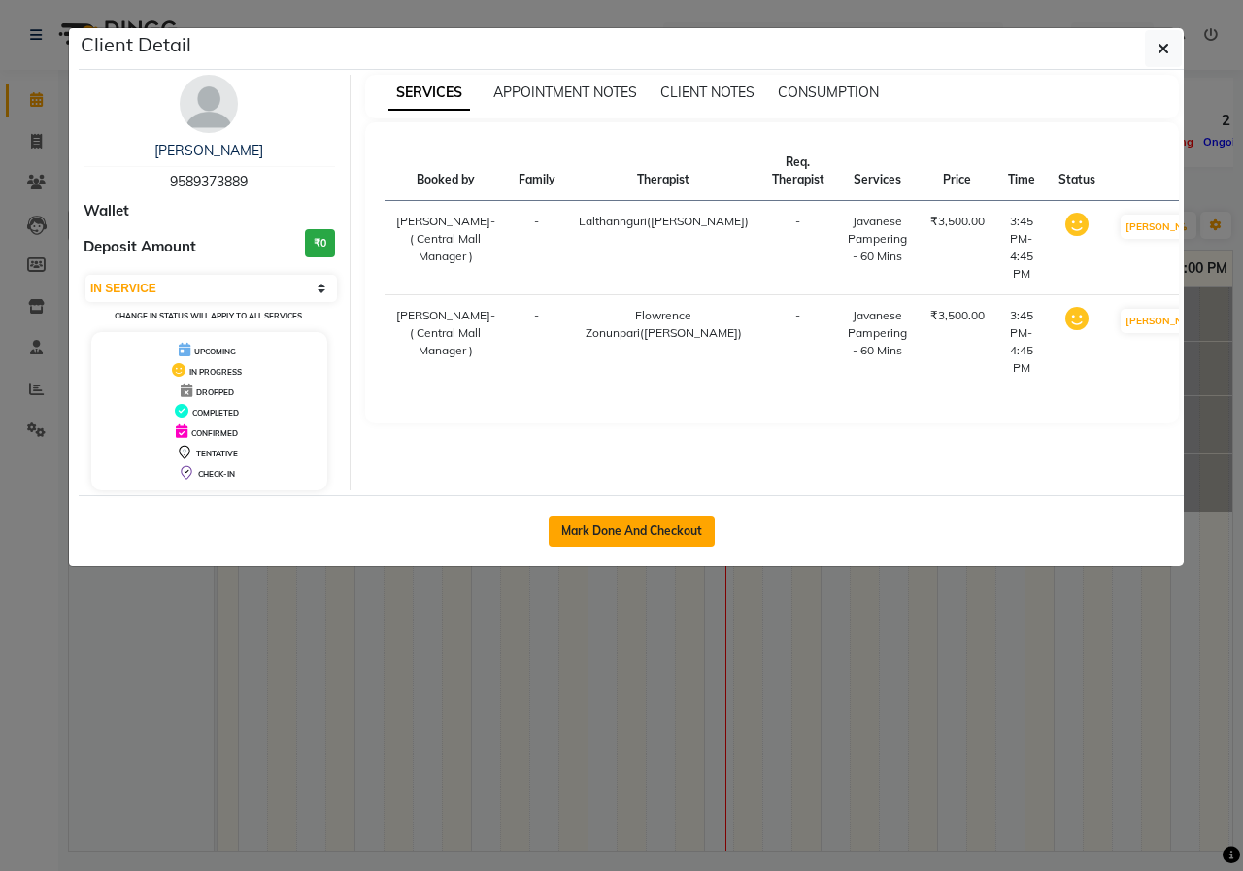
click at [647, 534] on button "Mark Done And Checkout" at bounding box center [632, 531] width 166 height 31
select select "6509"
select select "service"
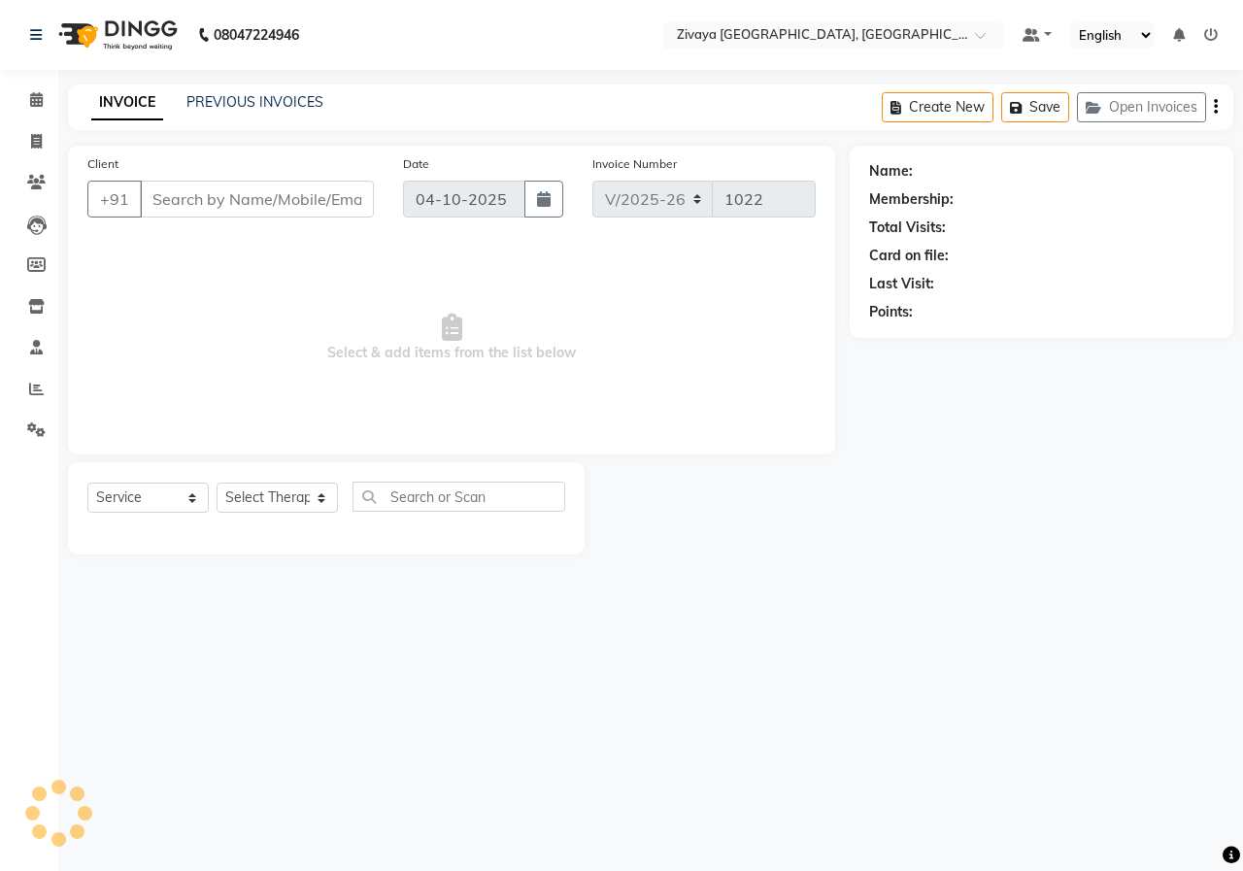
type input "9589373889"
select select "49516"
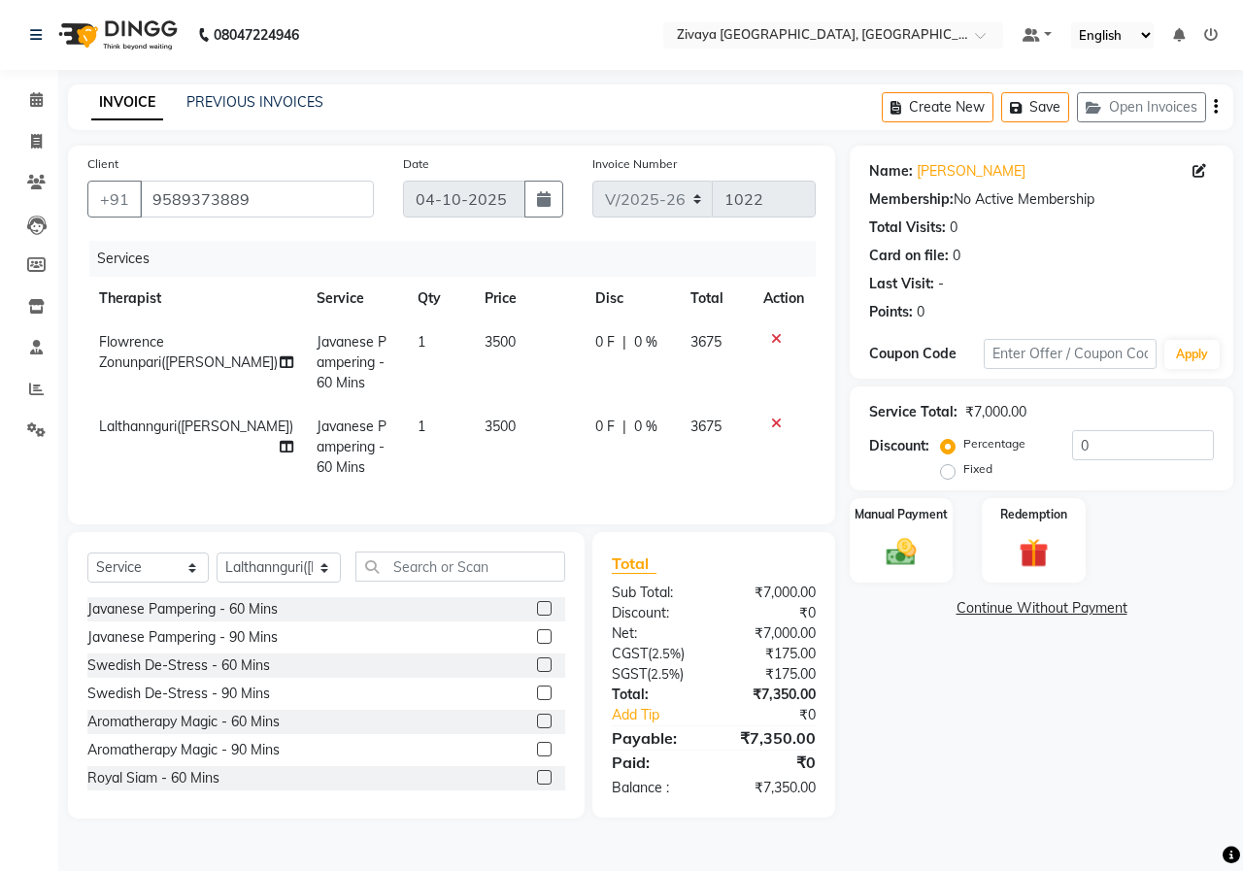
click at [963, 473] on label "Fixed" at bounding box center [977, 468] width 29 height 17
click at [950, 473] on input "Fixed" at bounding box center [952, 469] width 14 height 14
radio input "true"
click at [1093, 441] on input "0" at bounding box center [1143, 445] width 142 height 30
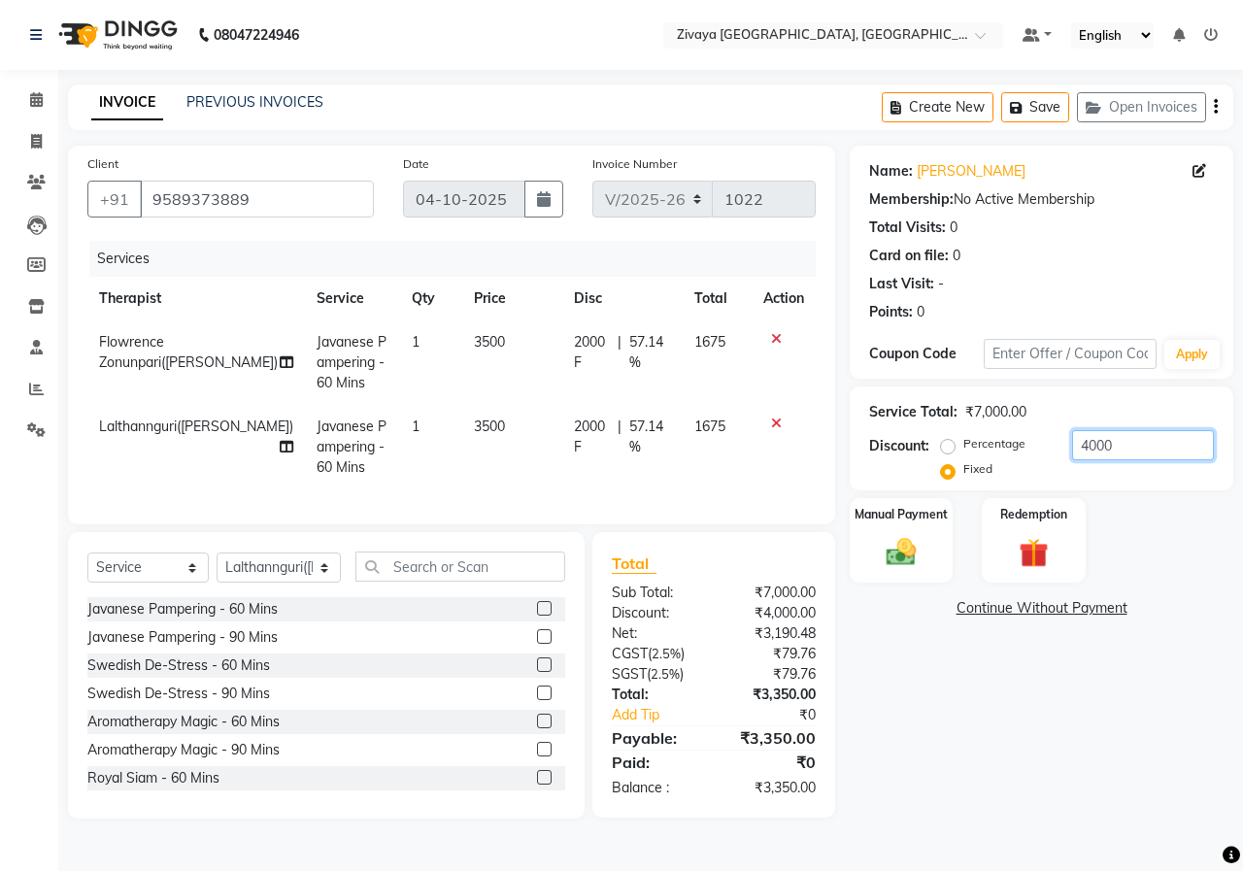
type input "4000"
click at [1132, 427] on div "Service Total: ₹7,000.00 Discount: Percentage Fixed 4000" at bounding box center [1041, 438] width 345 height 88
click at [1134, 431] on input "4000" at bounding box center [1143, 445] width 142 height 30
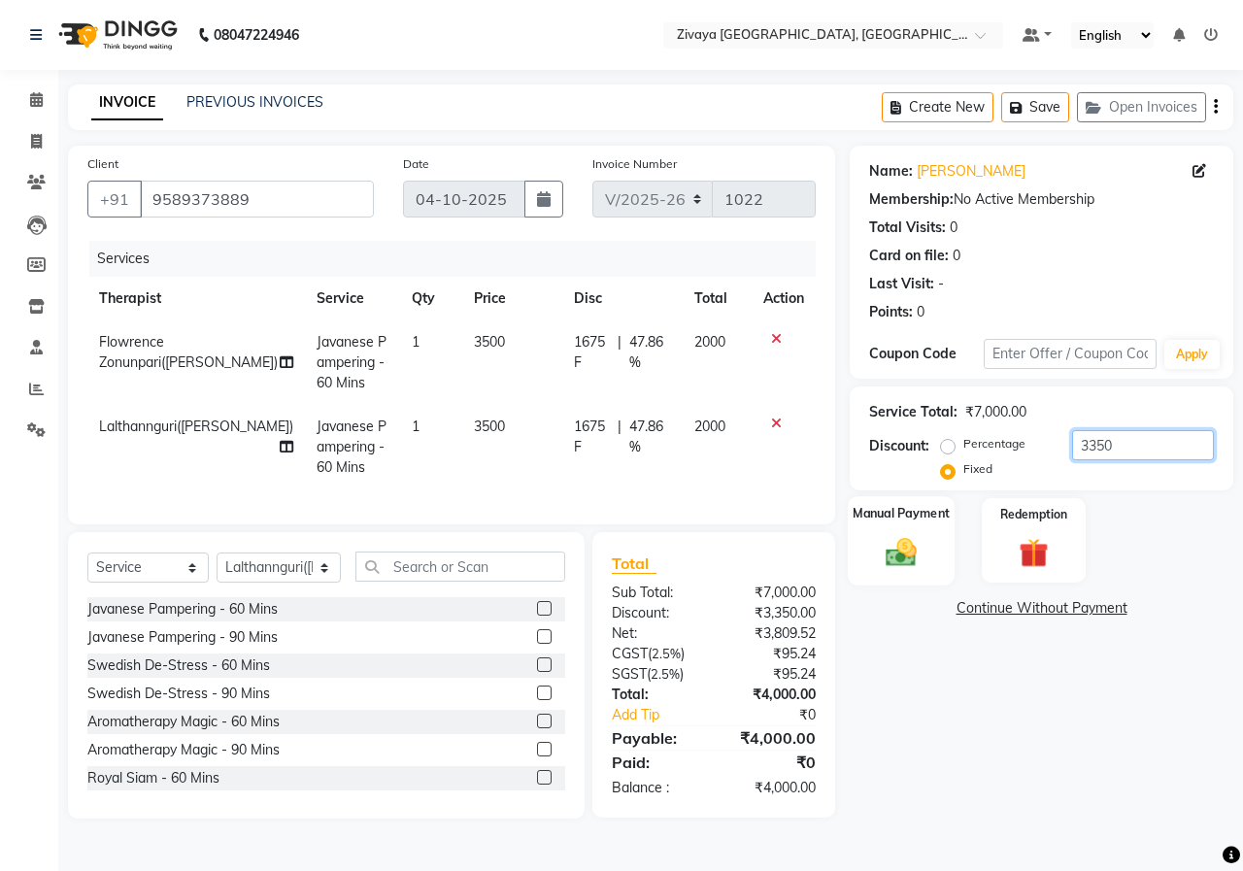
type input "3350"
click at [942, 554] on div "Manual Payment" at bounding box center [902, 540] width 108 height 89
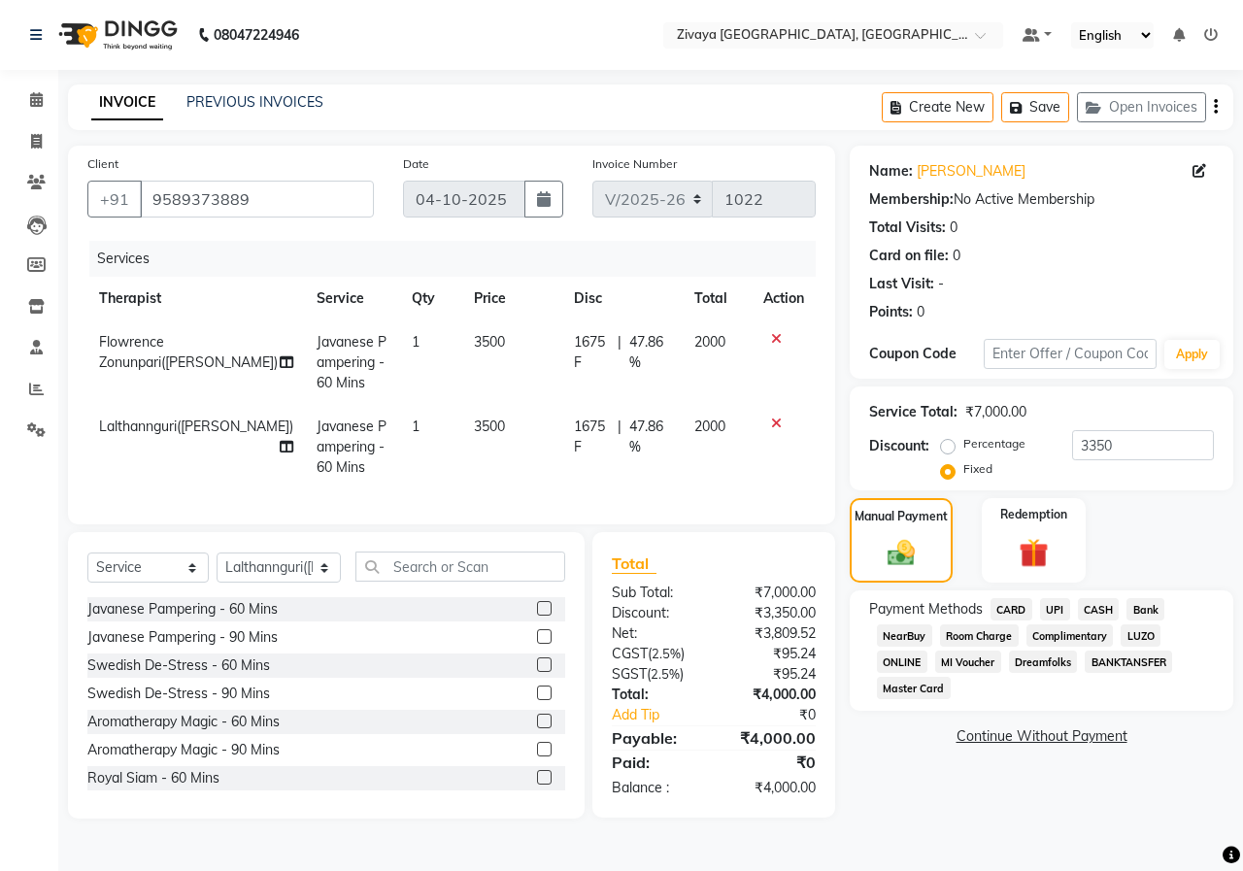
click at [1056, 611] on span "UPI" at bounding box center [1055, 609] width 30 height 22
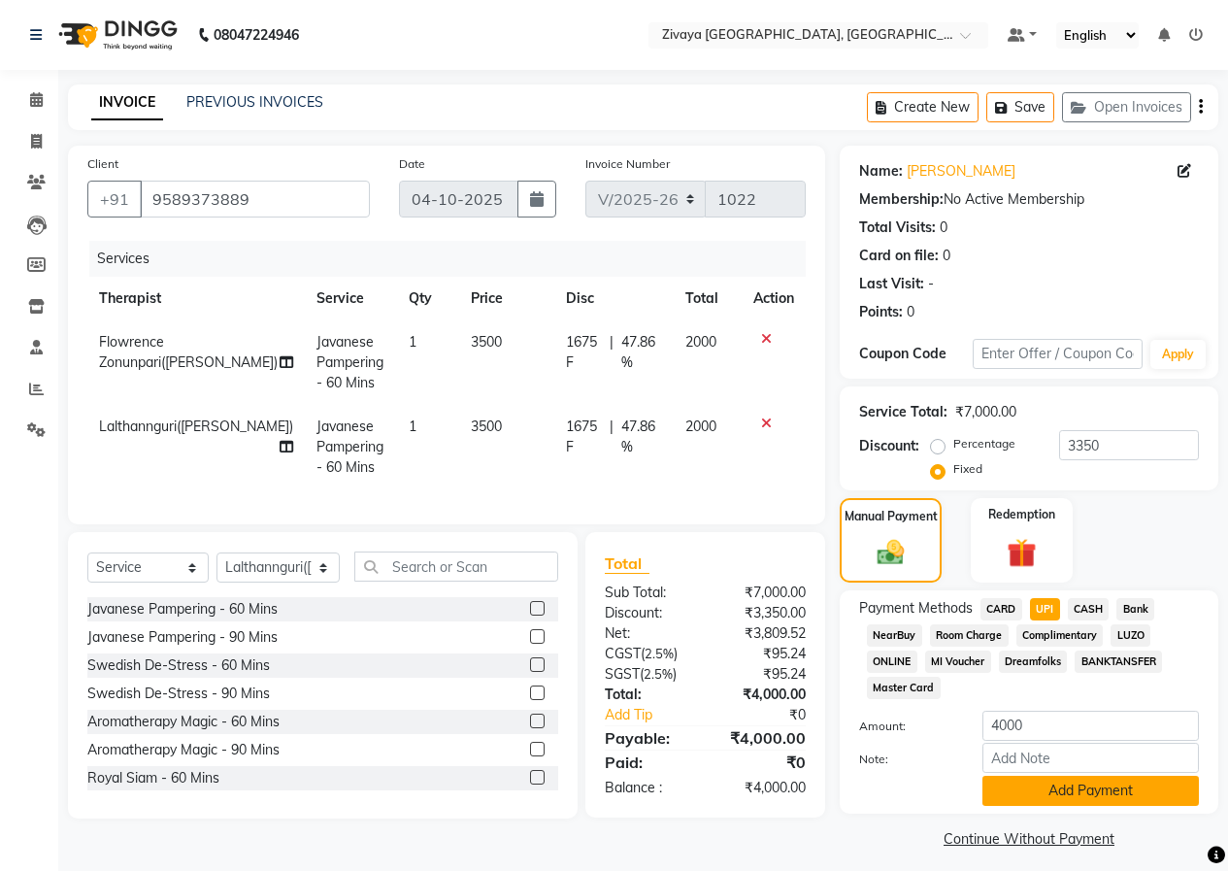
click at [1128, 800] on button "Add Payment" at bounding box center [1091, 791] width 217 height 30
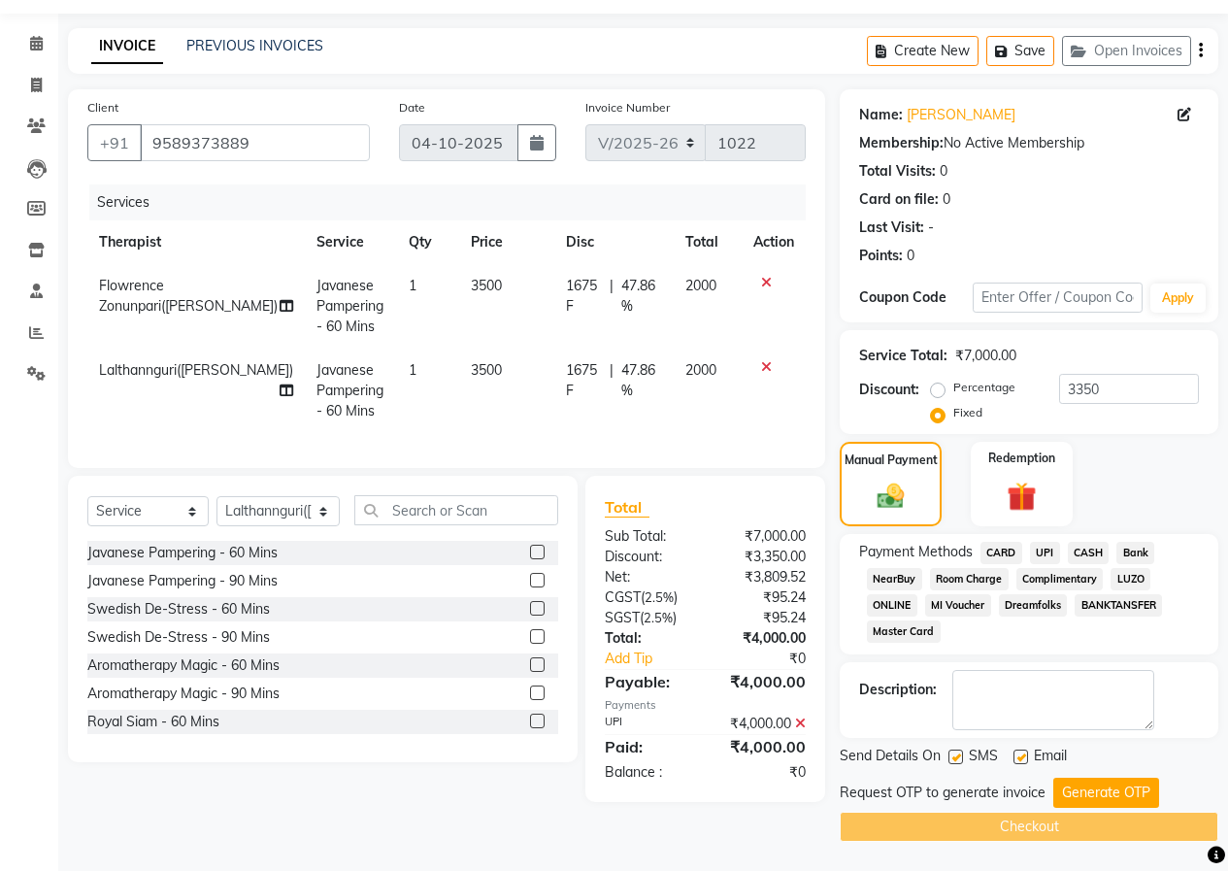
click at [1123, 798] on button "Generate OTP" at bounding box center [1106, 793] width 106 height 30
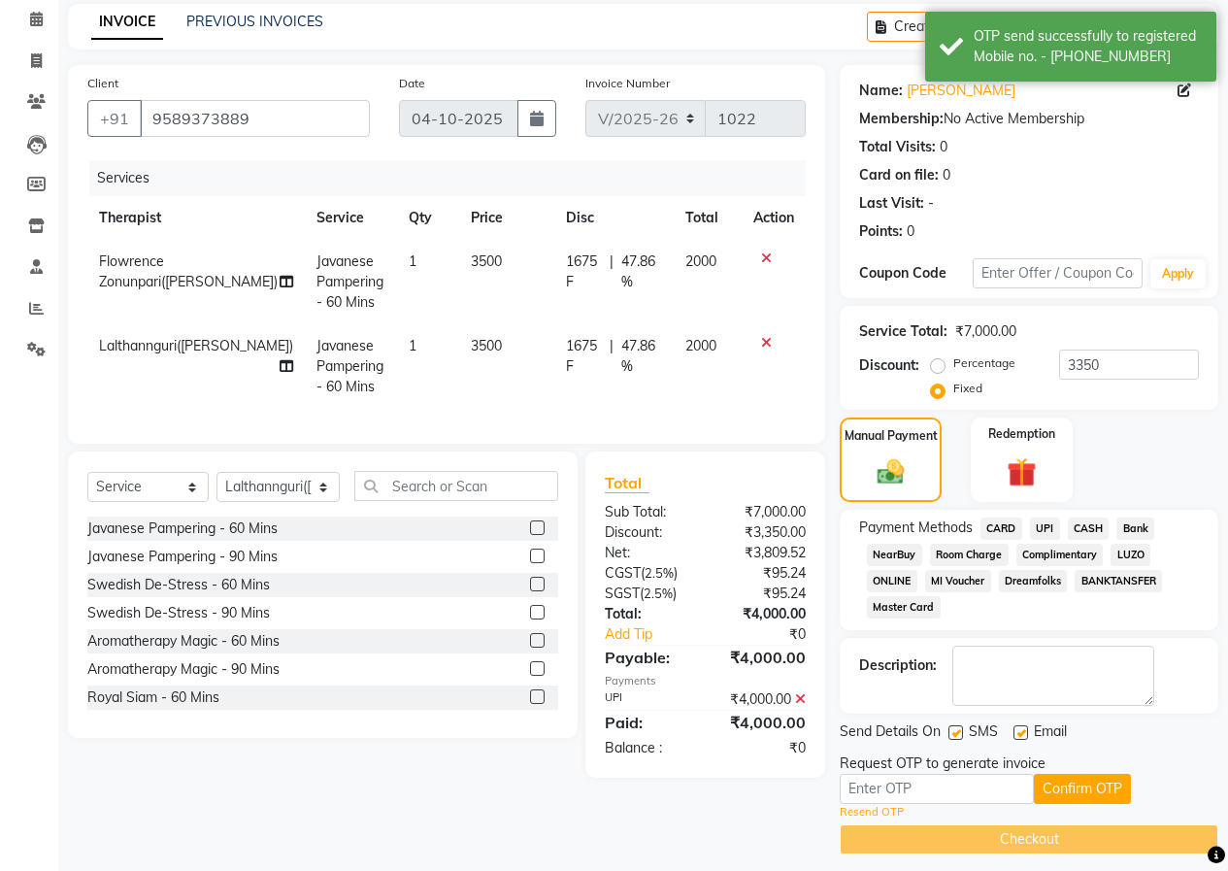
scroll to position [93, 0]
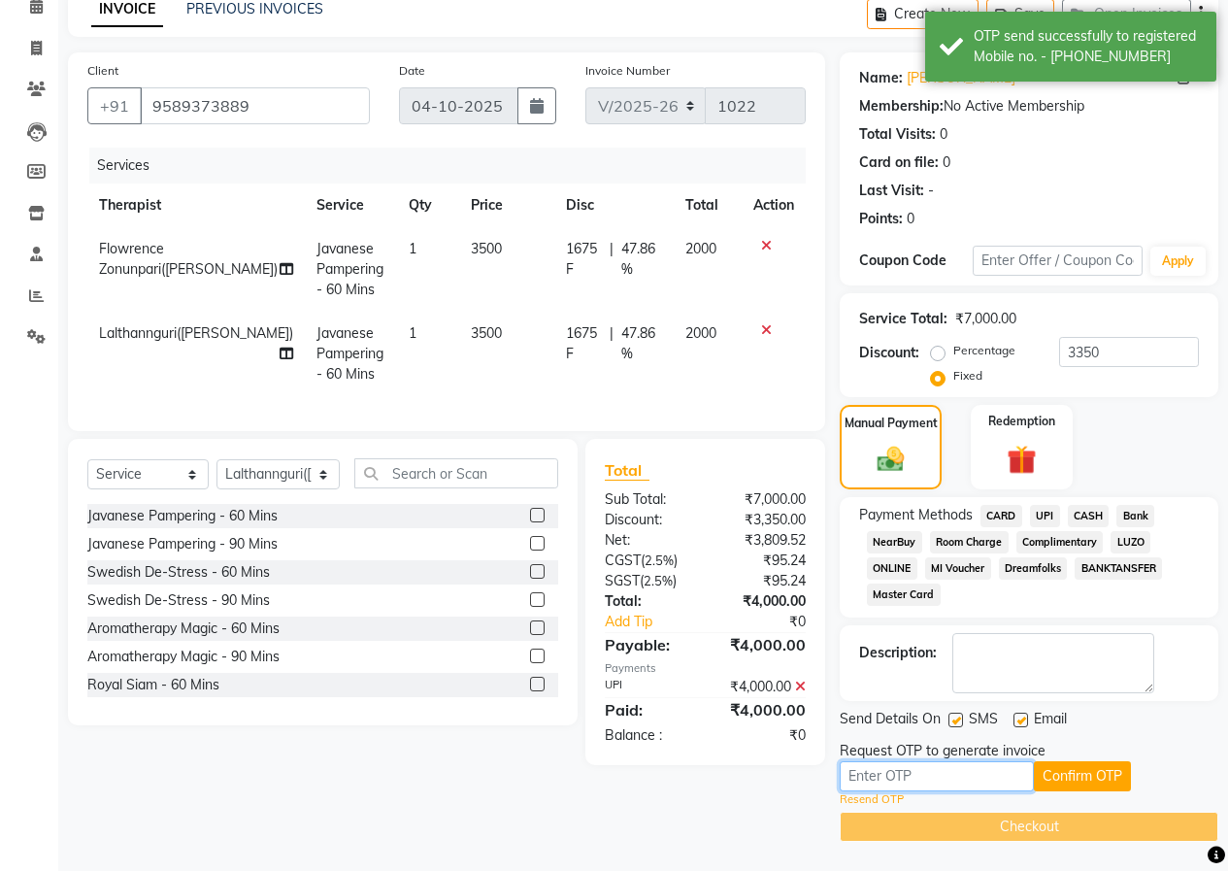
click at [1007, 788] on input "text" at bounding box center [937, 776] width 194 height 30
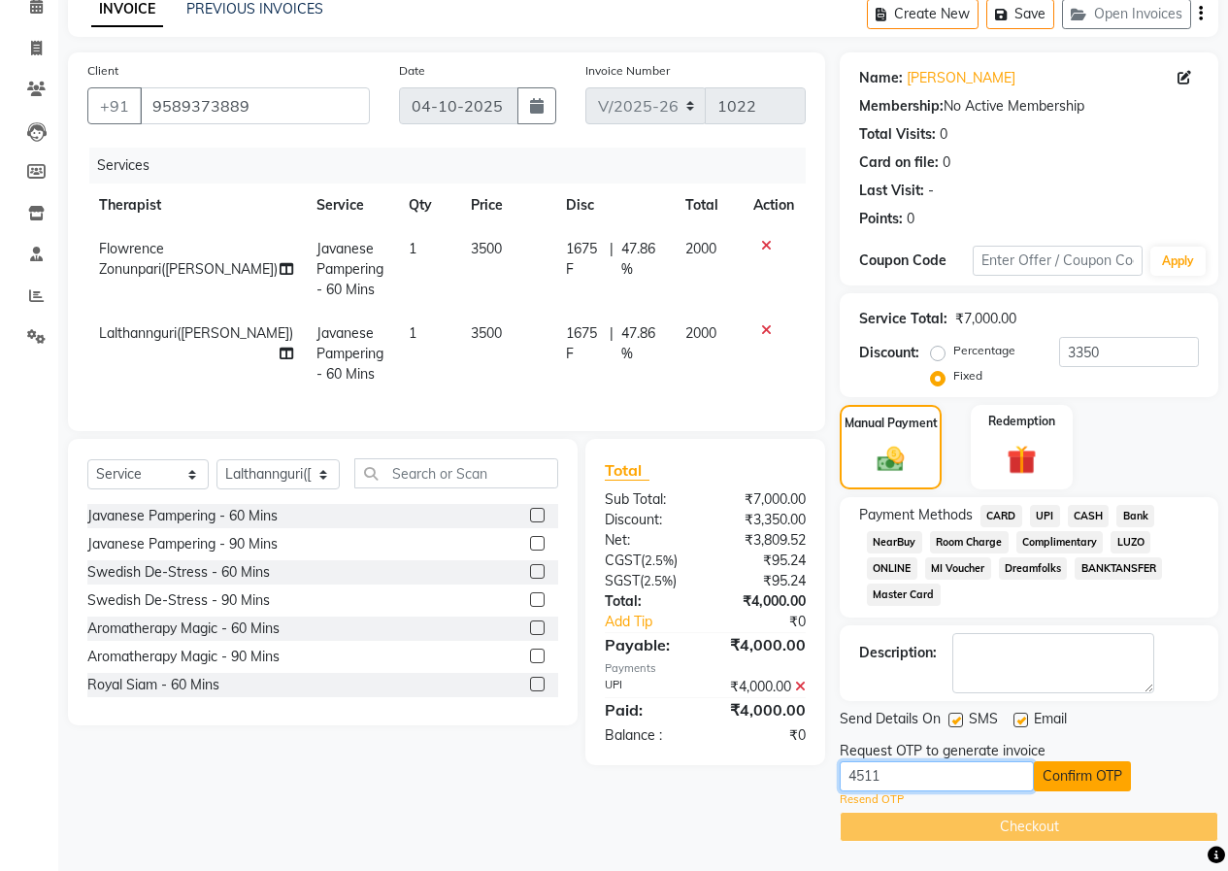
type input "4511"
click at [1065, 775] on button "Confirm OTP" at bounding box center [1082, 776] width 97 height 30
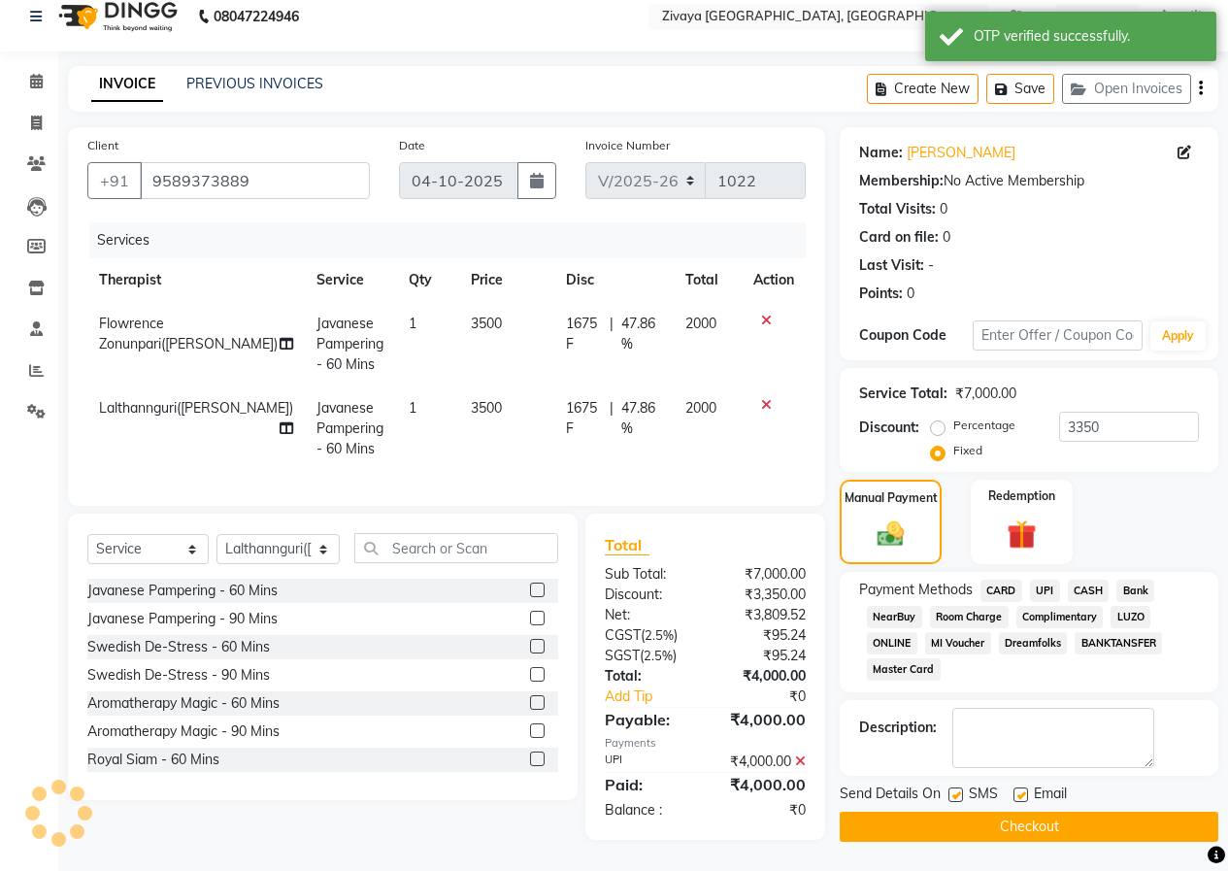
scroll to position [31, 0]
click at [1028, 816] on button "Checkout" at bounding box center [1029, 827] width 379 height 30
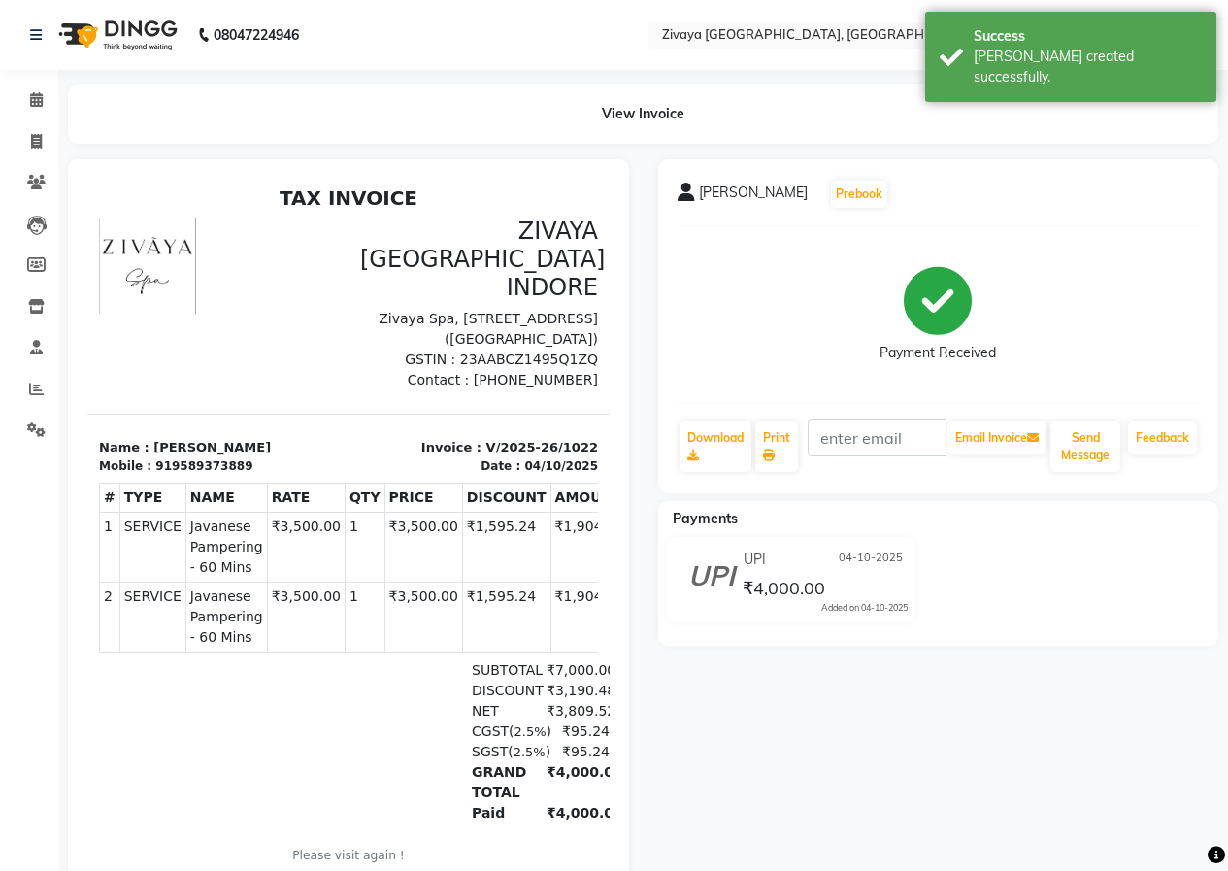
click at [125, 29] on img at bounding box center [116, 35] width 133 height 54
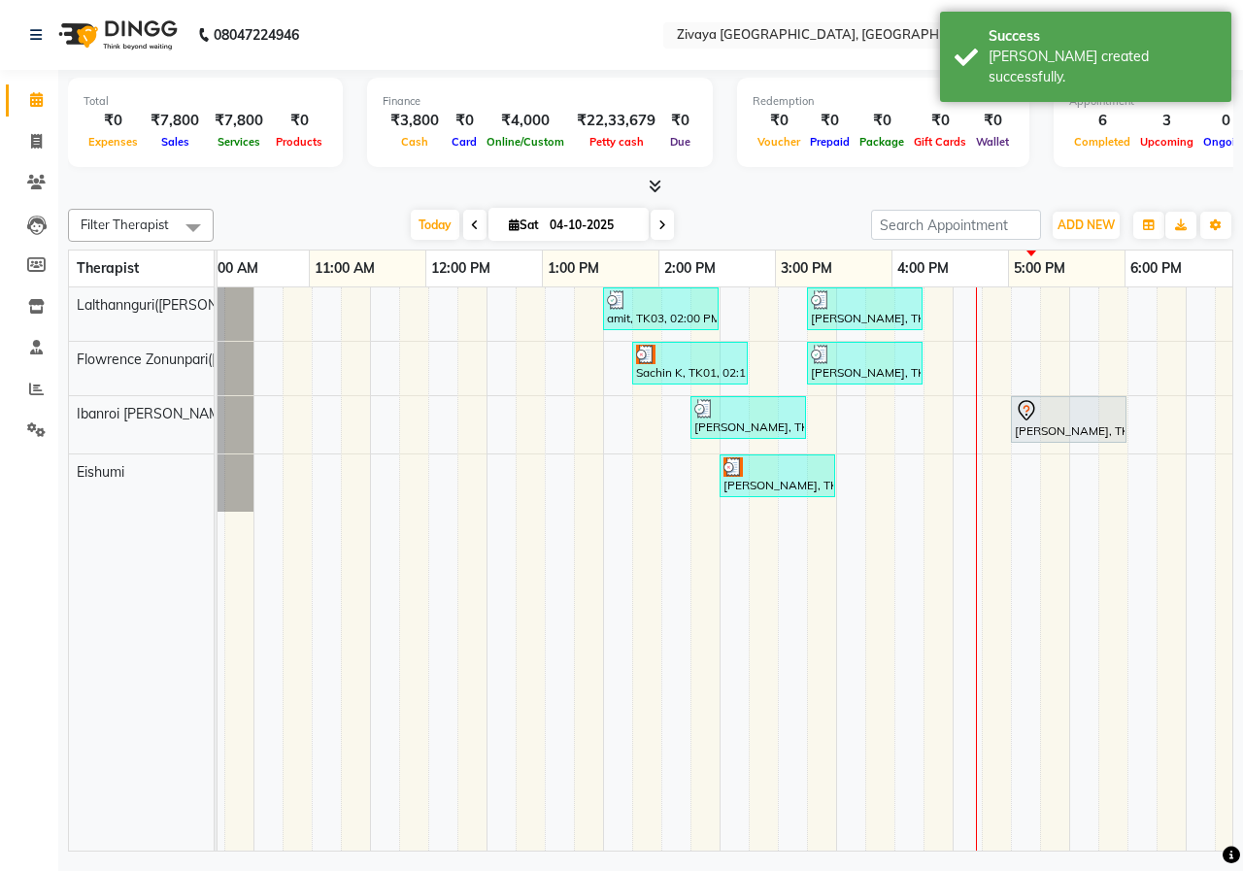
scroll to position [0, 314]
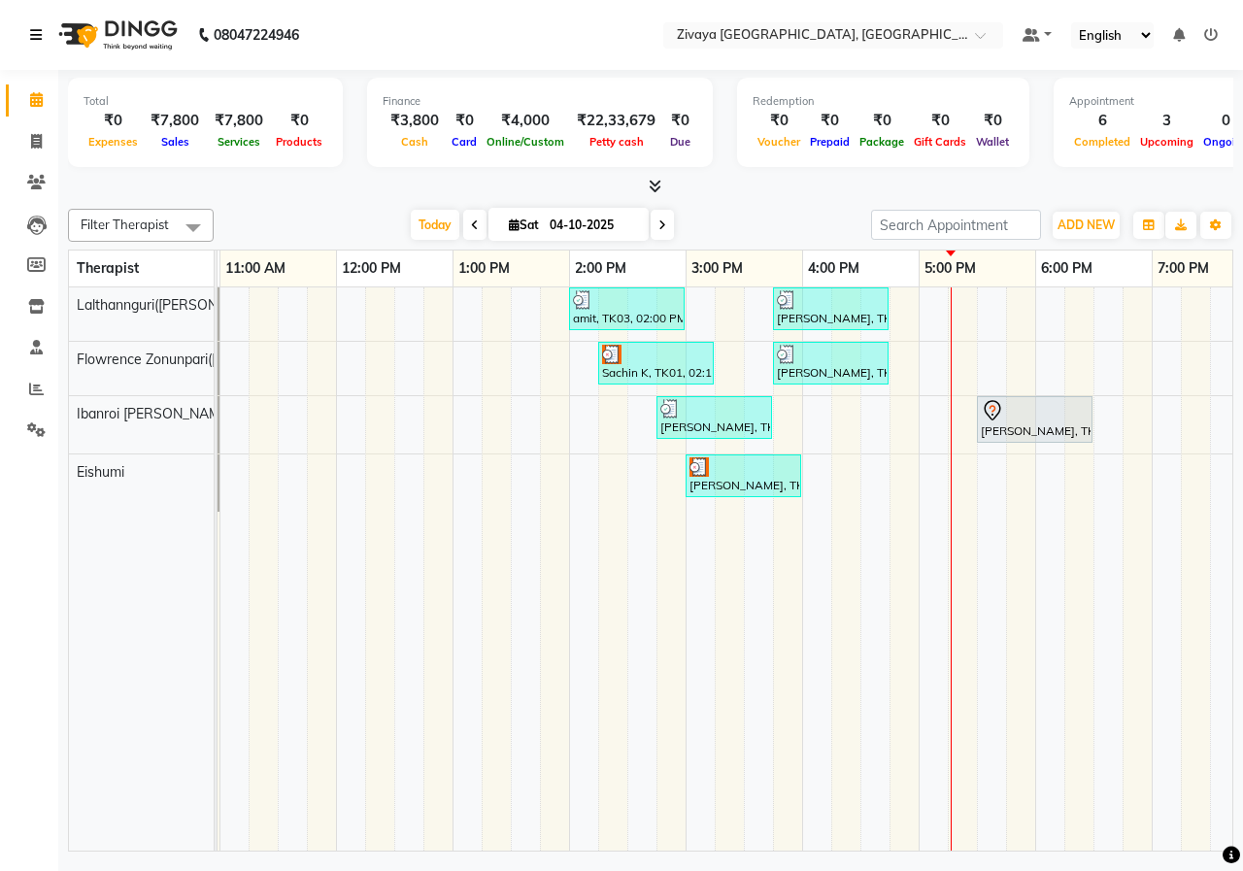
click at [33, 28] on icon at bounding box center [36, 35] width 12 height 14
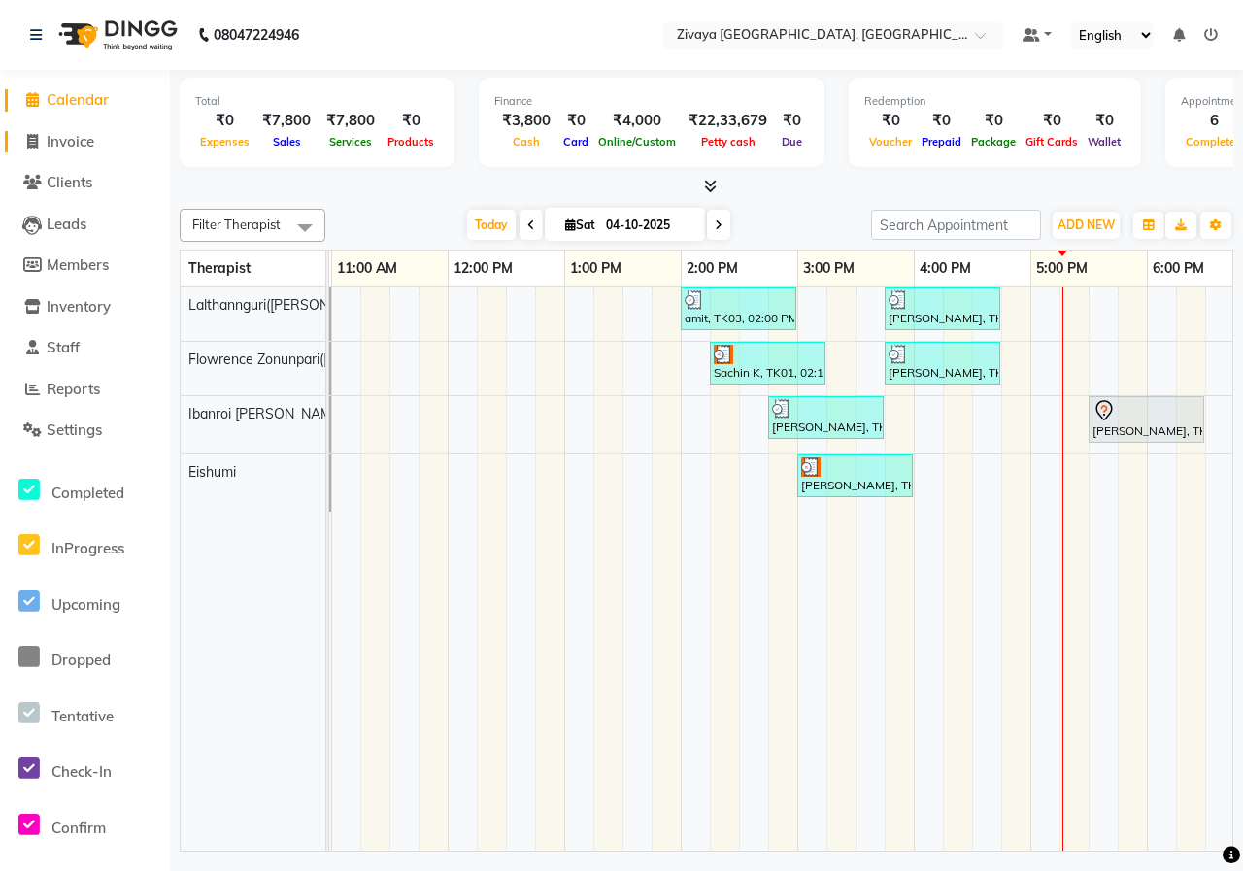
click at [91, 144] on span "Invoice" at bounding box center [71, 141] width 48 height 18
select select "6509"
select select "service"
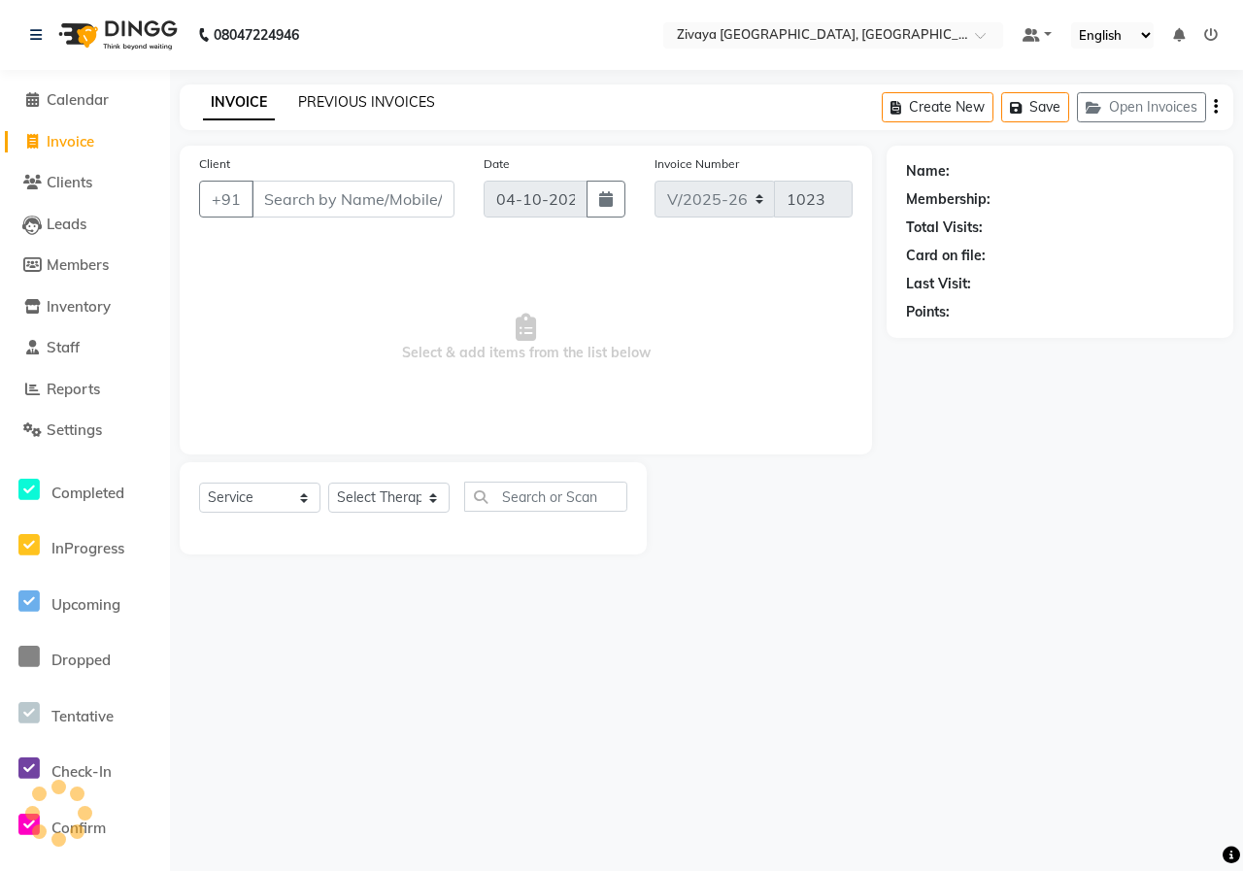
click at [368, 95] on link "PREVIOUS INVOICES" at bounding box center [366, 101] width 137 height 17
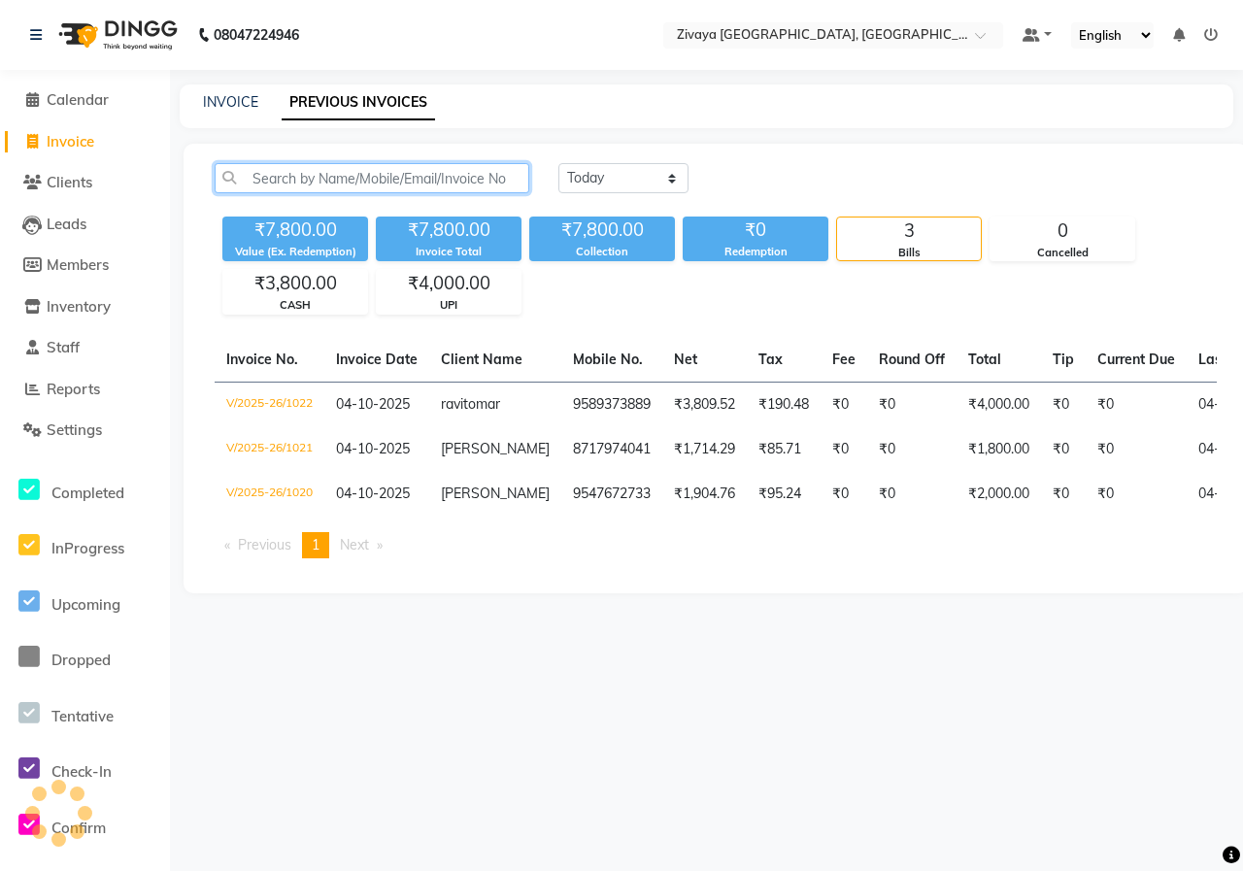
click at [363, 169] on input "text" at bounding box center [372, 178] width 315 height 30
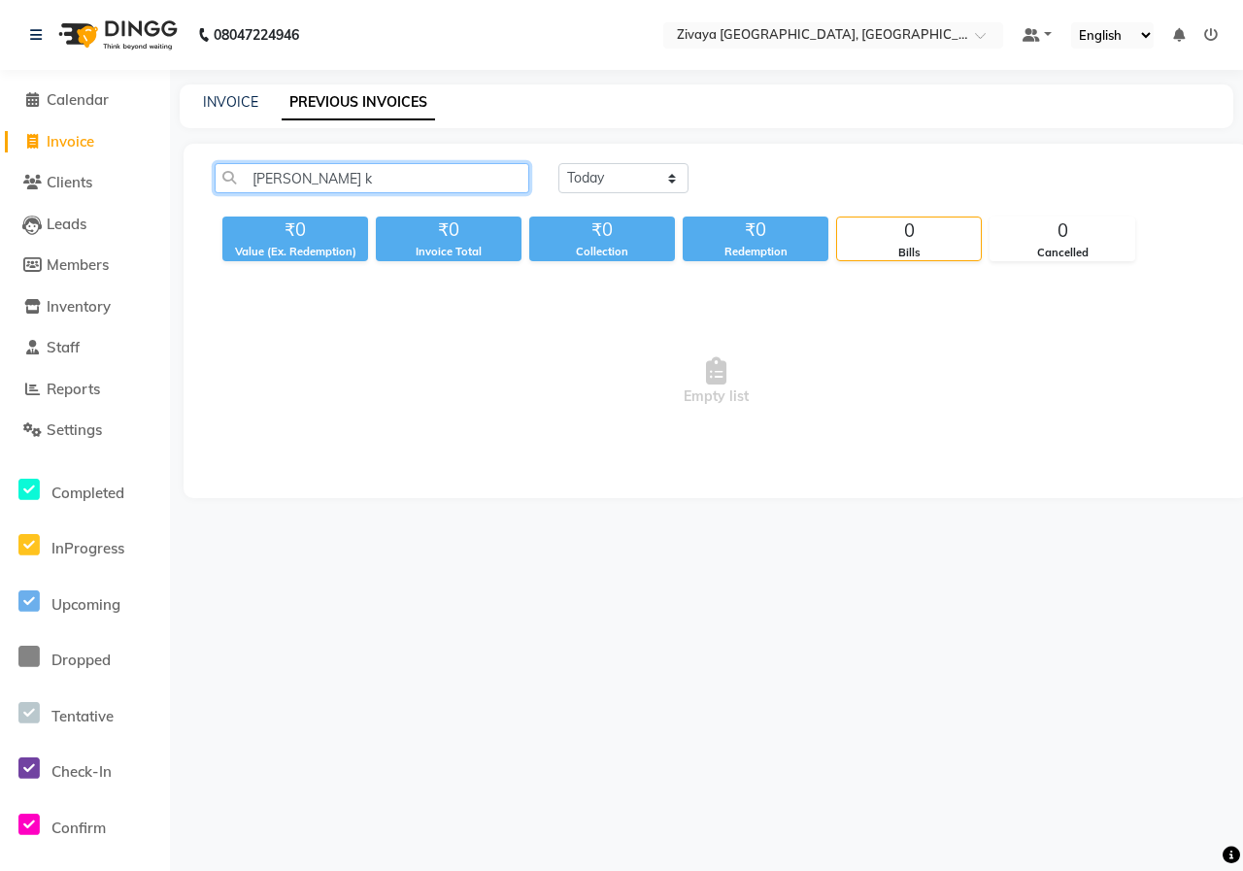
click at [347, 178] on input "[PERSON_NAME] k" at bounding box center [372, 178] width 315 height 30
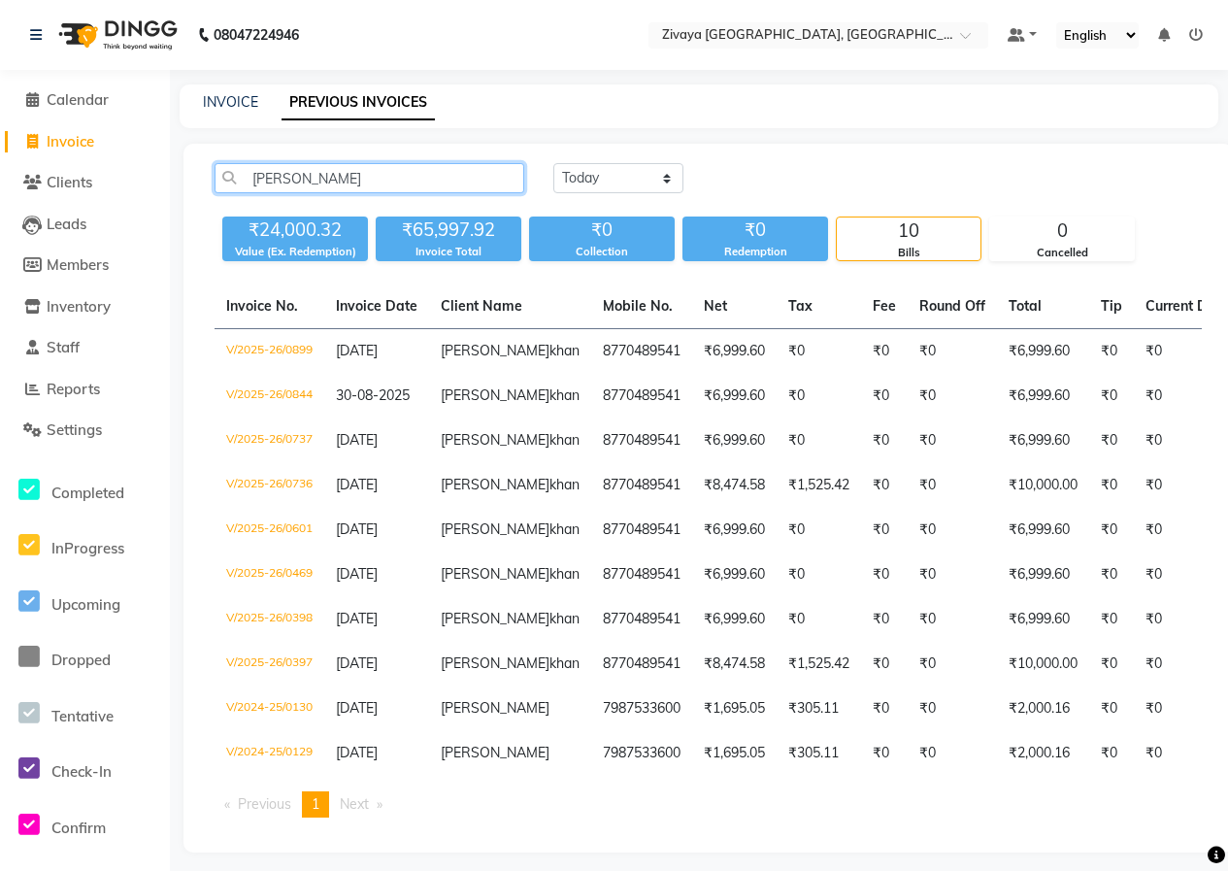
type input "[PERSON_NAME]"
click at [130, 39] on img at bounding box center [116, 35] width 133 height 54
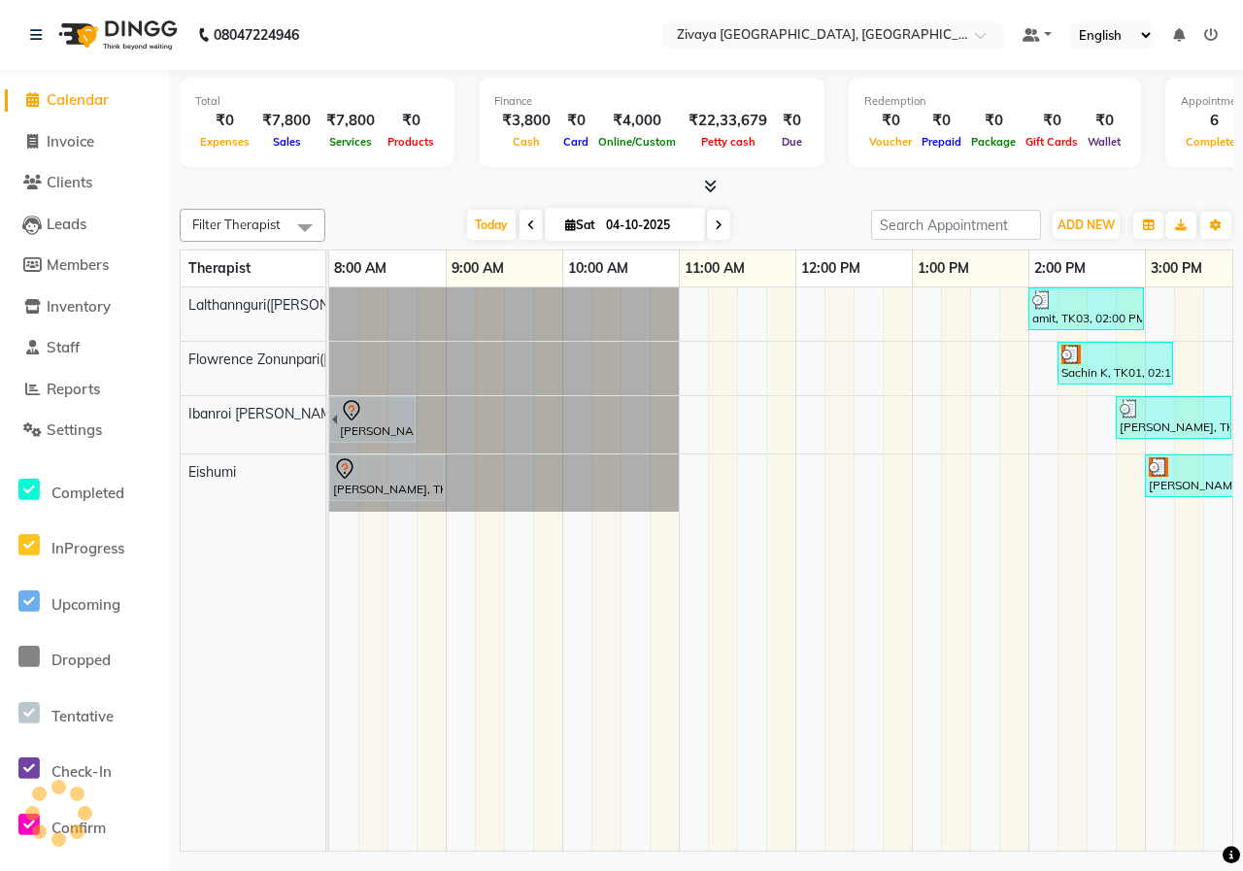
click at [637, 226] on input "04-10-2025" at bounding box center [648, 225] width 97 height 29
select select "10"
select select "2025"
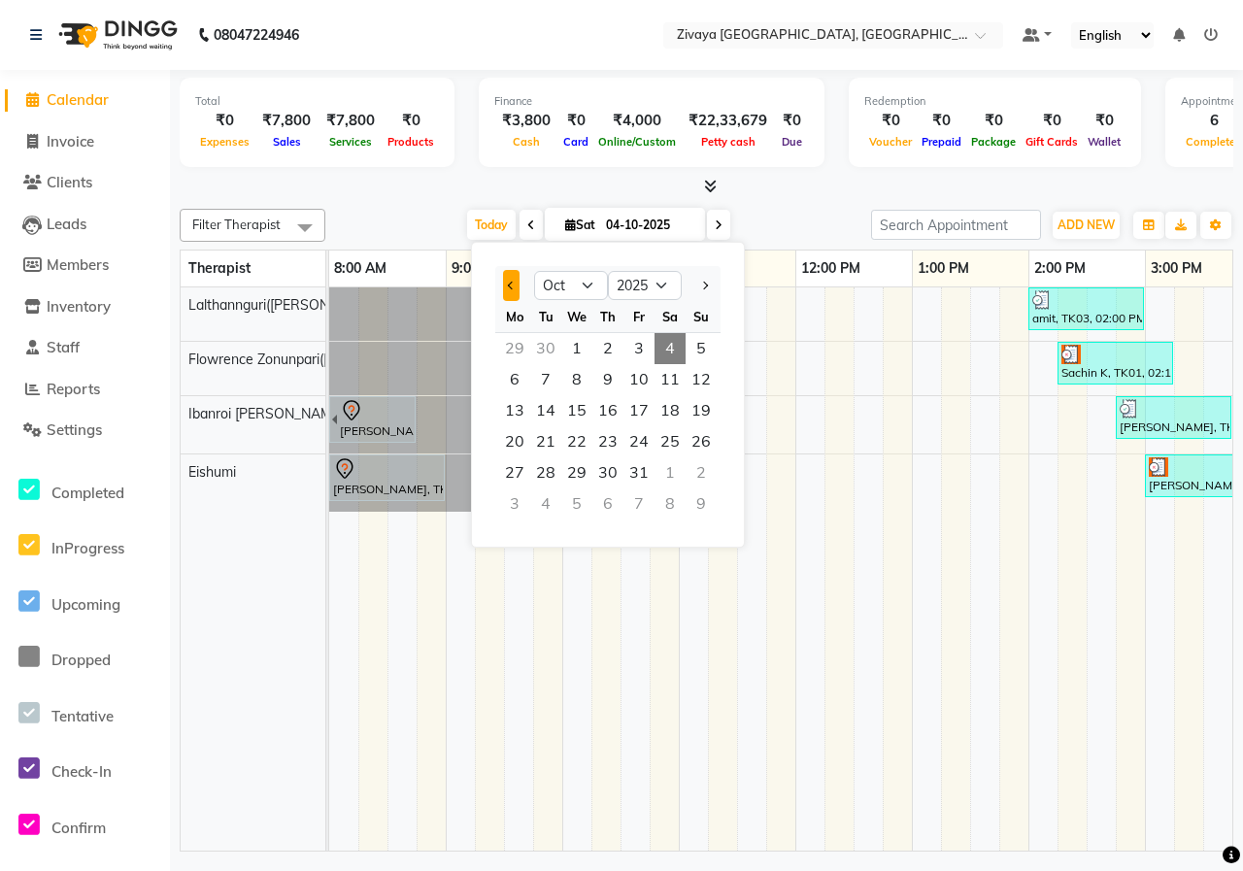
click at [516, 284] on span "Previous month" at bounding box center [512, 286] width 8 height 8
select select "9"
click at [553, 382] on span "9" at bounding box center [545, 379] width 31 height 31
type input "[DATE]"
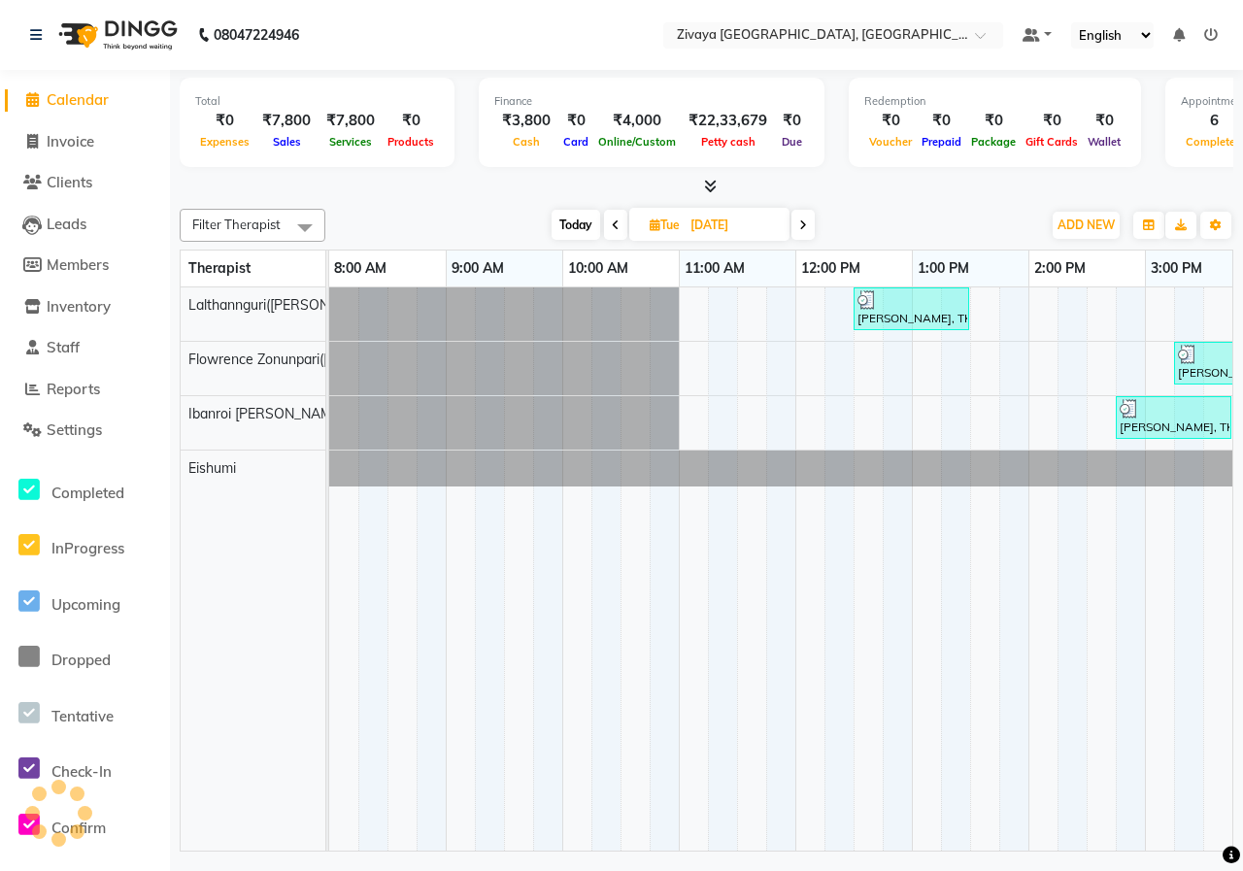
scroll to position [0, 961]
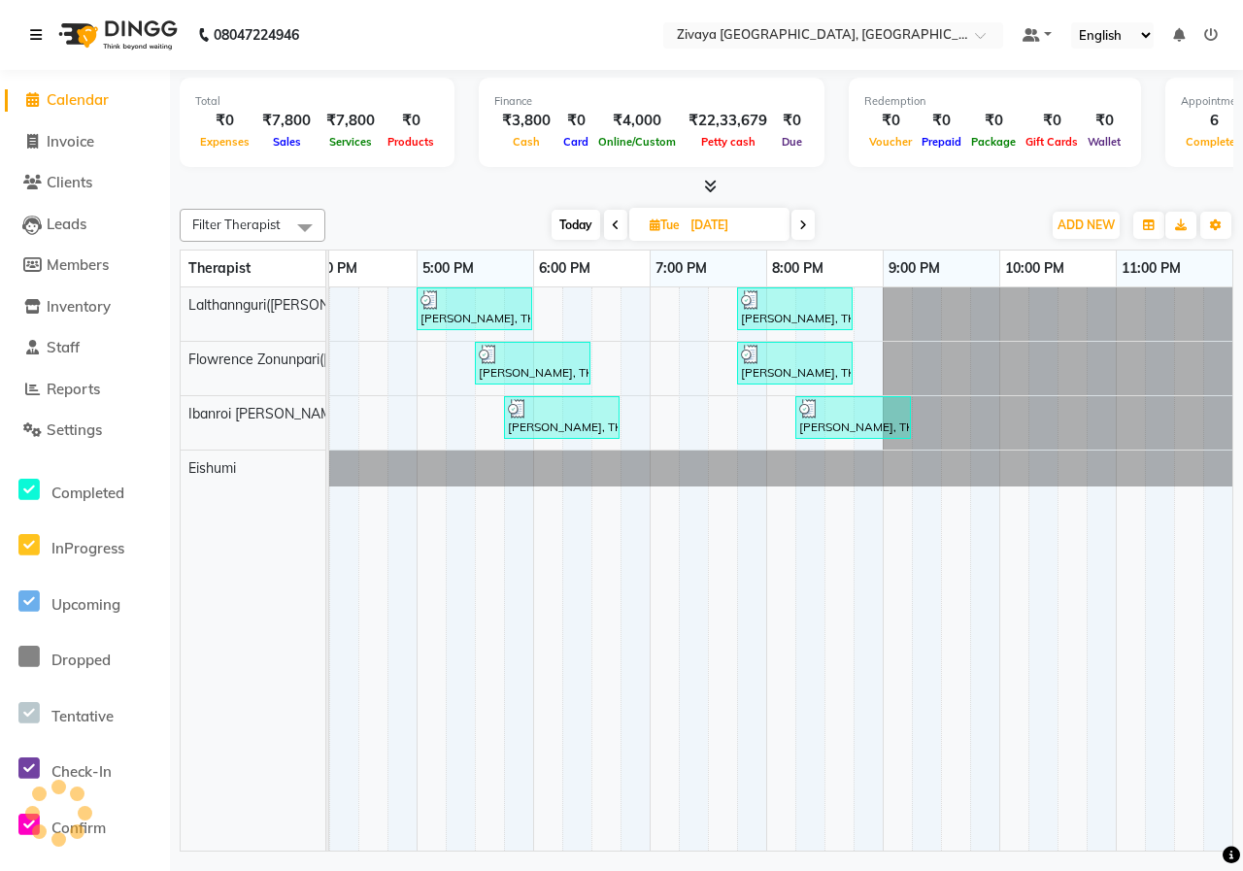
click at [31, 37] on icon at bounding box center [36, 35] width 12 height 14
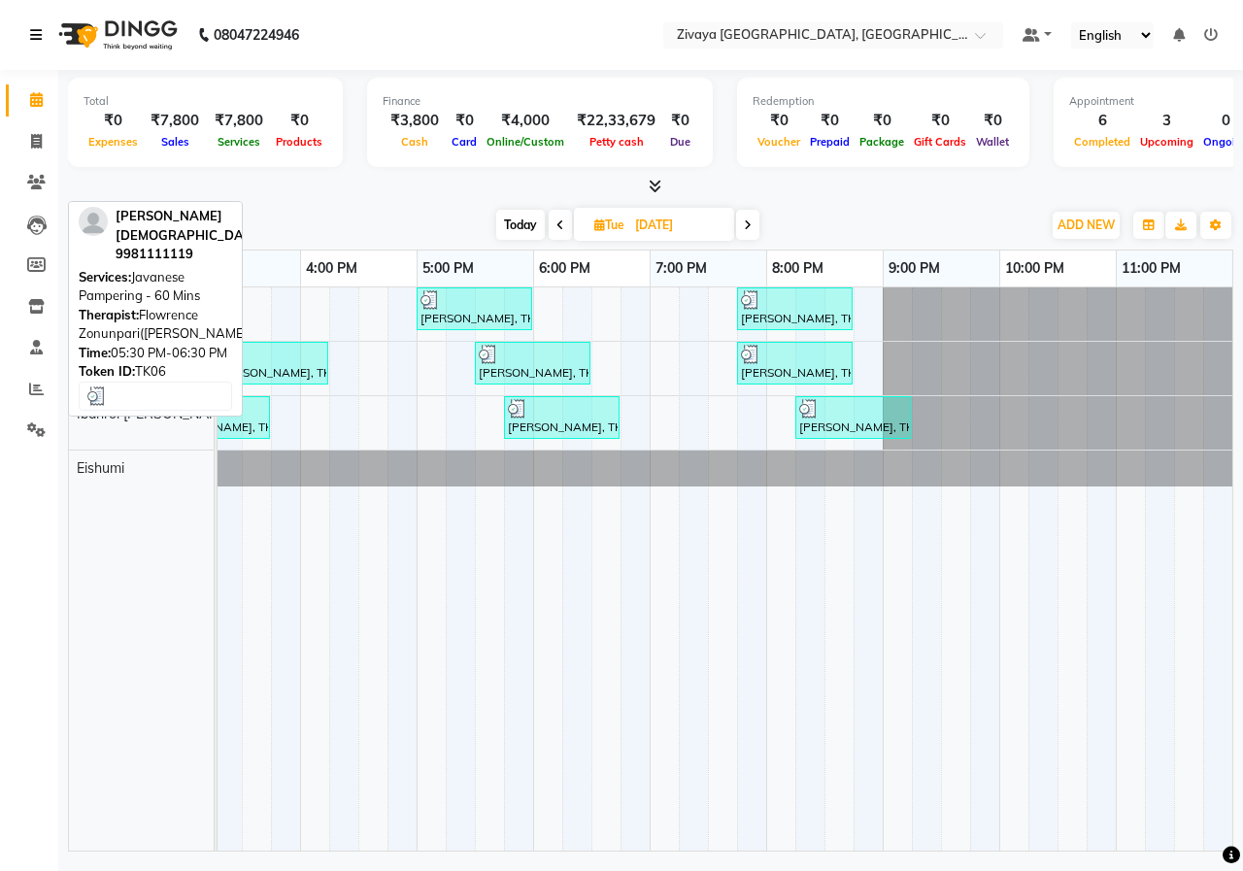
scroll to position [0, 850]
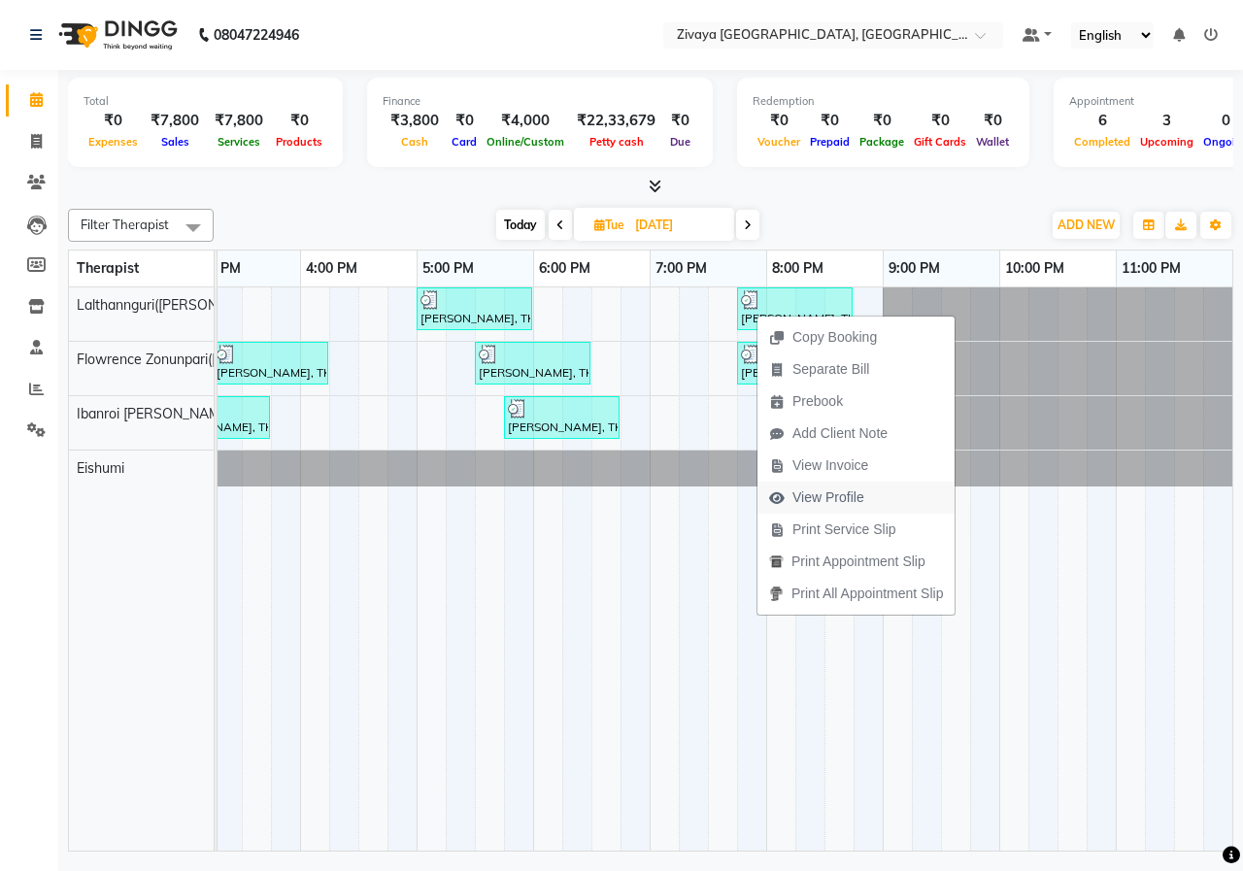
click at [817, 493] on span "View Profile" at bounding box center [828, 497] width 72 height 20
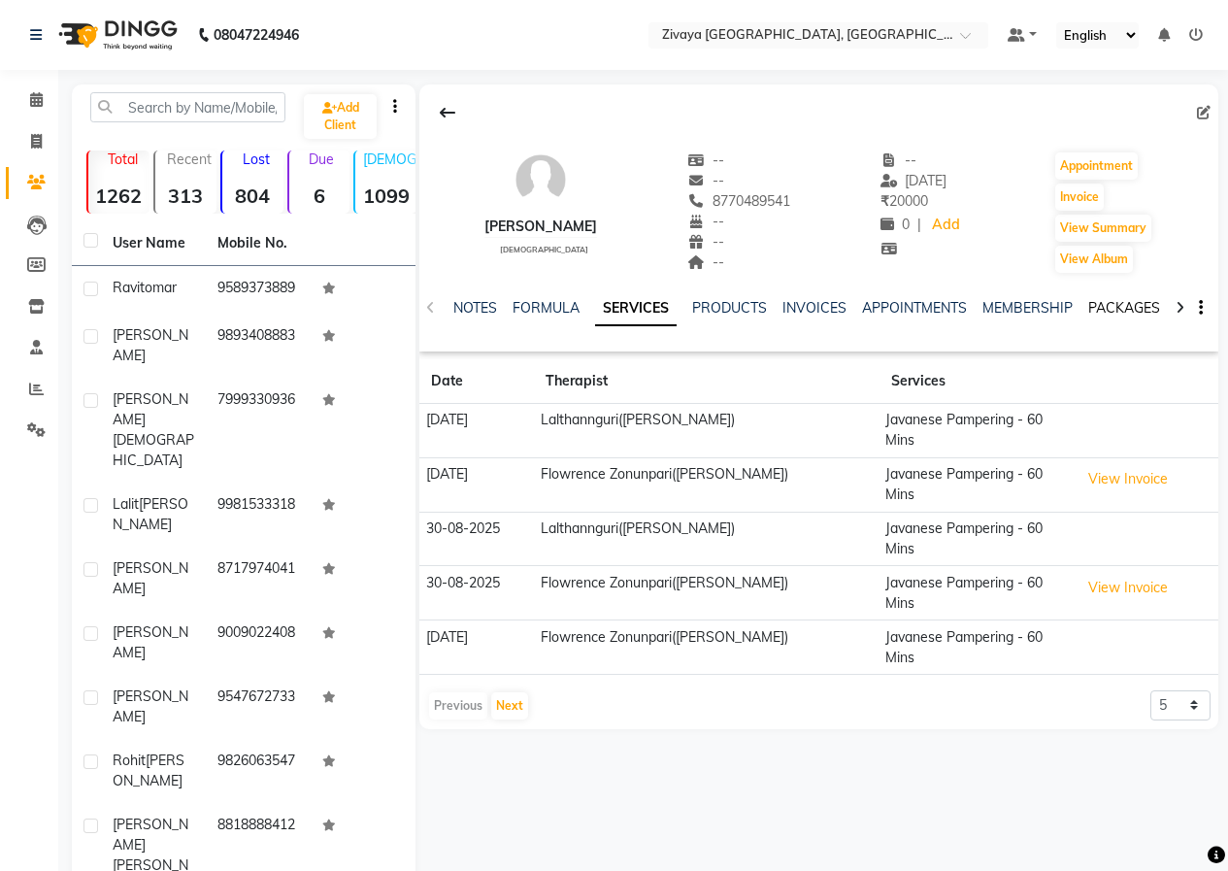
click at [1108, 299] on link "PACKAGES" at bounding box center [1124, 307] width 72 height 17
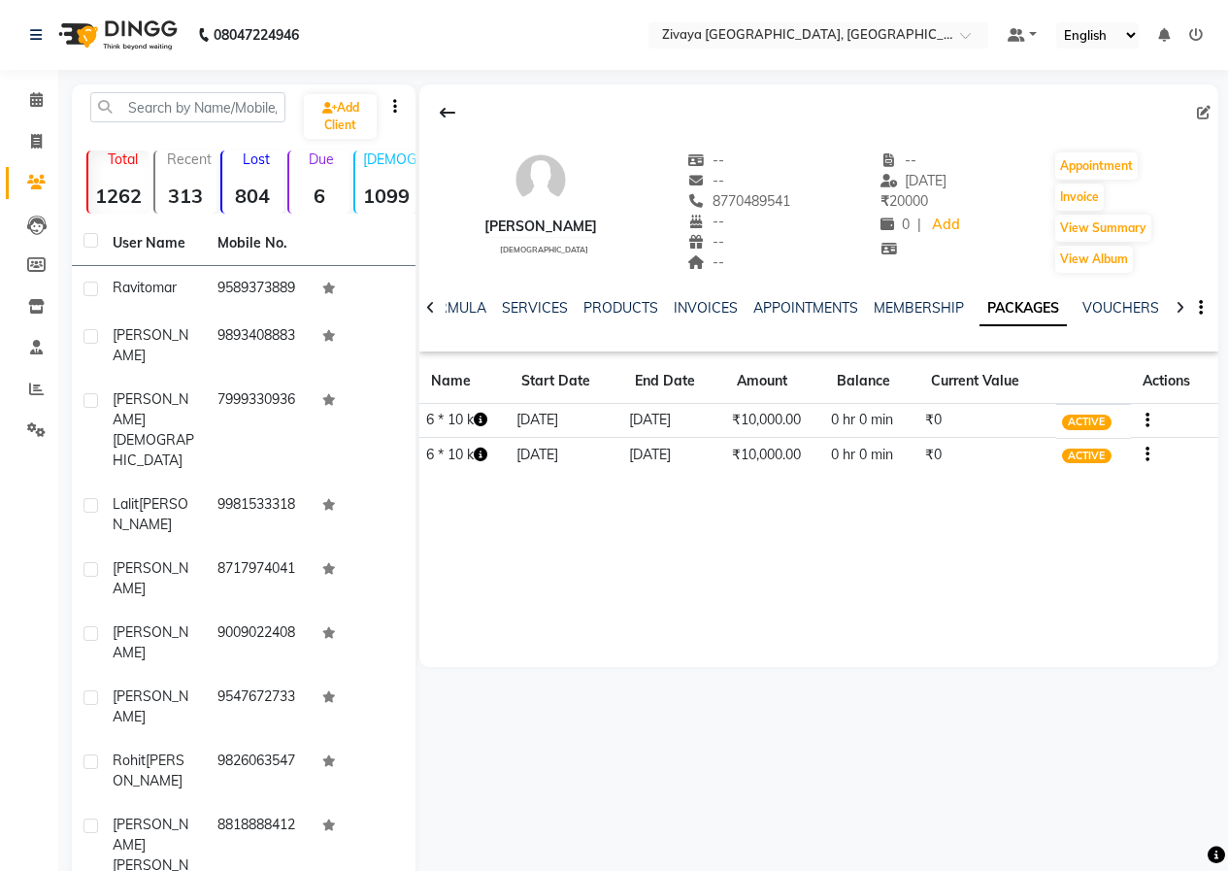
click at [135, 36] on img at bounding box center [116, 35] width 133 height 54
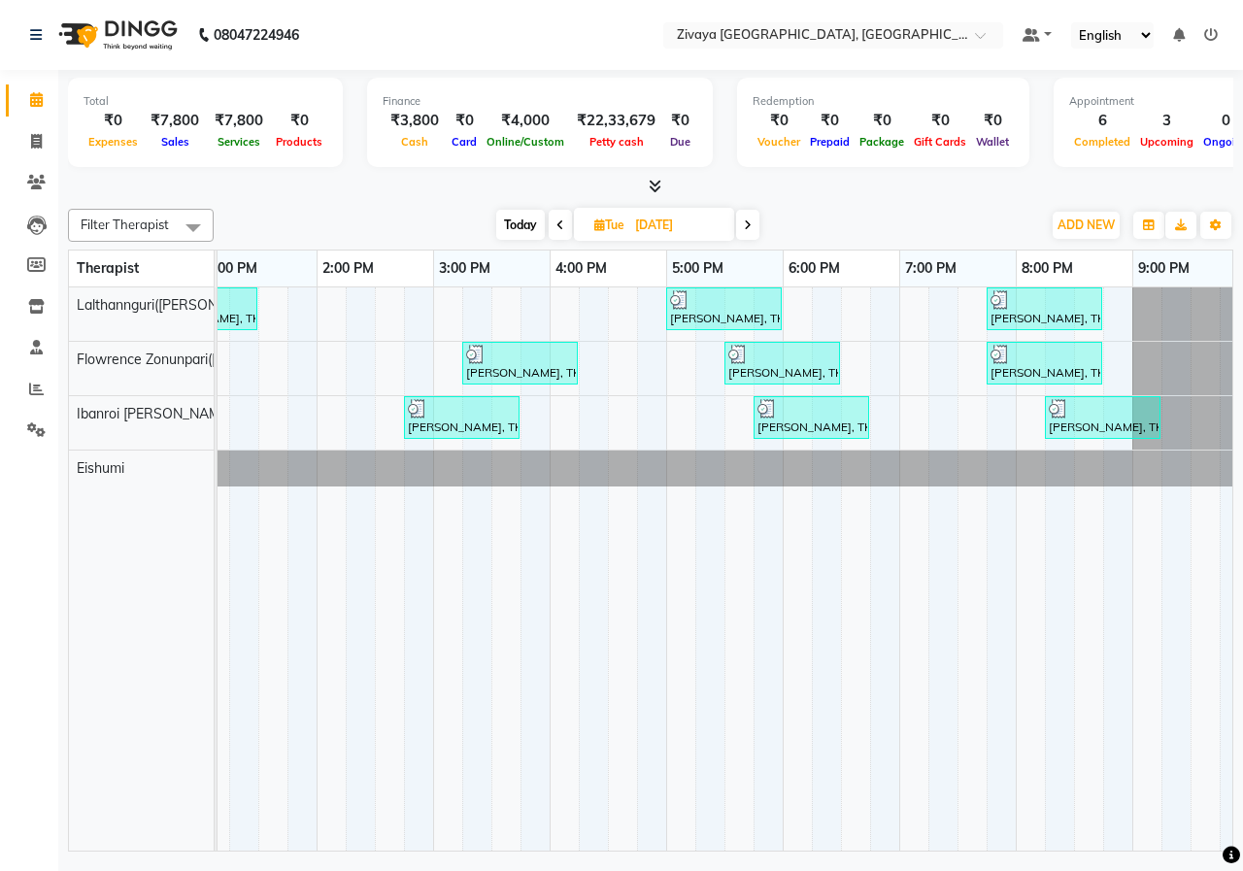
scroll to position [0, 626]
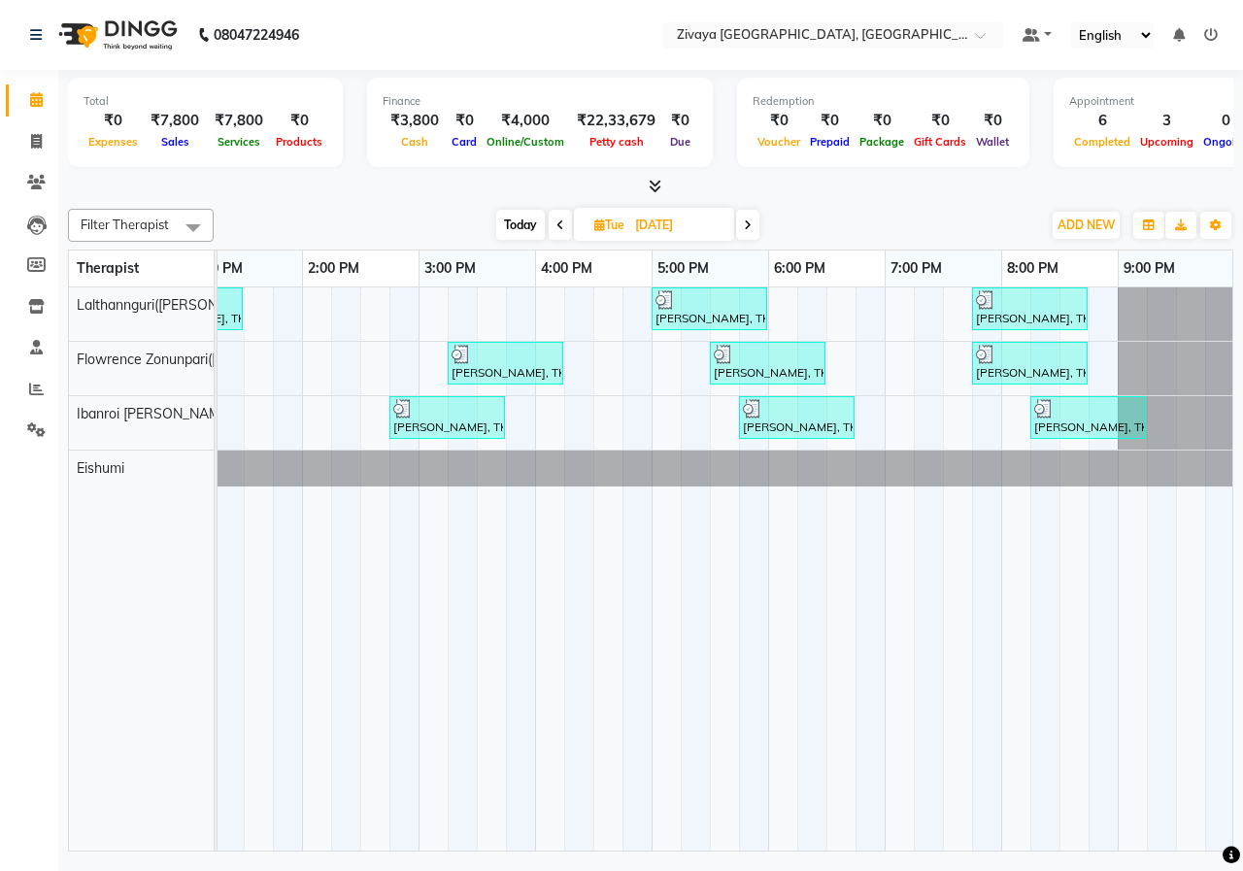
click at [683, 214] on input "[DATE]" at bounding box center [677, 225] width 97 height 29
select select "9"
select select "2025"
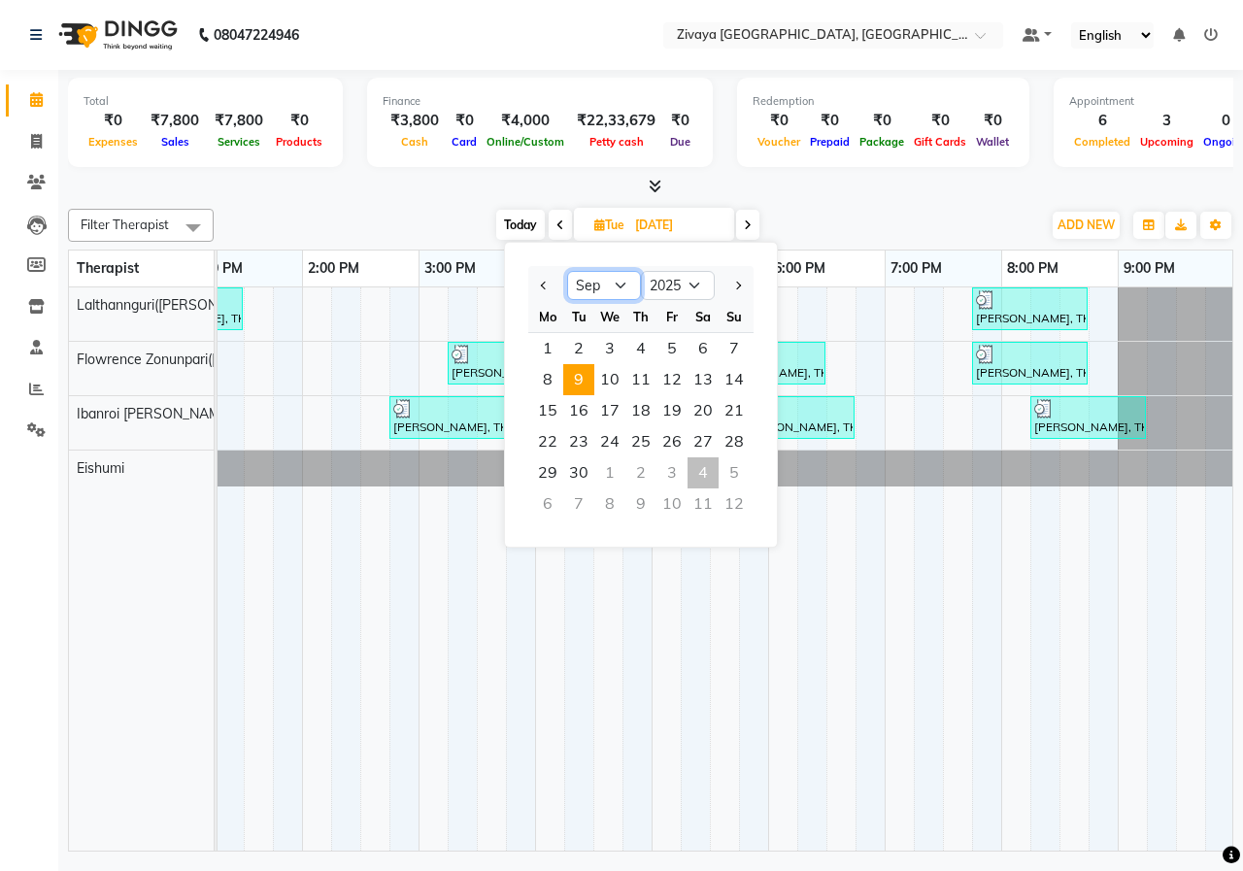
drag, startPoint x: 613, startPoint y: 282, endPoint x: 613, endPoint y: 298, distance: 16.5
click at [613, 282] on select "Jan Feb Mar Apr May Jun [DATE] Aug Sep Oct Nov Dec" at bounding box center [604, 285] width 74 height 29
select select "10"
click at [567, 271] on select "Jan Feb Mar Apr May Jun [DATE] Aug Sep Oct Nov Dec" at bounding box center [604, 285] width 74 height 29
click at [702, 341] on span "4" at bounding box center [702, 348] width 31 height 31
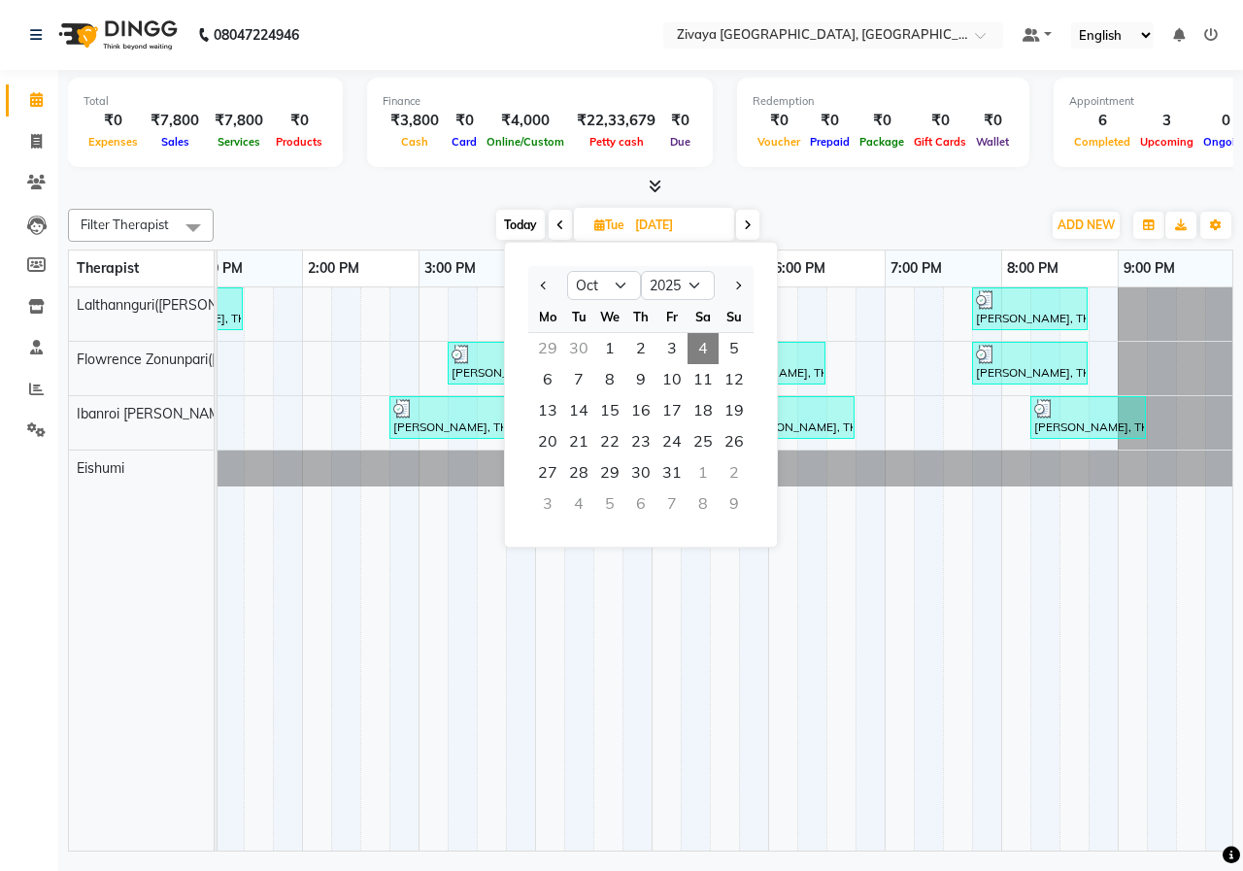
type input "04-10-2025"
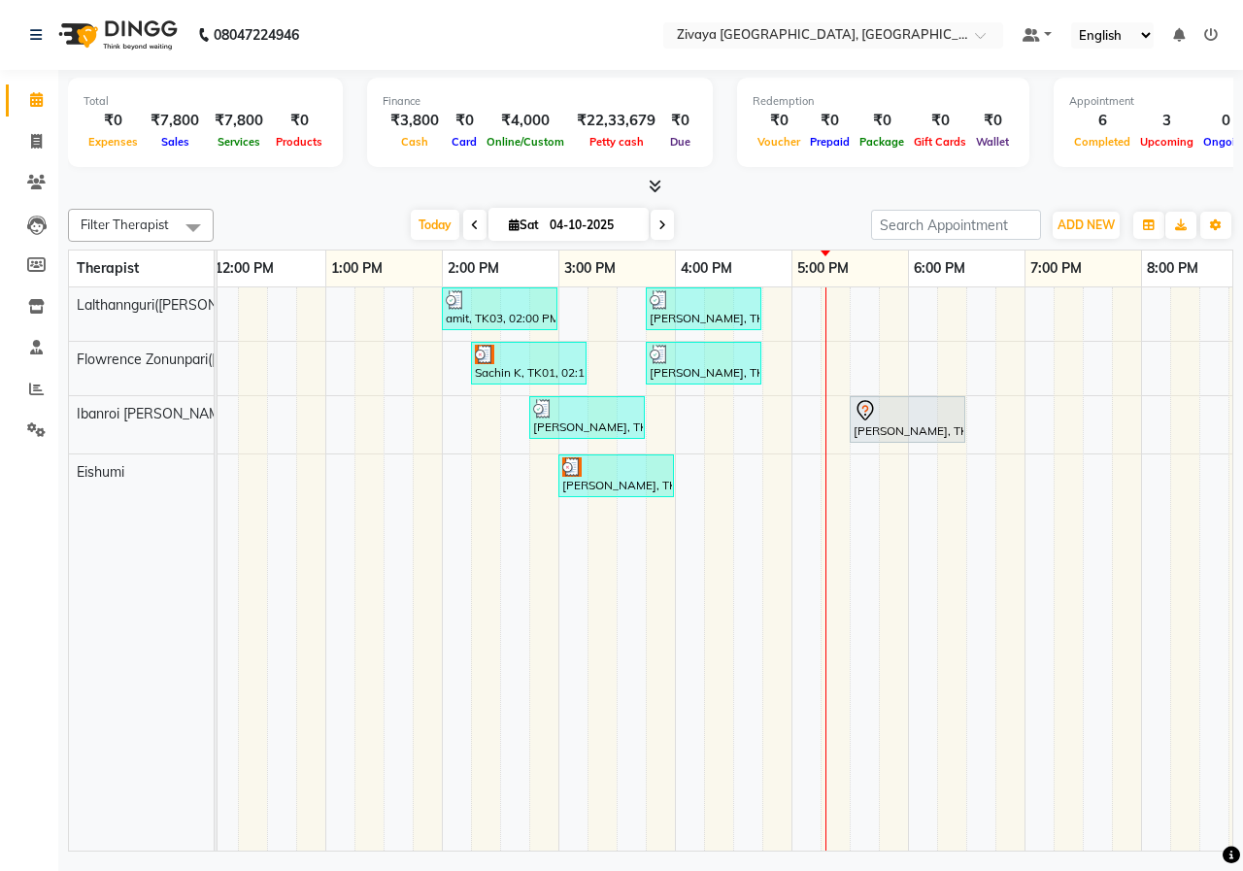
scroll to position [0, 694]
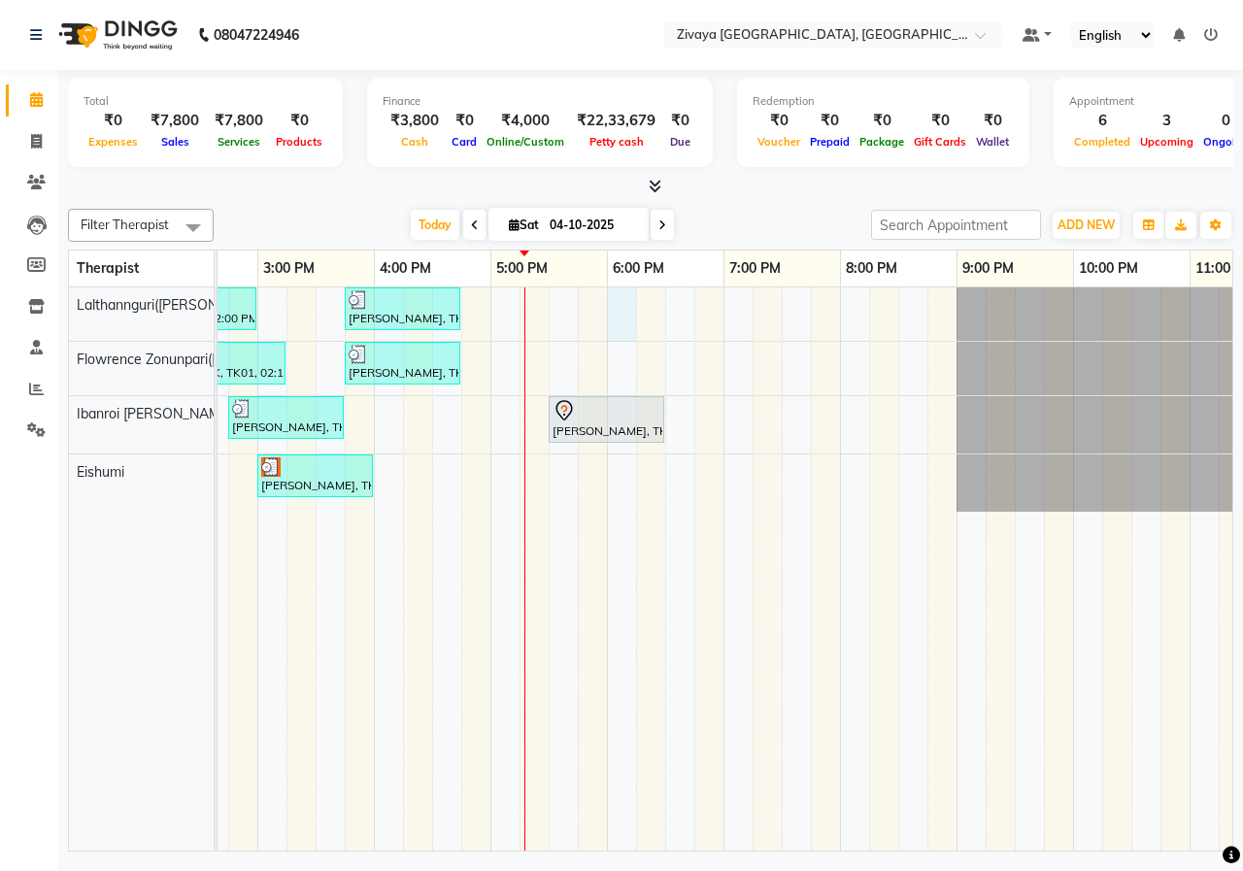
click at [616, 301] on div "amit, TK03, 02:00 PM-03:00 PM, Javanese Pampering - 60 Mins [PERSON_NAME], TK05…" at bounding box center [374, 568] width 1864 height 563
select select "49516"
select select "tentative"
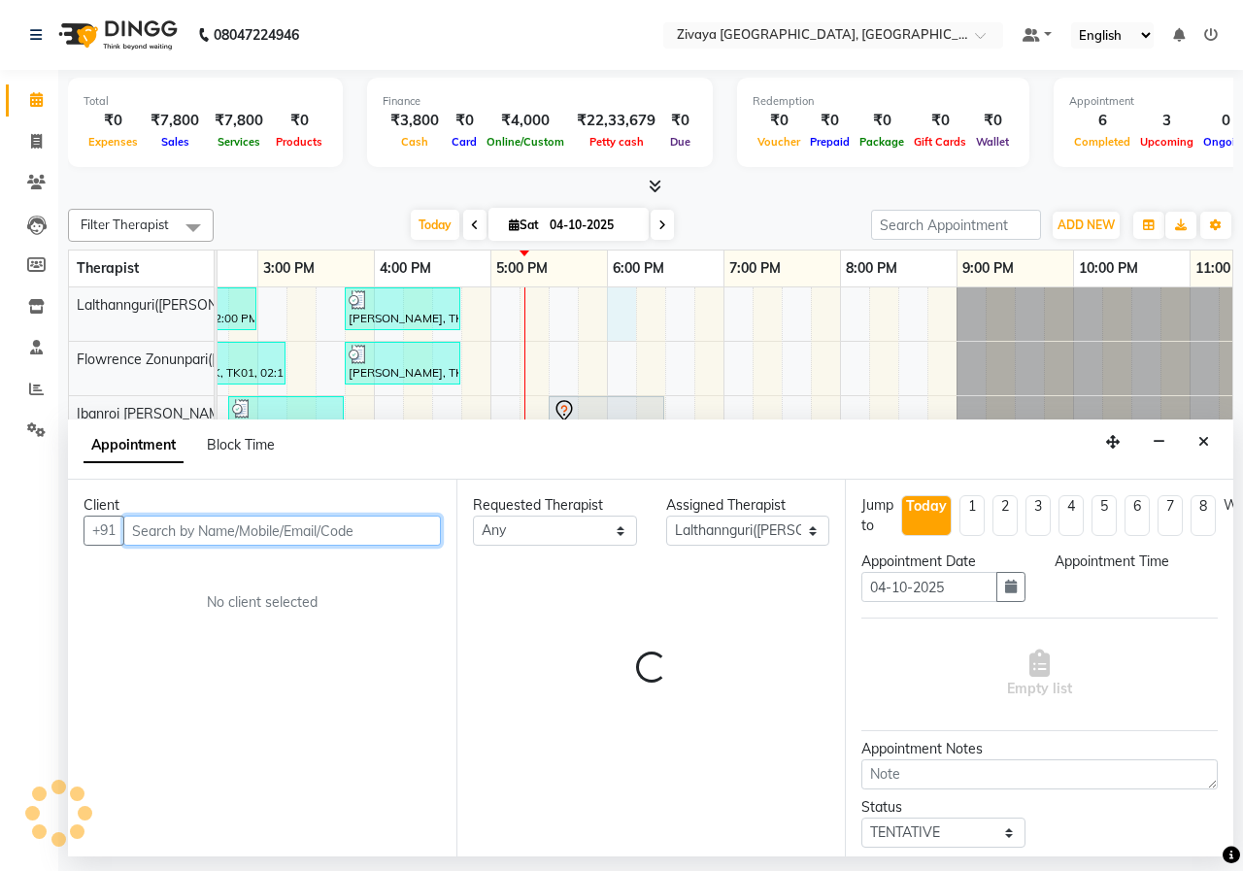
select select "1080"
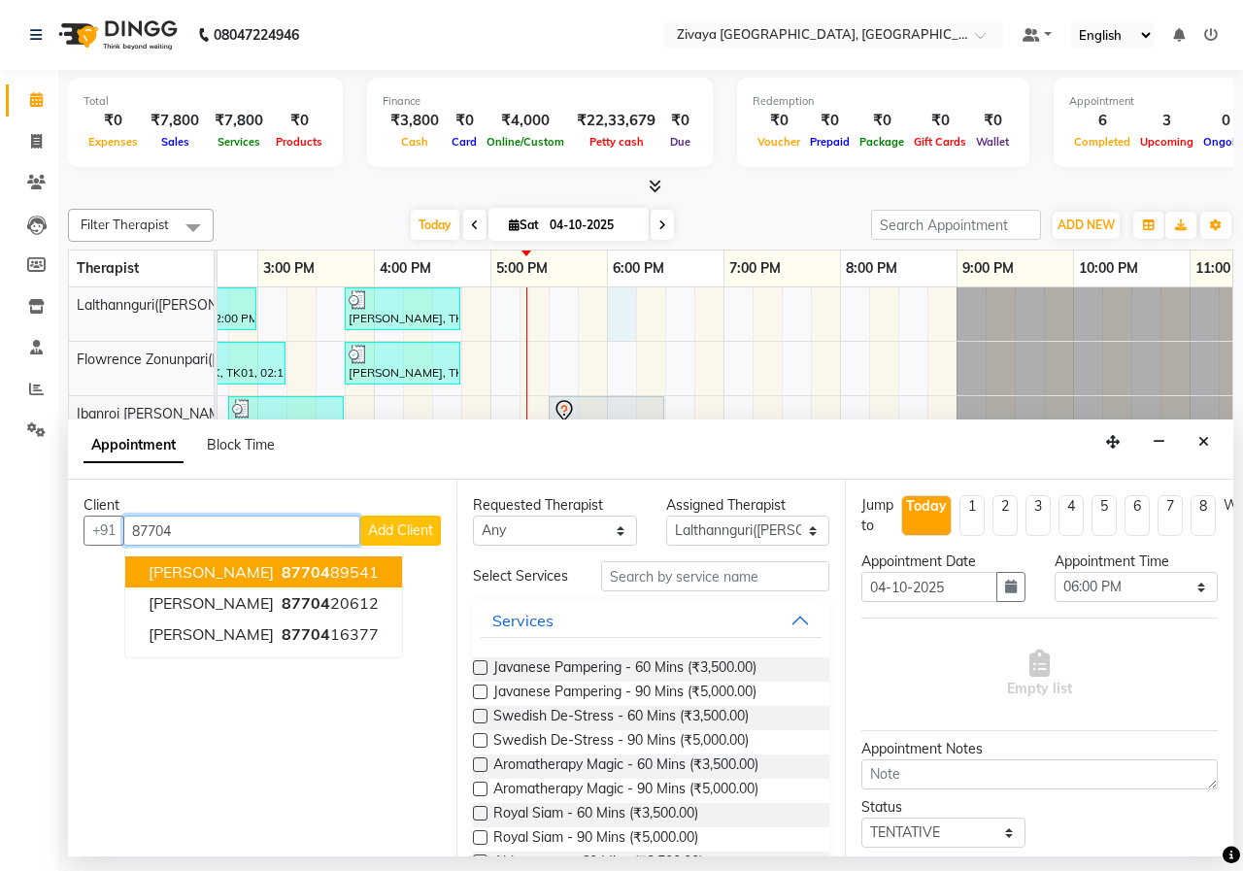
click at [327, 568] on ngb-highlight "87704 89541" at bounding box center [328, 571] width 101 height 19
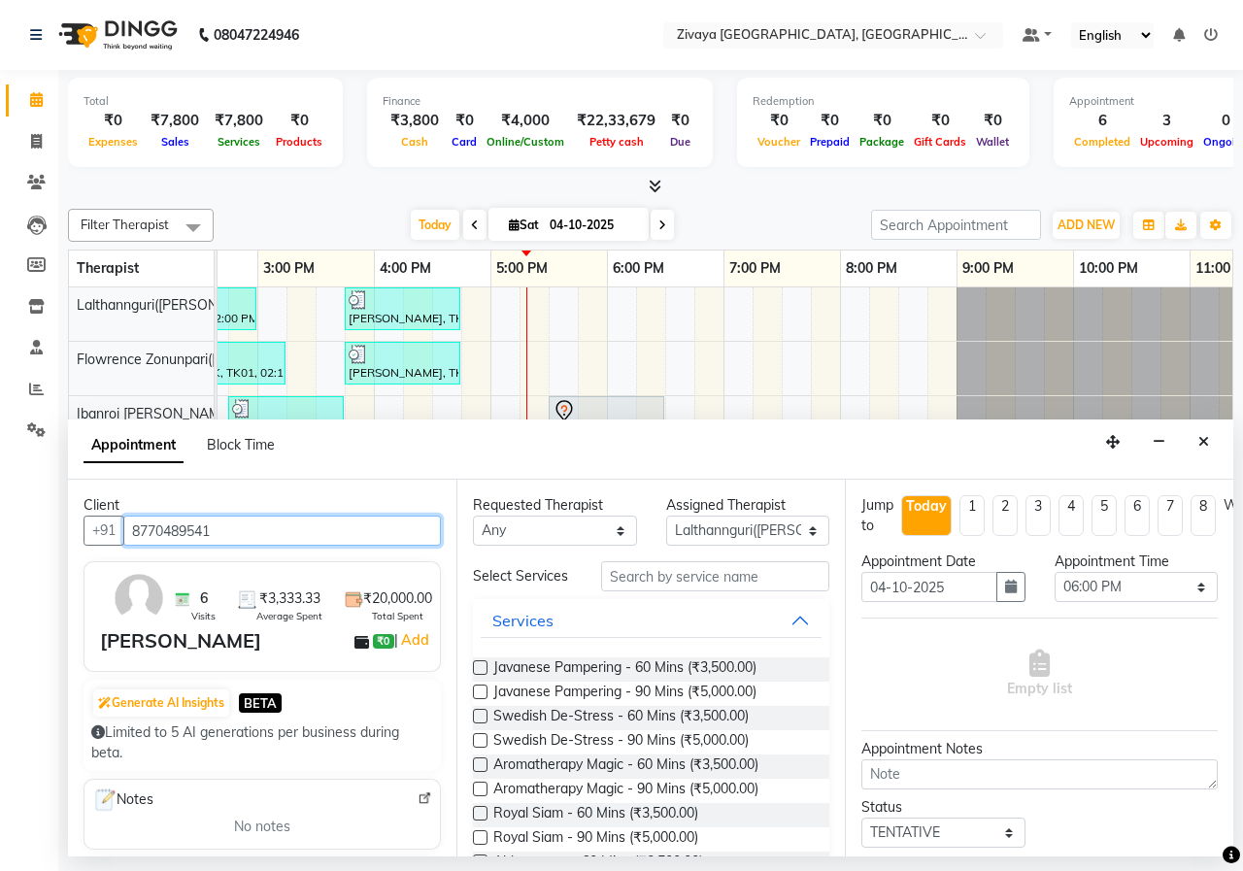
type input "8770489541"
click at [481, 667] on label at bounding box center [480, 667] width 15 height 15
click at [481, 667] on input "checkbox" at bounding box center [479, 669] width 13 height 13
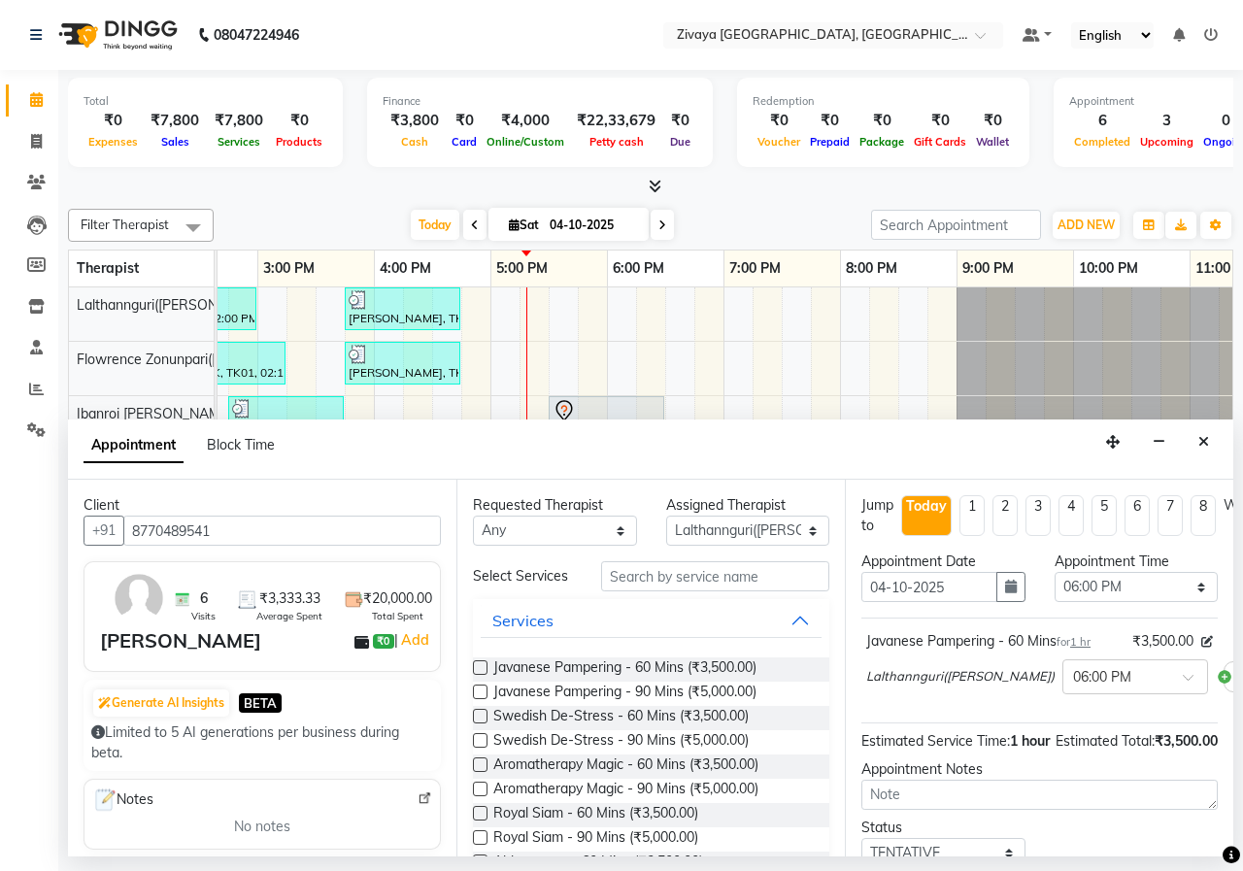
click at [479, 667] on label at bounding box center [480, 667] width 15 height 15
click at [479, 667] on input "checkbox" at bounding box center [479, 669] width 13 height 13
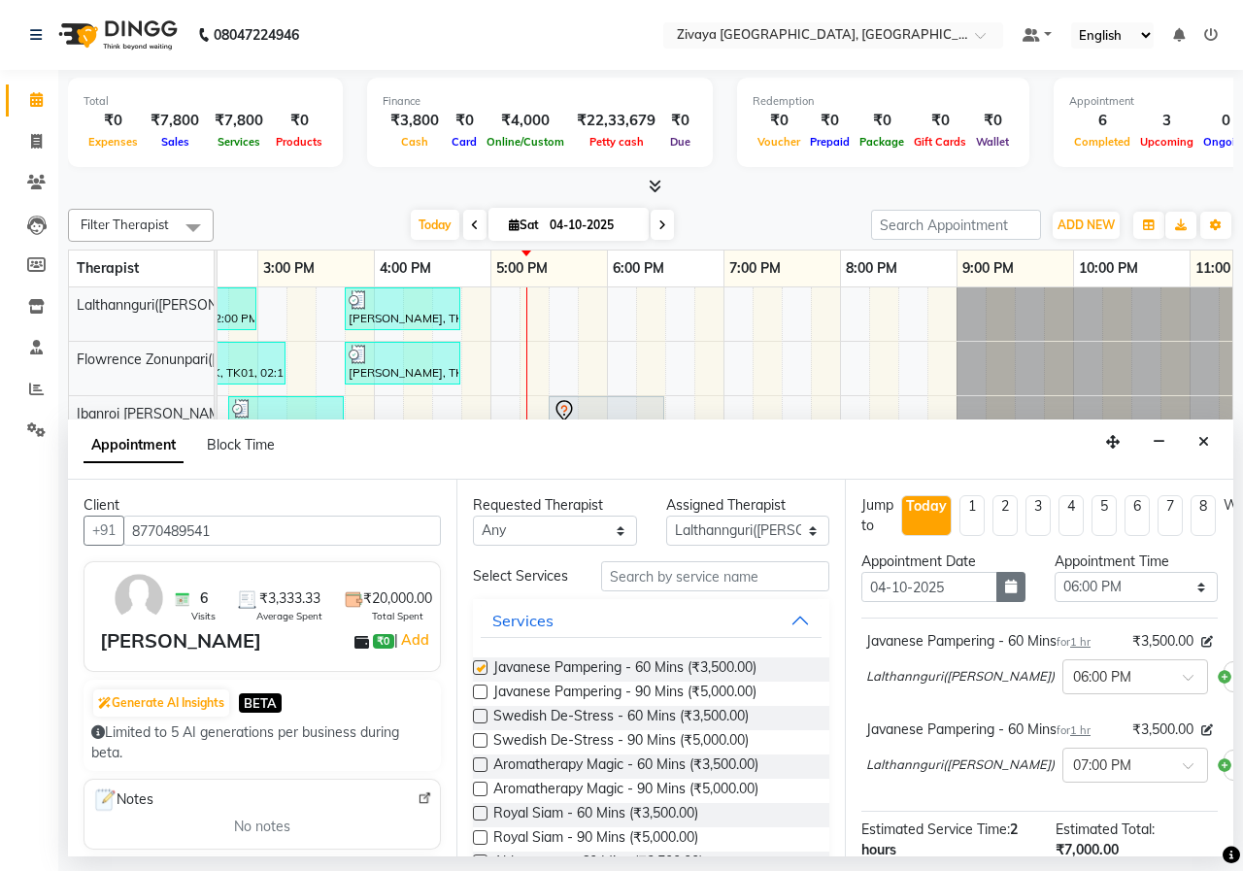
checkbox input "false"
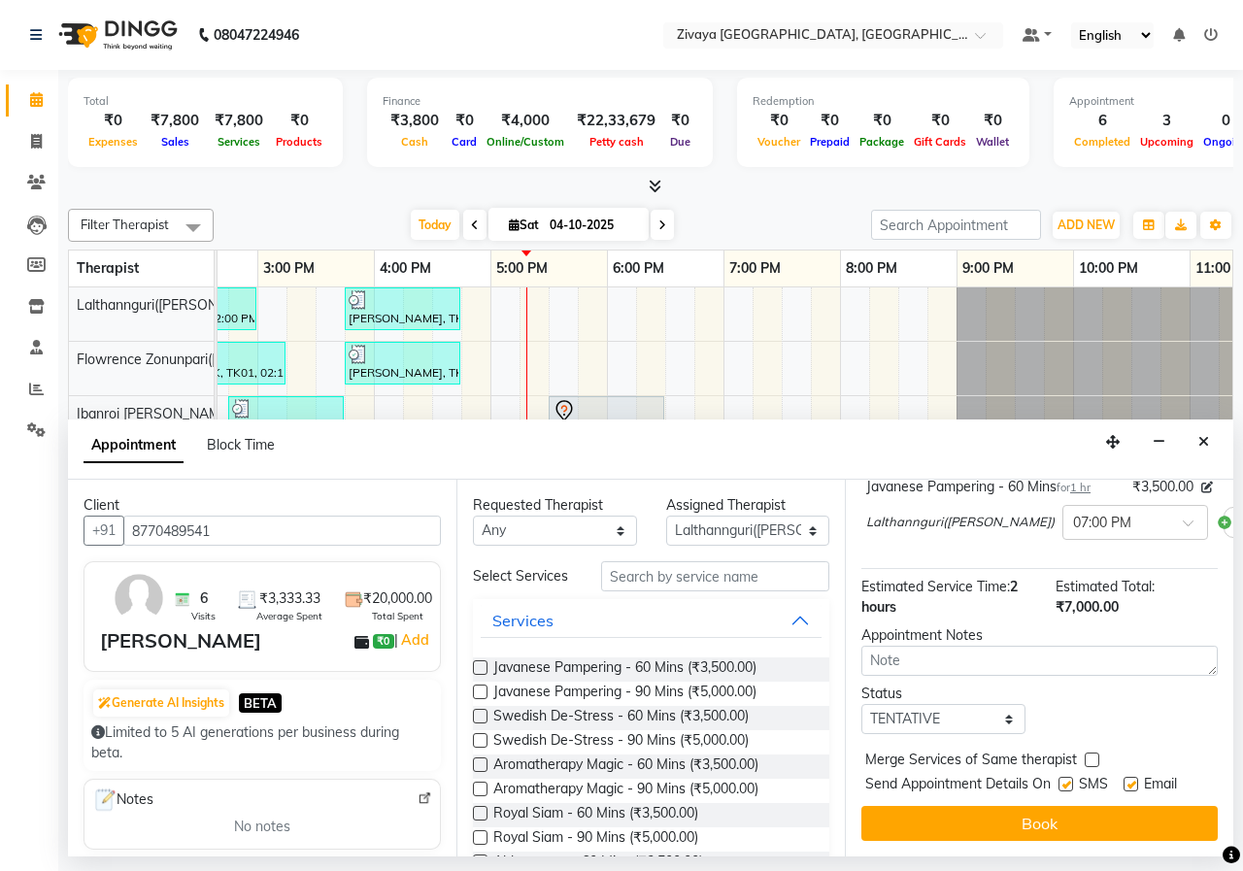
click at [1062, 817] on button "Book" at bounding box center [1039, 823] width 356 height 35
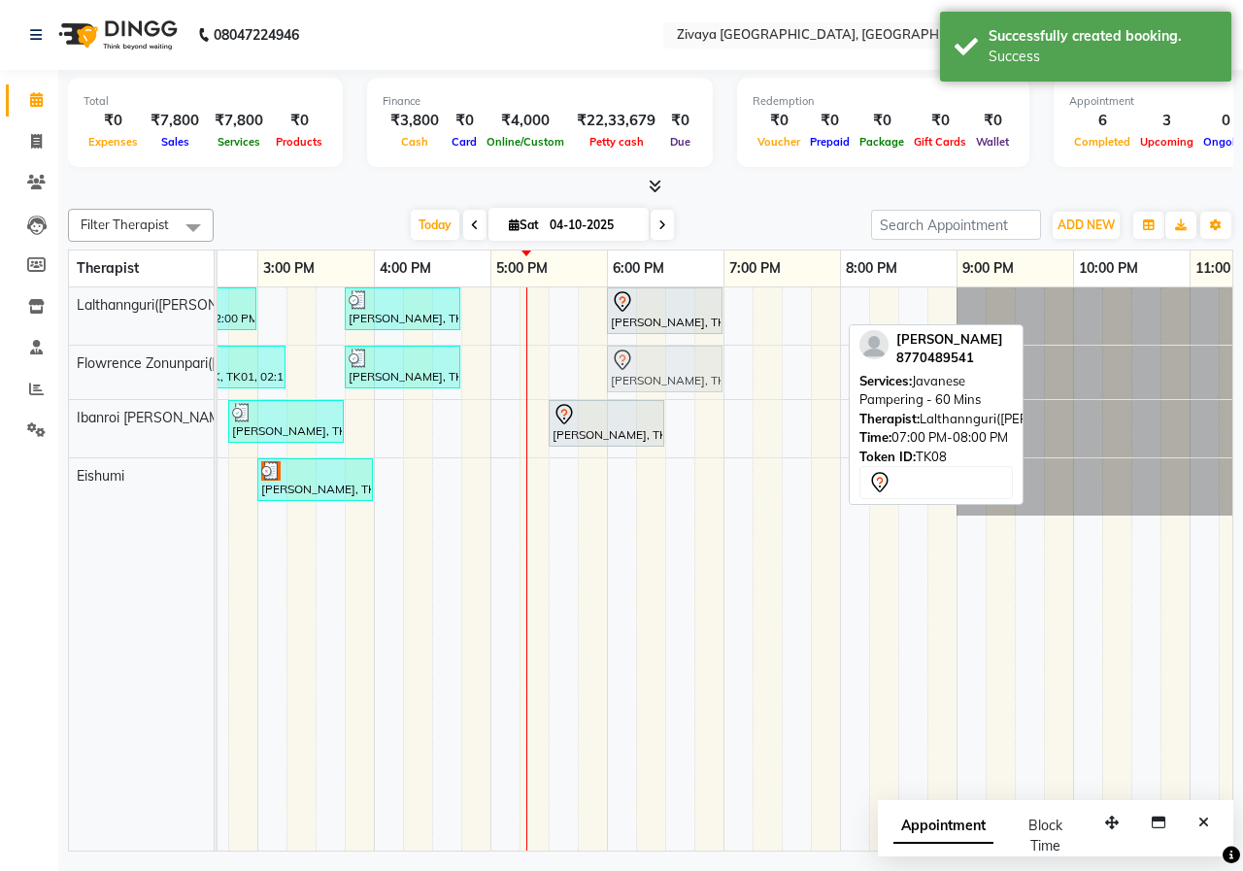
drag, startPoint x: 773, startPoint y: 317, endPoint x: 656, endPoint y: 380, distance: 132.5
click at [656, 380] on tbody "amit, TK03, 02:00 PM-03:00 PM, Javanese Pampering - 60 Mins [PERSON_NAME], TK05…" at bounding box center [374, 401] width 1864 height 228
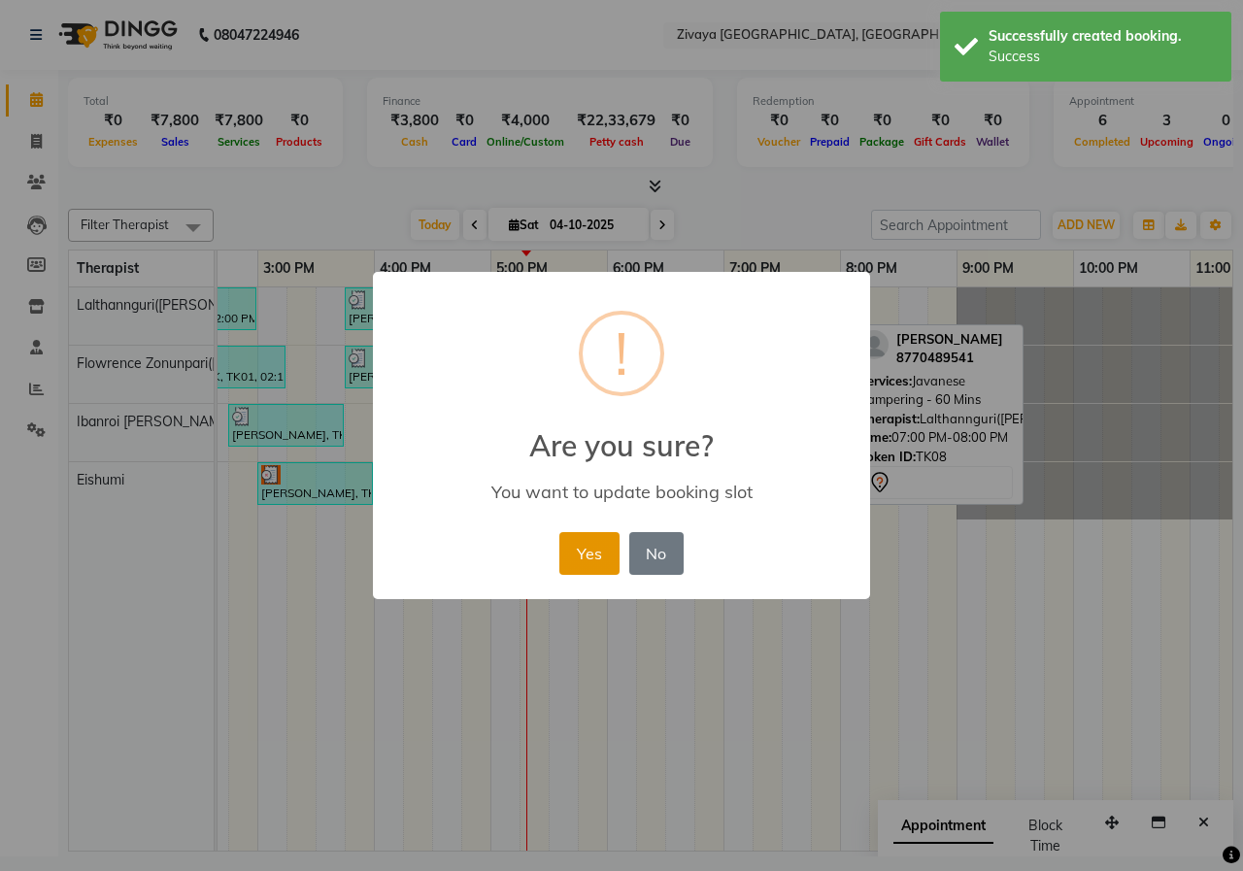
click at [601, 570] on button "Yes" at bounding box center [588, 553] width 59 height 43
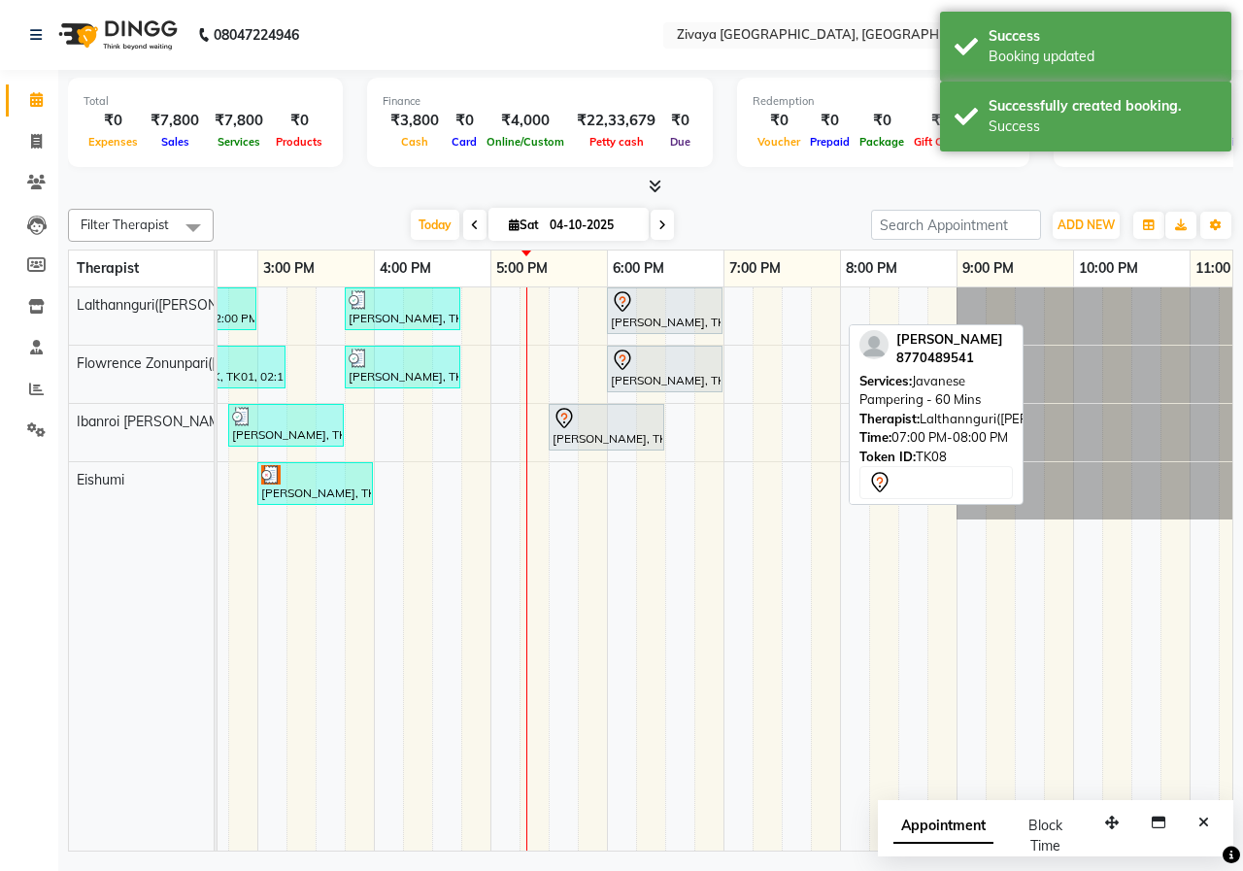
click at [943, 845] on div "Appointment" at bounding box center [943, 836] width 100 height 41
click at [942, 828] on span "Appointment" at bounding box center [943, 826] width 100 height 35
select select "tentative"
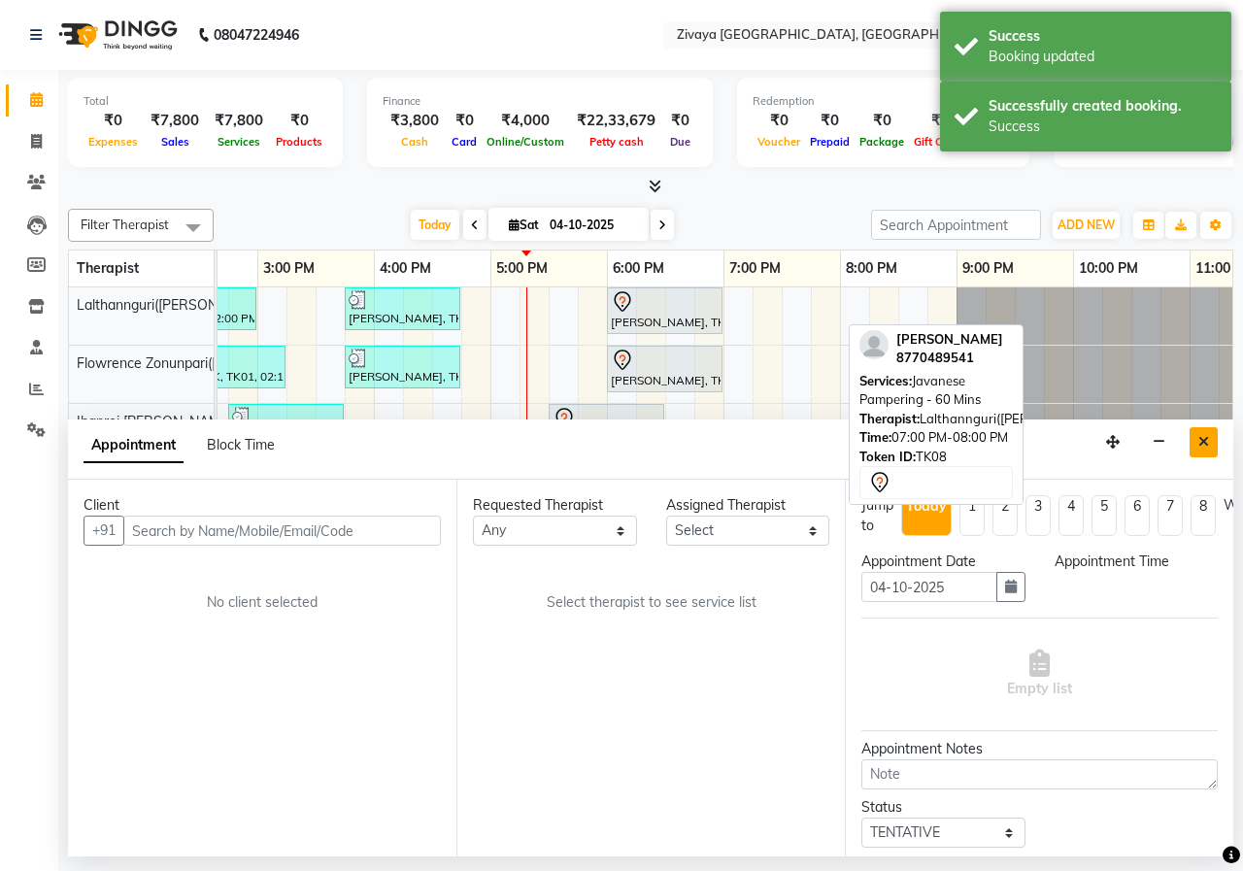
click at [1209, 436] on button "Close" at bounding box center [1203, 442] width 28 height 30
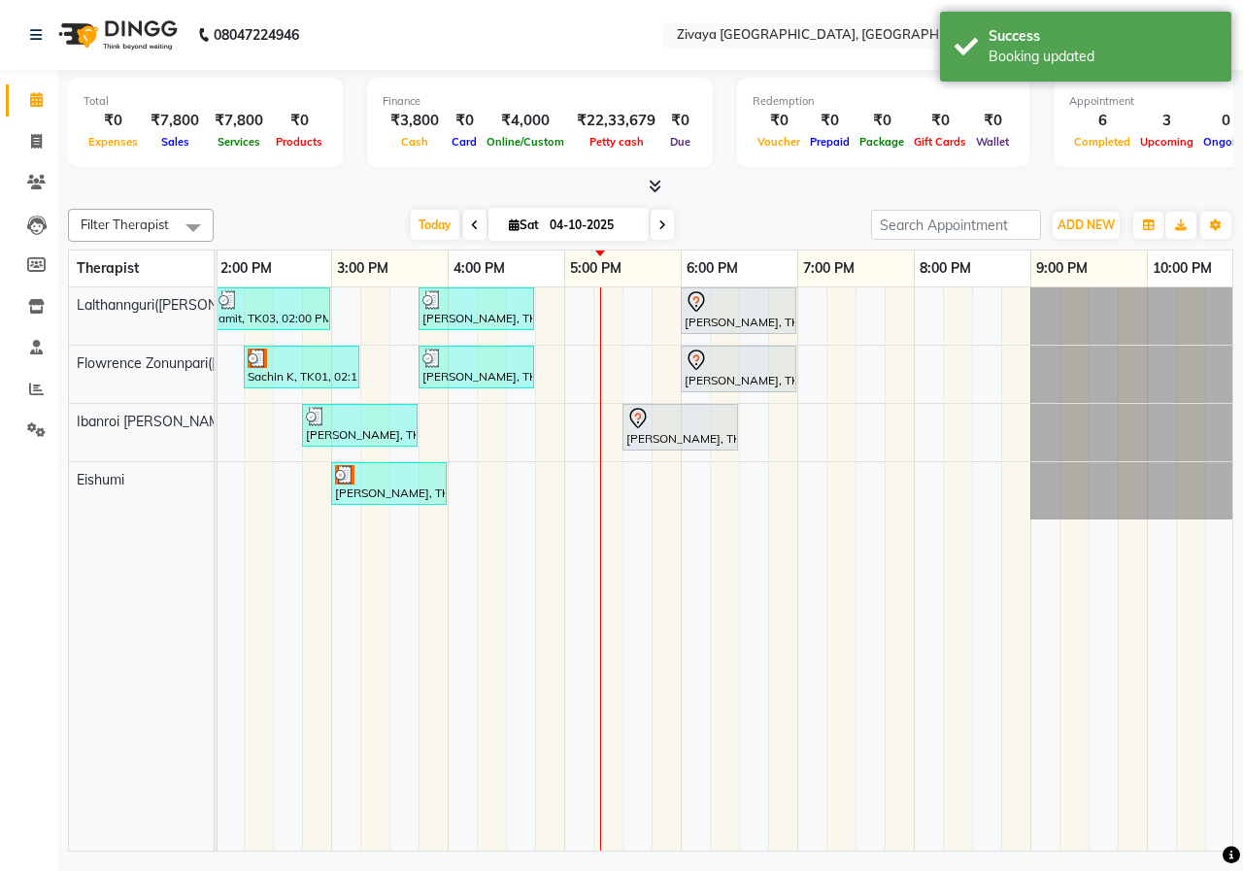
click at [738, 199] on div "Total ₹0 Expenses ₹7,800 Sales ₹7,800 Services ₹0 Products Finance ₹3,800 Cash …" at bounding box center [650, 463] width 1184 height 786
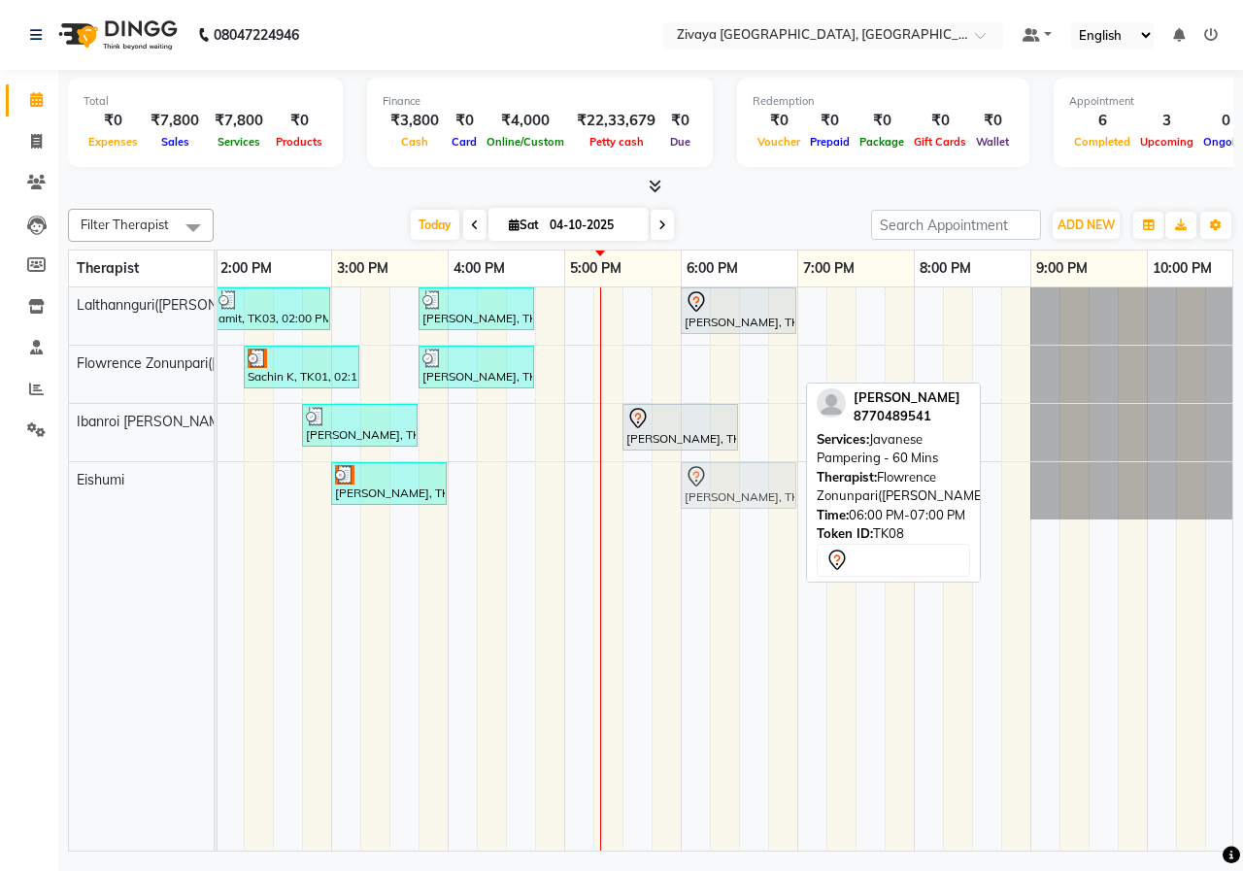
drag, startPoint x: 748, startPoint y: 369, endPoint x: 755, endPoint y: 479, distance: 110.0
click at [755, 479] on tbody "amit, TK03, 02:00 PM-03:00 PM, Javanese Pampering - 60 Mins [PERSON_NAME], TK05…" at bounding box center [448, 403] width 1864 height 232
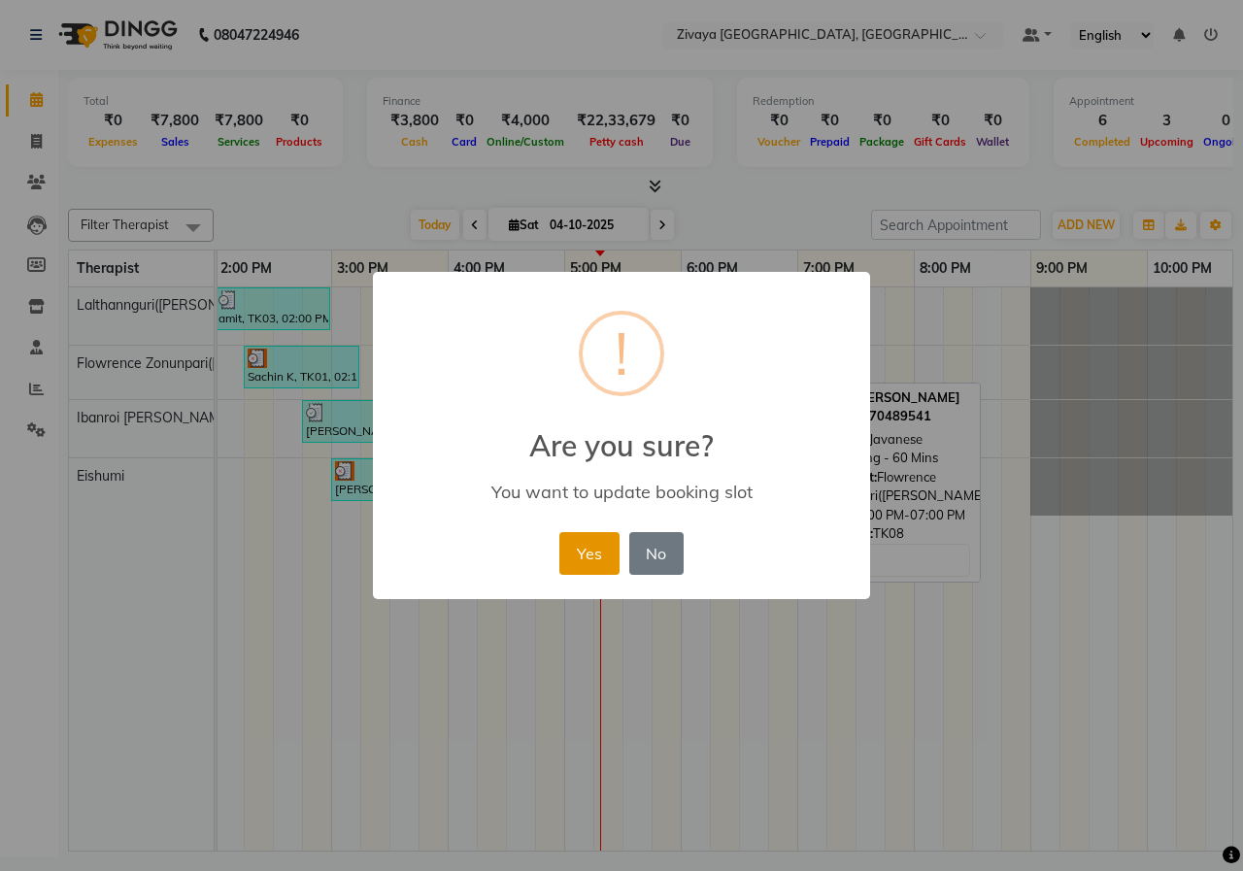
click at [586, 546] on button "Yes" at bounding box center [588, 553] width 59 height 43
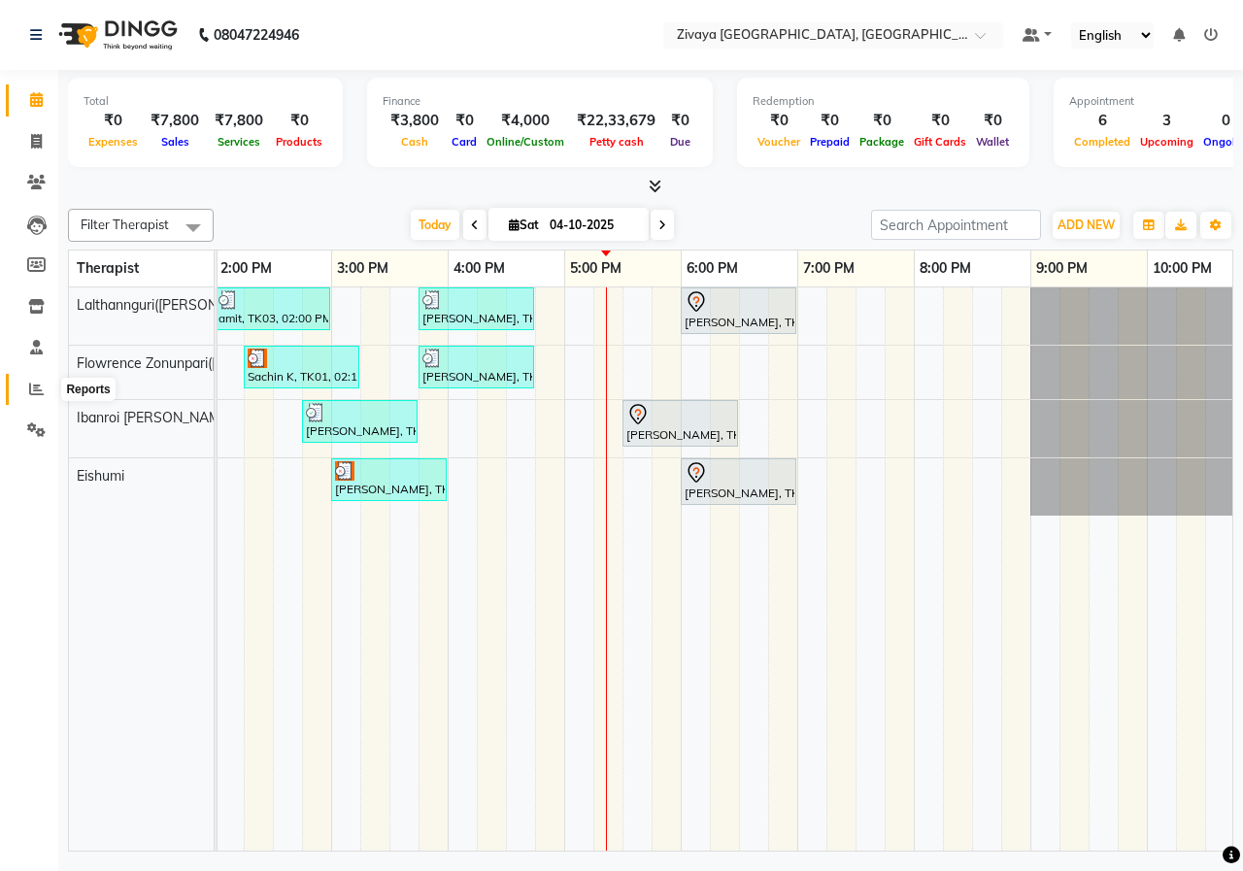
click at [37, 387] on icon at bounding box center [36, 389] width 15 height 15
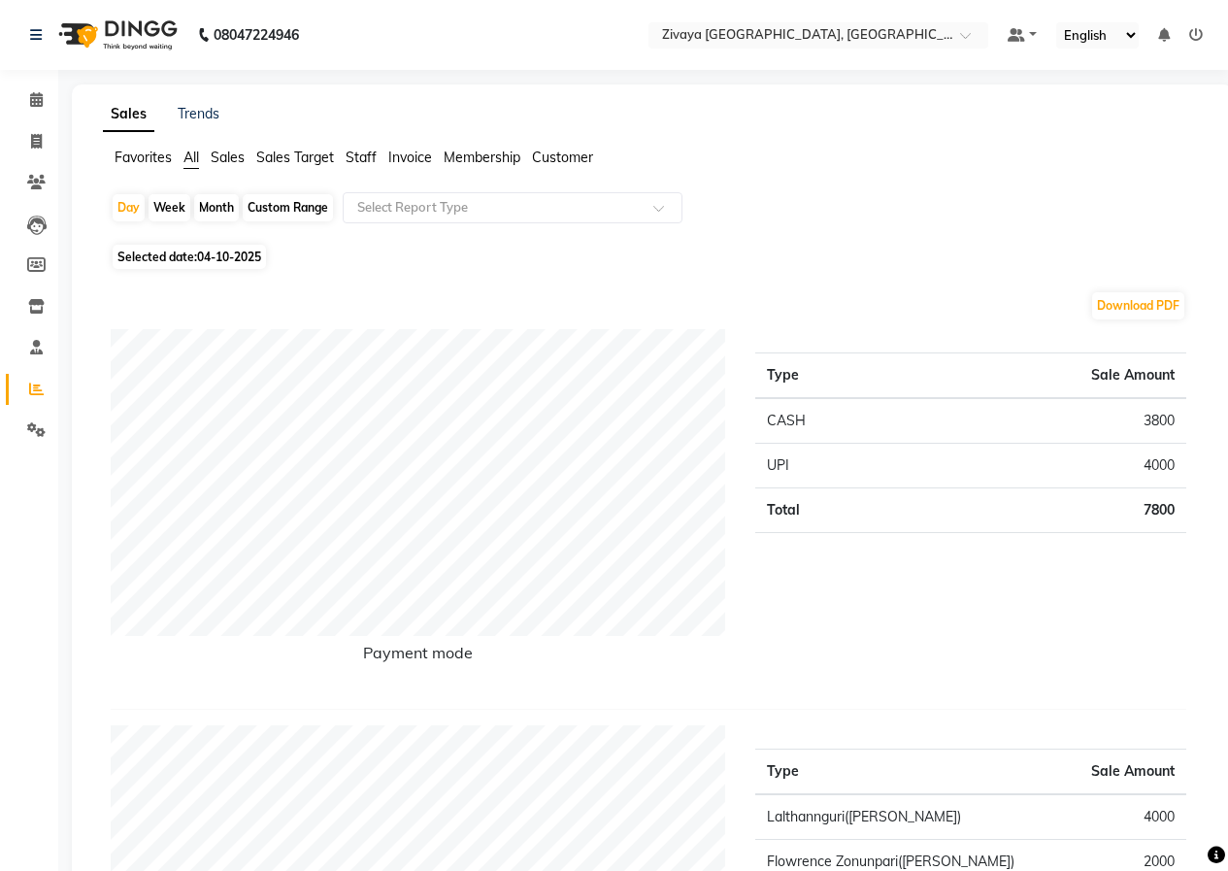
click at [140, 45] on img at bounding box center [116, 35] width 133 height 54
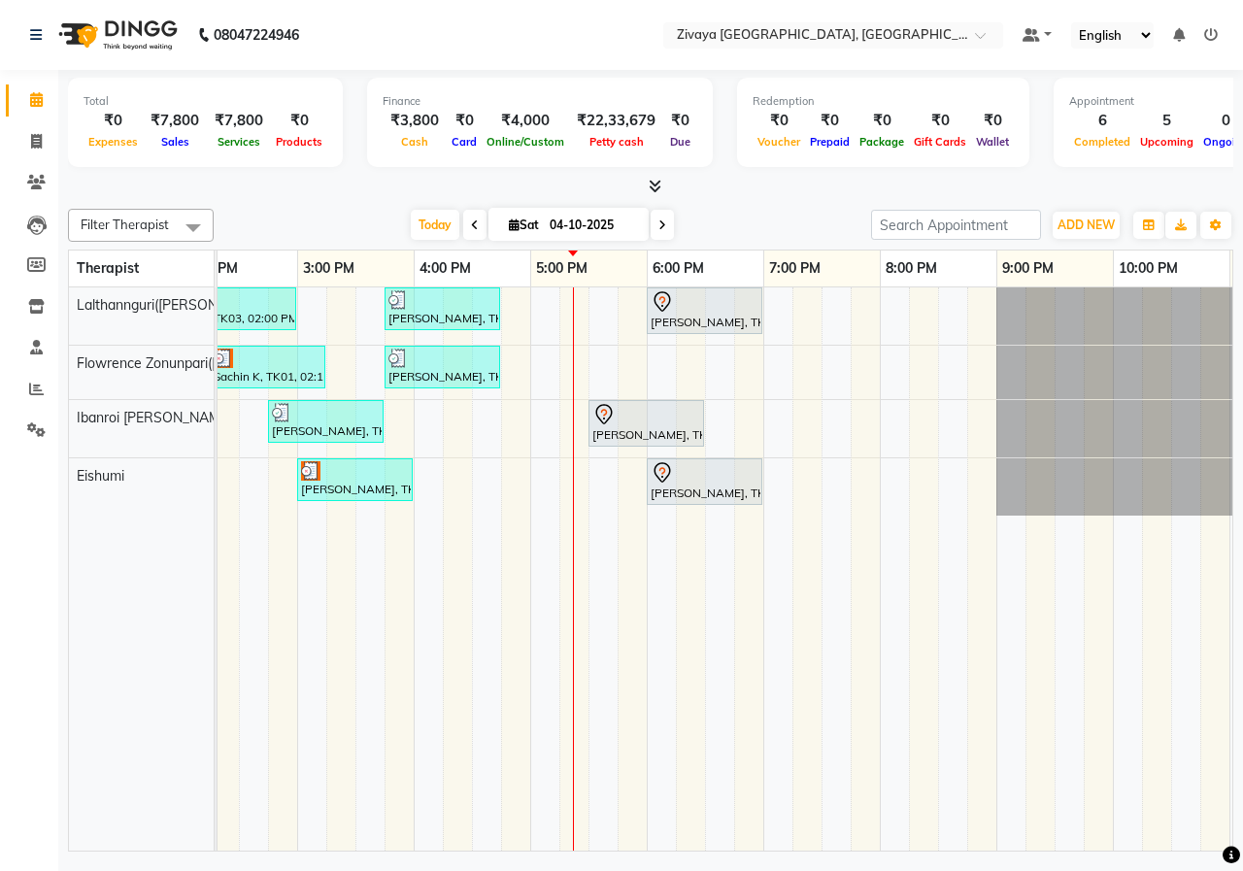
scroll to position [0, 696]
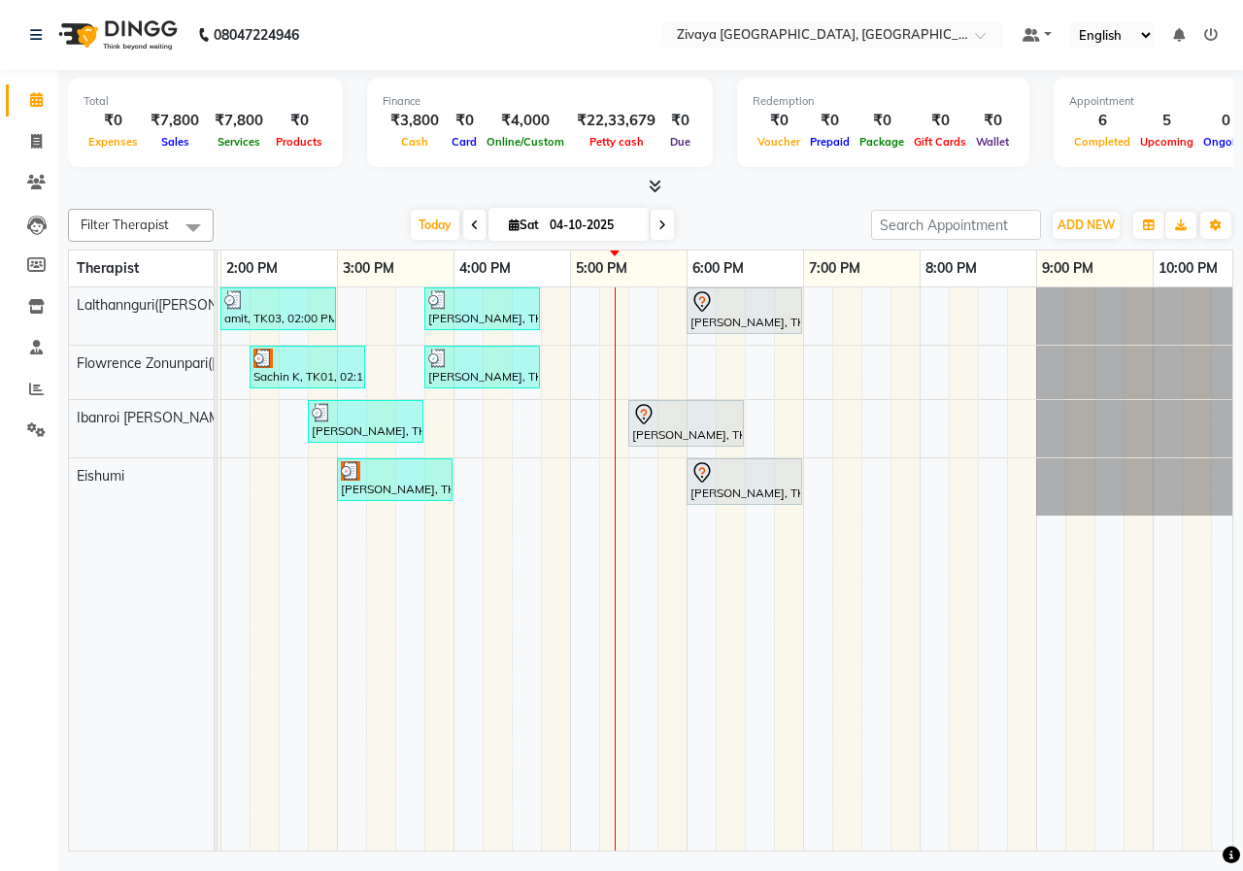
click at [655, 231] on span at bounding box center [661, 225] width 23 height 30
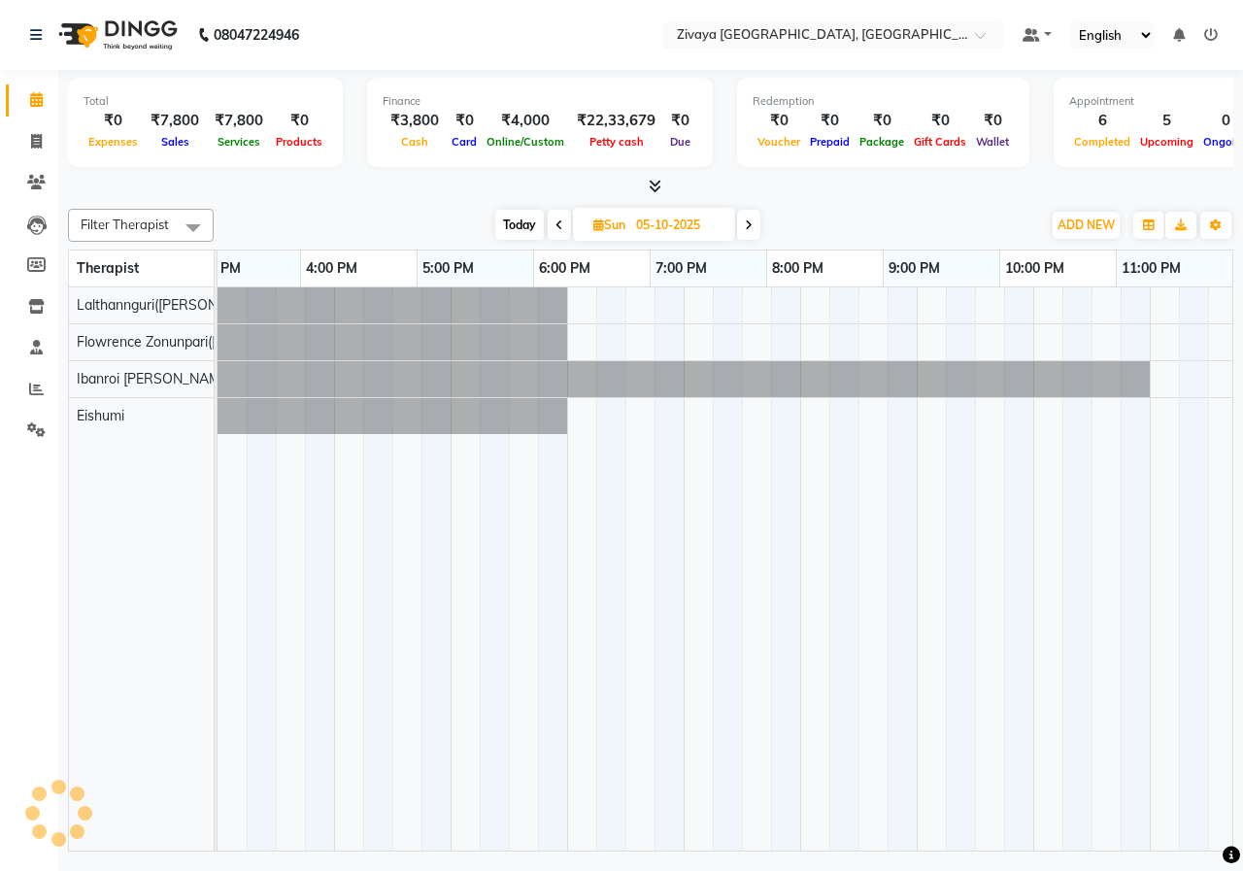
scroll to position [0, 850]
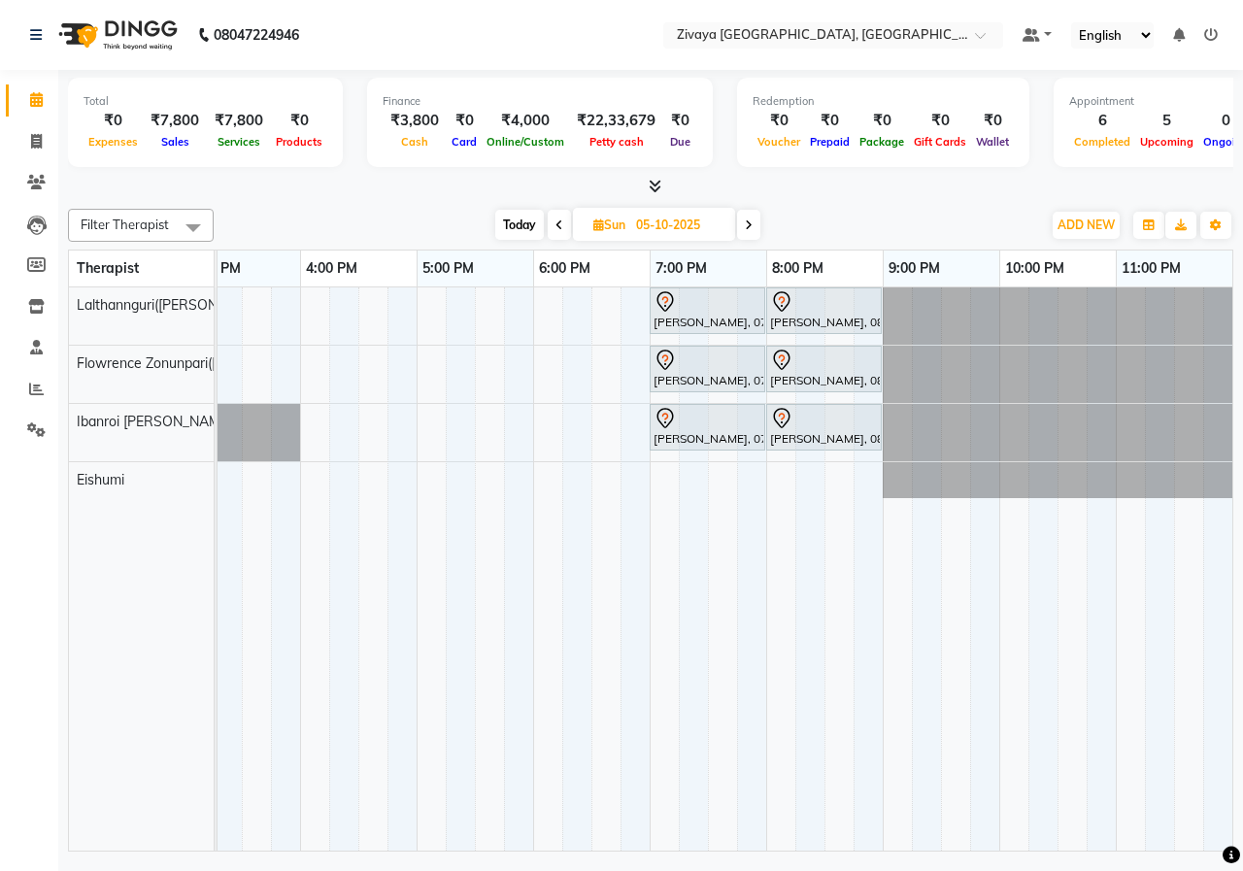
click at [561, 229] on span at bounding box center [559, 225] width 23 height 30
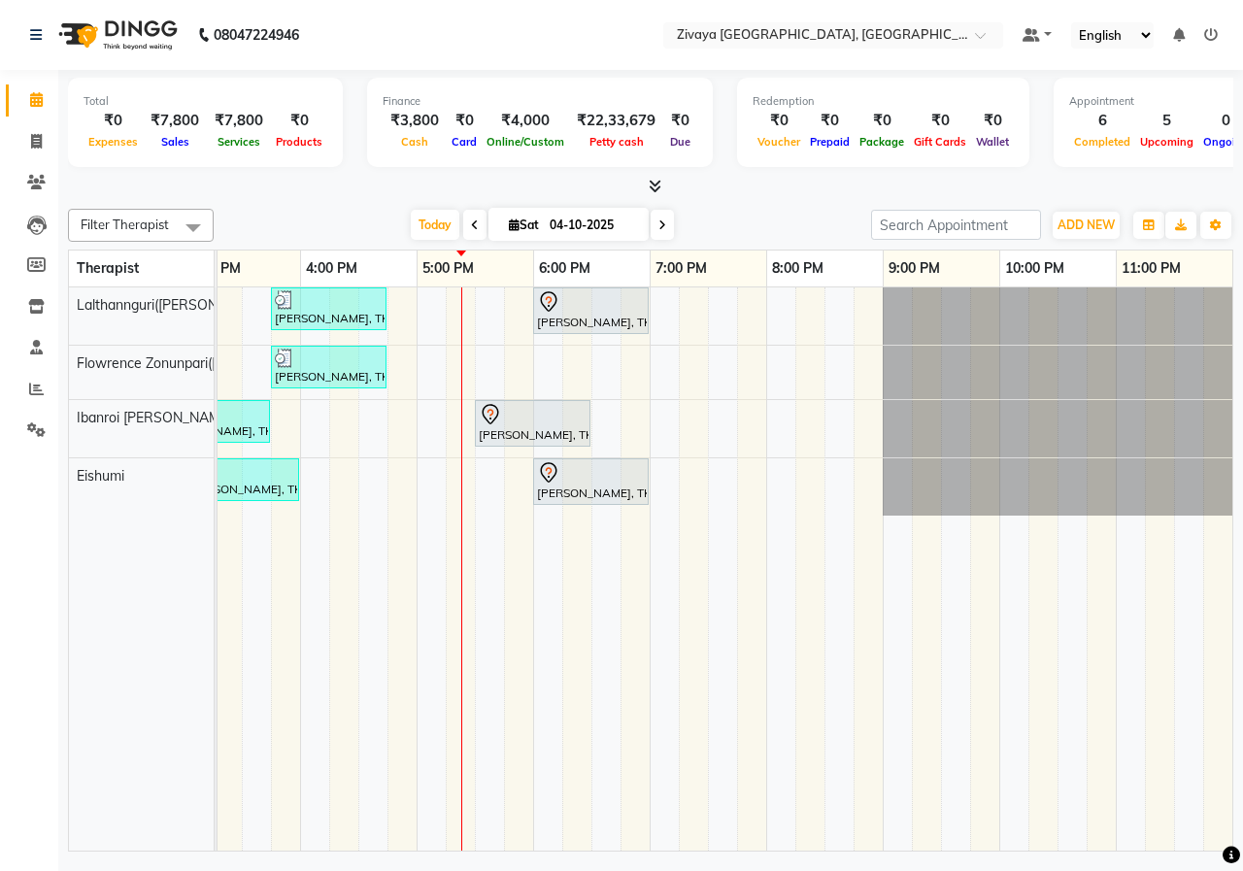
click at [661, 228] on icon at bounding box center [662, 225] width 8 height 12
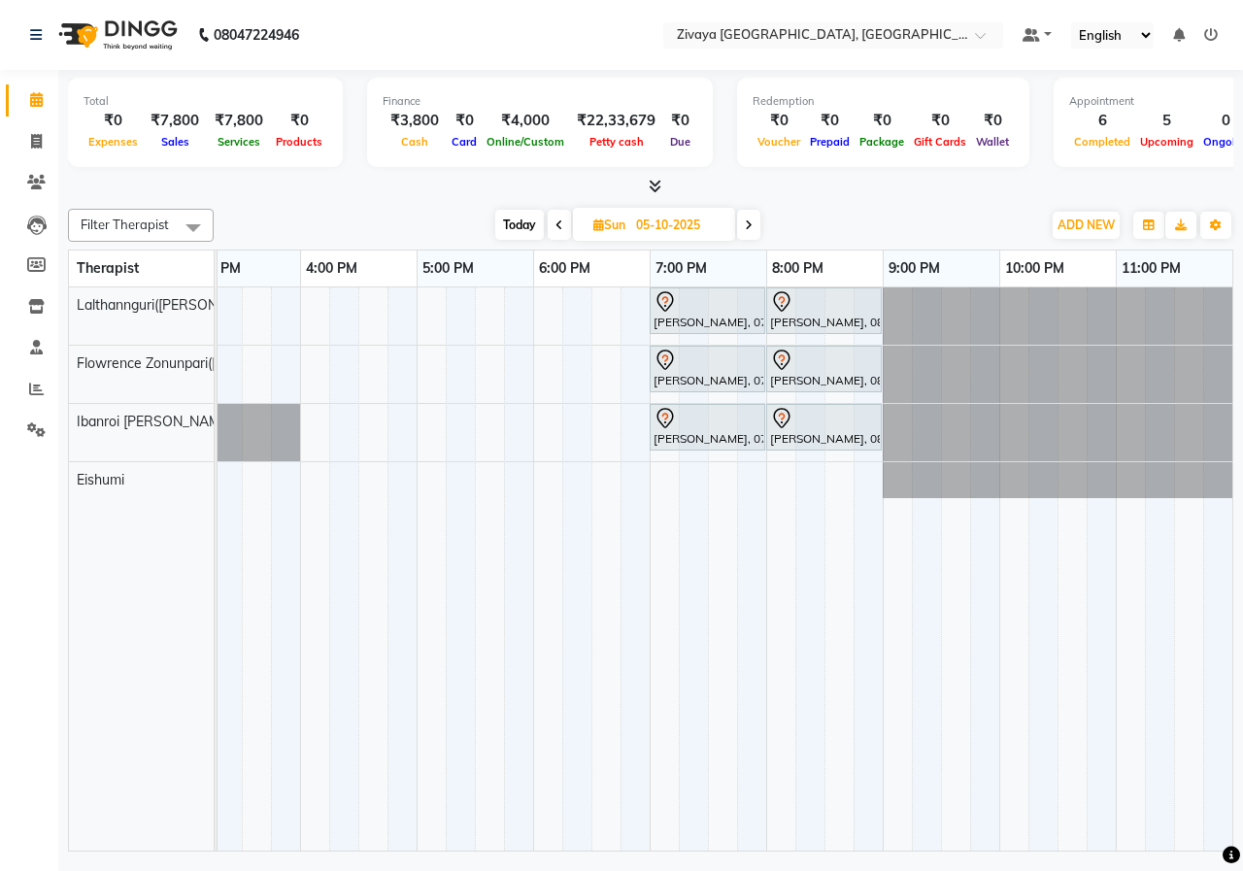
drag, startPoint x: 702, startPoint y: 835, endPoint x: 690, endPoint y: 859, distance: 26.9
click at [690, 859] on div "08047224946 Select Location × Zivaya [GEOGRAPHIC_DATA] [GEOGRAPHIC_DATA], [GEOG…" at bounding box center [621, 435] width 1243 height 871
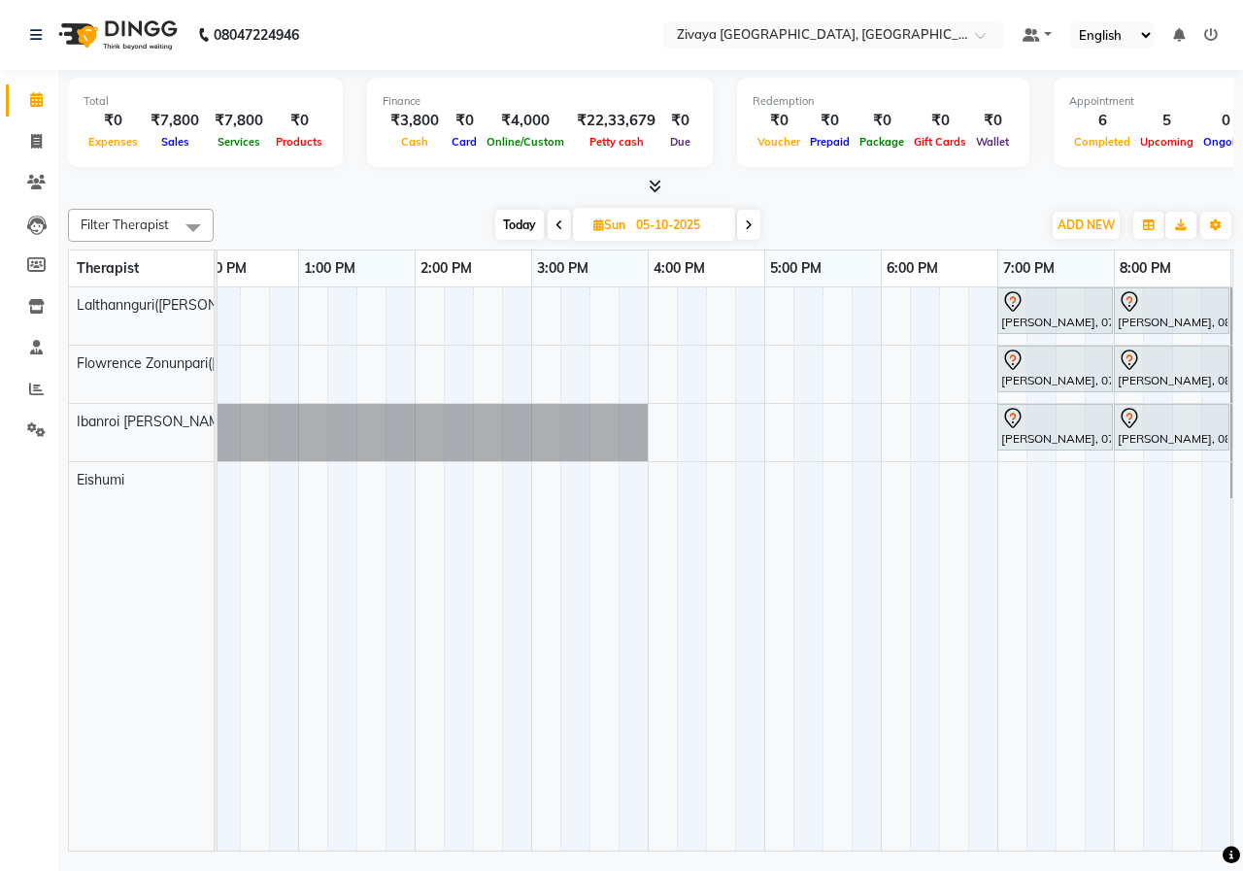
scroll to position [0, 403]
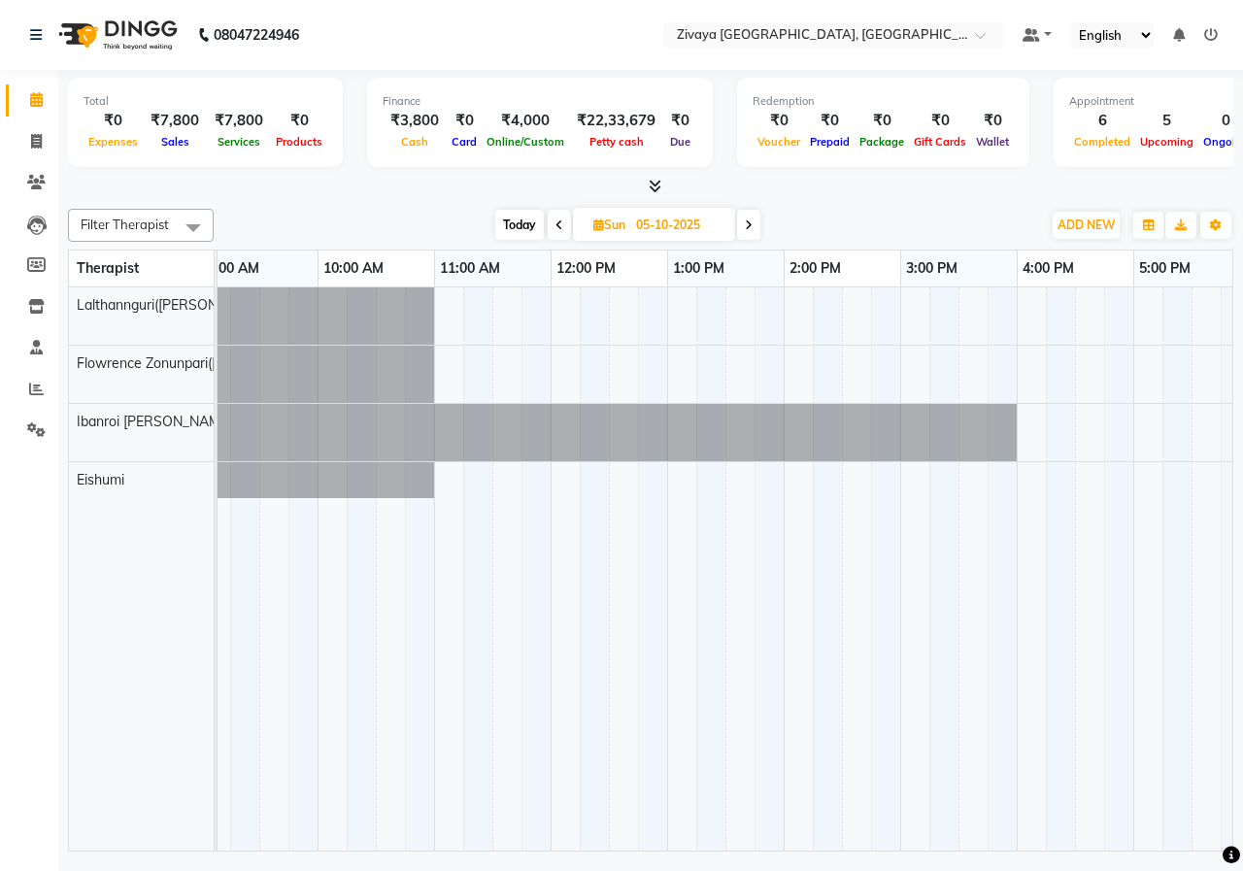
click at [562, 214] on span at bounding box center [559, 225] width 23 height 30
type input "04-10-2025"
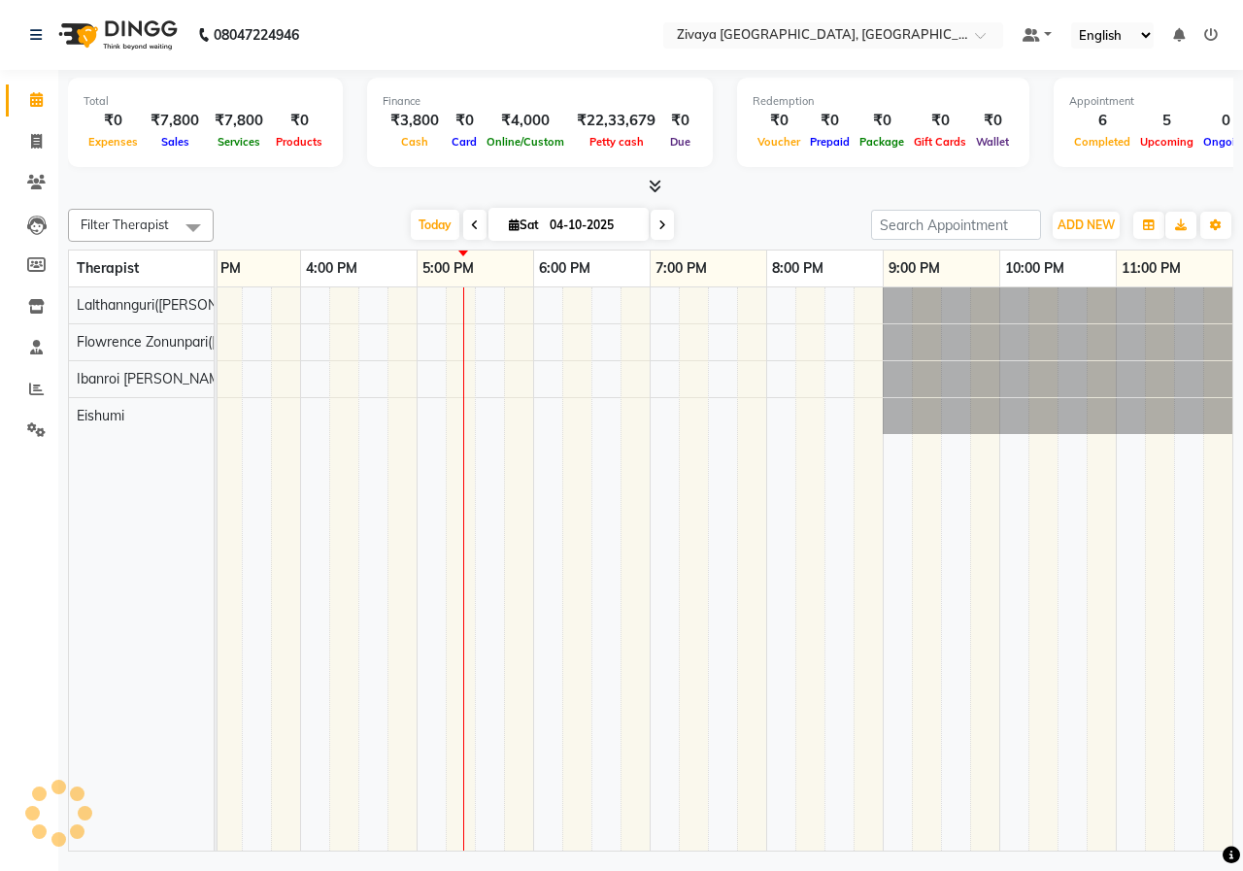
click at [79, 32] on img at bounding box center [116, 35] width 133 height 54
click at [36, 140] on icon at bounding box center [36, 141] width 11 height 15
select select "service"
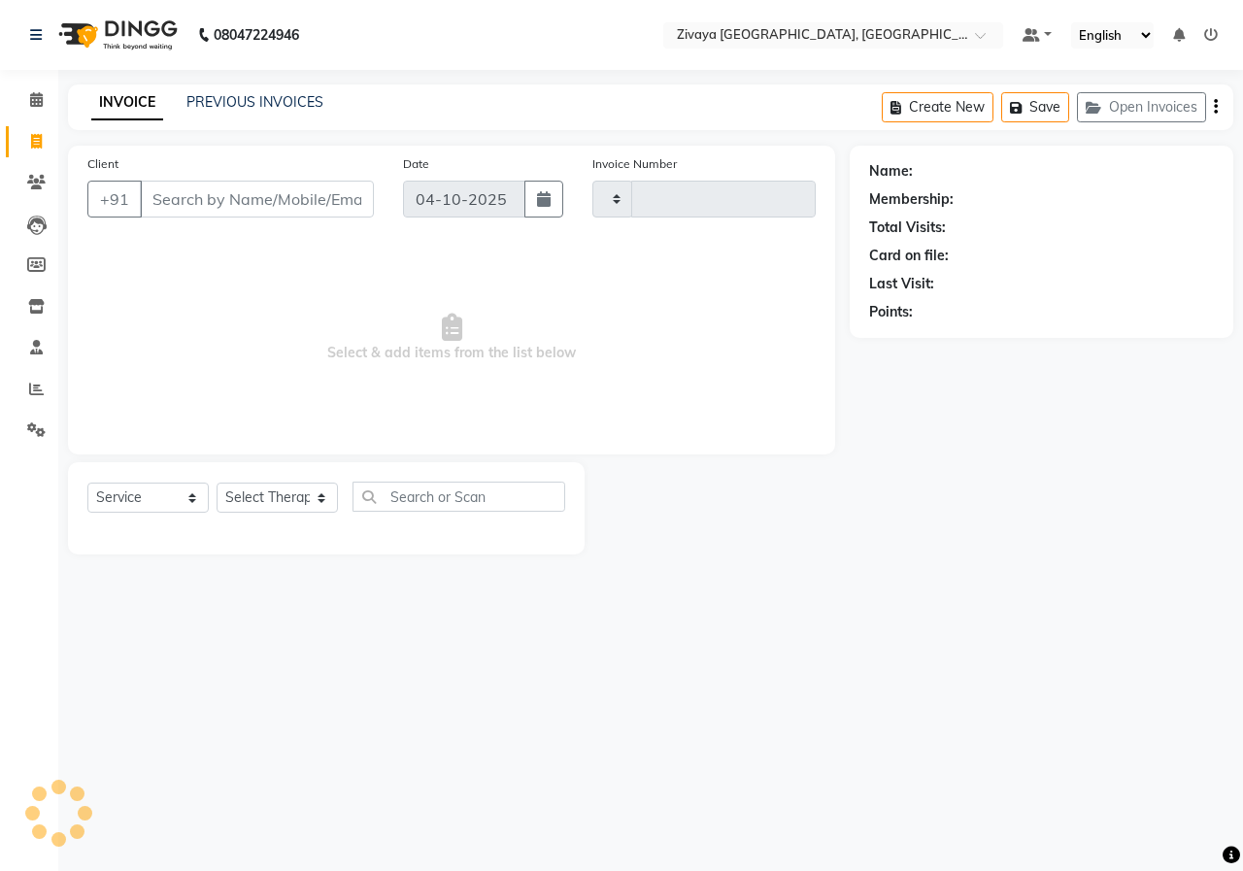
type input "1023"
select select "6509"
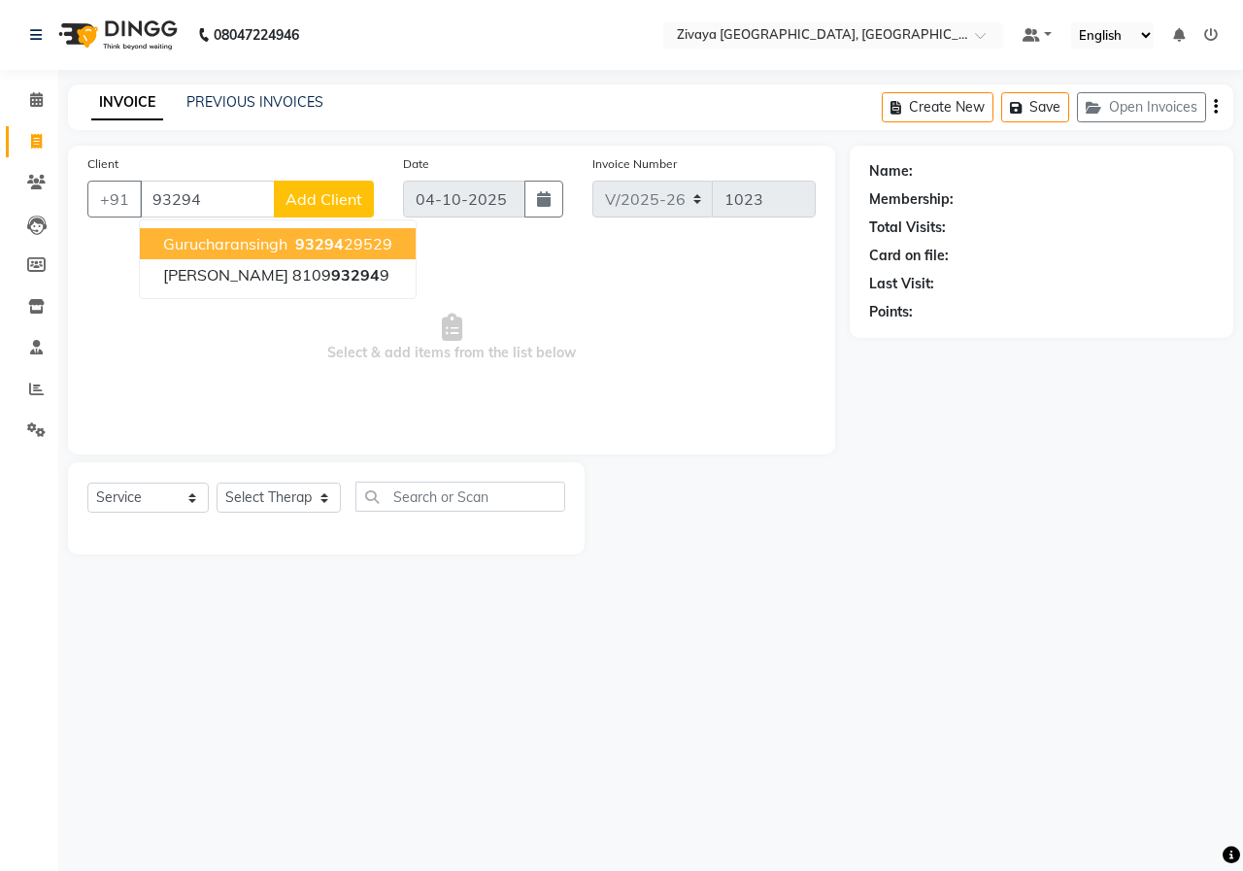
click at [279, 247] on span "Gurucharansingh" at bounding box center [225, 243] width 124 height 19
type input "9329429529"
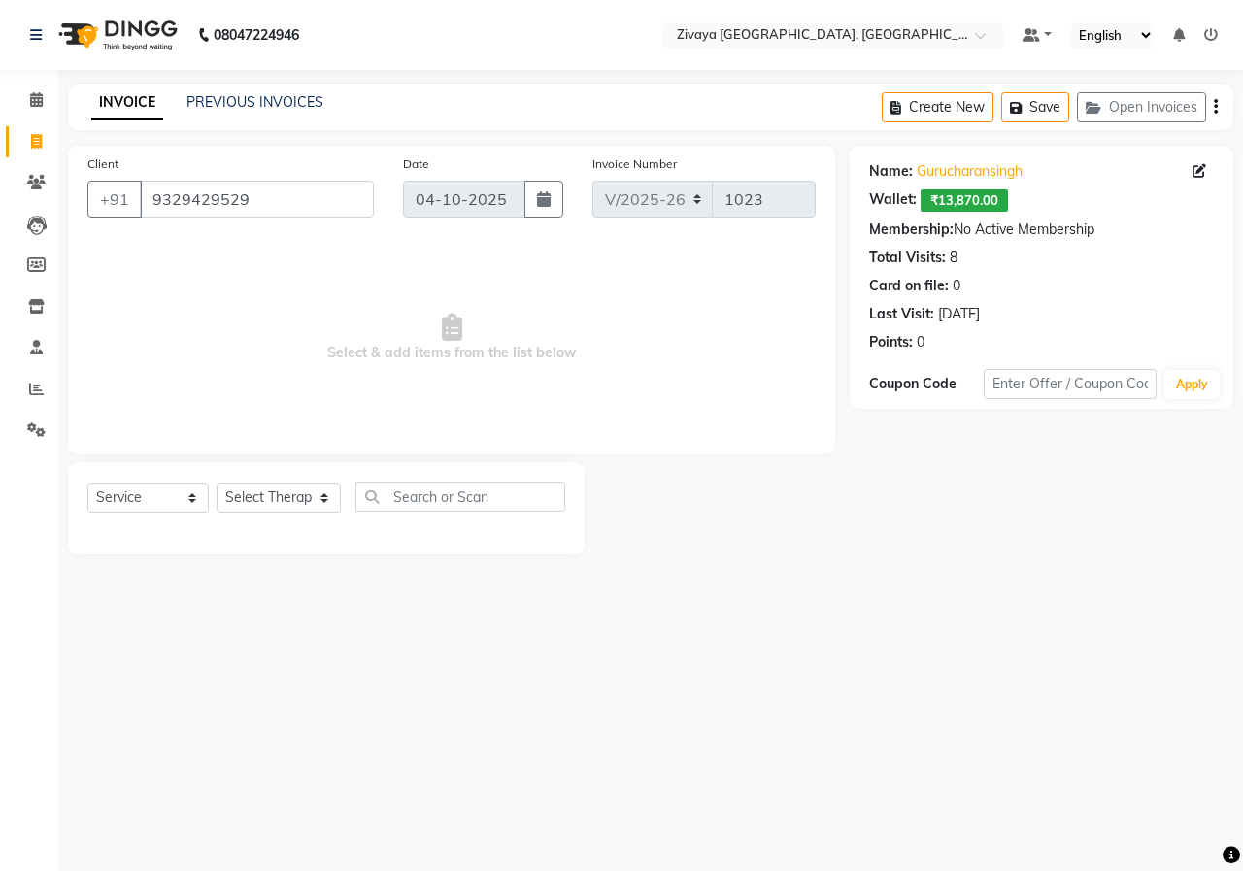
click at [108, 38] on img at bounding box center [116, 35] width 133 height 54
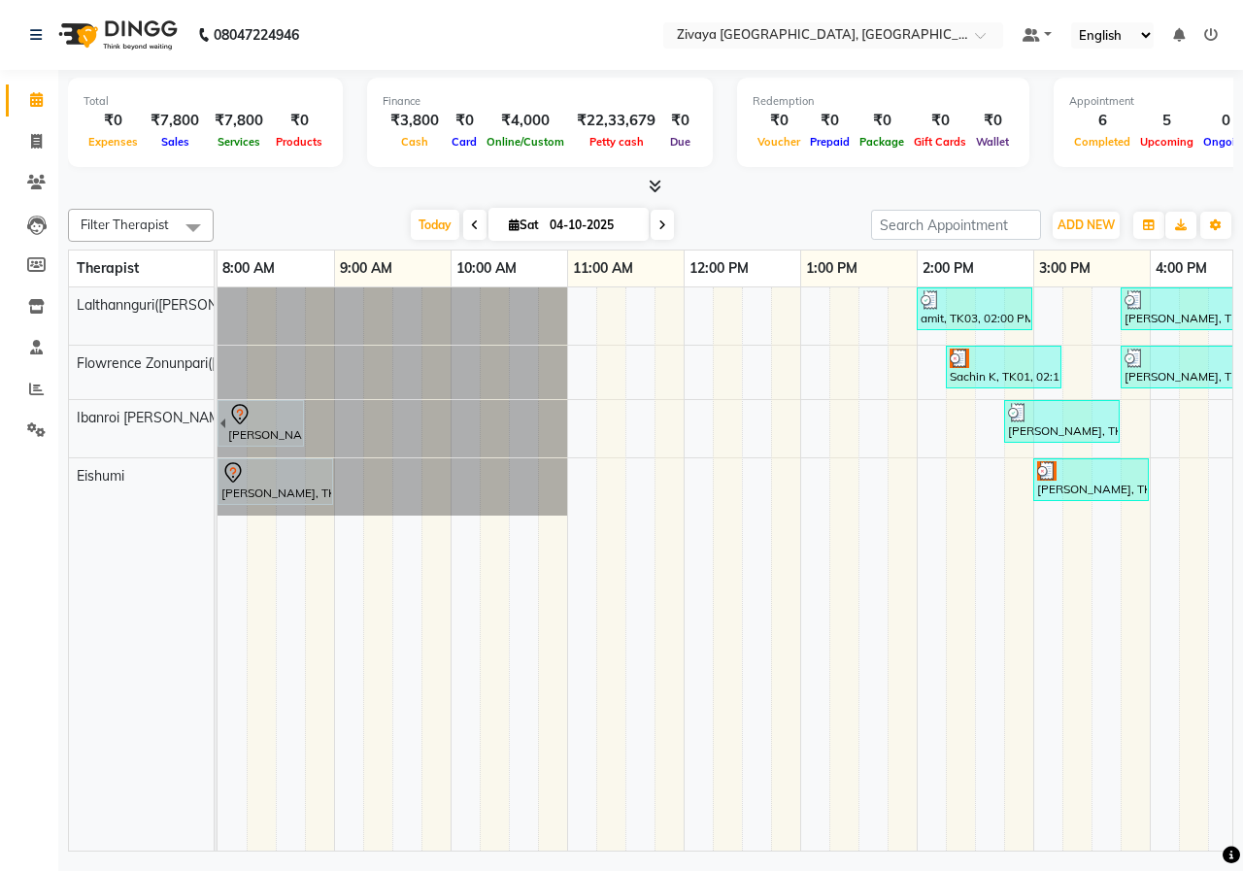
click at [518, 224] on span "Sat" at bounding box center [524, 224] width 40 height 15
select select "10"
select select "2025"
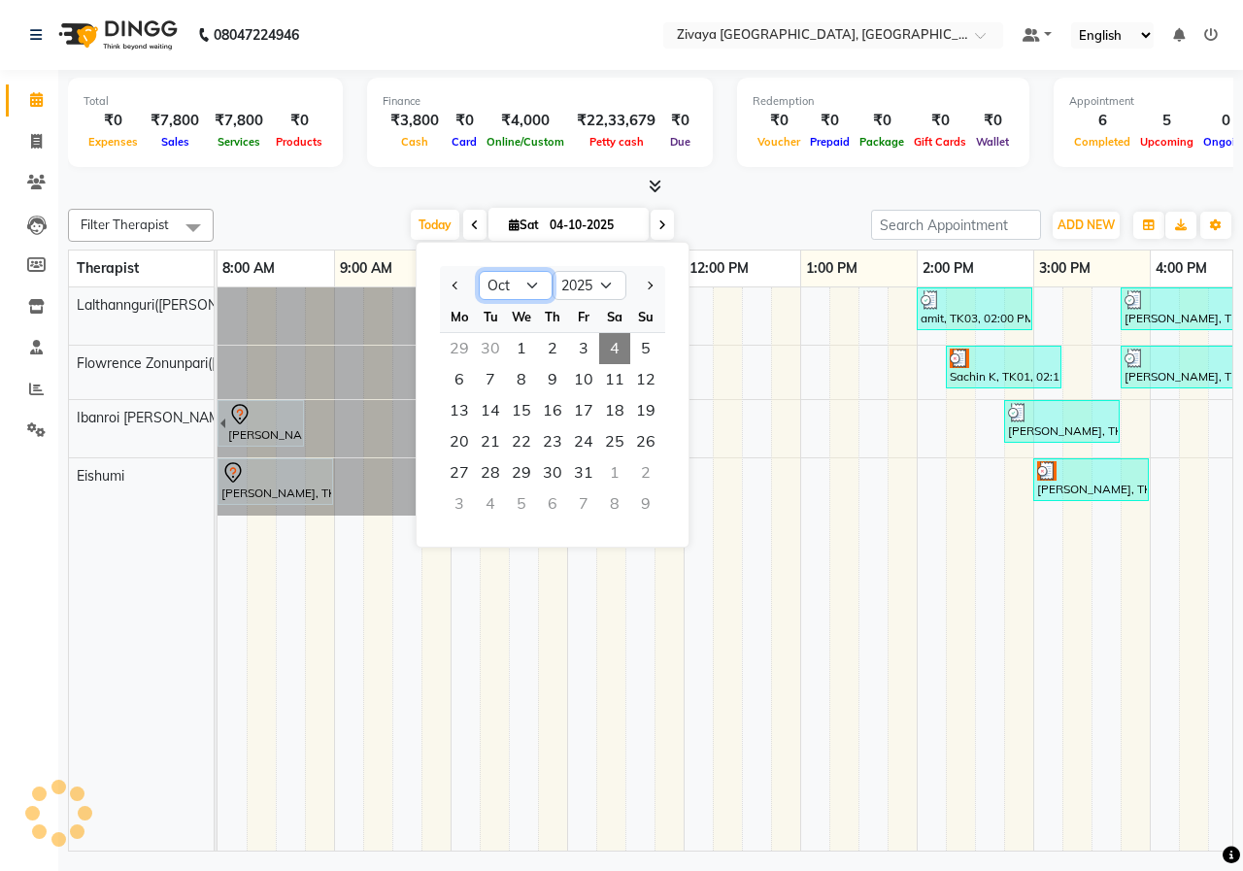
click at [535, 285] on select "Jan Feb Mar Apr May Jun [DATE] Aug Sep Oct Nov Dec" at bounding box center [516, 285] width 74 height 29
select select "7"
click at [479, 271] on select "Jan Feb Mar Apr May Jun [DATE] Aug Sep Oct Nov Dec" at bounding box center [516, 285] width 74 height 29
click at [634, 361] on span "6" at bounding box center [645, 348] width 31 height 31
type input "[DATE]"
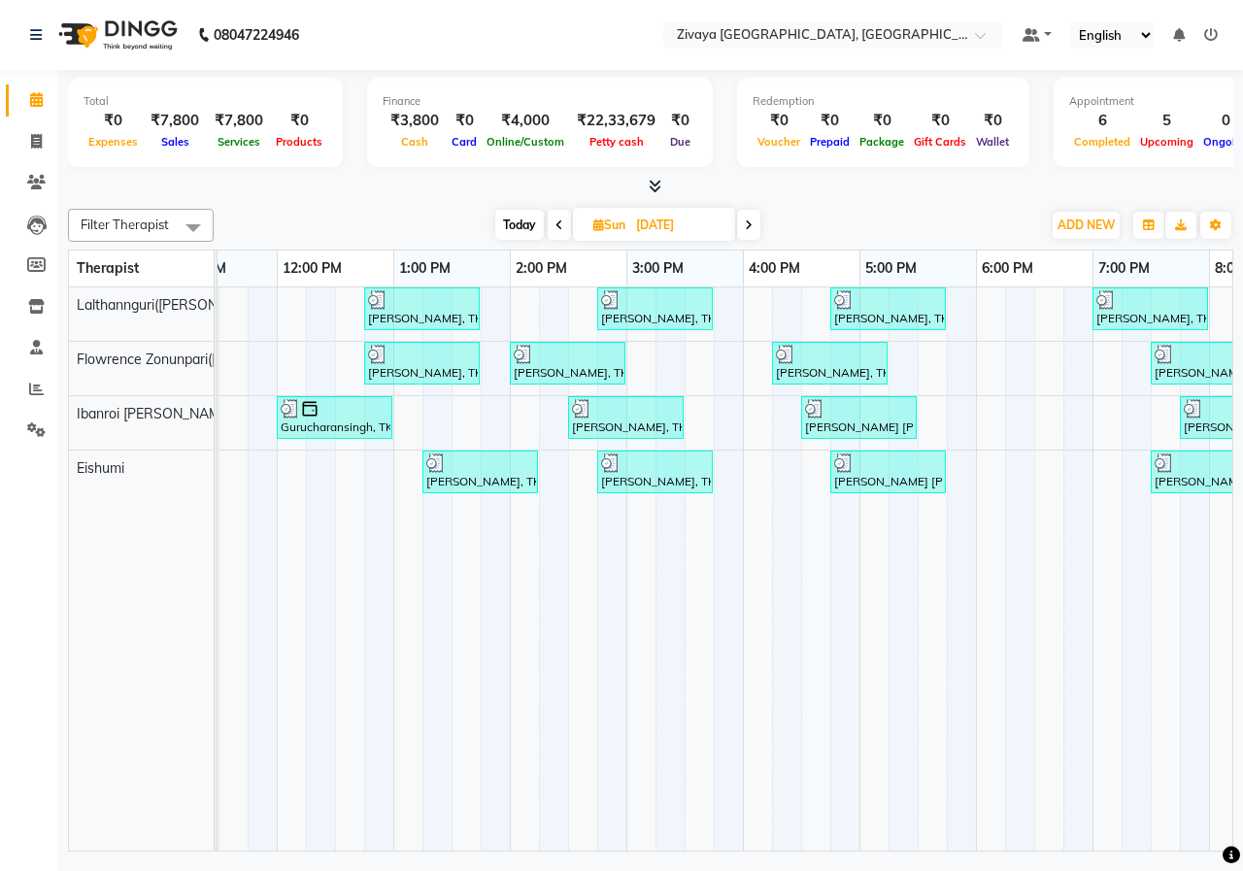
scroll to position [0, 375]
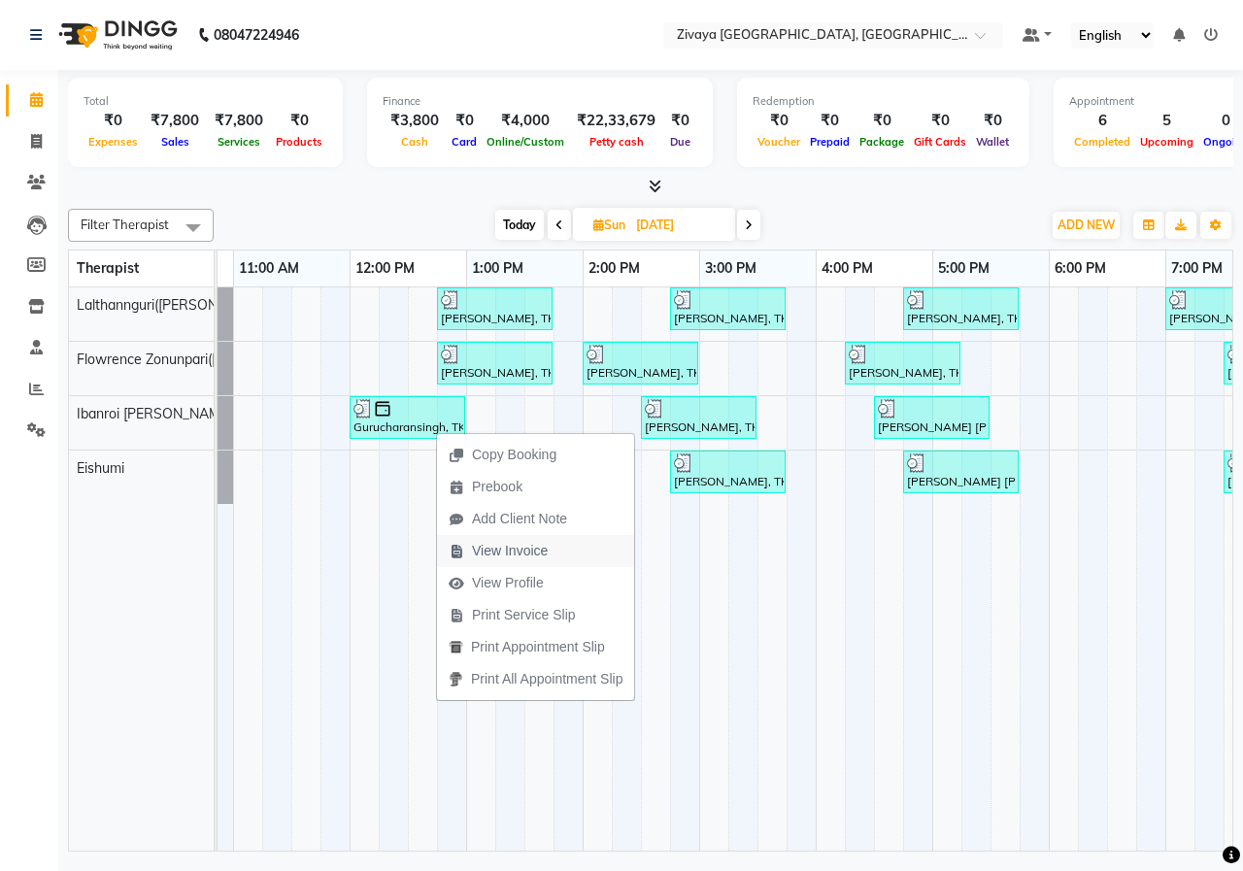
click at [483, 552] on span "View Invoice" at bounding box center [510, 551] width 76 height 20
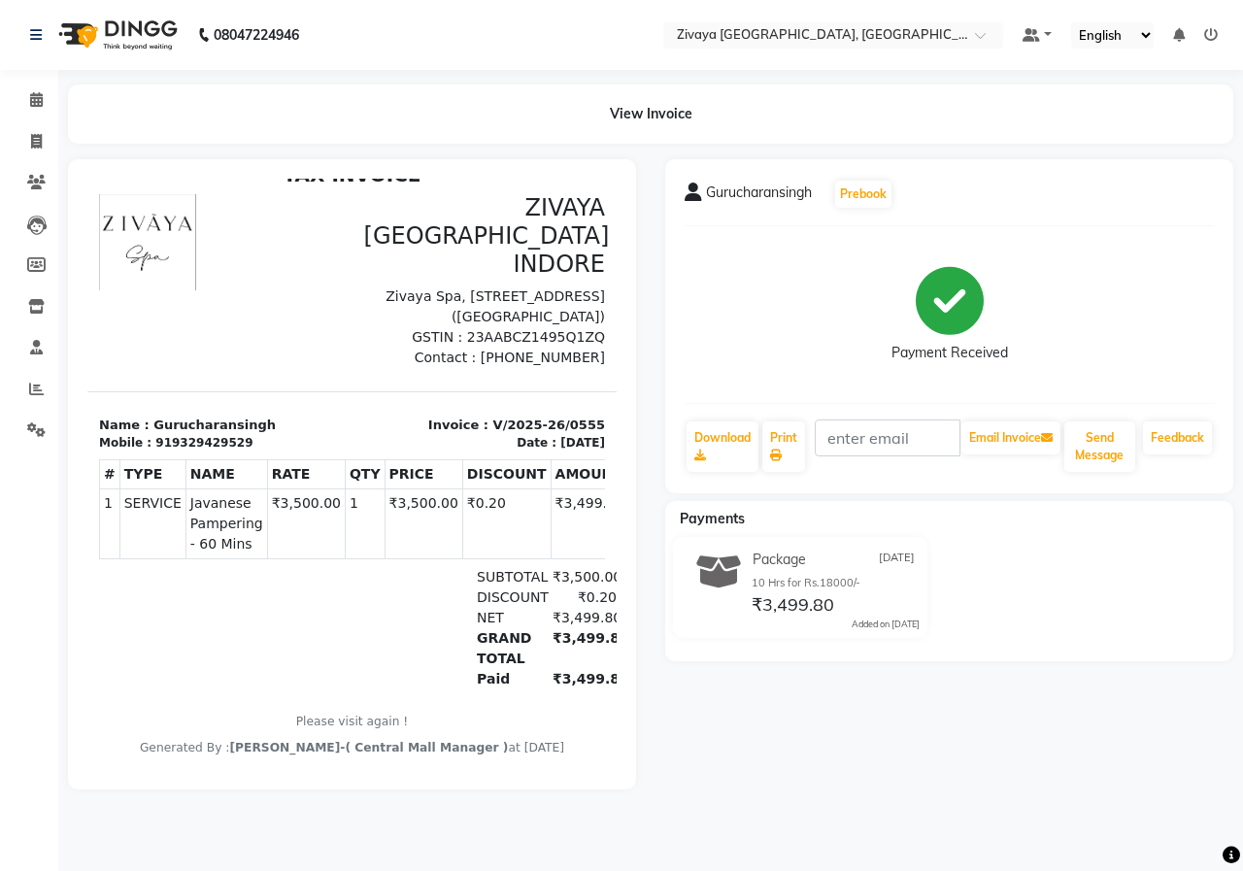
click at [98, 31] on img at bounding box center [116, 35] width 133 height 54
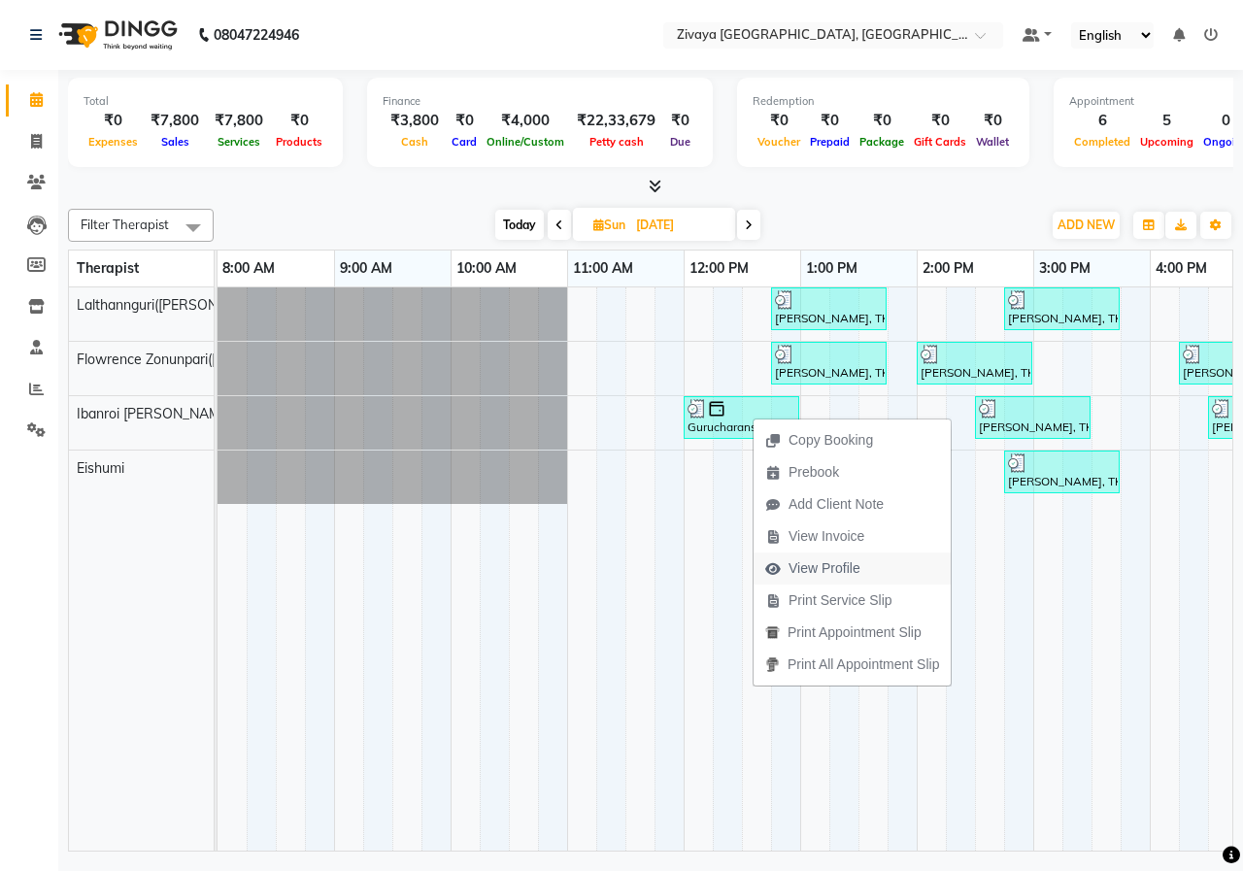
click at [822, 571] on span "View Profile" at bounding box center [824, 568] width 72 height 20
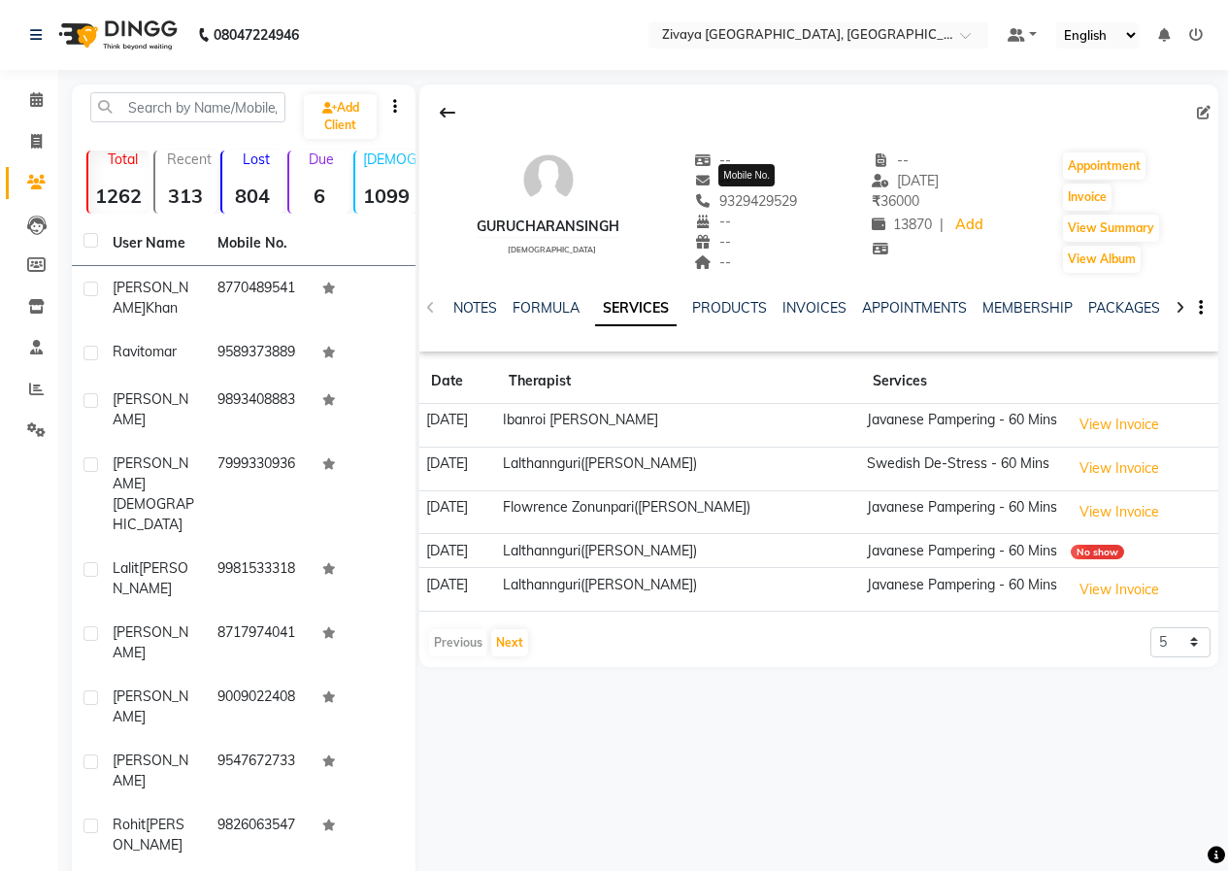
drag, startPoint x: 721, startPoint y: 201, endPoint x: 811, endPoint y: 202, distance: 89.3
click at [811, 202] on div "Gurucharansingh [DEMOGRAPHIC_DATA] -- -- [PHONE_NUMBER] Mobile No. -- -- -- -- …" at bounding box center [818, 203] width 799 height 144
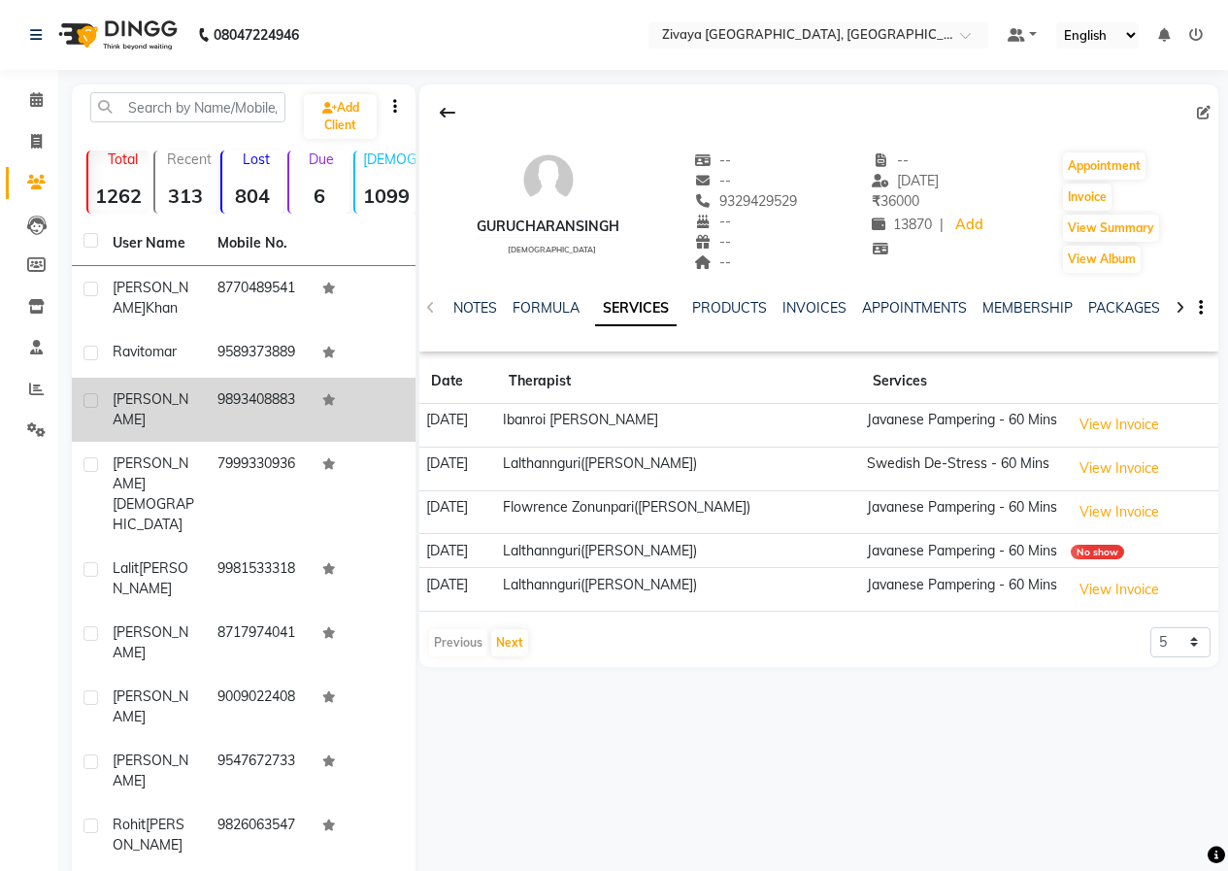
copy span "9329429529"
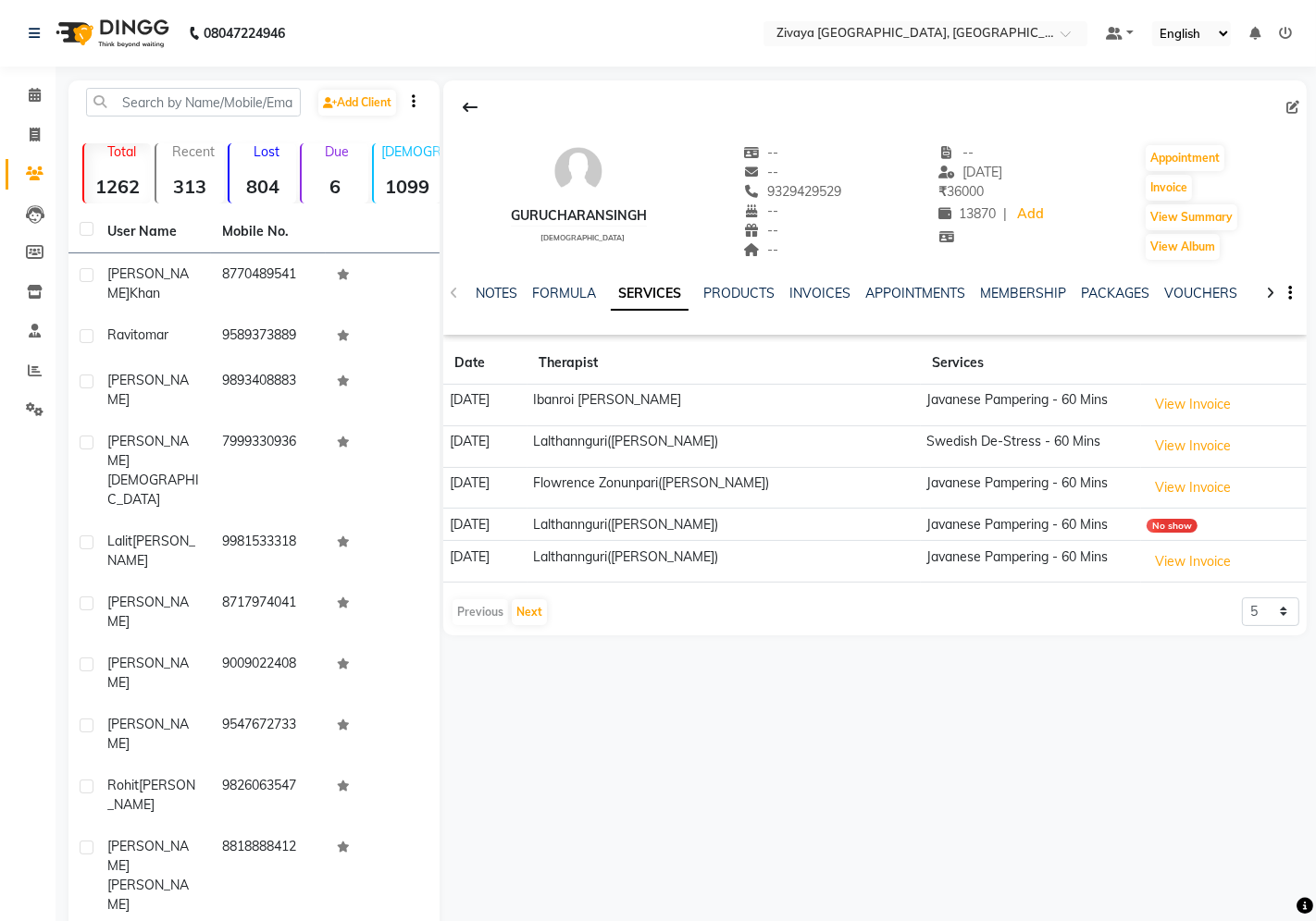
click at [133, 41] on img at bounding box center [111, 33] width 127 height 51
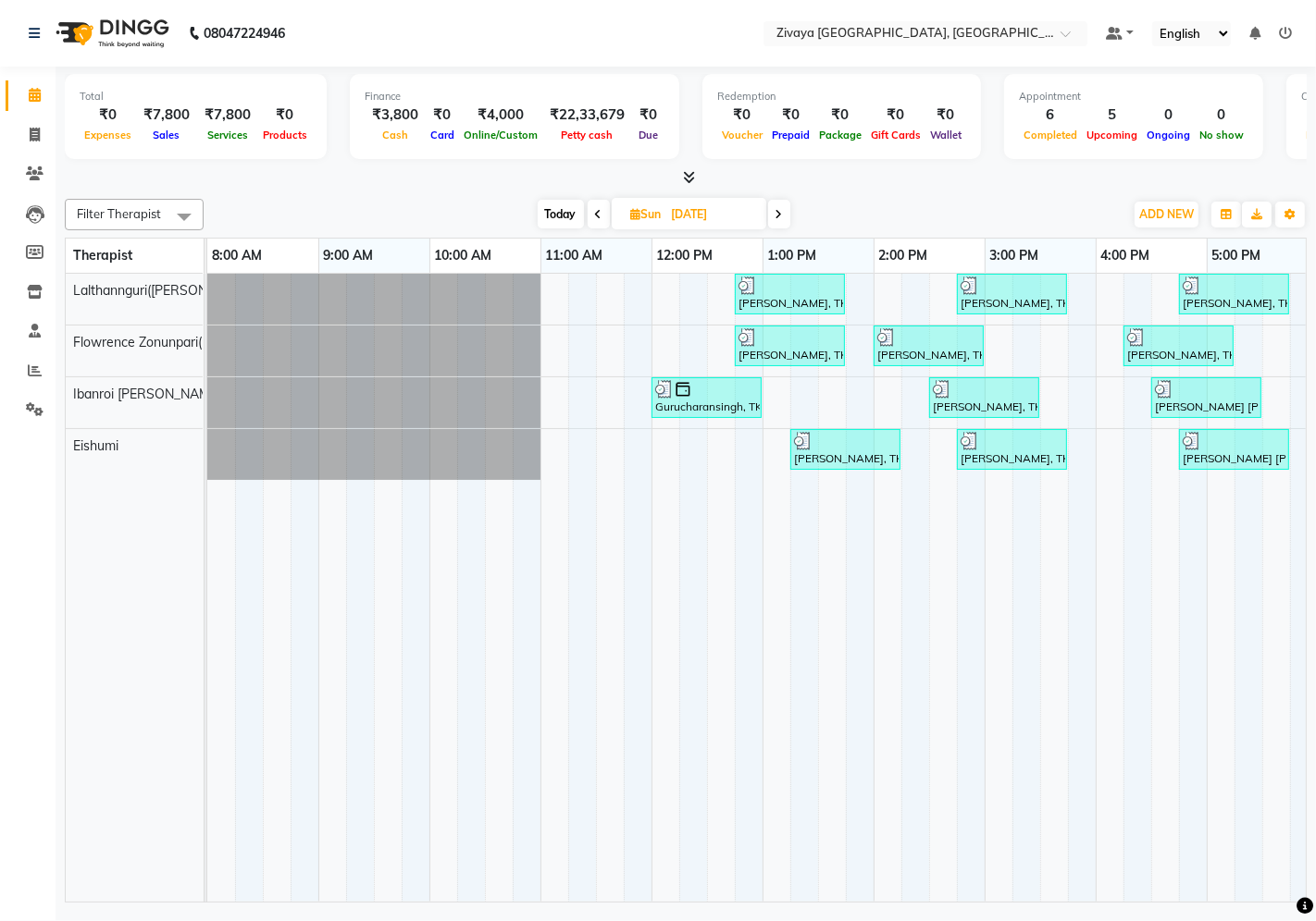
click at [669, 210] on input "[DATE]" at bounding box center [712, 214] width 92 height 28
select select "7"
select select "2025"
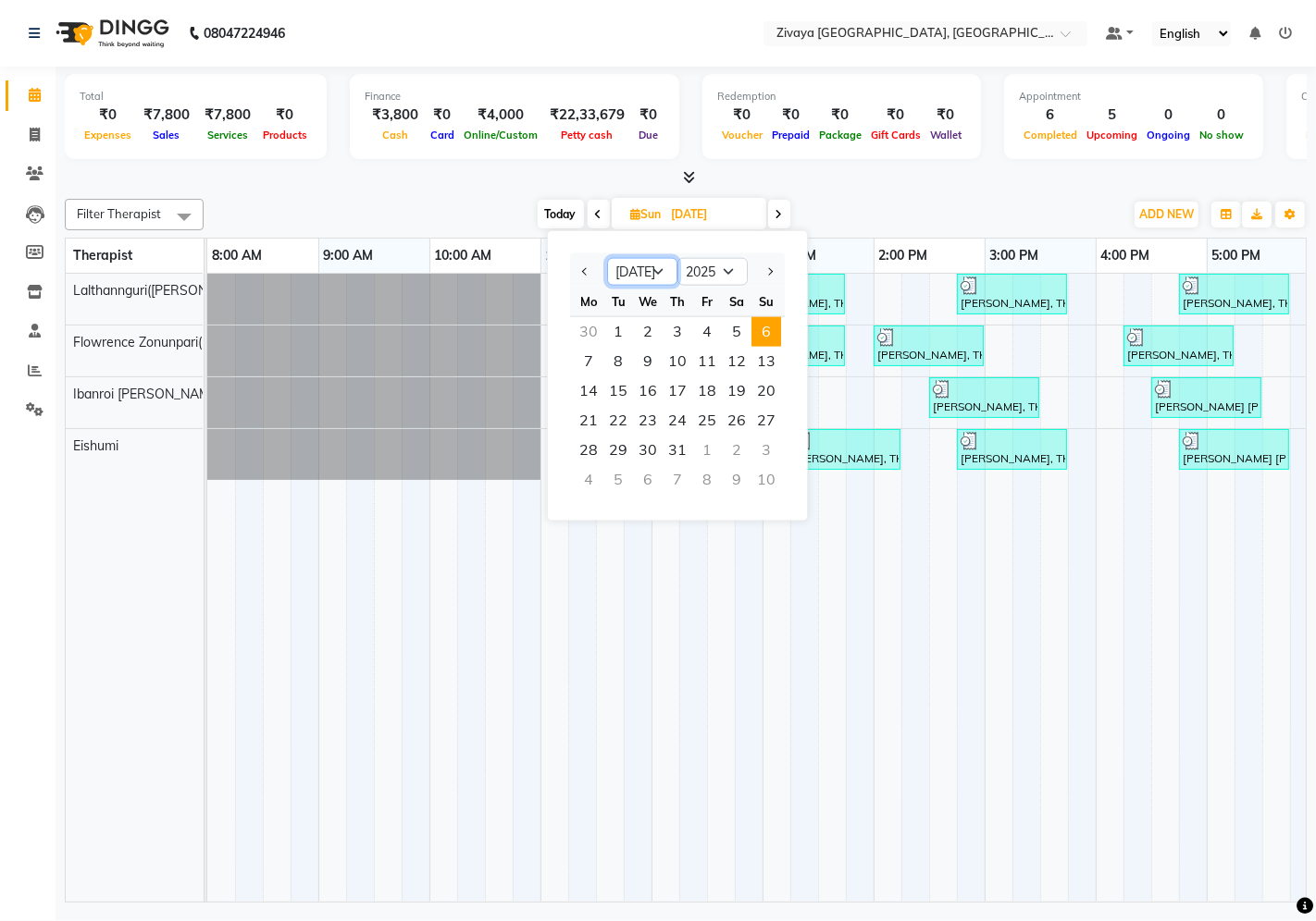
click at [659, 269] on select "Jan Feb Mar Apr May Jun [DATE] Aug Sep Oct Nov Dec" at bounding box center [642, 271] width 71 height 28
select select "10"
click at [607, 258] on select "Jan Feb Mar Apr May Jun [DATE] Aug Sep Oct Nov Dec" at bounding box center [642, 271] width 71 height 28
click at [738, 330] on span "4" at bounding box center [736, 331] width 30 height 30
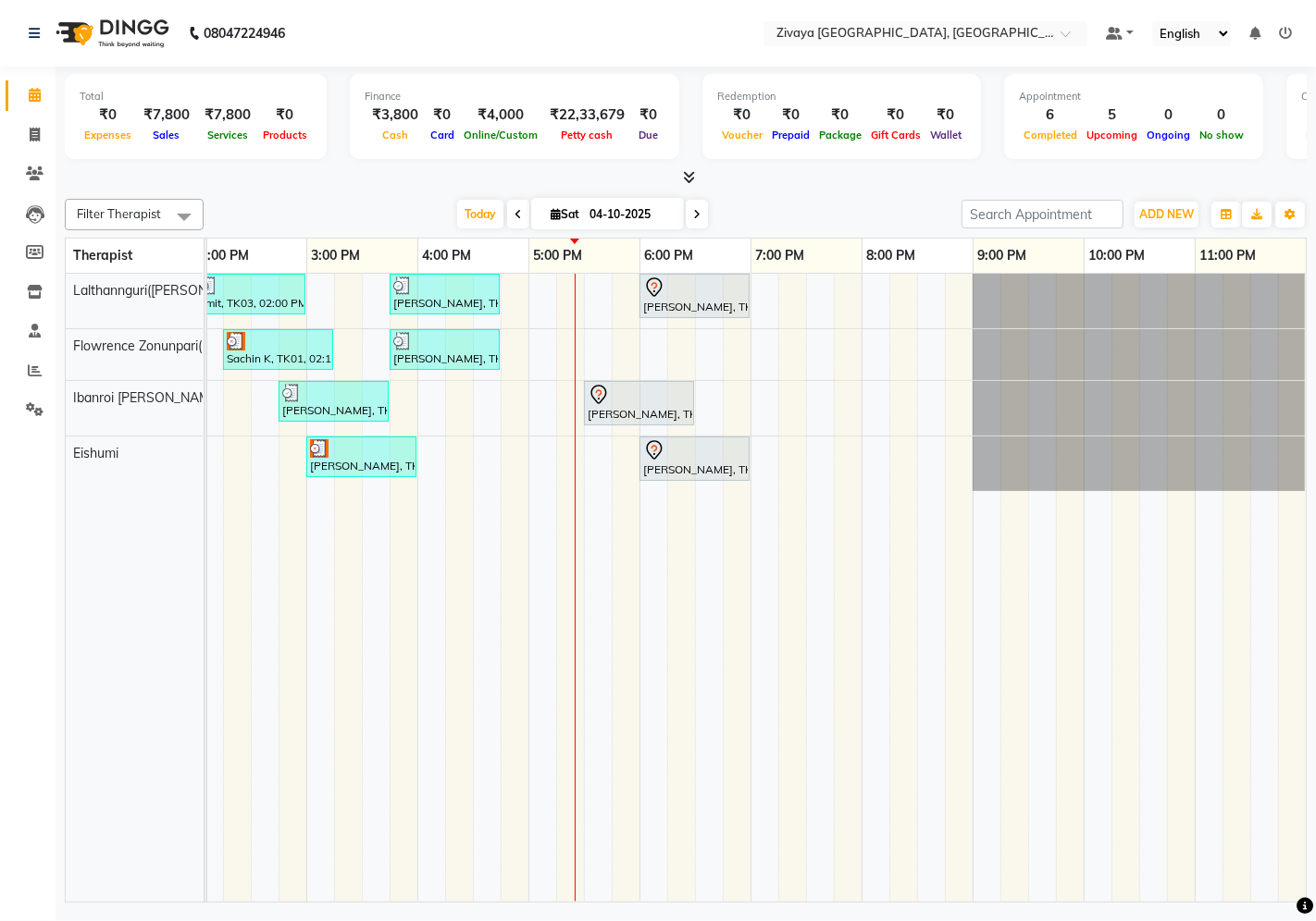
click at [686, 222] on span at bounding box center [696, 214] width 22 height 29
type input "05-10-2025"
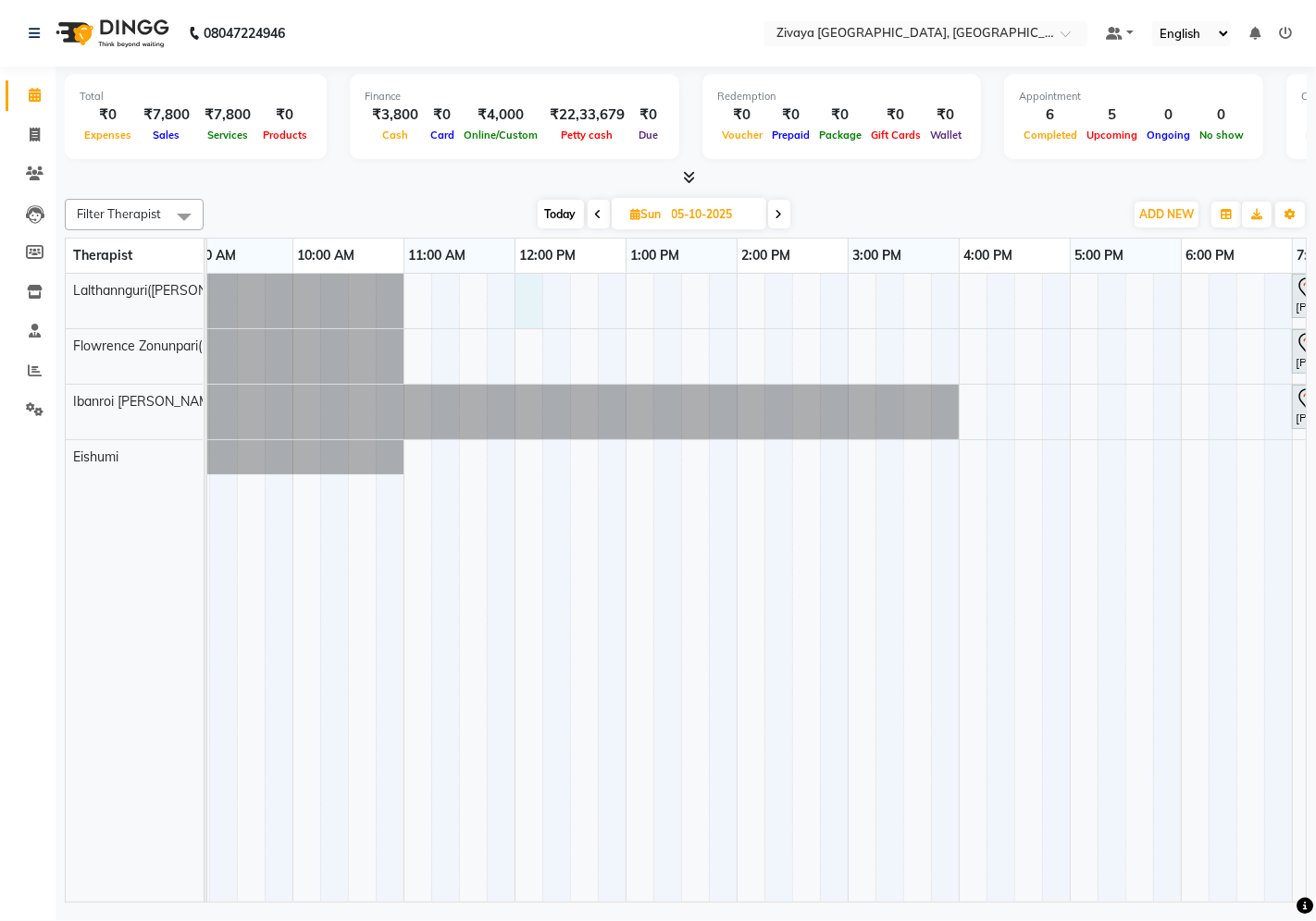
click at [524, 293] on div "[PERSON_NAME], 07:00 PM-08:00 PM, Javanese Pampering - 60 Mins [PERSON_NAME], 0…" at bounding box center [959, 588] width 1776 height 629
select select "49516"
select select "tentative"
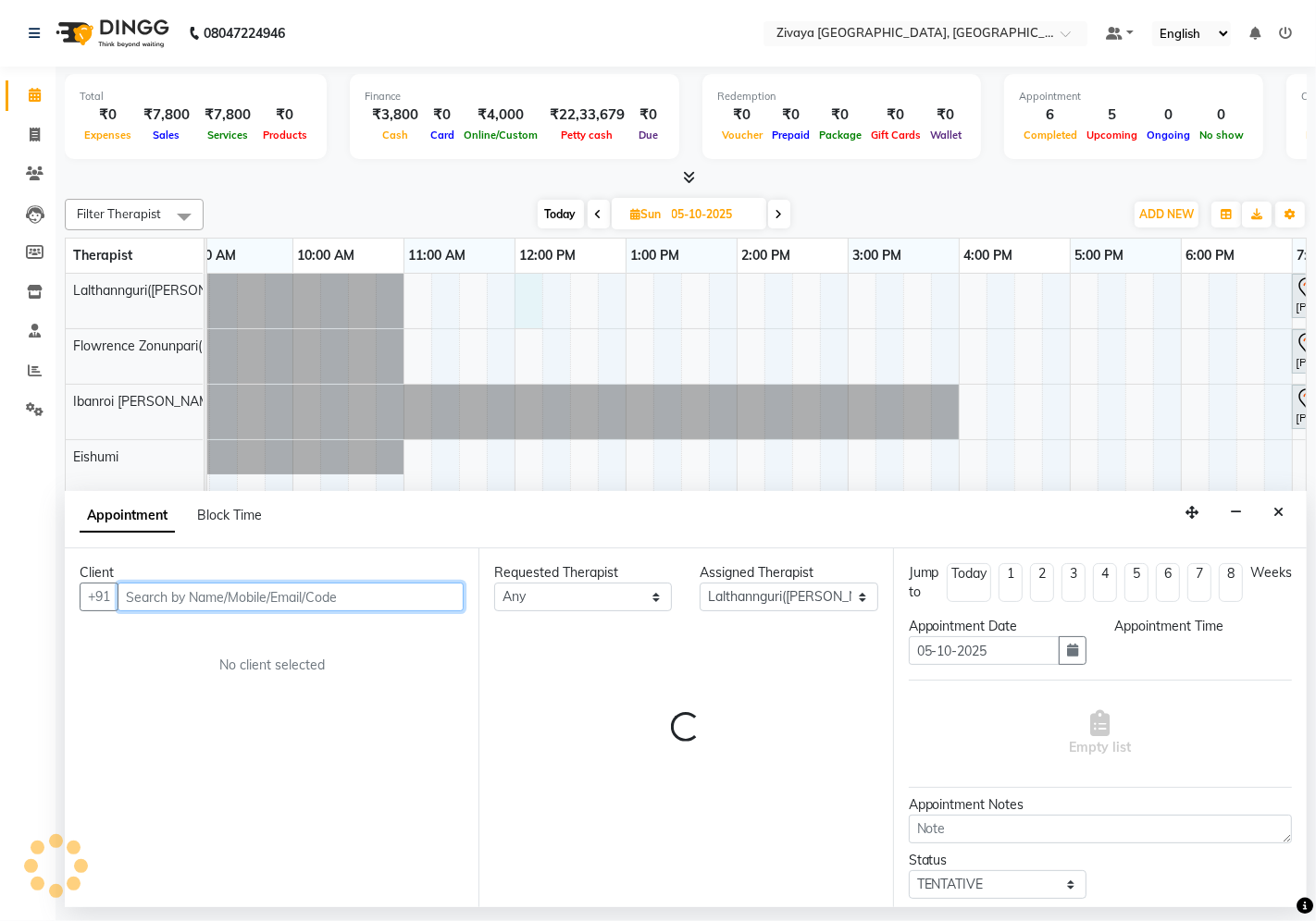
select select "720"
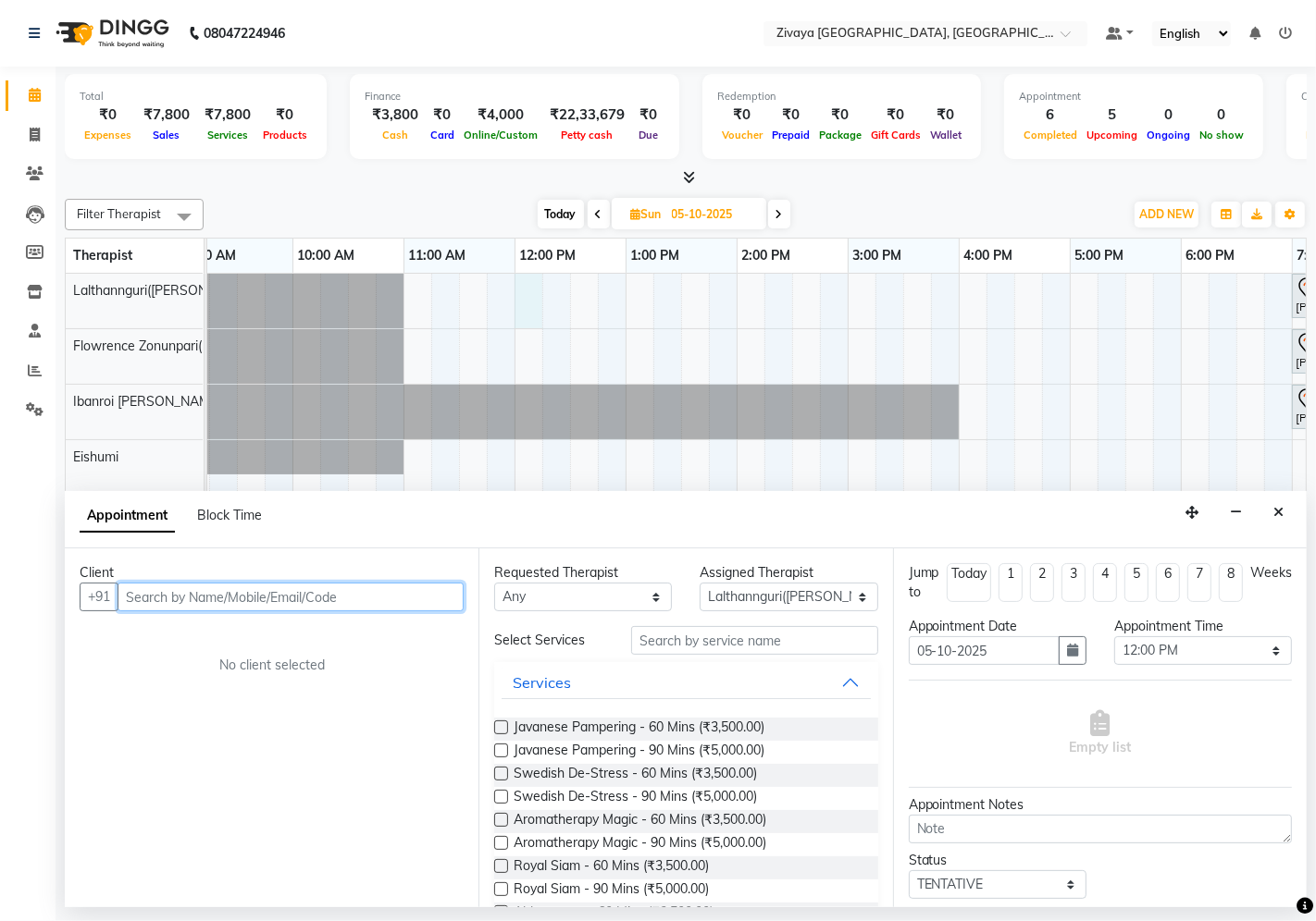
paste input "9329429529"
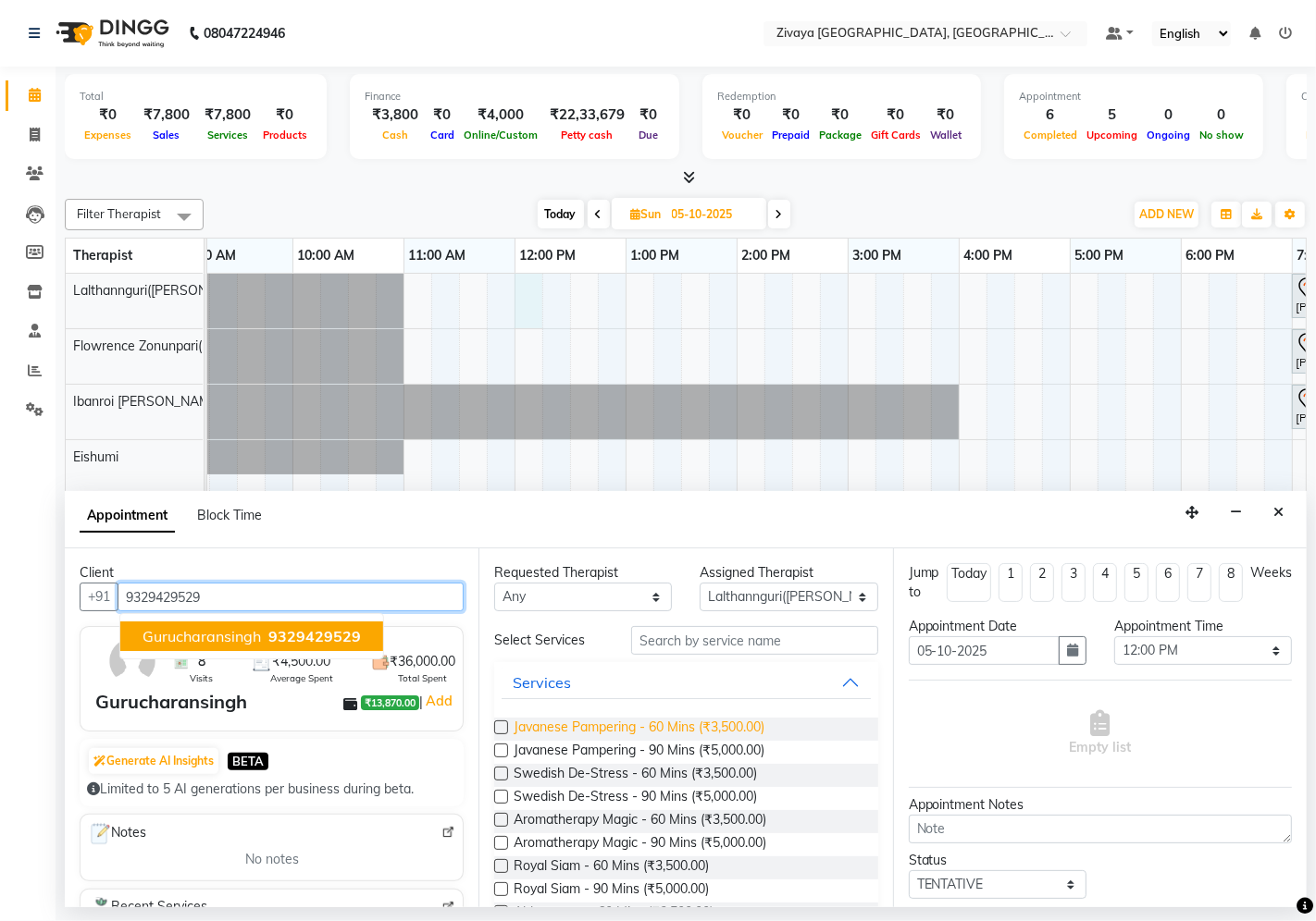
type input "9329429529"
click at [577, 717] on span "Javanese Pampering - 60 Mins (₹3,500.00)" at bounding box center [638, 729] width 251 height 23
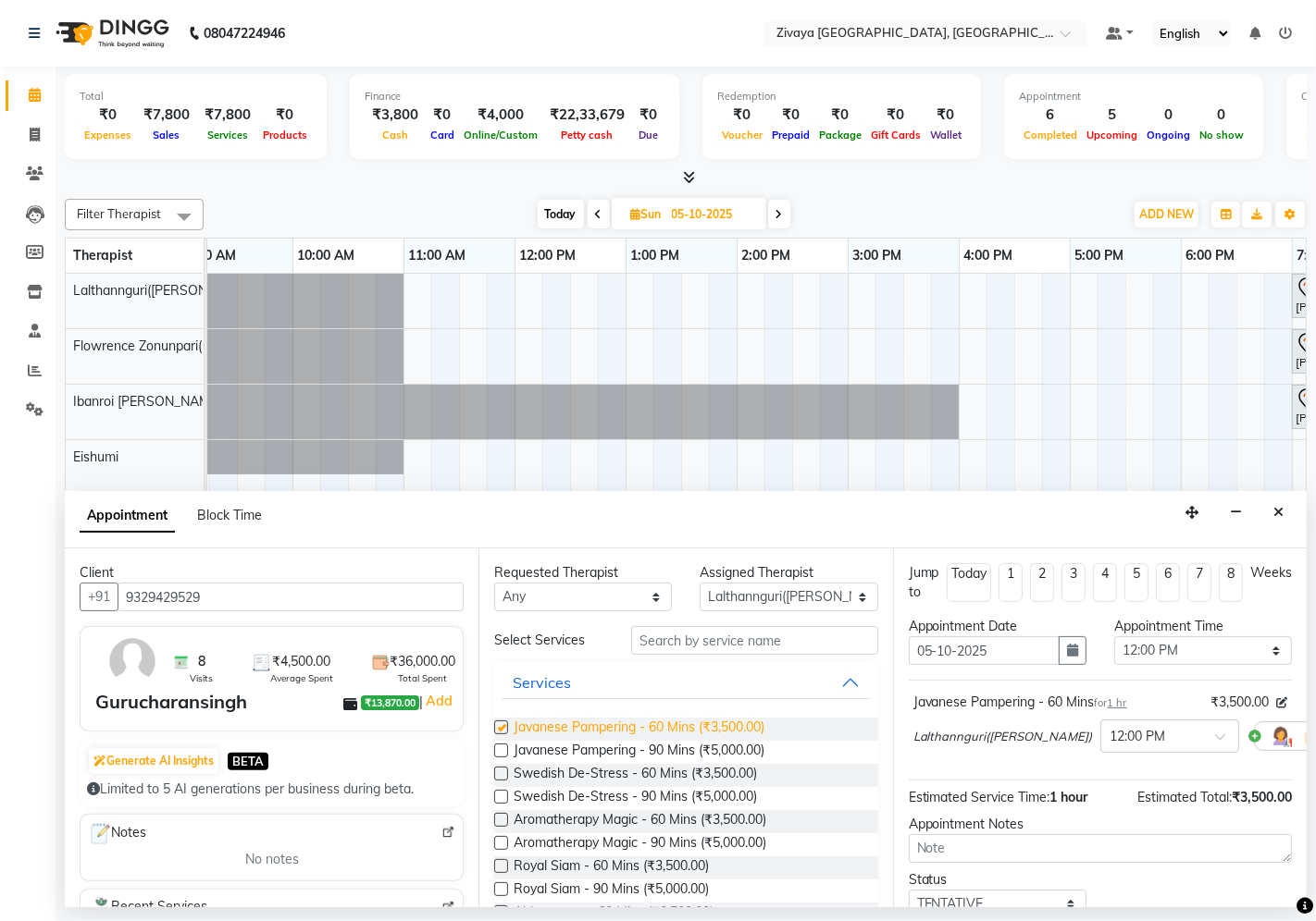
checkbox input "false"
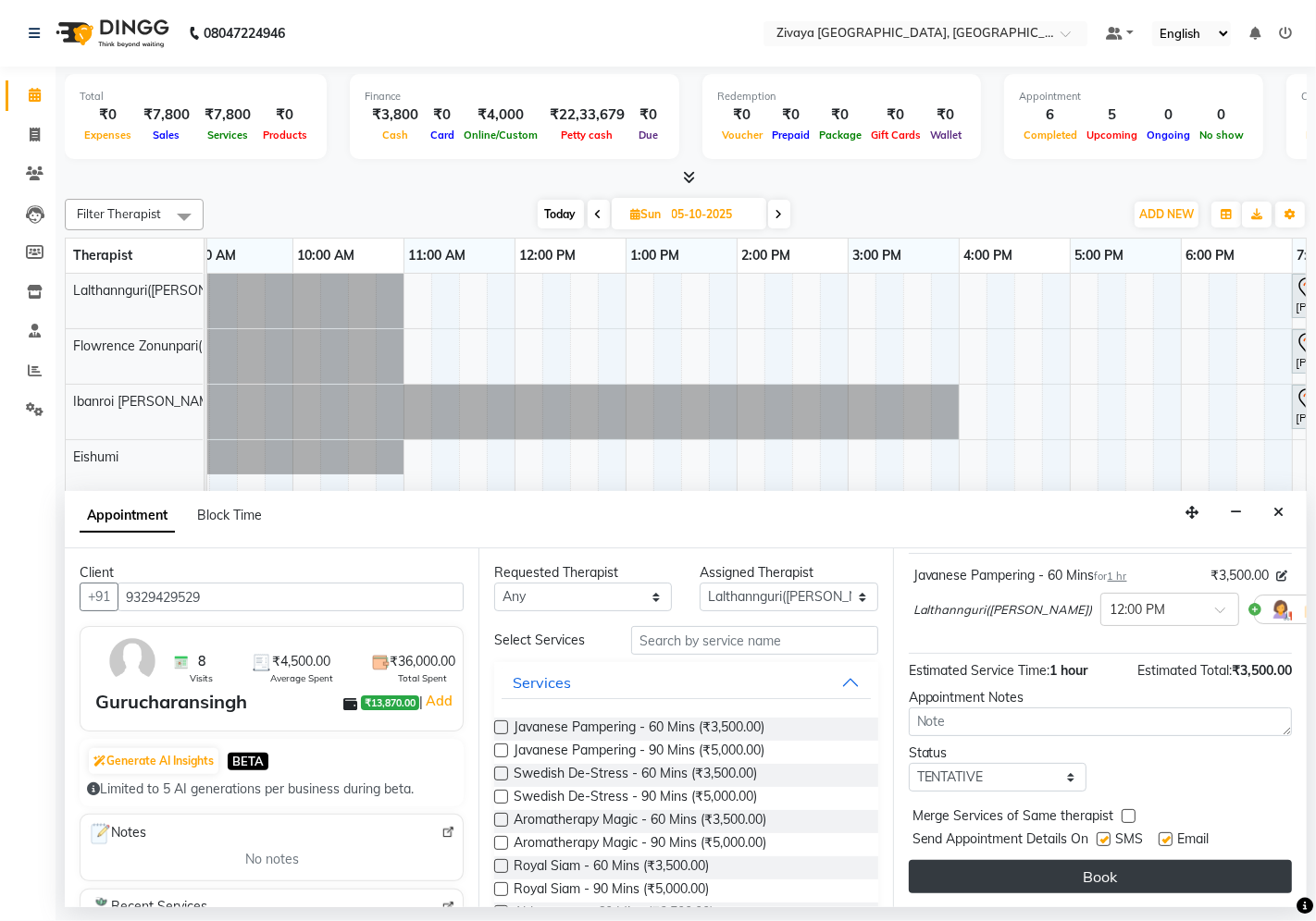
click at [1008, 829] on button "Book" at bounding box center [1100, 876] width 383 height 33
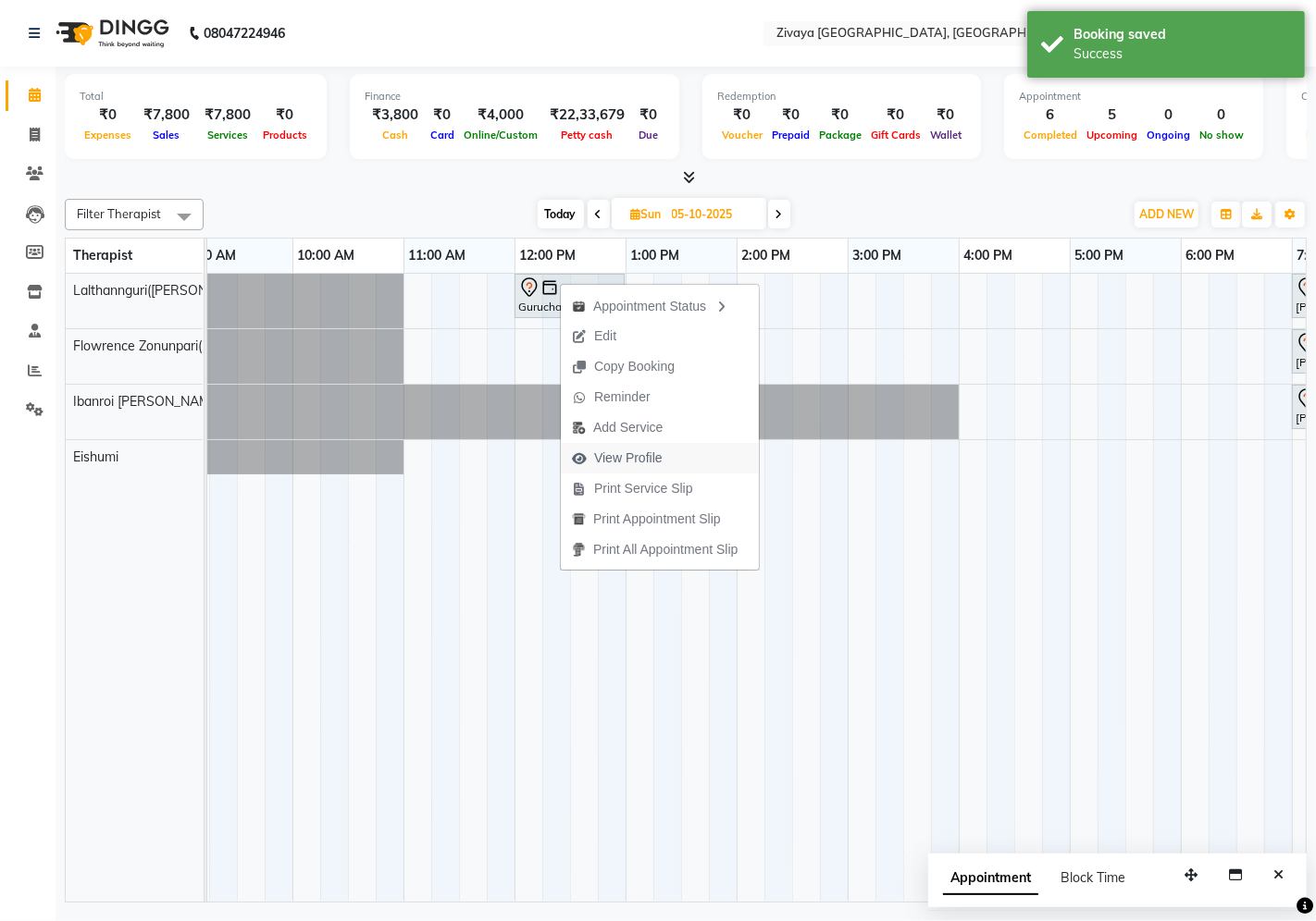
click at [618, 457] on span "View Profile" at bounding box center [628, 458] width 69 height 19
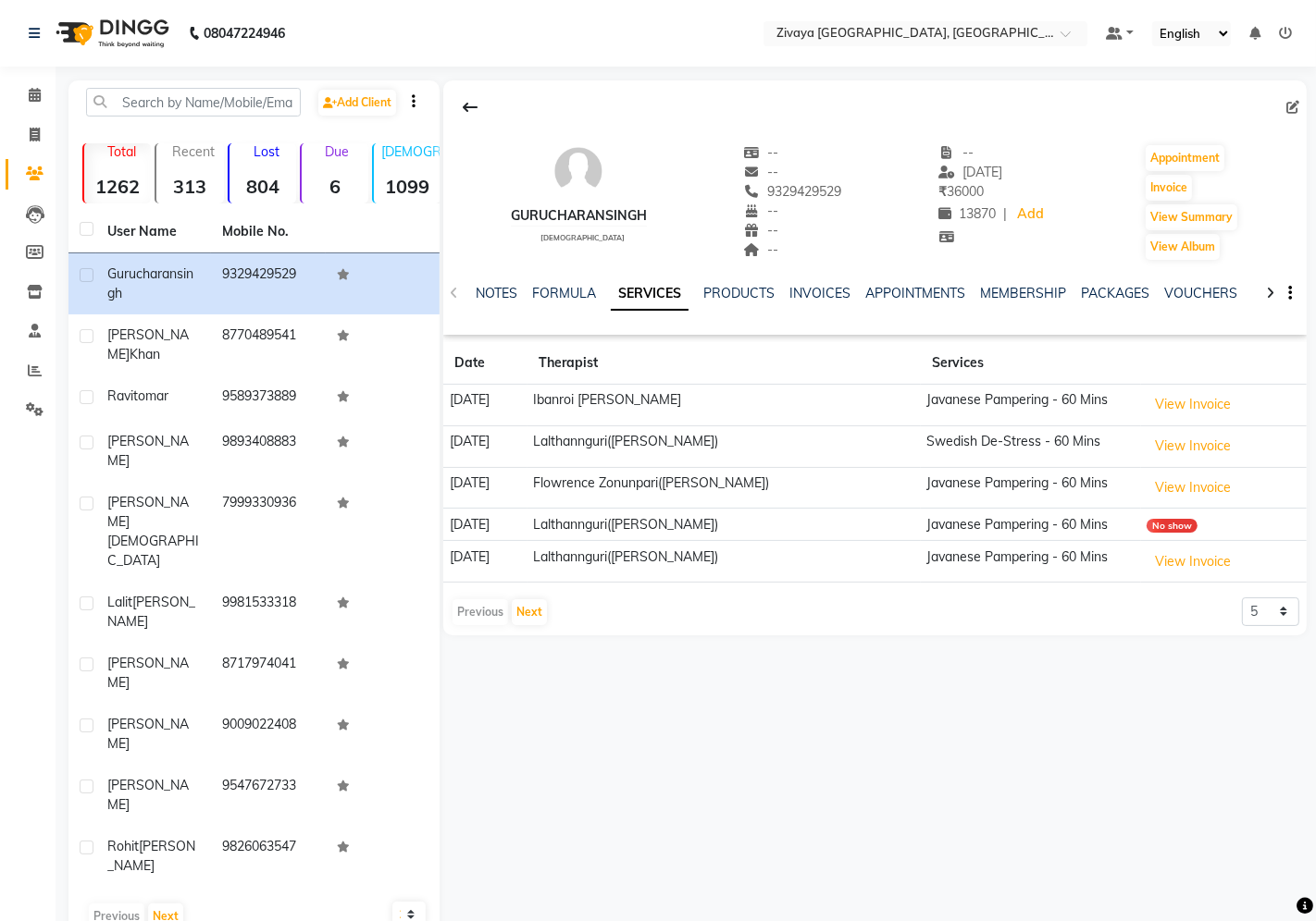
click at [1118, 284] on div "PACKAGES" at bounding box center [1115, 293] width 69 height 19
click at [1093, 290] on link "PACKAGES" at bounding box center [1115, 292] width 69 height 16
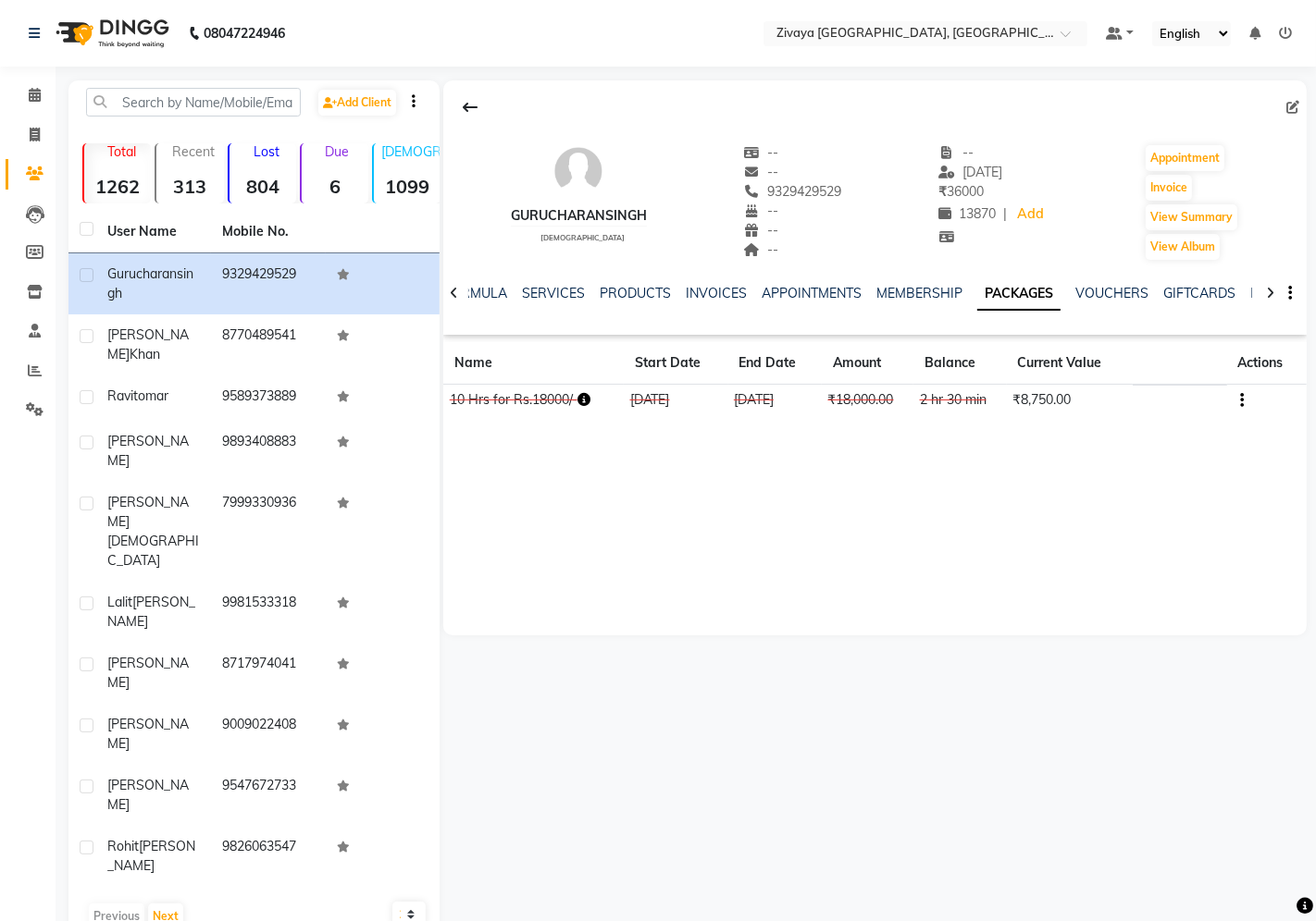
click at [89, 37] on img at bounding box center [111, 33] width 127 height 51
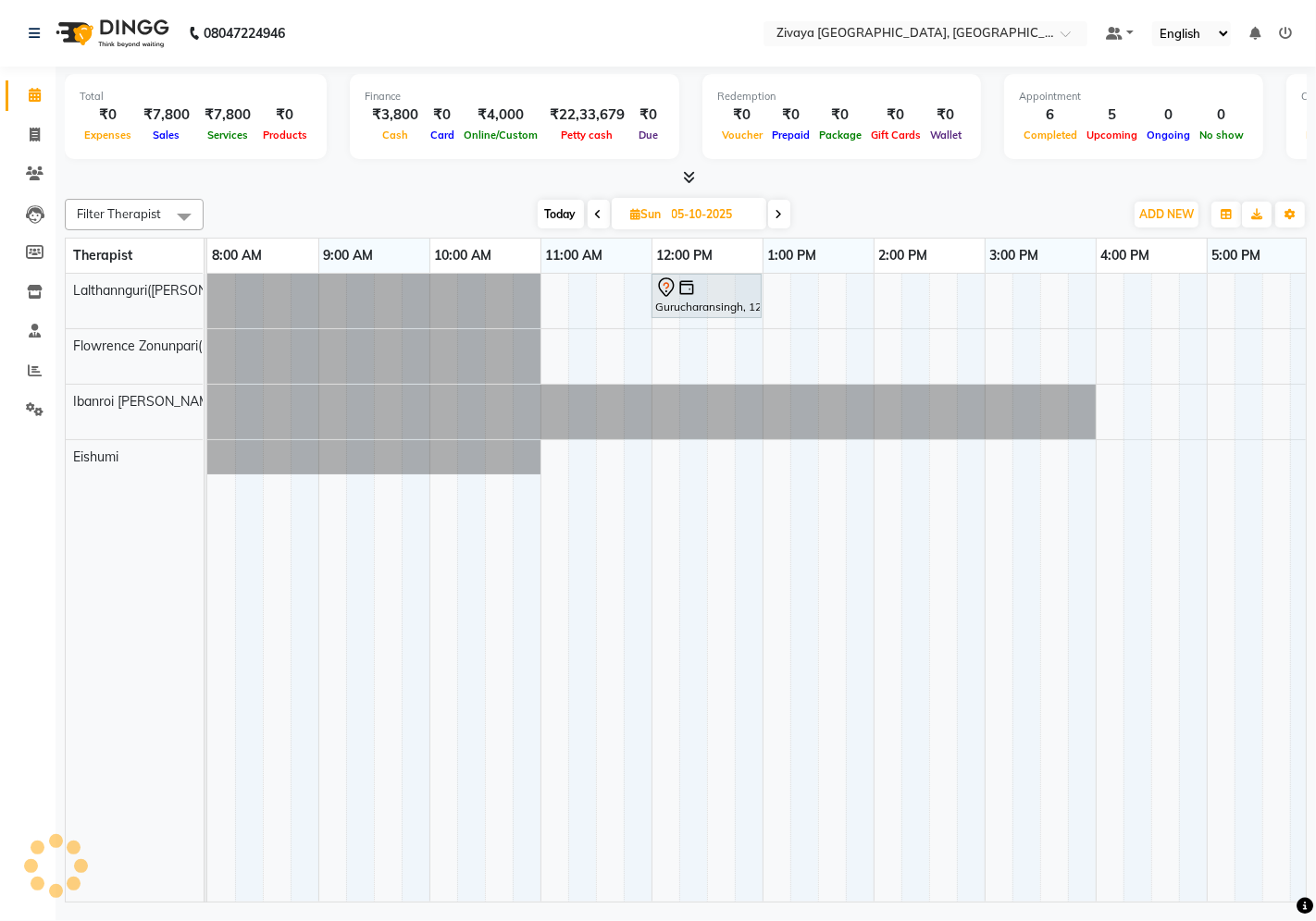
click at [595, 210] on icon at bounding box center [598, 214] width 8 height 11
type input "04-10-2025"
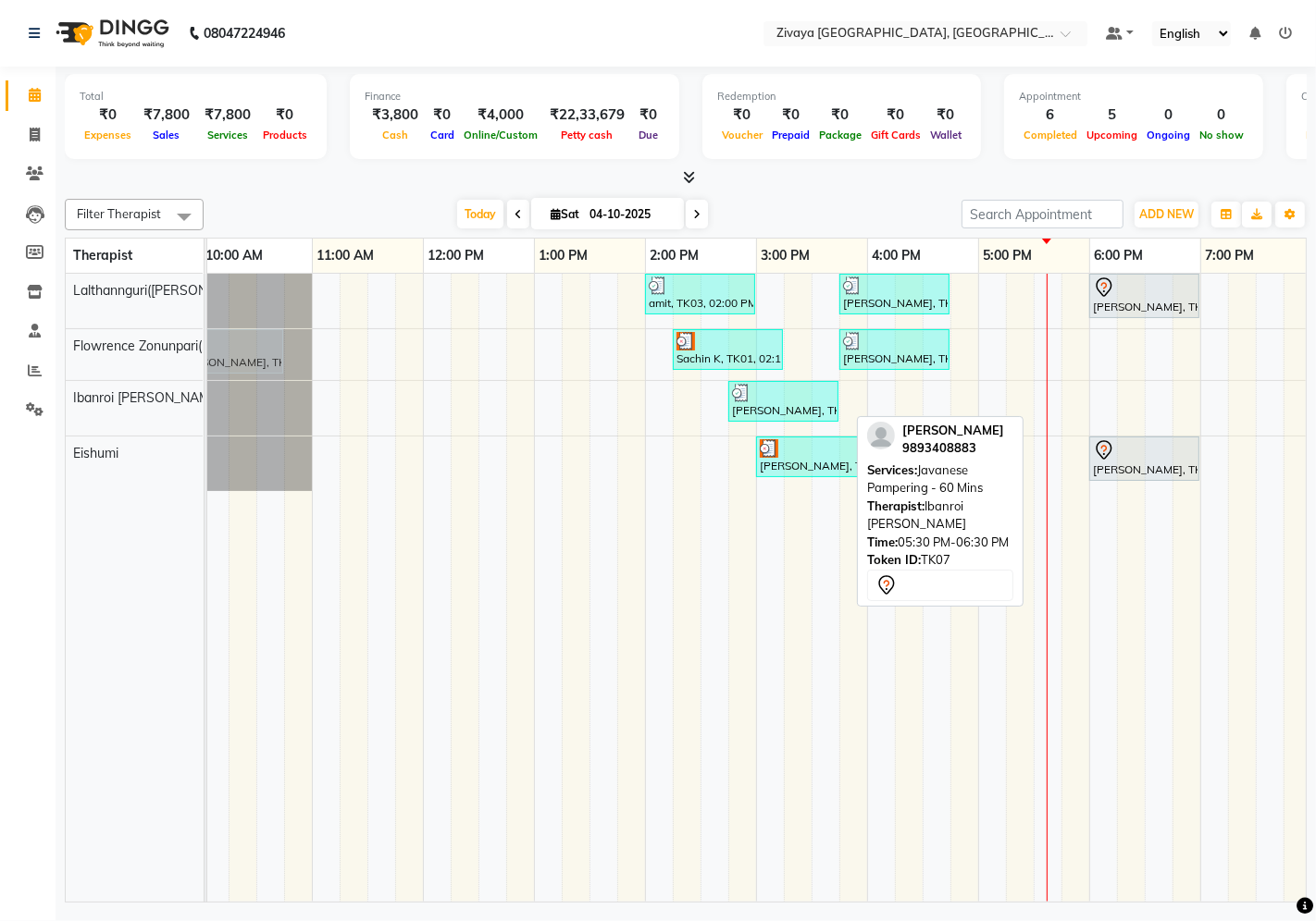
scroll to position [0, 220]
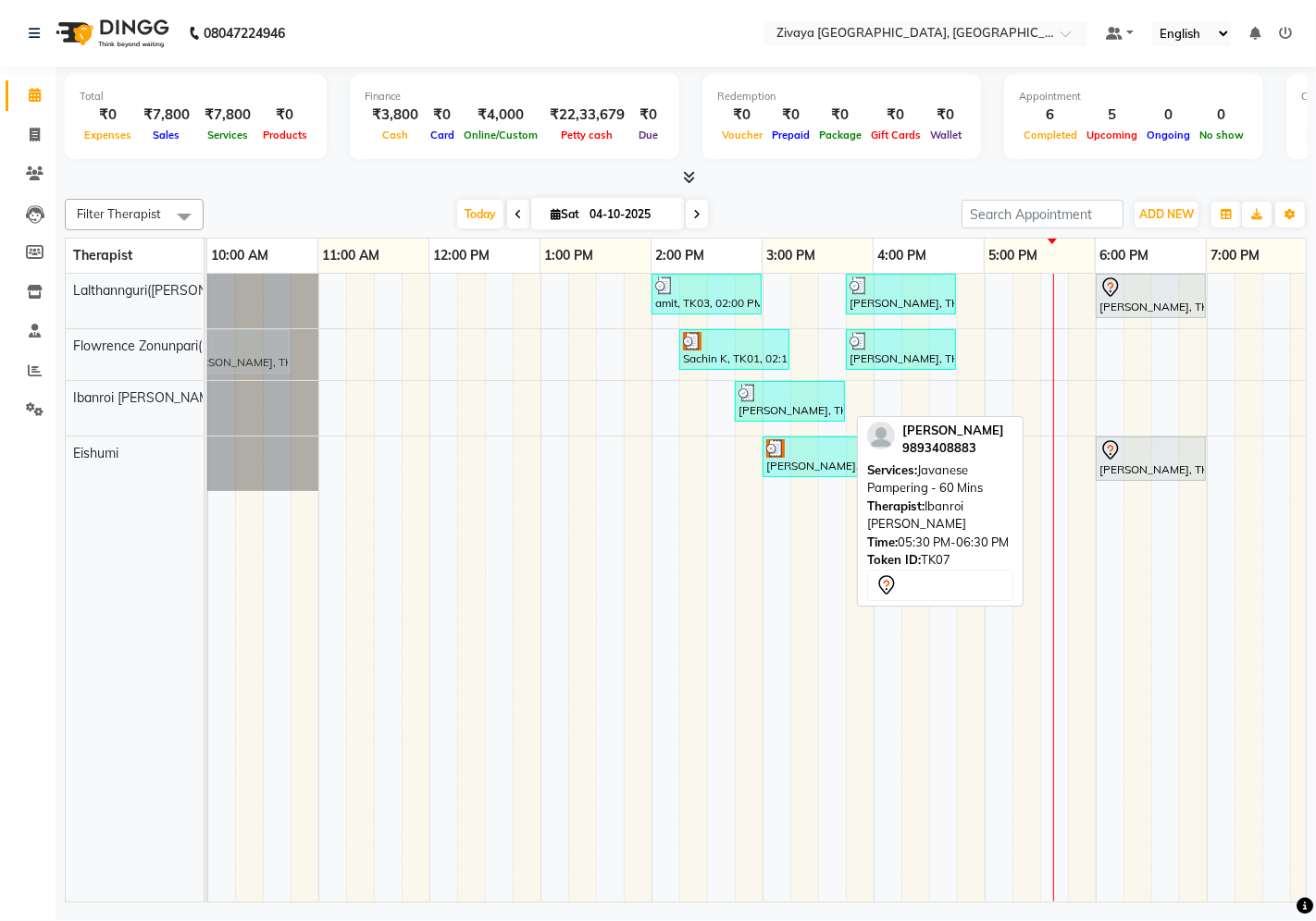
drag, startPoint x: 1099, startPoint y: 404, endPoint x: 240, endPoint y: 366, distance: 859.8
click at [240, 366] on tbody "amit, TK03, 02:00 PM-03:00 PM, Javanese Pampering - 60 Mins [PERSON_NAME], TK05…" at bounding box center [873, 382] width 1776 height 217
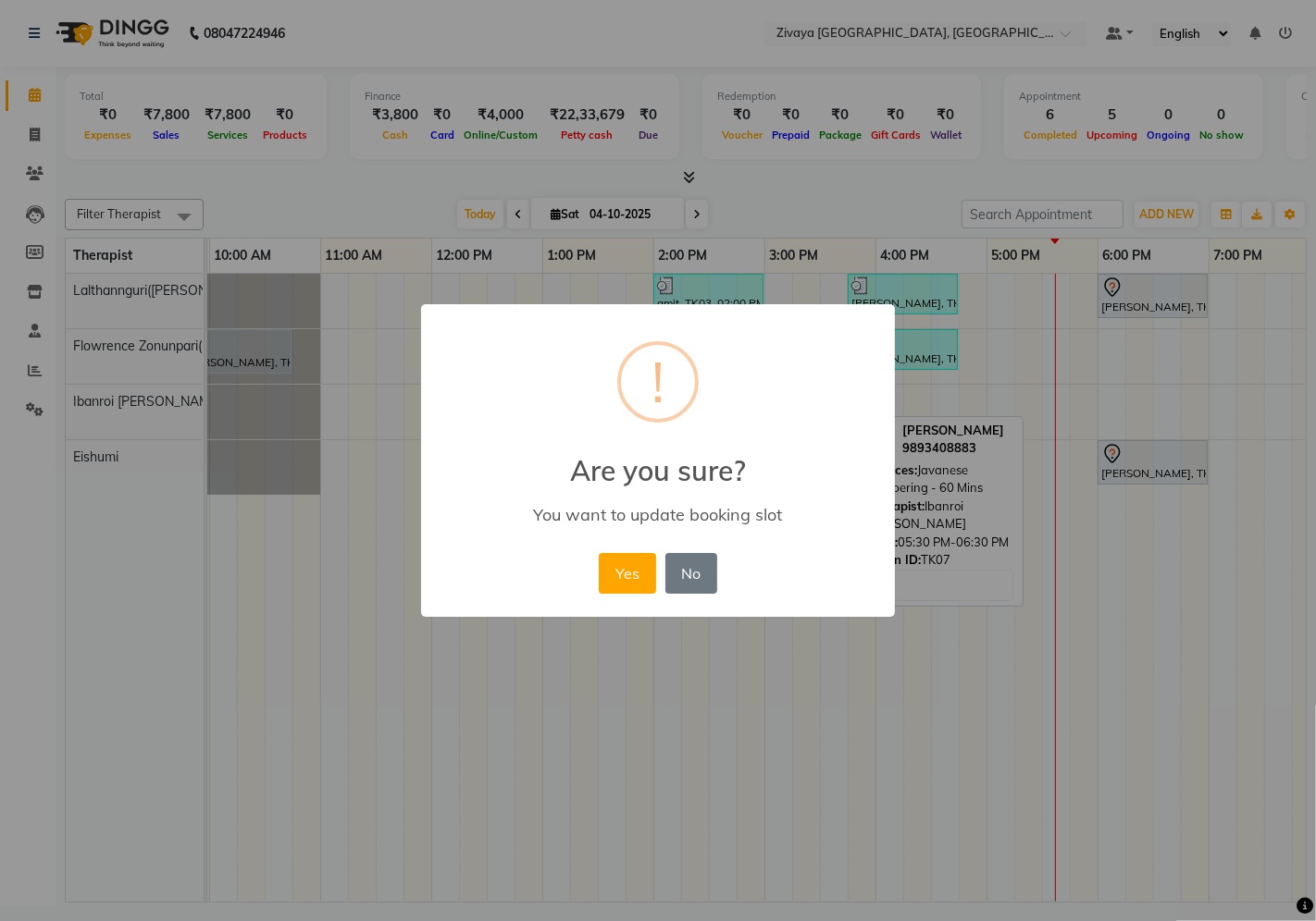
click at [624, 550] on div "Yes No No" at bounding box center [657, 573] width 127 height 50
click at [621, 570] on button "Yes" at bounding box center [626, 573] width 56 height 41
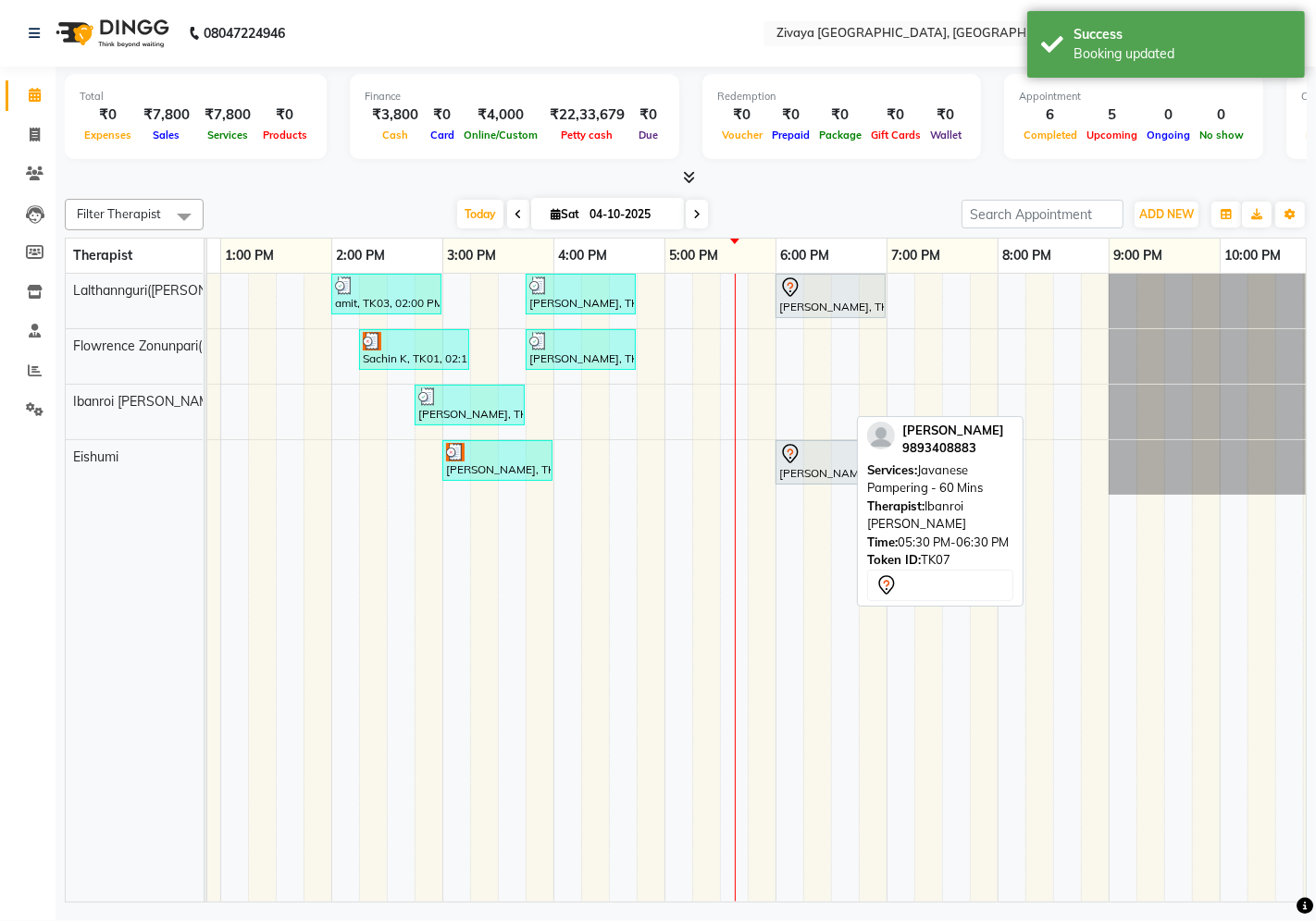
scroll to position [0, 618]
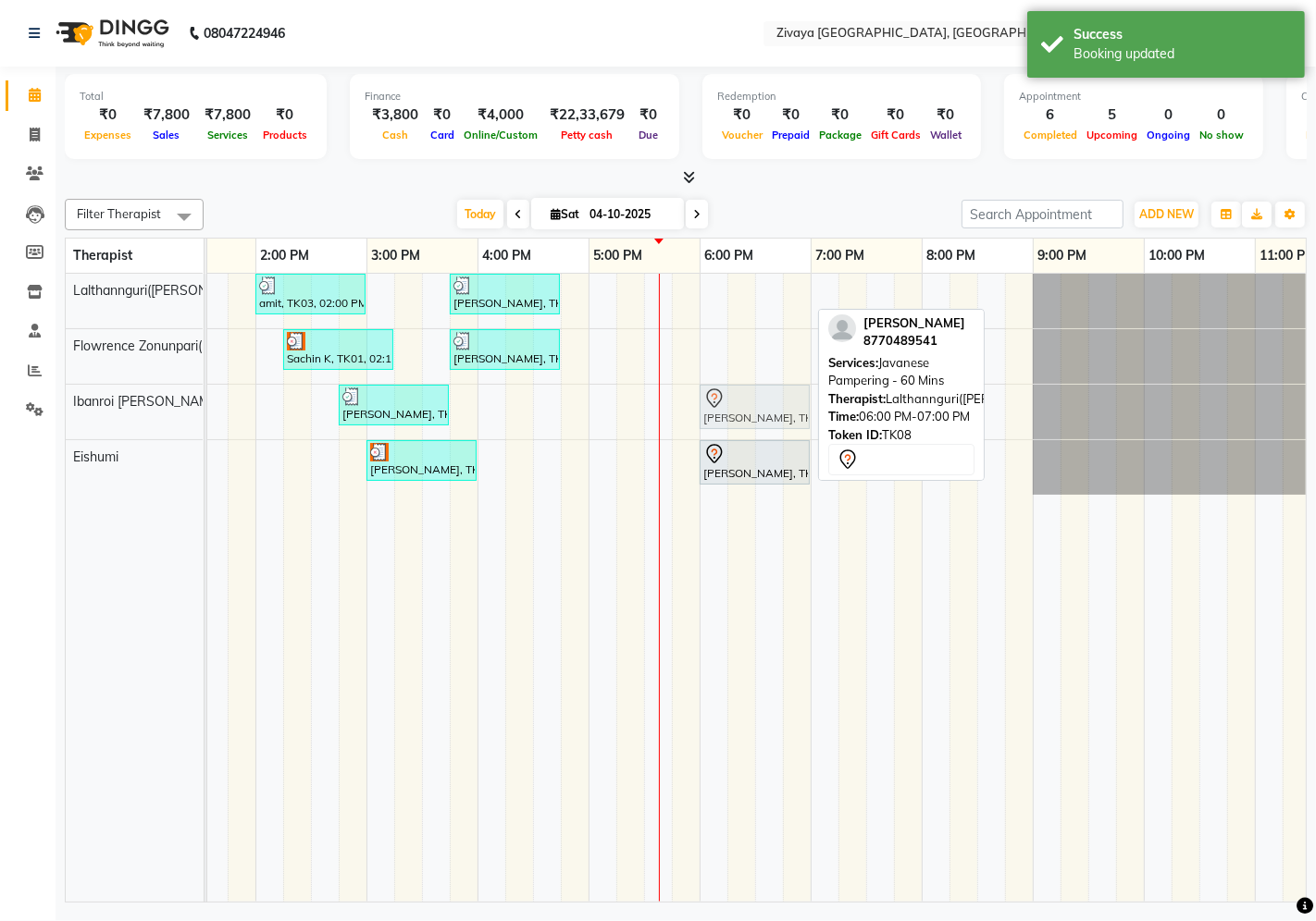
drag, startPoint x: 751, startPoint y: 297, endPoint x: 745, endPoint y: 391, distance: 94.2
click at [745, 391] on tbody "amit, TK03, 02:00 PM-03:00 PM, Javanese Pampering - 60 Mins [PERSON_NAME], TK05…" at bounding box center [477, 384] width 1776 height 221
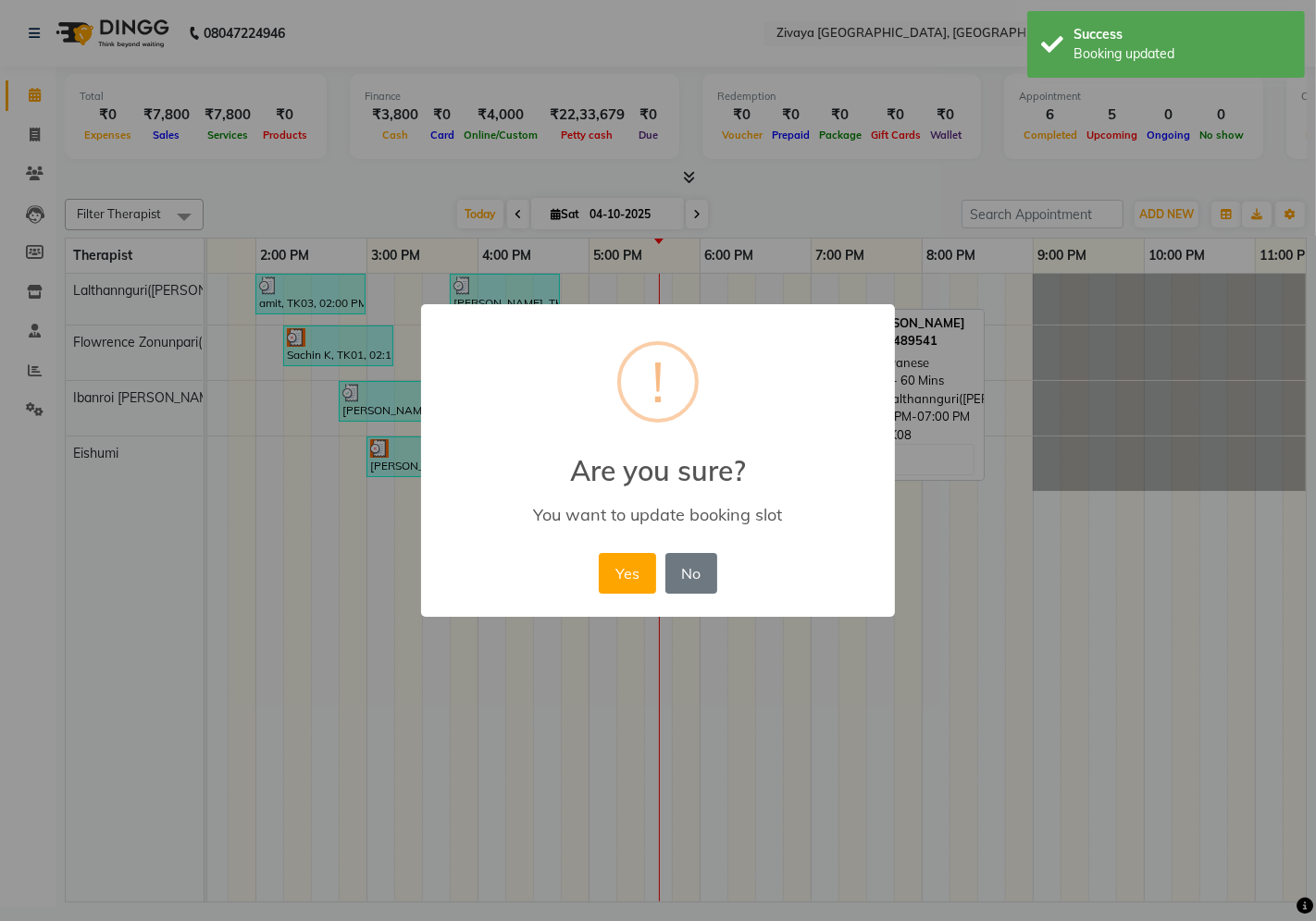
click at [629, 574] on button "Yes" at bounding box center [626, 573] width 56 height 41
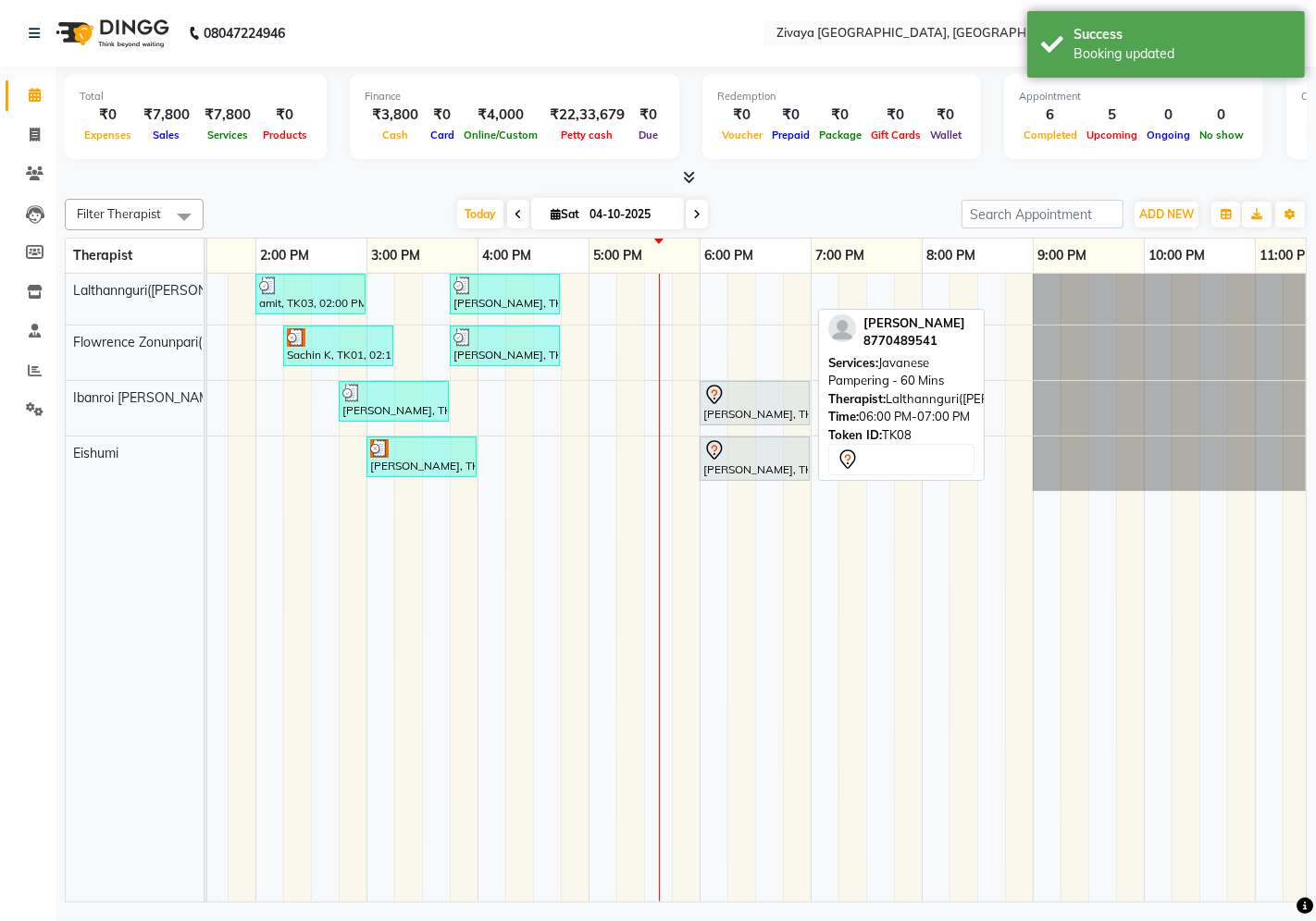
click at [779, 210] on div "[DATE] [DATE]" at bounding box center [582, 214] width 739 height 28
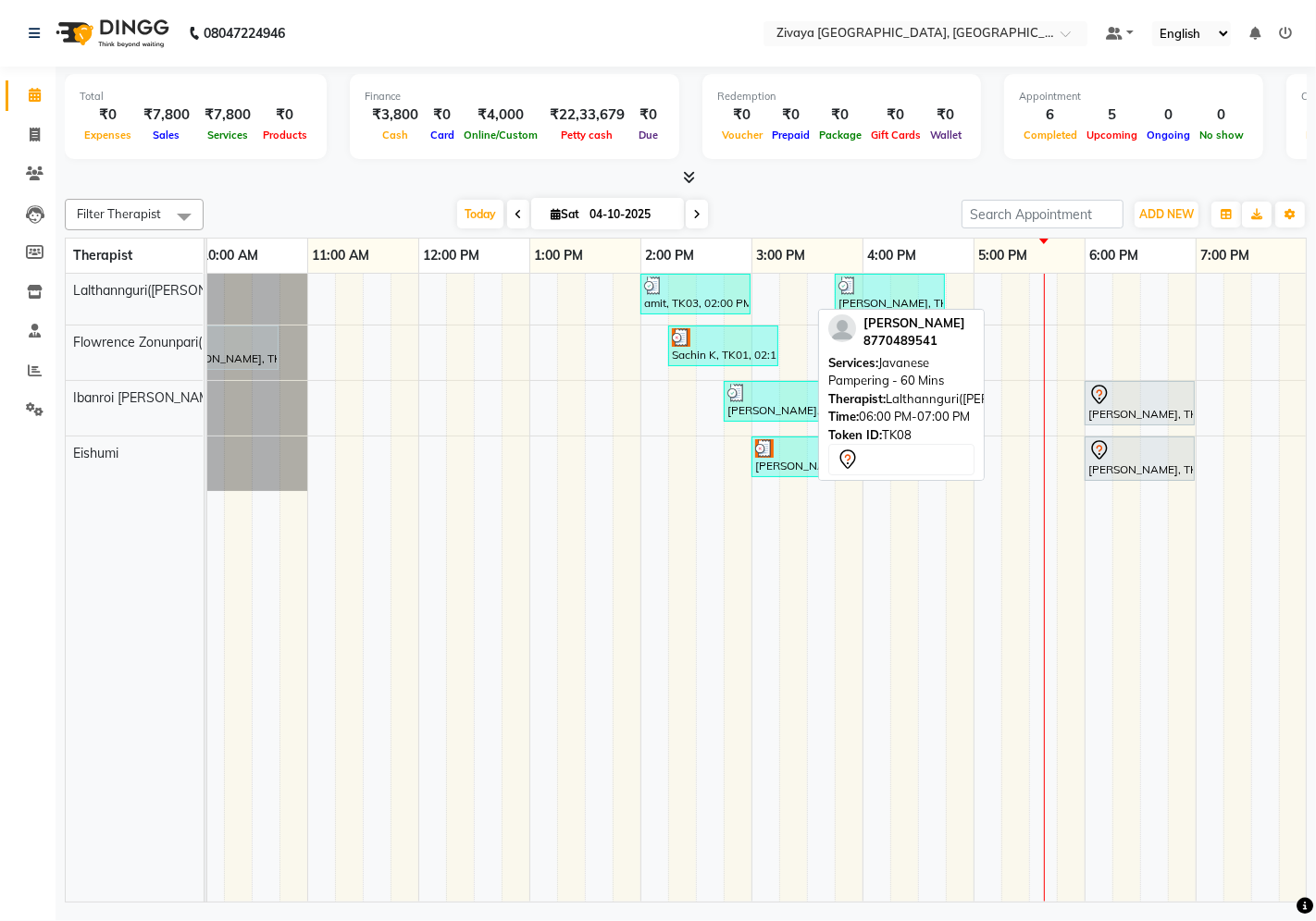
scroll to position [0, 372]
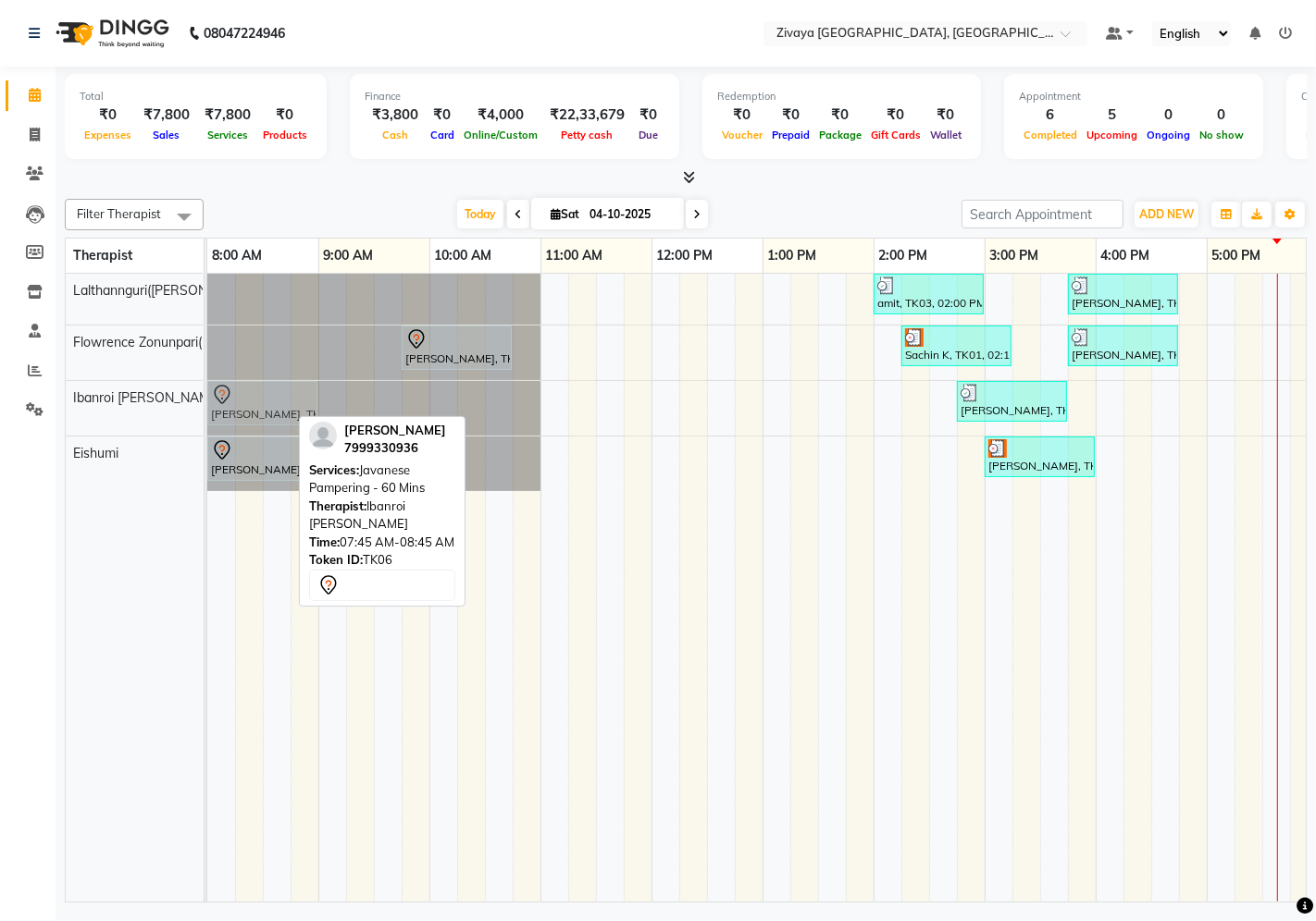
drag, startPoint x: 251, startPoint y: 405, endPoint x: 283, endPoint y: 405, distance: 32.0
click at [207, 405] on div "[PERSON_NAME], TK06, 07:45 AM-08:45 AM, Javanese Pampering - 60 Mins [PERSON_NA…" at bounding box center [207, 408] width 0 height 54
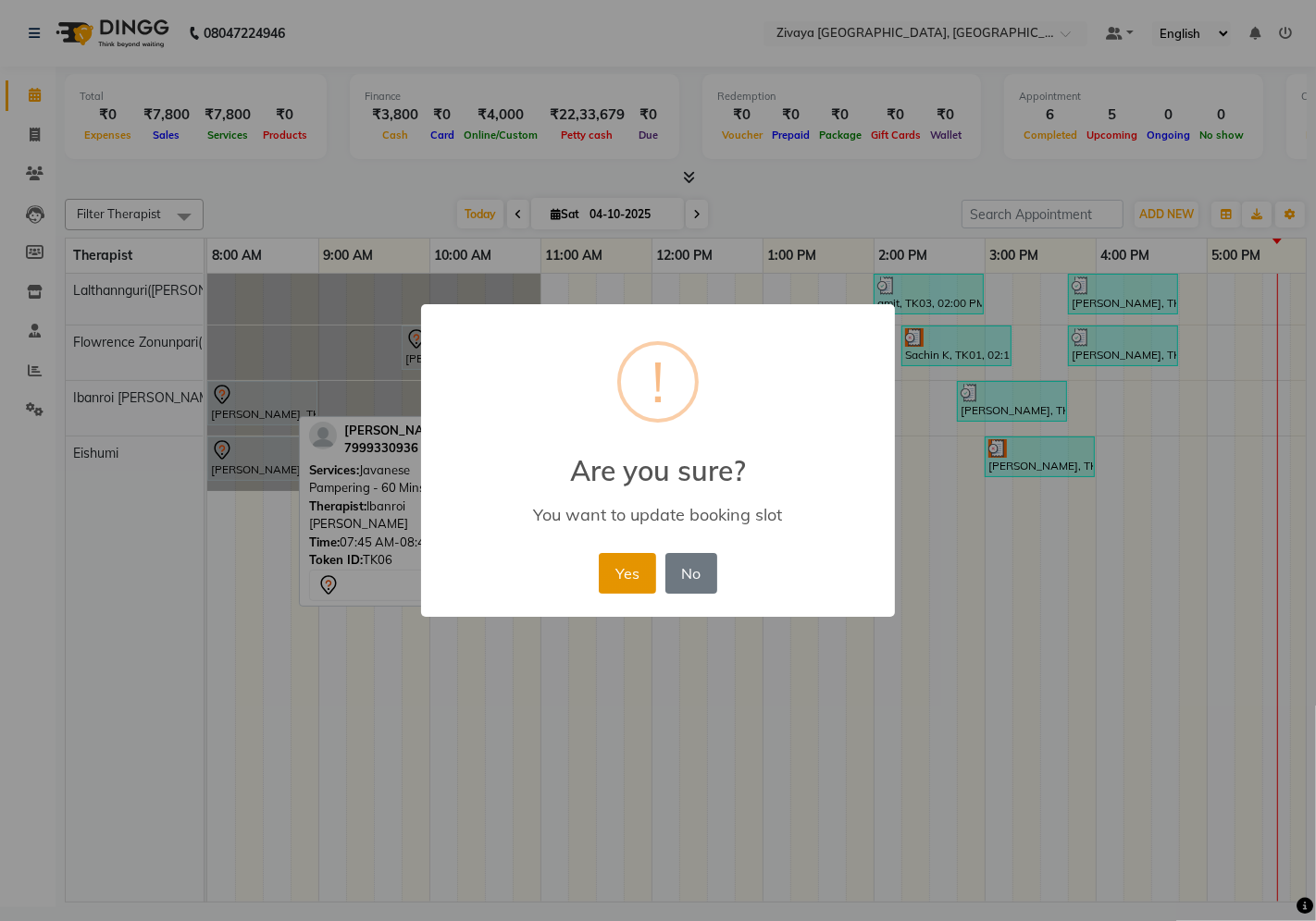
click at [630, 590] on button "Yes" at bounding box center [626, 573] width 56 height 41
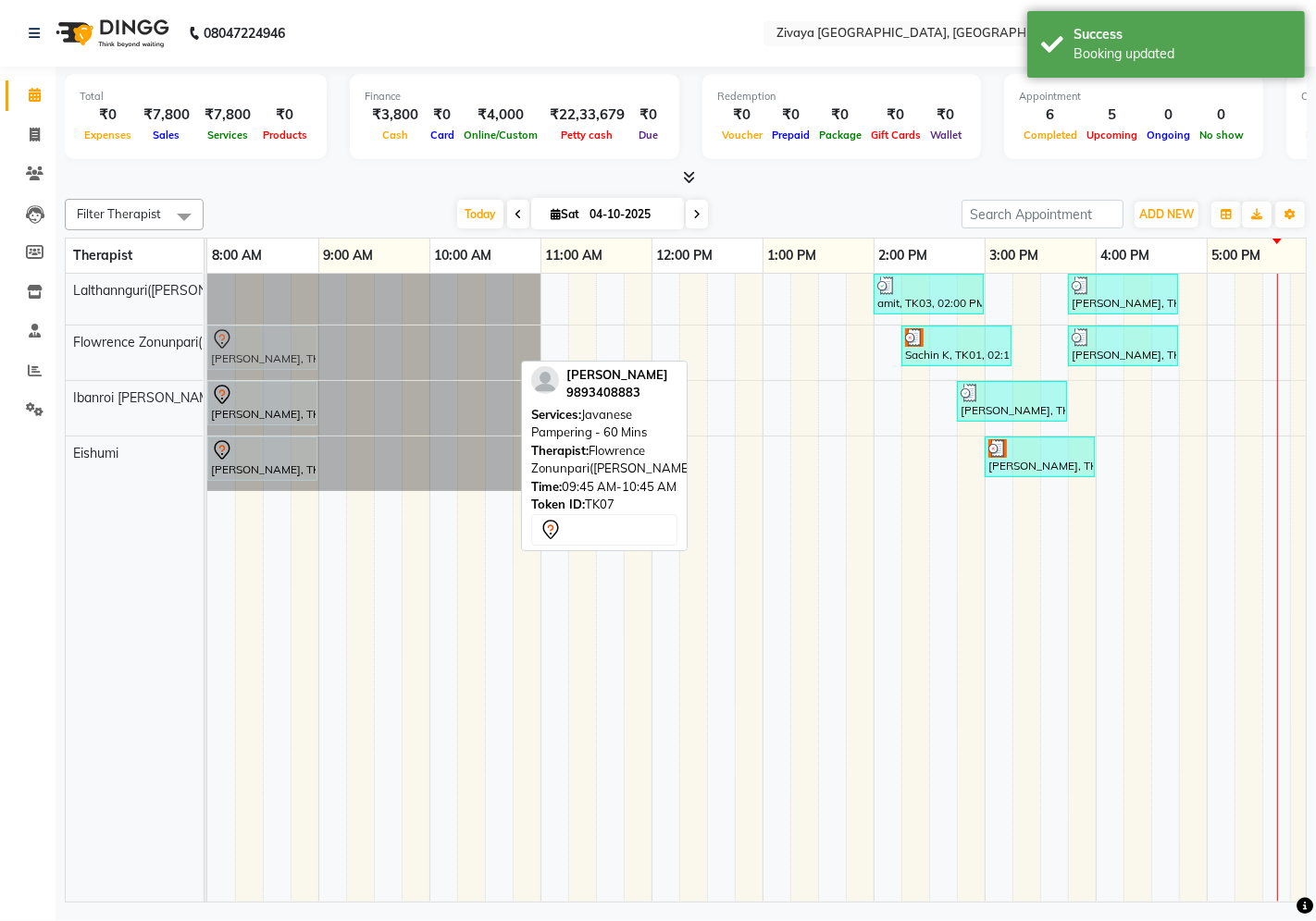
drag, startPoint x: 445, startPoint y: 353, endPoint x: 259, endPoint y: 361, distance: 186.2
click at [207, 357] on div "[PERSON_NAME], TK07, 09:45 AM-10:45 AM, Javanese Pampering - 60 Mins Sachin K, …" at bounding box center [207, 352] width 0 height 54
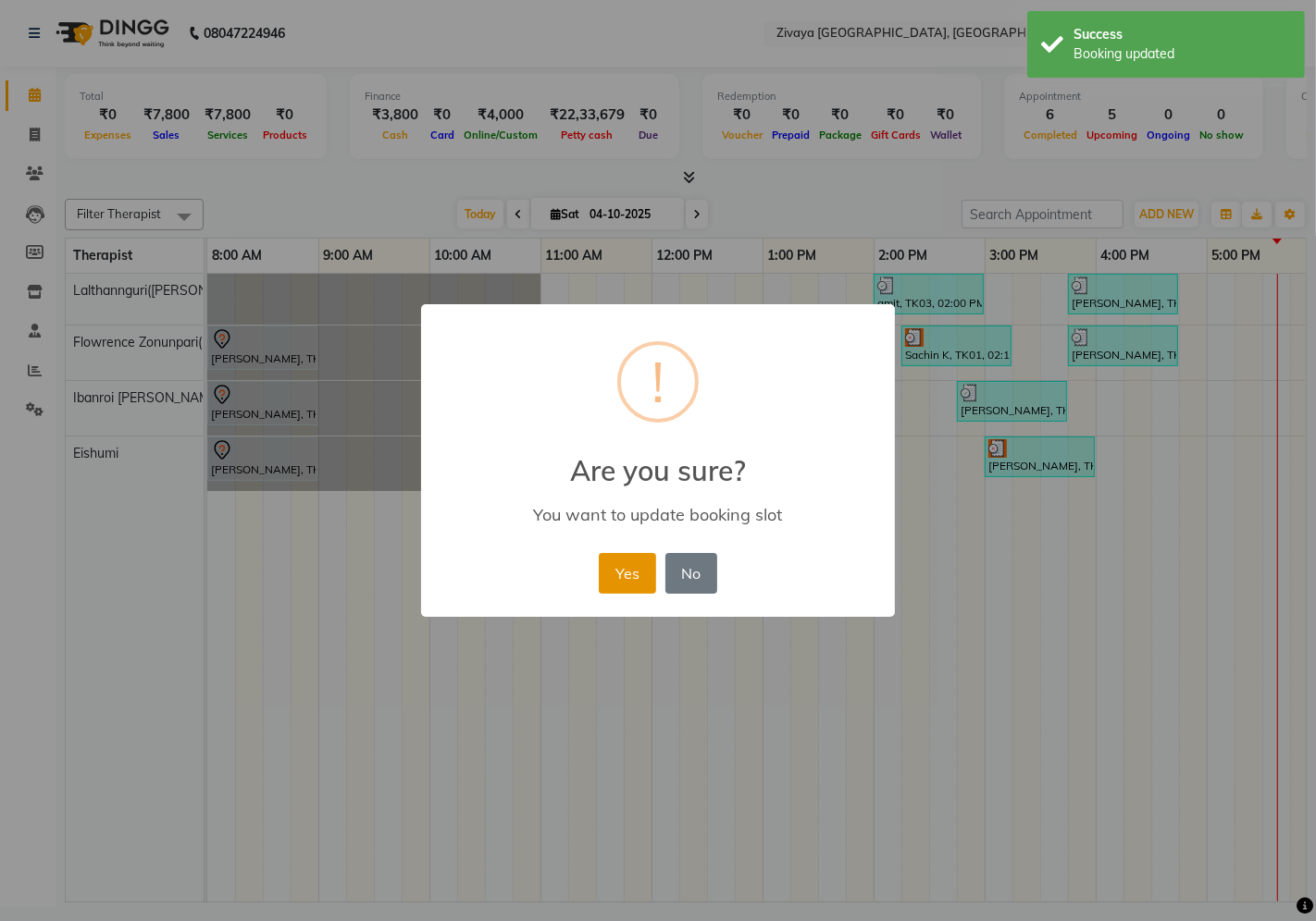
click at [611, 557] on button "Yes" at bounding box center [626, 573] width 56 height 41
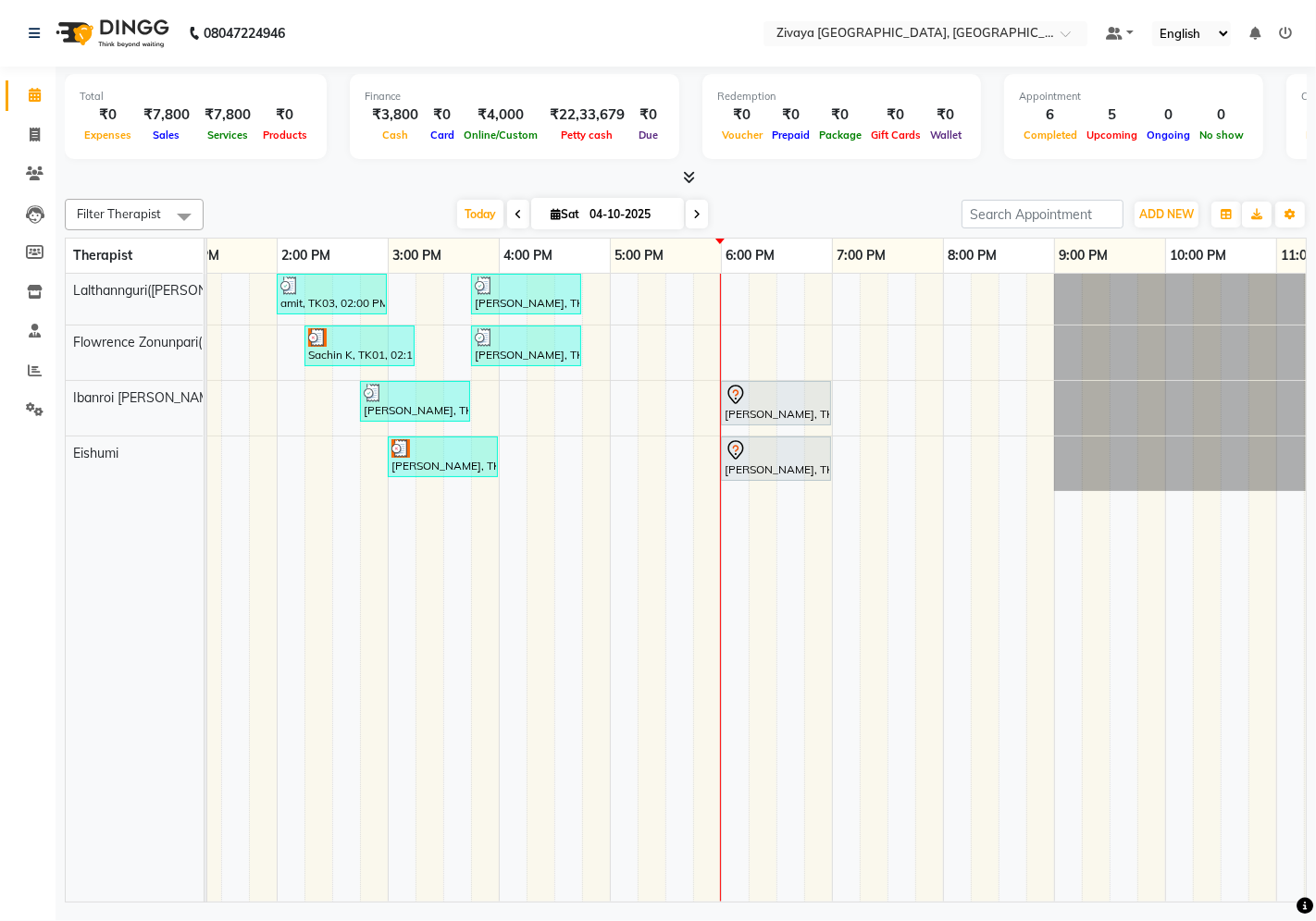
click at [727, 506] on td at bounding box center [734, 588] width 28 height 629
drag, startPoint x: 852, startPoint y: 905, endPoint x: 823, endPoint y: 893, distance: 31.4
click at [840, 829] on div "Total ₹0 Expenses ₹7,800 Sales ₹7,800 Services ₹0 Products Finance ₹3,800 Cash …" at bounding box center [685, 487] width 1260 height 841
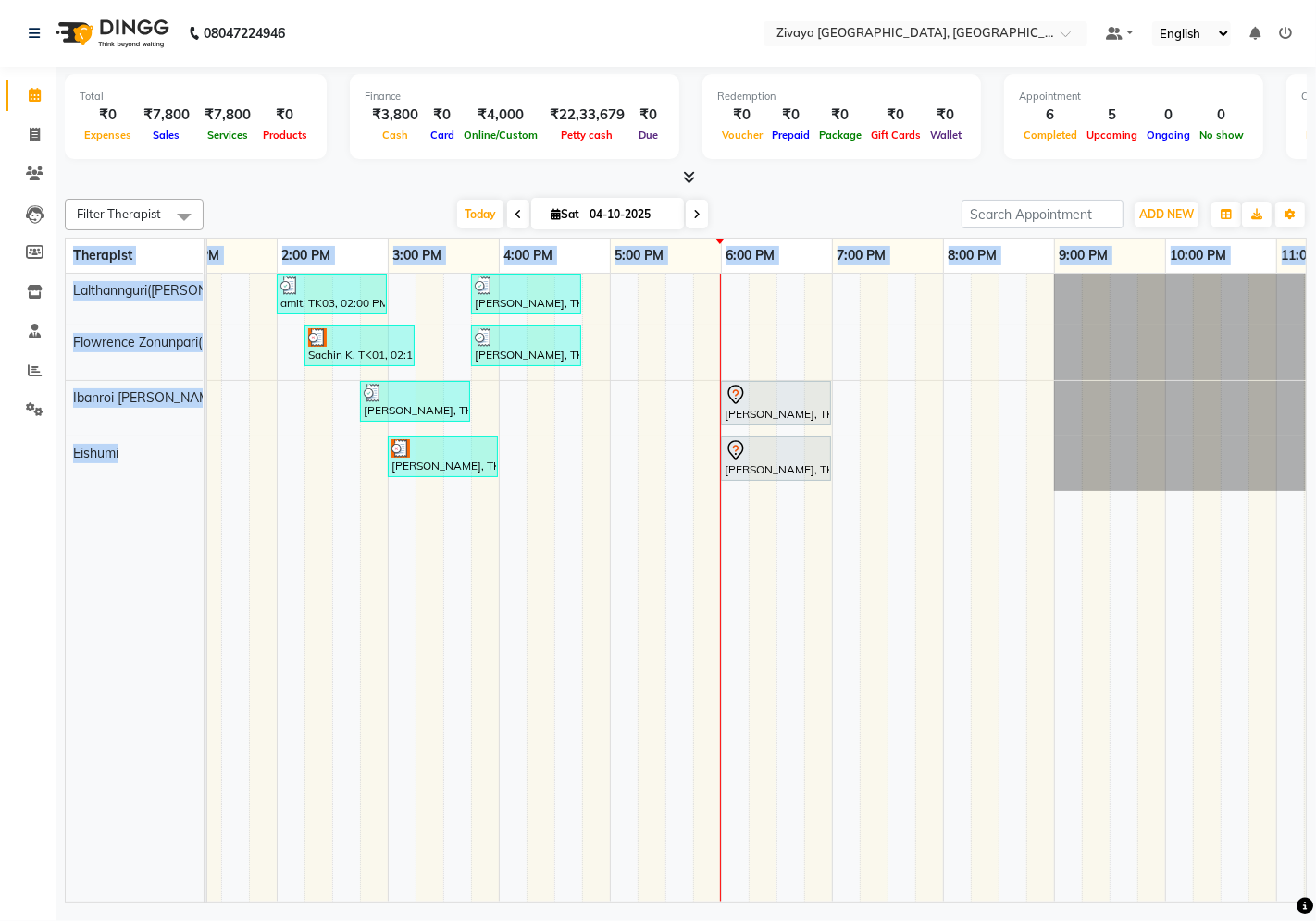
scroll to position [0, 374]
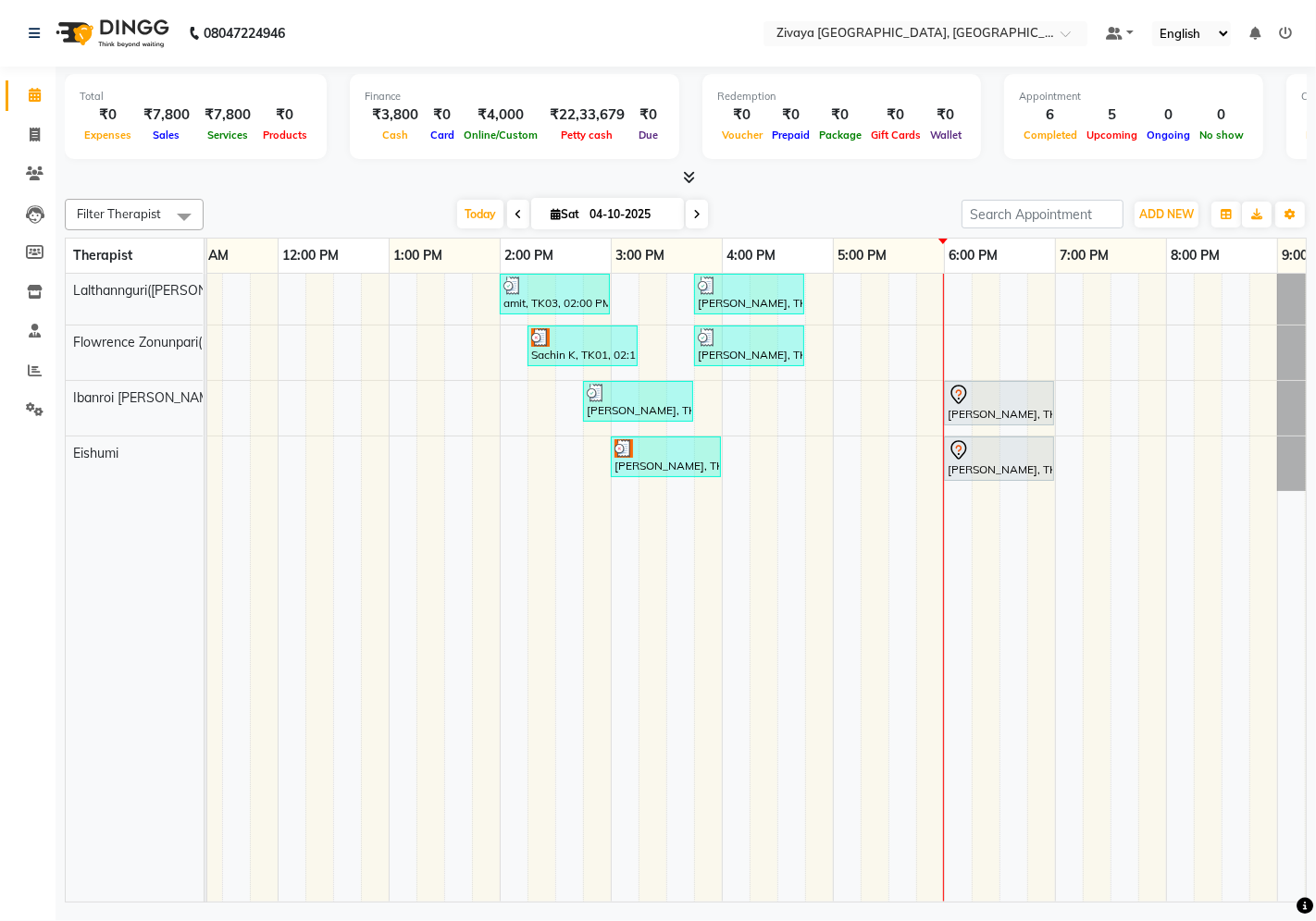
click at [852, 207] on div "[DATE] [DATE]" at bounding box center [582, 214] width 739 height 28
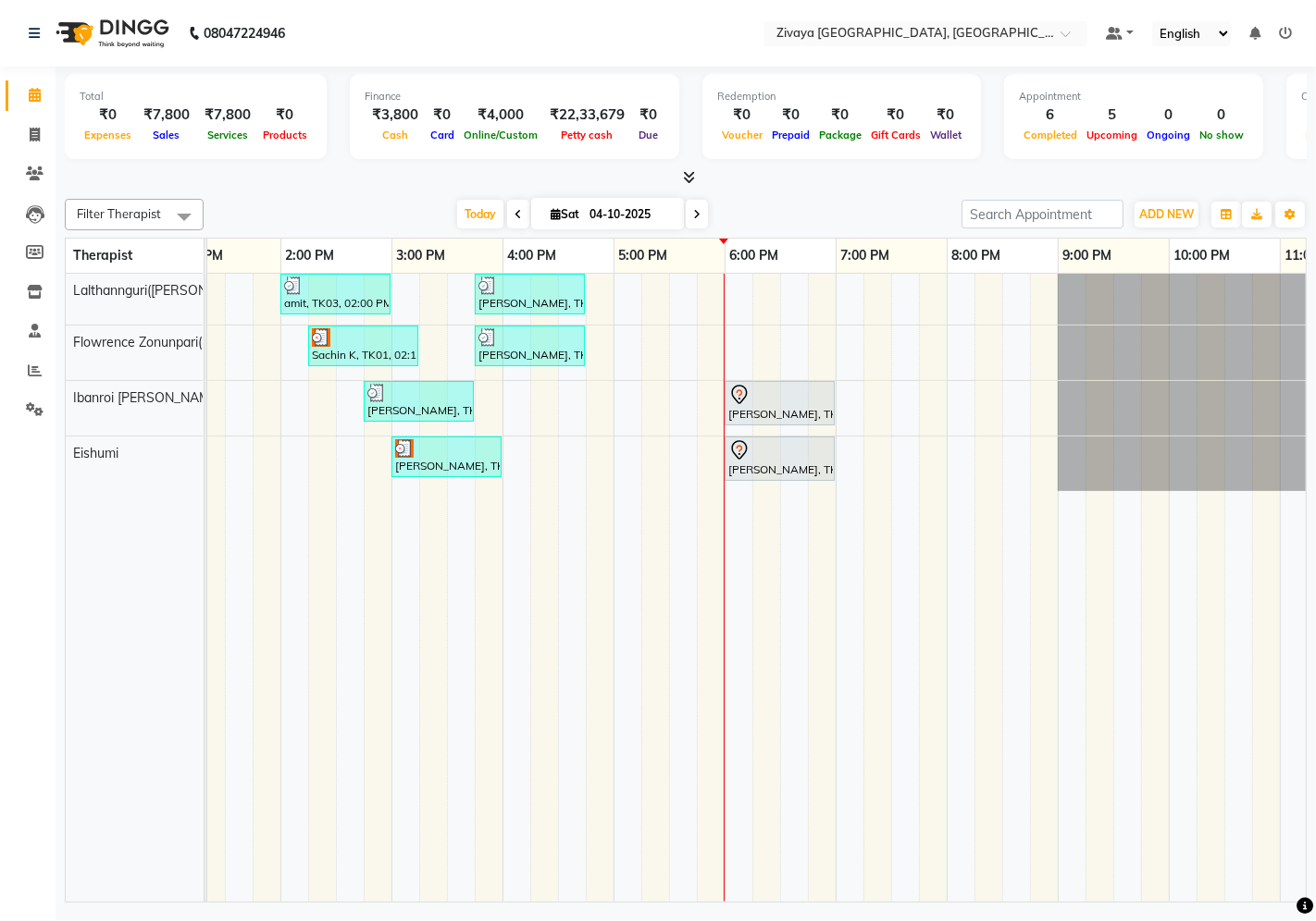
scroll to position [0, 626]
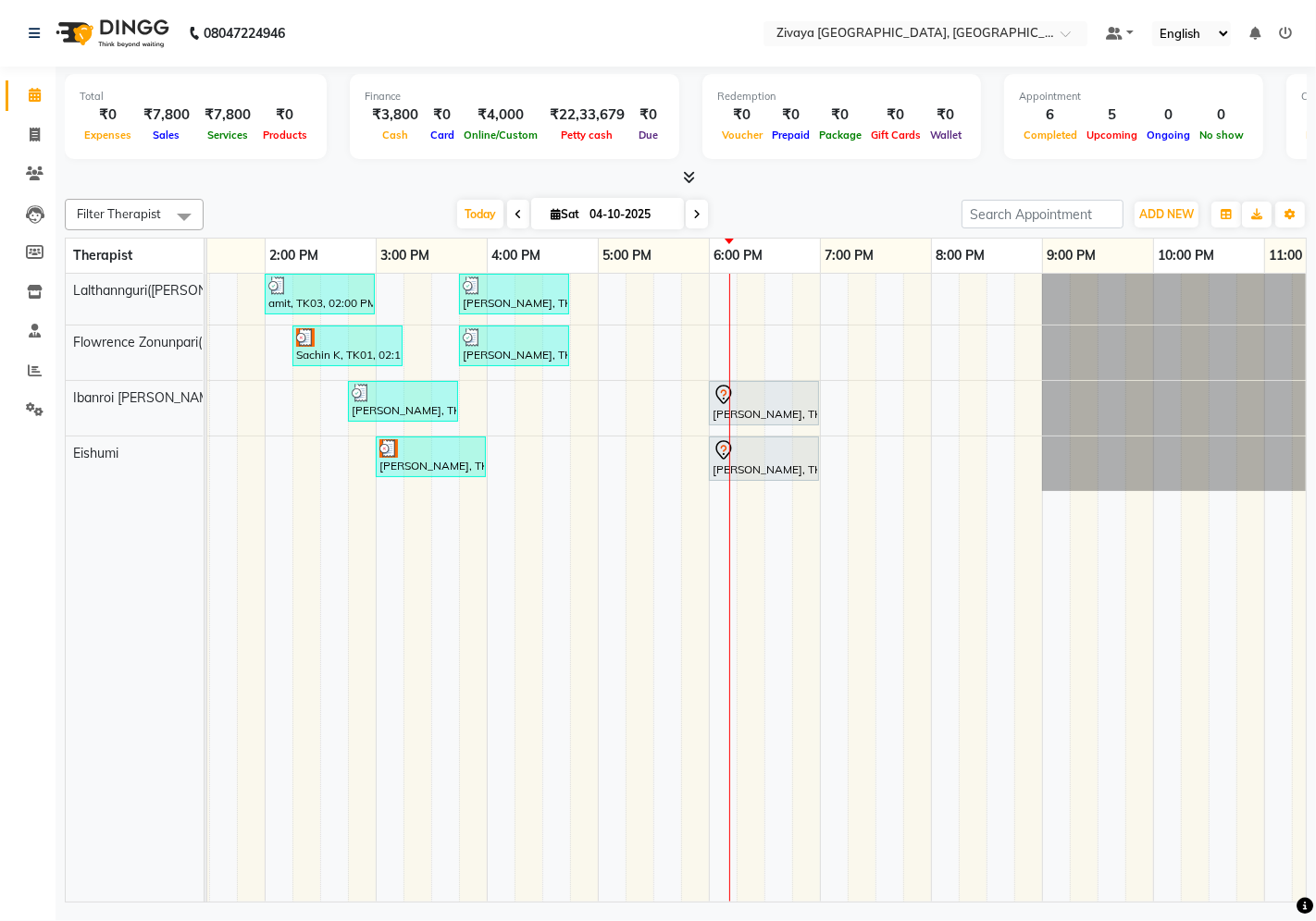
click at [827, 290] on div "amit, TK03, 02:00 PM-03:00 PM, Javanese Pampering - 60 Mins [PERSON_NAME], TK05…" at bounding box center [487, 588] width 1776 height 629
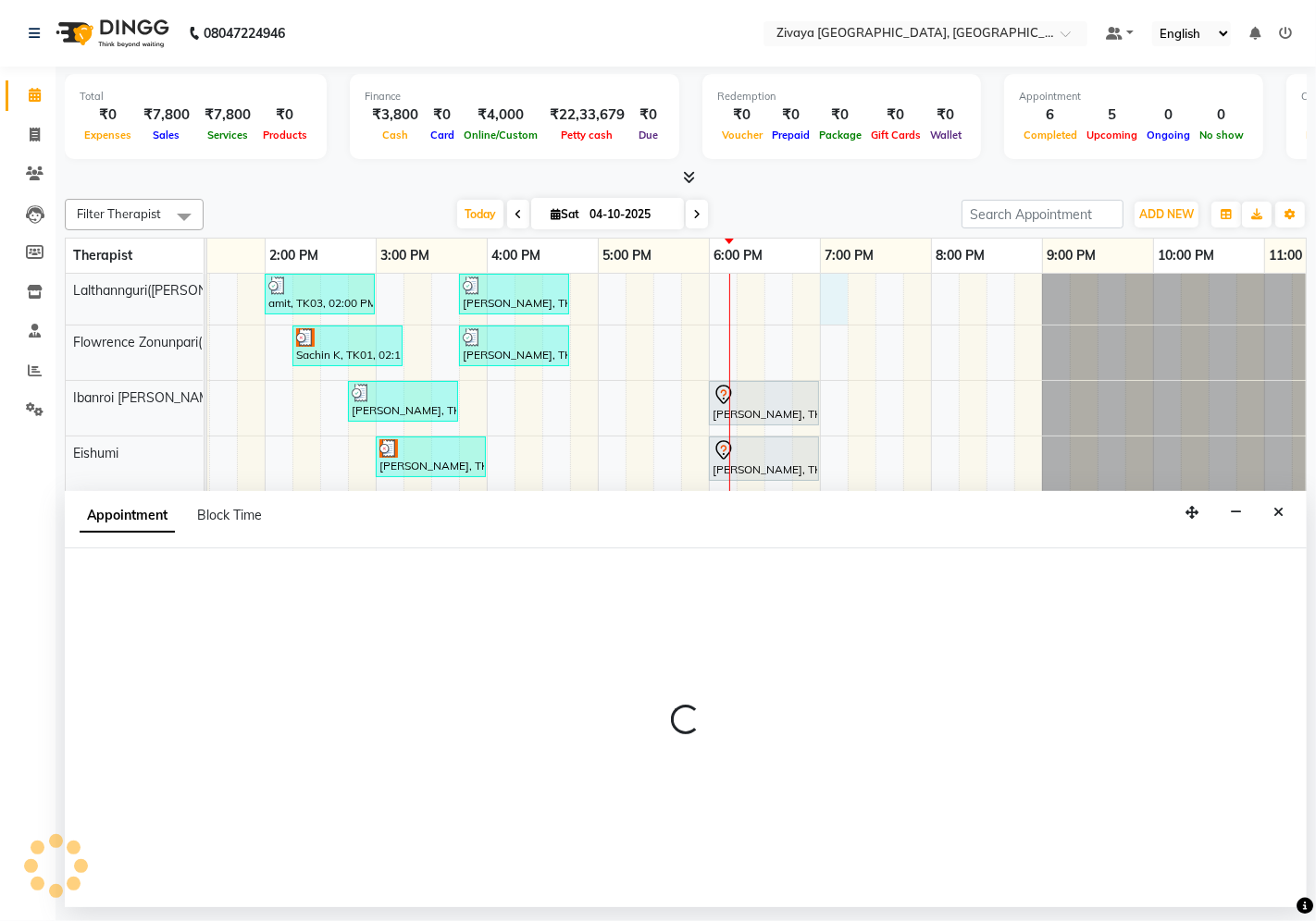
select select "49516"
select select "tentative"
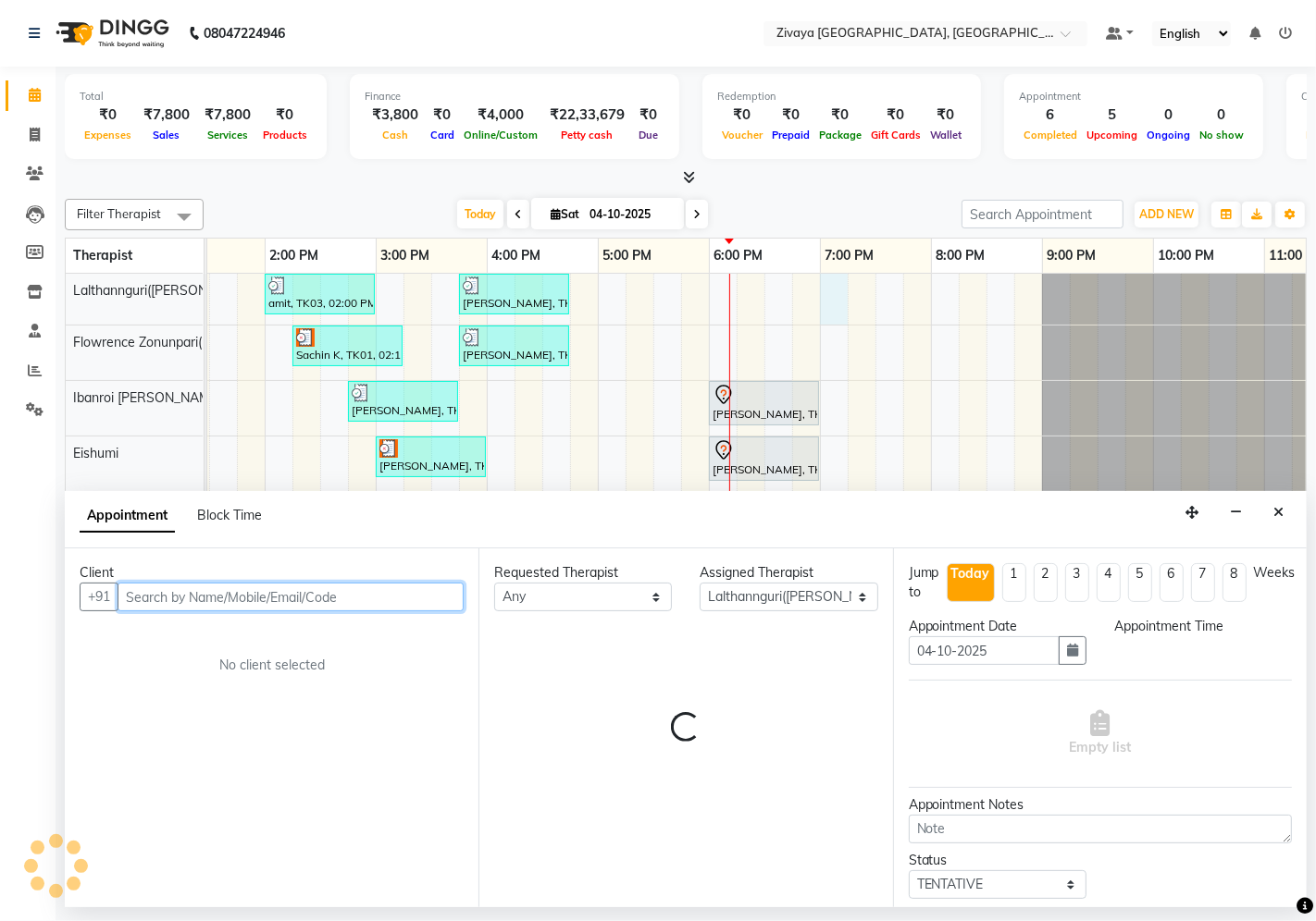
select select "1140"
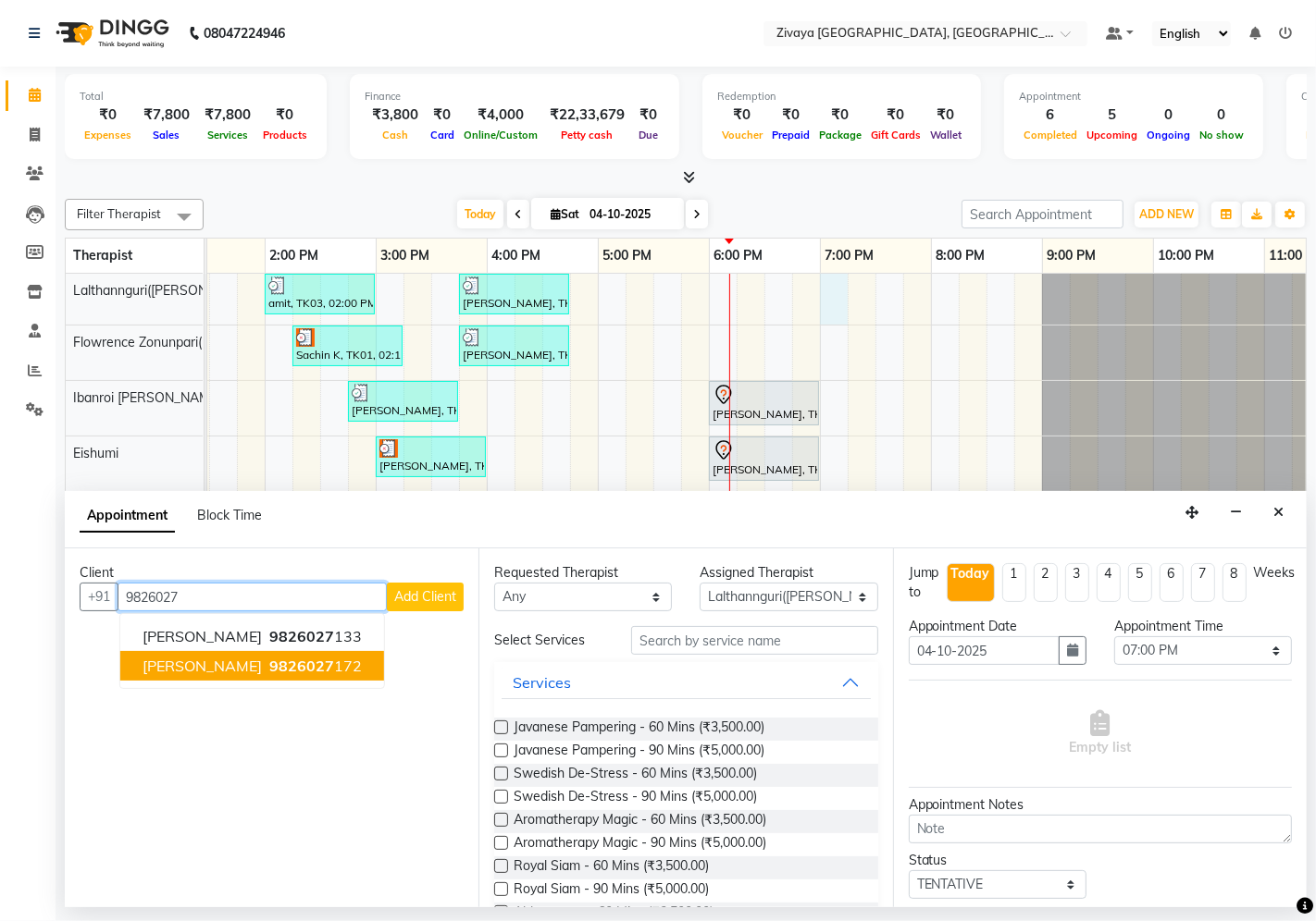
click at [271, 671] on span "9826027" at bounding box center [302, 665] width 65 height 18
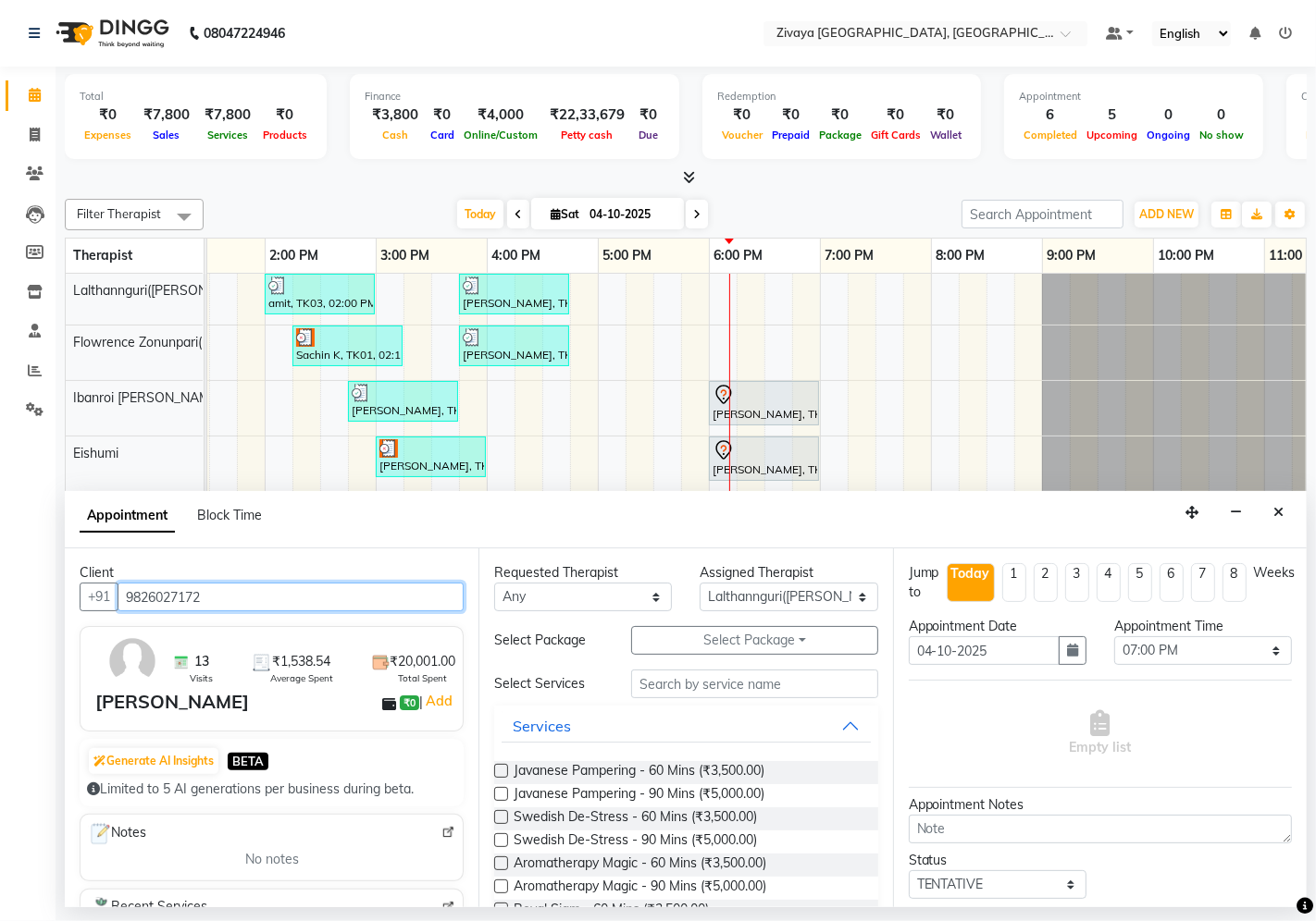
type input "9826027172"
click at [503, 769] on label at bounding box center [500, 771] width 14 height 14
click at [503, 769] on input "checkbox" at bounding box center [499, 772] width 12 height 12
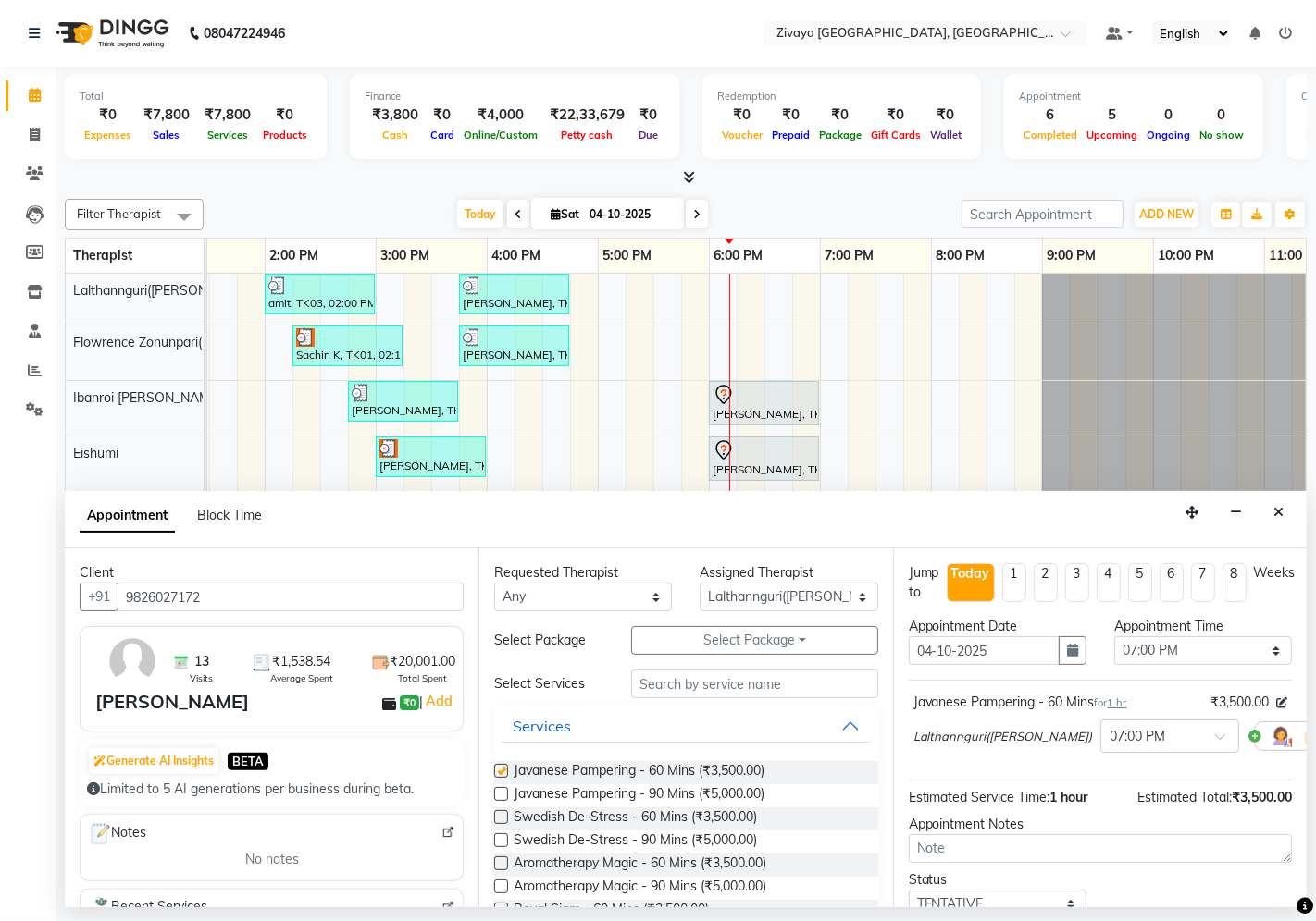
checkbox input "false"
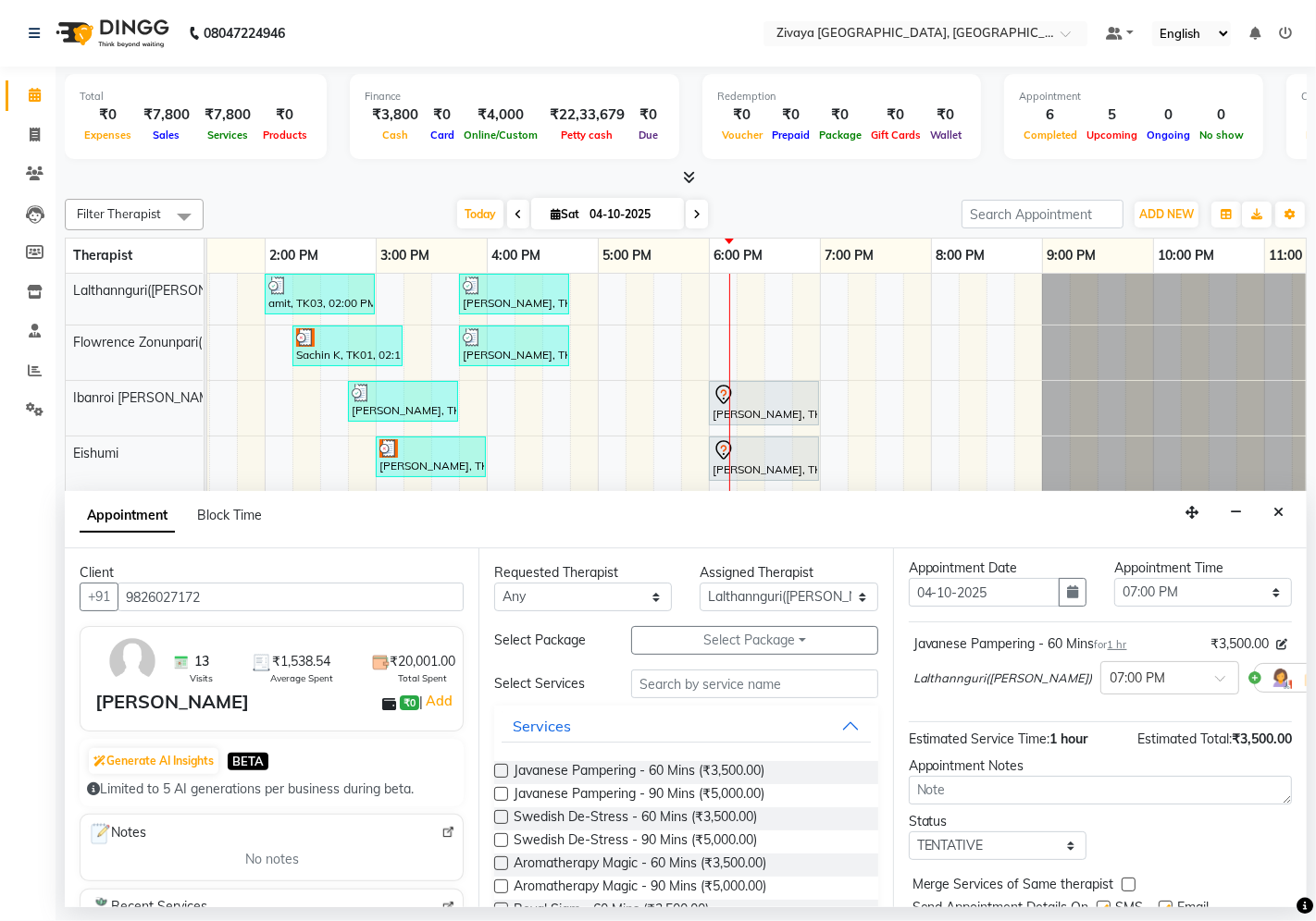
scroll to position [127, 0]
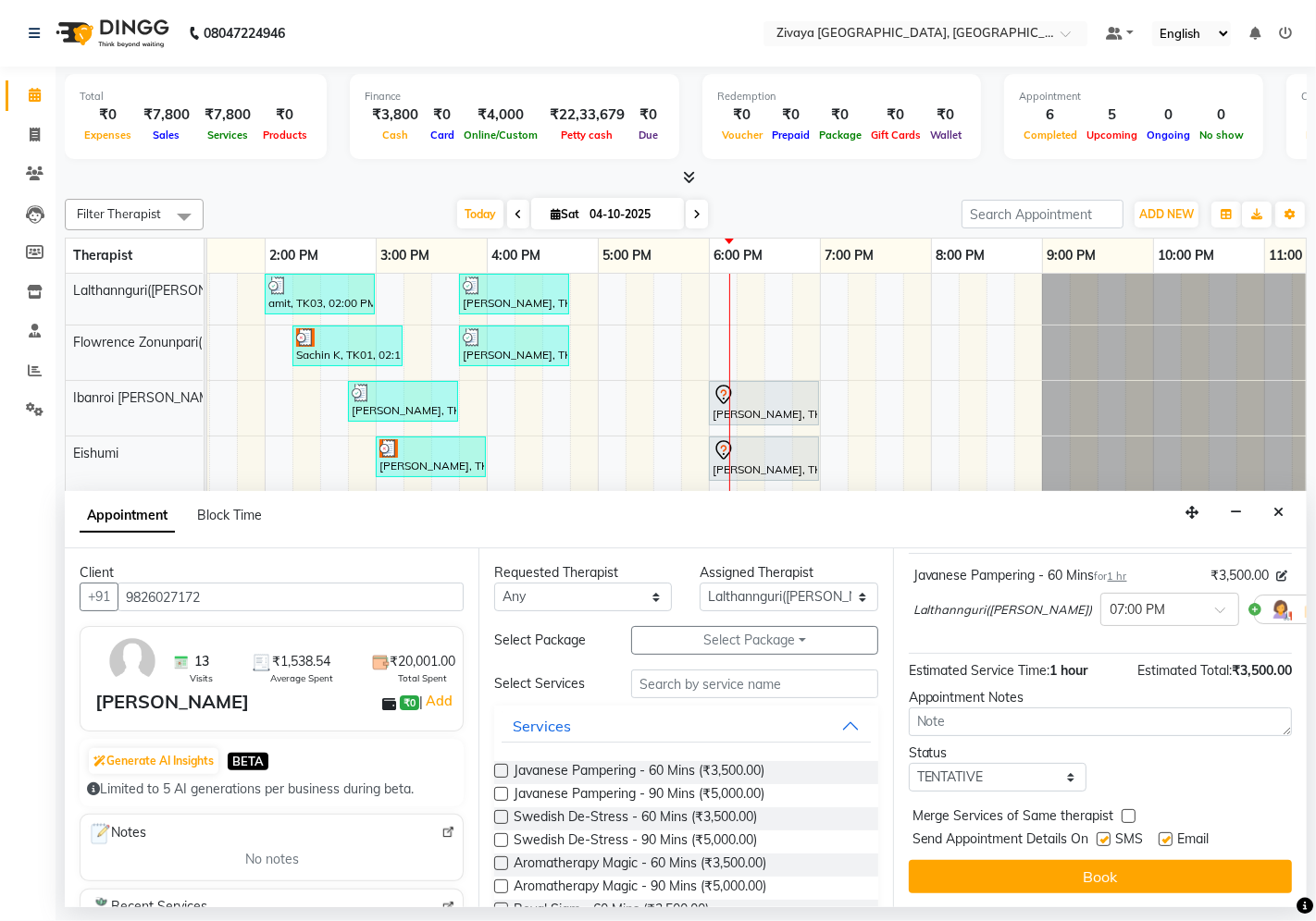
click at [1096, 829] on div "Jump to [DATE] 1 2 3 4 5 6 7 8 Weeks Appointment Date [DATE] Appointment Time S…" at bounding box center [1100, 728] width 414 height 359
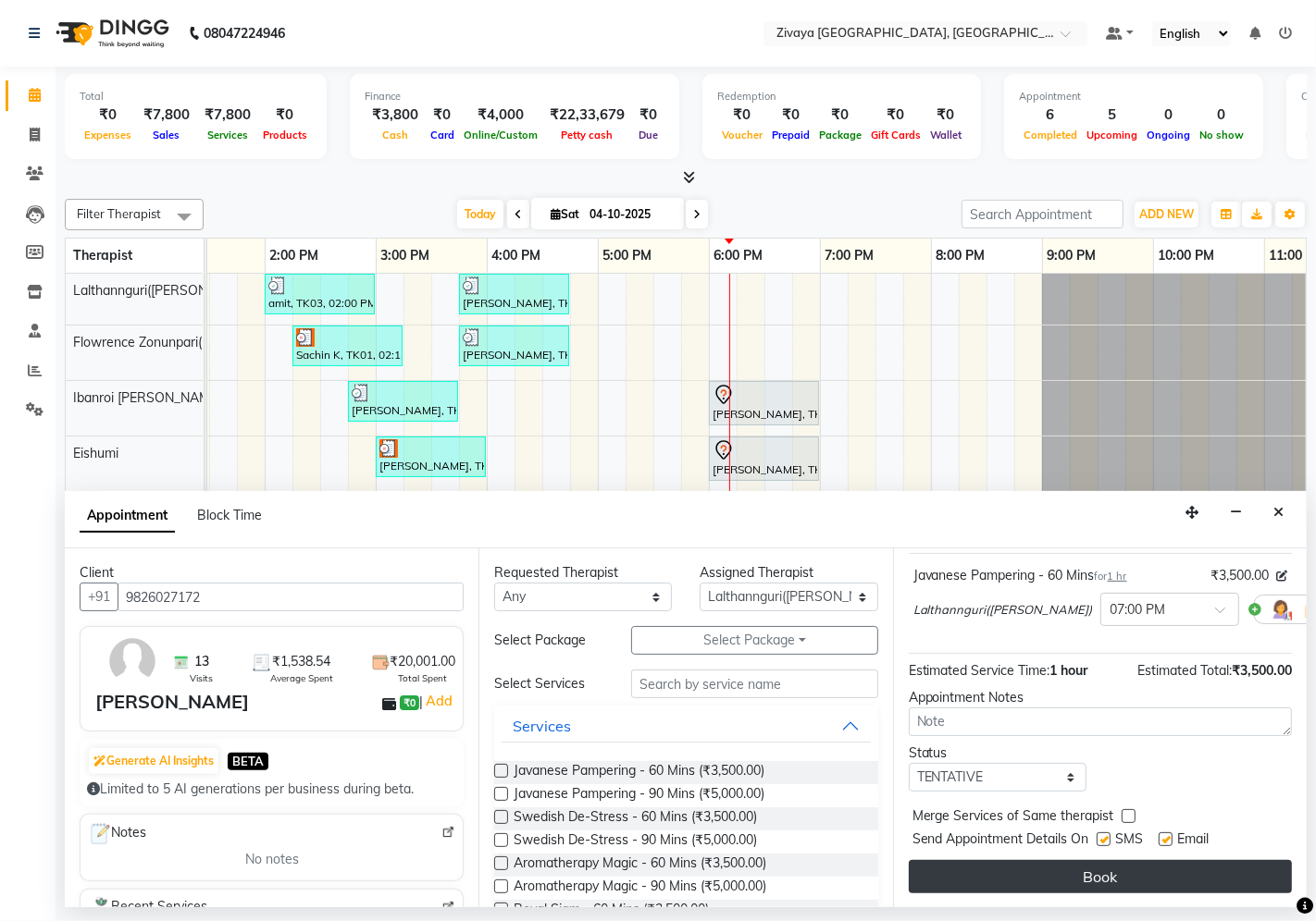
click at [1077, 829] on button "Book" at bounding box center [1100, 876] width 383 height 33
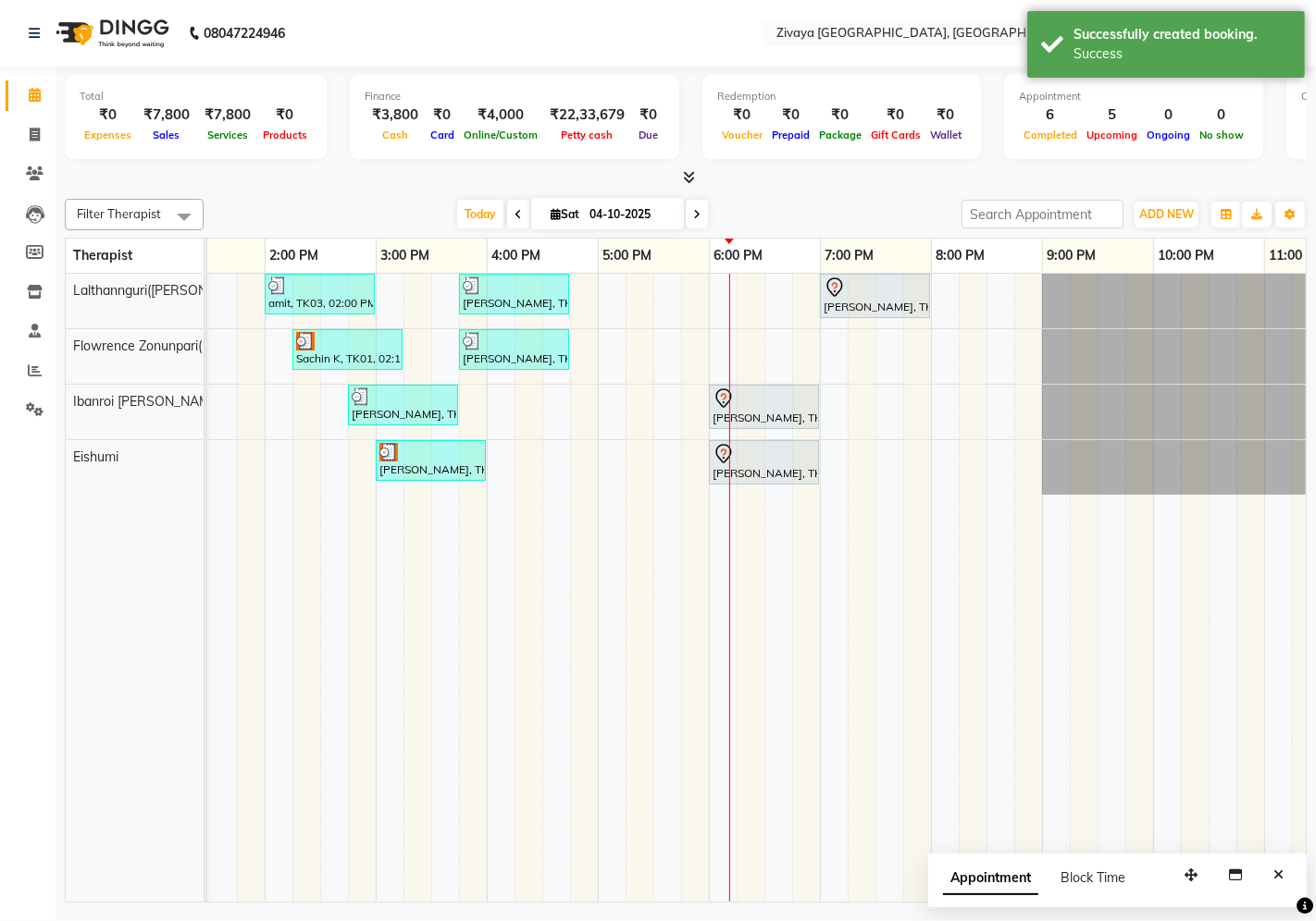
click at [992, 829] on span "Appointment" at bounding box center [990, 878] width 95 height 33
select select "tentative"
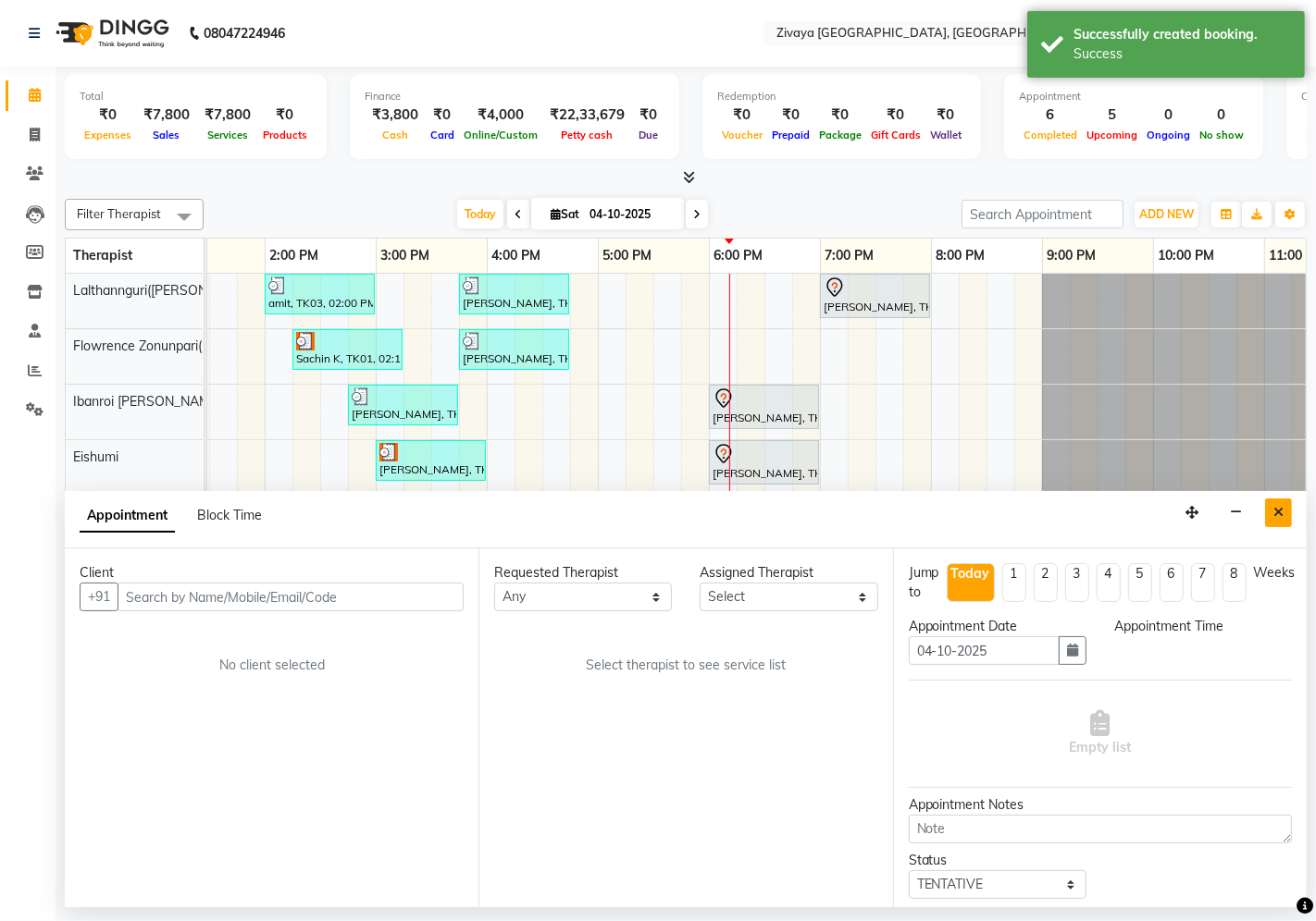
click at [1184, 511] on button "Close" at bounding box center [1278, 512] width 27 height 29
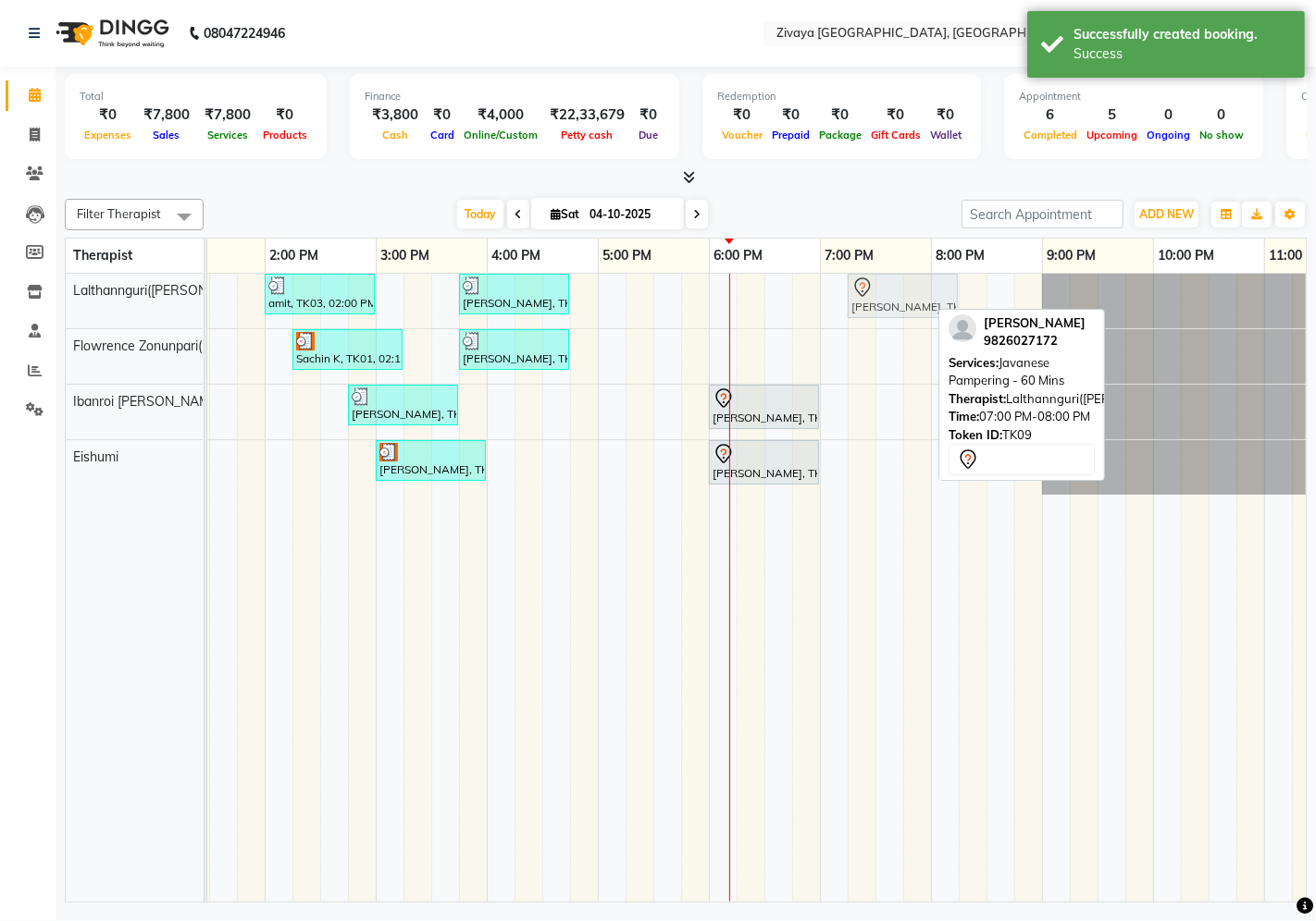
drag, startPoint x: 866, startPoint y: 293, endPoint x: 882, endPoint y: 292, distance: 16.0
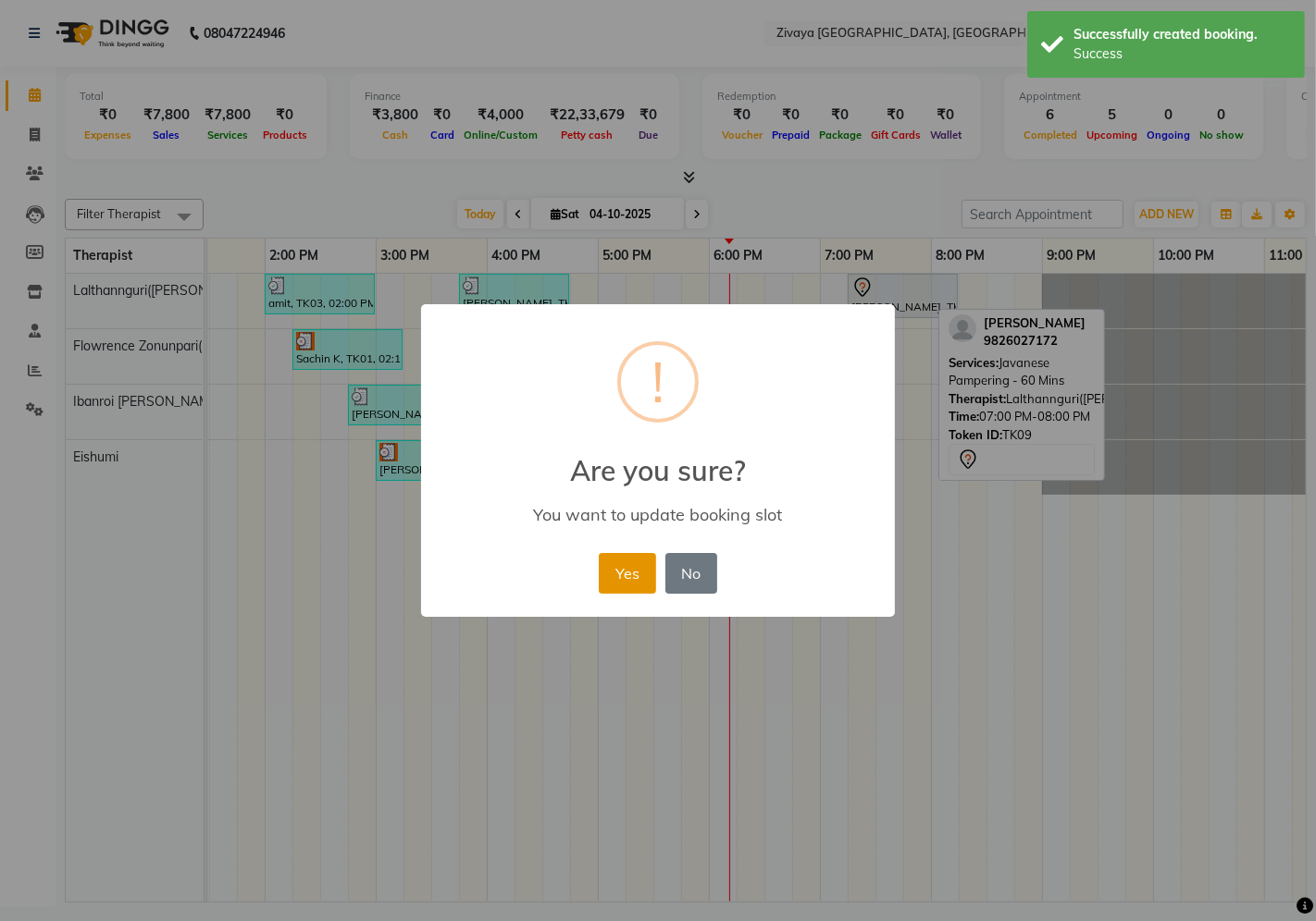
click at [612, 585] on button "Yes" at bounding box center [626, 573] width 56 height 41
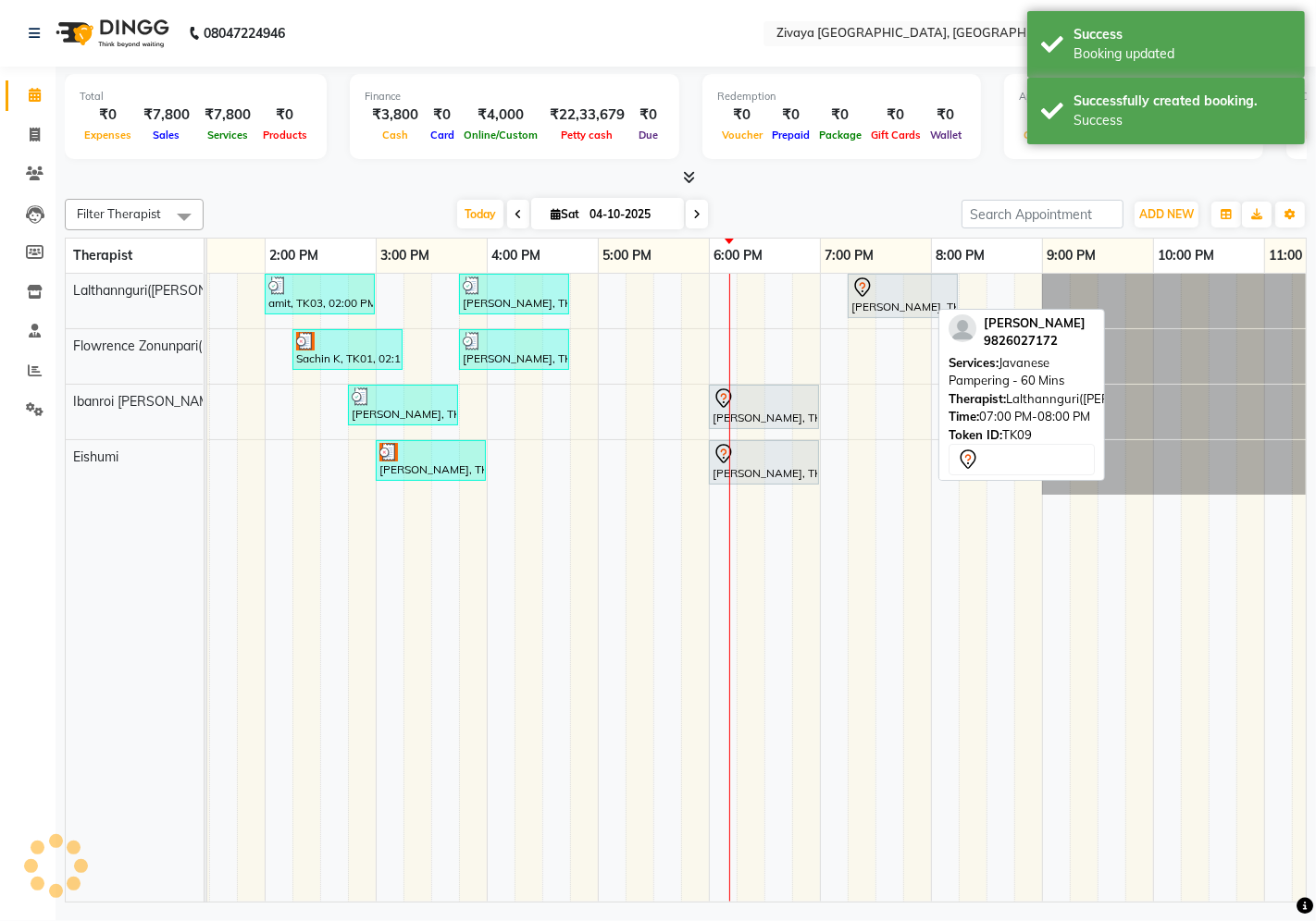
click at [755, 212] on div "[DATE] [DATE]" at bounding box center [582, 214] width 739 height 28
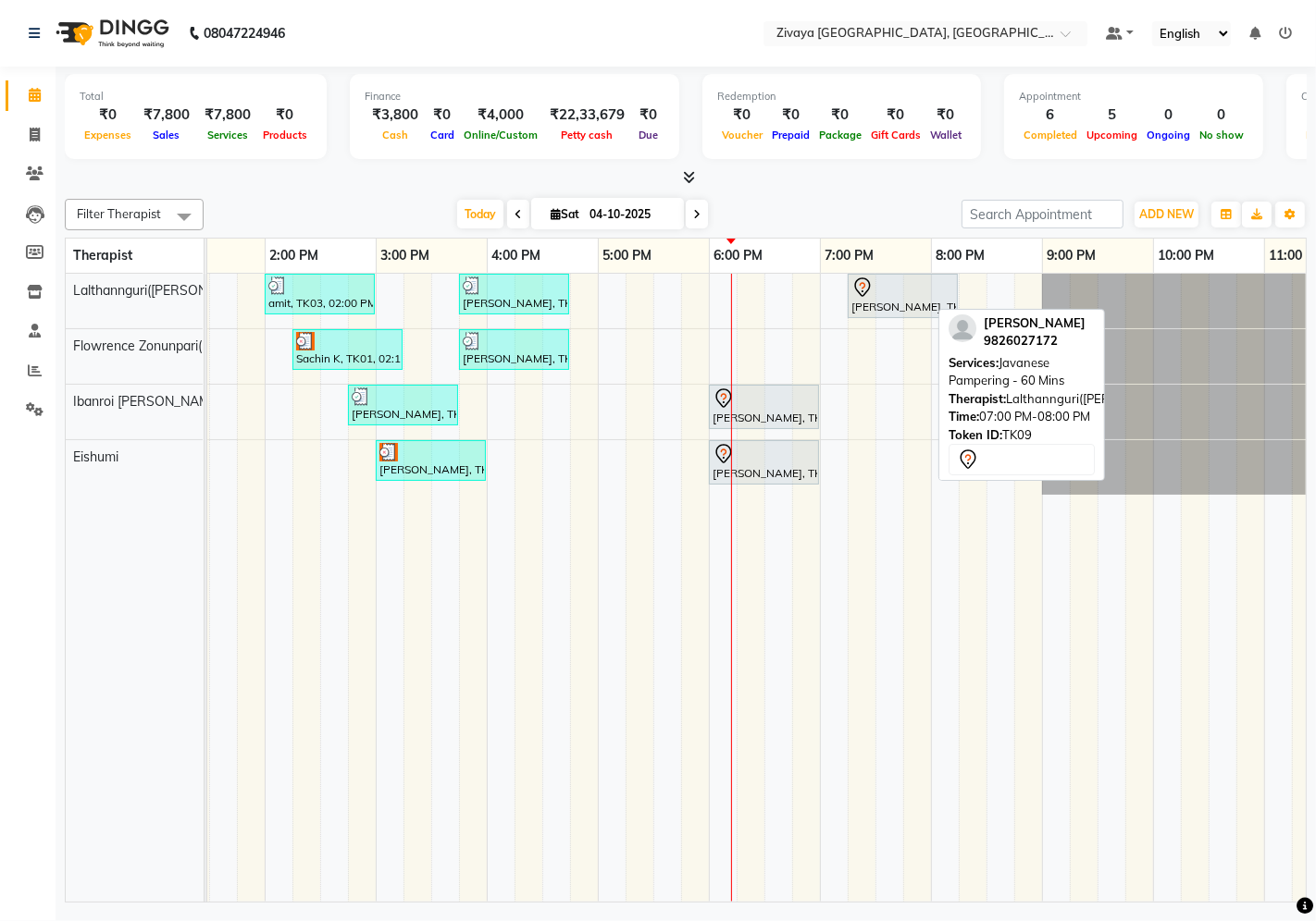
scroll to position [0, 678]
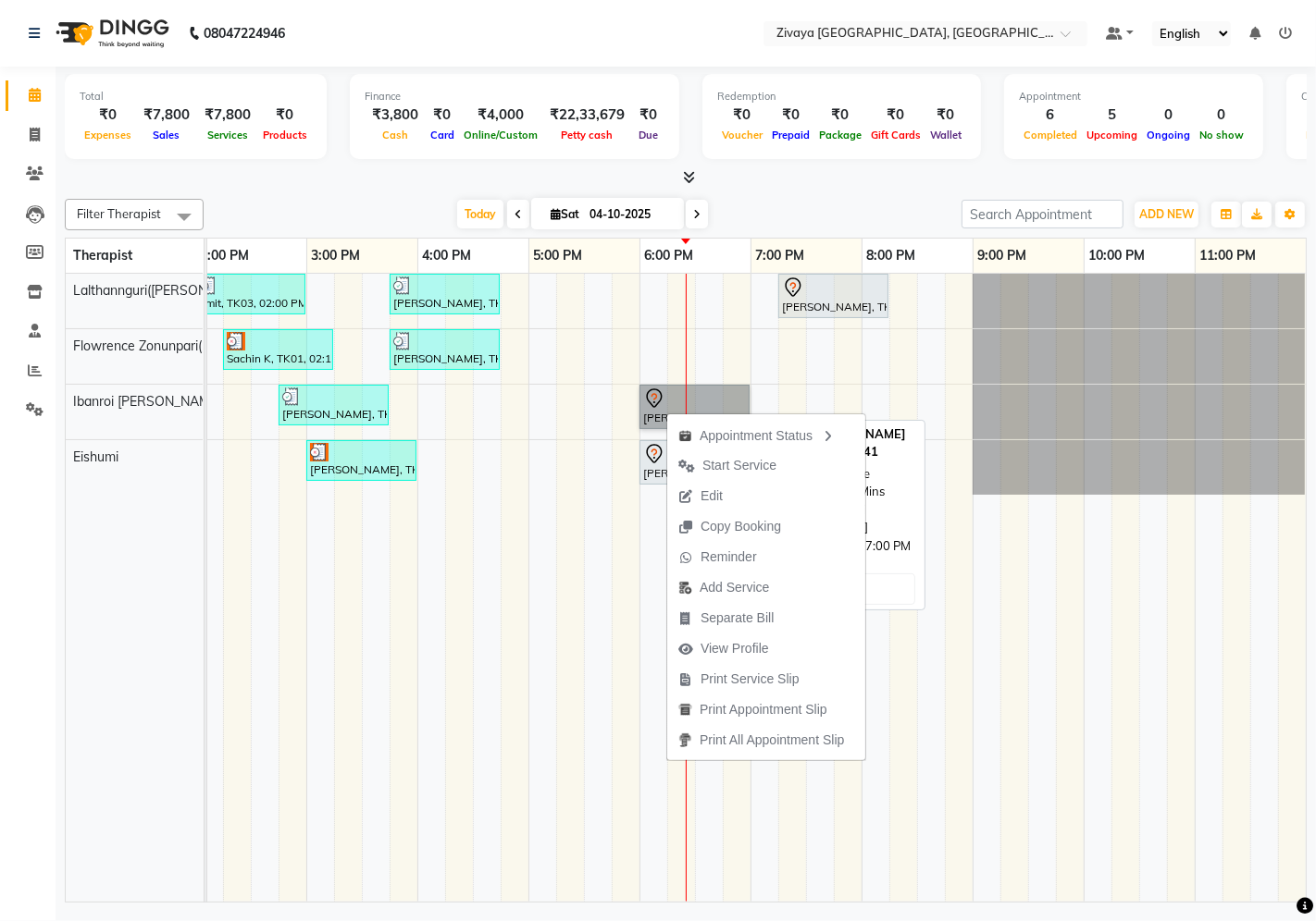
click at [658, 391] on link "[PERSON_NAME], TK08, 06:00 PM-07:00 PM, Javanese Pampering - 60 Mins" at bounding box center [695, 407] width 111 height 45
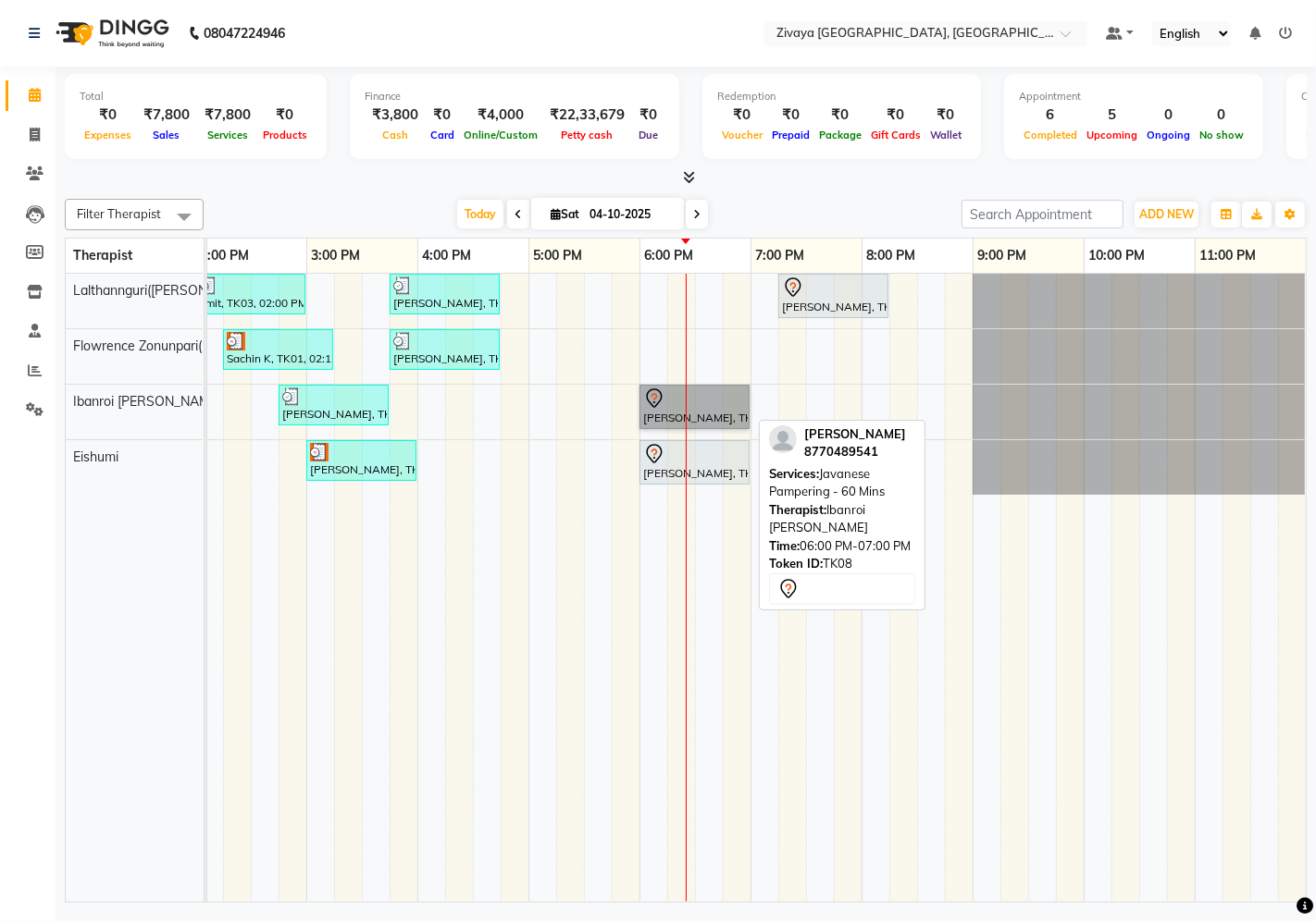
click at [658, 391] on link "[PERSON_NAME], TK08, 06:00 PM-07:00 PM, Javanese Pampering - 60 Mins" at bounding box center [695, 407] width 111 height 45
select select "7"
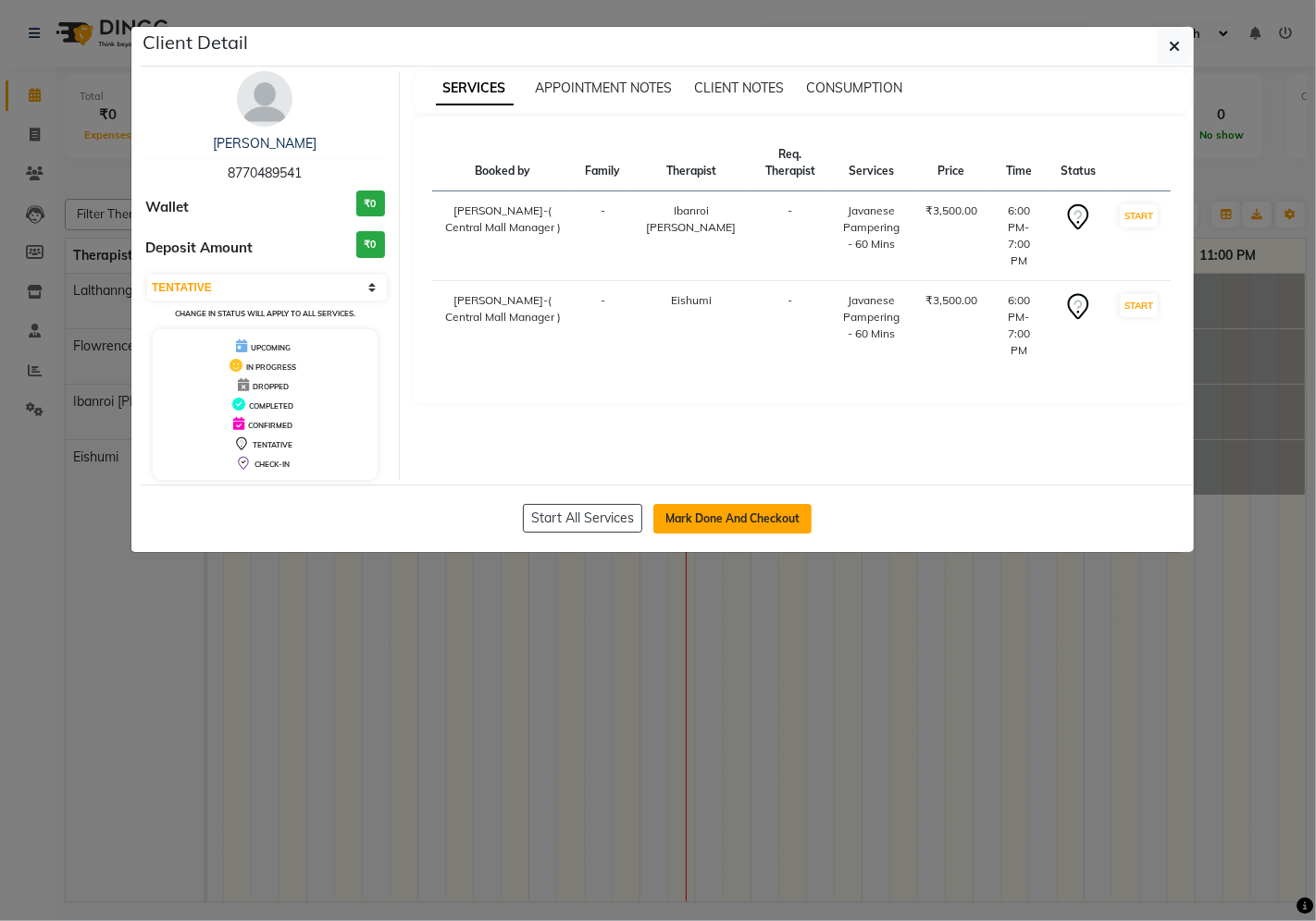
click at [766, 525] on button "Mark Done And Checkout" at bounding box center [732, 518] width 158 height 30
select select "service"
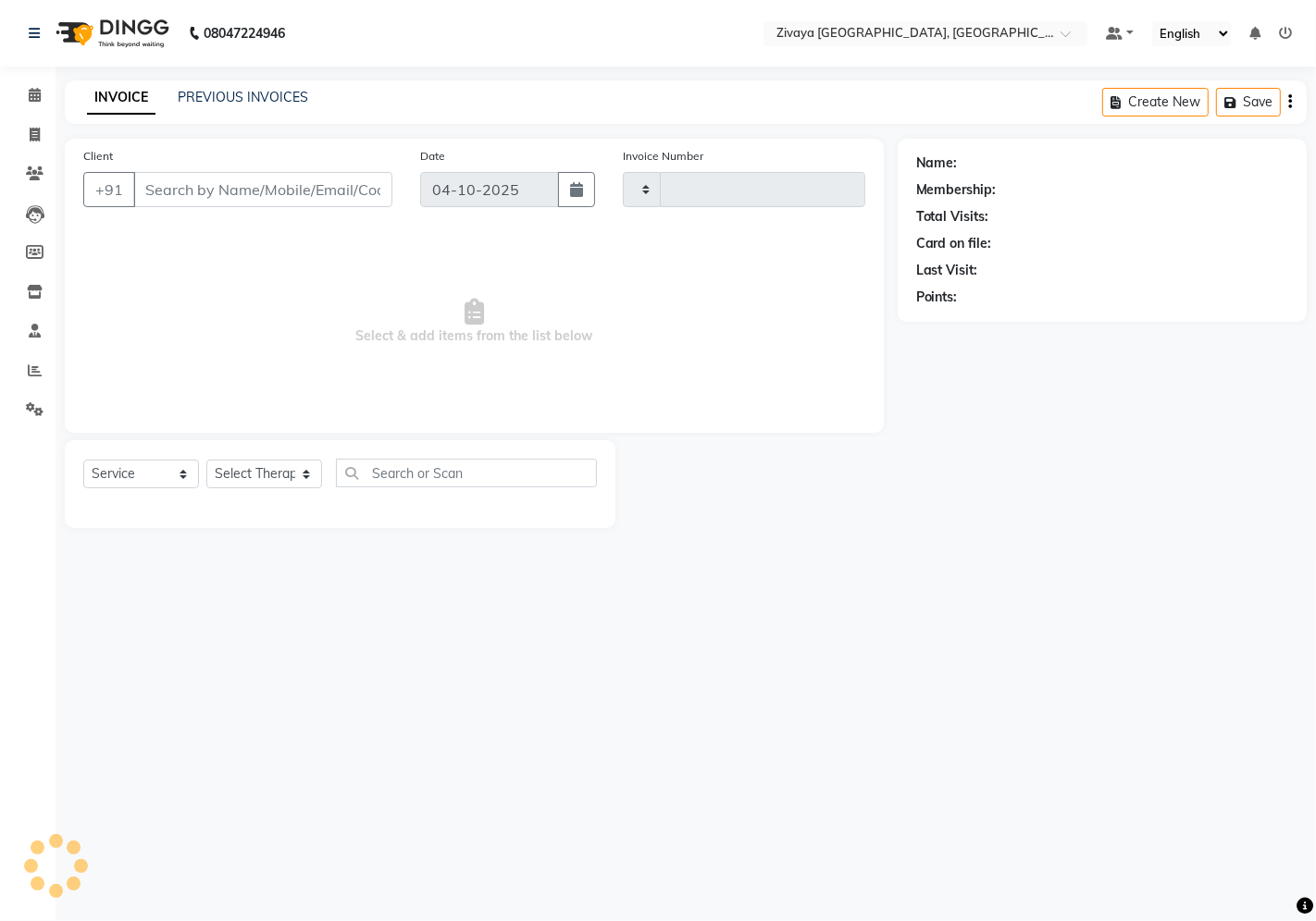
type input "1023"
select select "6509"
type input "8770489541"
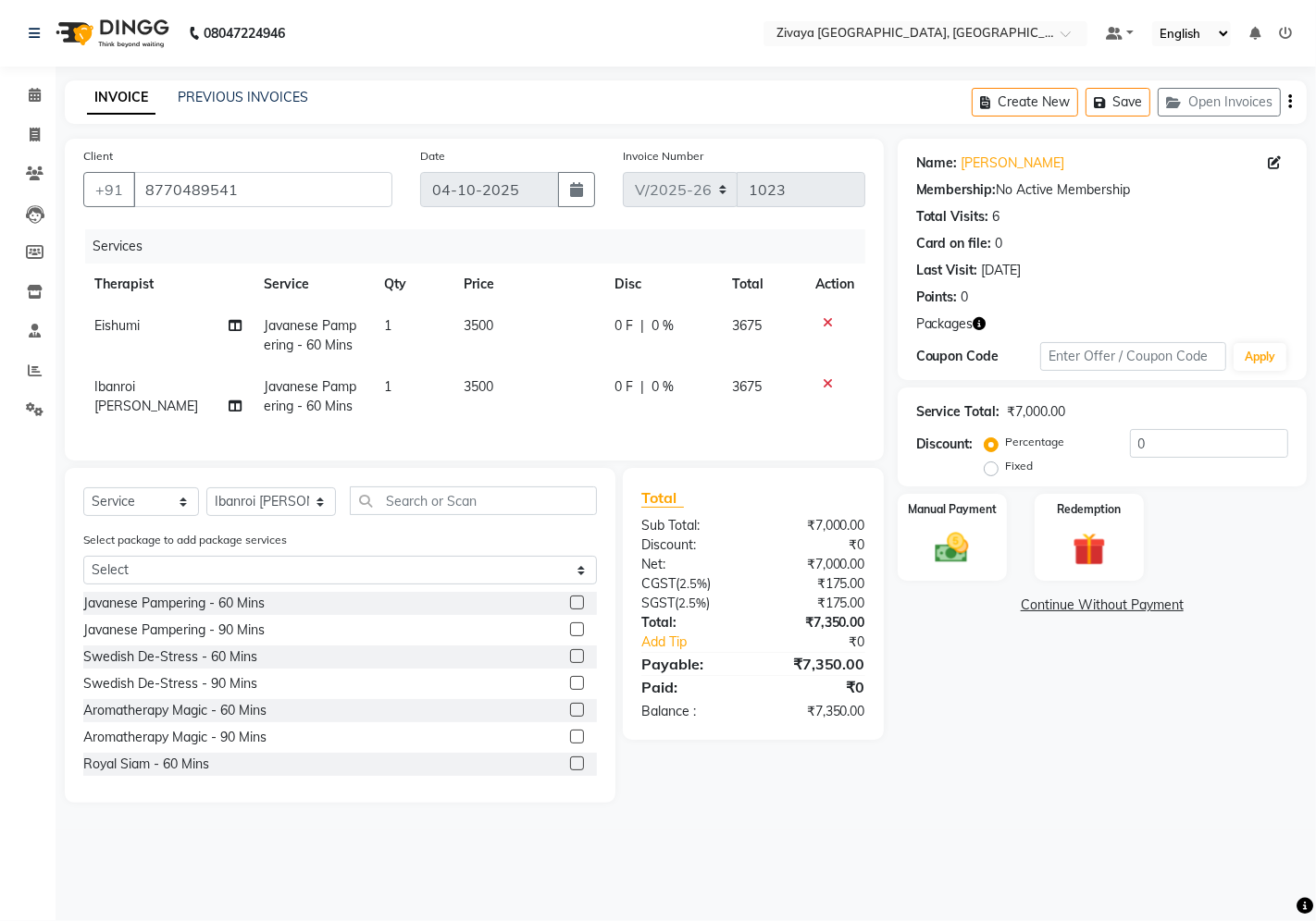
click at [105, 16] on img at bounding box center [111, 33] width 127 height 51
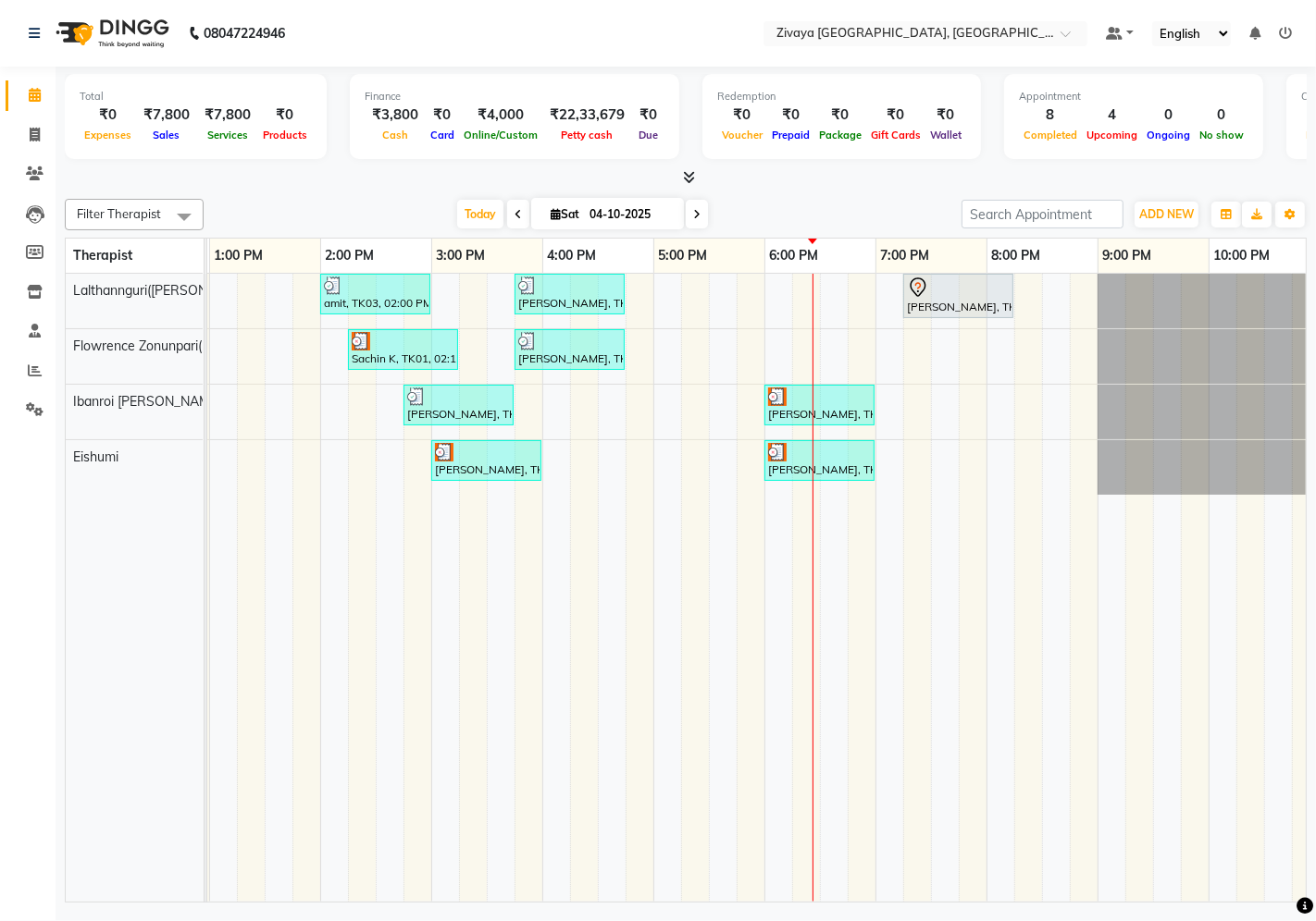
scroll to position [0, 580]
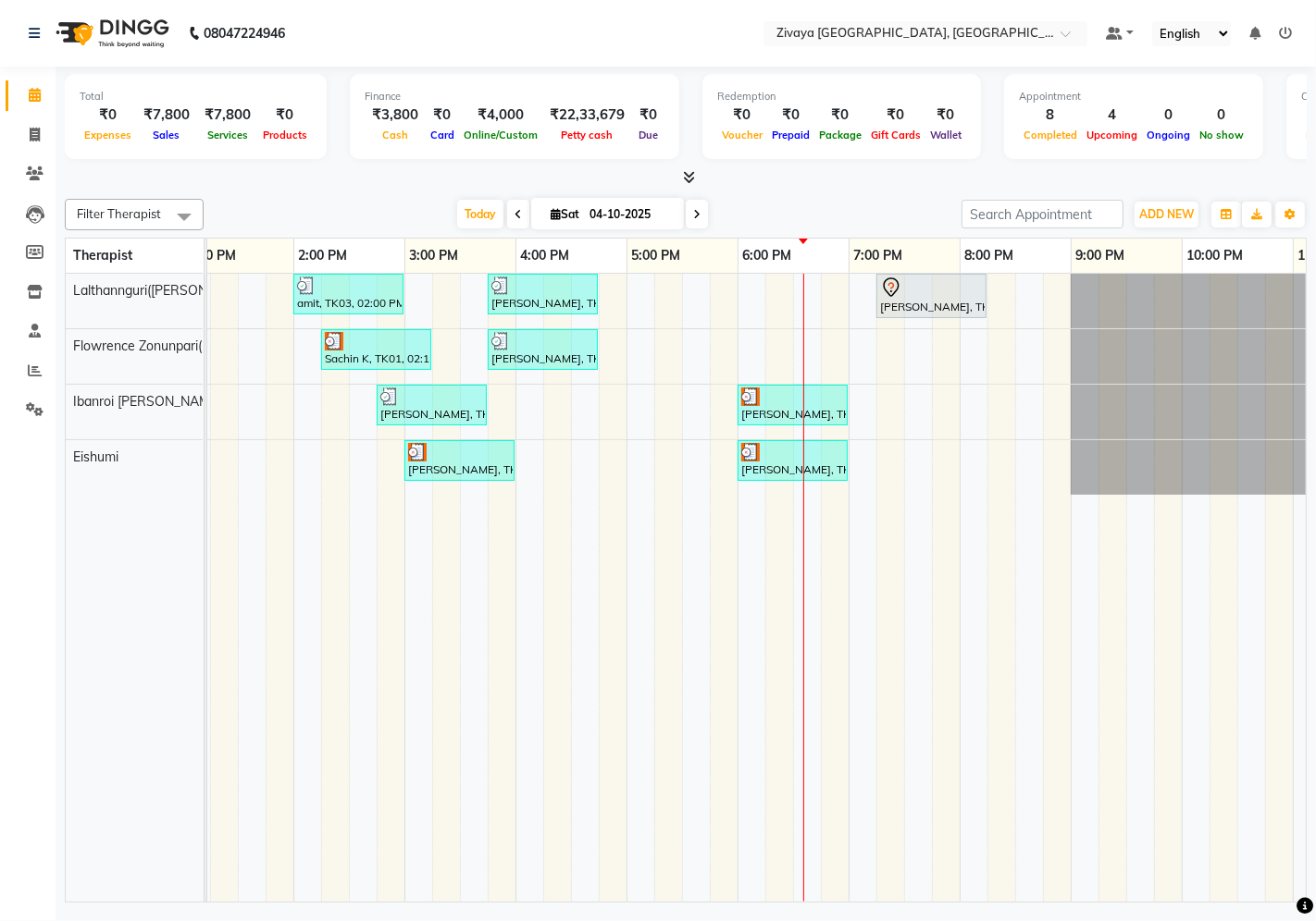
drag, startPoint x: 779, startPoint y: 460, endPoint x: 753, endPoint y: 290, distance: 172.0
click at [753, 290] on div "amit, TK03, 02:00 PM-03:00 PM, Javanese Pampering - 60 Mins [PERSON_NAME], TK05…" at bounding box center [516, 588] width 1776 height 629
drag, startPoint x: 781, startPoint y: 453, endPoint x: 759, endPoint y: 309, distance: 145.7
click at [759, 309] on div "amit, TK03, 02:00 PM-03:00 PM, Javanese Pampering - 60 Mins [PERSON_NAME], TK05…" at bounding box center [516, 588] width 1776 height 629
drag, startPoint x: 778, startPoint y: 458, endPoint x: 782, endPoint y: 432, distance: 26.3
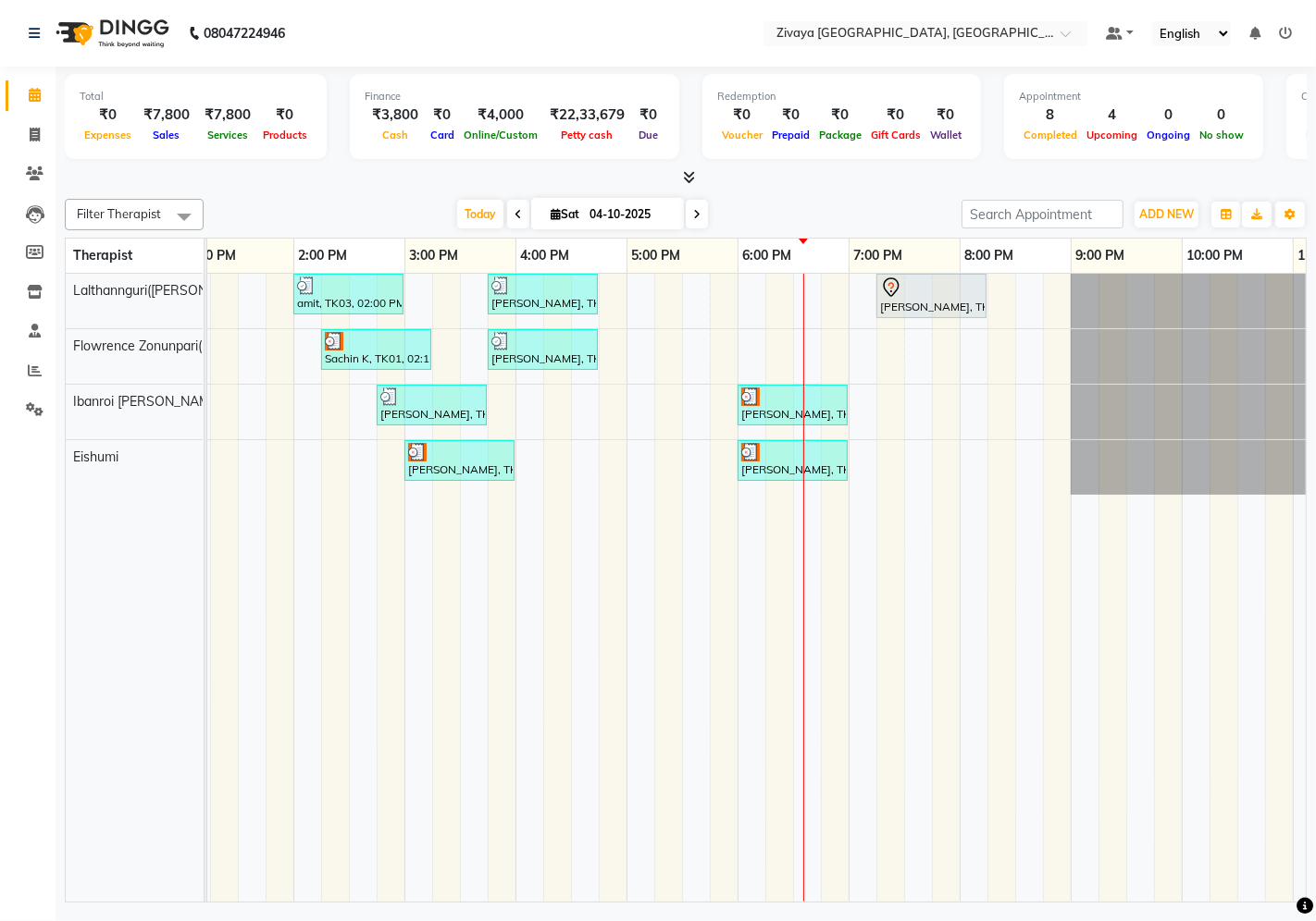
click at [782, 432] on div "amit, TK03, 02:00 PM-03:00 PM, Javanese Pampering - 60 Mins [PERSON_NAME], TK05…" at bounding box center [516, 588] width 1776 height 629
drag, startPoint x: 779, startPoint y: 457, endPoint x: 763, endPoint y: 316, distance: 141.9
click at [763, 316] on div "amit, TK03, 02:00 PM-03:00 PM, Javanese Pampering - 60 Mins [PERSON_NAME], TK05…" at bounding box center [516, 588] width 1776 height 629
click at [762, 316] on div "amit, TK03, 02:00 PM-03:00 PM, Javanese Pampering - 60 Mins [PERSON_NAME], TK05…" at bounding box center [516, 588] width 1776 height 629
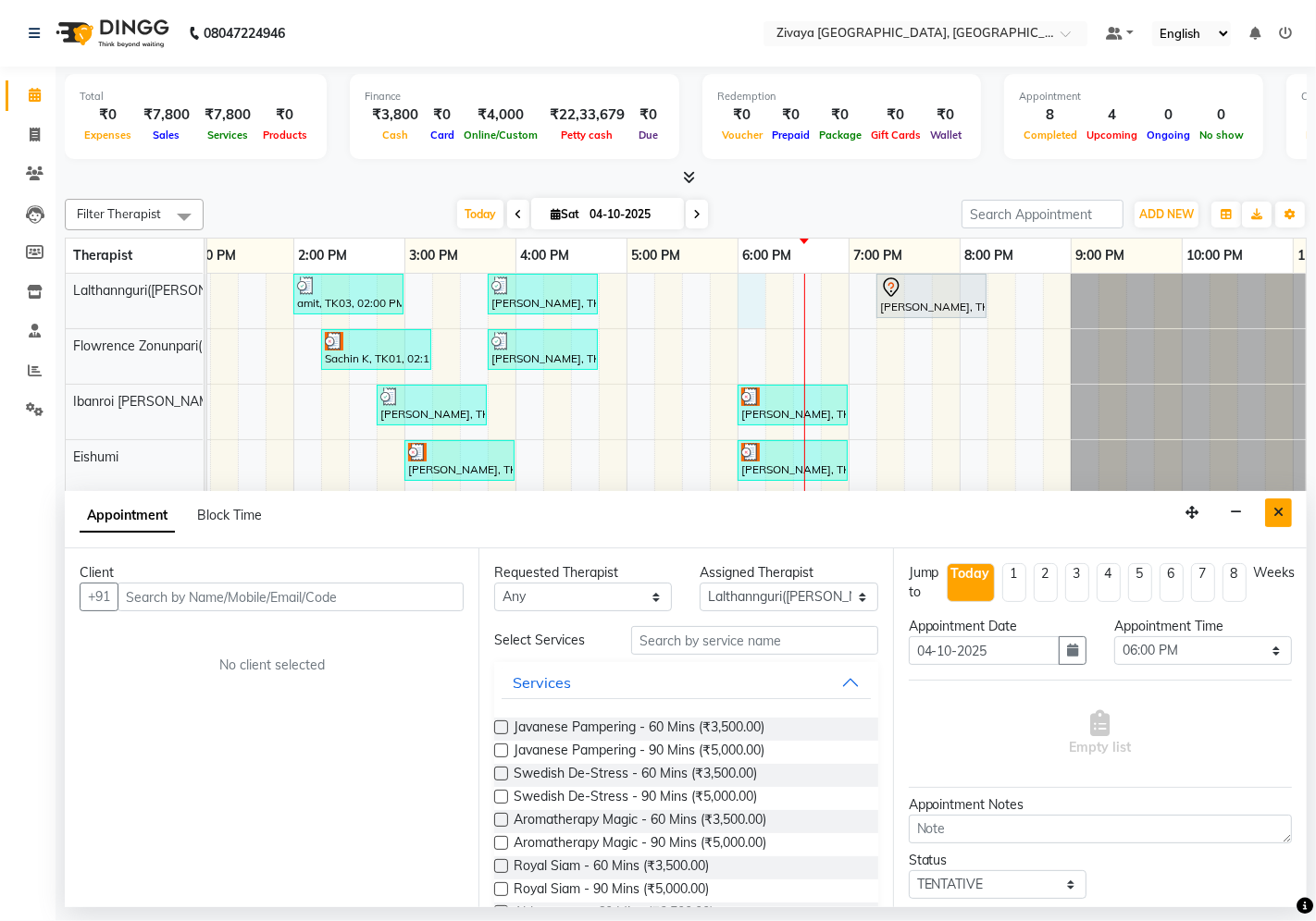
click at [1184, 513] on icon "Close" at bounding box center [1278, 512] width 10 height 13
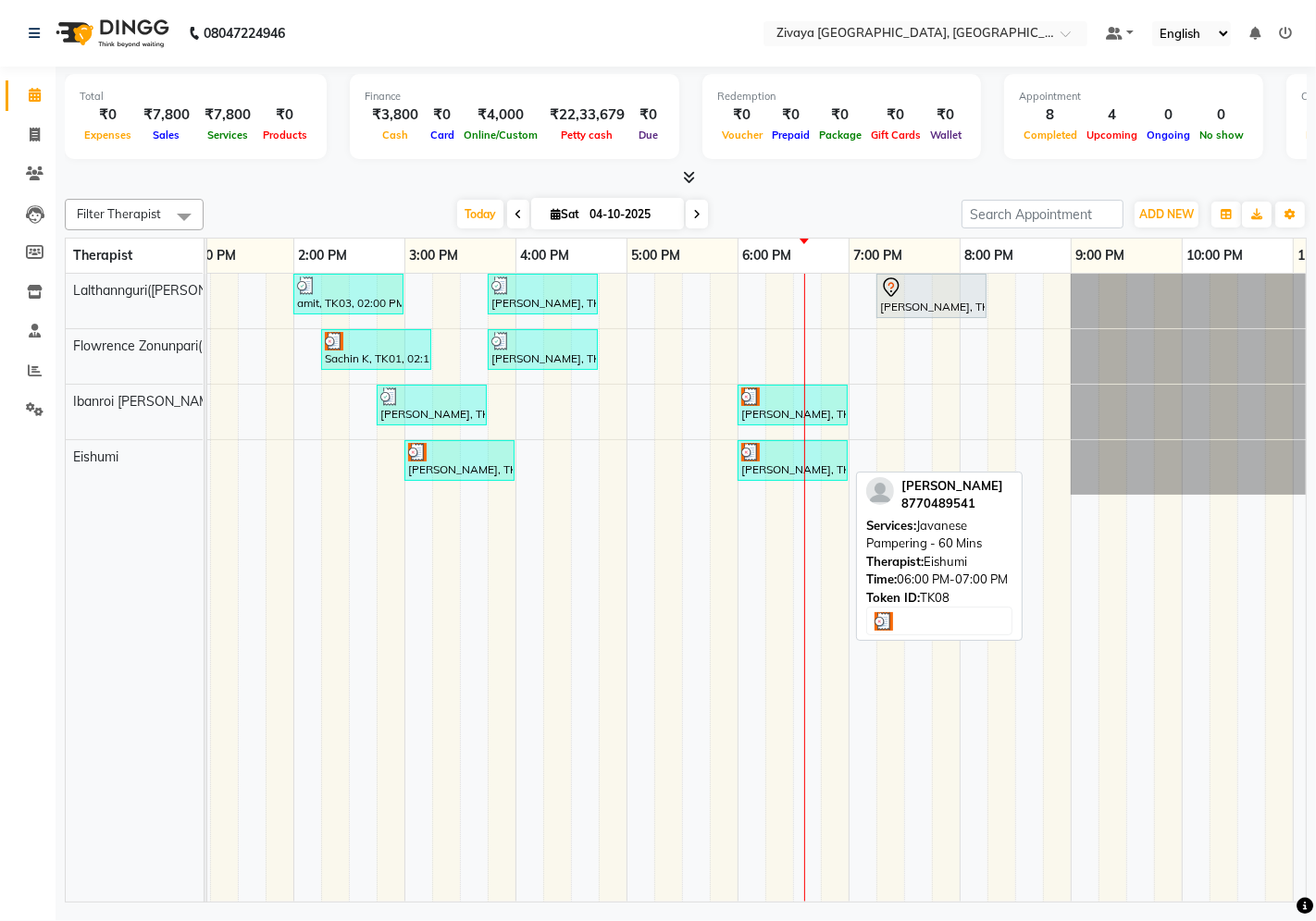
click at [782, 473] on div "[PERSON_NAME], TK08, 06:00 PM-07:00 PM, Javanese Pampering - 60 Mins" at bounding box center [793, 460] width 107 height 35
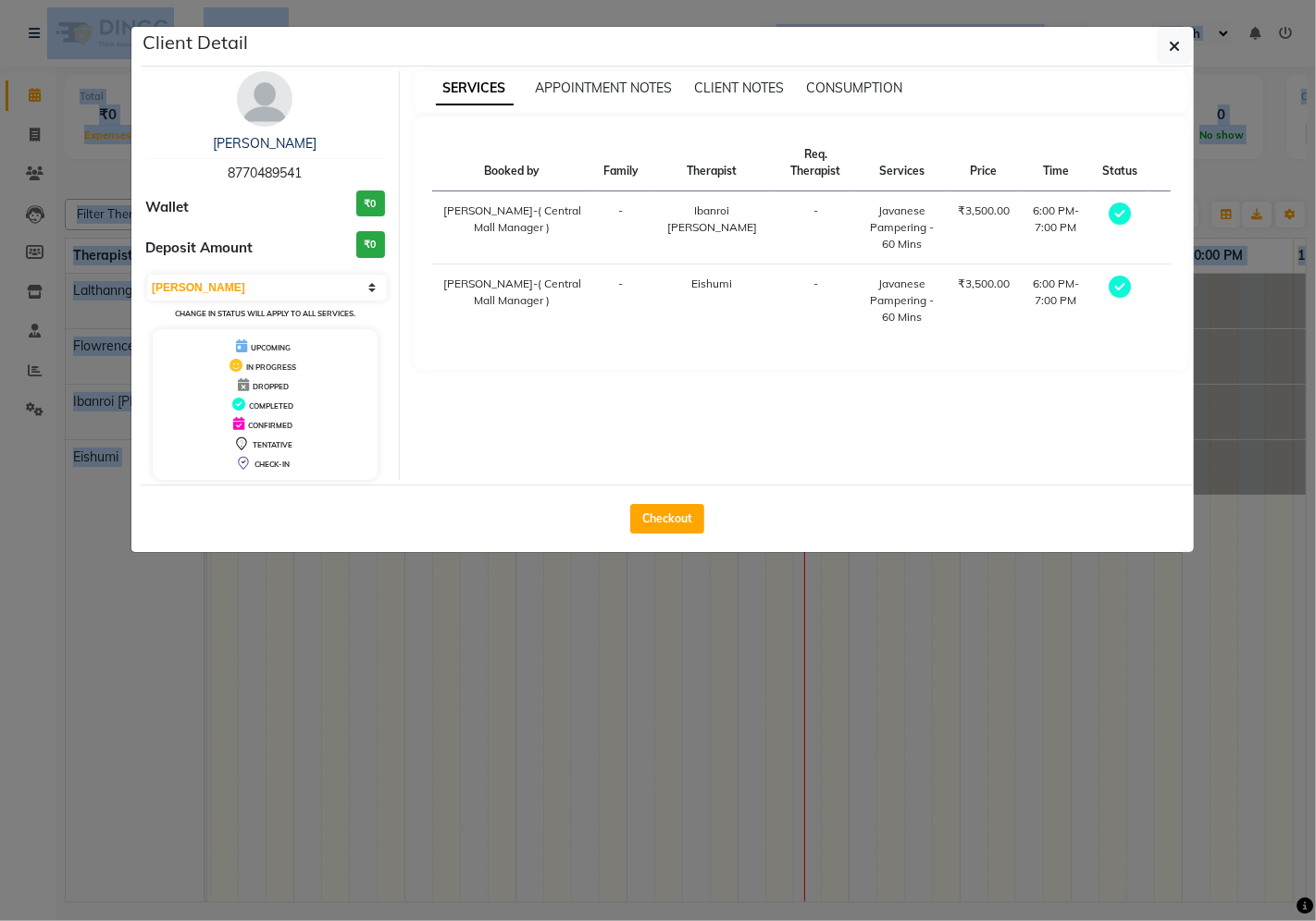
click at [782, 473] on ngb-modal-window "Client Detail [PERSON_NAME] 8770489541 Wallet ₹0 Deposit Amount ₹0 Select MARK …" at bounding box center [658, 460] width 1316 height 921
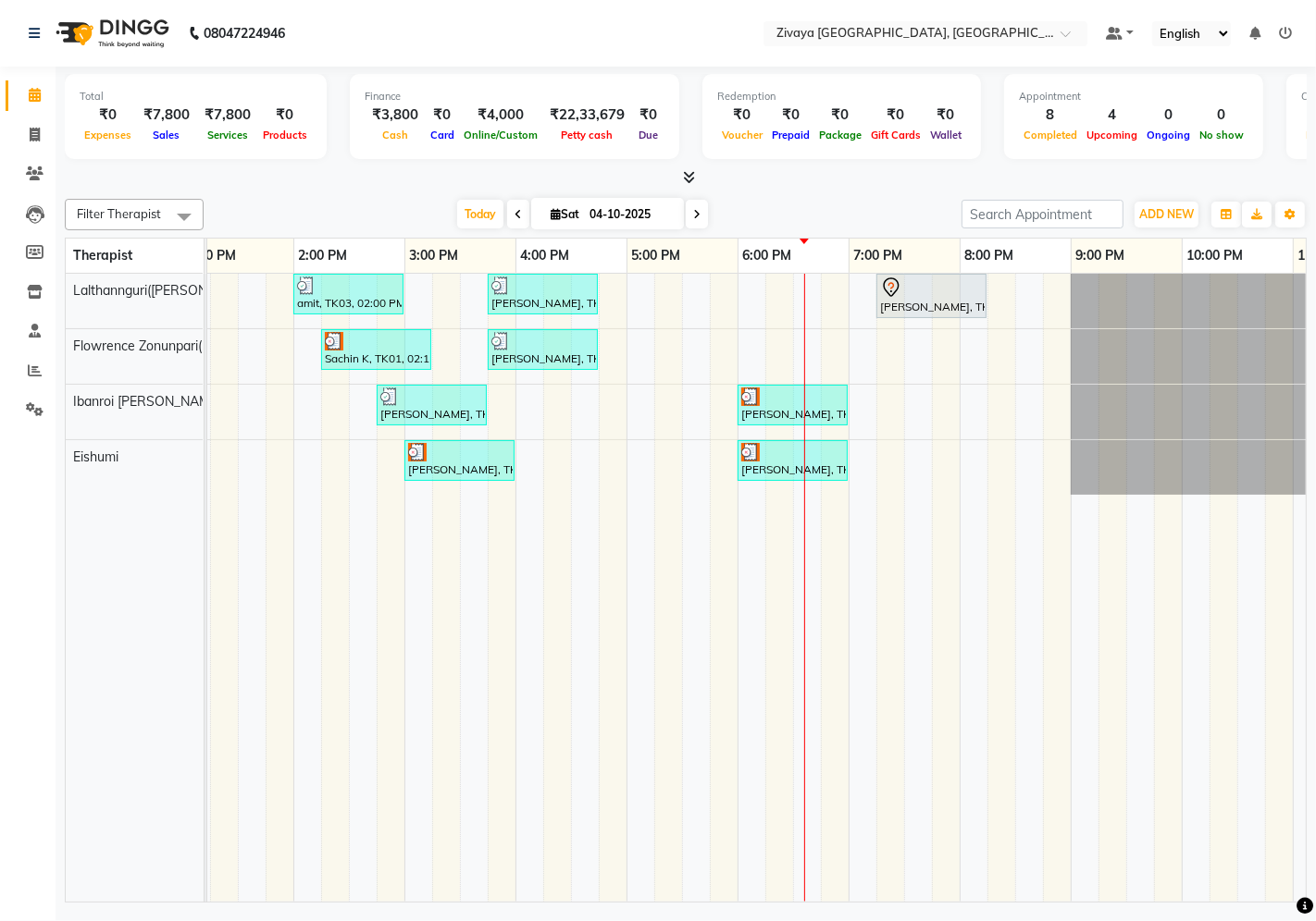
drag, startPoint x: 836, startPoint y: 463, endPoint x: 830, endPoint y: 326, distance: 137.1
click at [830, 326] on div "amit, TK03, 02:00 PM-03:00 PM, Javanese Pampering - 60 Mins [PERSON_NAME], TK05…" at bounding box center [516, 588] width 1776 height 629
drag, startPoint x: 800, startPoint y: 451, endPoint x: 864, endPoint y: 451, distance: 64.0
click at [864, 451] on div "amit, TK03, 02:00 PM-03:00 PM, Javanese Pampering - 60 Mins [PERSON_NAME], TK05…" at bounding box center [516, 588] width 1776 height 629
drag, startPoint x: 798, startPoint y: 458, endPoint x: 901, endPoint y: 458, distance: 103.0
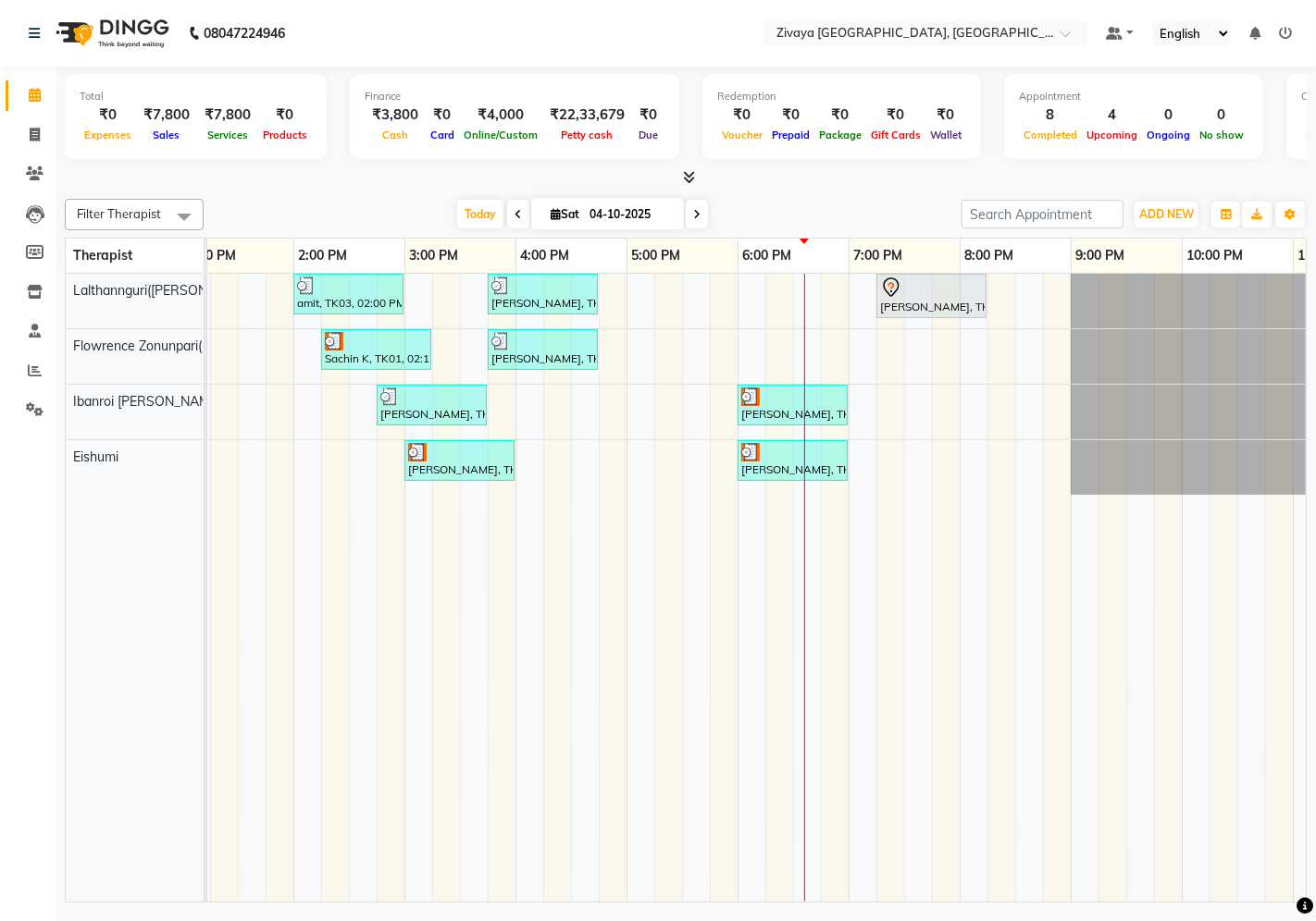
click at [901, 458] on div "amit, TK03, 02:00 PM-03:00 PM, Javanese Pampering - 60 Mins [PERSON_NAME], TK05…" at bounding box center [516, 588] width 1776 height 629
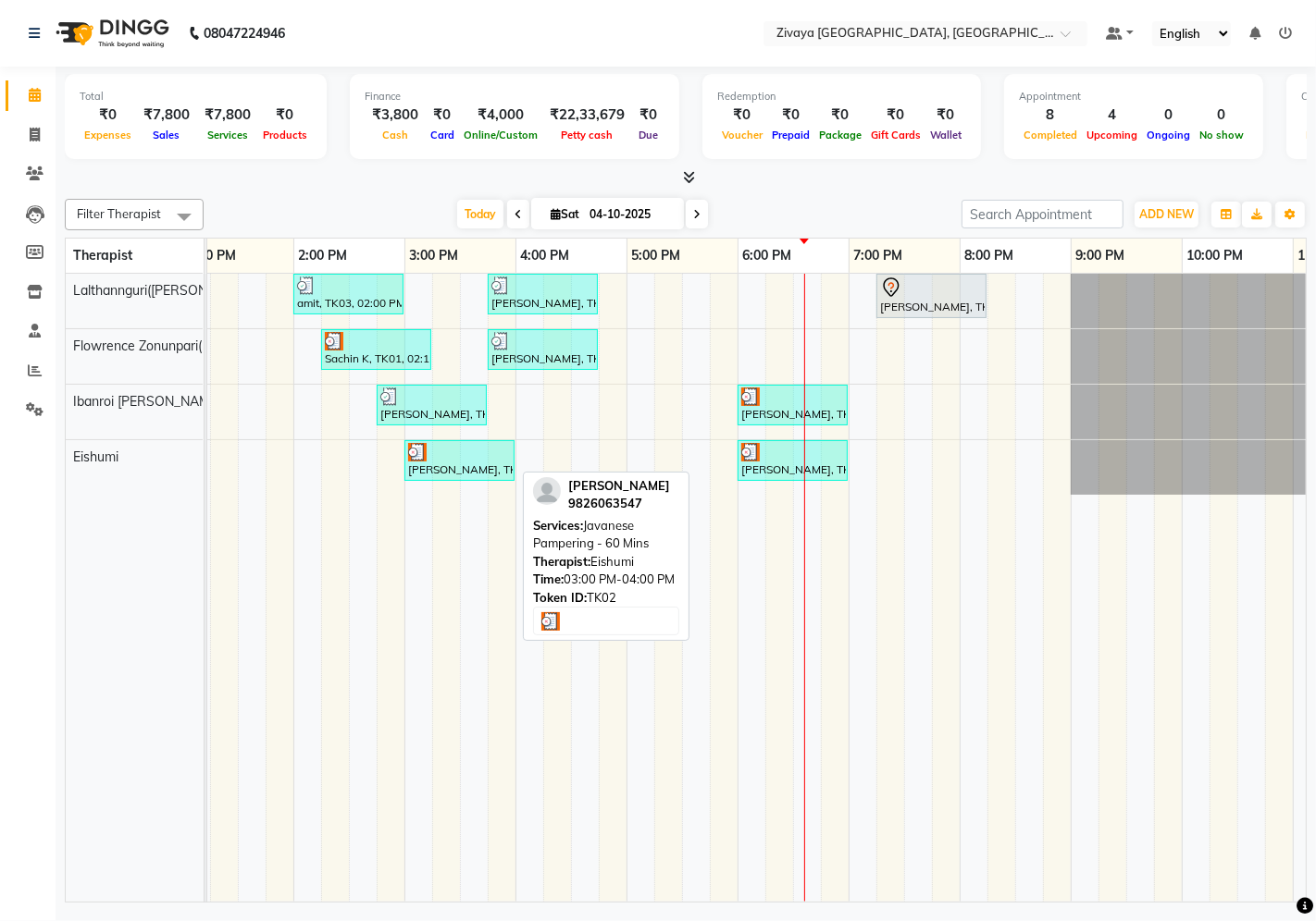
drag, startPoint x: 512, startPoint y: 338, endPoint x: 506, endPoint y: 456, distance: 118.2
click at [506, 456] on tbody "amit, TK03, 02:00 PM-03:00 PM, Javanese Pampering - 60 Mins [PERSON_NAME], TK05…" at bounding box center [516, 384] width 1776 height 221
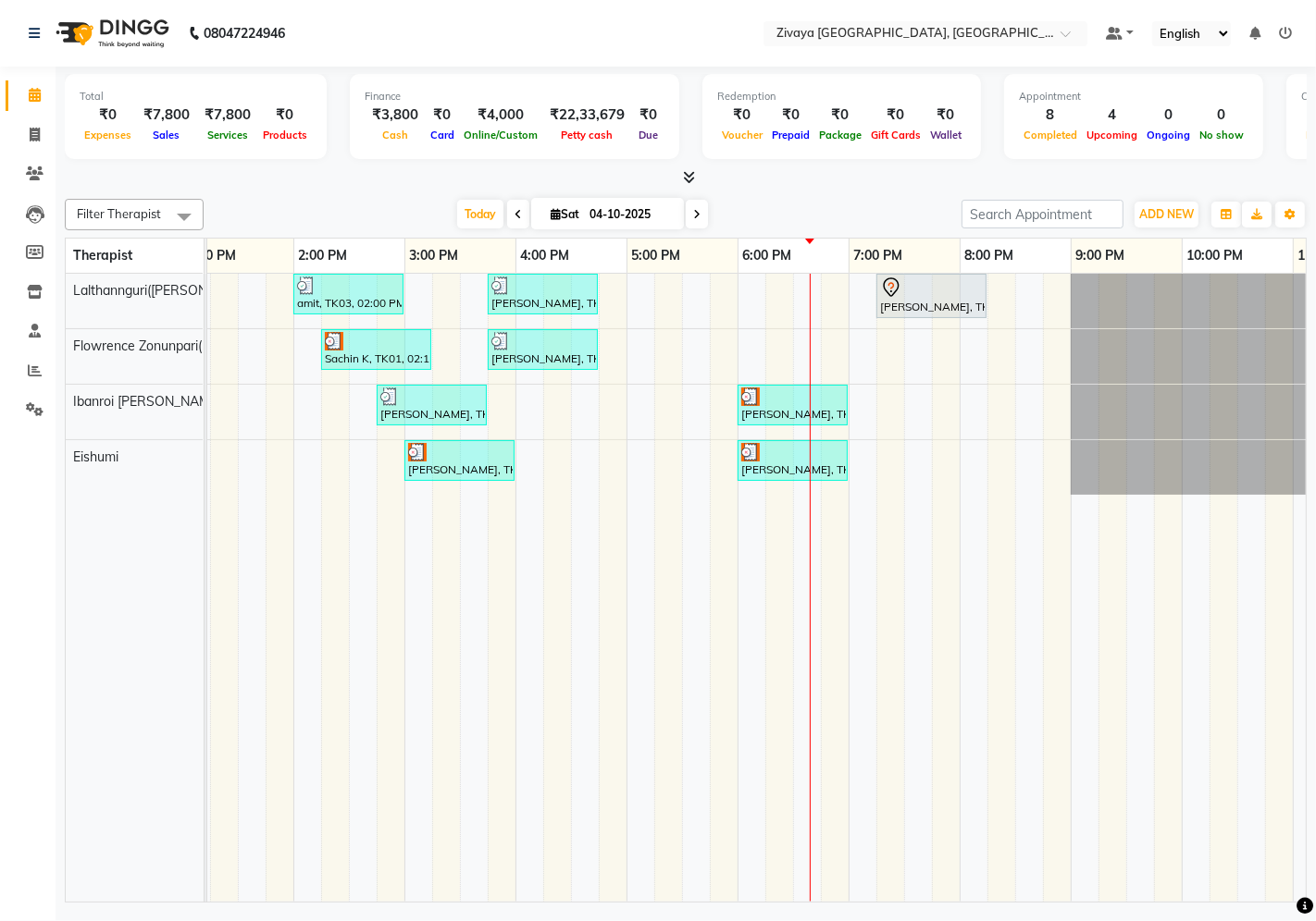
drag, startPoint x: 789, startPoint y: 404, endPoint x: 858, endPoint y: 409, distance: 69.2
click at [858, 409] on div "amit, TK03, 02:00 PM-03:00 PM, Javanese Pampering - 60 Mins [PERSON_NAME], TK05…" at bounding box center [516, 588] width 1776 height 629
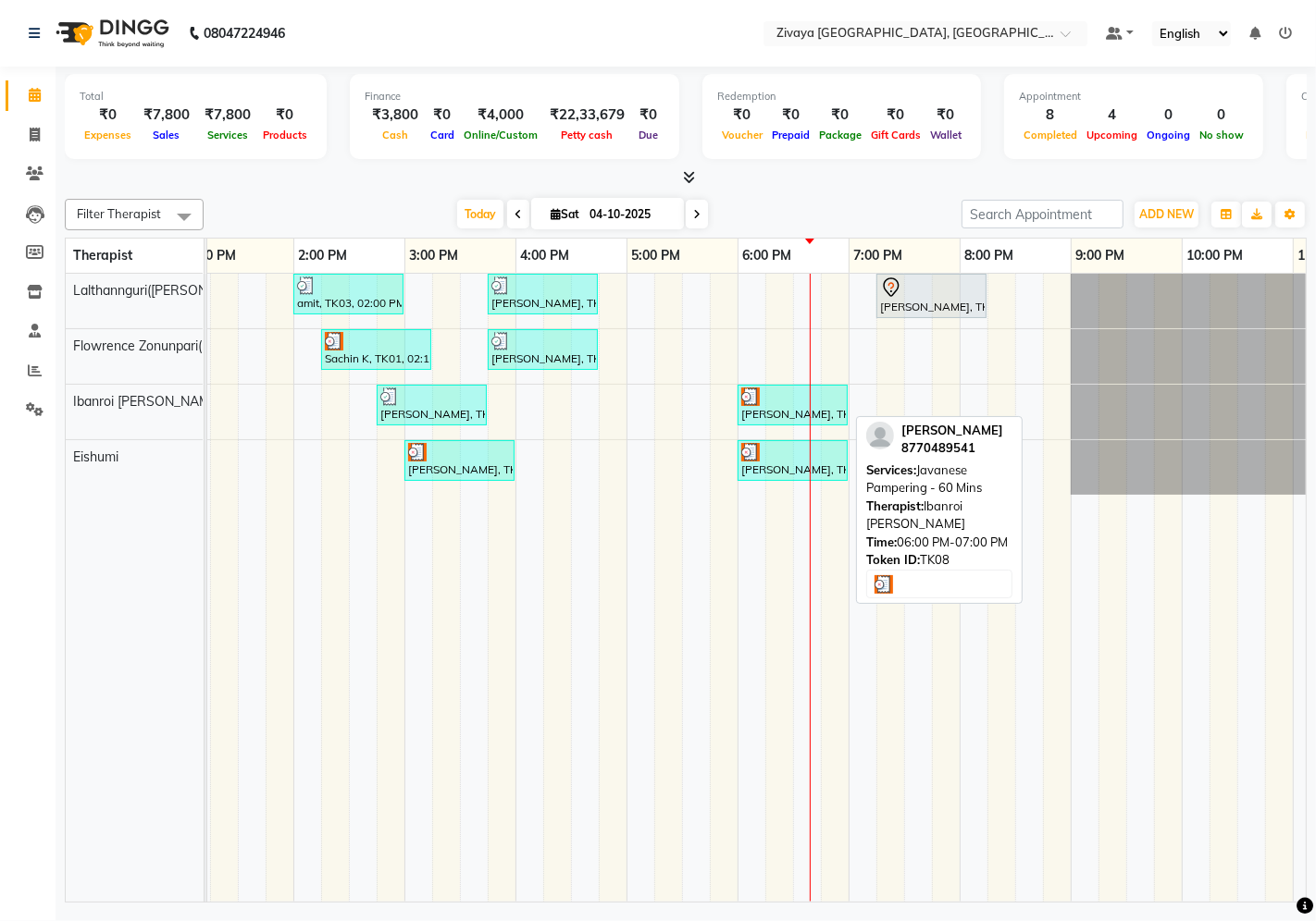
click at [817, 396] on div at bounding box center [793, 396] width 103 height 18
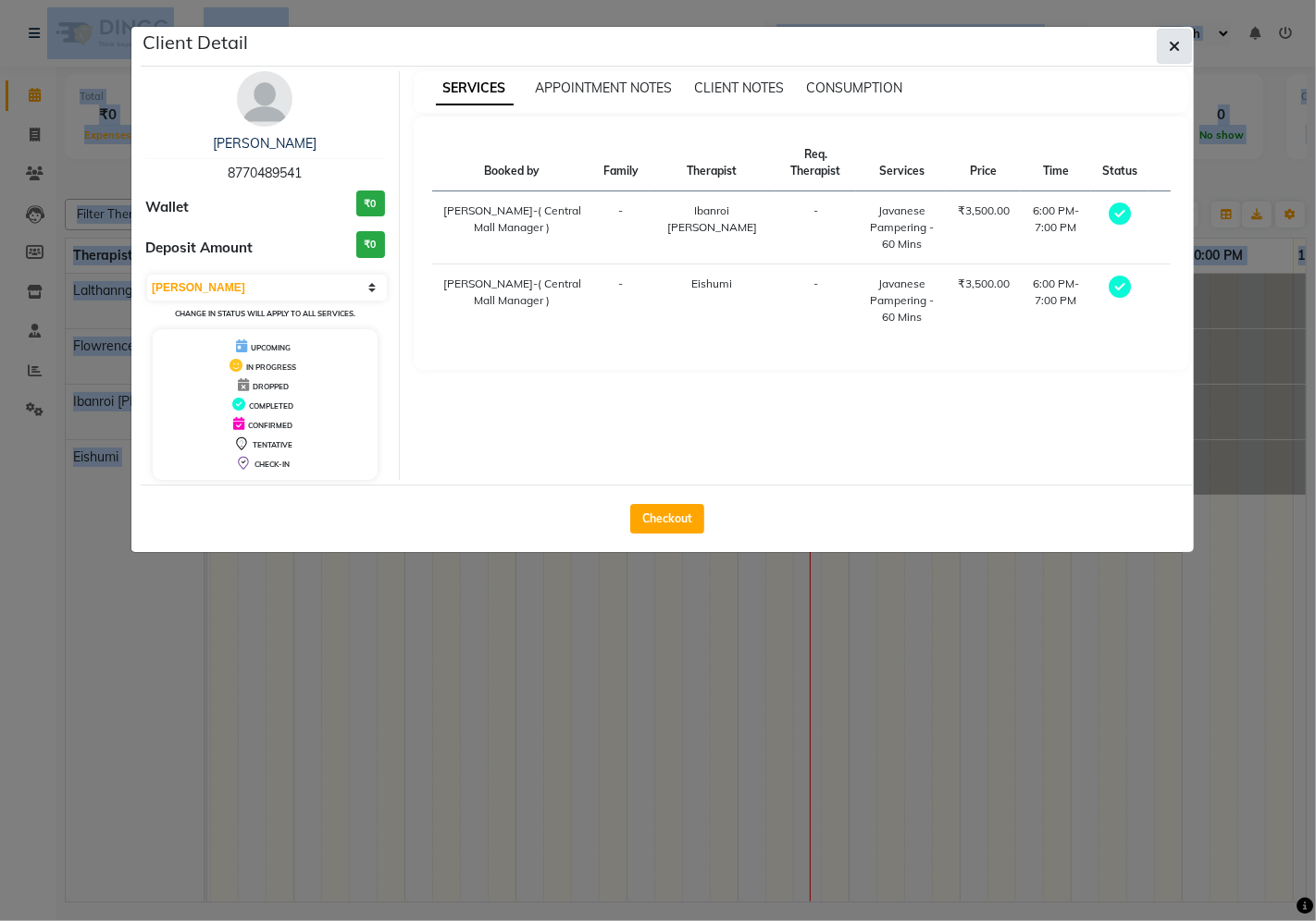
click at [1172, 37] on span "button" at bounding box center [1174, 46] width 11 height 18
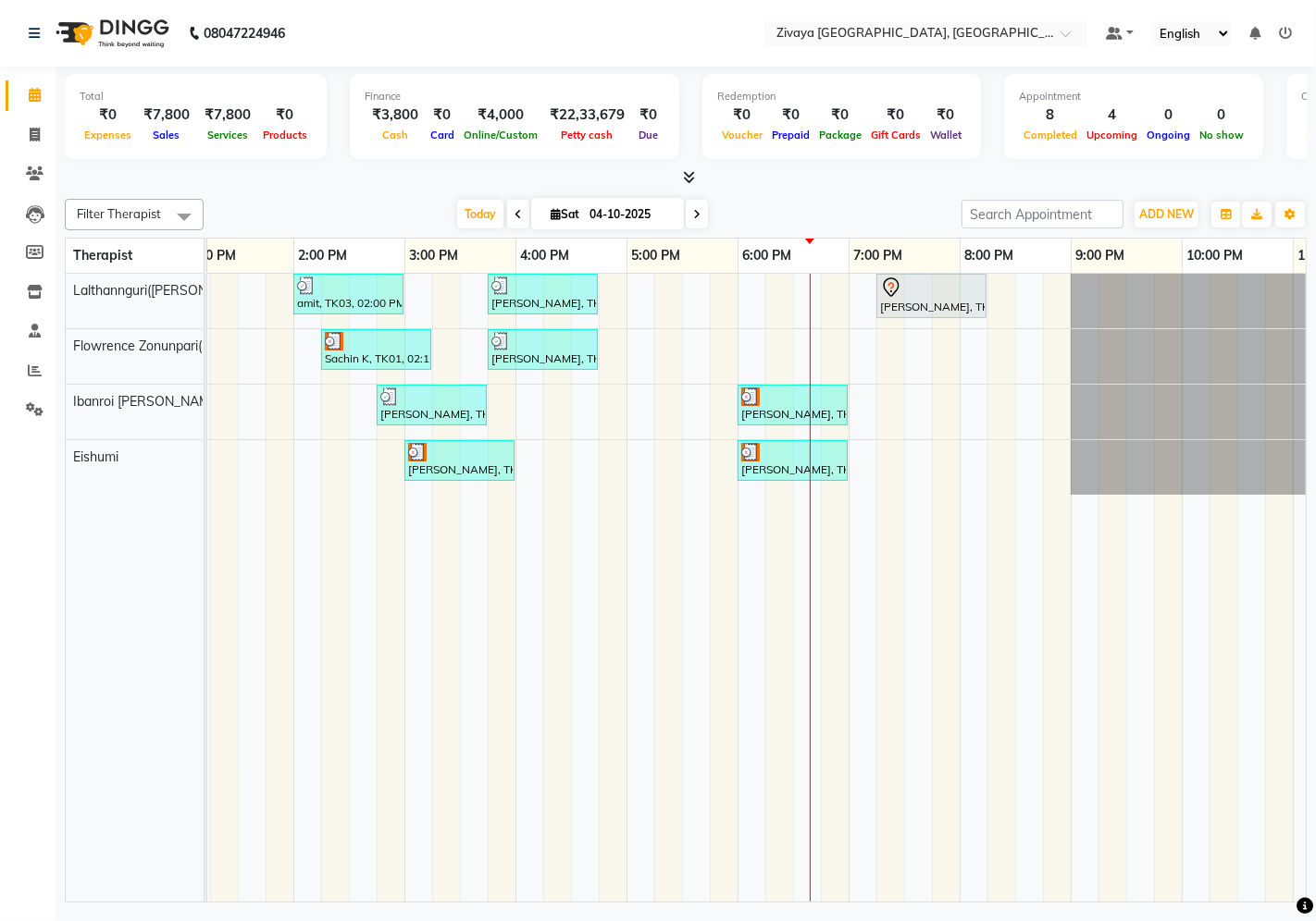
drag, startPoint x: 817, startPoint y: 458, endPoint x: 823, endPoint y: 318, distance: 140.1
click at [823, 318] on div "amit, TK03, 02:00 PM-03:00 PM, Javanese Pampering - 60 Mins [PERSON_NAME], TK05…" at bounding box center [516, 588] width 1776 height 629
drag, startPoint x: 779, startPoint y: 412, endPoint x: 860, endPoint y: 410, distance: 81.0
click at [860, 410] on div "amit, TK03, 02:00 PM-03:00 PM, Javanese Pampering - 60 Mins [PERSON_NAME], TK05…" at bounding box center [516, 588] width 1776 height 629
drag, startPoint x: 823, startPoint y: 427, endPoint x: 906, endPoint y: 402, distance: 86.7
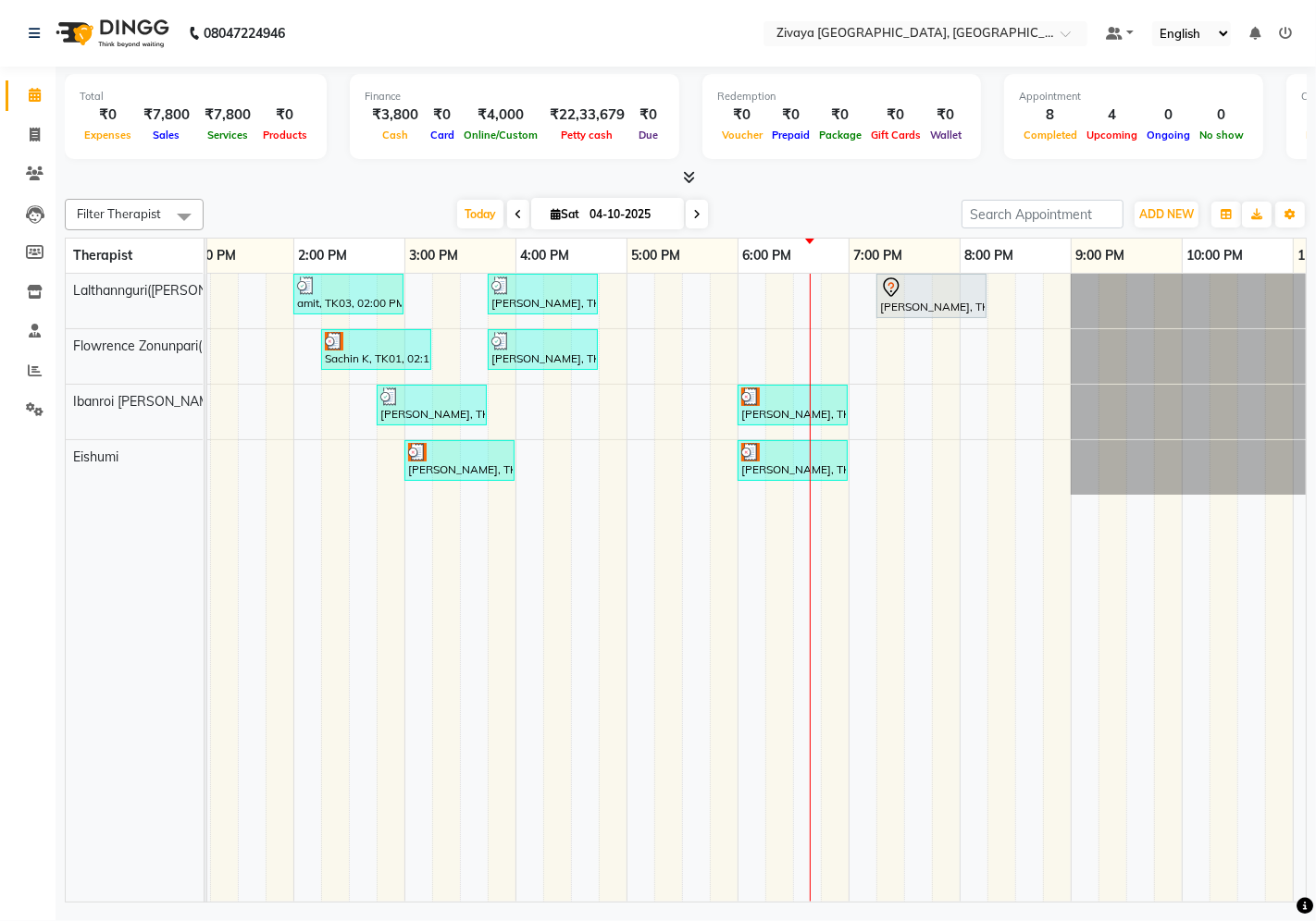
click at [904, 407] on div "amit, TK03, 02:00 PM-03:00 PM, Javanese Pampering - 60 Mins [PERSON_NAME], TK05…" at bounding box center [516, 588] width 1776 height 629
drag, startPoint x: 761, startPoint y: 400, endPoint x: 752, endPoint y: 338, distance: 62.6
click at [752, 338] on div "amit, TK03, 02:00 PM-03:00 PM, Javanese Pampering - 60 Mins [PERSON_NAME], TK05…" at bounding box center [516, 588] width 1776 height 629
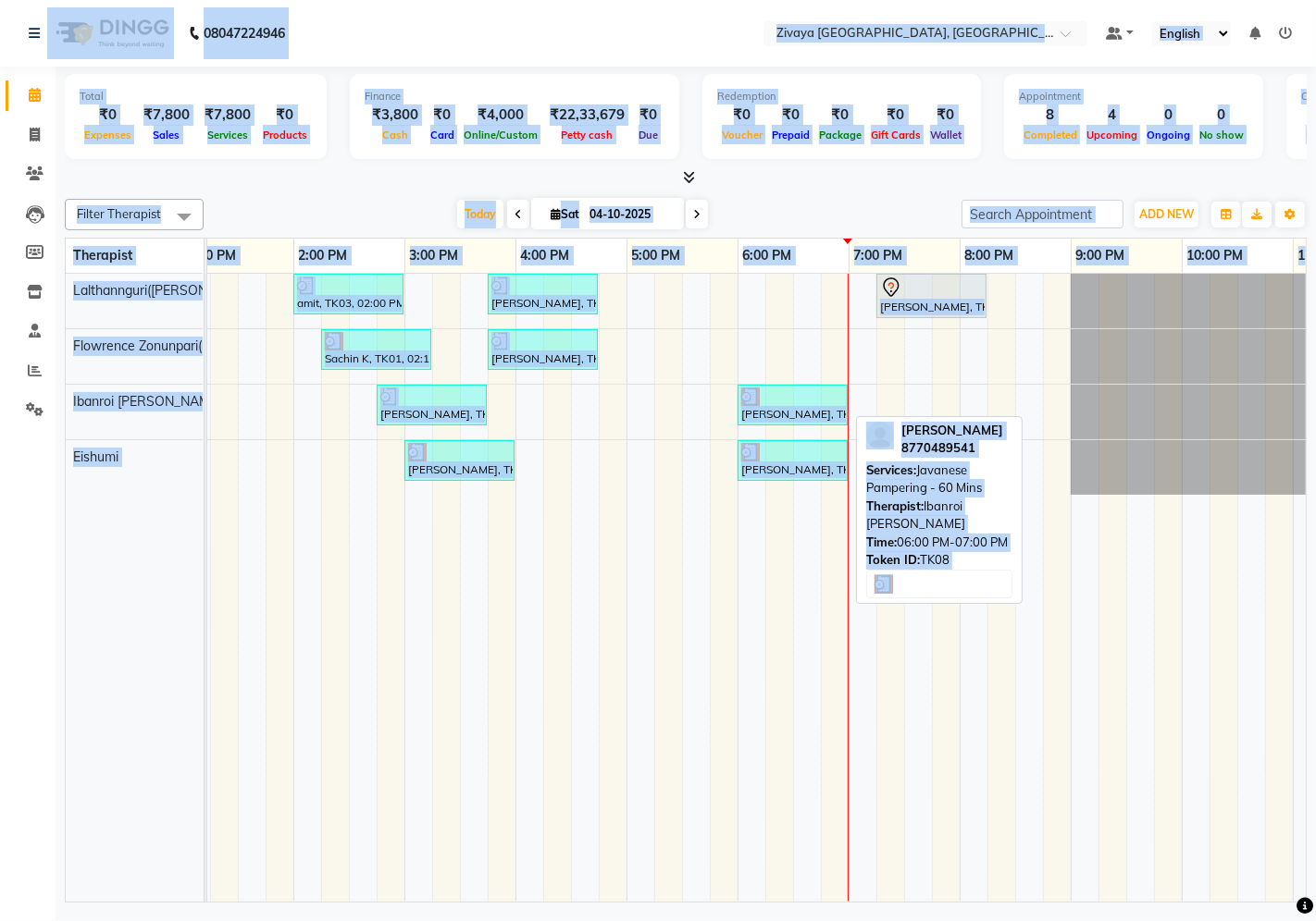
click at [790, 403] on div at bounding box center [793, 396] width 103 height 18
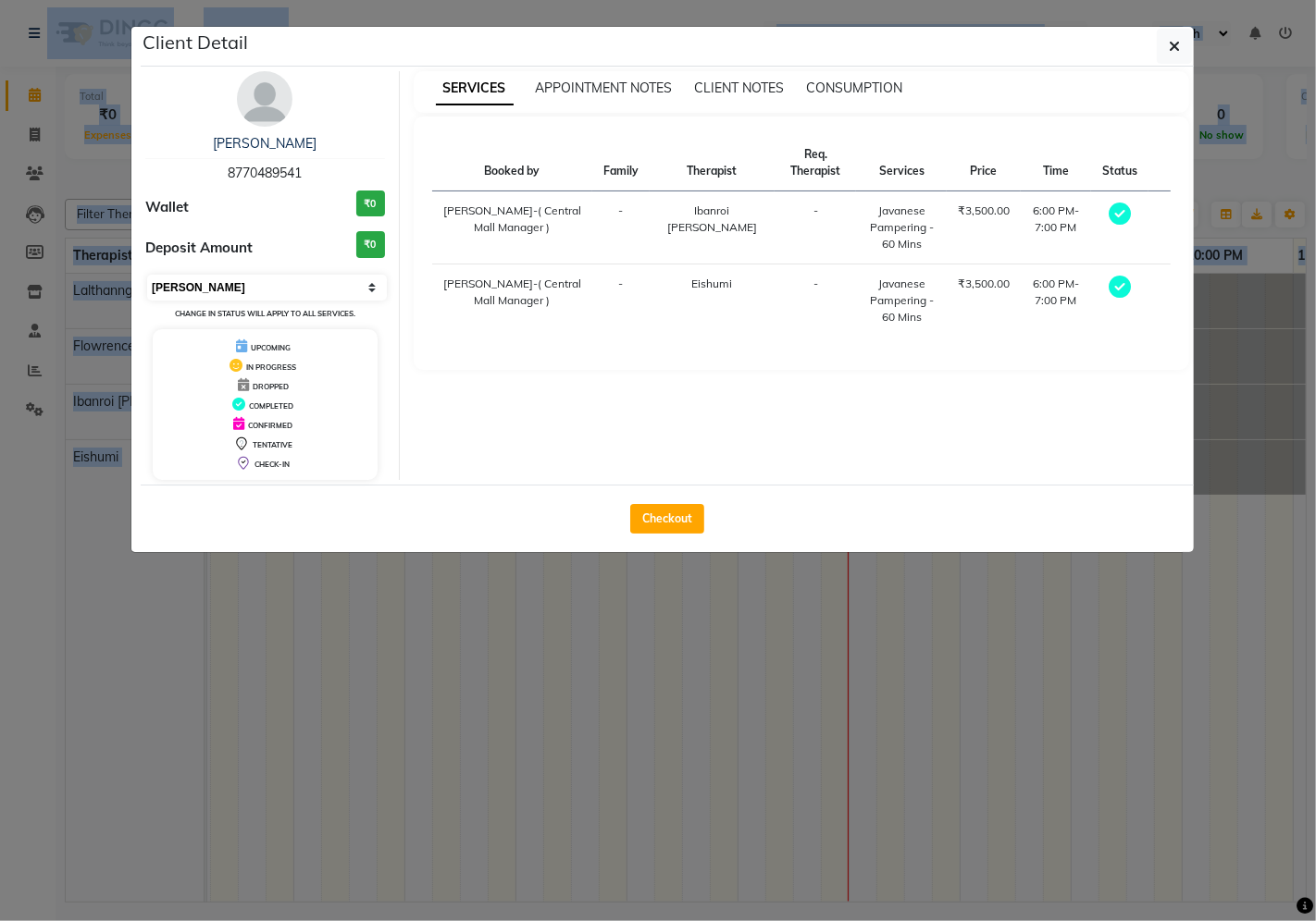
click at [273, 289] on select "Select MARK DONE UPCOMING" at bounding box center [266, 287] width 239 height 26
click at [147, 274] on select "Select MARK DONE UPCOMING" at bounding box center [266, 287] width 239 height 26
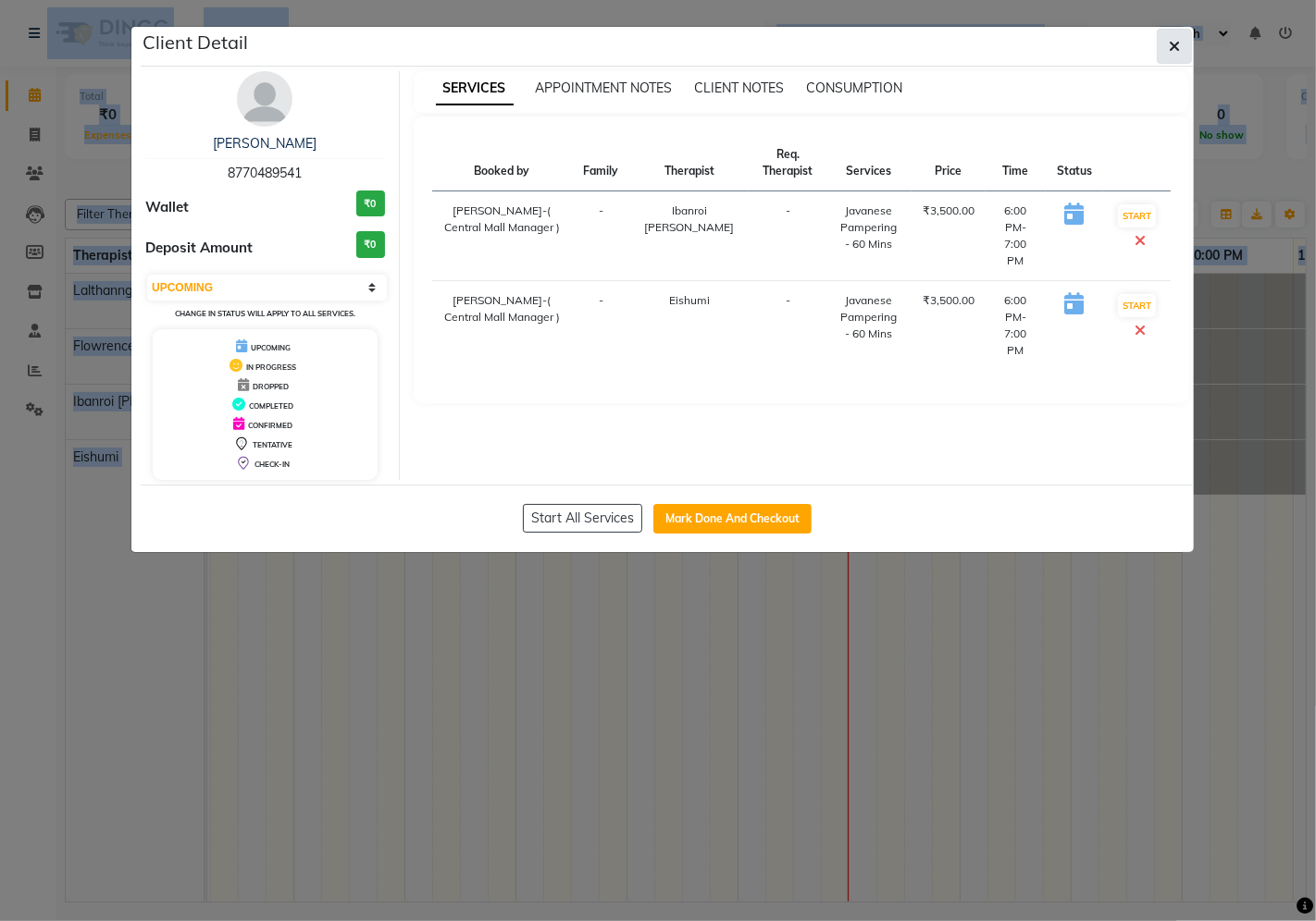
click at [1169, 42] on icon "button" at bounding box center [1174, 47] width 11 height 15
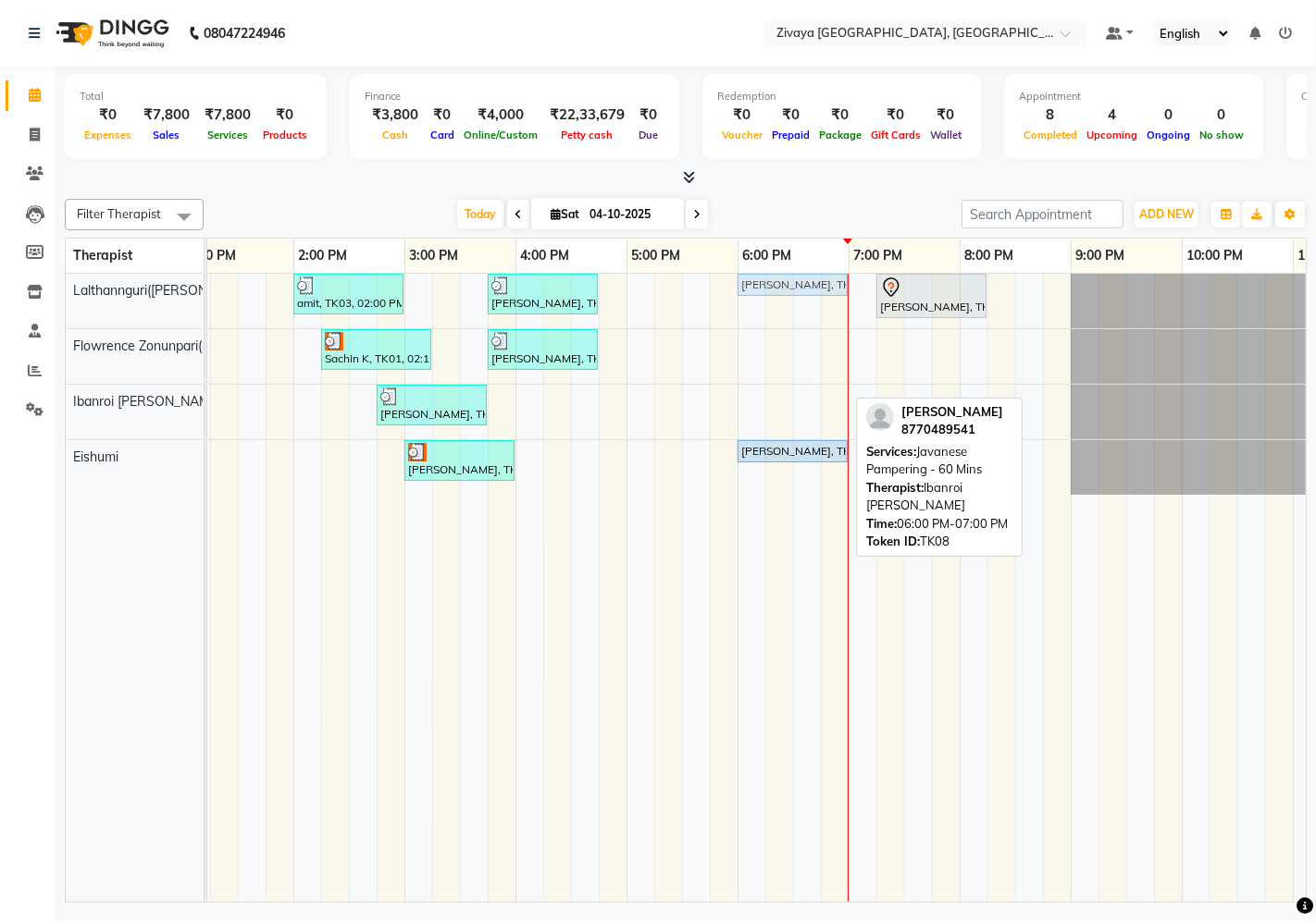
drag, startPoint x: 784, startPoint y: 398, endPoint x: 788, endPoint y: 317, distance: 81.1
click at [788, 317] on div "amit, TK03, 02:00 PM-03:00 PM, Javanese Pampering - 60 Mins [PERSON_NAME], TK05…" at bounding box center [516, 588] width 1776 height 629
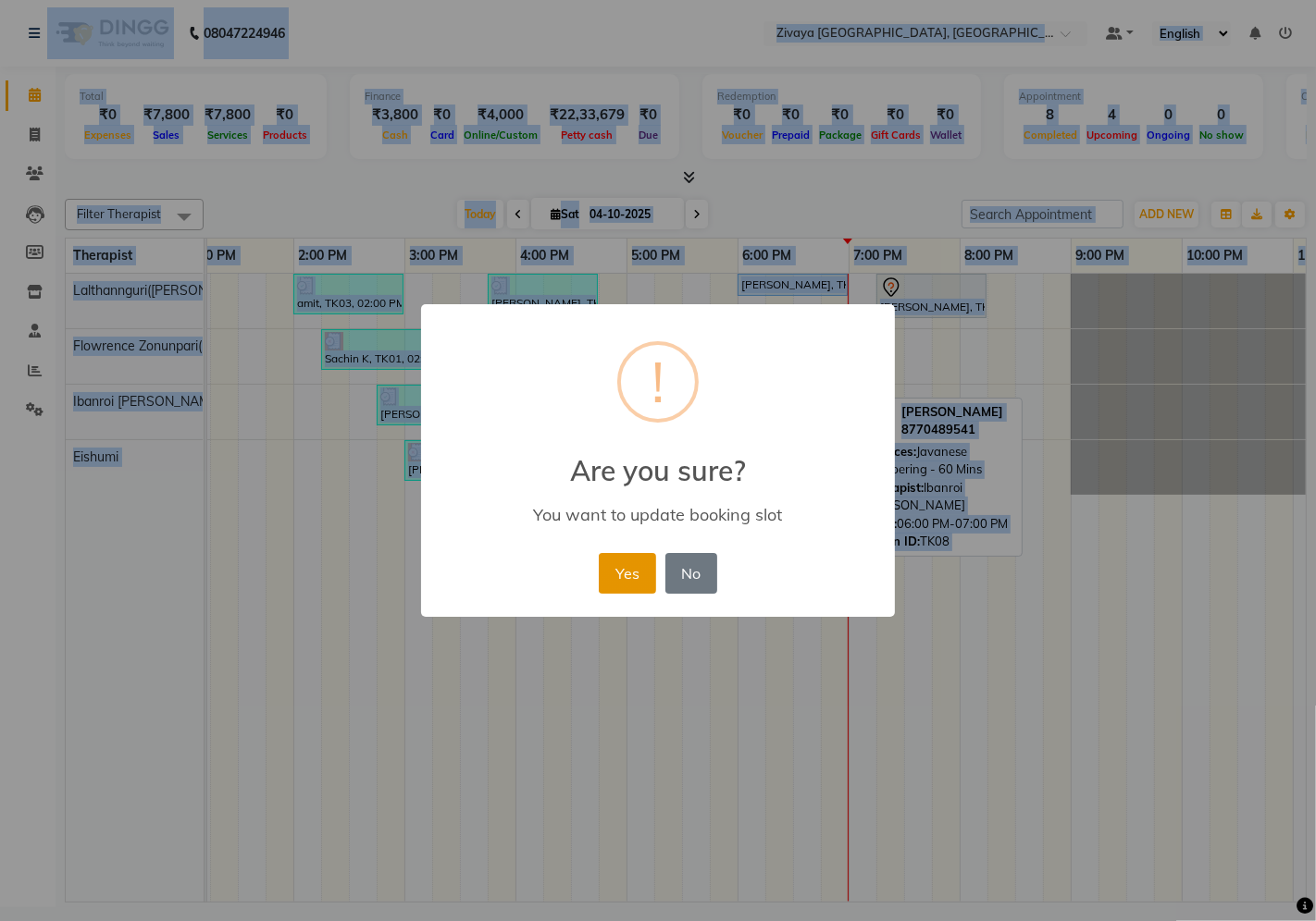
click at [649, 566] on button "Yes" at bounding box center [626, 573] width 56 height 41
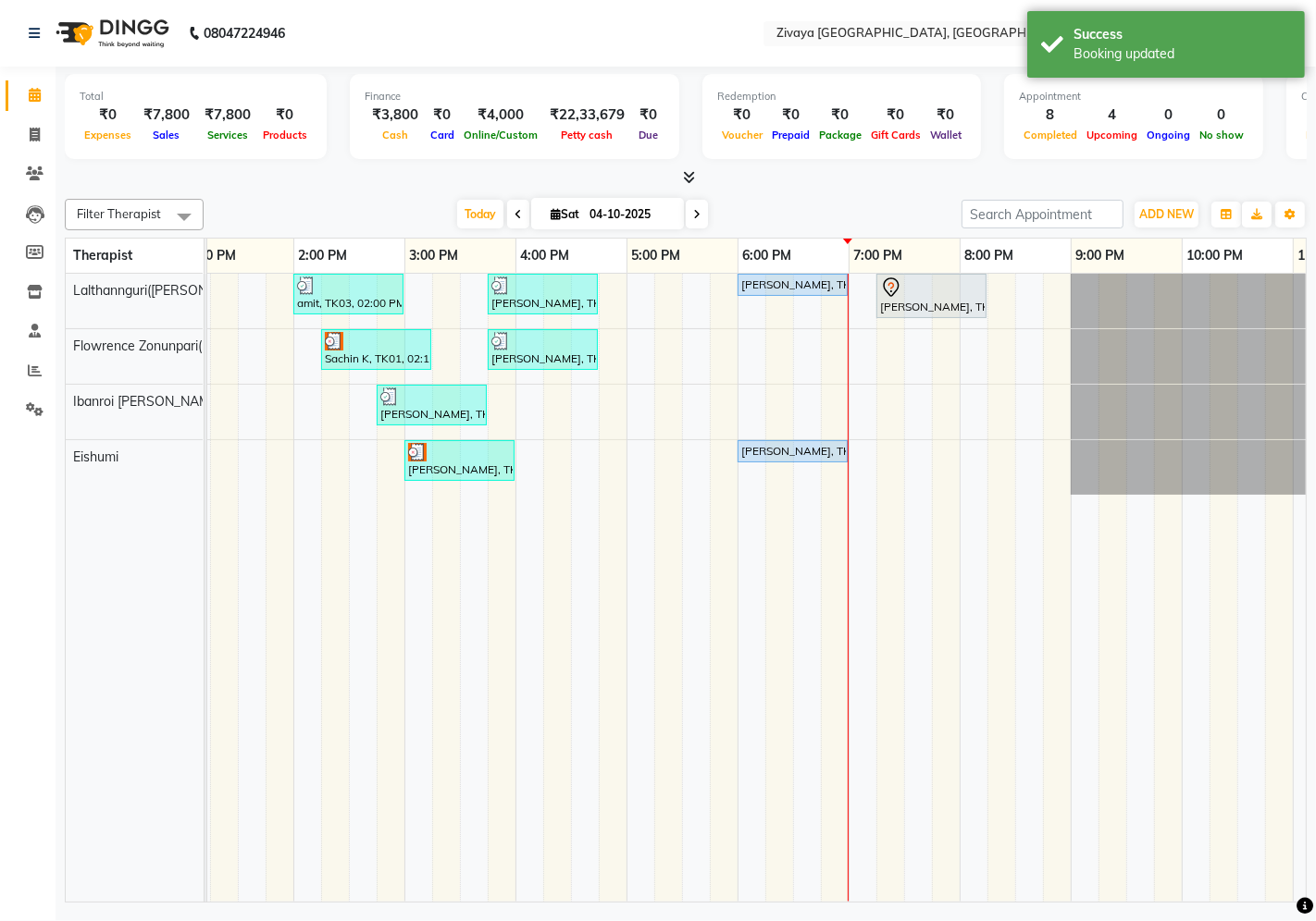
click at [809, 201] on div "[DATE] [DATE]" at bounding box center [582, 214] width 739 height 28
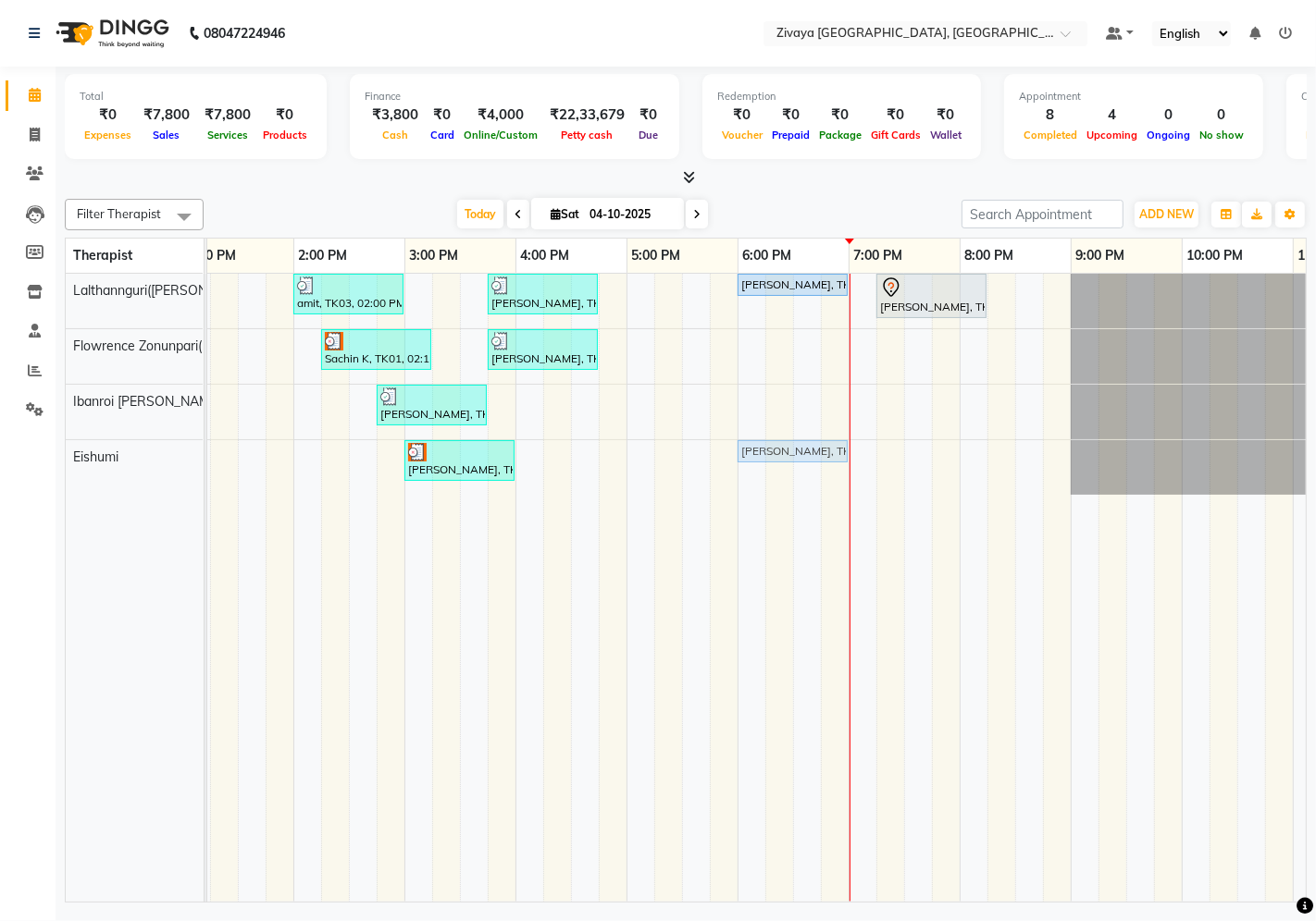
drag, startPoint x: 801, startPoint y: 451, endPoint x: 806, endPoint y: 489, distance: 38.3
click at [806, 489] on div "amit, TK03, 02:00 PM-03:00 PM, Javanese Pampering - 60 Mins [PERSON_NAME], TK05…" at bounding box center [516, 588] width 1776 height 629
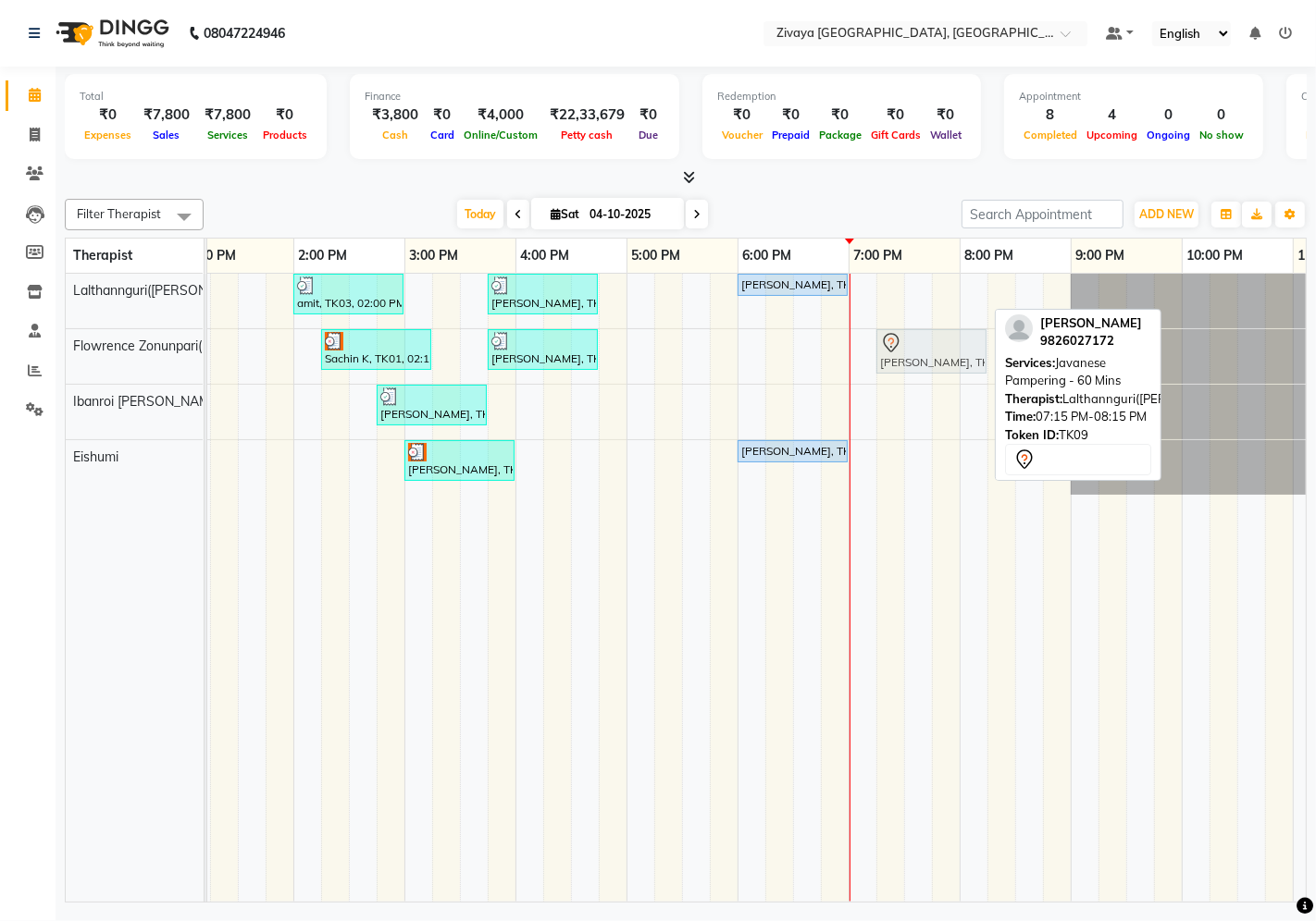
drag, startPoint x: 933, startPoint y: 300, endPoint x: 937, endPoint y: 343, distance: 43.2
click at [939, 353] on tbody "amit, TK03, 02:00 PM-03:00 PM, Javanese Pampering - 60 Mins [PERSON_NAME], TK05…" at bounding box center [516, 384] width 1776 height 221
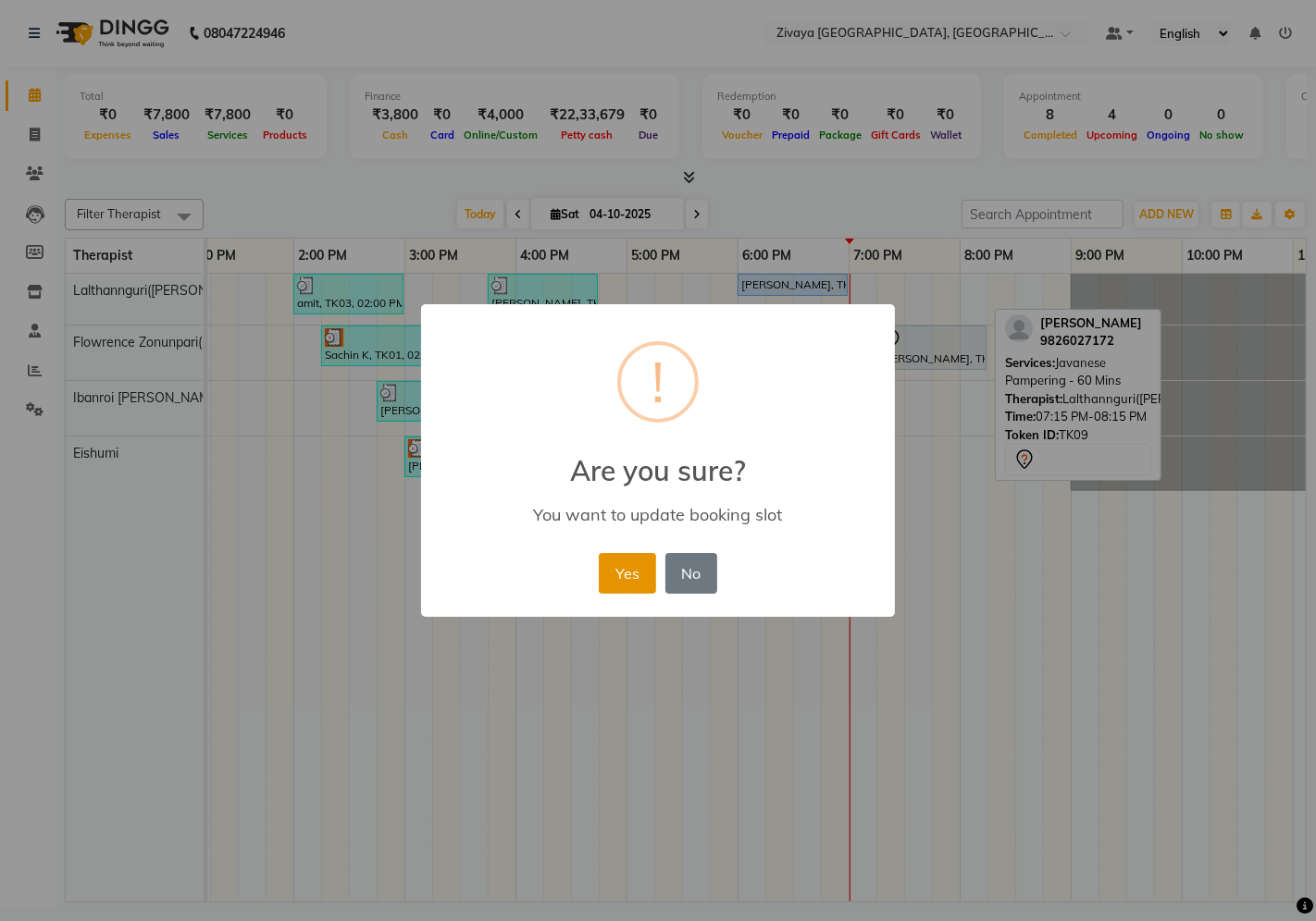
click at [651, 569] on button "Yes" at bounding box center [626, 573] width 56 height 41
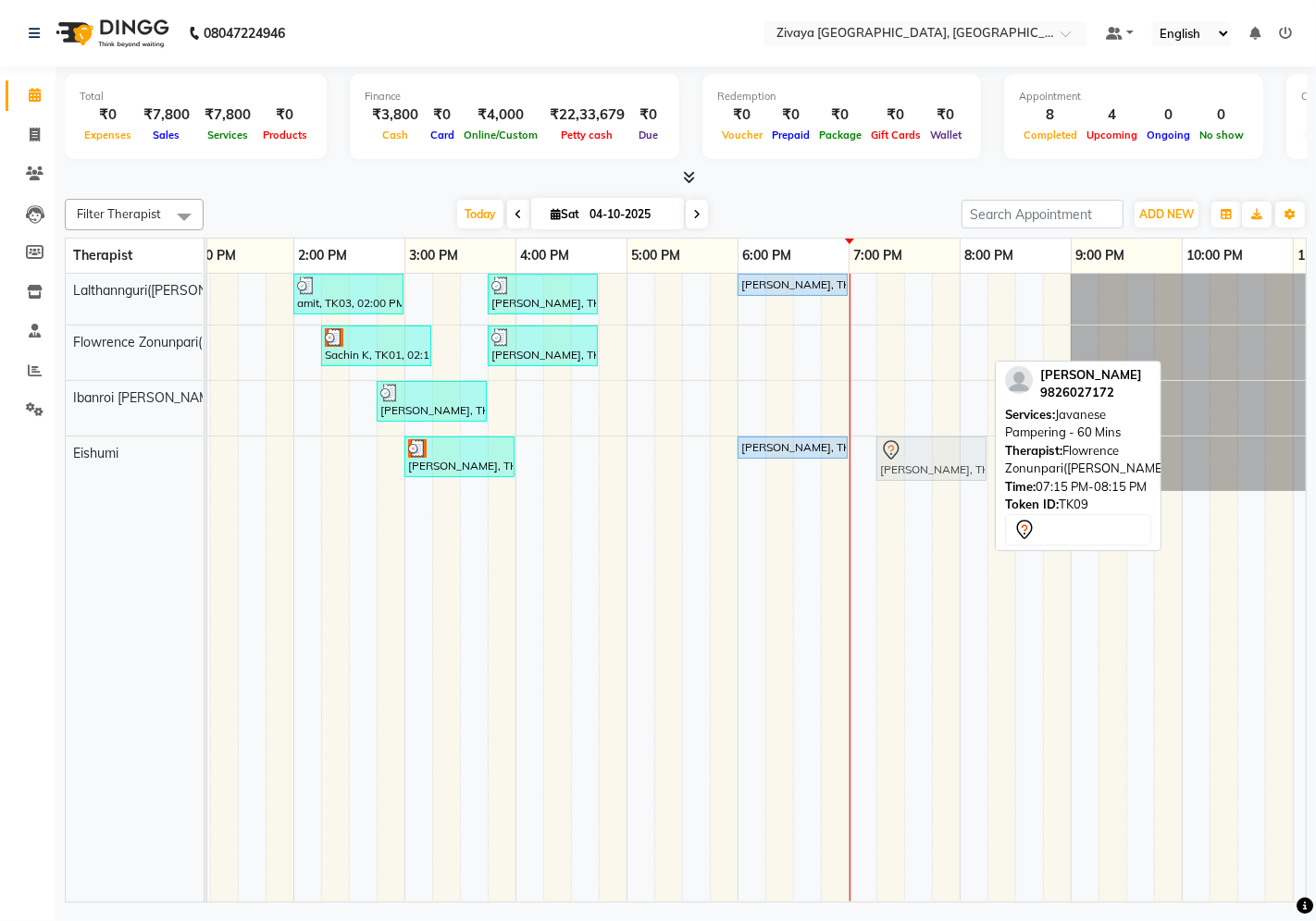
drag, startPoint x: 937, startPoint y: 350, endPoint x: 929, endPoint y: 438, distance: 88.4
click at [929, 439] on tbody "amit, TK03, 02:00 PM-03:00 PM, Javanese Pampering - 60 Mins [PERSON_NAME], TK05…" at bounding box center [516, 382] width 1776 height 217
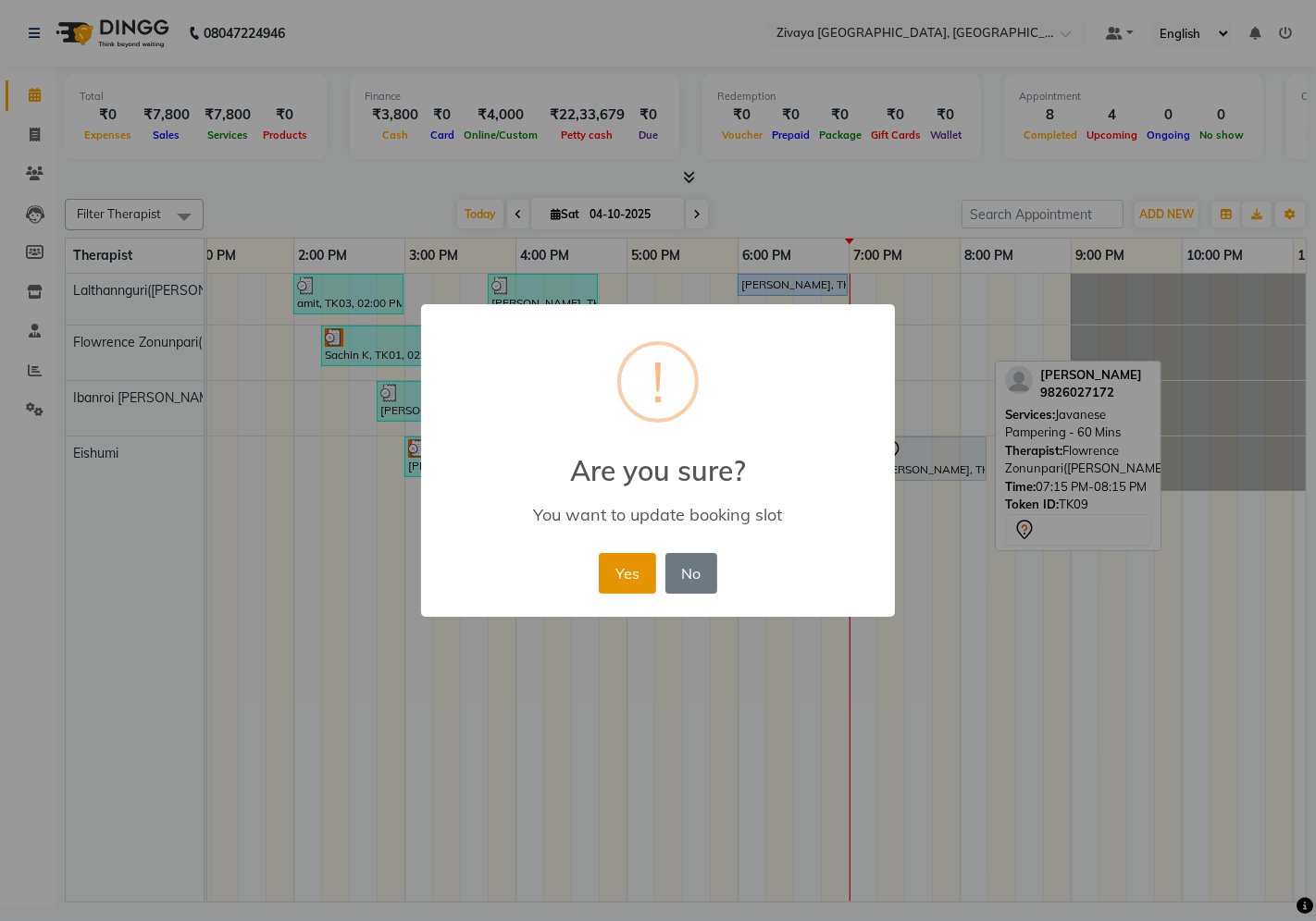
click at [632, 577] on button "Yes" at bounding box center [626, 573] width 56 height 41
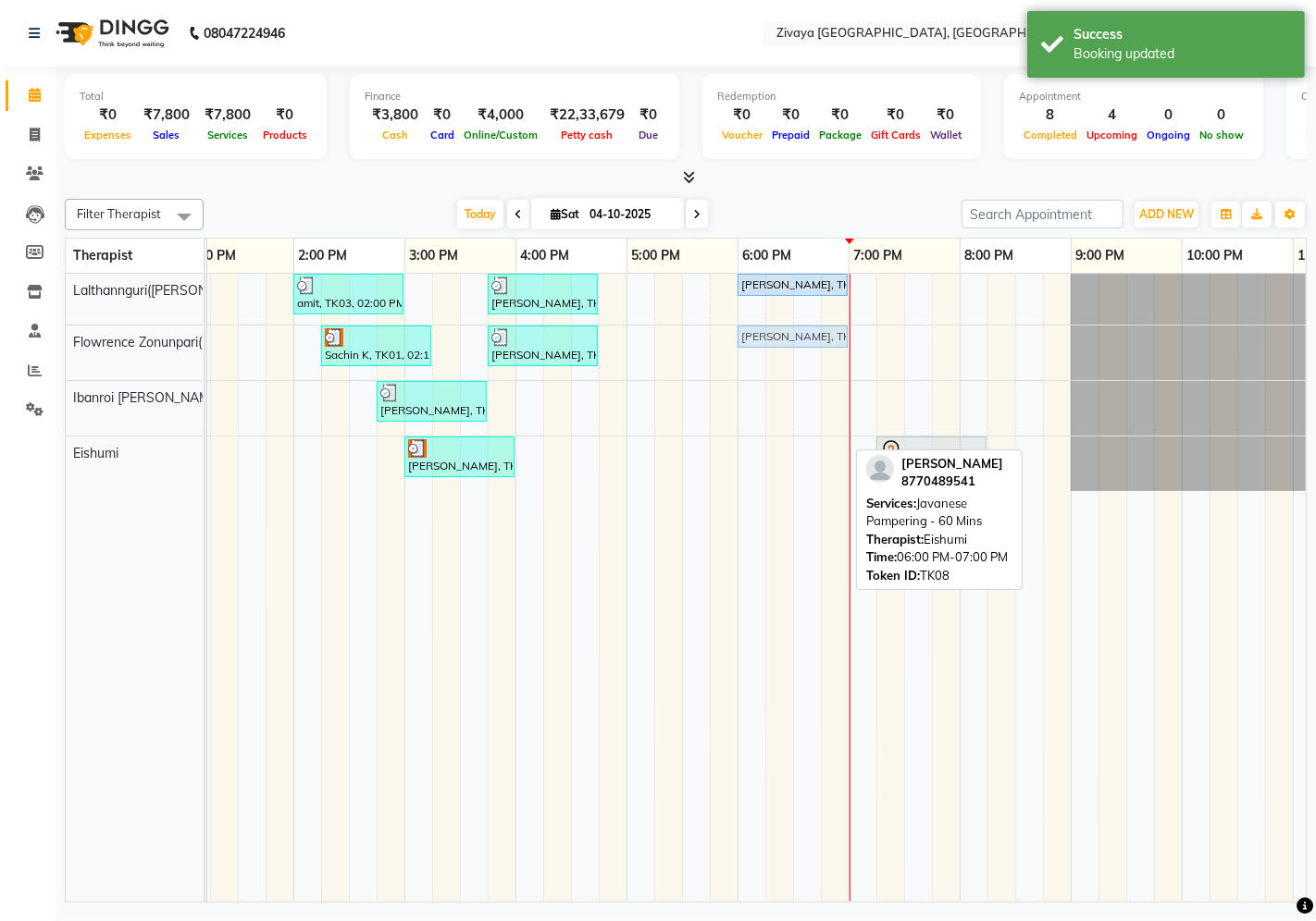
drag, startPoint x: 774, startPoint y: 446, endPoint x: 761, endPoint y: 364, distance: 83.0
click at [761, 364] on div "amit, TK03, 02:00 PM-03:00 PM, Javanese Pampering - 60 Mins [PERSON_NAME], TK05…" at bounding box center [516, 588] width 1776 height 629
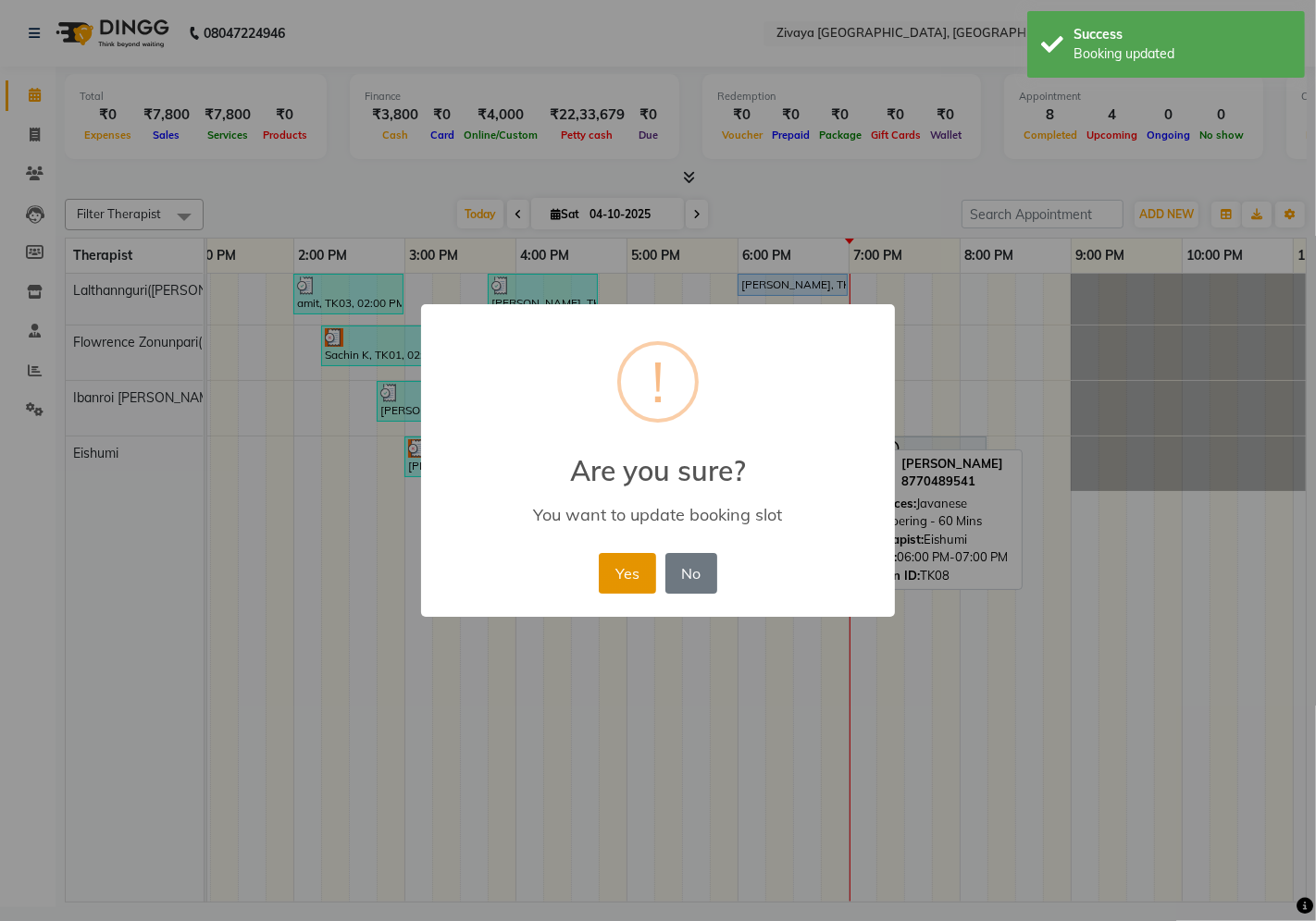
click at [644, 581] on button "Yes" at bounding box center [626, 573] width 56 height 41
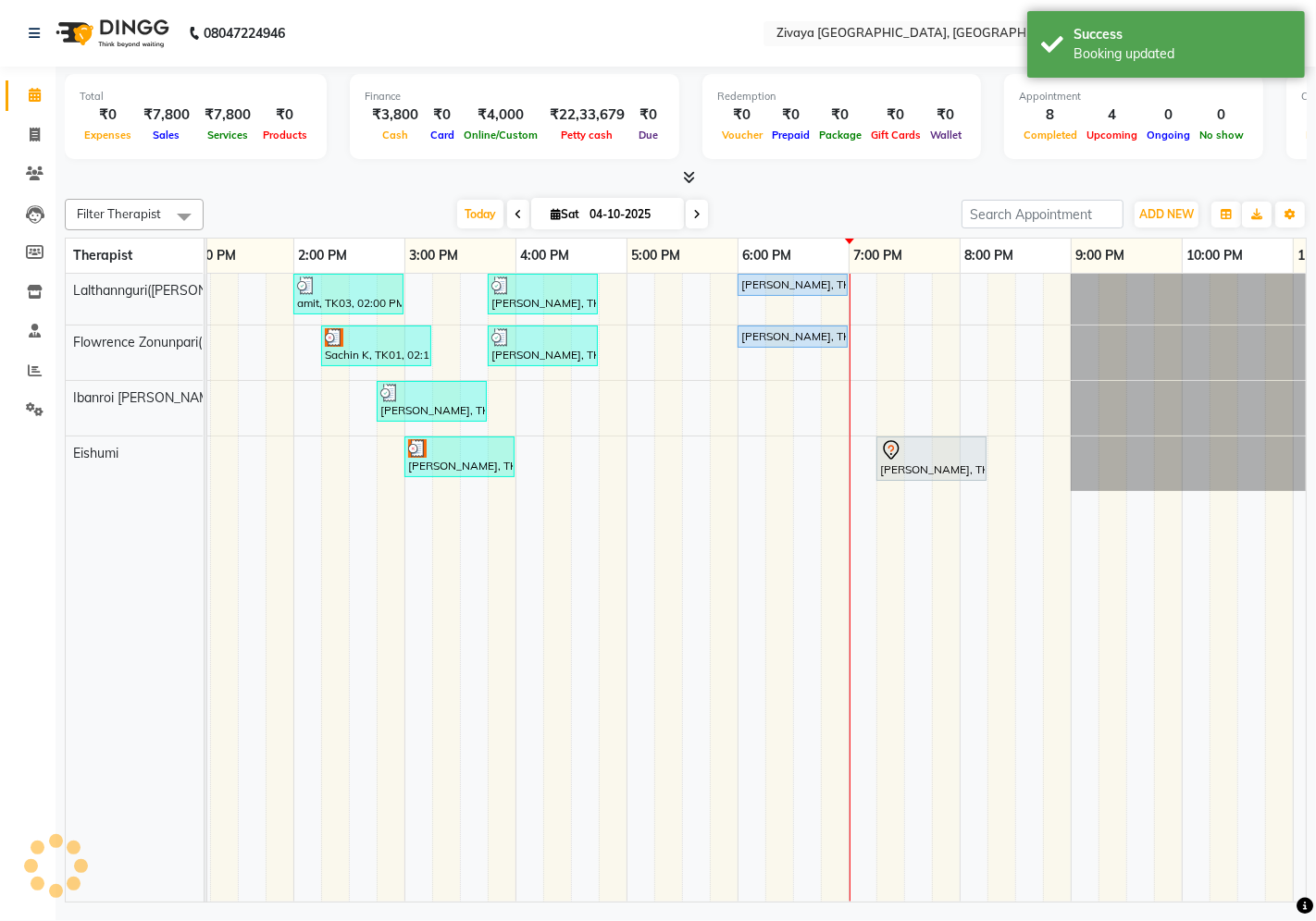
click at [779, 208] on div "[DATE] [DATE]" at bounding box center [582, 214] width 739 height 28
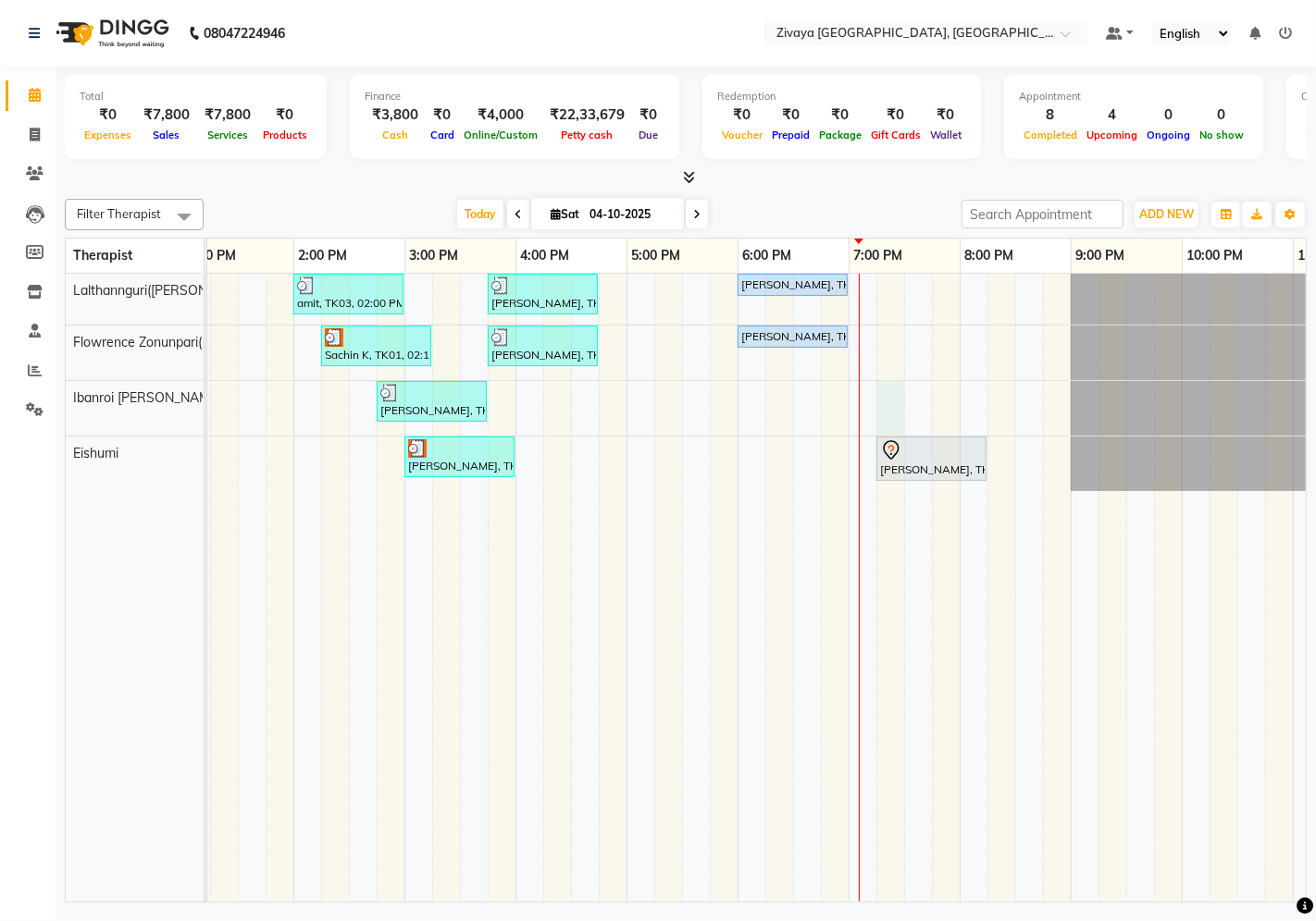
click at [876, 404] on div "amit, TK03, 02:00 PM-03:00 PM, Javanese Pampering - 60 Mins [PERSON_NAME], TK05…" at bounding box center [516, 588] width 1776 height 629
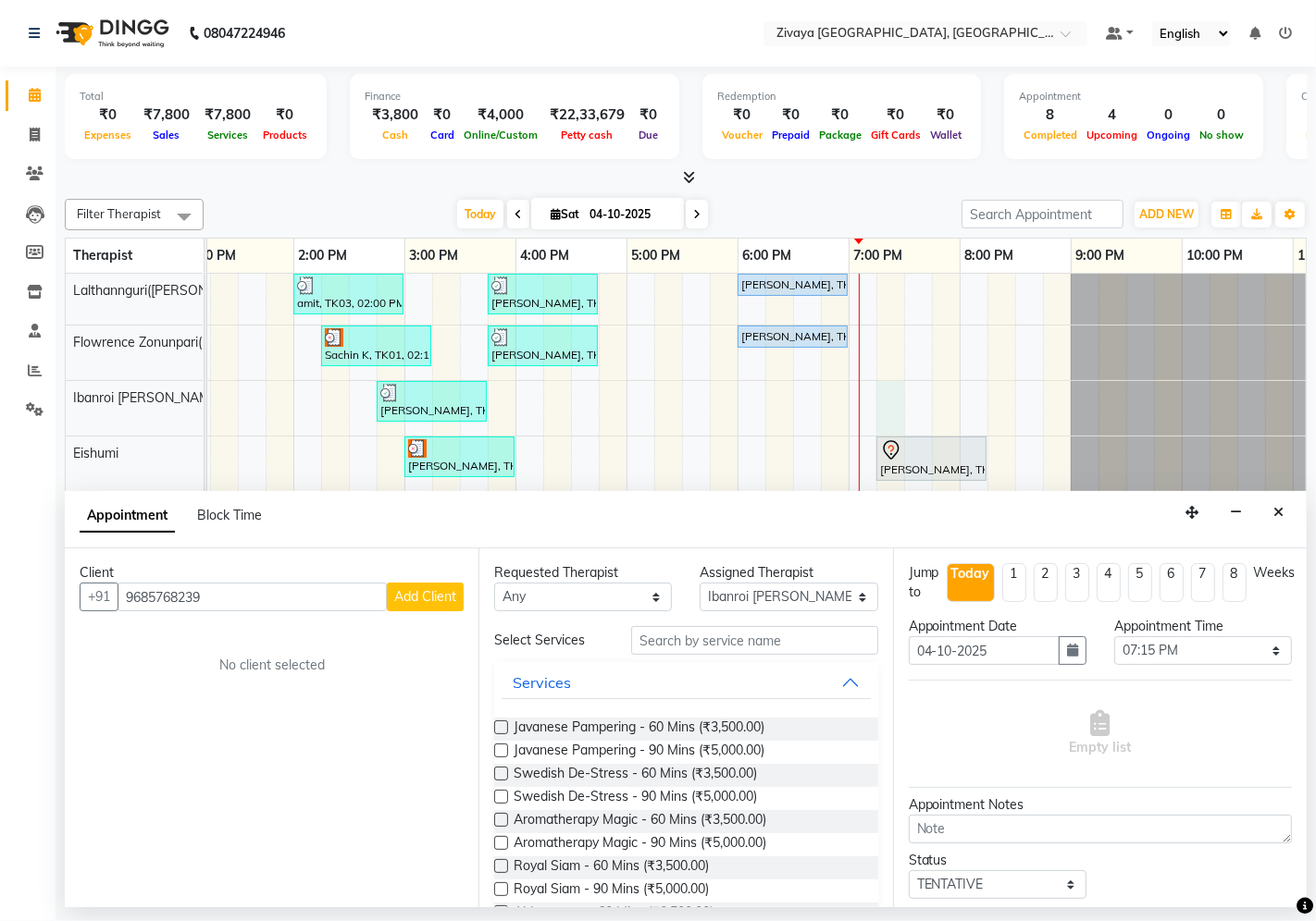
click at [409, 592] on span "Add Client" at bounding box center [425, 595] width 62 height 16
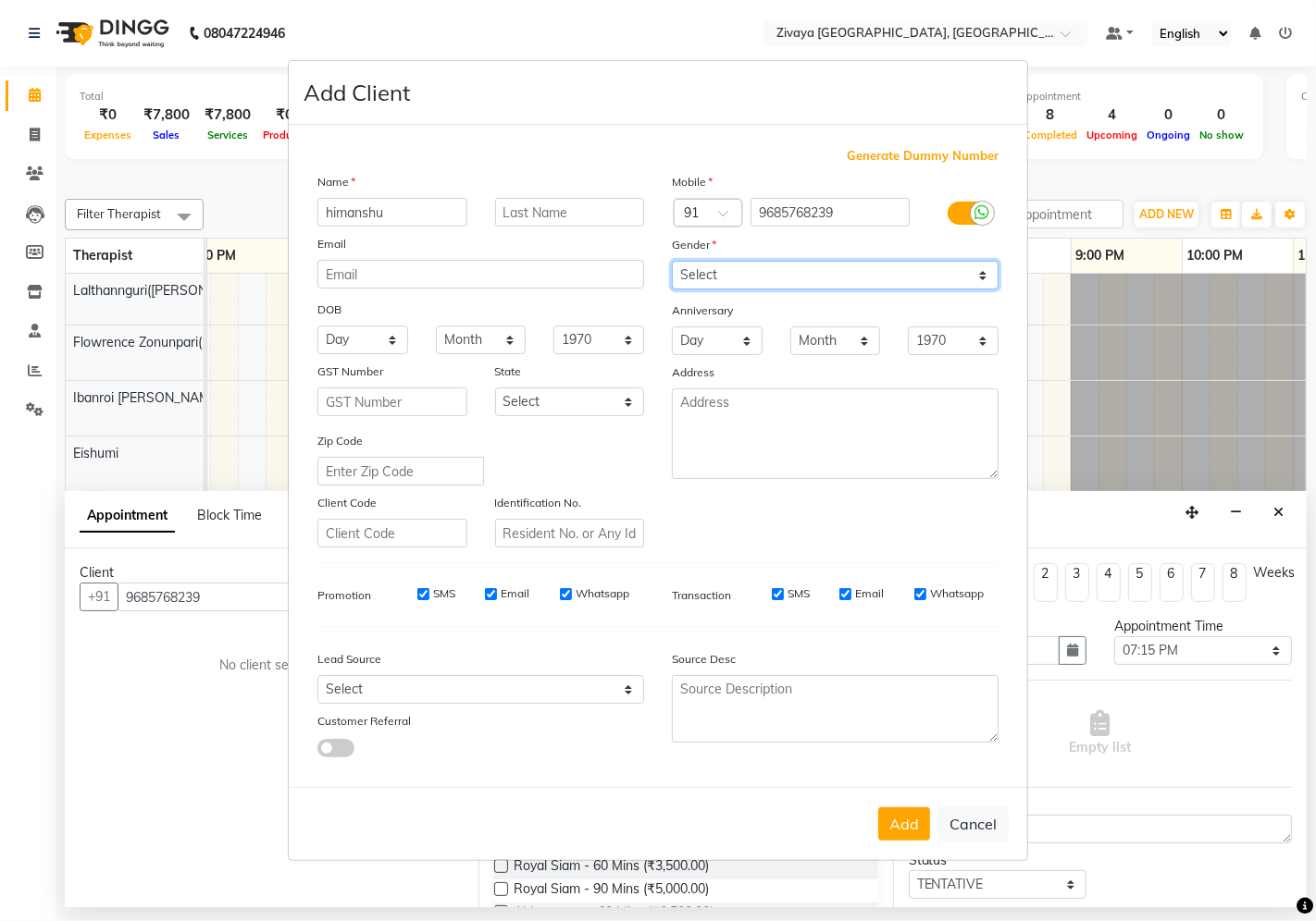
click at [928, 270] on select "Select [DEMOGRAPHIC_DATA] [DEMOGRAPHIC_DATA] Other Prefer Not To Say" at bounding box center [835, 275] width 327 height 29
click at [672, 261] on select "Select [DEMOGRAPHIC_DATA] [DEMOGRAPHIC_DATA] Other Prefer Not To Say" at bounding box center [835, 275] width 327 height 29
click at [913, 829] on button "Add" at bounding box center [903, 824] width 51 height 33
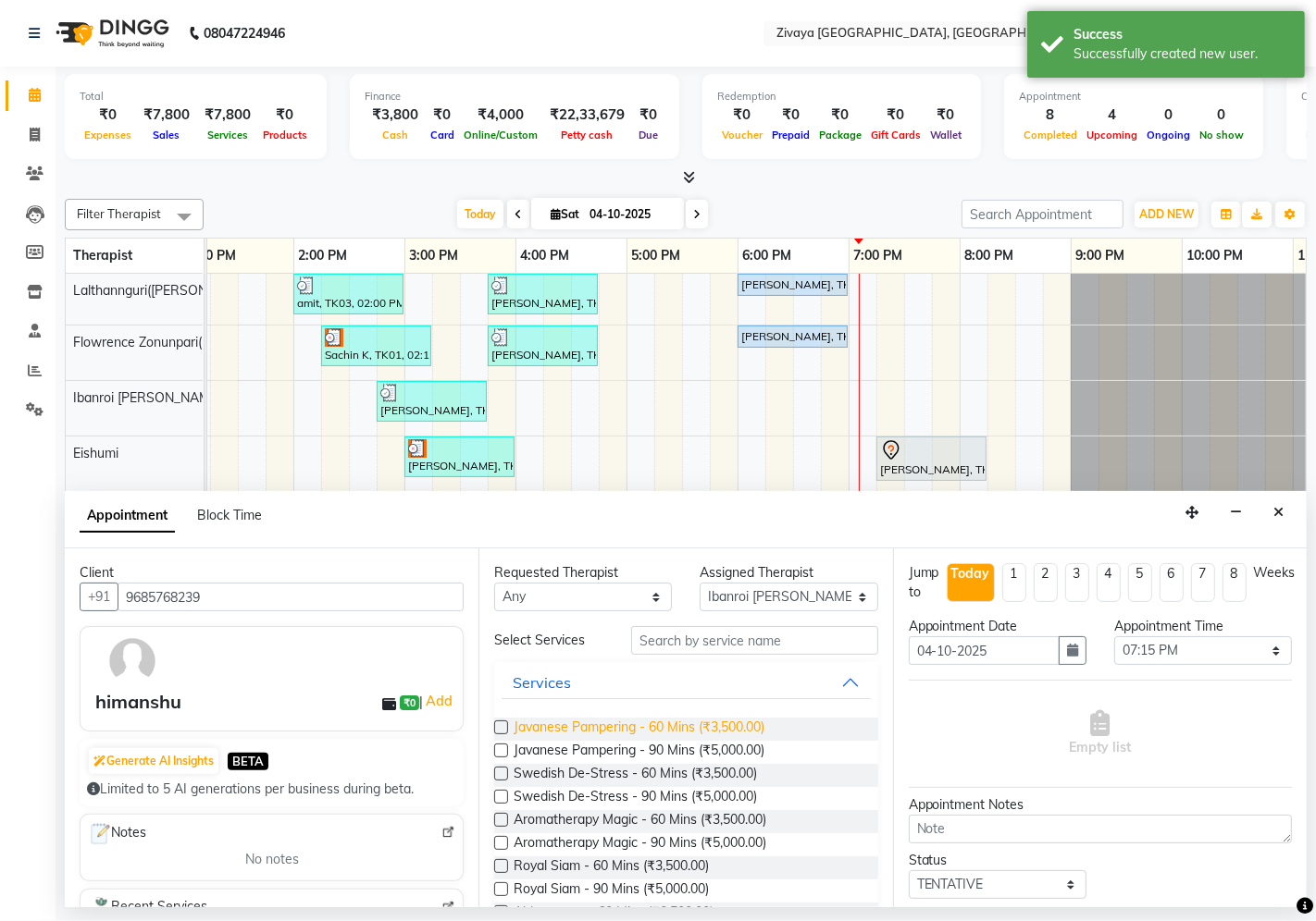
click at [741, 723] on span "Javanese Pampering - 60 Mins (₹3,500.00)" at bounding box center [638, 729] width 251 height 23
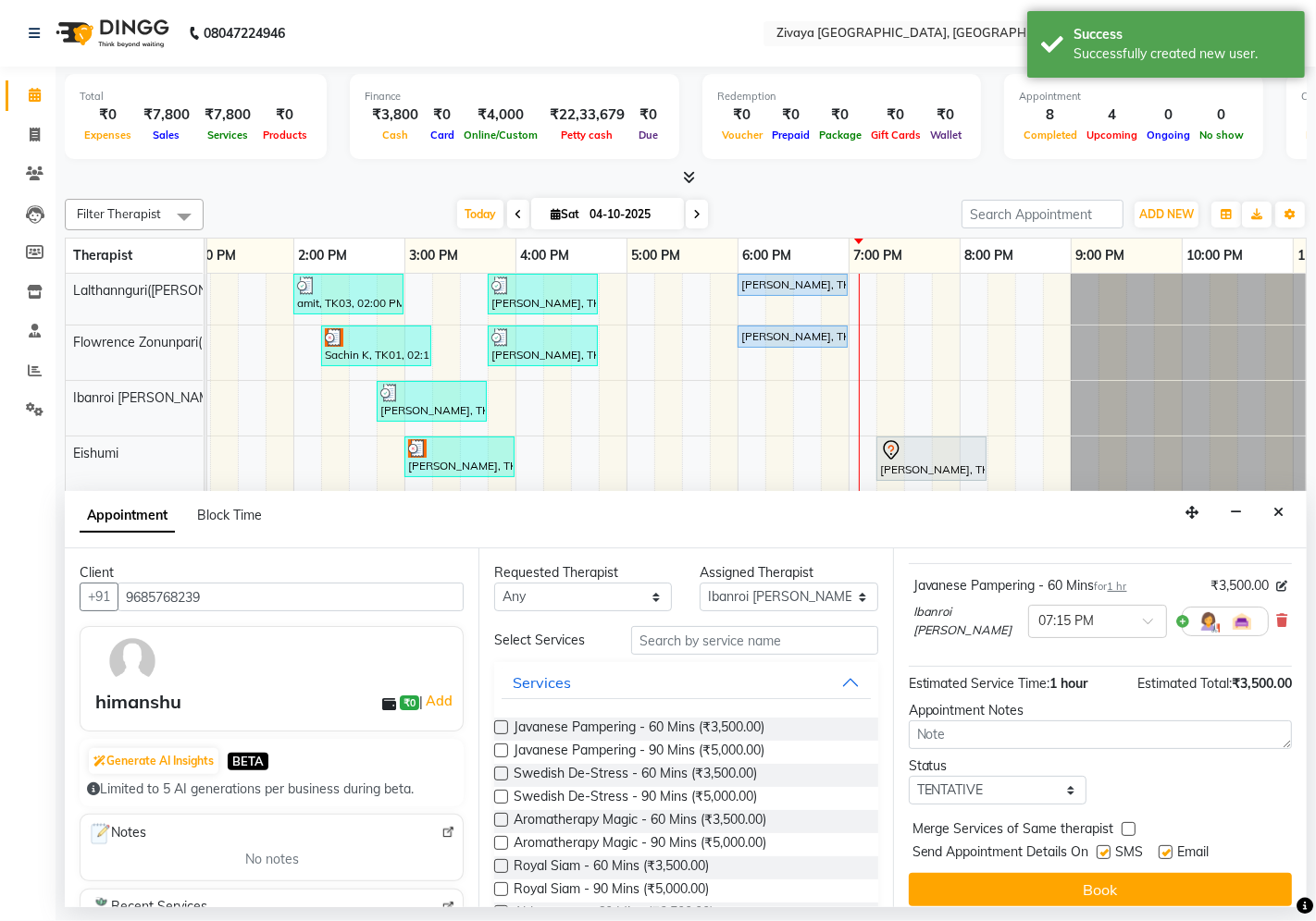
scroll to position [127, 0]
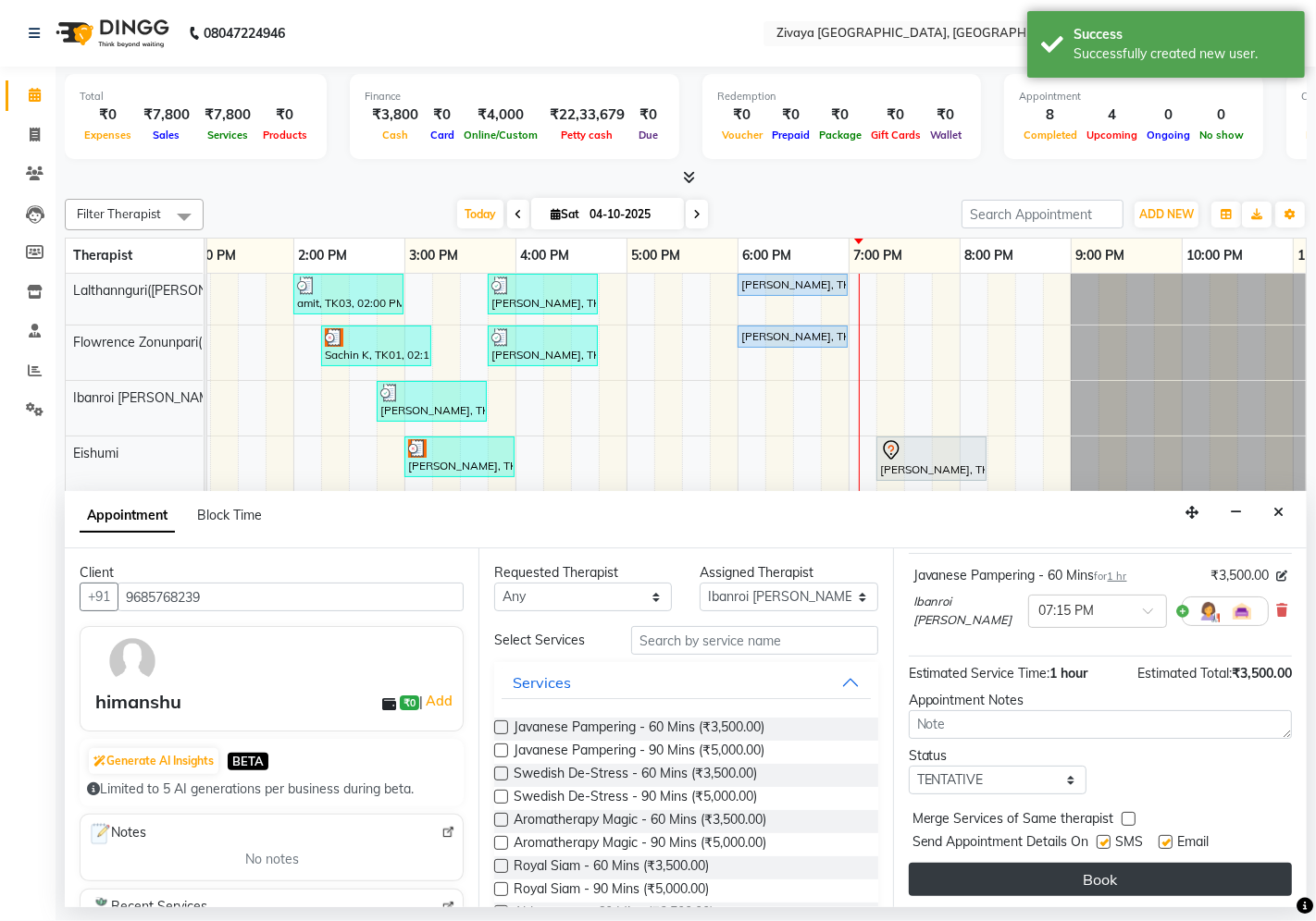
click at [1024, 829] on button "Book" at bounding box center [1100, 879] width 383 height 33
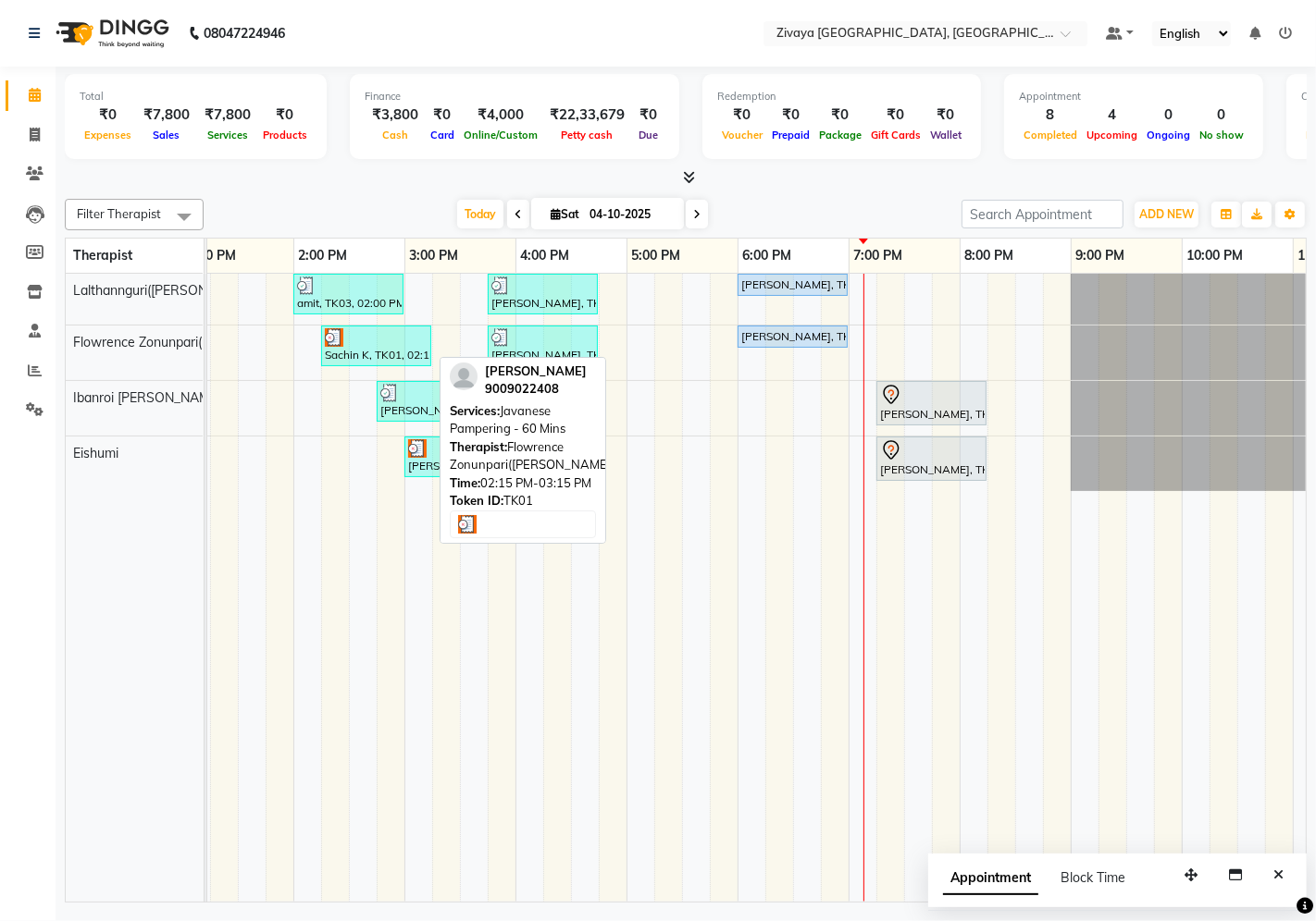
click at [350, 342] on div at bounding box center [376, 337] width 103 height 18
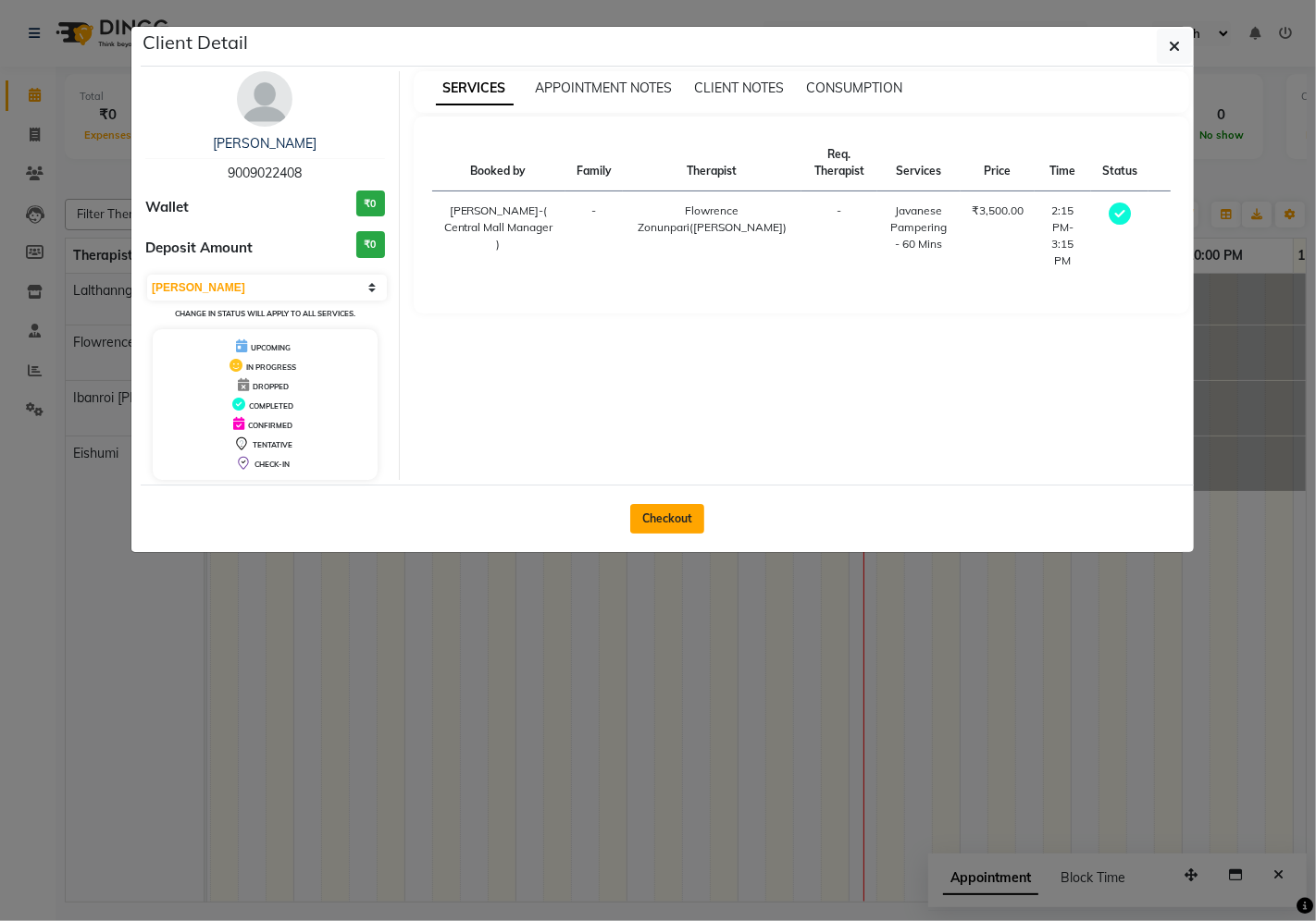
click at [650, 520] on button "Checkout" at bounding box center [667, 518] width 74 height 30
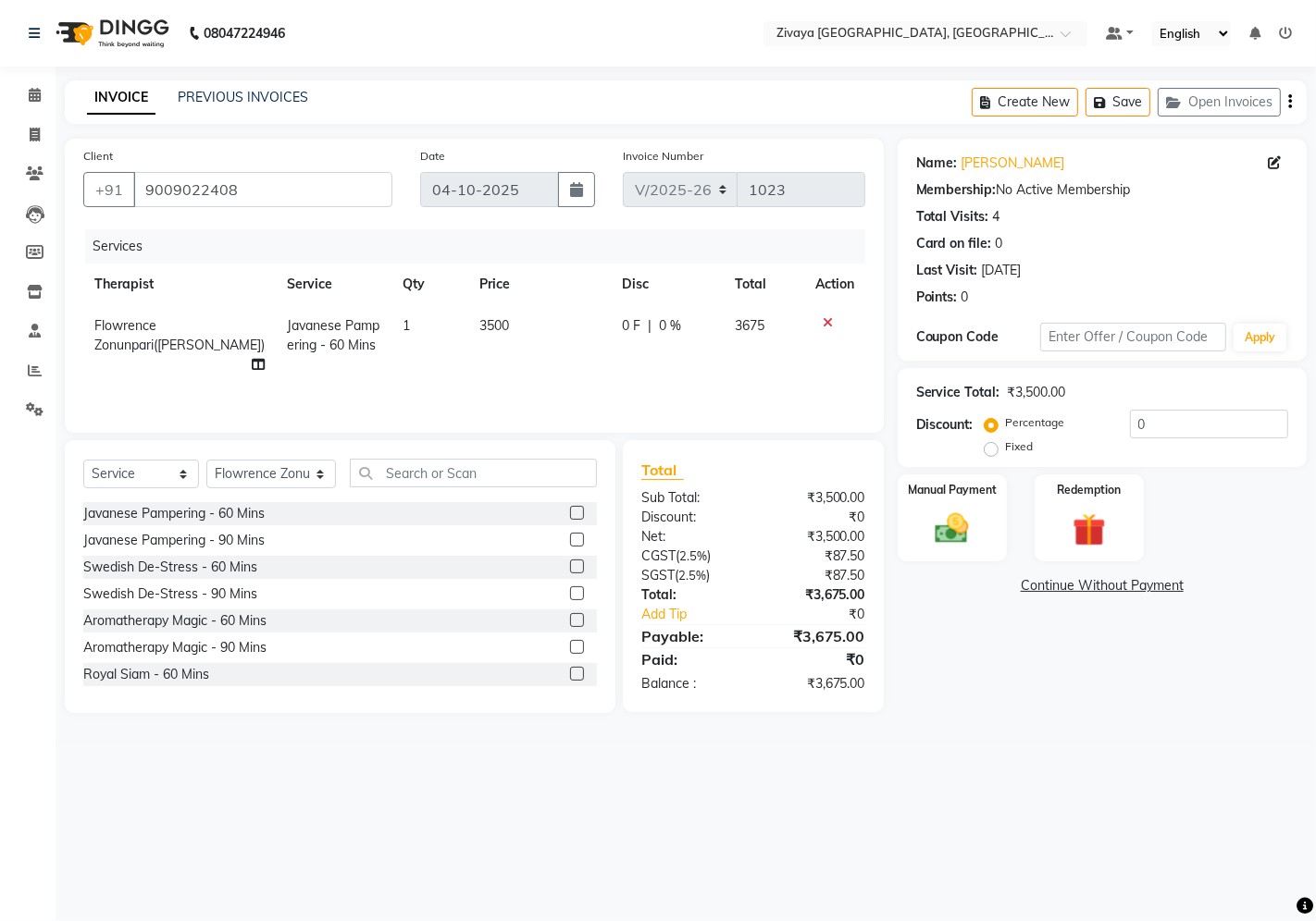
click at [1005, 444] on label "Fixed" at bounding box center [1019, 446] width 28 height 16
click at [988, 444] on input "Fixed" at bounding box center [995, 447] width 13 height 13
click at [1140, 423] on input "0" at bounding box center [1208, 424] width 158 height 29
click at [1140, 423] on input "01675" at bounding box center [1208, 424] width 158 height 29
click at [960, 506] on div "Manual Payment" at bounding box center [951, 518] width 113 height 91
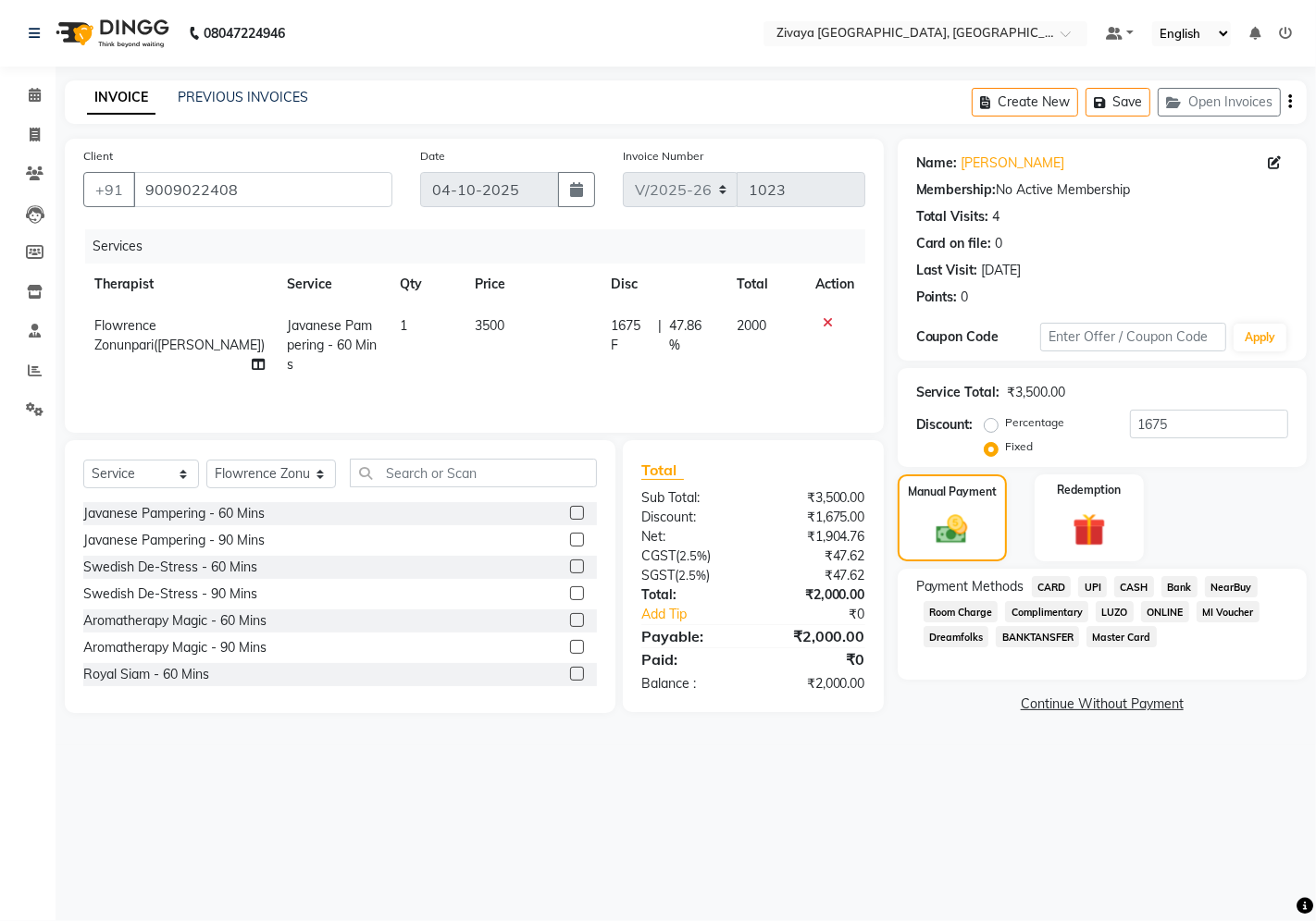
click at [1095, 585] on span "UPI" at bounding box center [1092, 587] width 29 height 21
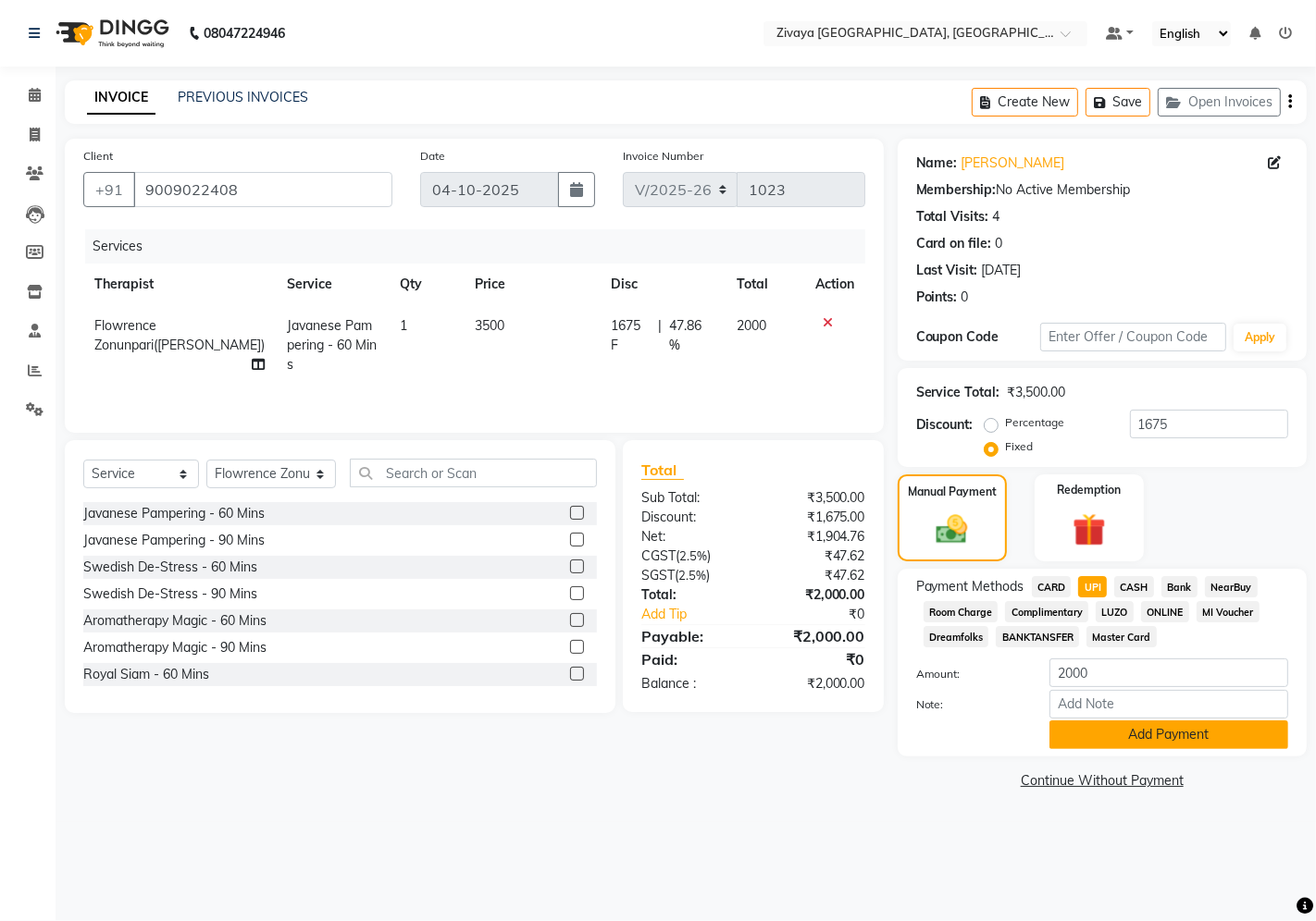
click at [1081, 733] on button "Add Payment" at bounding box center [1168, 734] width 238 height 29
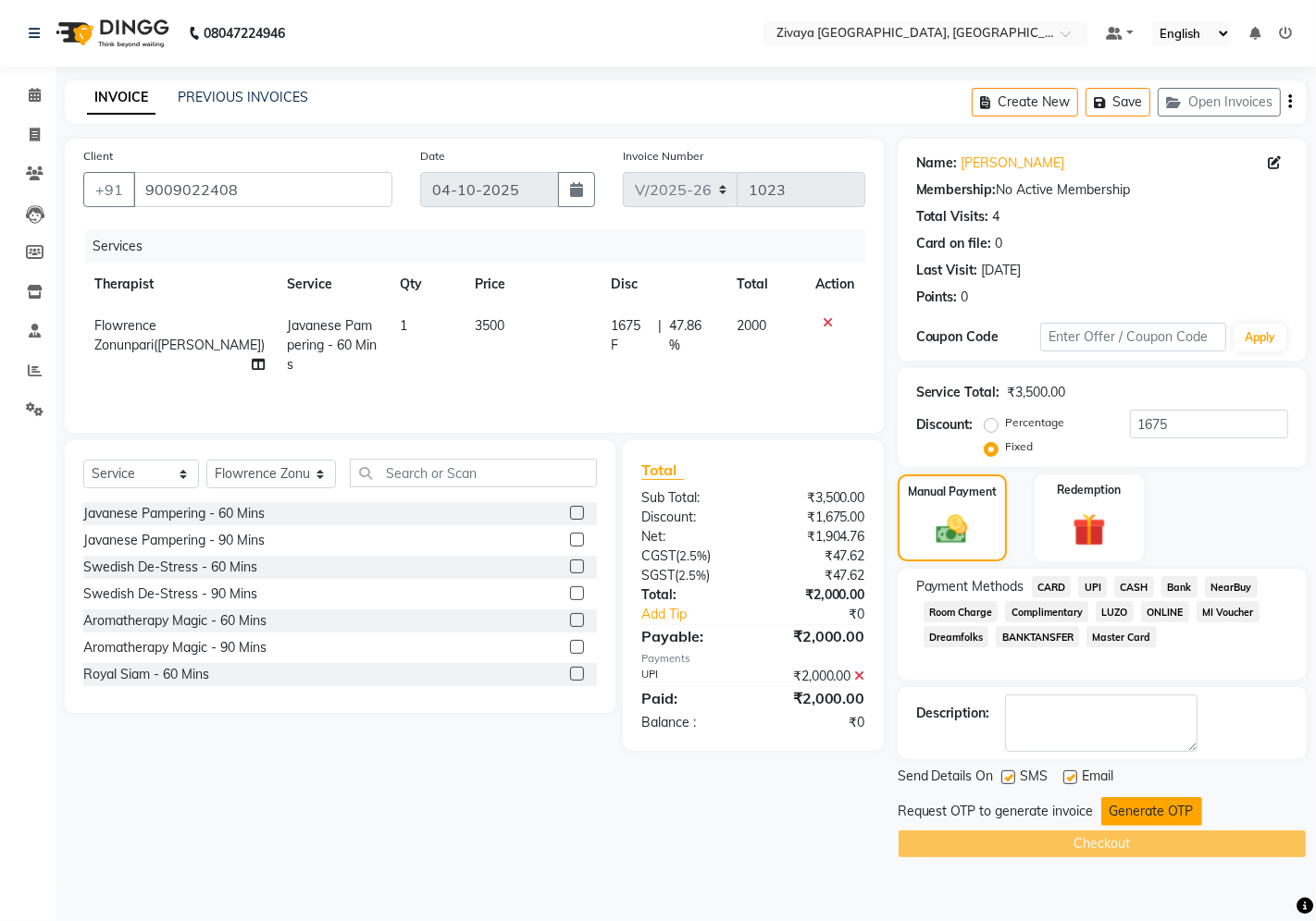
click at [1104, 811] on button "Generate OTP" at bounding box center [1151, 811] width 101 height 29
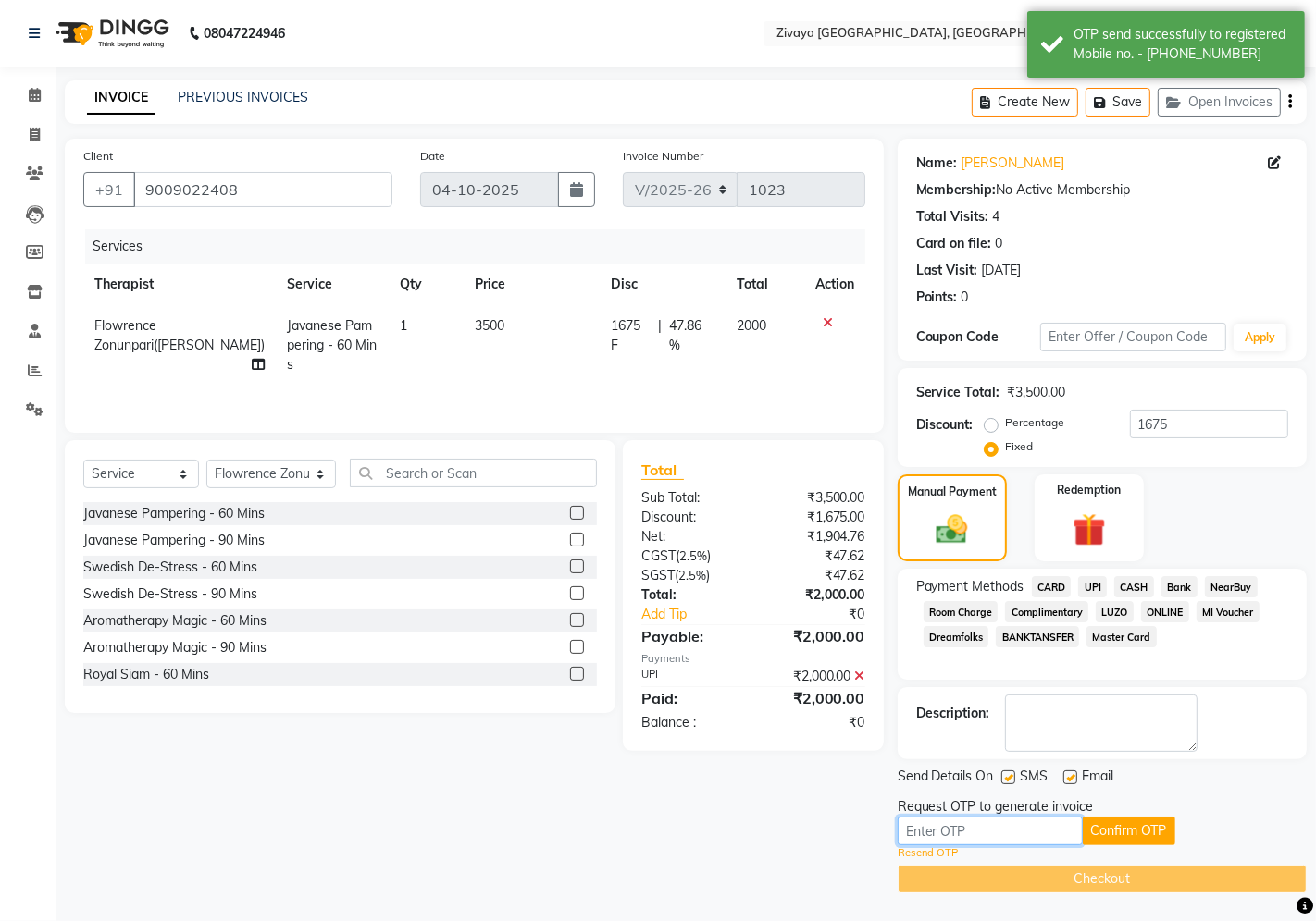
click at [971, 829] on input "text" at bounding box center [990, 831] width 185 height 29
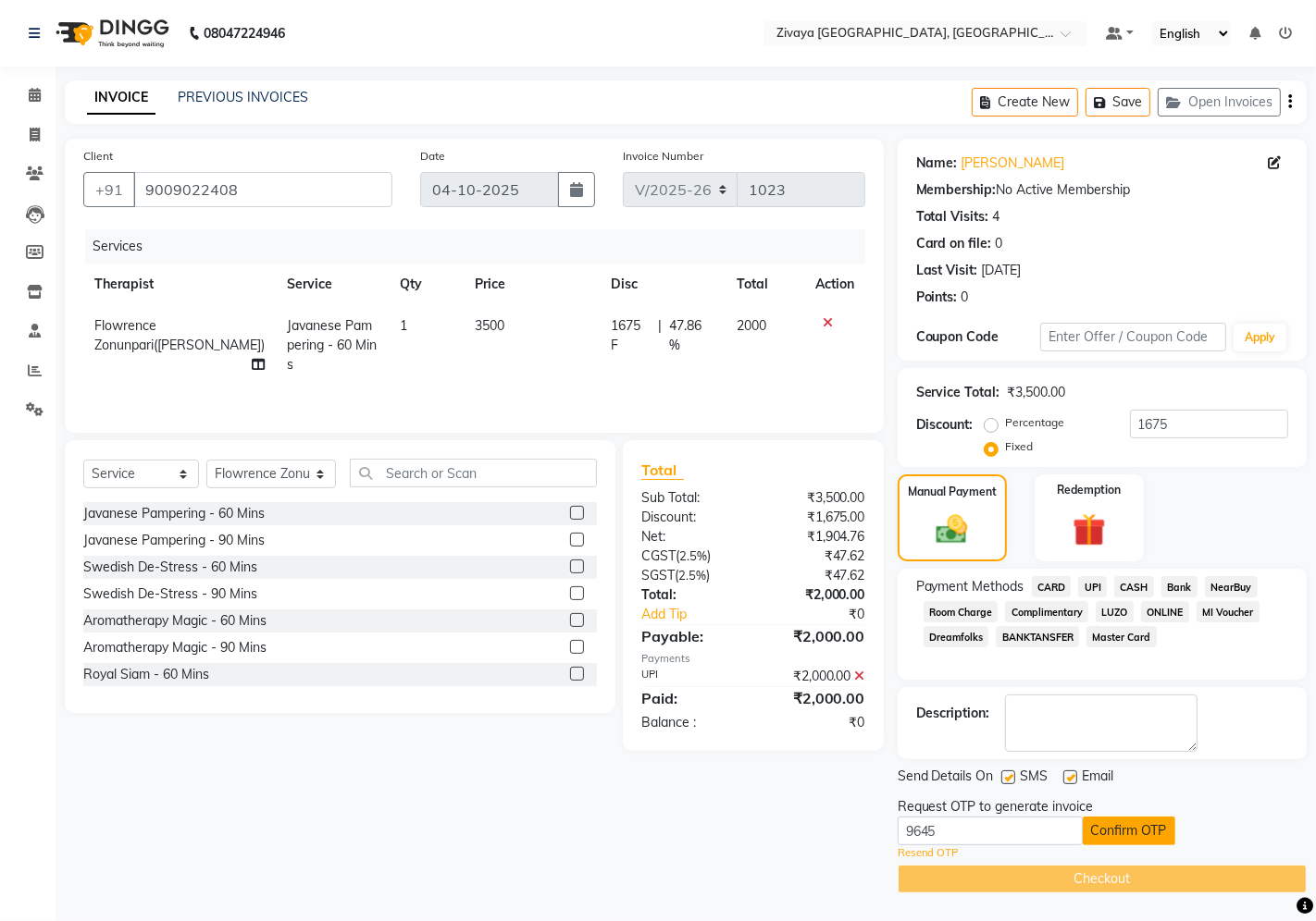
click at [1115, 829] on button "Confirm OTP" at bounding box center [1128, 831] width 92 height 29
